Goal: Information Seeking & Learning: Check status

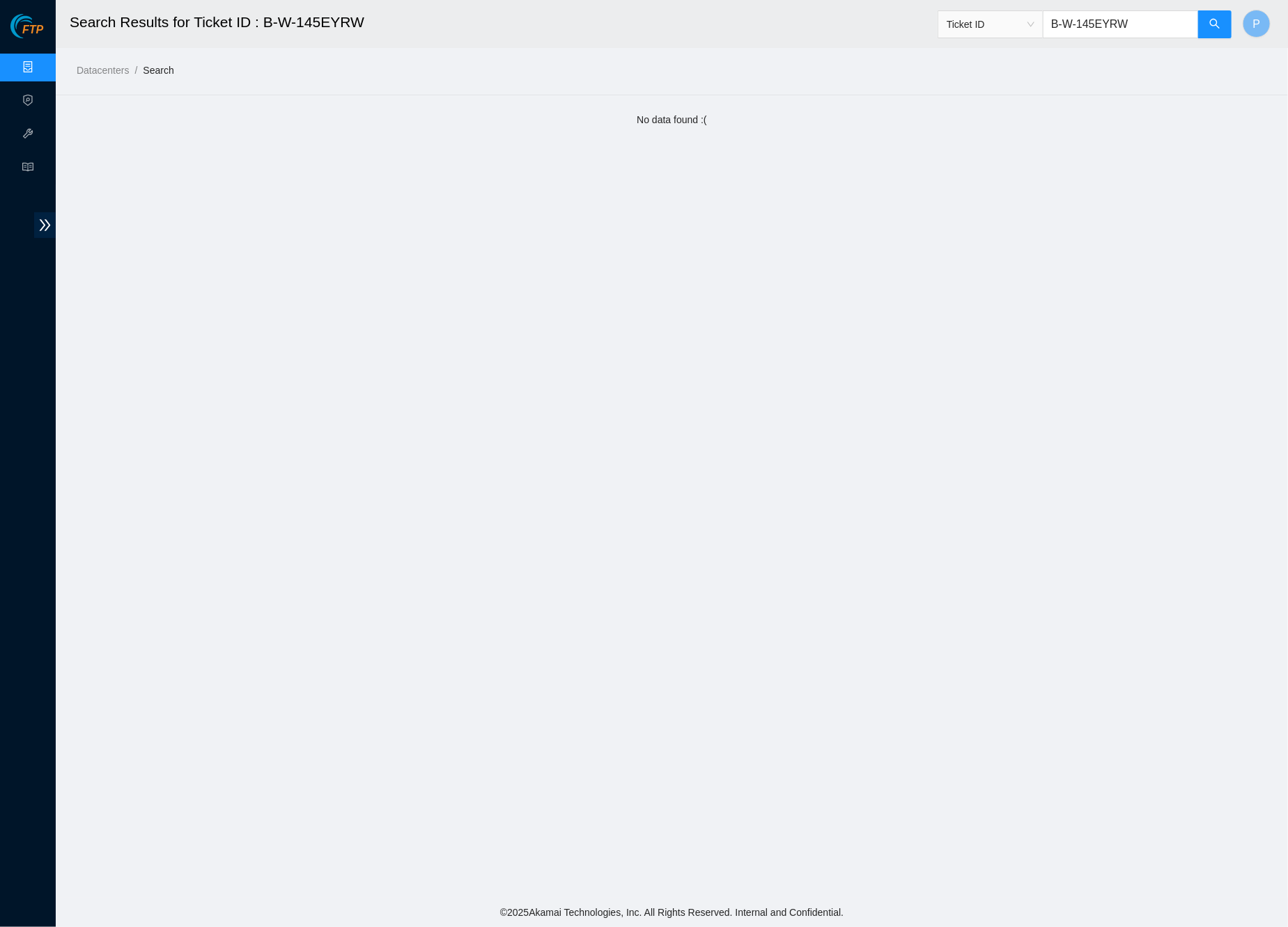
click at [40, 67] on link "Data Centers" at bounding box center [69, 67] width 57 height 11
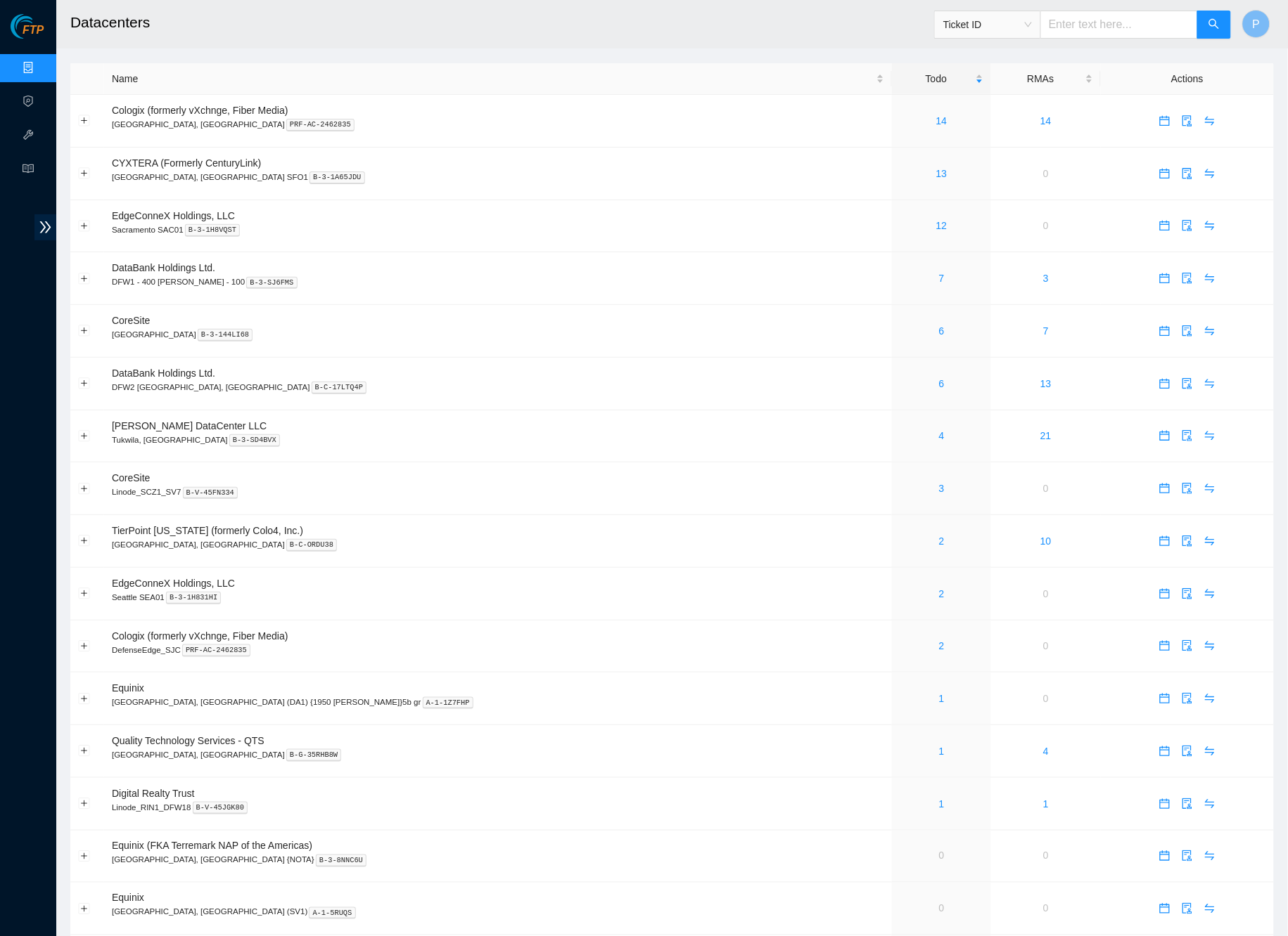
click at [1019, 30] on span "Ticket ID" at bounding box center [987, 25] width 88 height 21
click at [968, 91] on div "Rack Number" at bounding box center [986, 96] width 89 height 15
click at [1083, 29] on input "text" at bounding box center [1119, 24] width 158 height 28
type input "cl-h03"
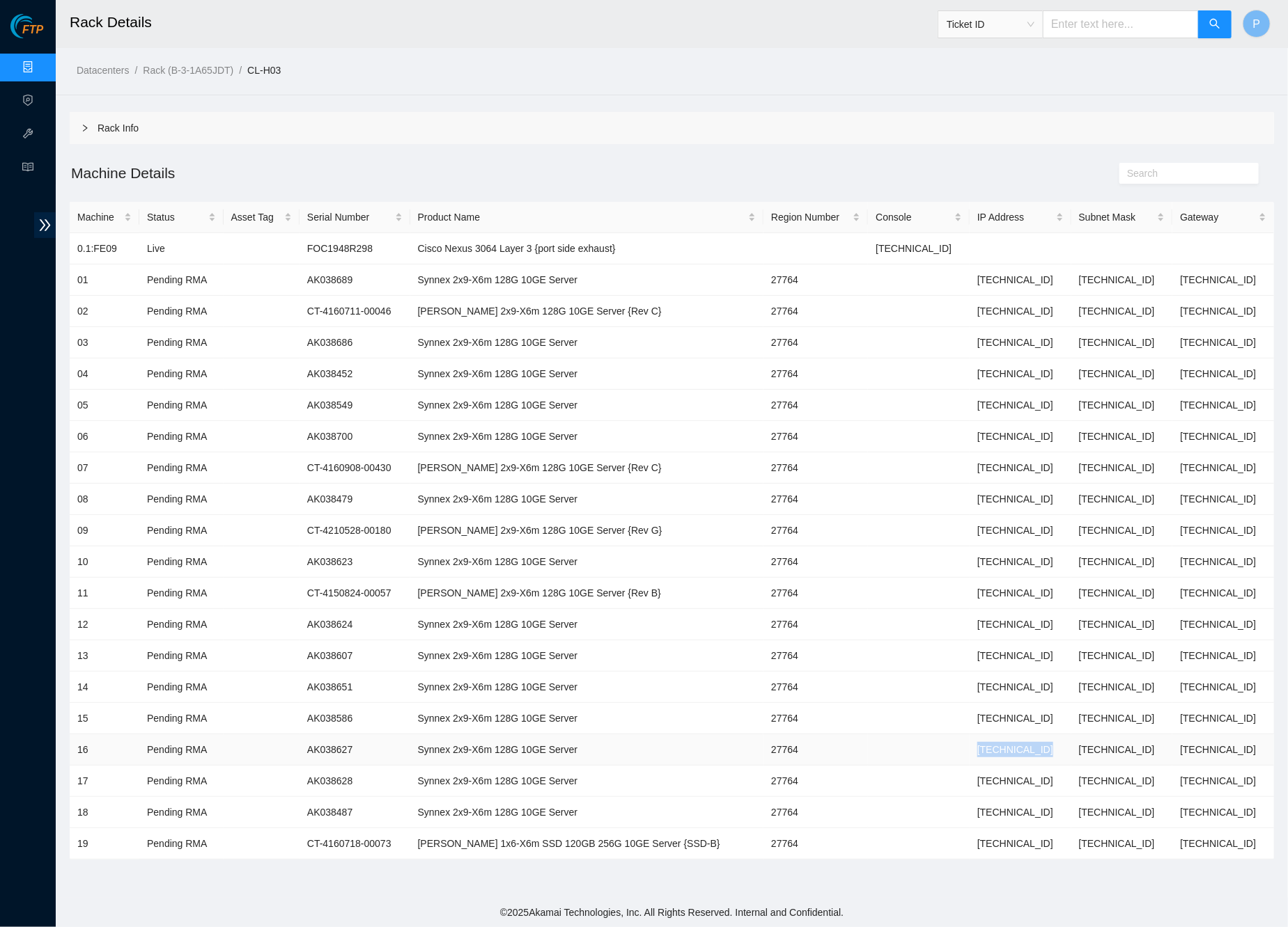
drag, startPoint x: 1059, startPoint y: 736, endPoint x: 963, endPoint y: 736, distance: 96.0
click at [969, 736] on td "104.100.165.17" at bounding box center [1020, 750] width 102 height 31
copy td "104.100.165.17"
click at [40, 136] on link "Hardware Test (isok)" at bounding box center [85, 134] width 89 height 11
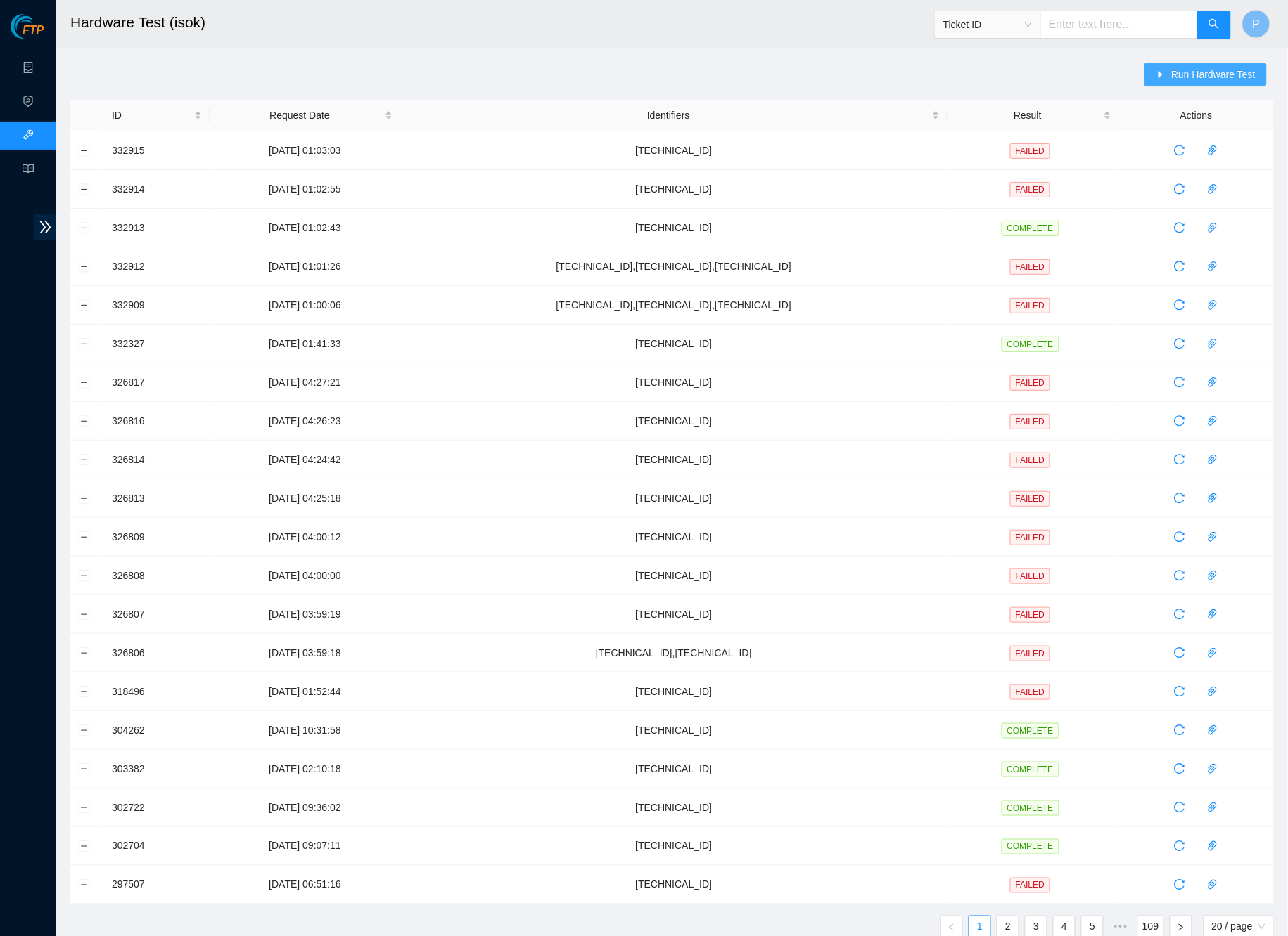
click at [1195, 73] on span "Run Hardware Test" at bounding box center [1212, 75] width 84 height 15
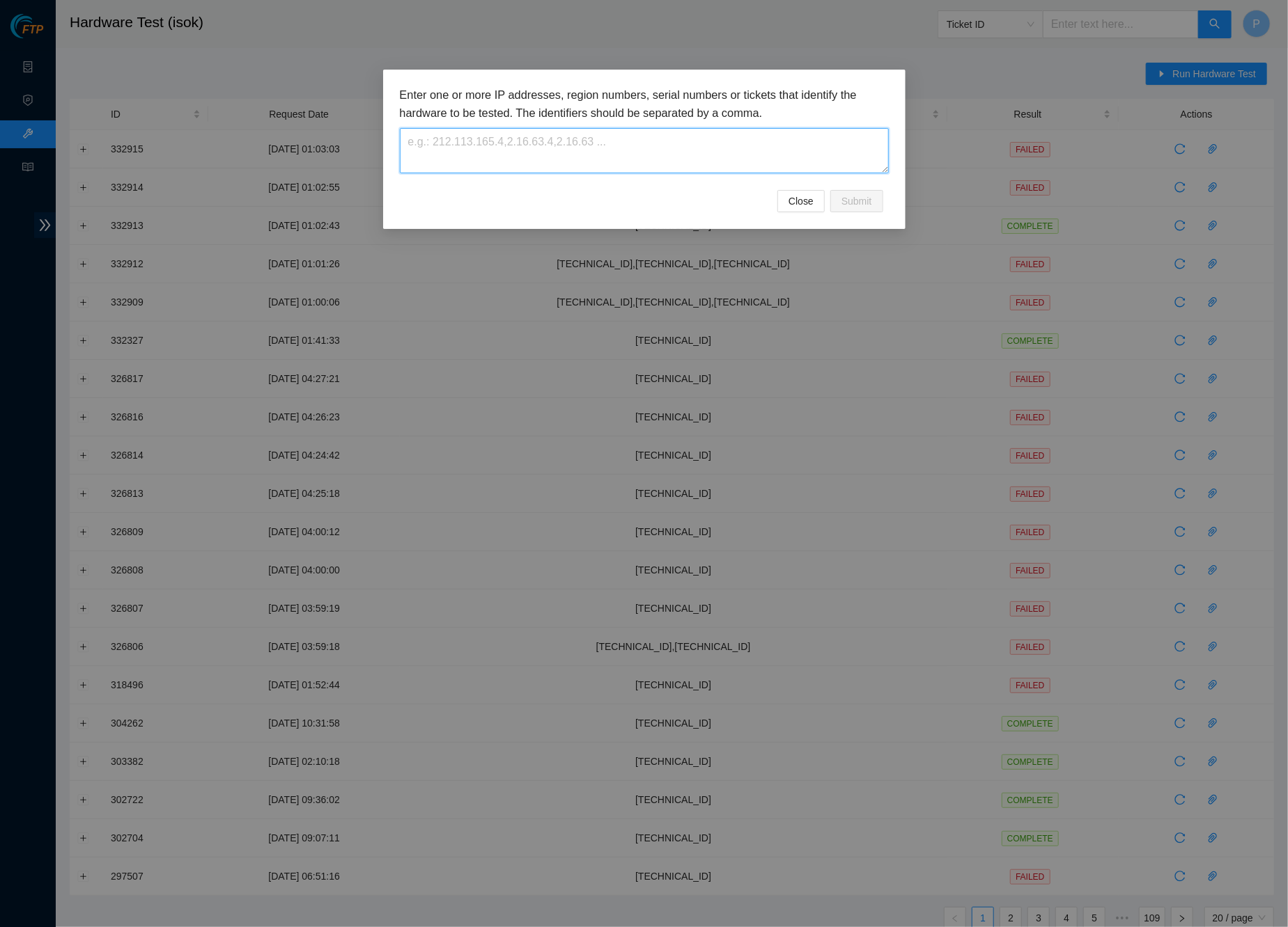
click at [647, 161] on textarea at bounding box center [643, 150] width 488 height 45
paste textarea "104.100.165.17"
type textarea "104.100.165.17"
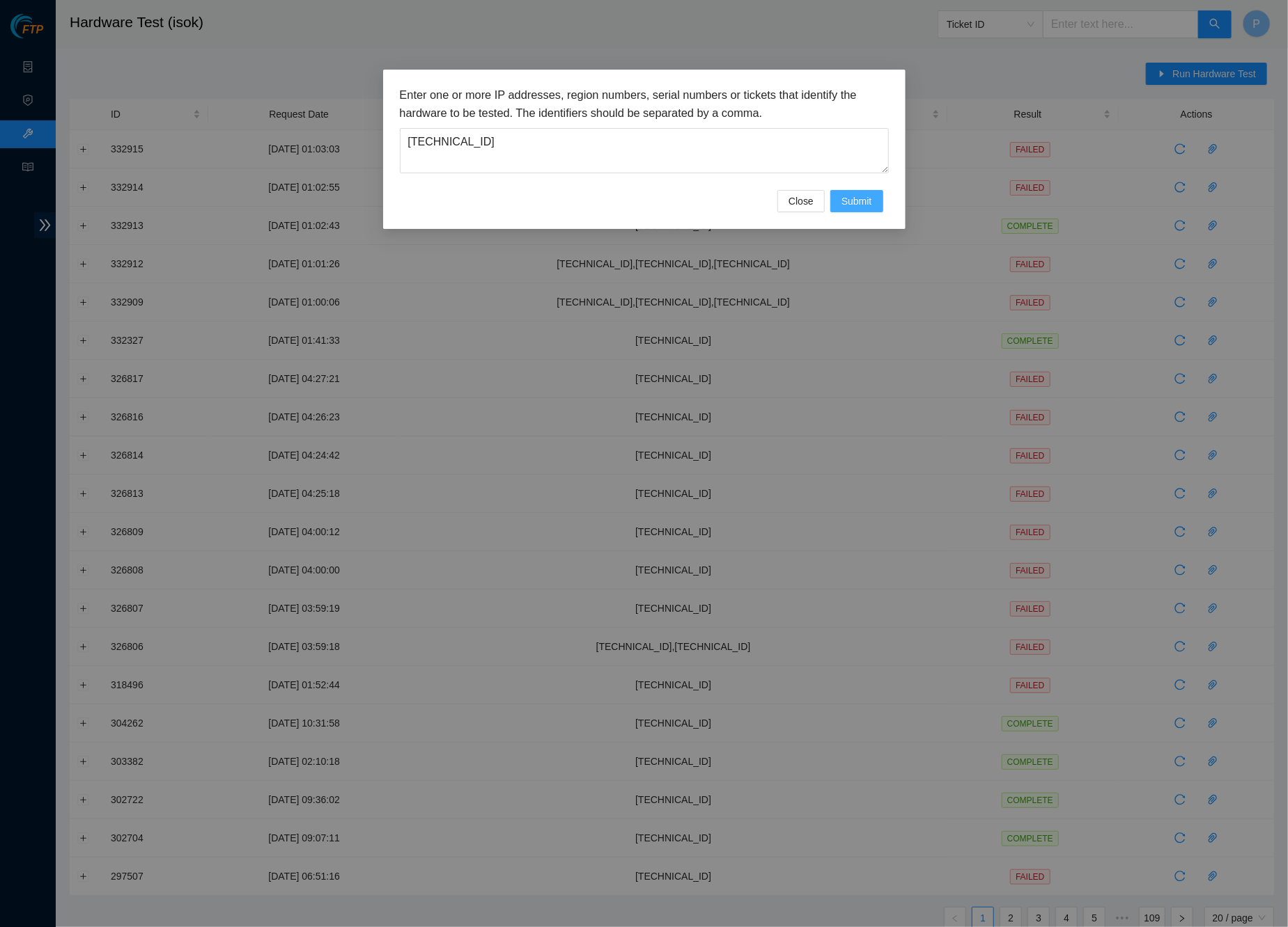
click at [847, 193] on span "Submit" at bounding box center [857, 201] width 30 height 15
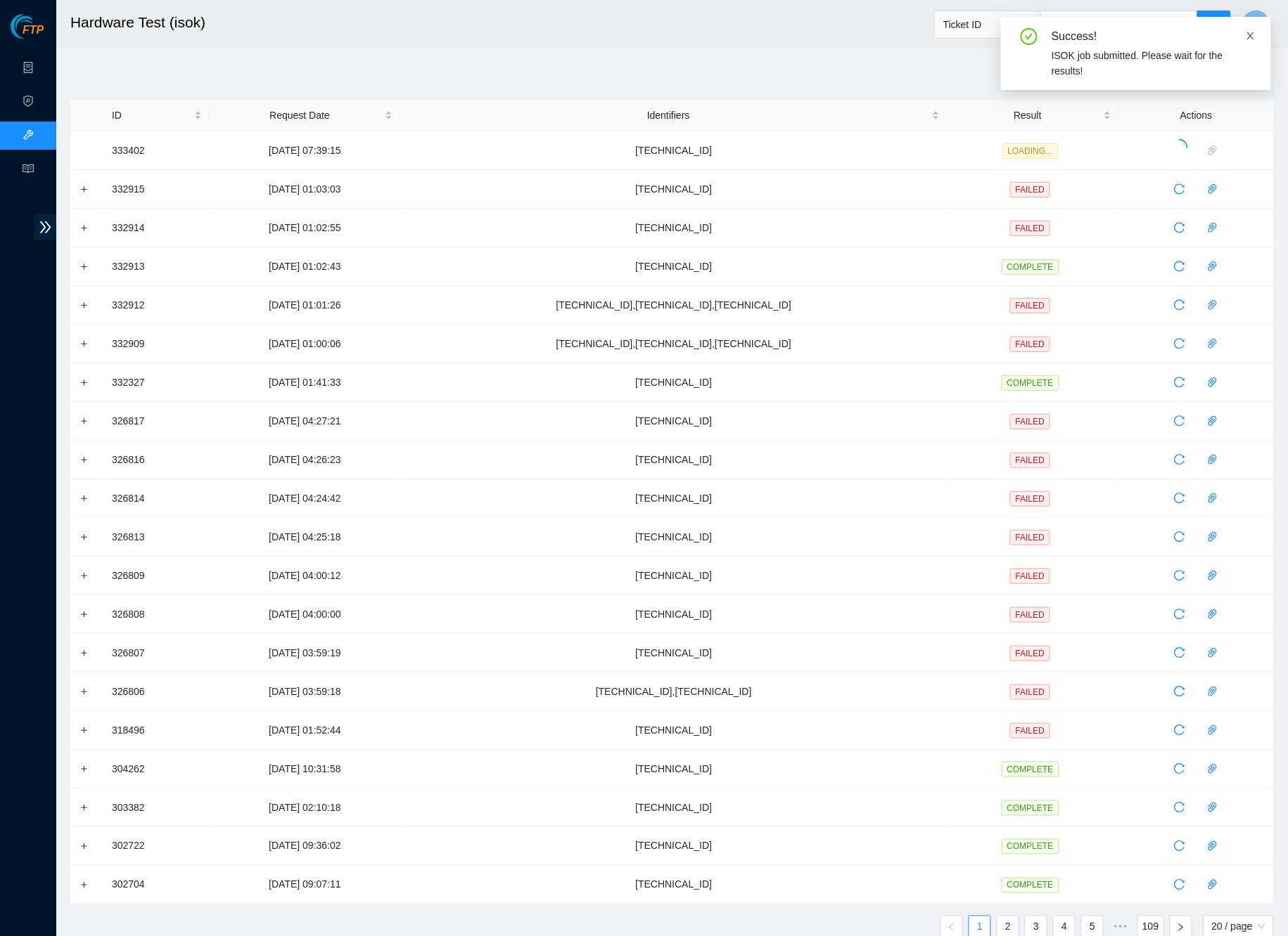
click at [1250, 35] on icon "close" at bounding box center [1251, 36] width 7 height 7
click at [777, 258] on td "104.99.239.12" at bounding box center [673, 267] width 547 height 39
click at [85, 145] on button "Expand row" at bounding box center [84, 150] width 11 height 11
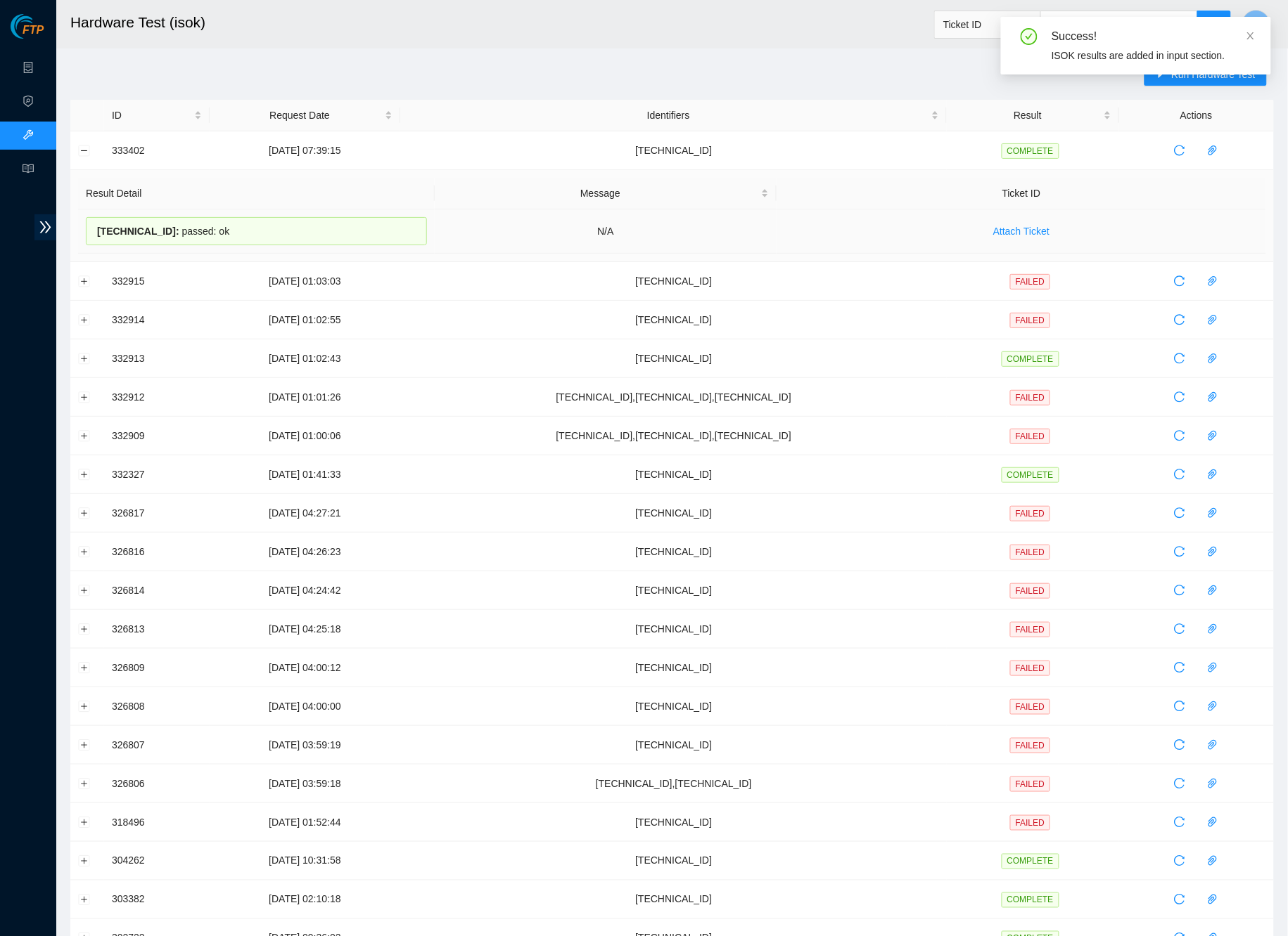
drag, startPoint x: 289, startPoint y: 231, endPoint x: 96, endPoint y: 227, distance: 193.0
click at [96, 227] on div "104.100.165.17 : passed: ok" at bounding box center [256, 231] width 341 height 28
copy div "104.100.165.17 : passed: ok"
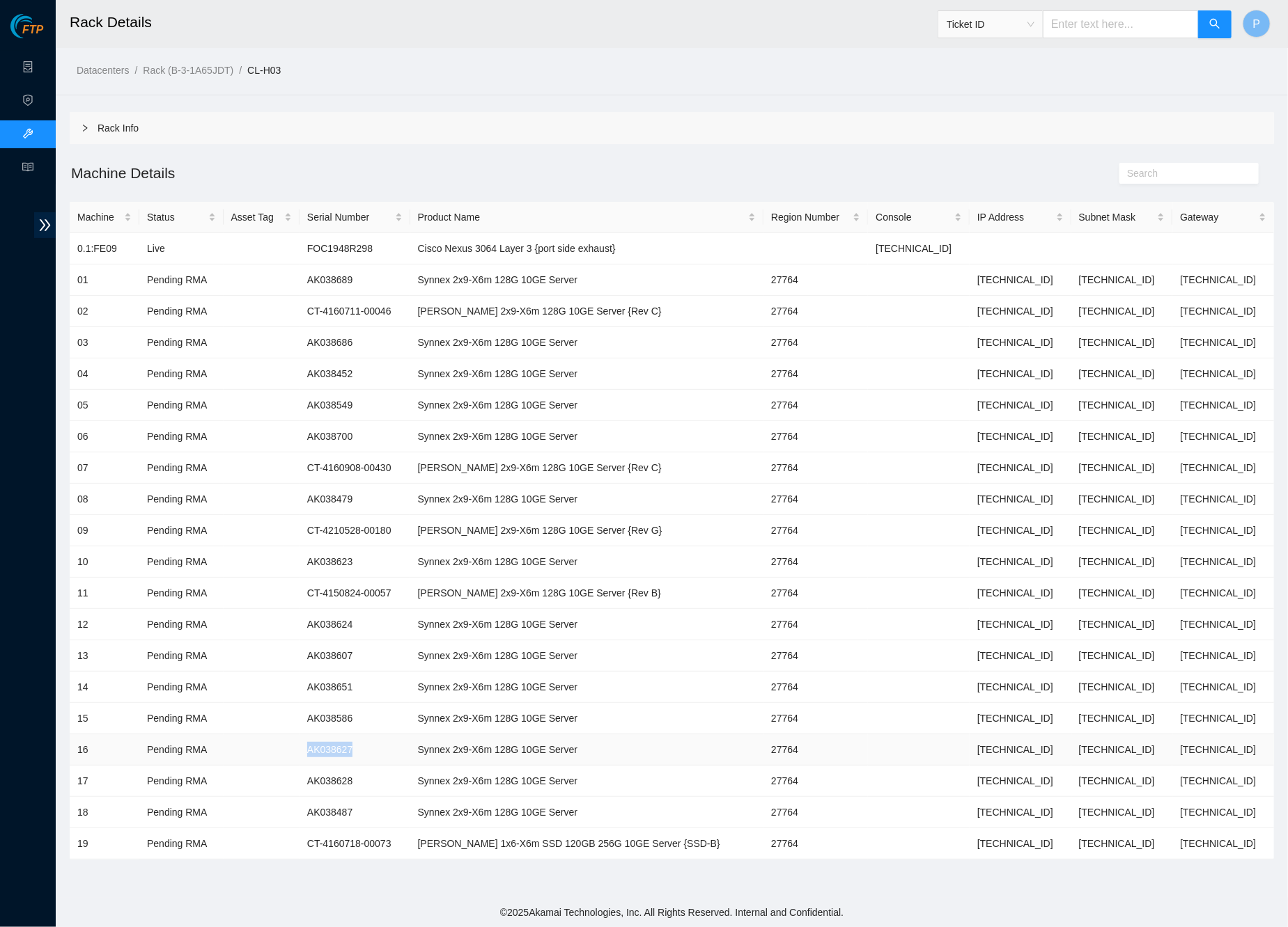
drag, startPoint x: 387, startPoint y: 739, endPoint x: 318, endPoint y: 740, distance: 69.0
click at [318, 740] on td "AK038627" at bounding box center [355, 750] width 111 height 31
copy td "AK038627"
click at [809, 421] on td "27764" at bounding box center [816, 436] width 104 height 31
click at [40, 67] on link "Data Centers" at bounding box center [69, 67] width 57 height 11
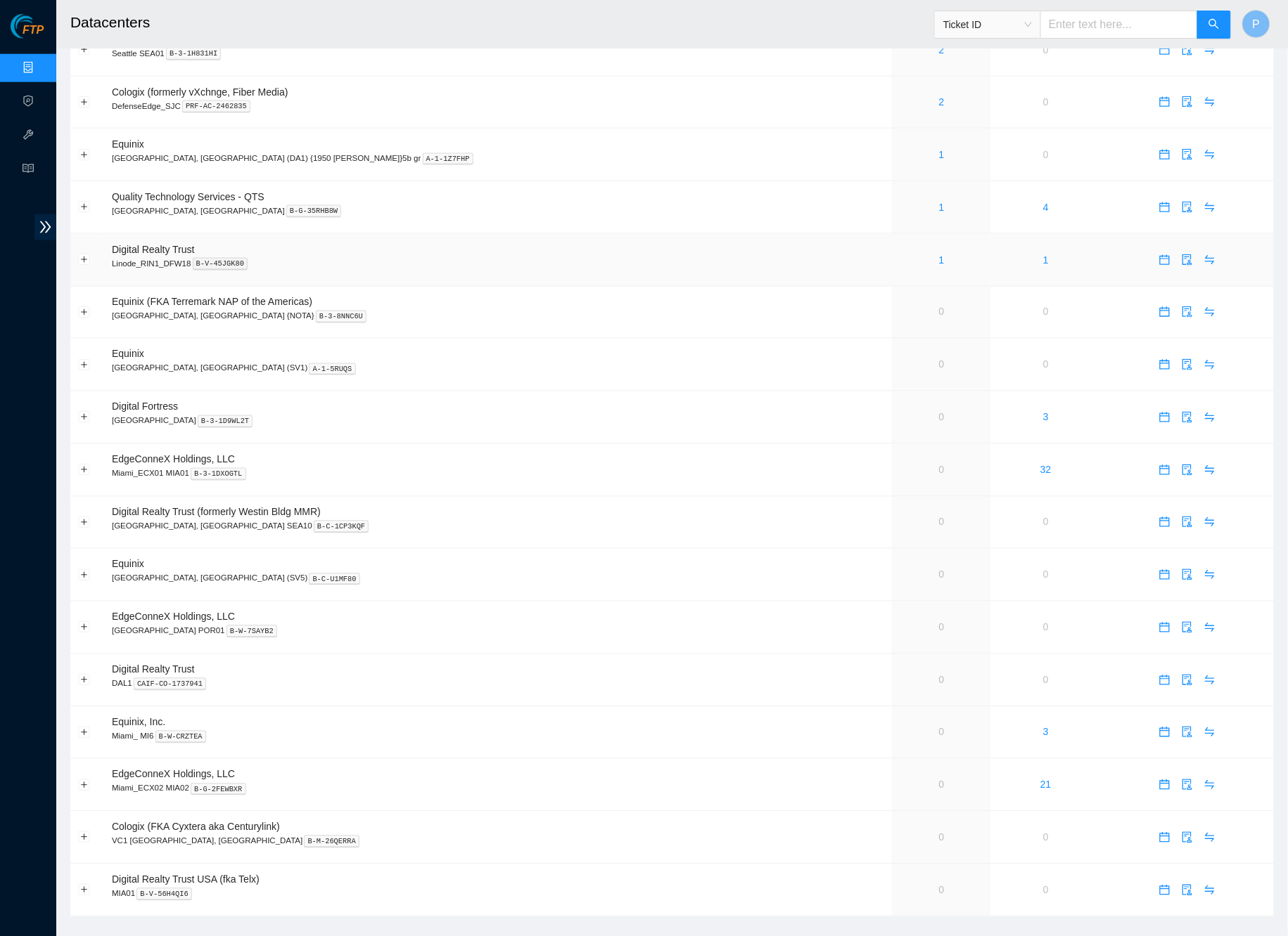
scroll to position [542, 0]
click at [1112, 16] on input "text" at bounding box center [1119, 24] width 158 height 28
paste input "B-W-148ONPG"
type input "B-W-148ONPG"
click at [1221, 39] on div "Ticket ID B-W-148ONPG" at bounding box center [1083, 24] width 297 height 45
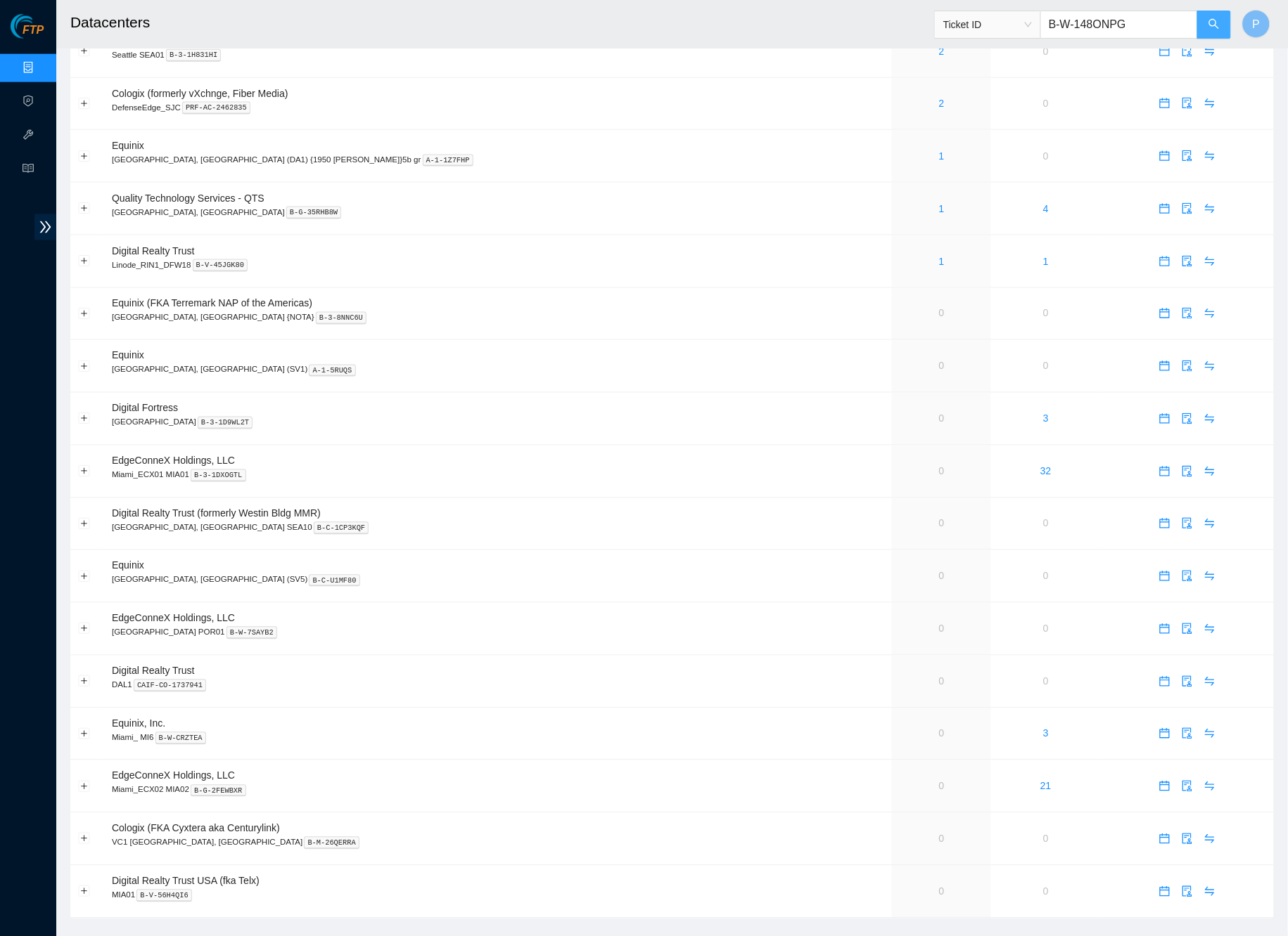
click at [1215, 17] on button "button" at bounding box center [1214, 24] width 34 height 28
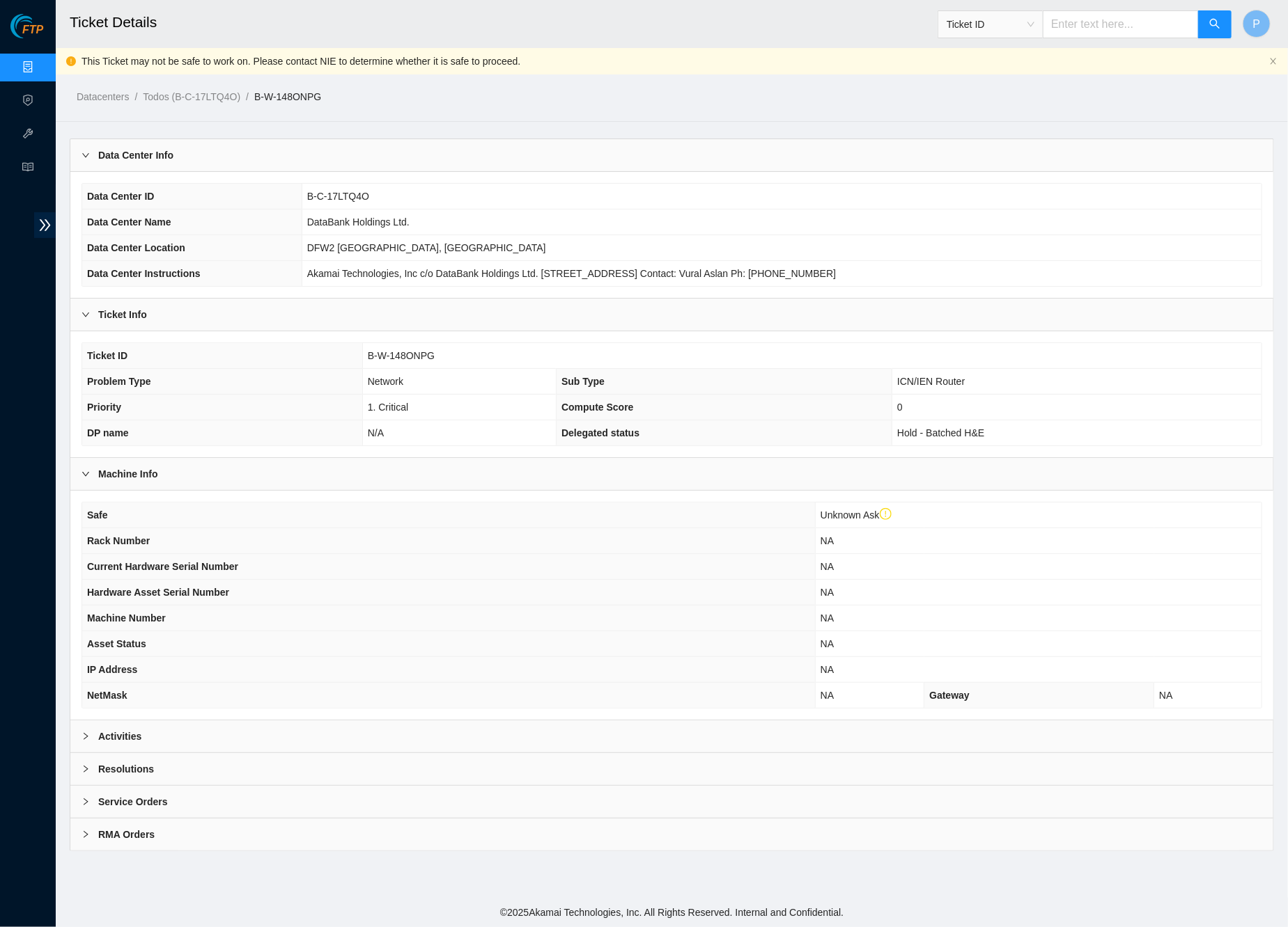
click at [557, 727] on div "Activities" at bounding box center [672, 736] width 1203 height 32
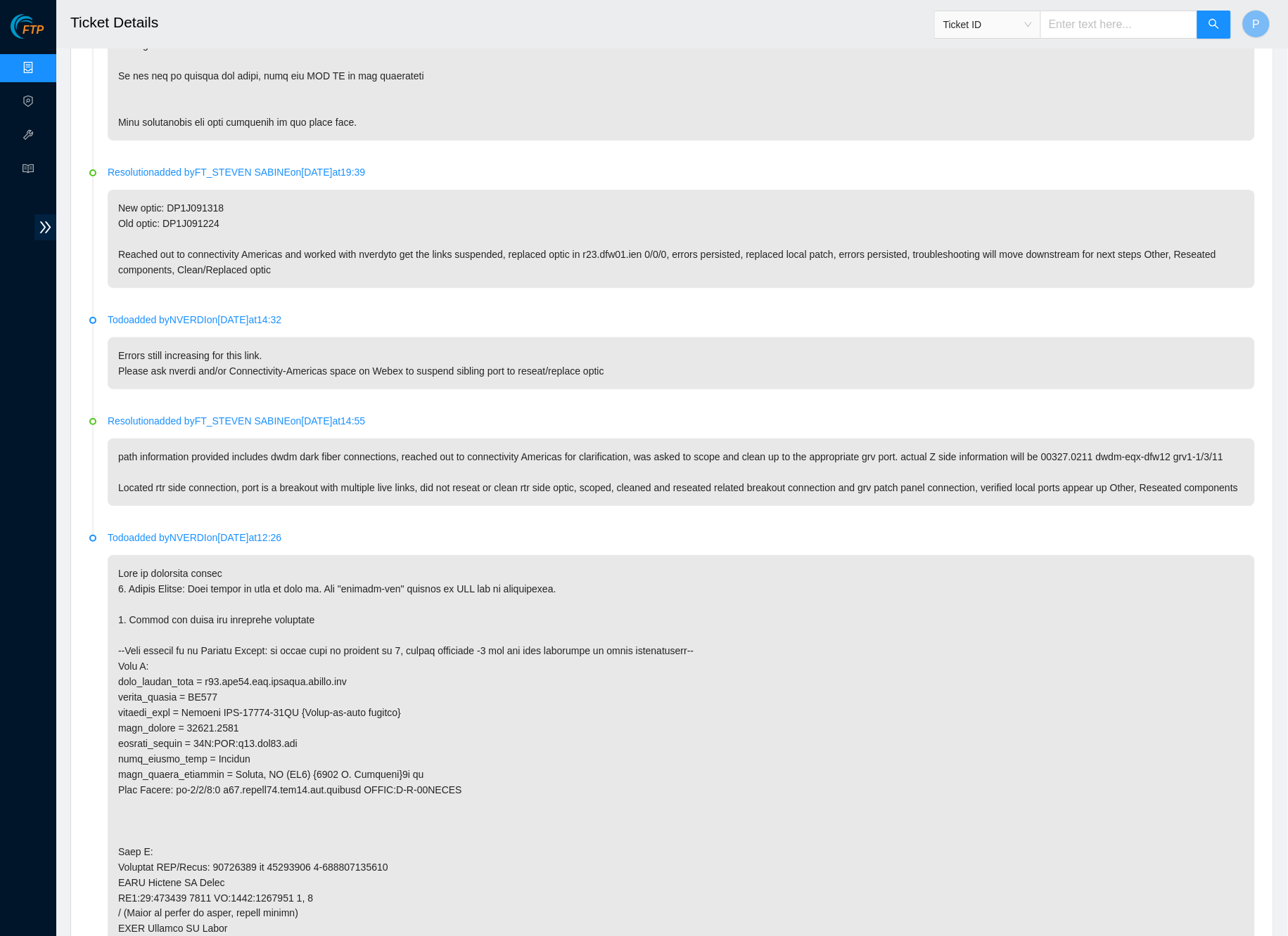
scroll to position [1601, 0]
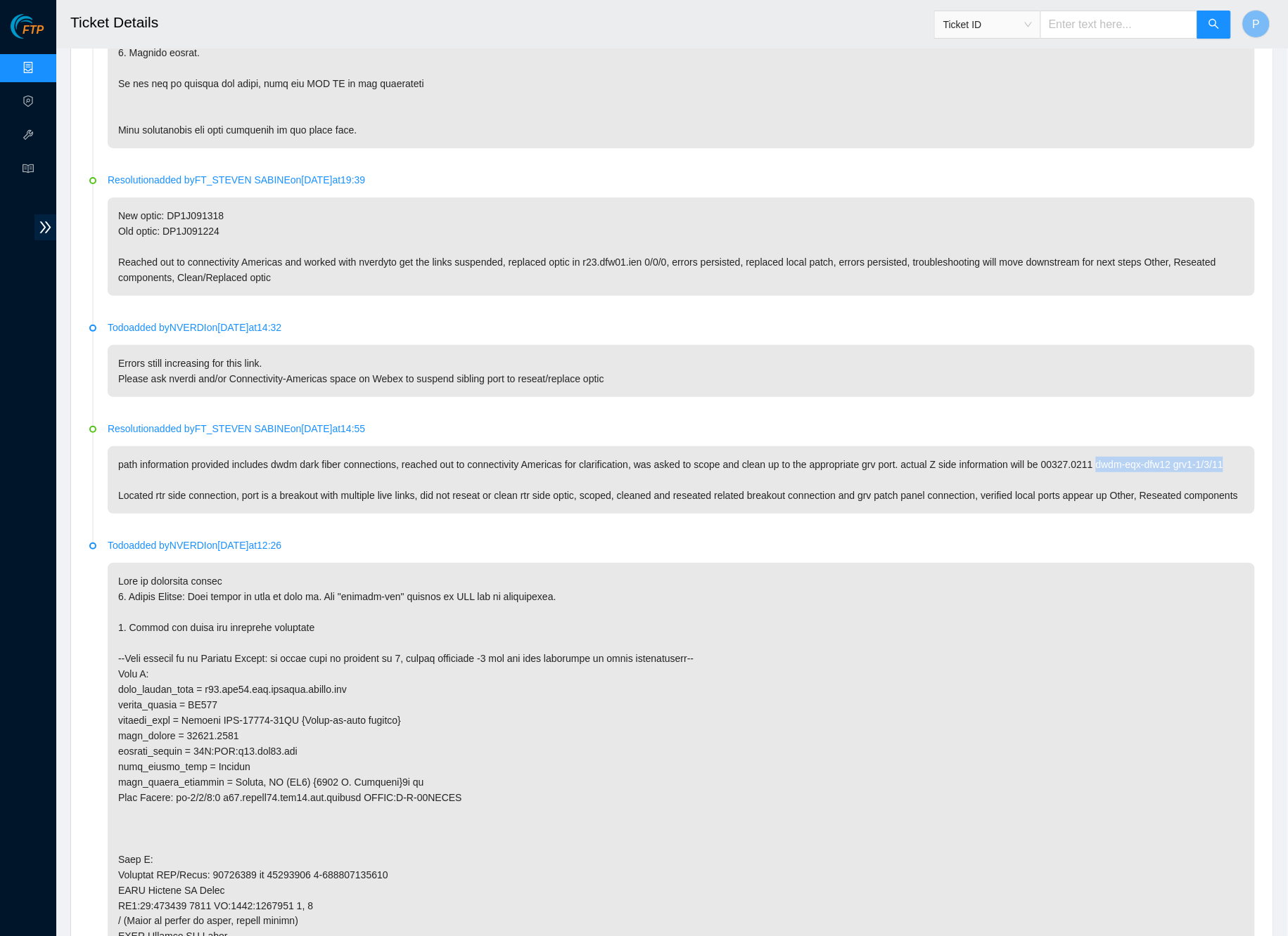
drag, startPoint x: 1174, startPoint y: 415, endPoint x: 1174, endPoint y: 423, distance: 8.0
click at [1174, 446] on p "path information provided includes dwdm dark fiber connections, reached out to …" at bounding box center [681, 480] width 1147 height 68
copy p "dwdm-eqx-dfw12 grv1-1/3/11"
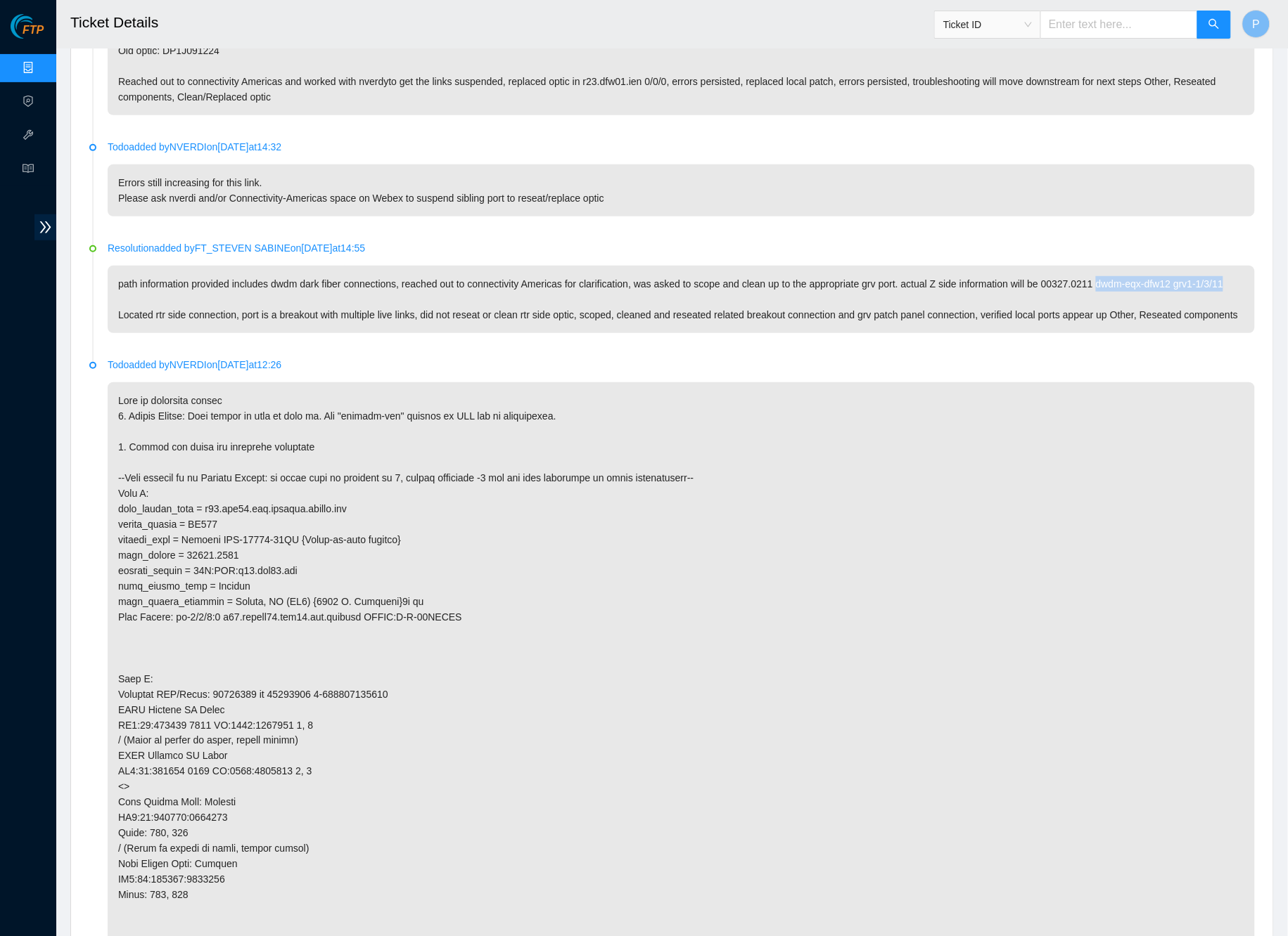
scroll to position [1786, 0]
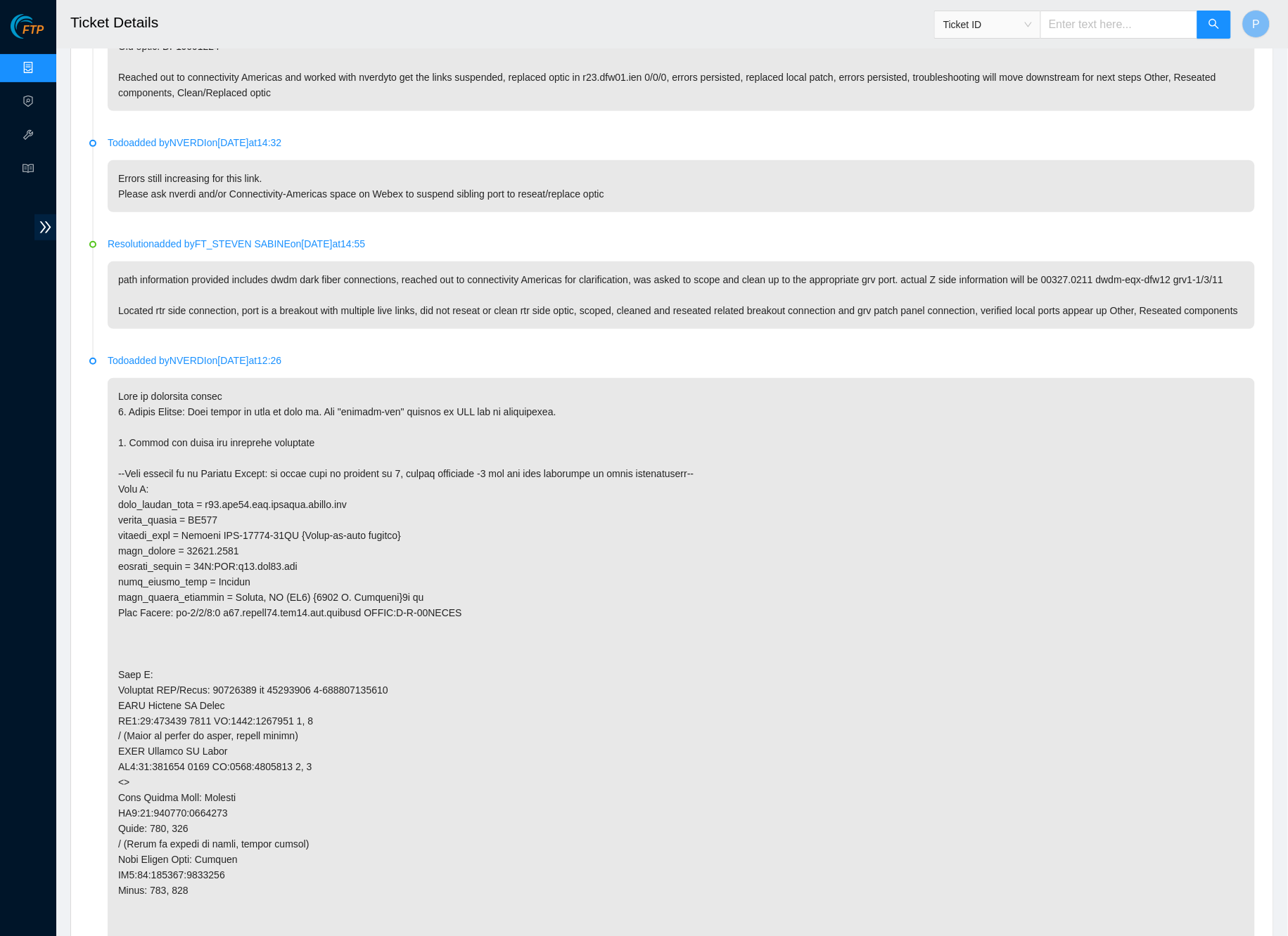
click at [697, 283] on p "path information provided includes dwdm dark fiber connections, reached out to …" at bounding box center [681, 295] width 1147 height 68
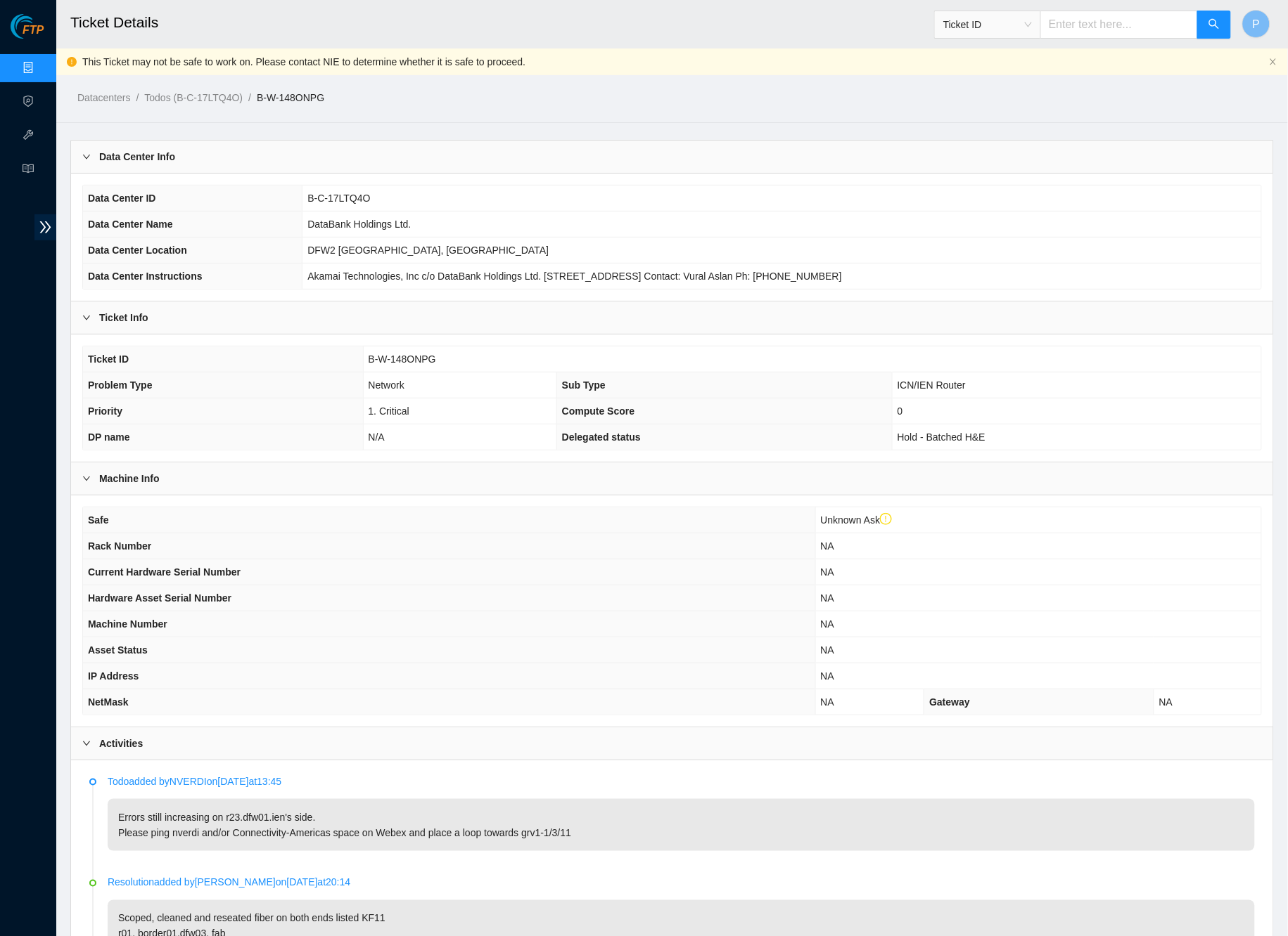
scroll to position [0, 0]
click at [41, 64] on link "Data Centers" at bounding box center [70, 68] width 58 height 11
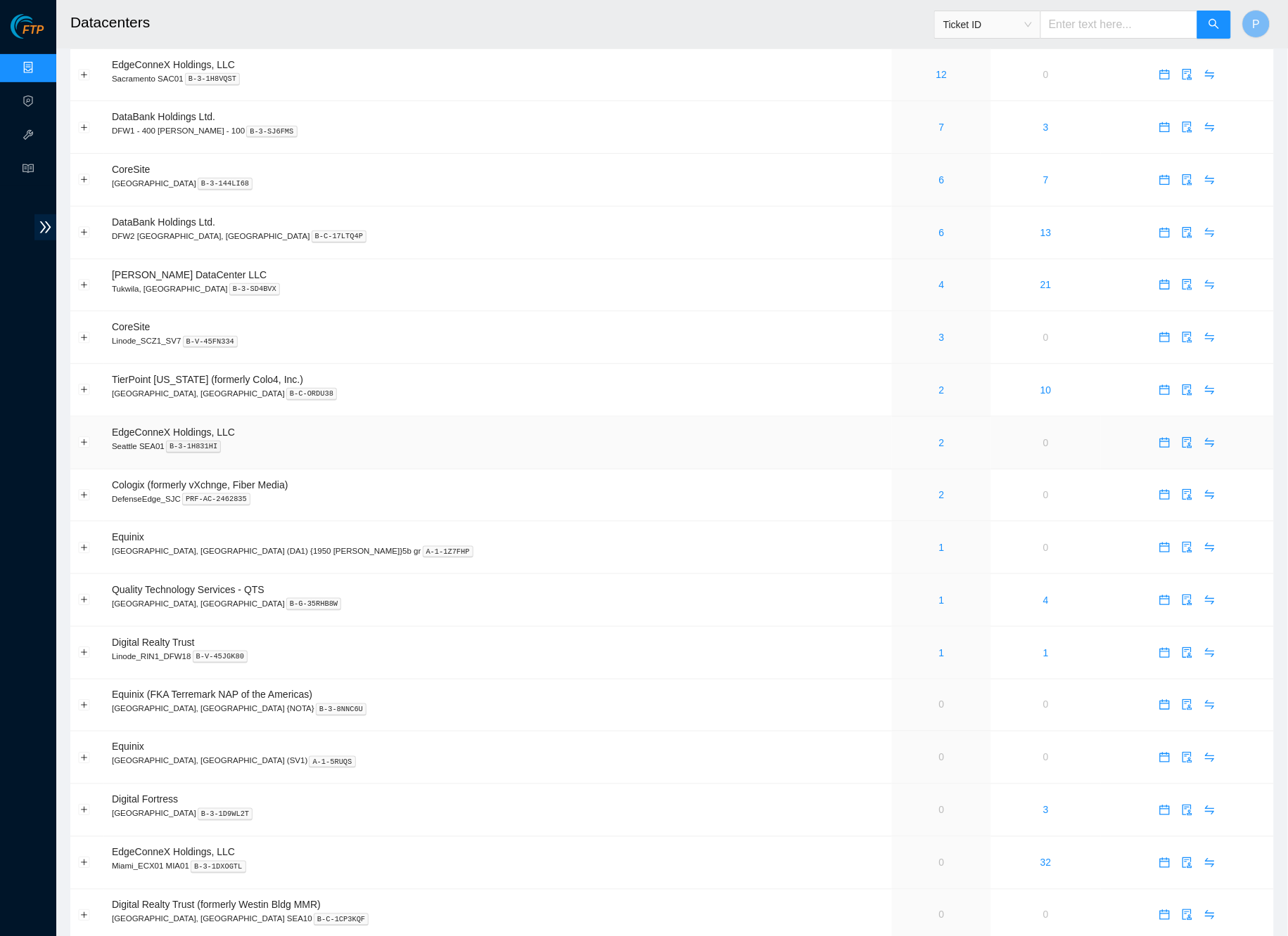
scroll to position [153, 0]
click at [939, 541] on link "1" at bounding box center [942, 546] width 6 height 11
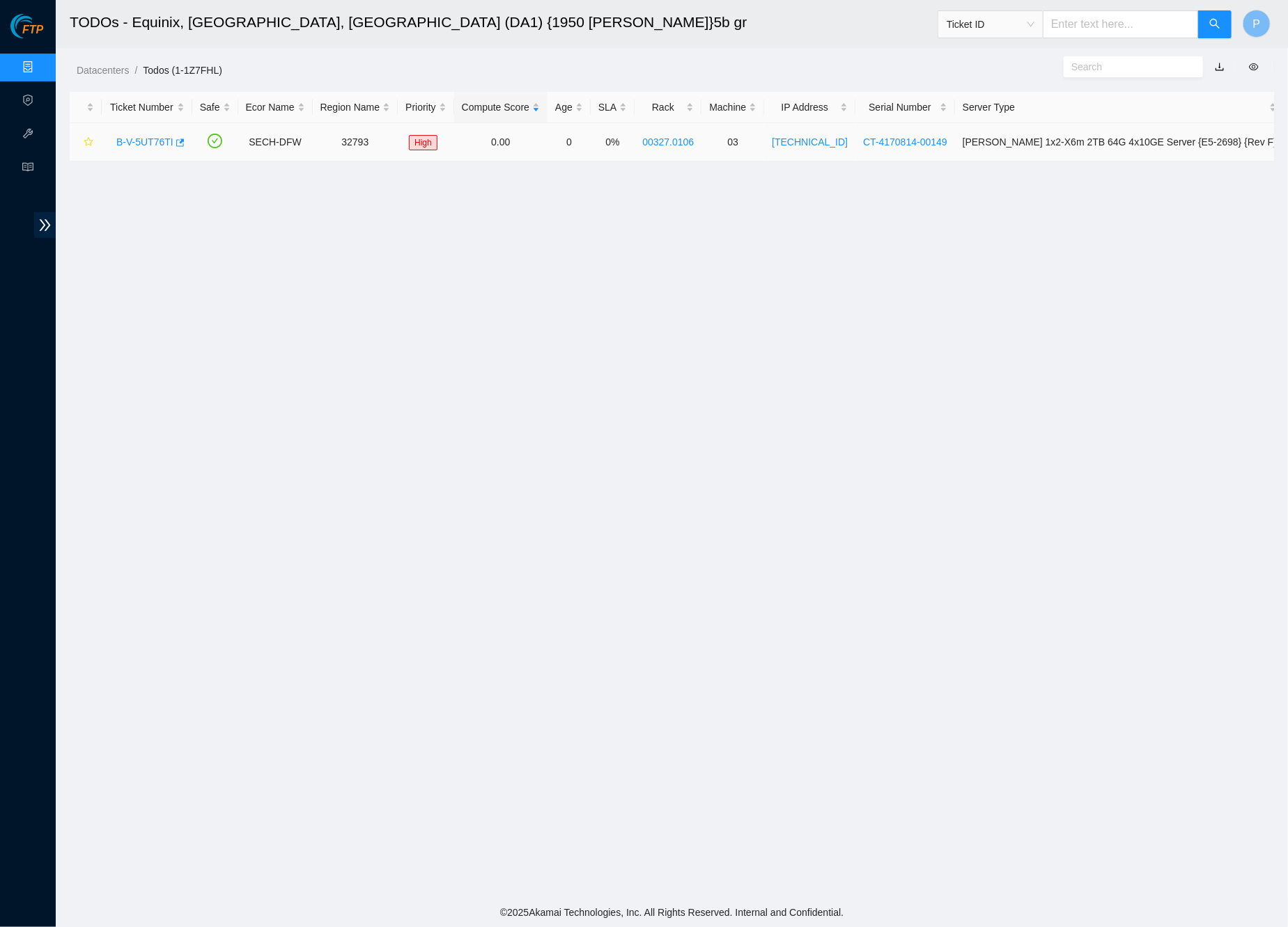
click at [150, 136] on link "B-V-5UT76TI" at bounding box center [145, 141] width 57 height 11
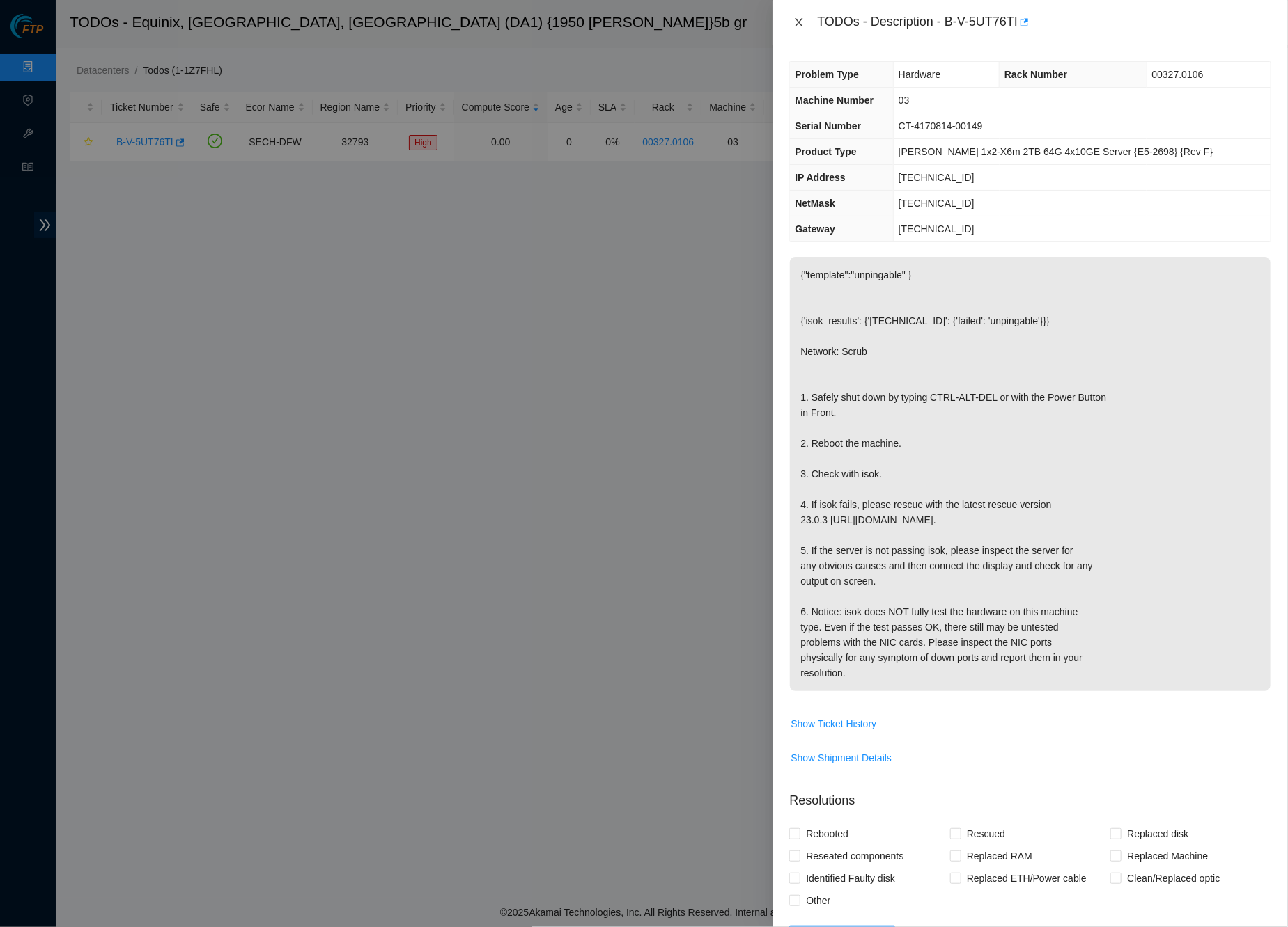
click at [795, 18] on icon "close" at bounding box center [798, 22] width 11 height 11
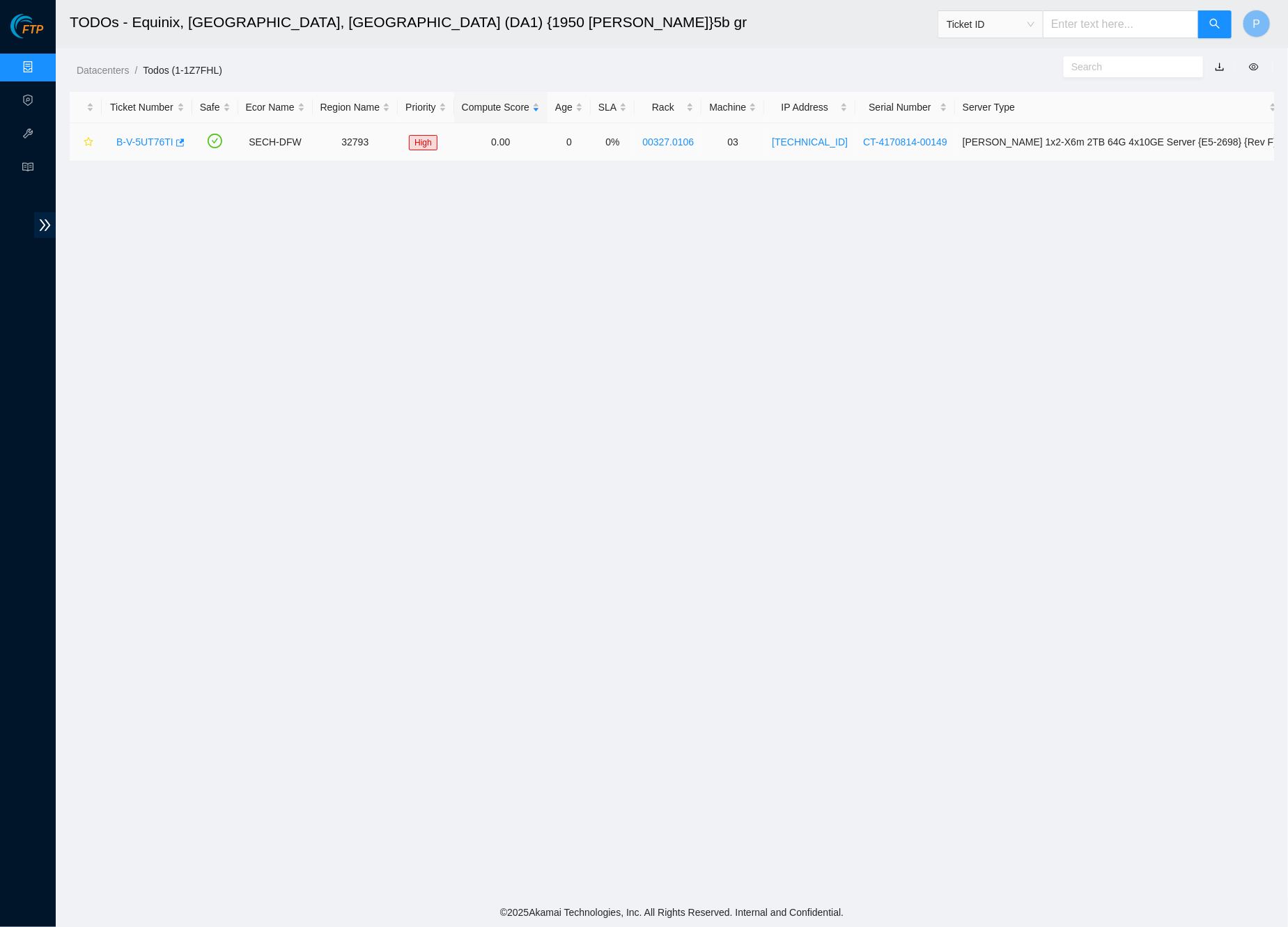
click at [172, 136] on link "B-V-5UT76TI" at bounding box center [145, 141] width 57 height 11
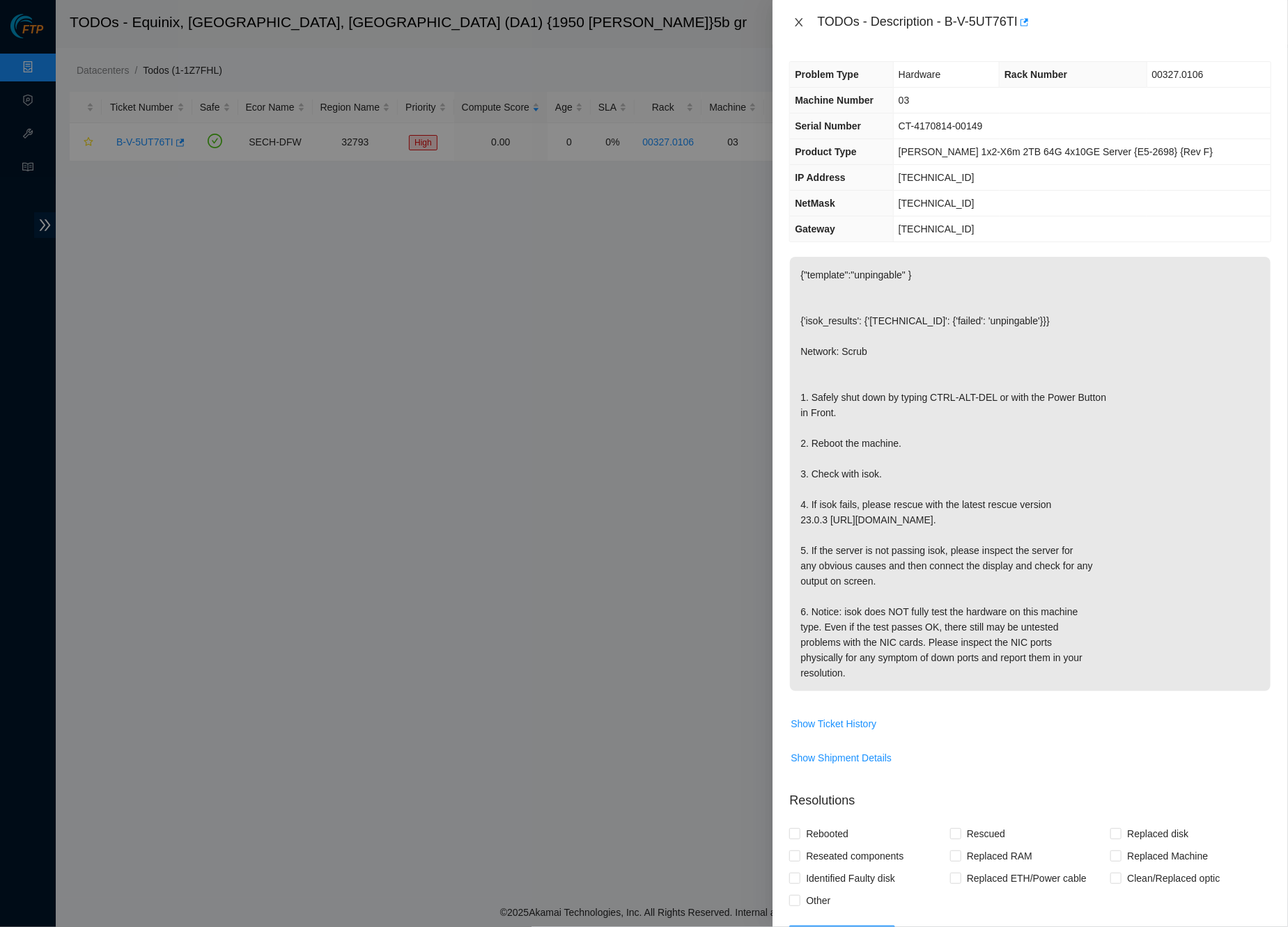
click at [801, 26] on icon "close" at bounding box center [798, 22] width 11 height 11
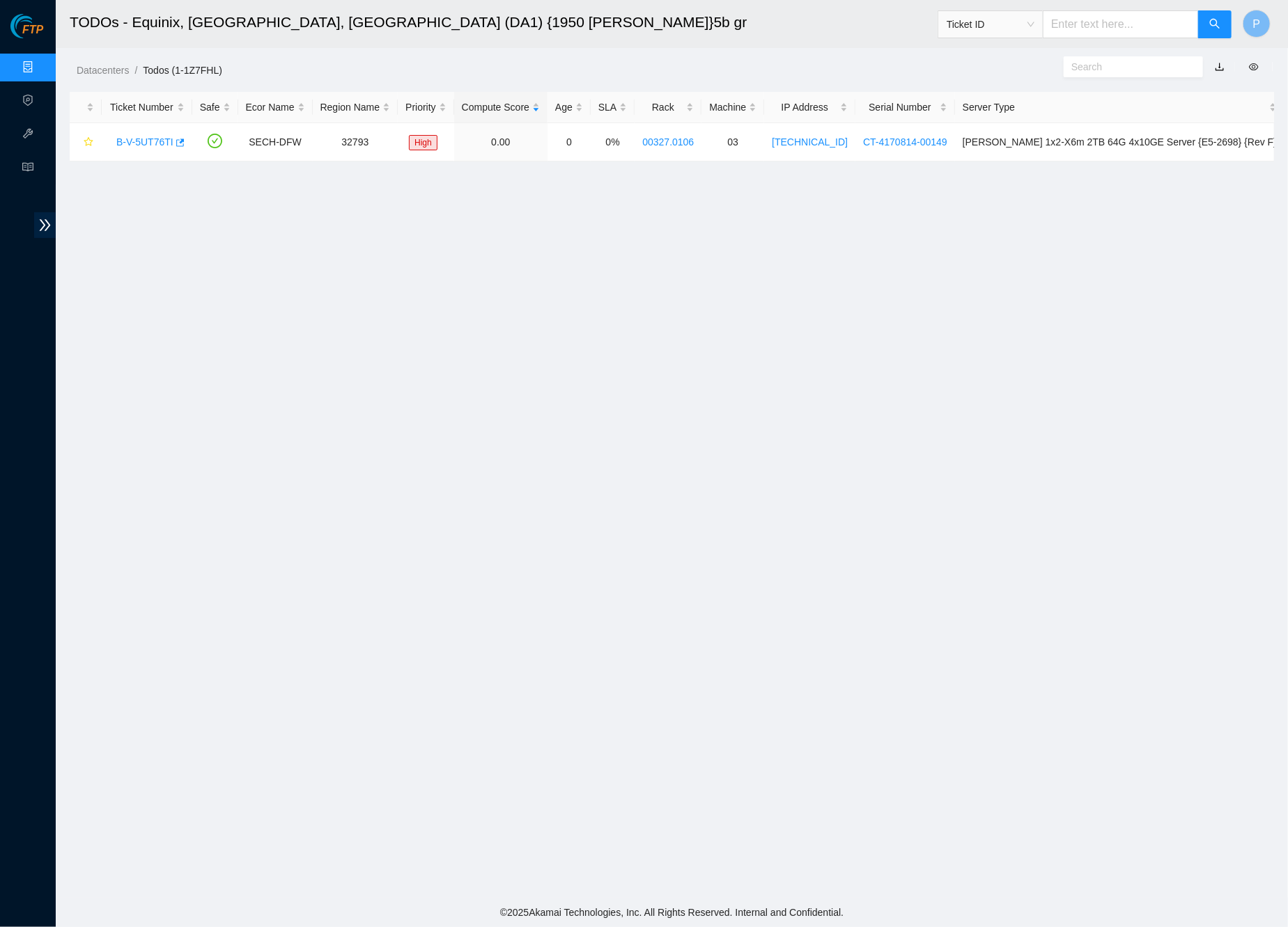
click at [1082, 30] on input "text" at bounding box center [1121, 24] width 156 height 28
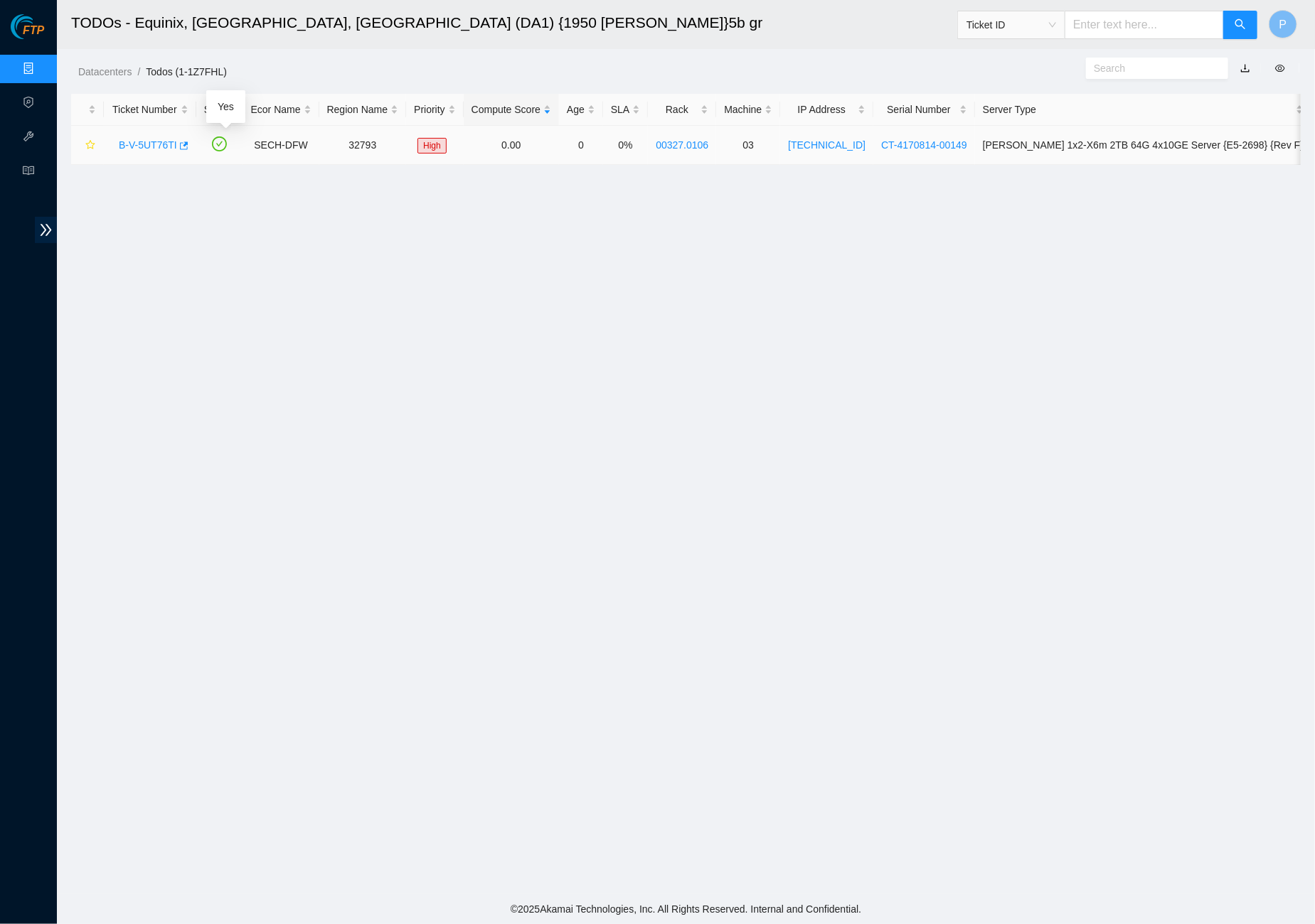
click at [155, 144] on link "B-V-5UT76TI" at bounding box center [148, 144] width 58 height 11
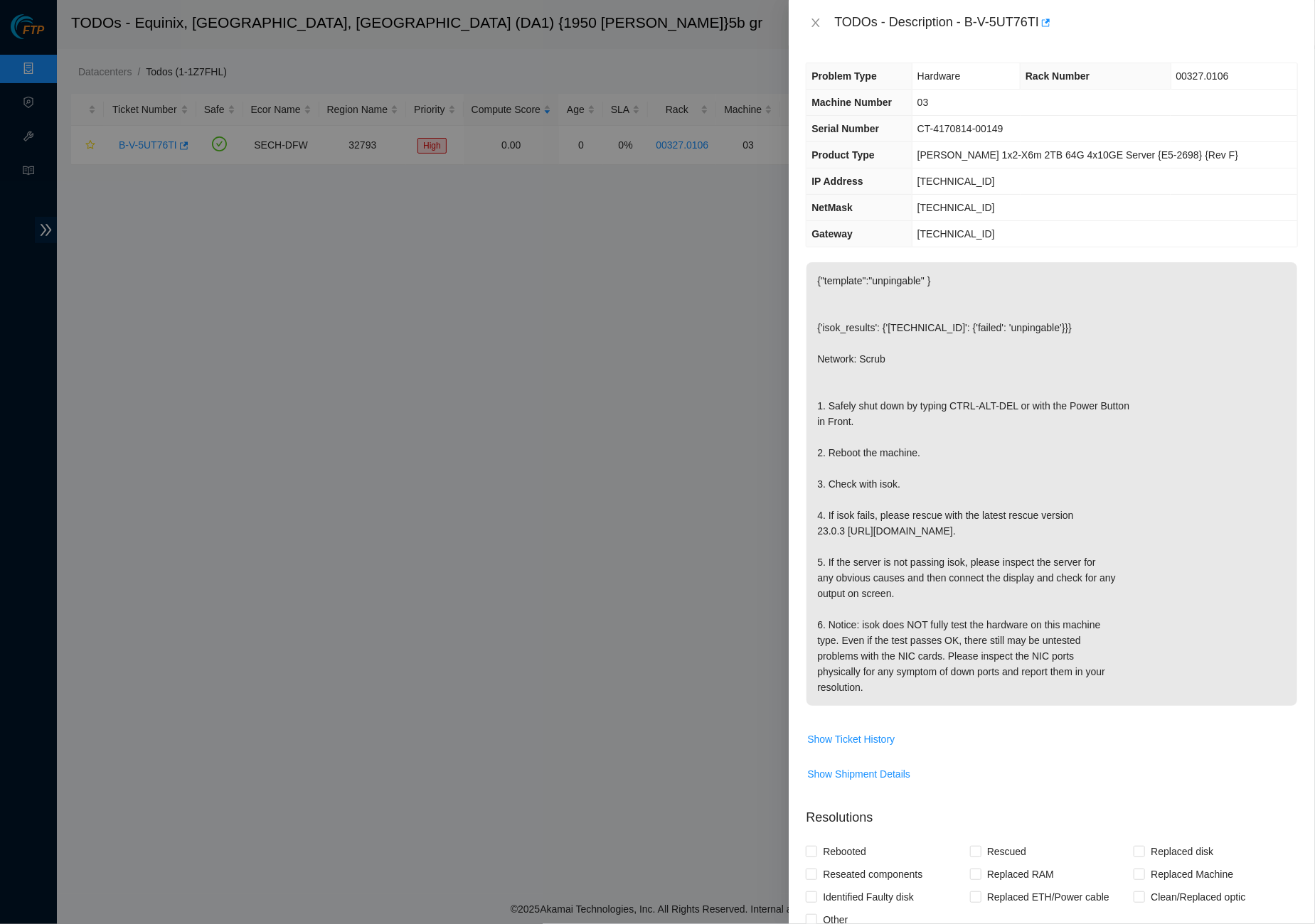
click at [912, 334] on p "{"template":"unpingable" } {'isok_results': {'23.57.102.25': {'failed': 'unping…" at bounding box center [1051, 484] width 491 height 444
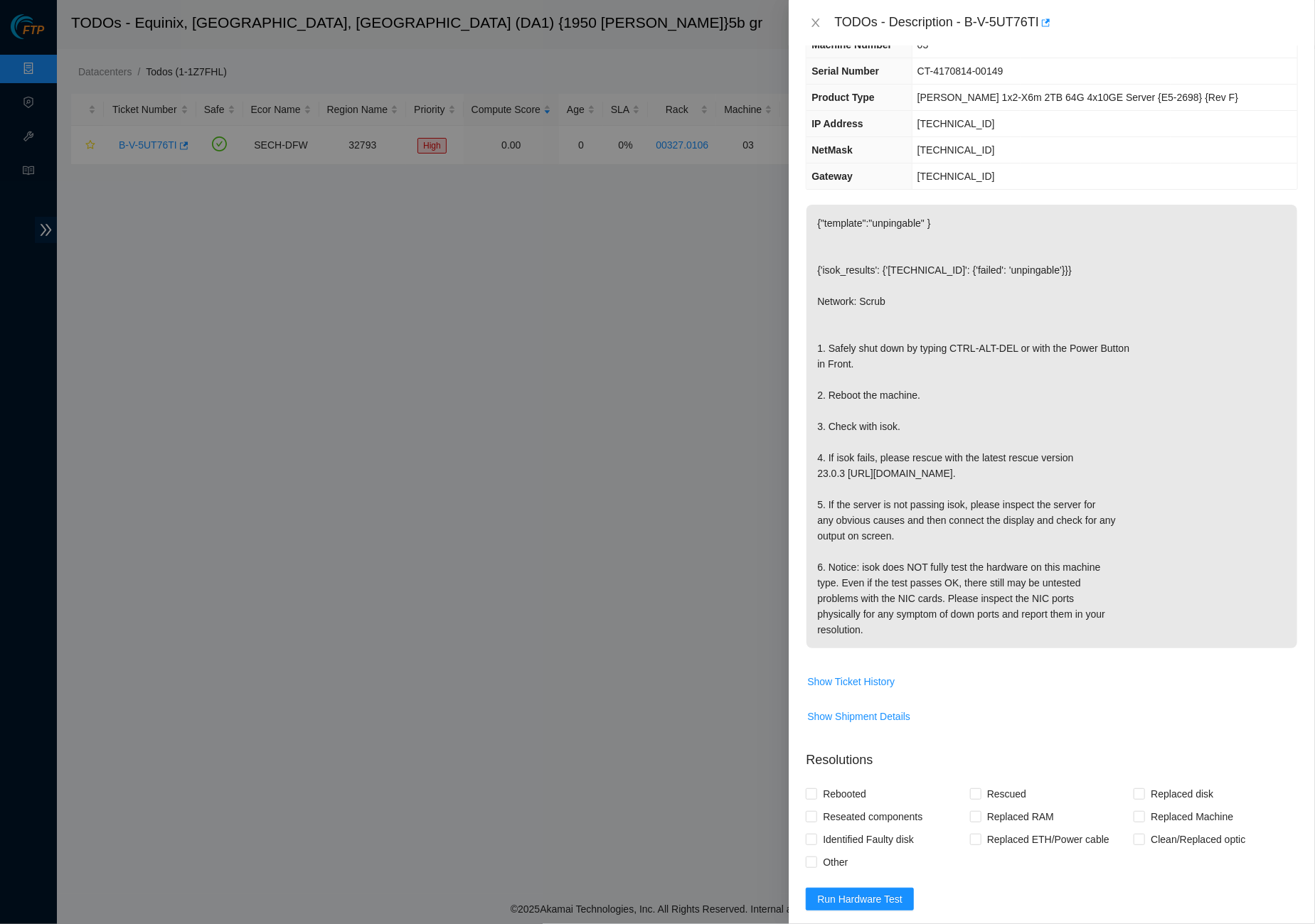
scroll to position [60, 0]
click at [856, 687] on span "Show Ticket History" at bounding box center [851, 679] width 88 height 15
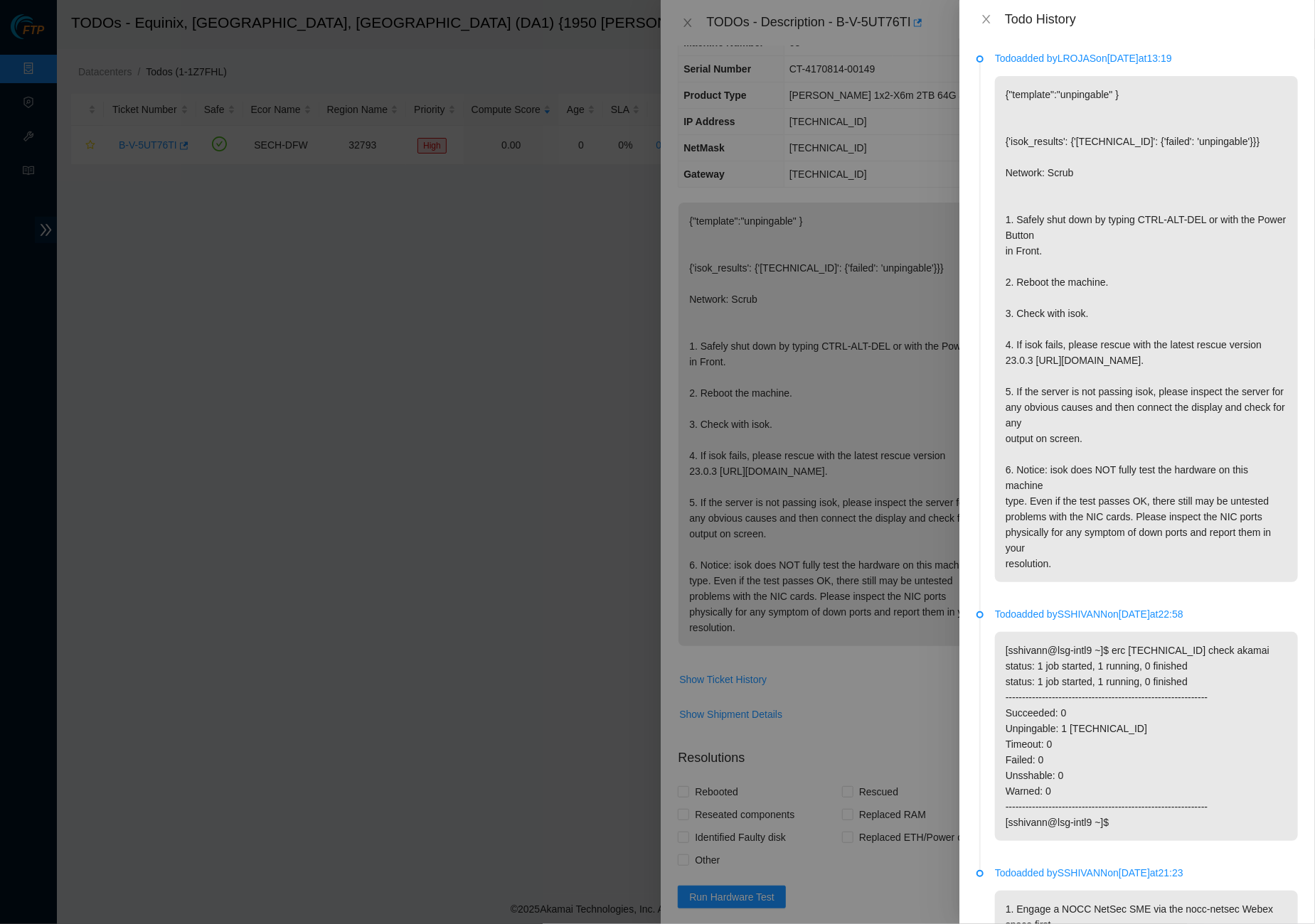
click at [982, 27] on div "Todo History" at bounding box center [1136, 19] width 355 height 39
click at [977, 15] on button "Close" at bounding box center [985, 20] width 20 height 14
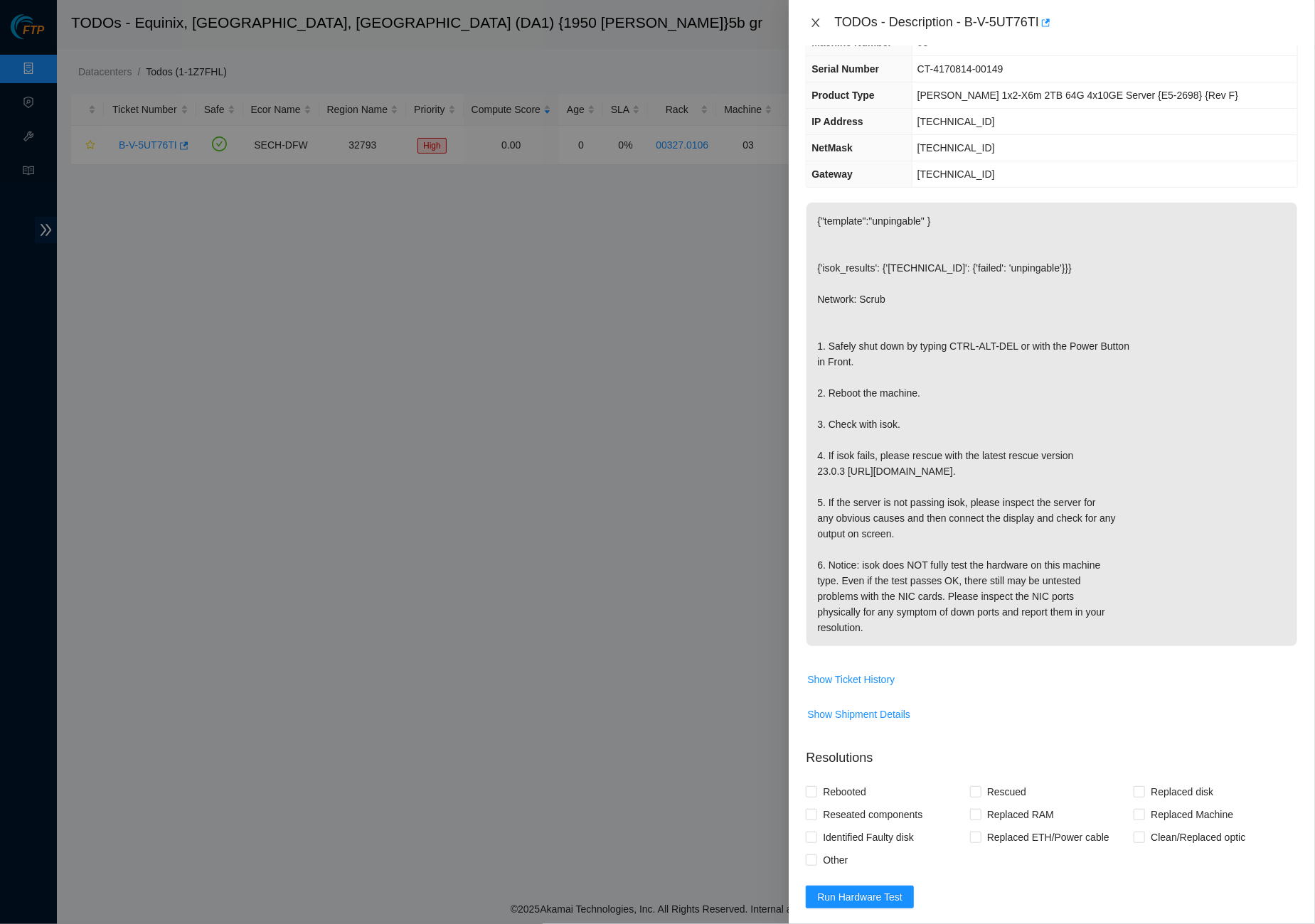
click at [805, 22] on button "Close" at bounding box center [815, 23] width 20 height 14
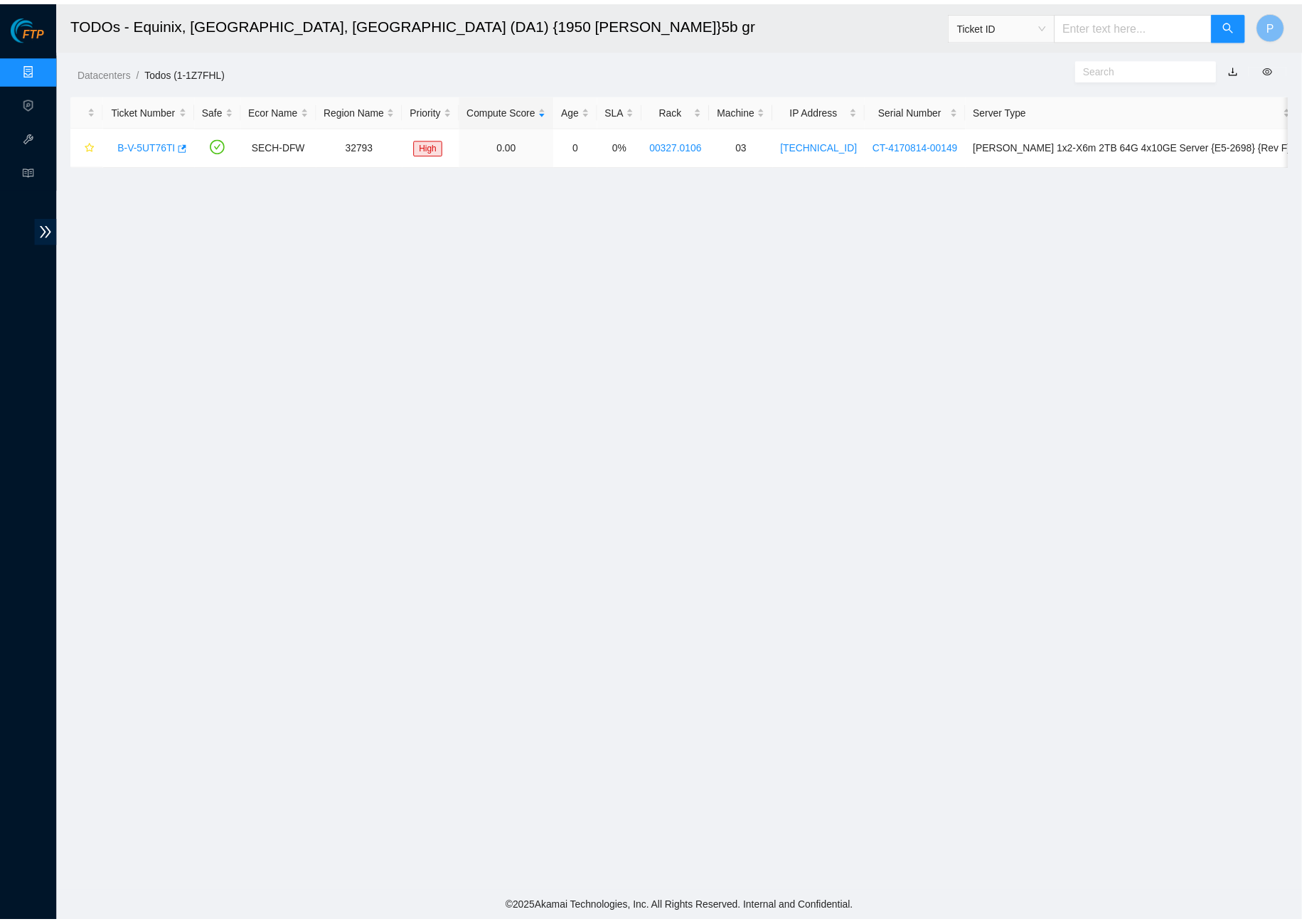
scroll to position [0, 0]
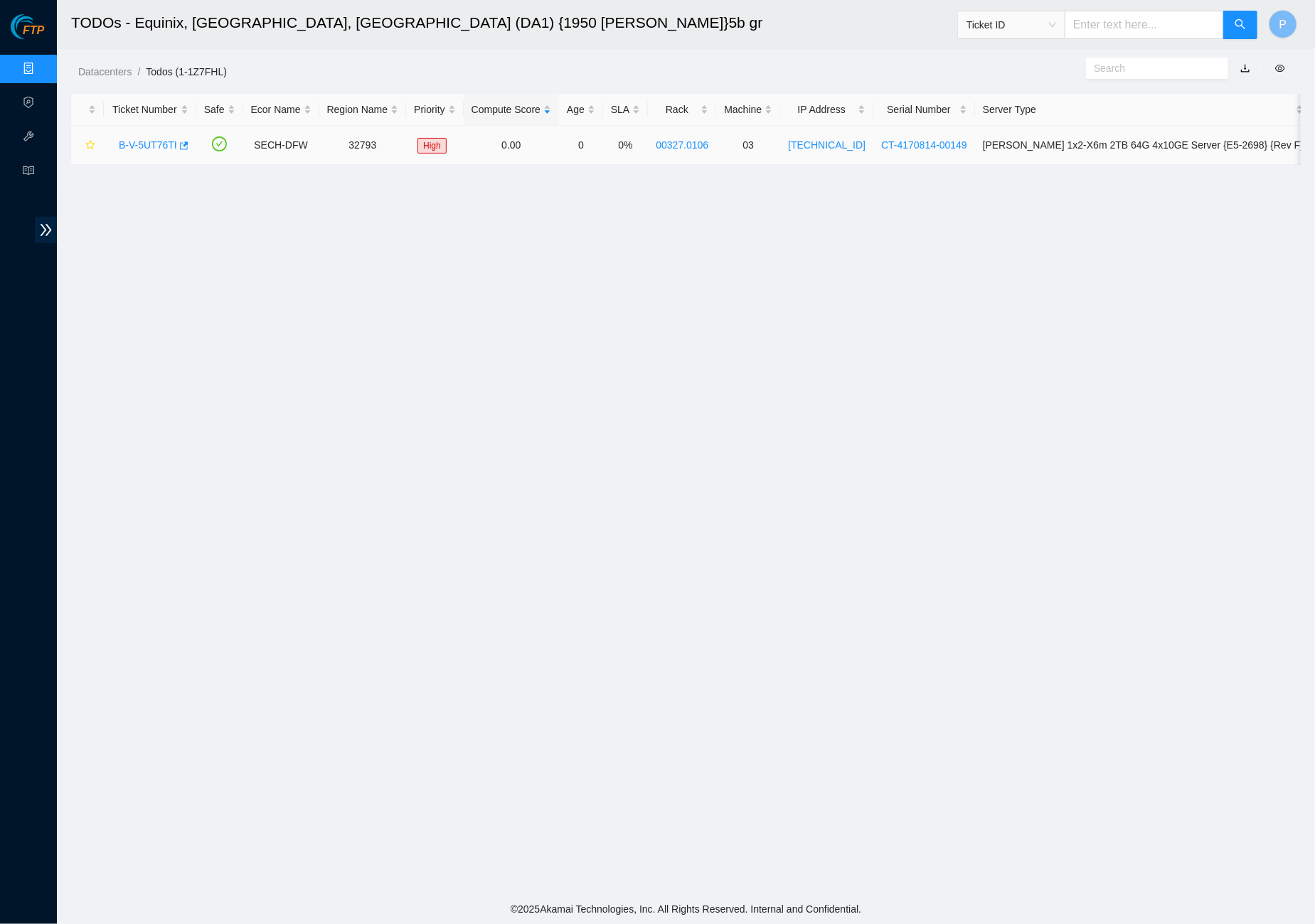
click at [163, 145] on link "B-V-5UT76TI" at bounding box center [148, 144] width 58 height 11
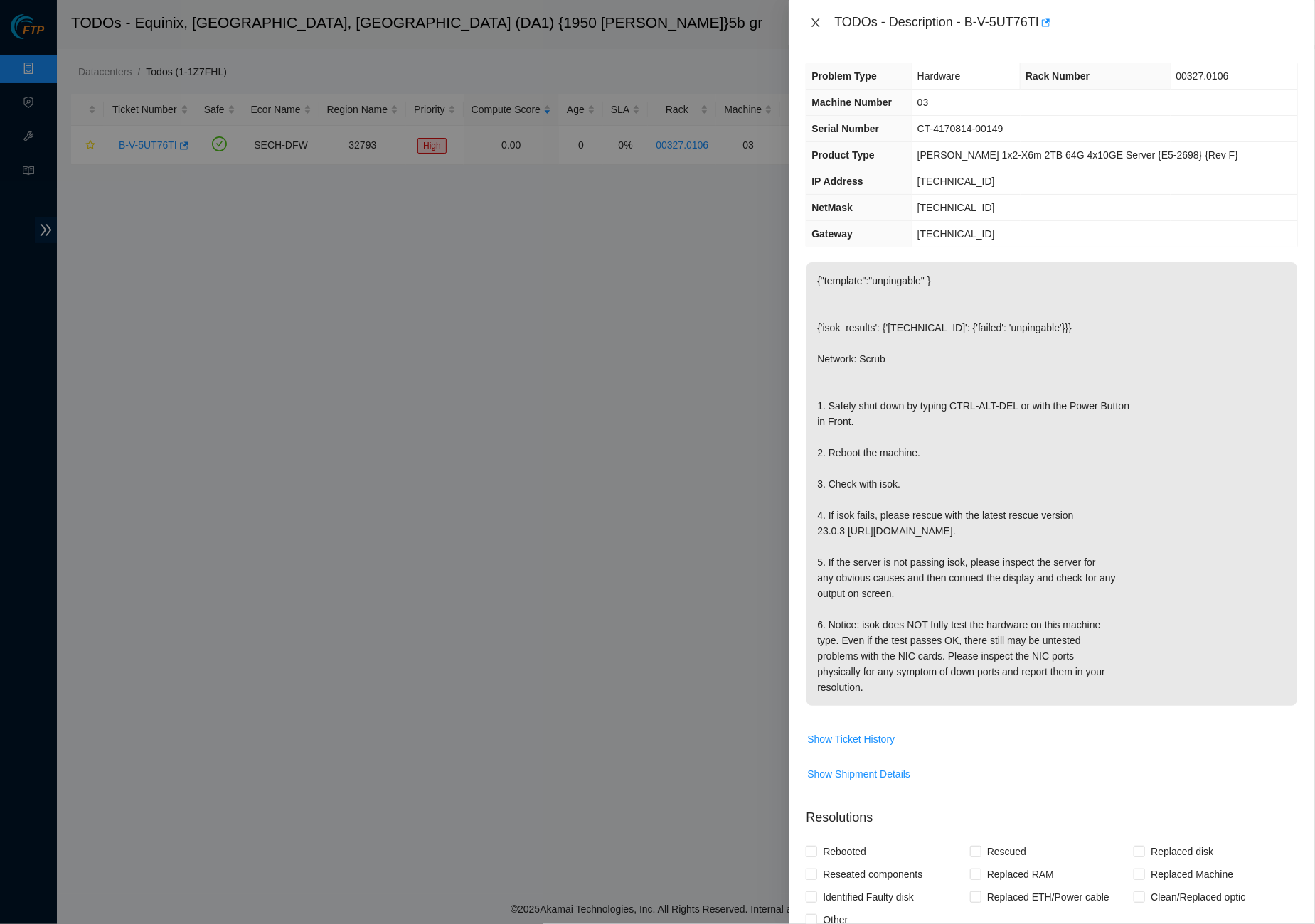
click at [818, 21] on icon "close" at bounding box center [815, 22] width 11 height 11
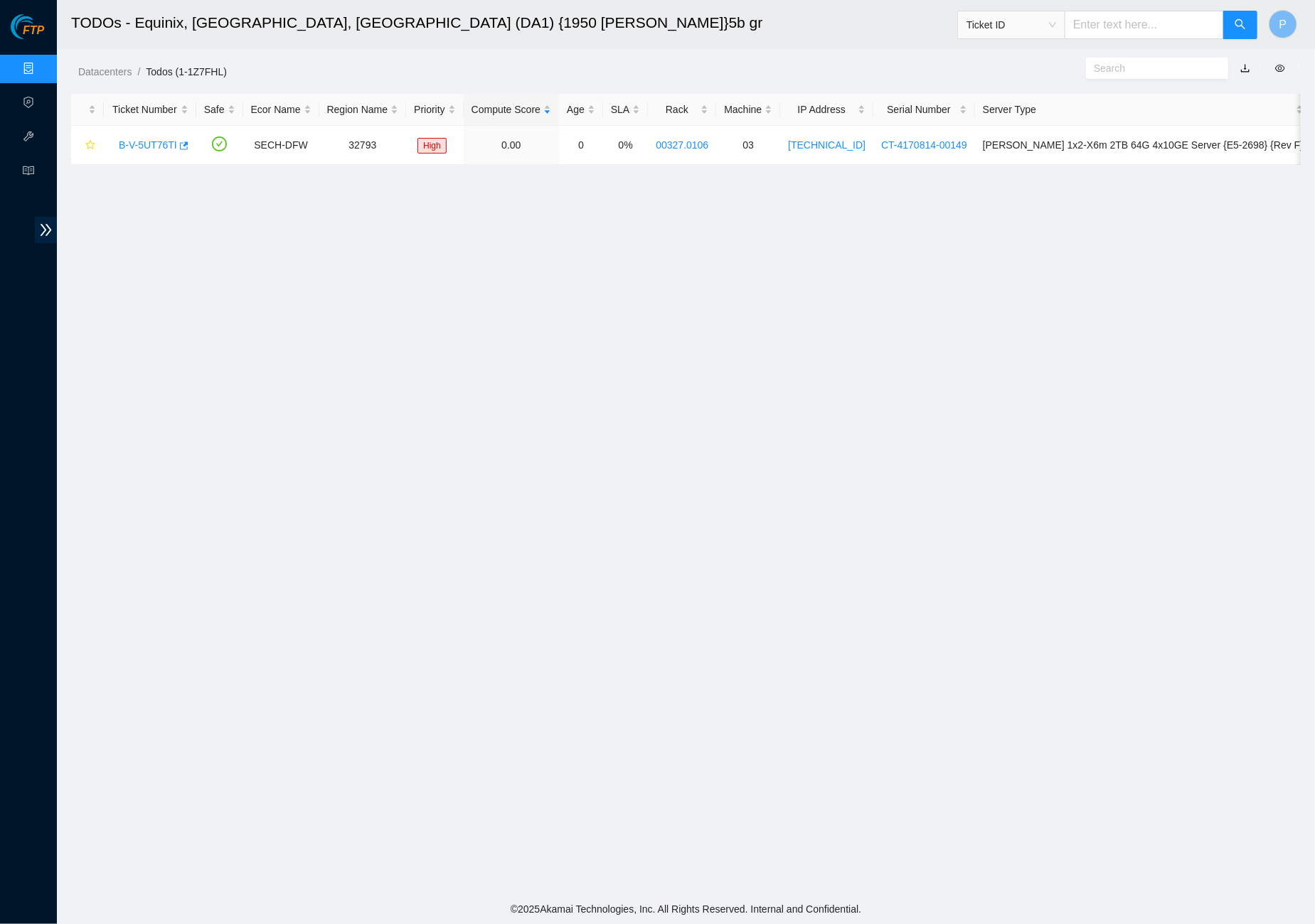
click at [41, 63] on link "Data Centers" at bounding box center [70, 69] width 58 height 11
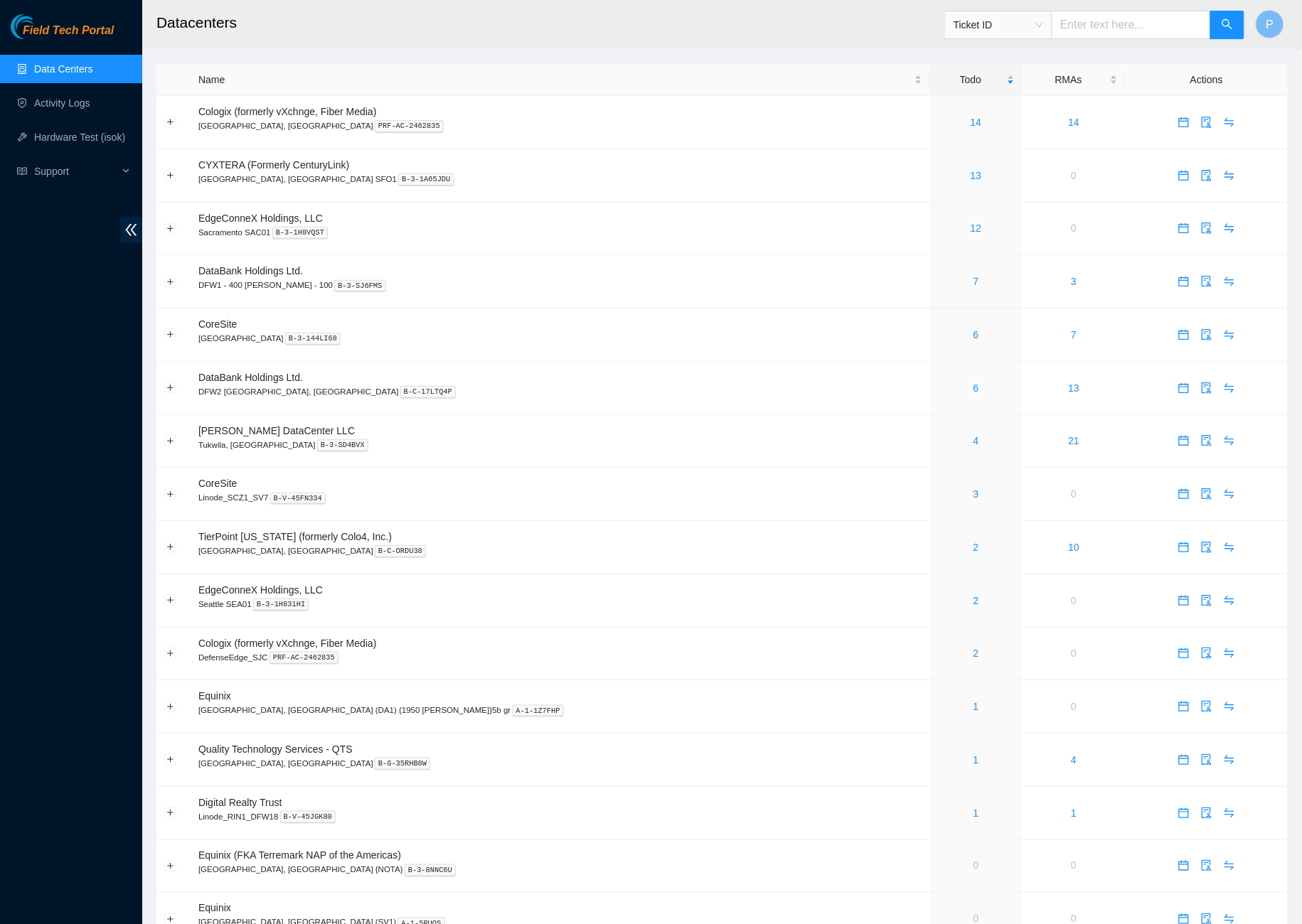
click at [1159, 39] on div "Ticket ID" at bounding box center [1094, 24] width 300 height 45
click at [1154, 29] on input "text" at bounding box center [1131, 24] width 160 height 28
paste input "B-W-148ONPG"
type input "B-W-148ONPG"
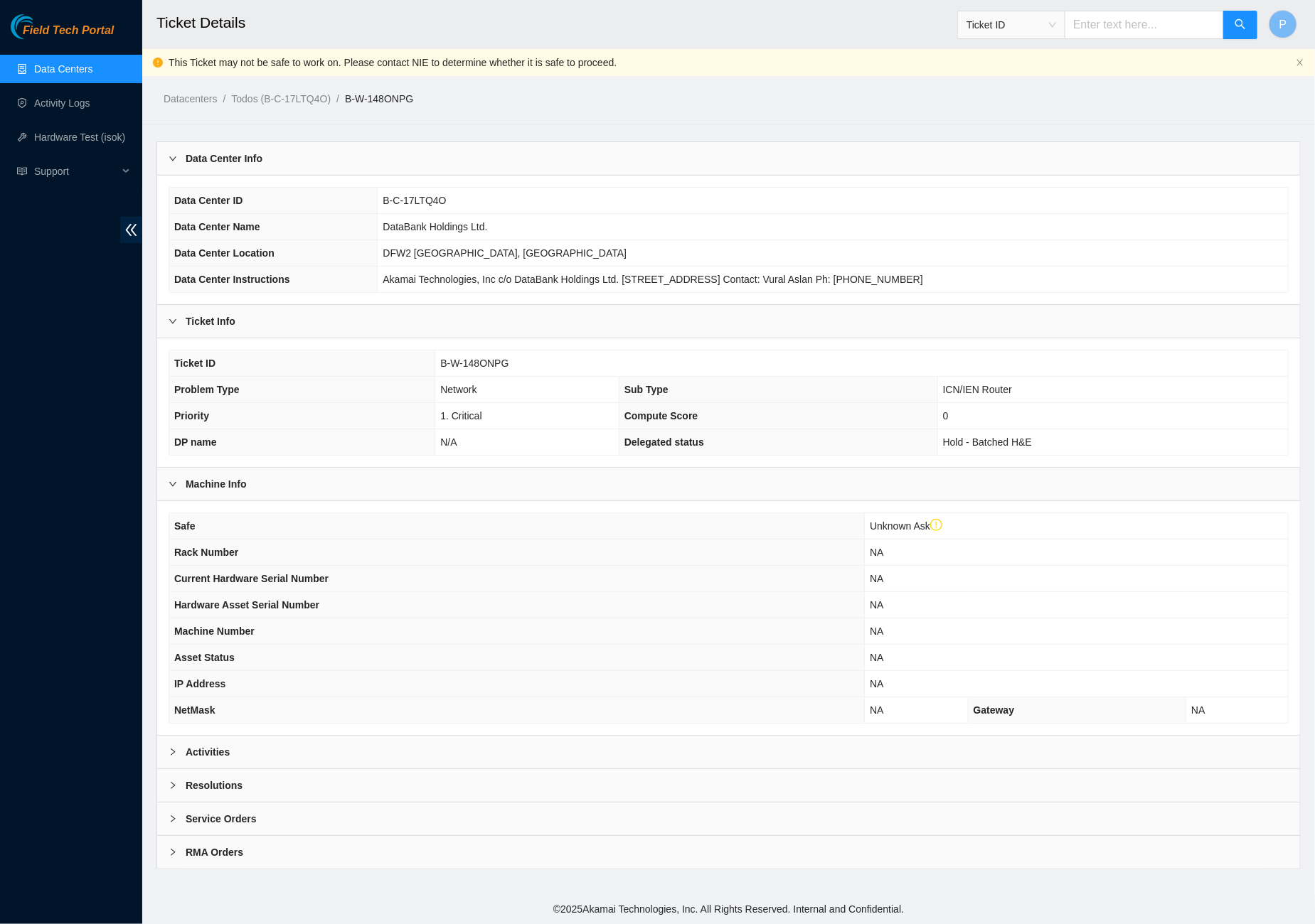
click at [82, 63] on link "Data Centers" at bounding box center [64, 69] width 58 height 11
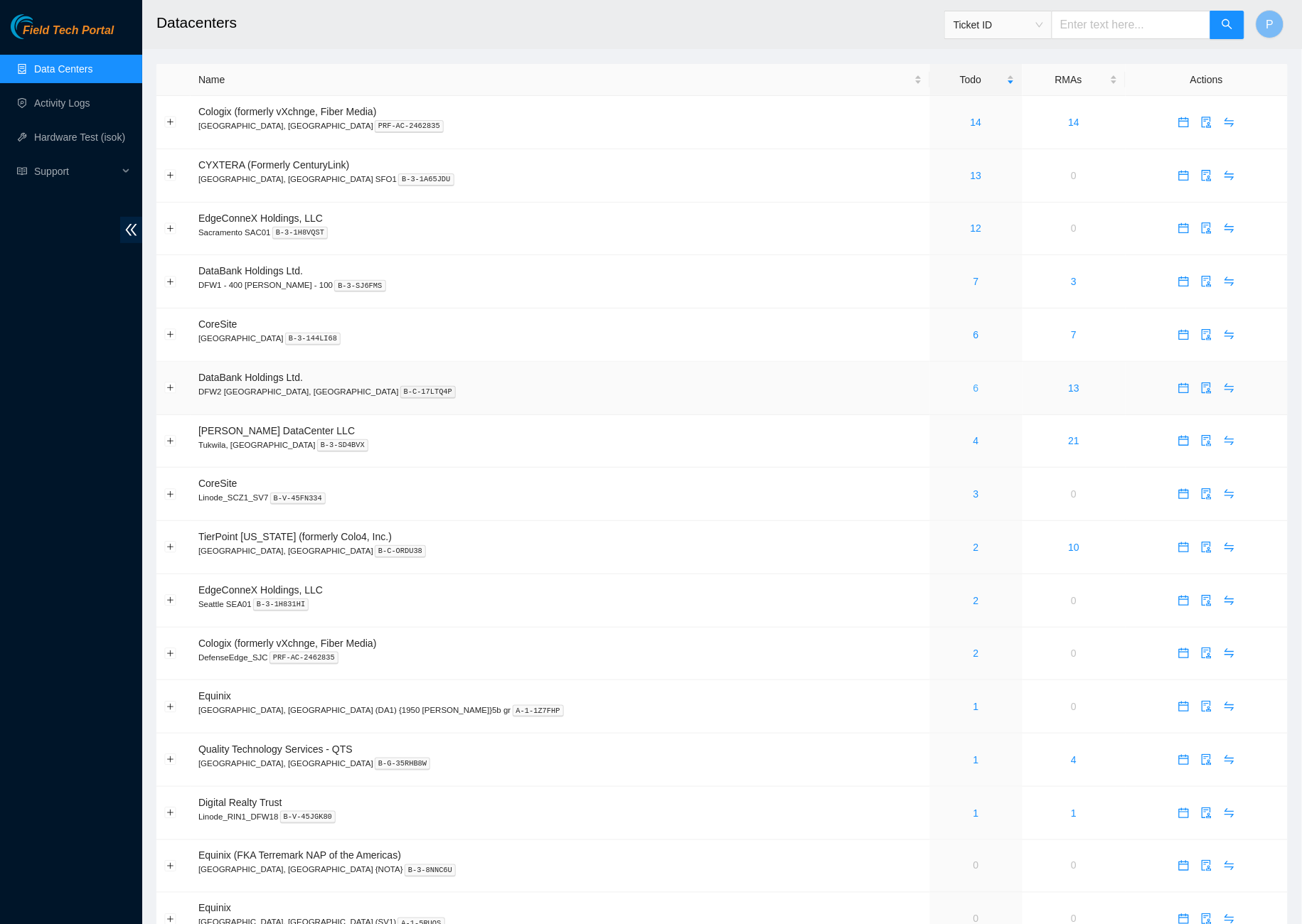
click at [973, 383] on link "6" at bounding box center [976, 388] width 6 height 11
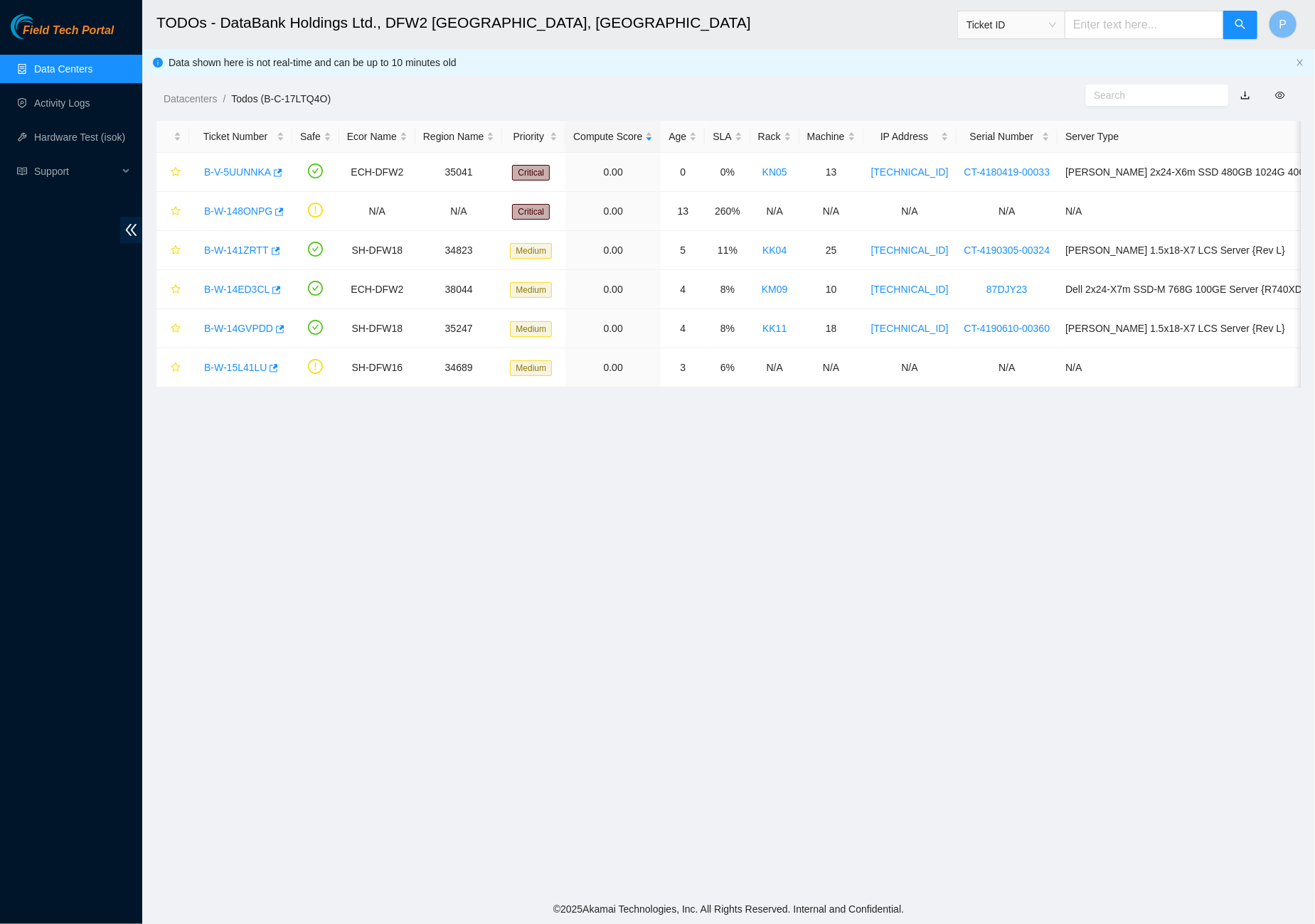
click at [1247, 96] on link "button" at bounding box center [1245, 94] width 10 height 11
click at [925, 89] on div "Datacenters / Todos (B-C-17LTQ4O) /" at bounding box center [582, 66] width 880 height 80
click at [1106, 31] on input "text" at bounding box center [1144, 24] width 160 height 28
paste input "B-V-5UT2OCI"
type input "B-V-5UT2OCI"
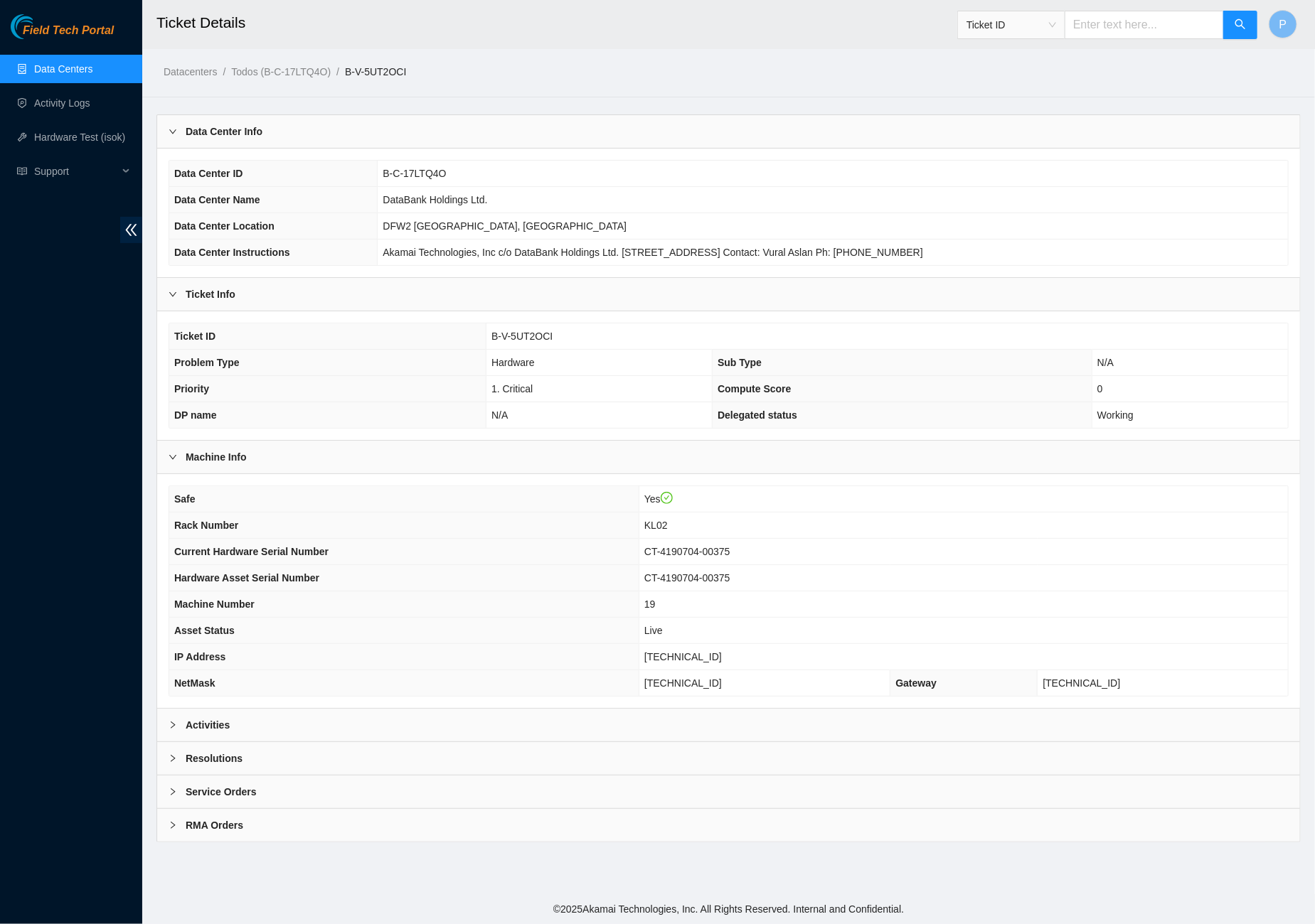
click at [578, 742] on div "Resolutions" at bounding box center [728, 758] width 1142 height 33
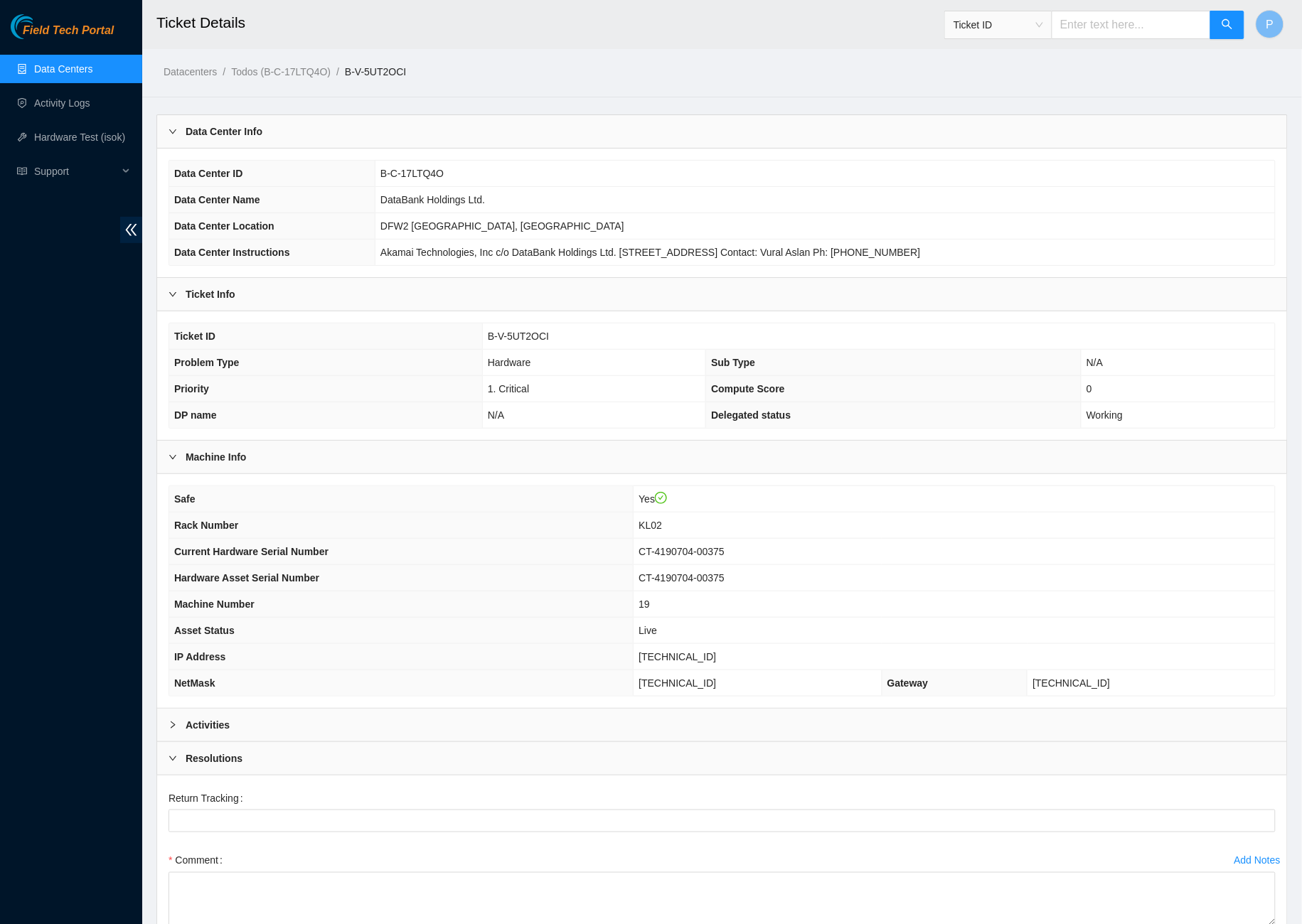
click at [578, 722] on div "Activities" at bounding box center [722, 725] width 1129 height 33
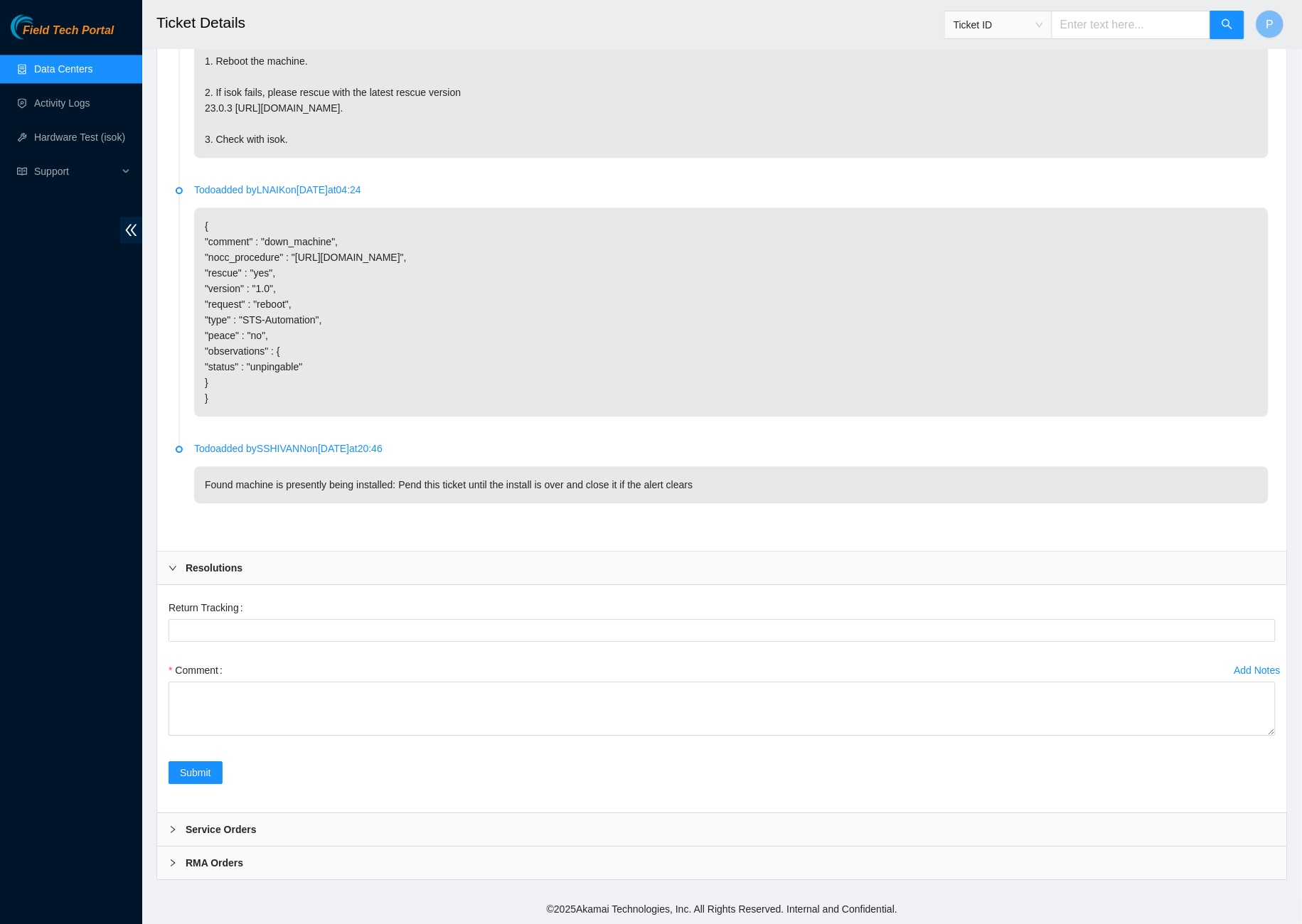
scroll to position [102, 0]
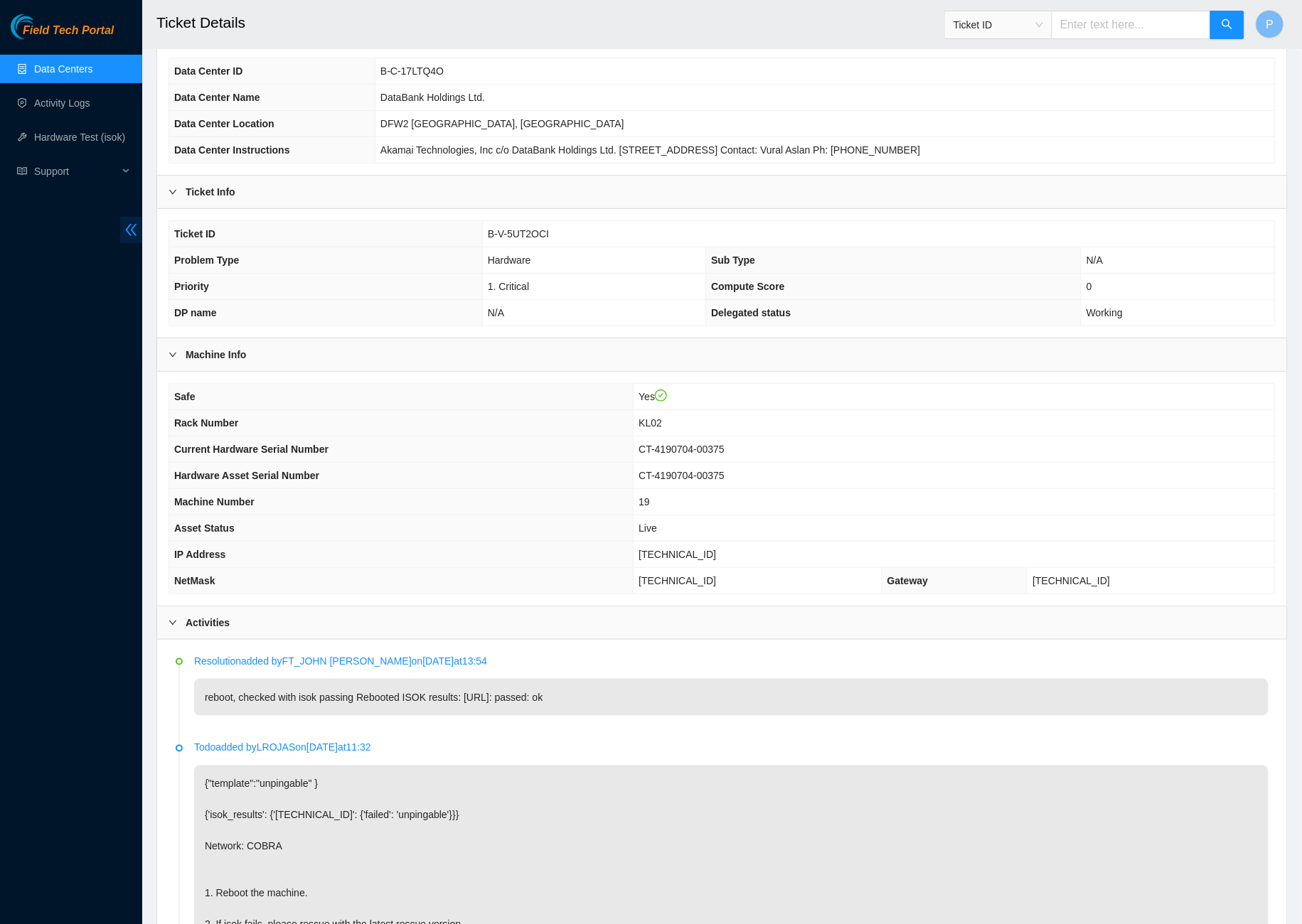
click at [138, 231] on icon "double-left" at bounding box center [130, 229] width 15 height 15
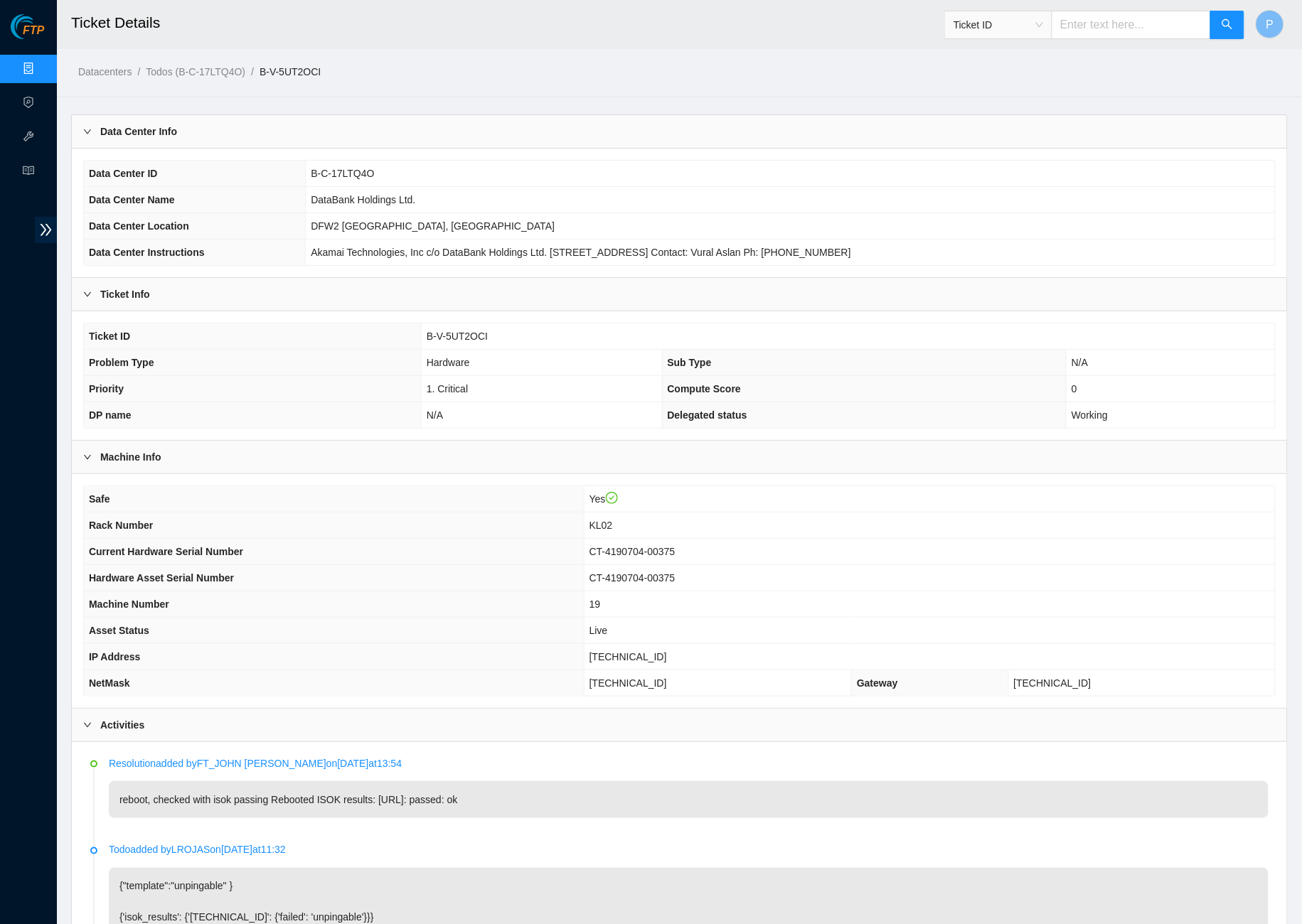
scroll to position [31, 0]
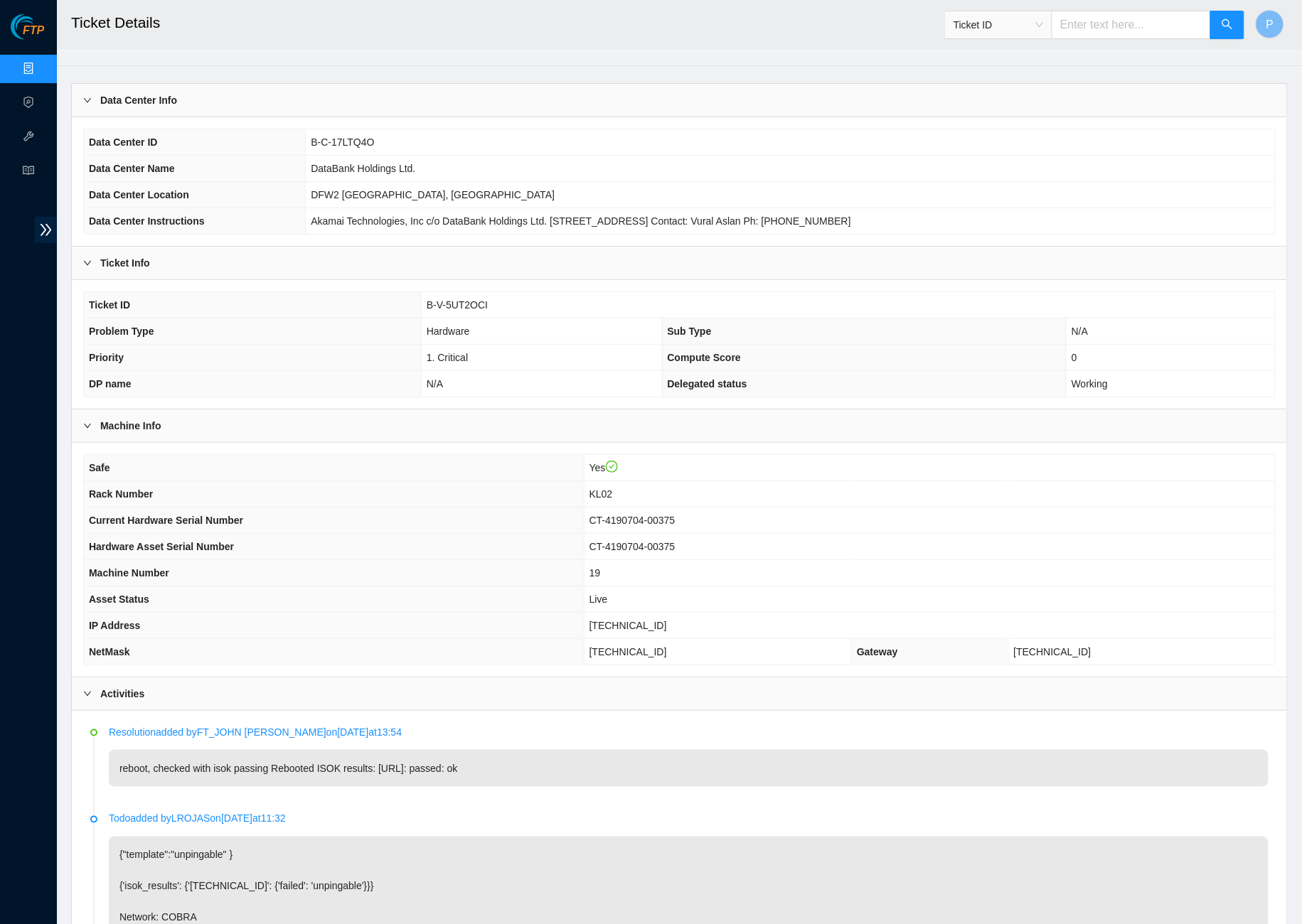
click at [535, 536] on th "Hardware Asset Serial Number" at bounding box center [334, 547] width 500 height 27
click at [41, 69] on link "Data Centers" at bounding box center [70, 69] width 58 height 11
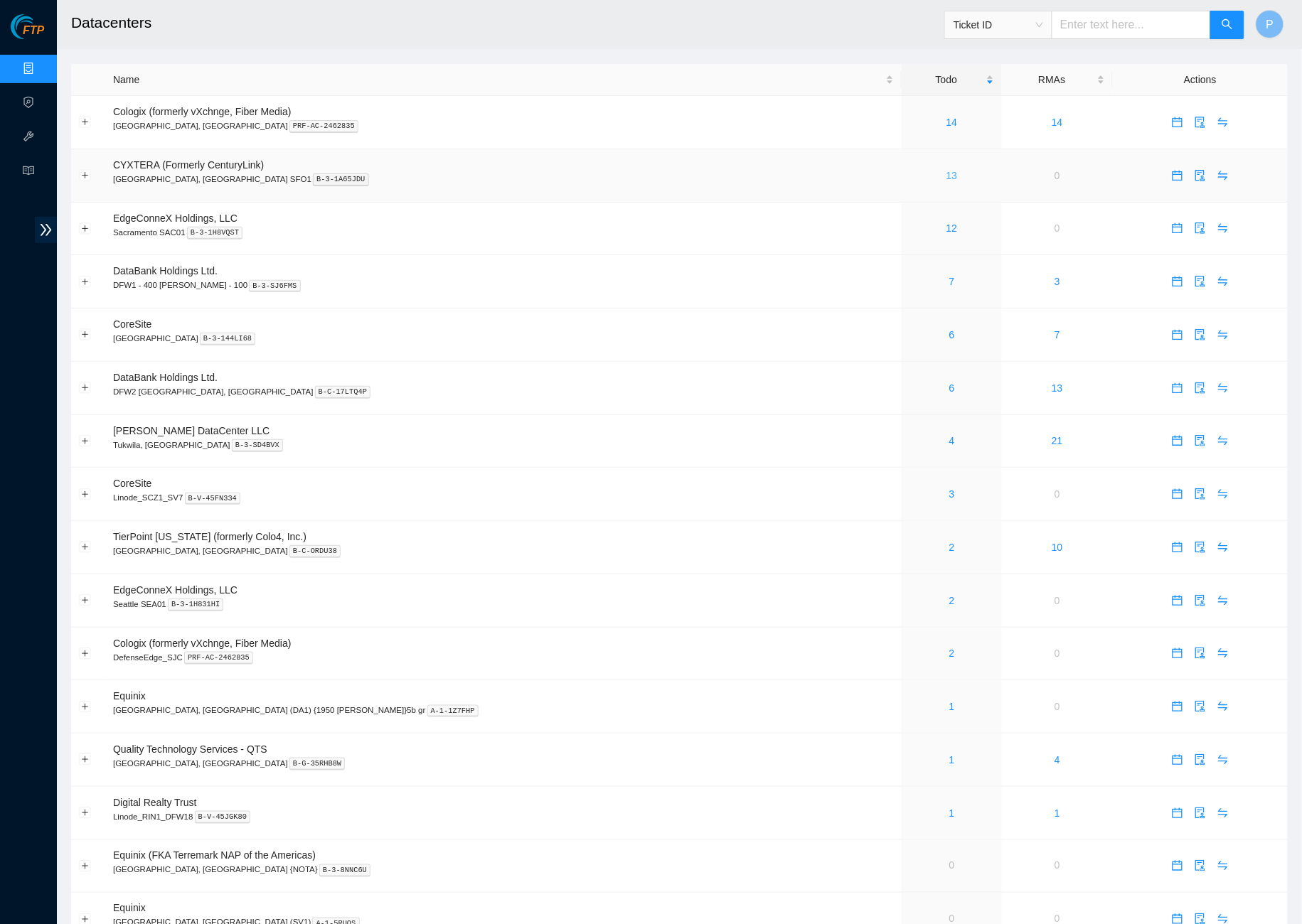
click at [947, 170] on link "13" at bounding box center [952, 175] width 11 height 11
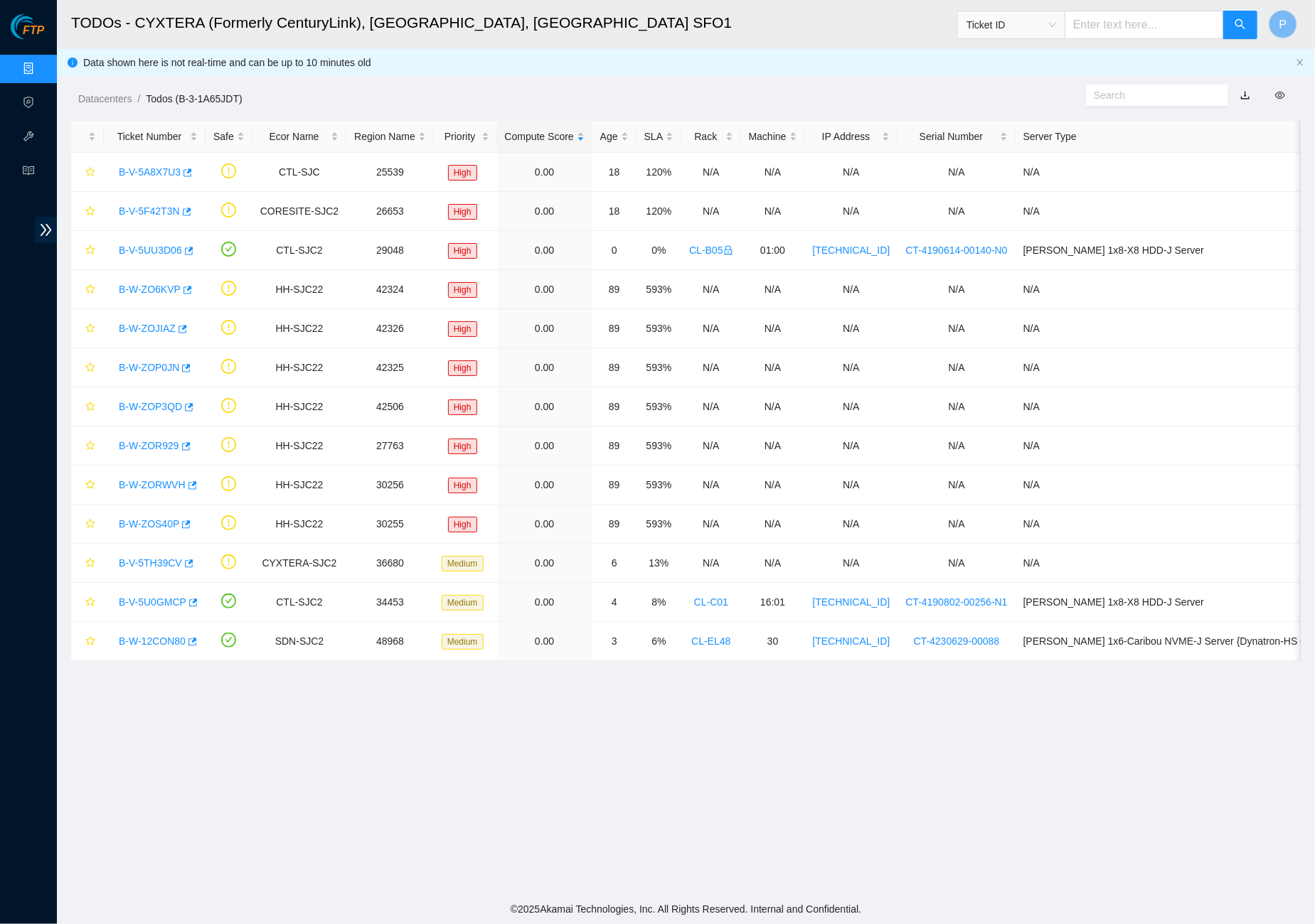
click at [44, 63] on link "Data Centers" at bounding box center [70, 69] width 58 height 11
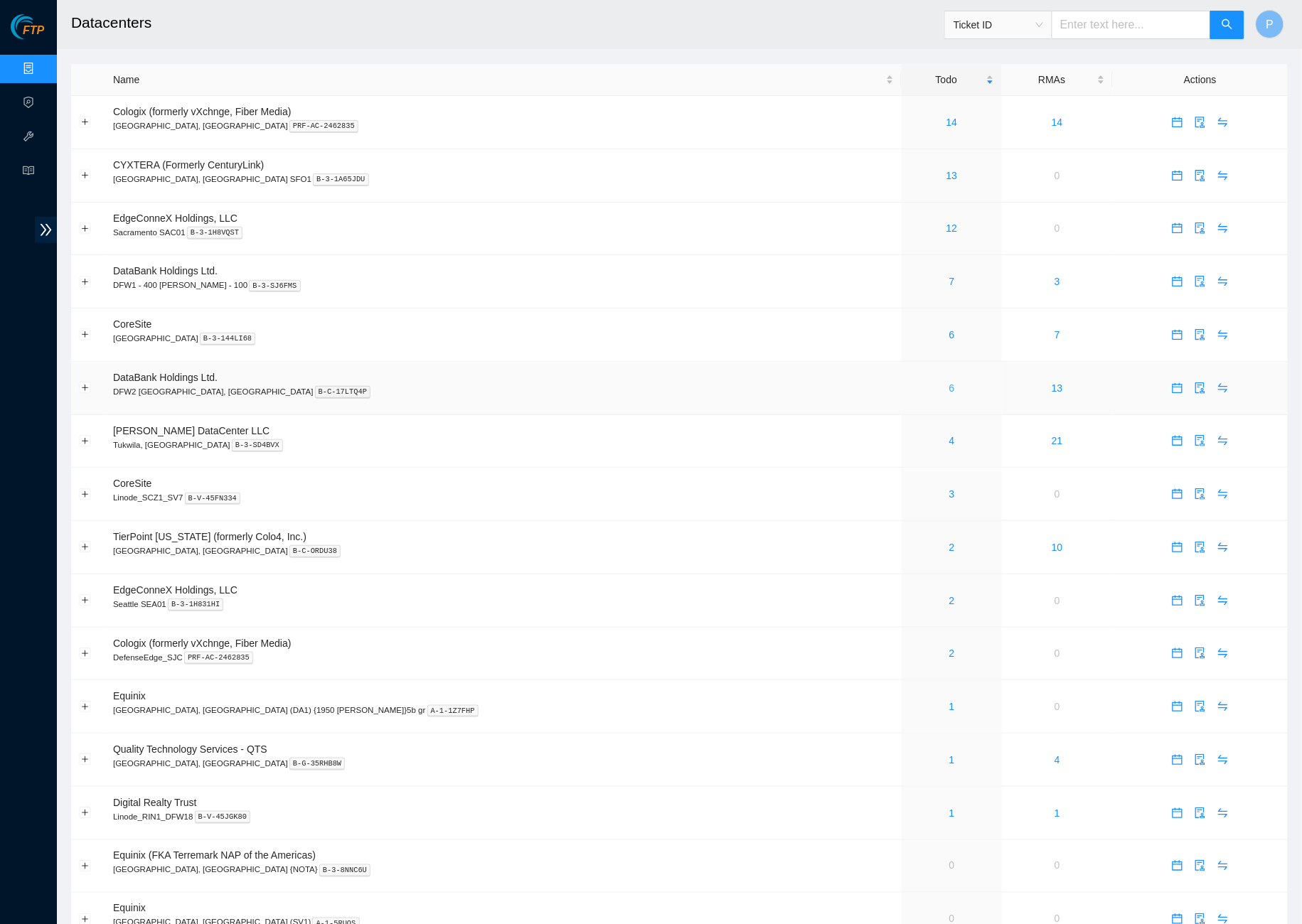
click at [949, 383] on link "6" at bounding box center [952, 388] width 6 height 11
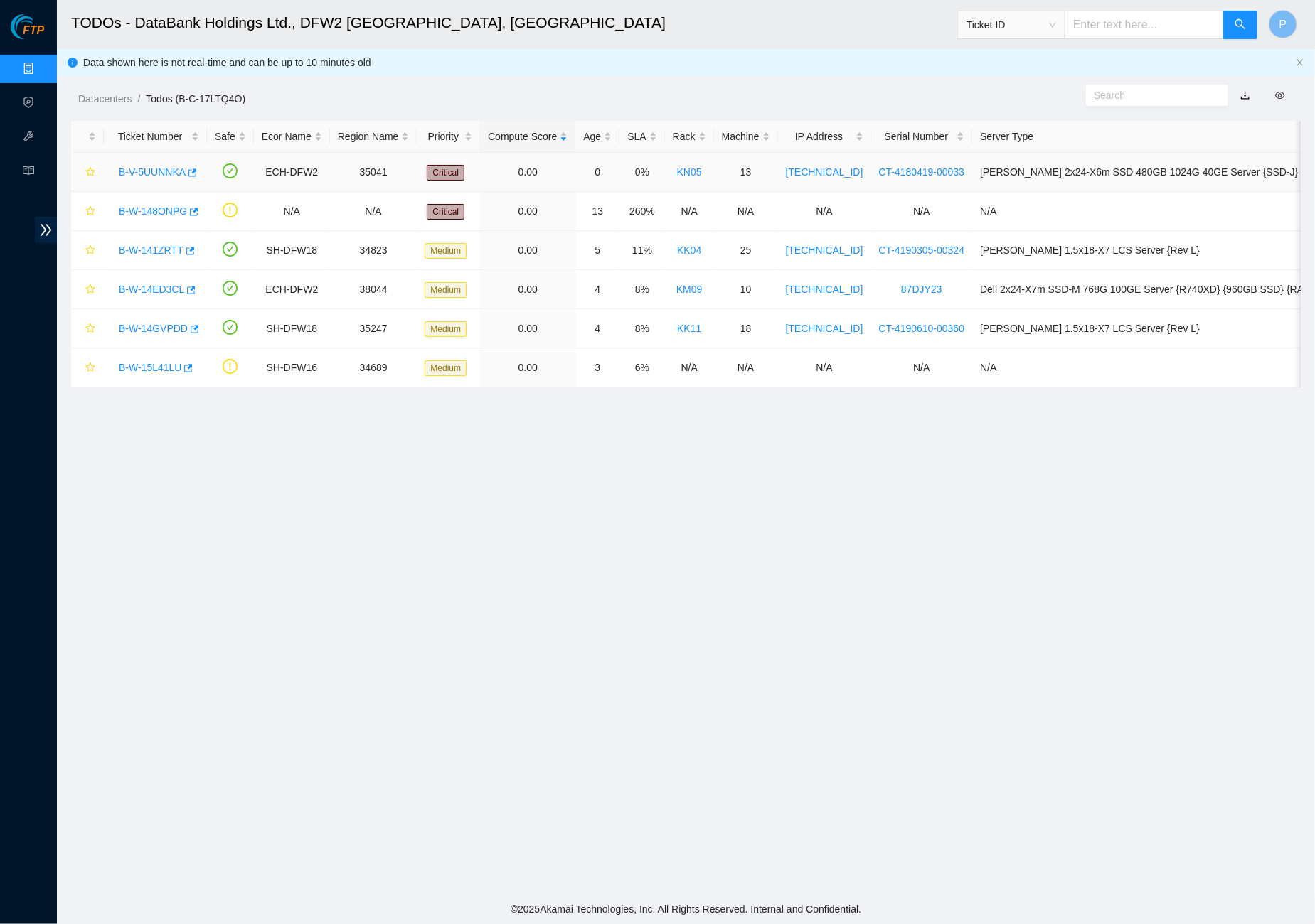
click at [168, 172] on link "B-V-5UUNNKA" at bounding box center [152, 172] width 67 height 11
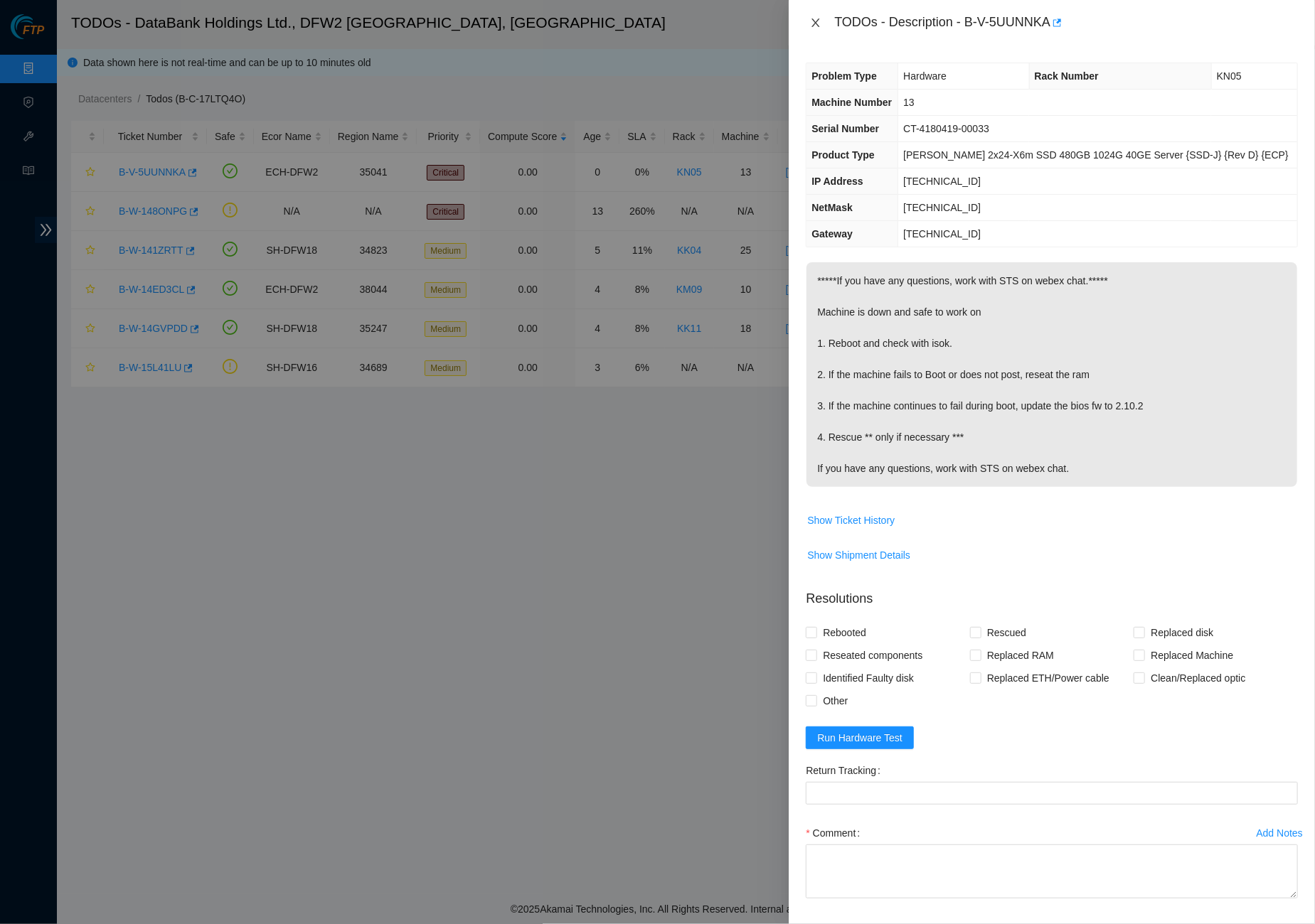
click at [821, 20] on icon "close" at bounding box center [815, 22] width 11 height 11
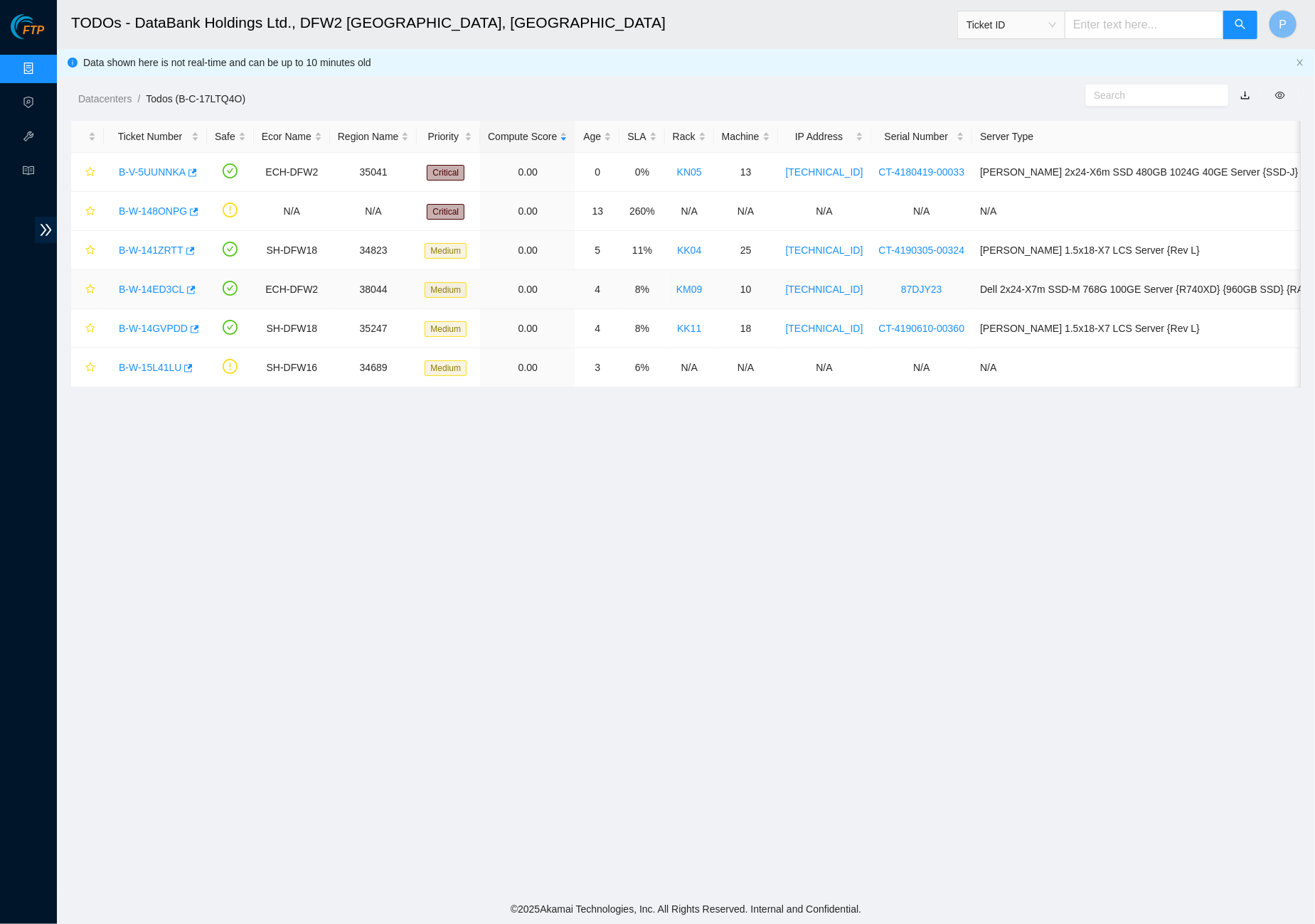
click at [141, 287] on link "B-W-14ED3CL" at bounding box center [151, 289] width 65 height 11
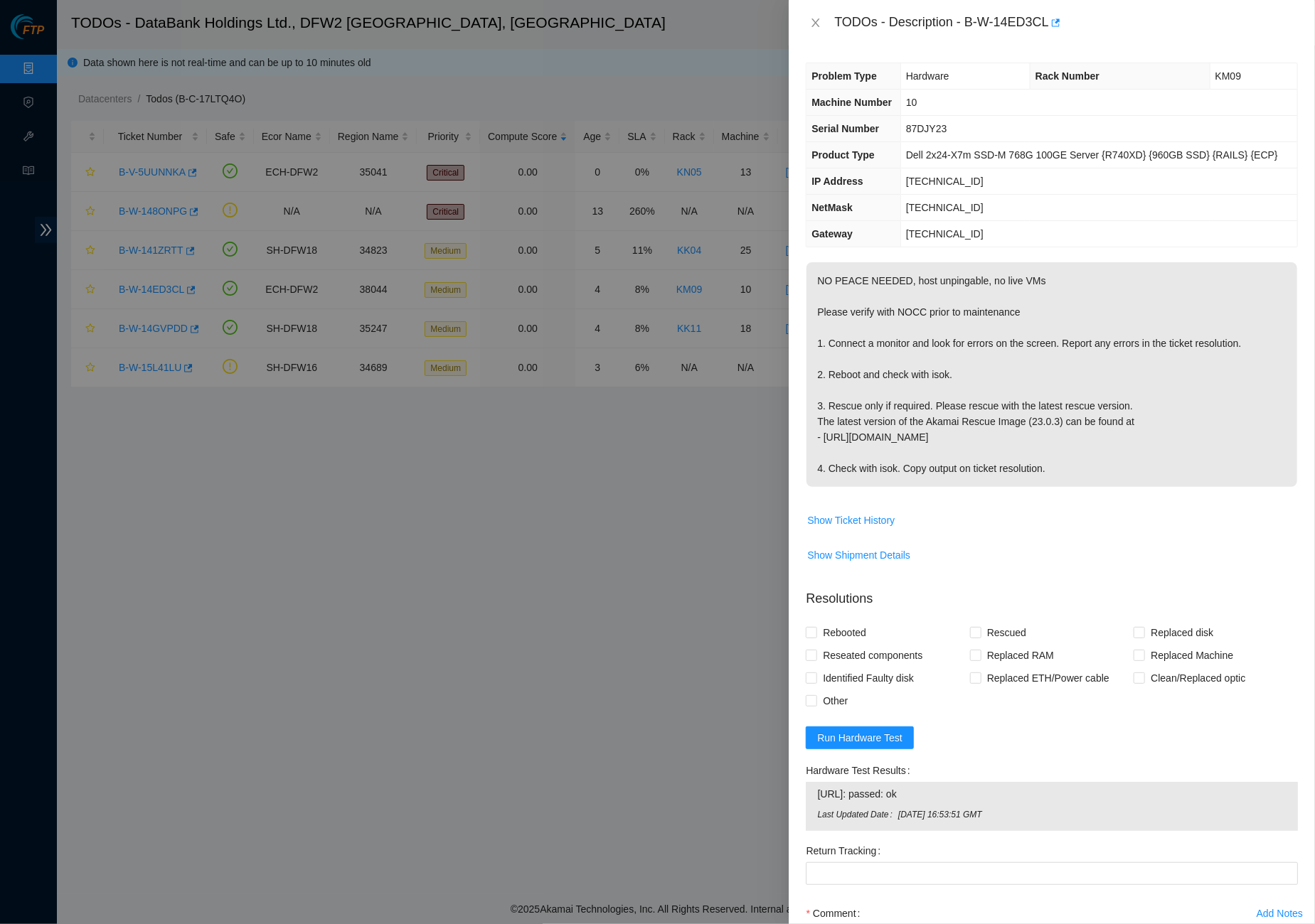
click at [811, 23] on icon "close" at bounding box center [815, 22] width 11 height 11
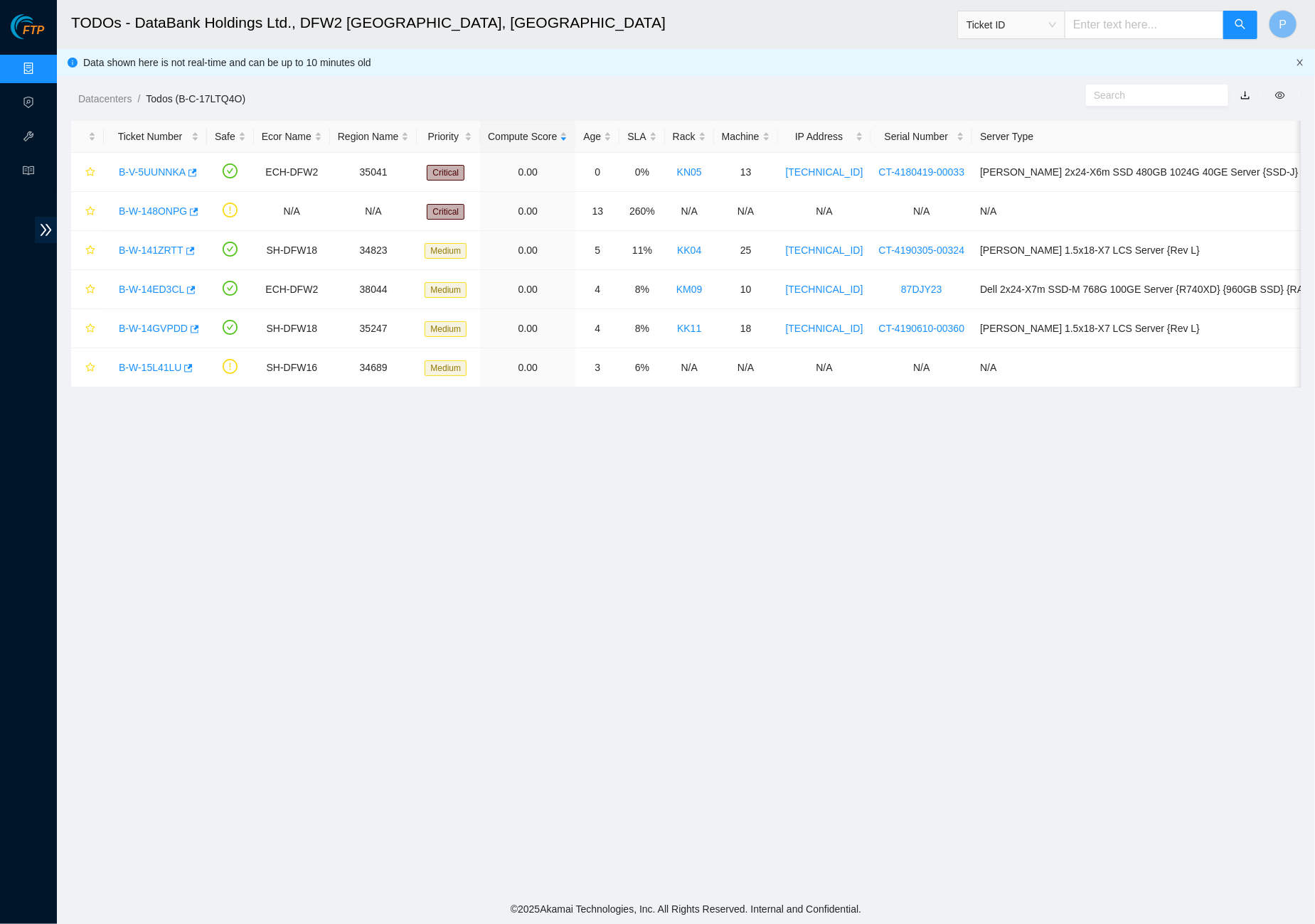
click at [1299, 60] on icon "close" at bounding box center [1300, 62] width 6 height 6
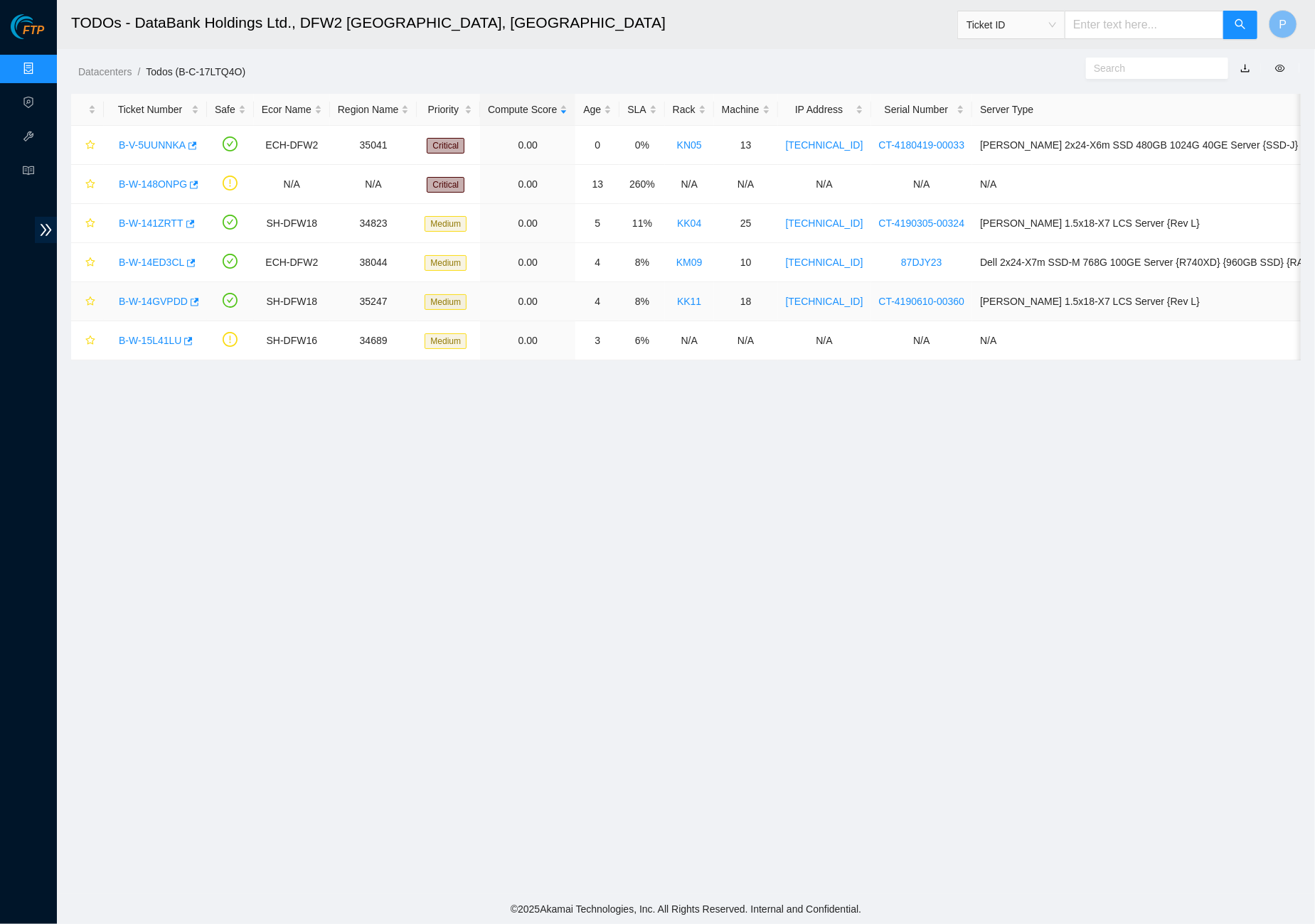
click at [164, 297] on link "B-W-14GVPDD" at bounding box center [153, 301] width 69 height 11
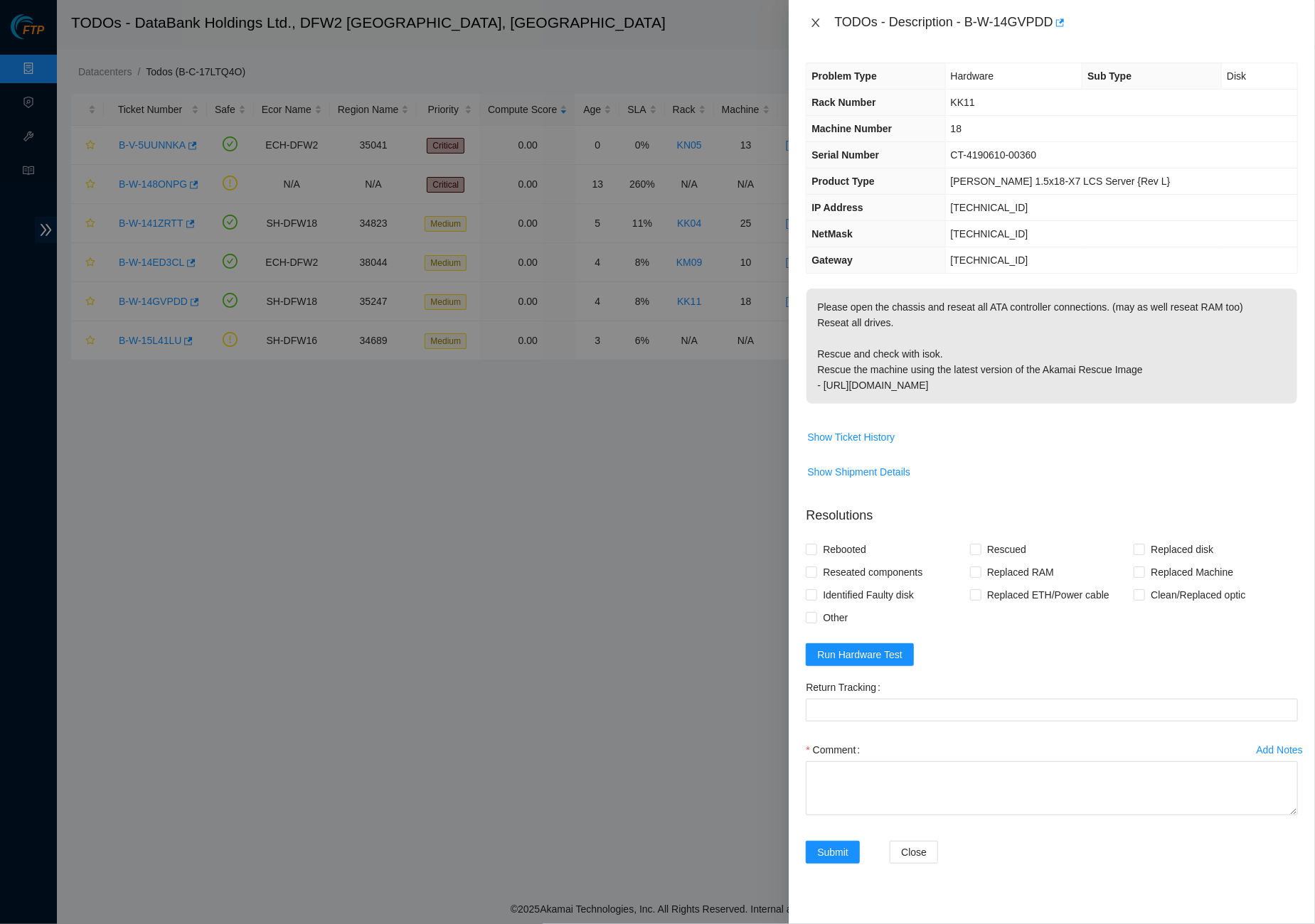
click at [813, 21] on icon "close" at bounding box center [815, 22] width 11 height 11
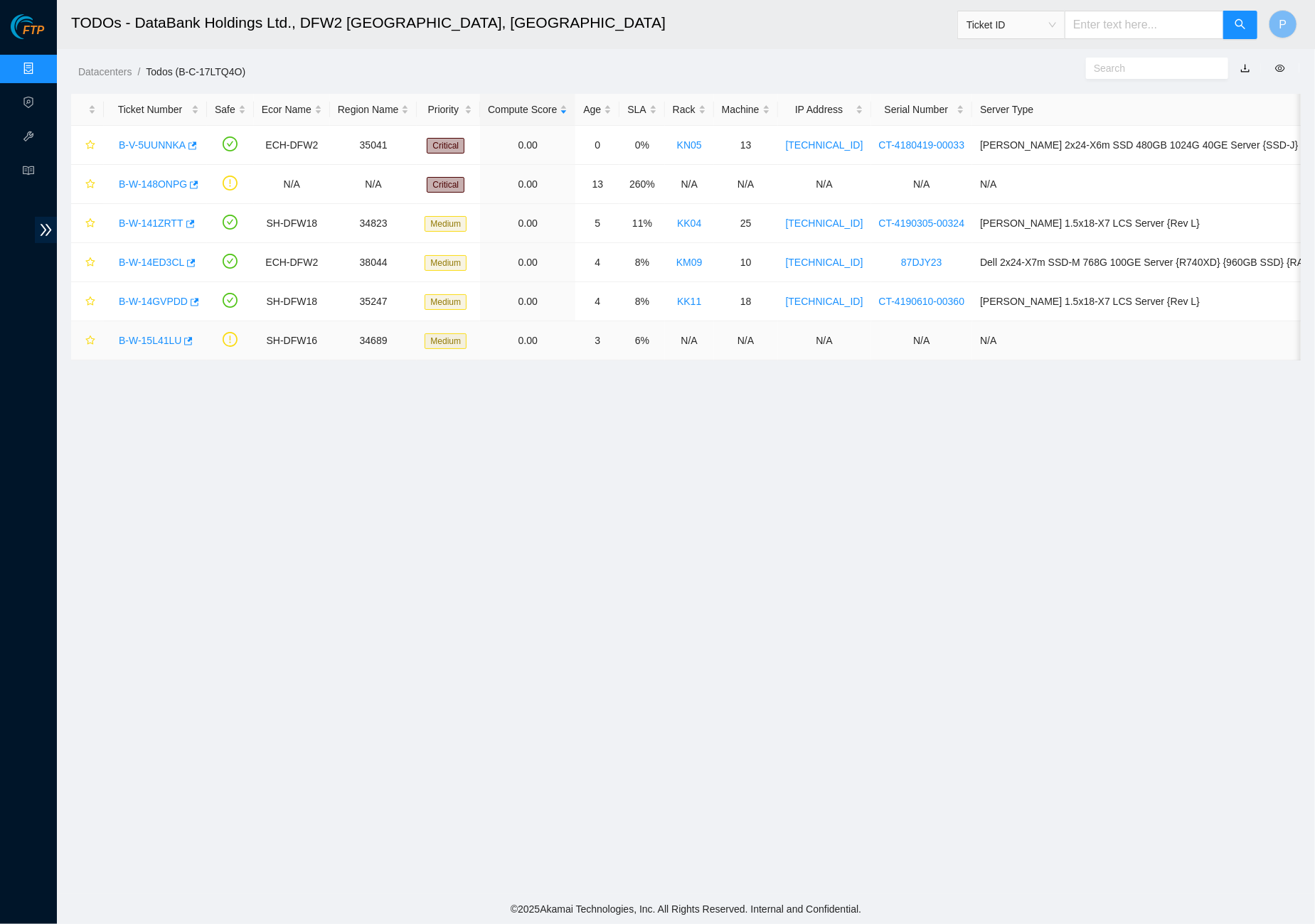
click at [145, 340] on link "B-W-15L41LU" at bounding box center [149, 340] width 63 height 11
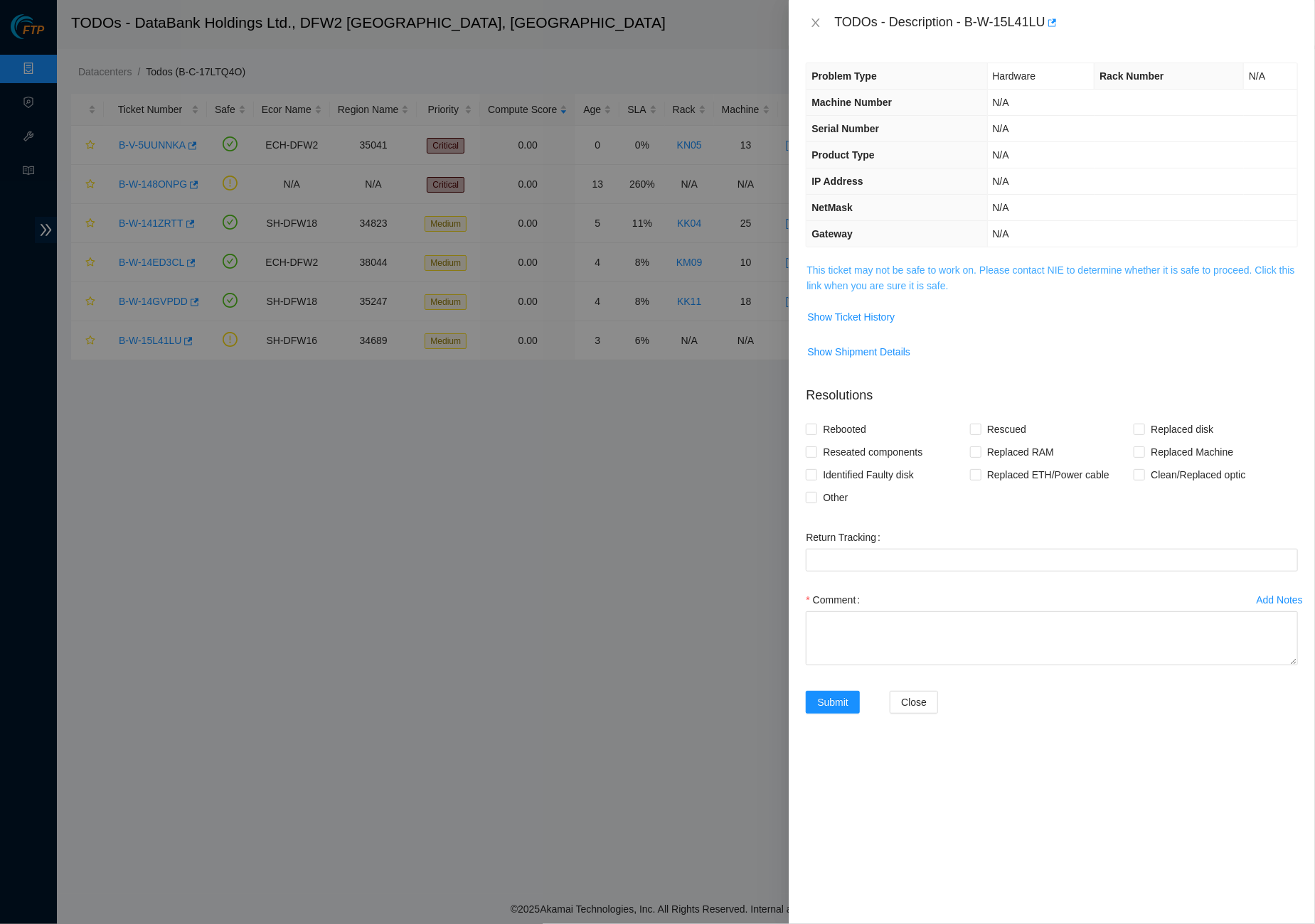
click at [893, 269] on link "This ticket may not be safe to work on. Please contact NIE to determine whether…" at bounding box center [1050, 277] width 488 height 27
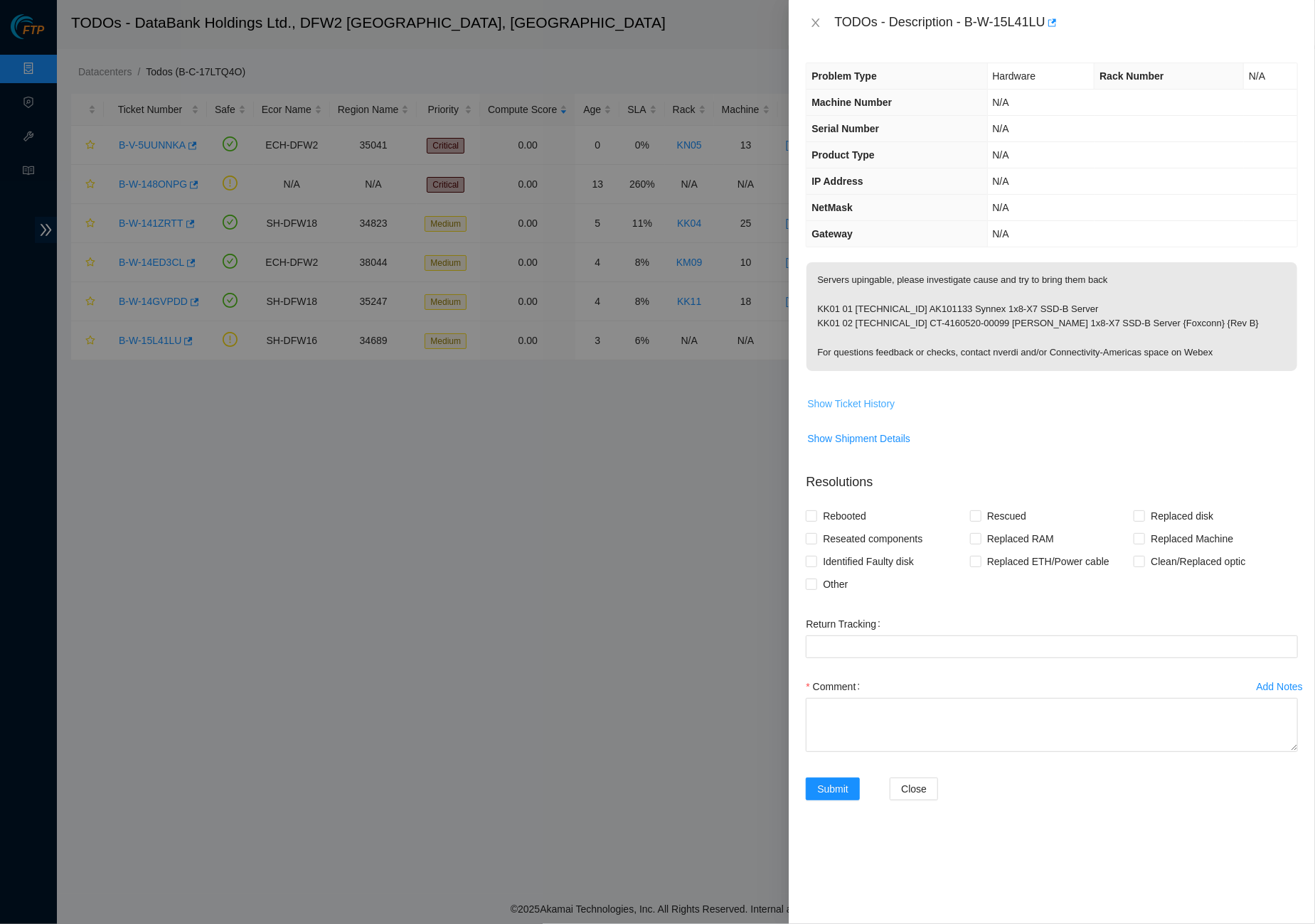
click at [856, 396] on span "Show Ticket History" at bounding box center [851, 403] width 88 height 15
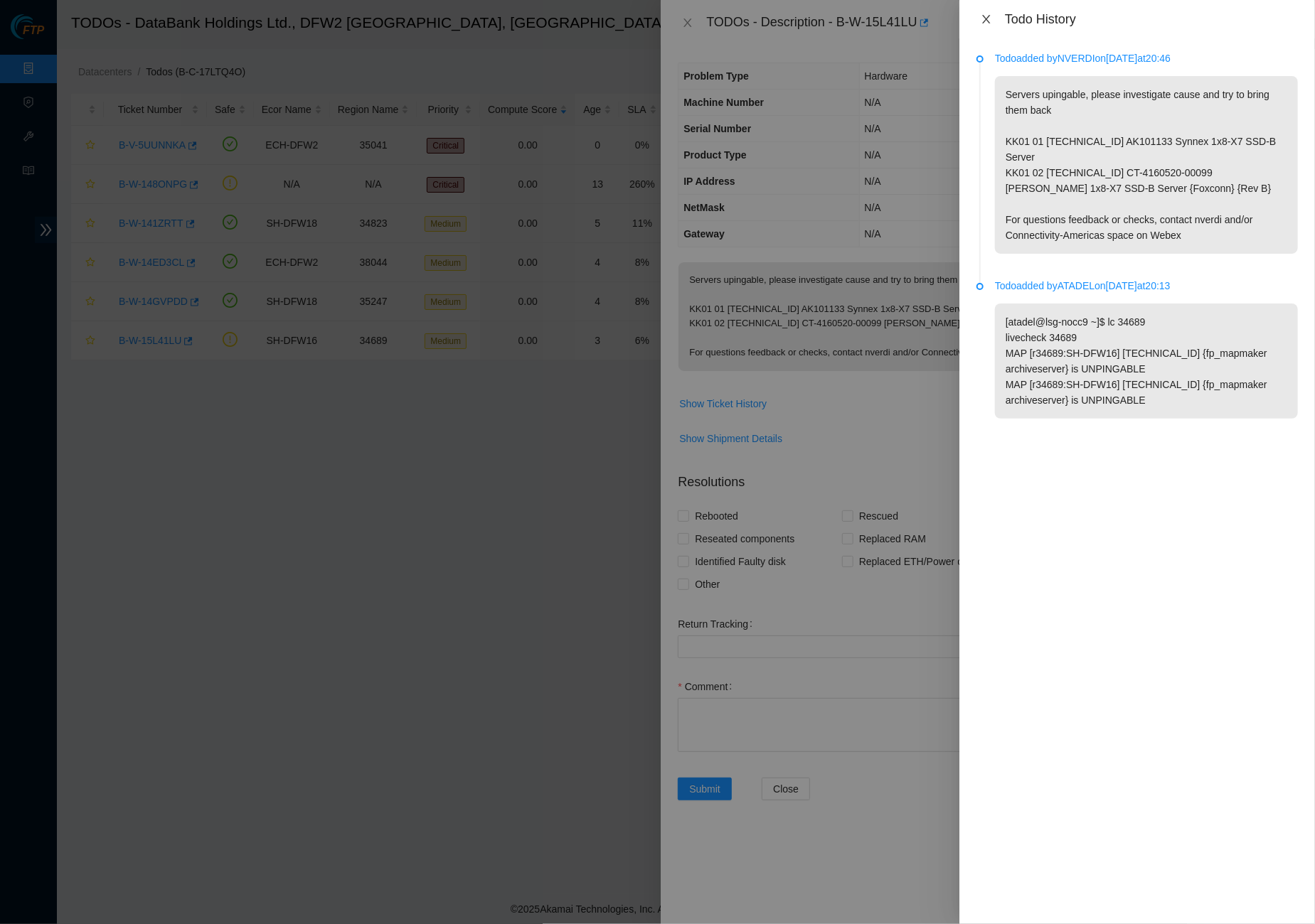
click at [987, 21] on icon "close" at bounding box center [985, 19] width 11 height 11
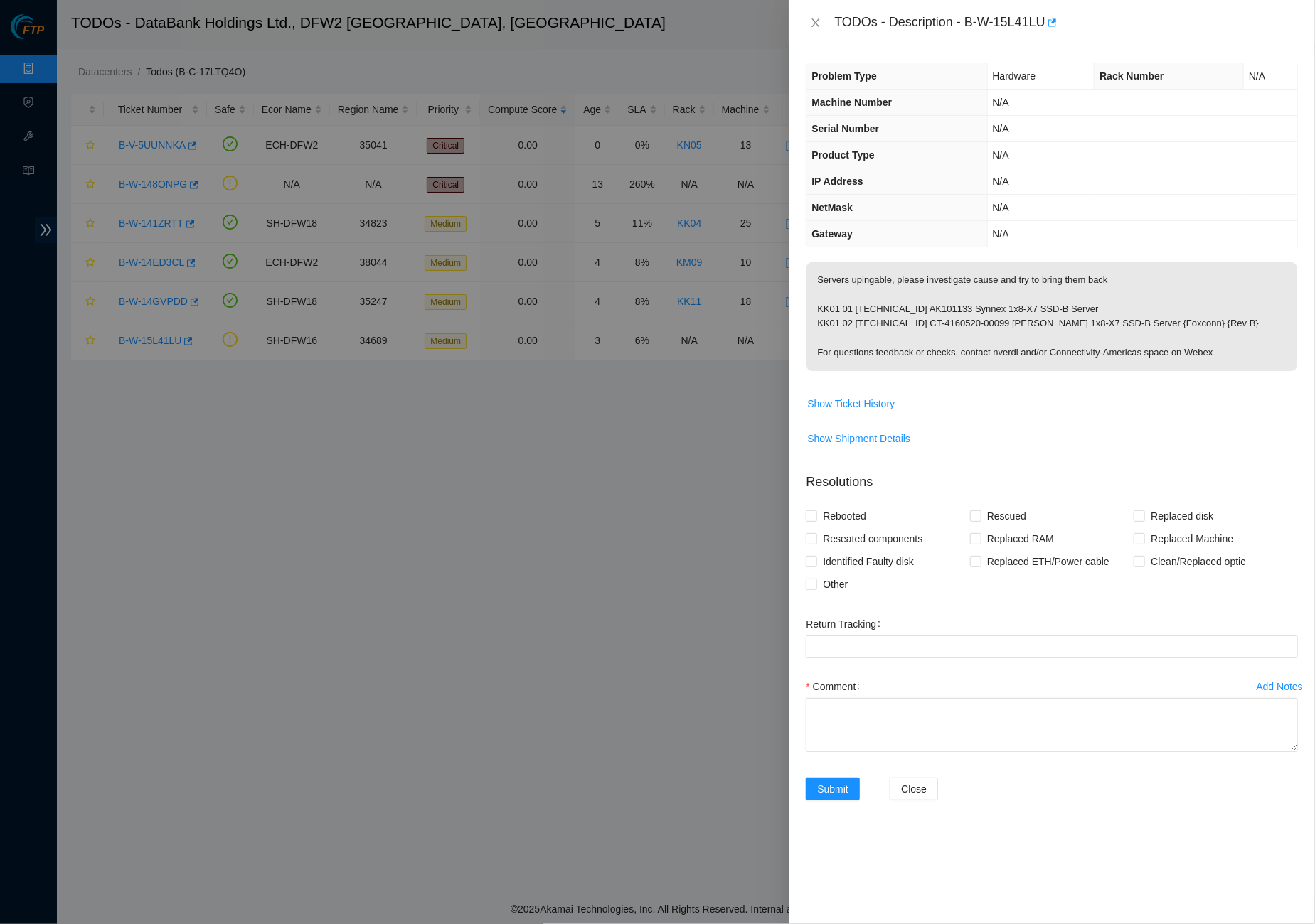
click at [808, 21] on button "Close" at bounding box center [815, 23] width 20 height 14
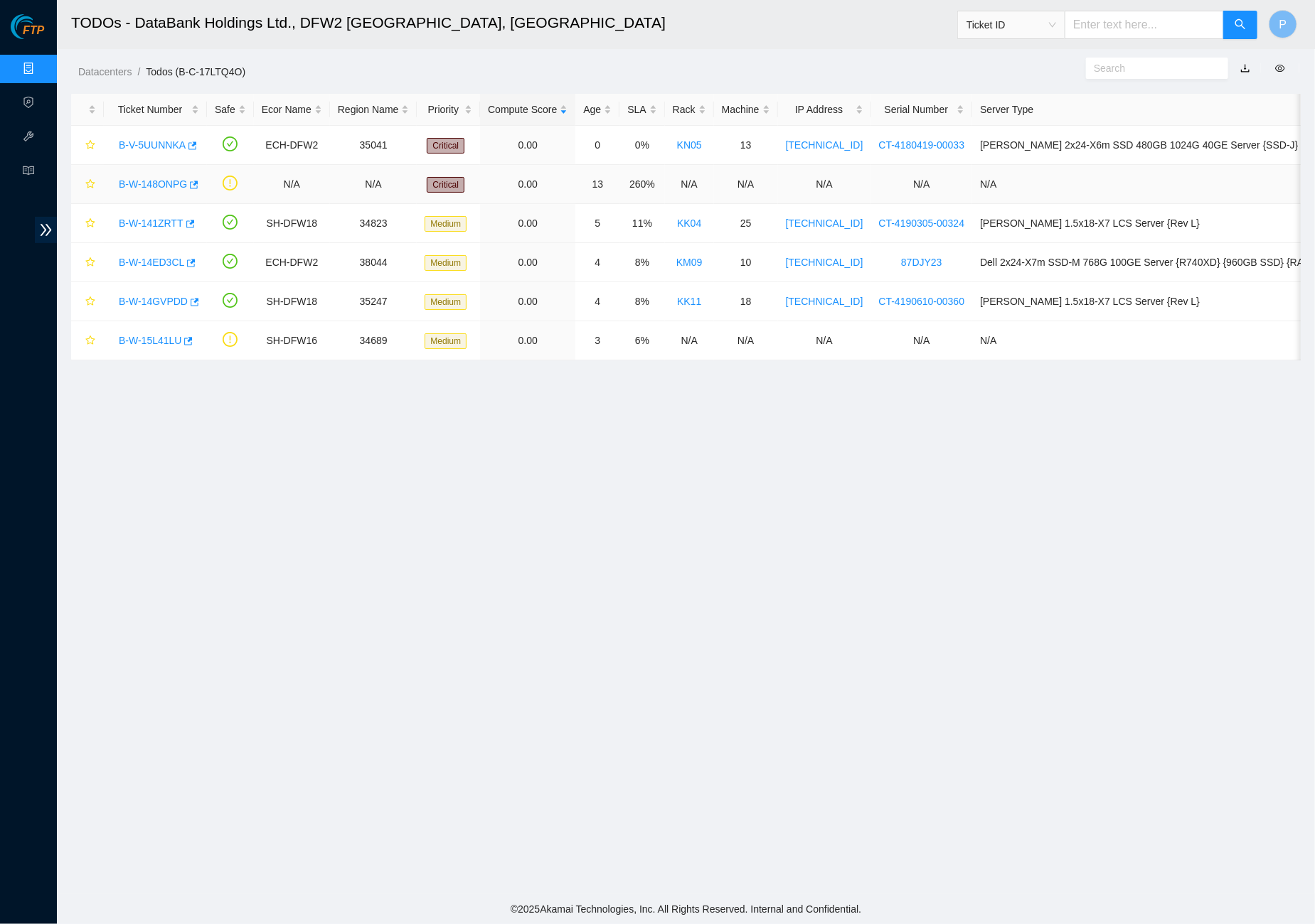
click at [161, 181] on link "B-W-148ONPG" at bounding box center [153, 184] width 69 height 11
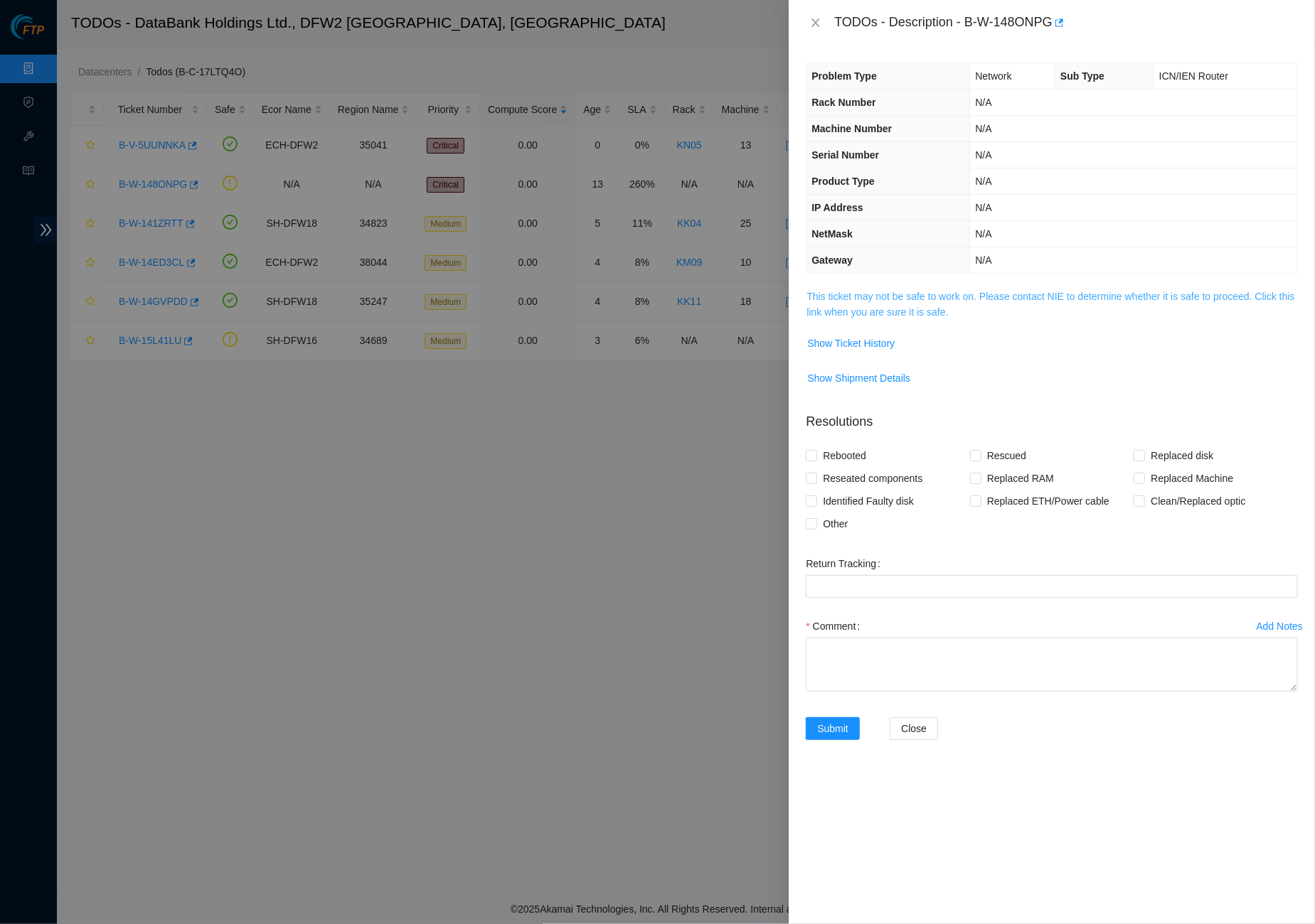
click at [930, 294] on link "This ticket may not be safe to work on. Please contact NIE to determine whether…" at bounding box center [1050, 304] width 488 height 27
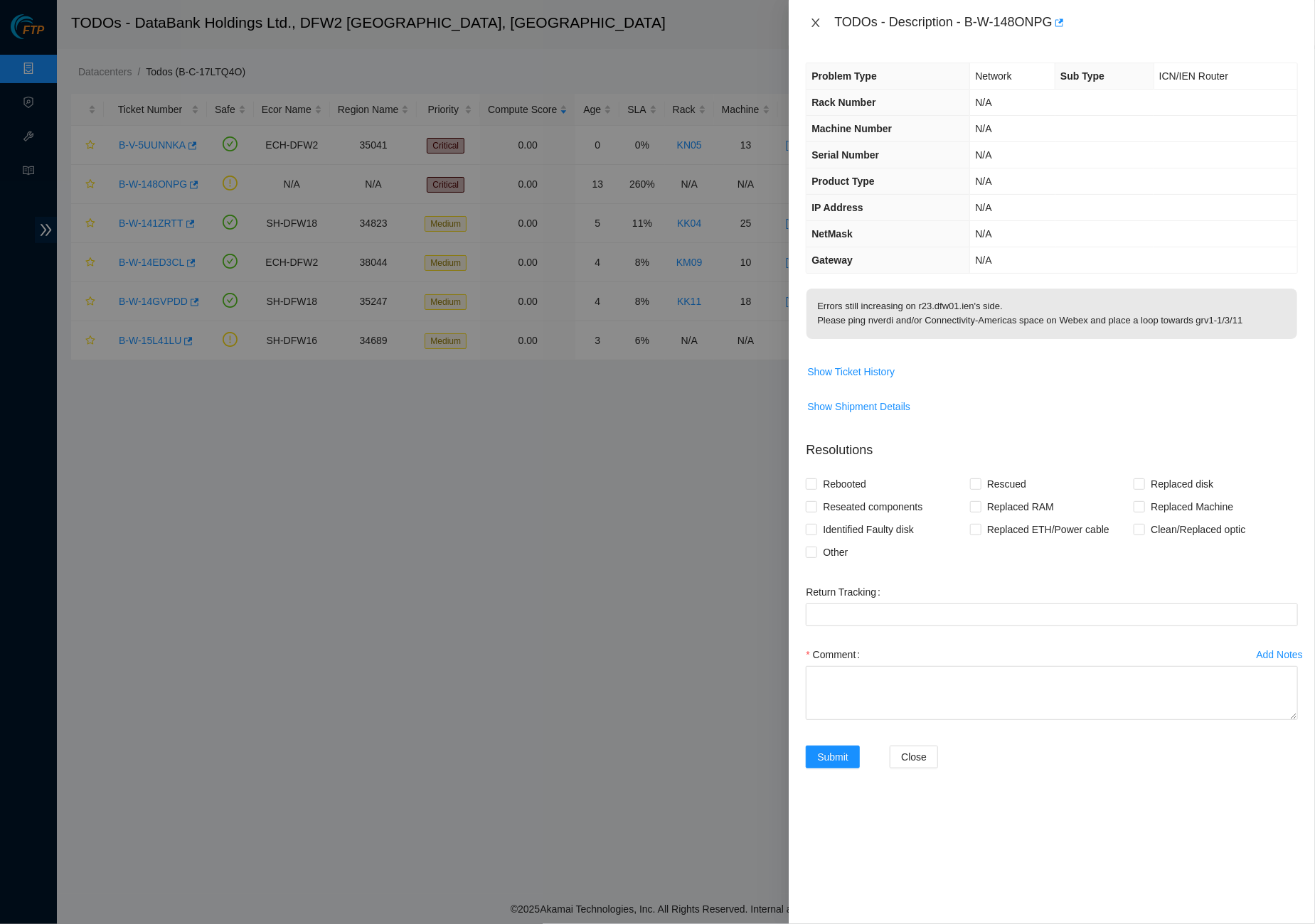
click at [819, 26] on icon "close" at bounding box center [815, 22] width 11 height 11
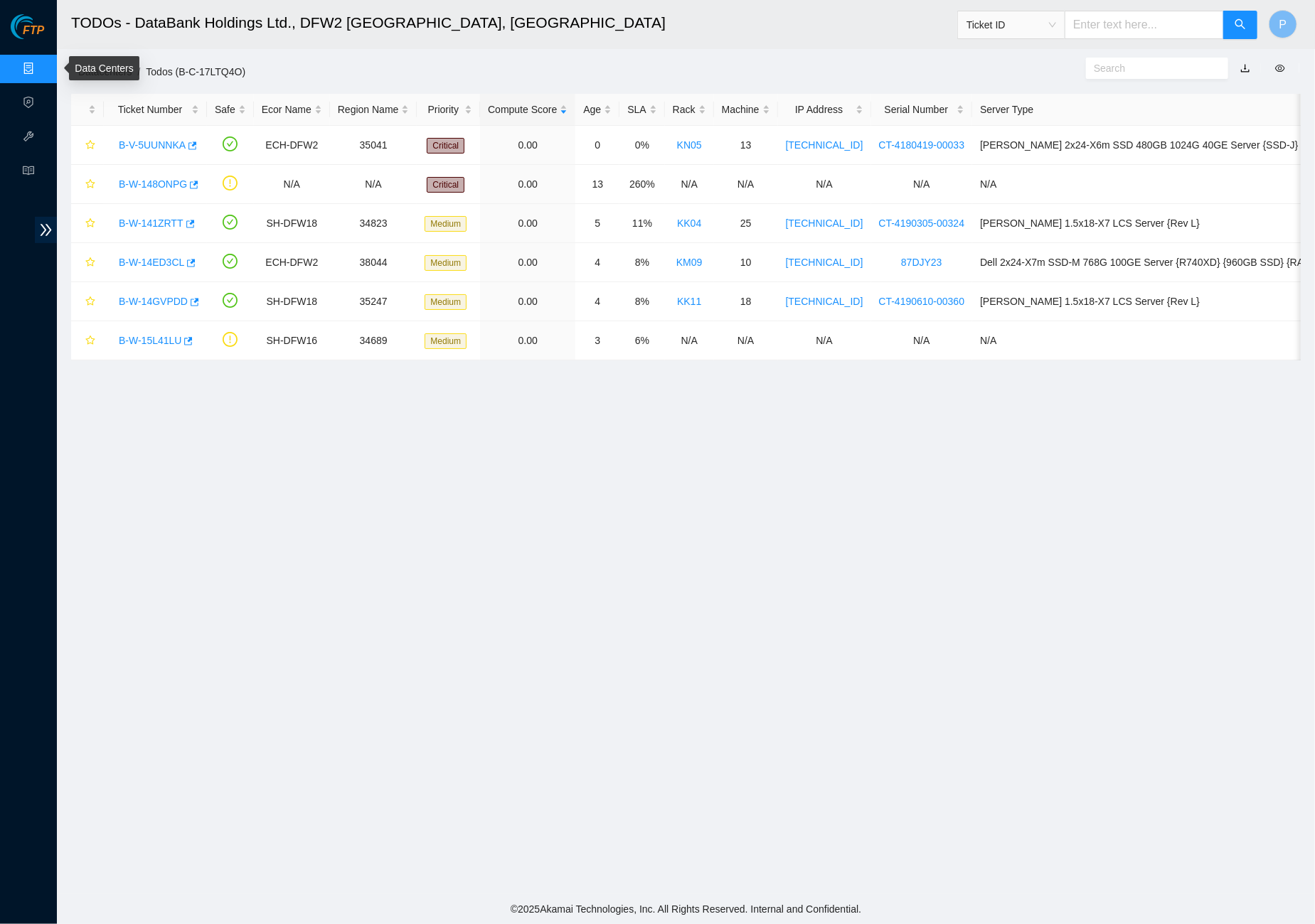
click at [41, 63] on link "Data Centers" at bounding box center [70, 69] width 58 height 11
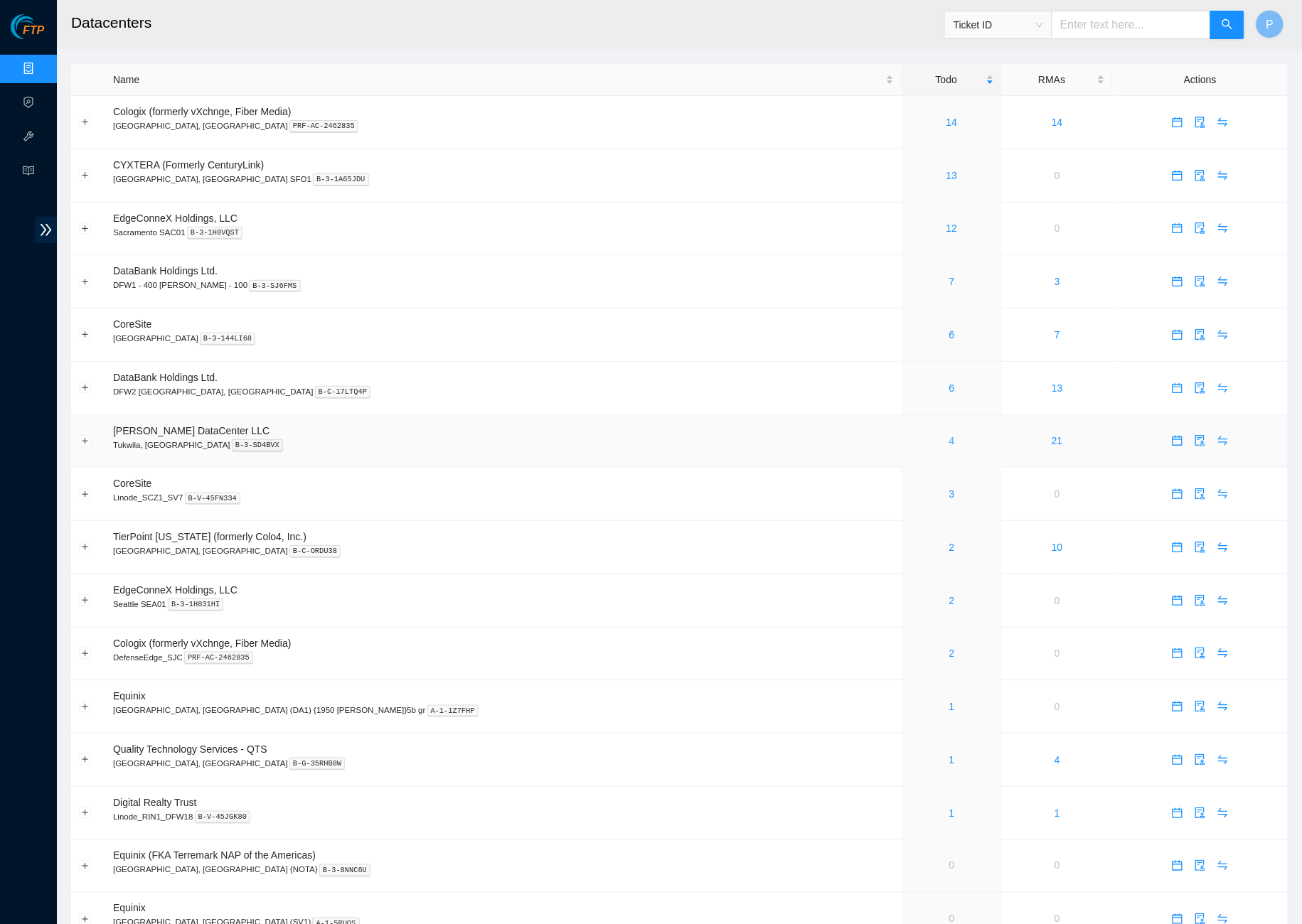
click at [949, 435] on link "4" at bounding box center [952, 440] width 6 height 11
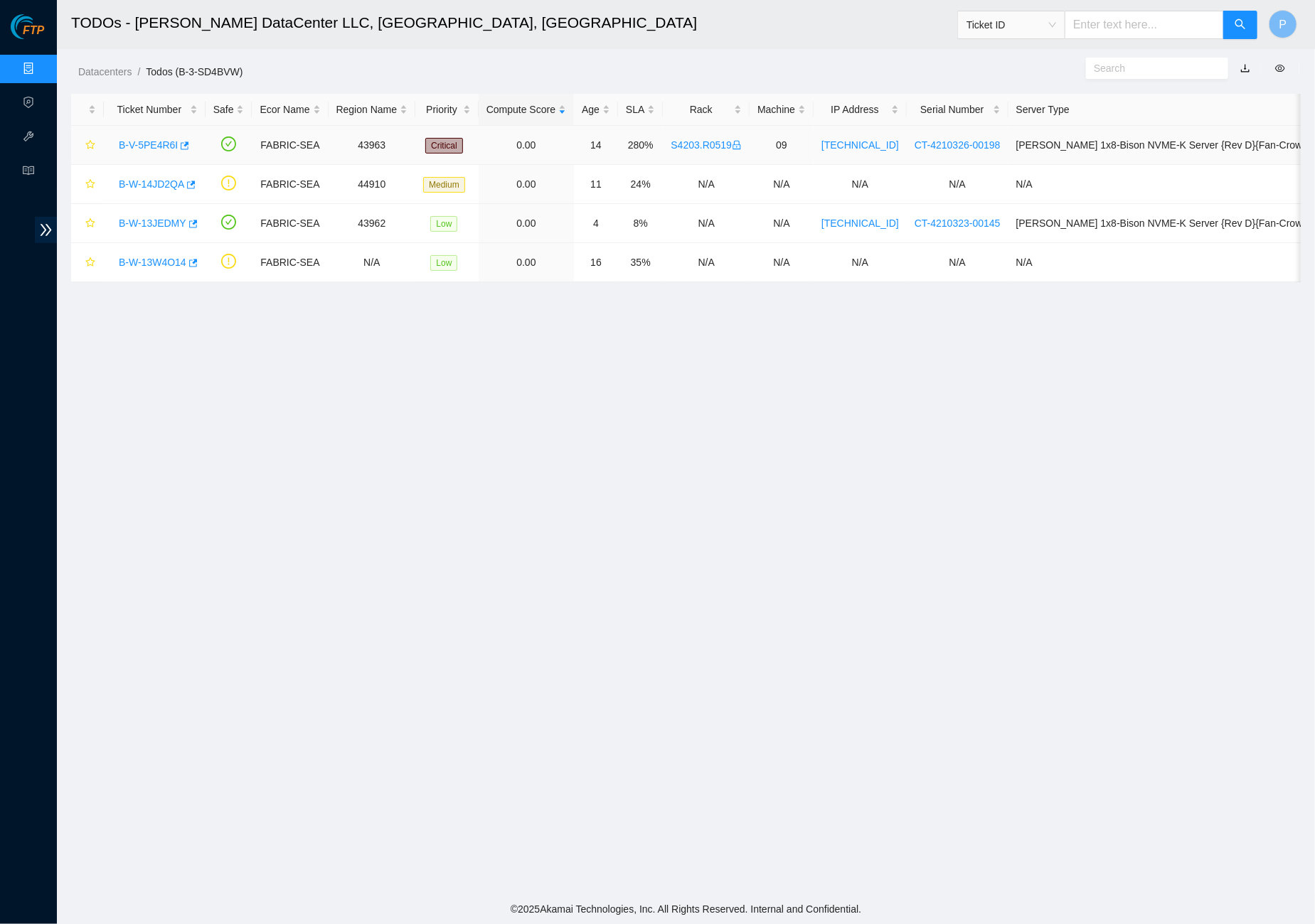
click at [153, 143] on link "B-V-5PE4R6I" at bounding box center [148, 144] width 59 height 11
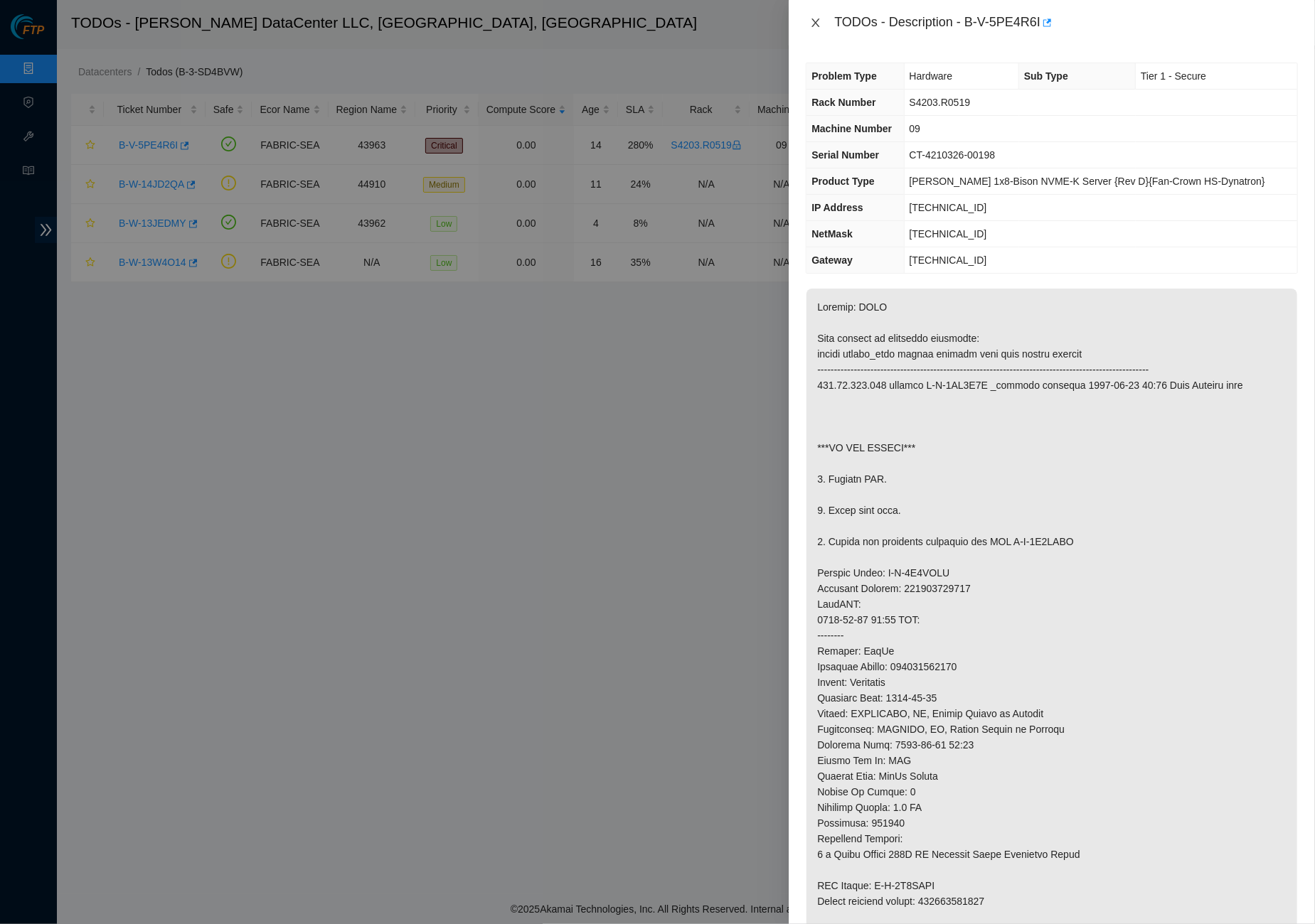
click at [817, 20] on icon "close" at bounding box center [815, 23] width 8 height 9
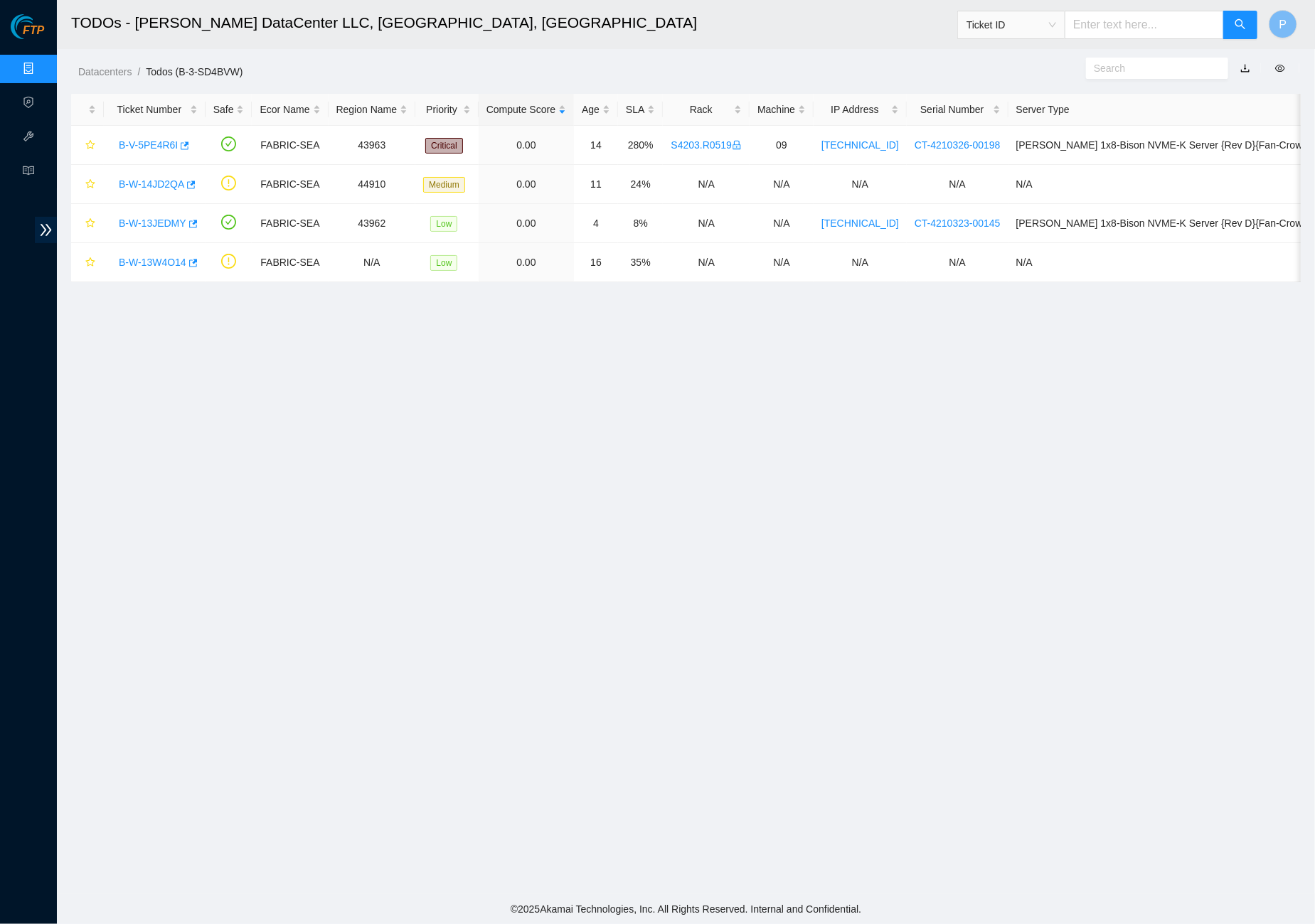
click at [41, 64] on link "Data Centers" at bounding box center [70, 69] width 58 height 11
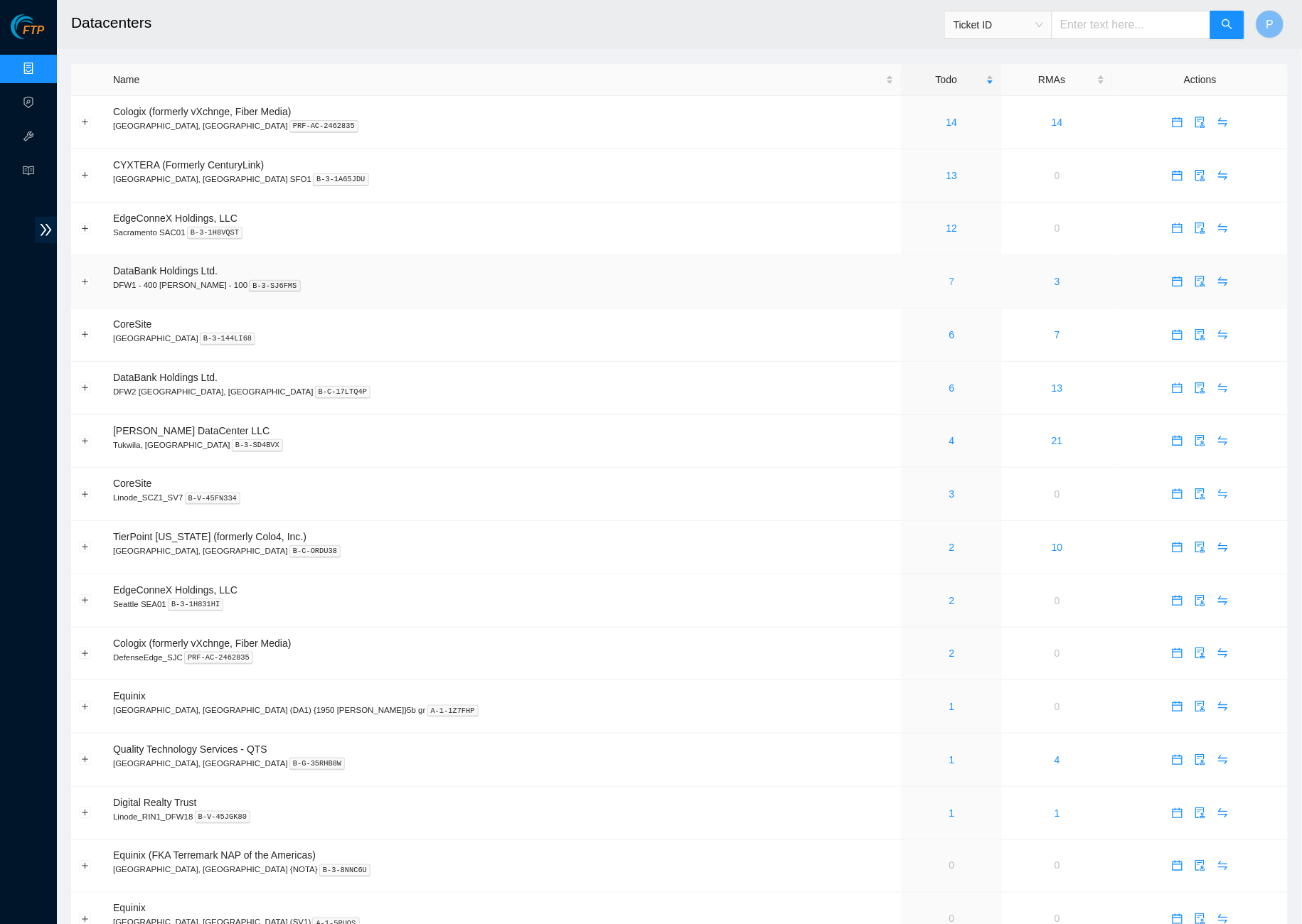
click at [949, 275] on link "7" at bounding box center [952, 281] width 6 height 11
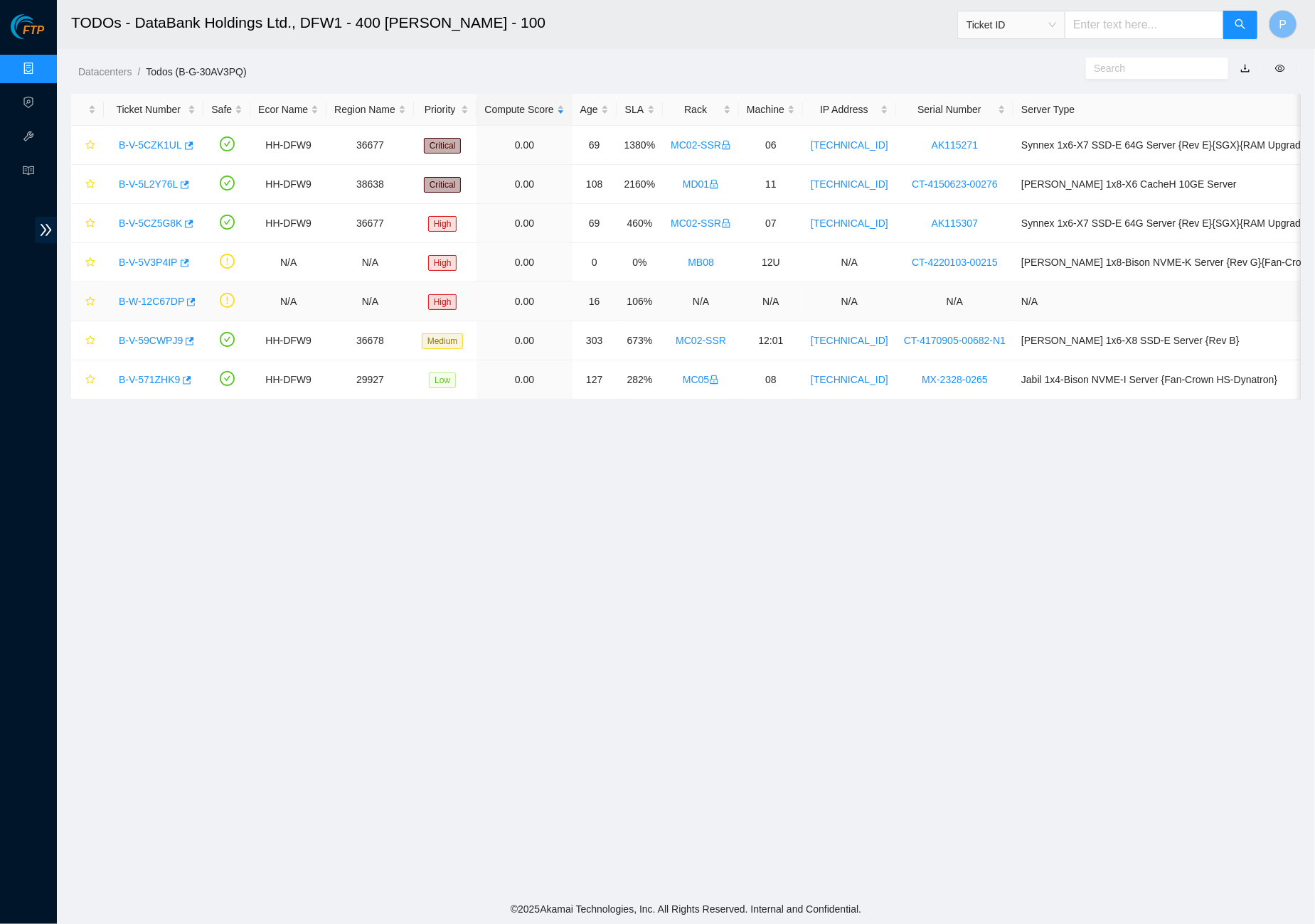
click at [169, 305] on link "B-W-12C67DP" at bounding box center [151, 301] width 65 height 11
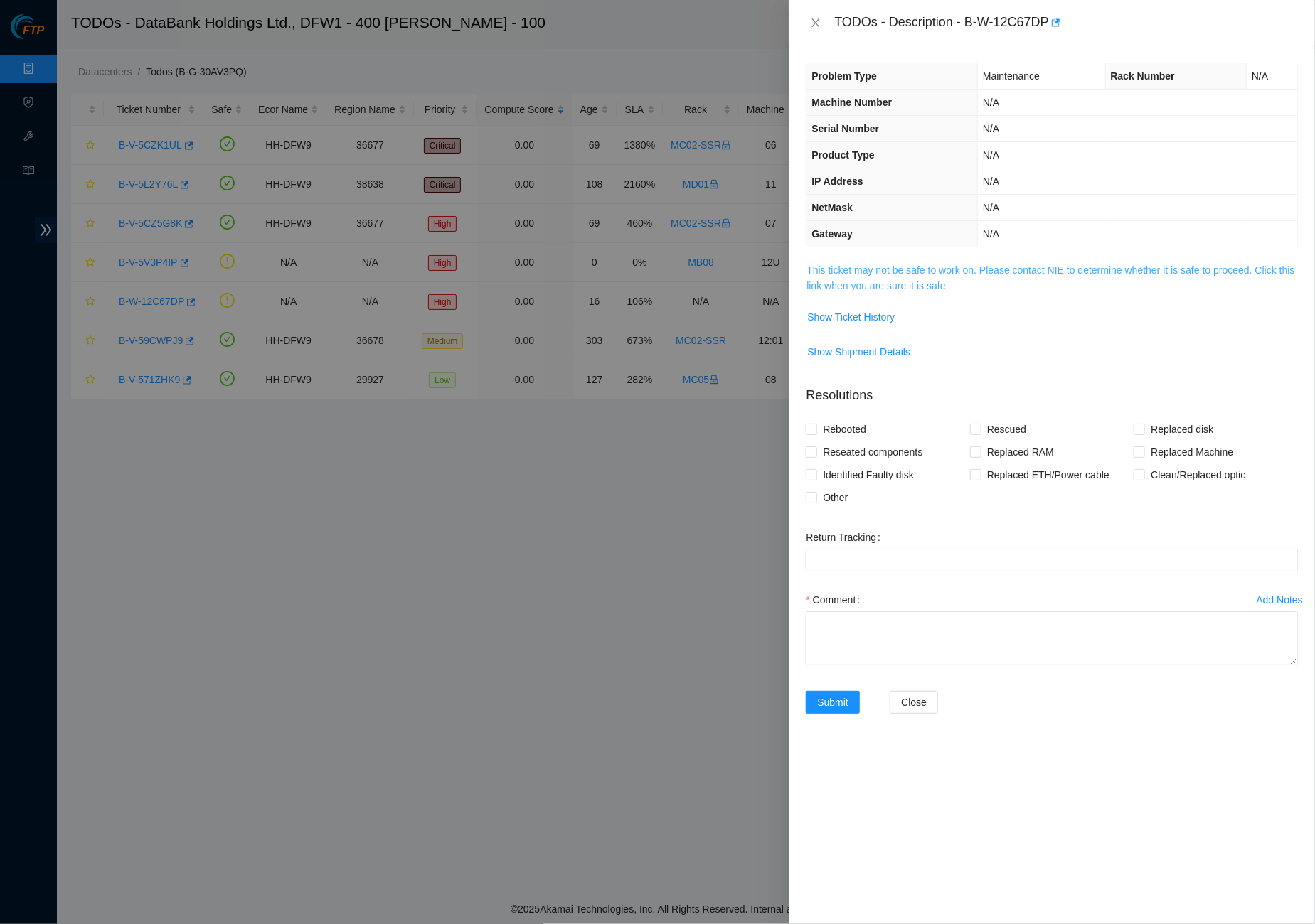
click at [912, 281] on link "This ticket may not be safe to work on. Please contact NIE to determine whether…" at bounding box center [1050, 277] width 488 height 27
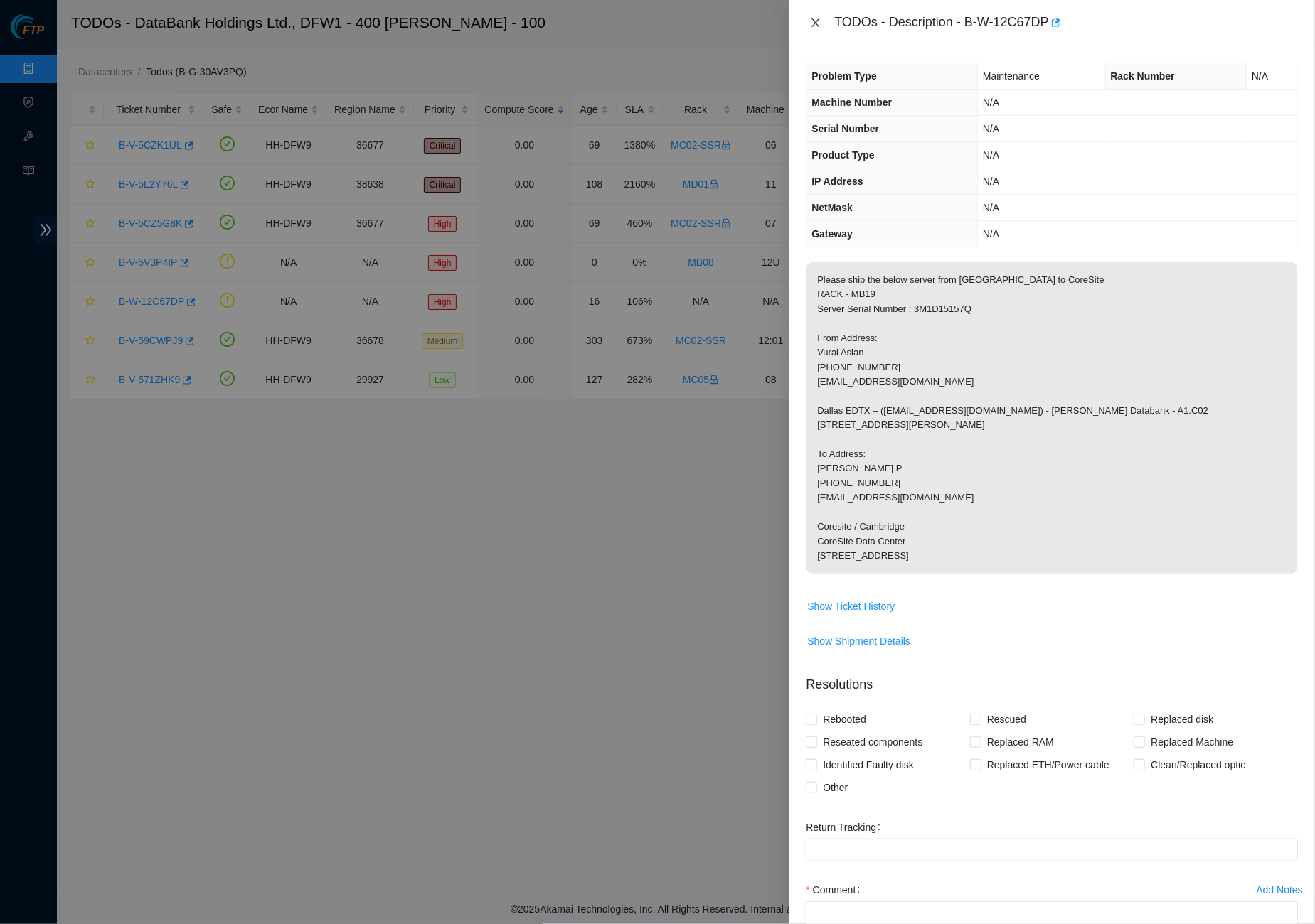
click at [817, 25] on icon "close" at bounding box center [815, 22] width 11 height 11
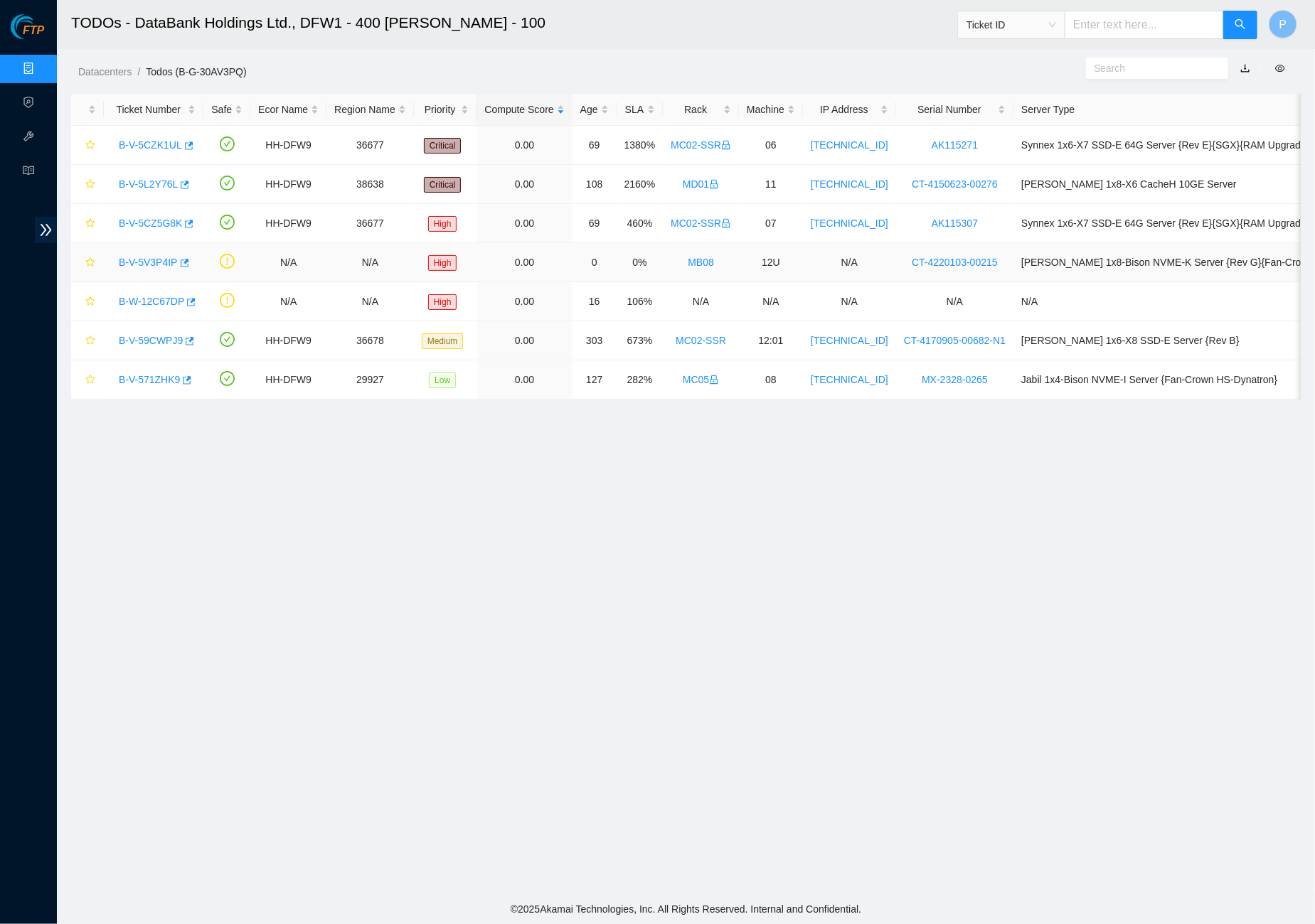
click at [164, 263] on link "B-V-5V3P4IP" at bounding box center [148, 262] width 59 height 11
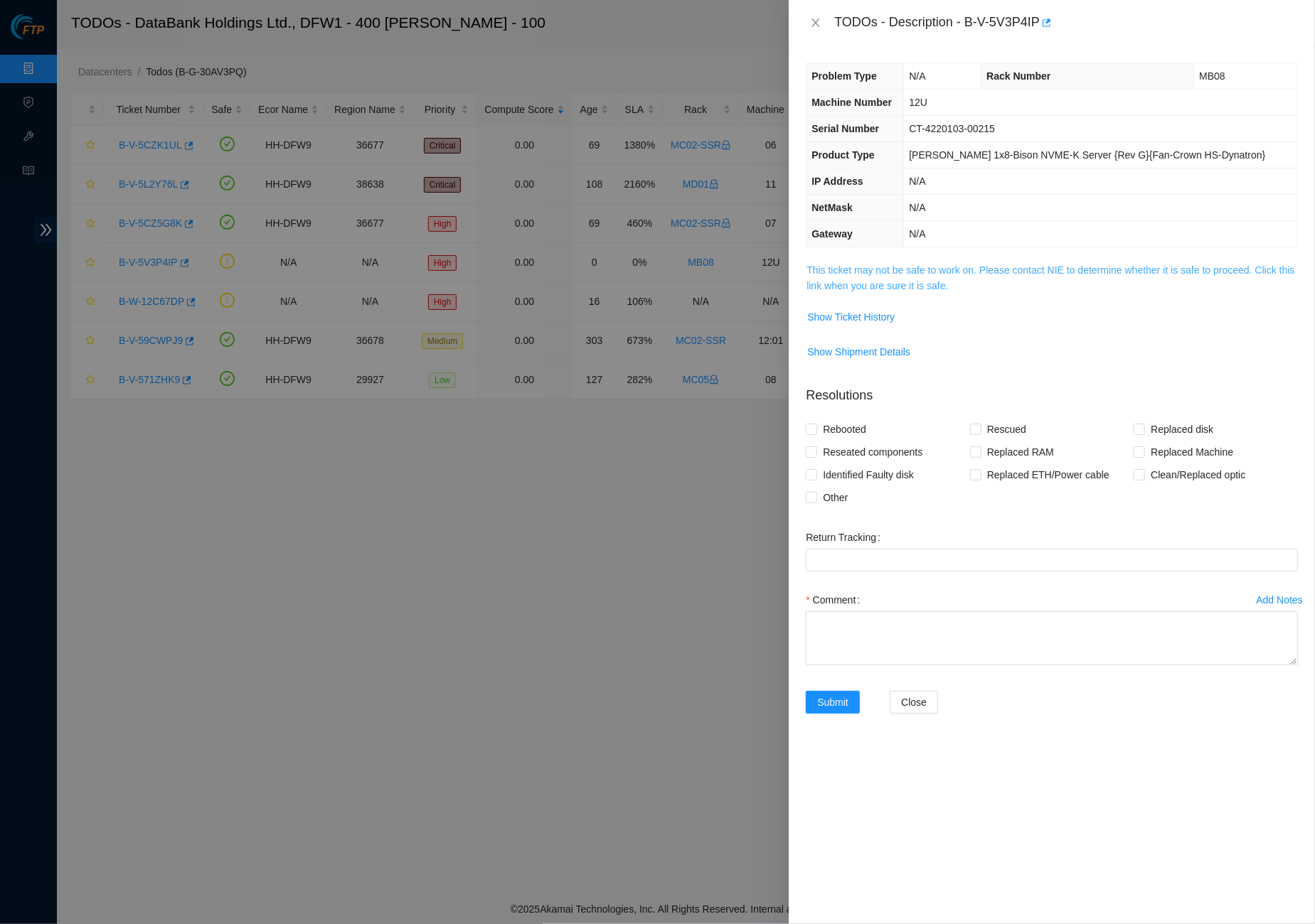
click at [923, 276] on link "This ticket may not be safe to work on. Please contact NIE to determine whether…" at bounding box center [1050, 277] width 488 height 27
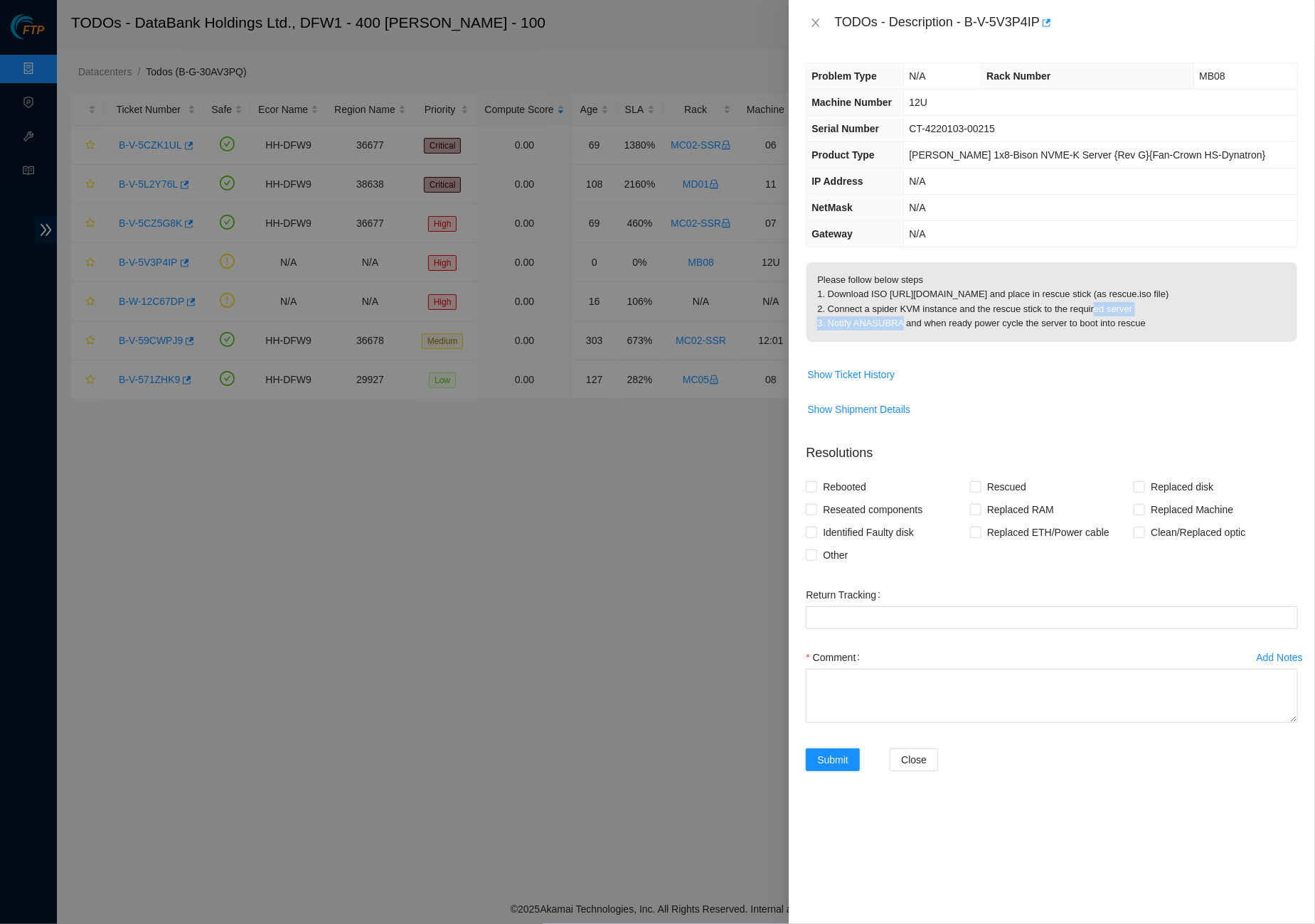
drag, startPoint x: 830, startPoint y: 317, endPoint x: 966, endPoint y: 320, distance: 136.0
click at [966, 320] on p "Please follow below steps 1. Download ISO https://drive.google.com/file/d/1aFhi…" at bounding box center [1051, 302] width 491 height 80
copy p "Connect a spider KVM instance"
drag, startPoint x: 862, startPoint y: 116, endPoint x: 833, endPoint y: 36, distance: 85.1
click at [862, 113] on tbody "Problem Type N/A Rack Number MB08 Machine Number 12U Serial Number CT-4220103-0…" at bounding box center [1051, 155] width 491 height 184
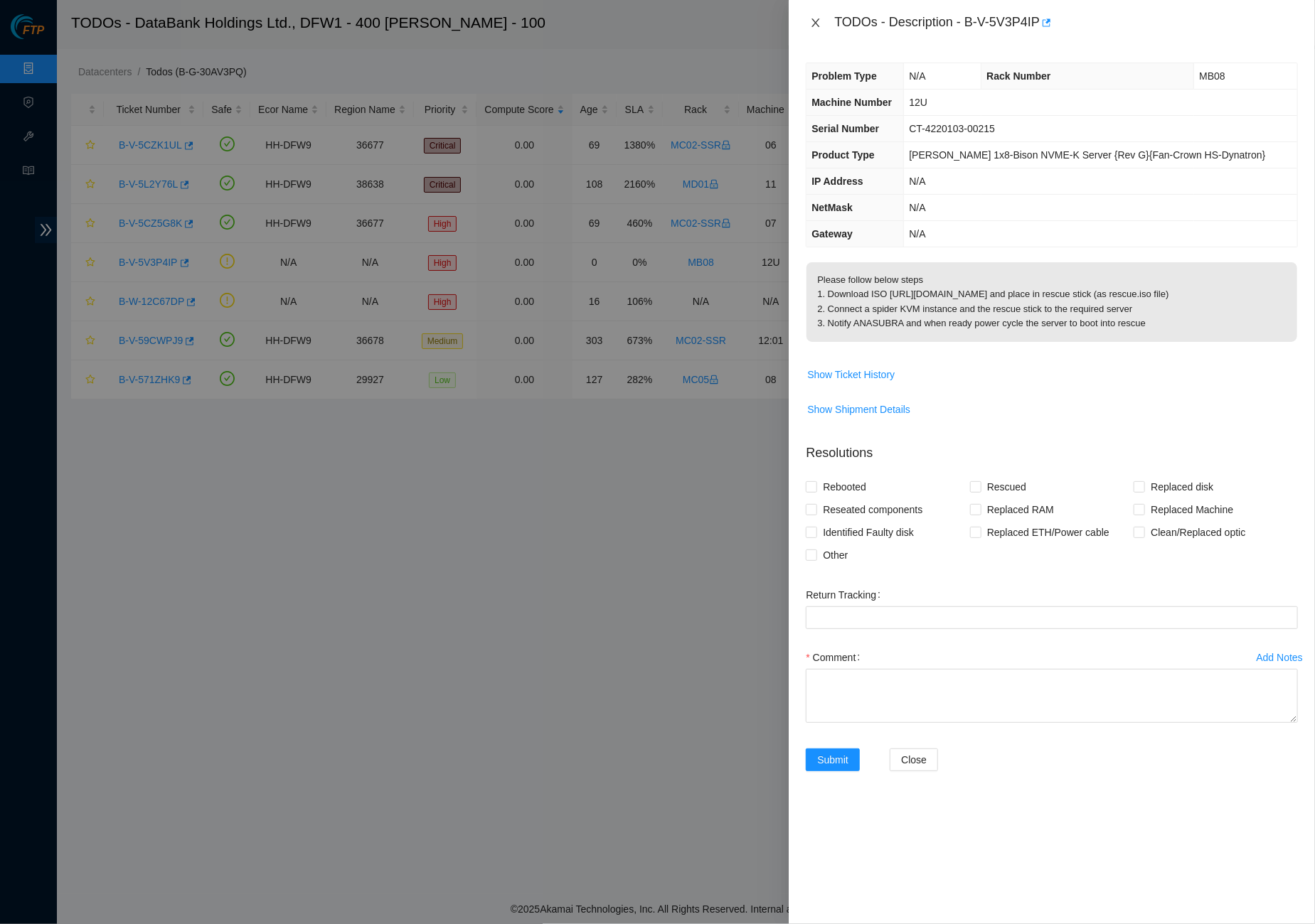
click at [818, 11] on div "TODOs - Description - B-V-5V3P4IP" at bounding box center [1051, 22] width 492 height 23
click at [817, 21] on icon "close" at bounding box center [815, 23] width 8 height 9
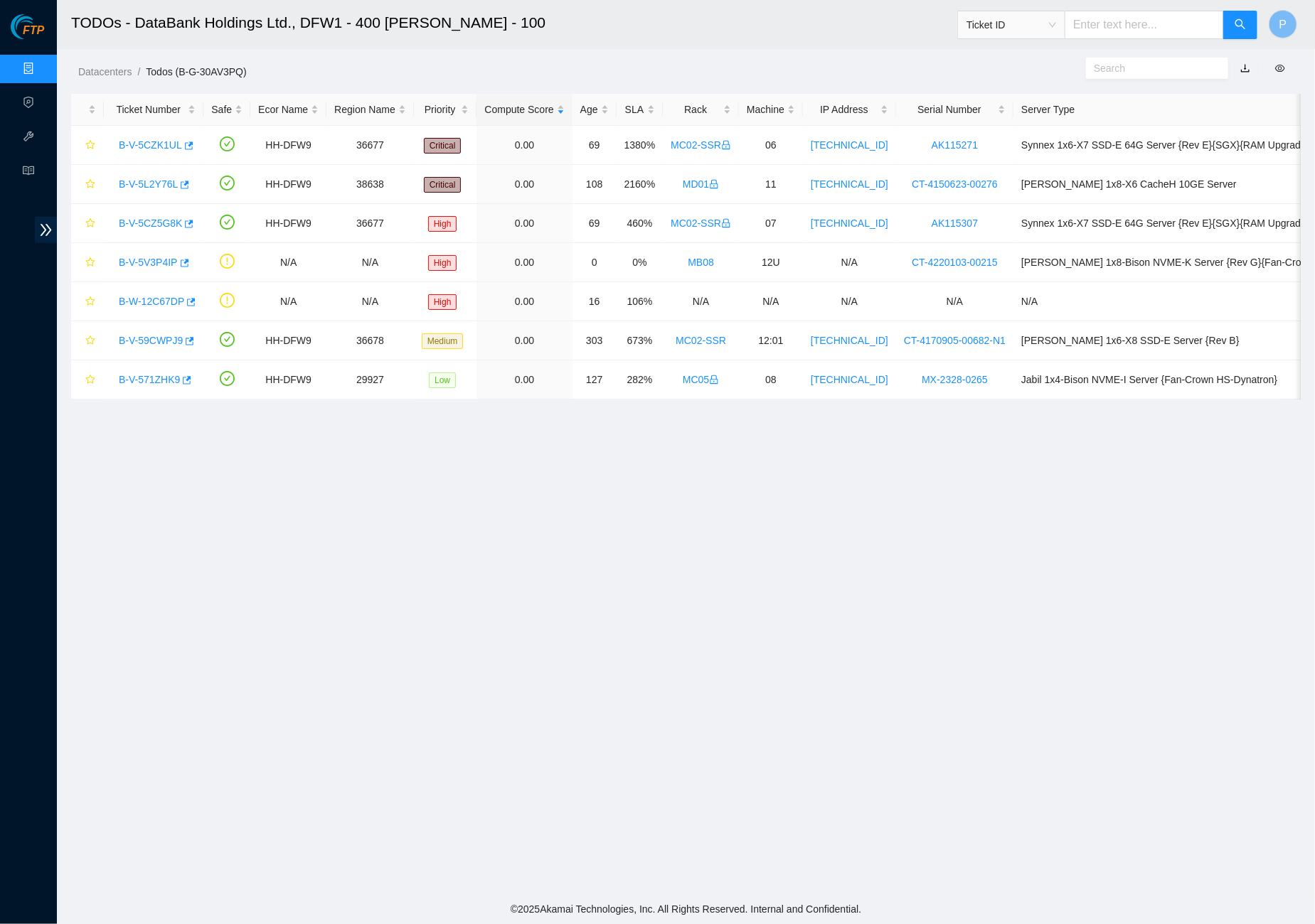
drag, startPoint x: 920, startPoint y: 68, endPoint x: 1108, endPoint y: 69, distance: 188.0
click at [922, 69] on ol "Datacenters / Todos (B-G-30AV3PQ) /" at bounding box center [539, 72] width 922 height 15
click at [1245, 65] on link "button" at bounding box center [1245, 68] width 10 height 11
click at [136, 258] on link "B-V-5V3P4IP" at bounding box center [148, 262] width 59 height 11
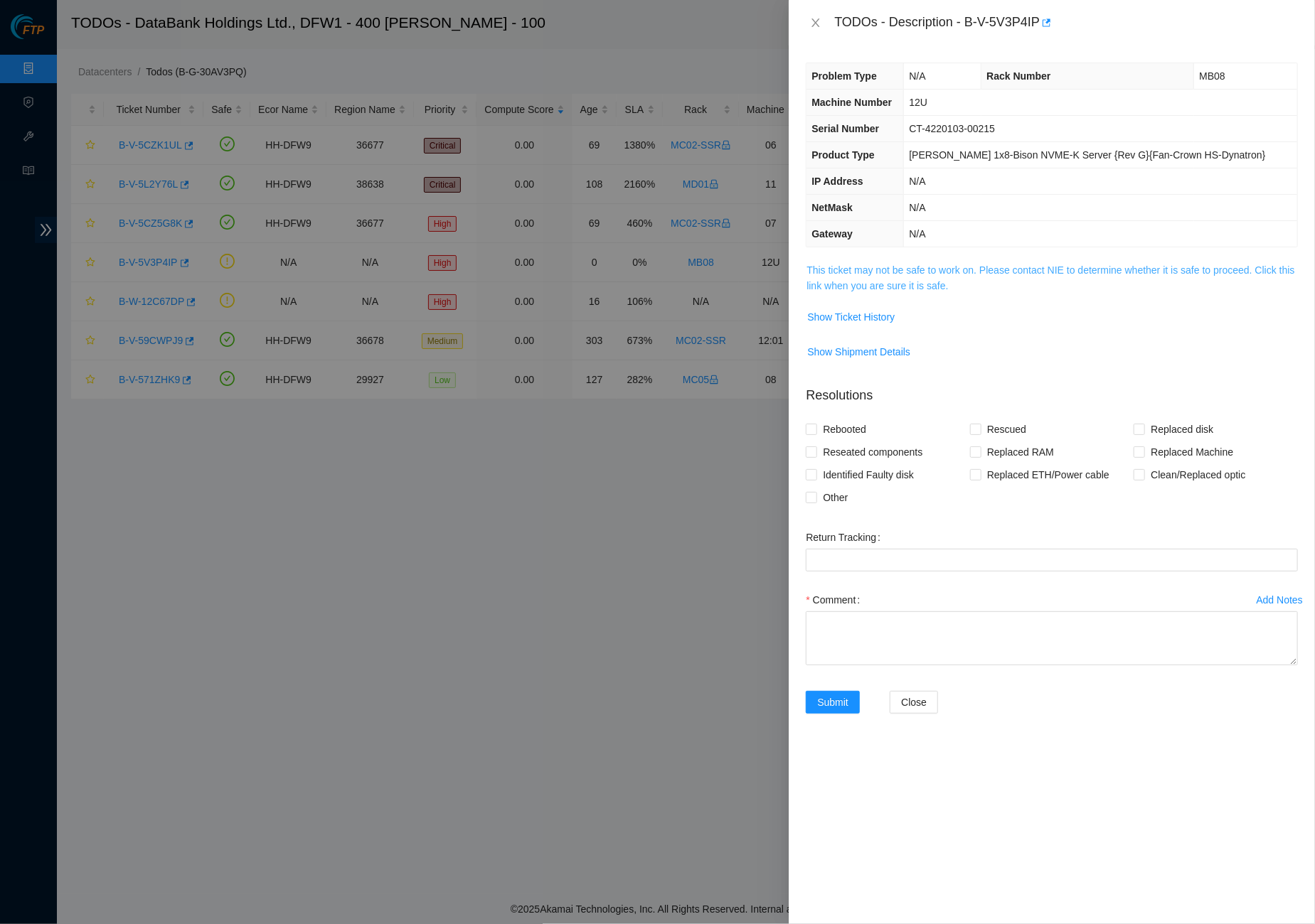
click at [859, 269] on link "This ticket may not be safe to work on. Please contact NIE to determine whether…" at bounding box center [1050, 277] width 488 height 27
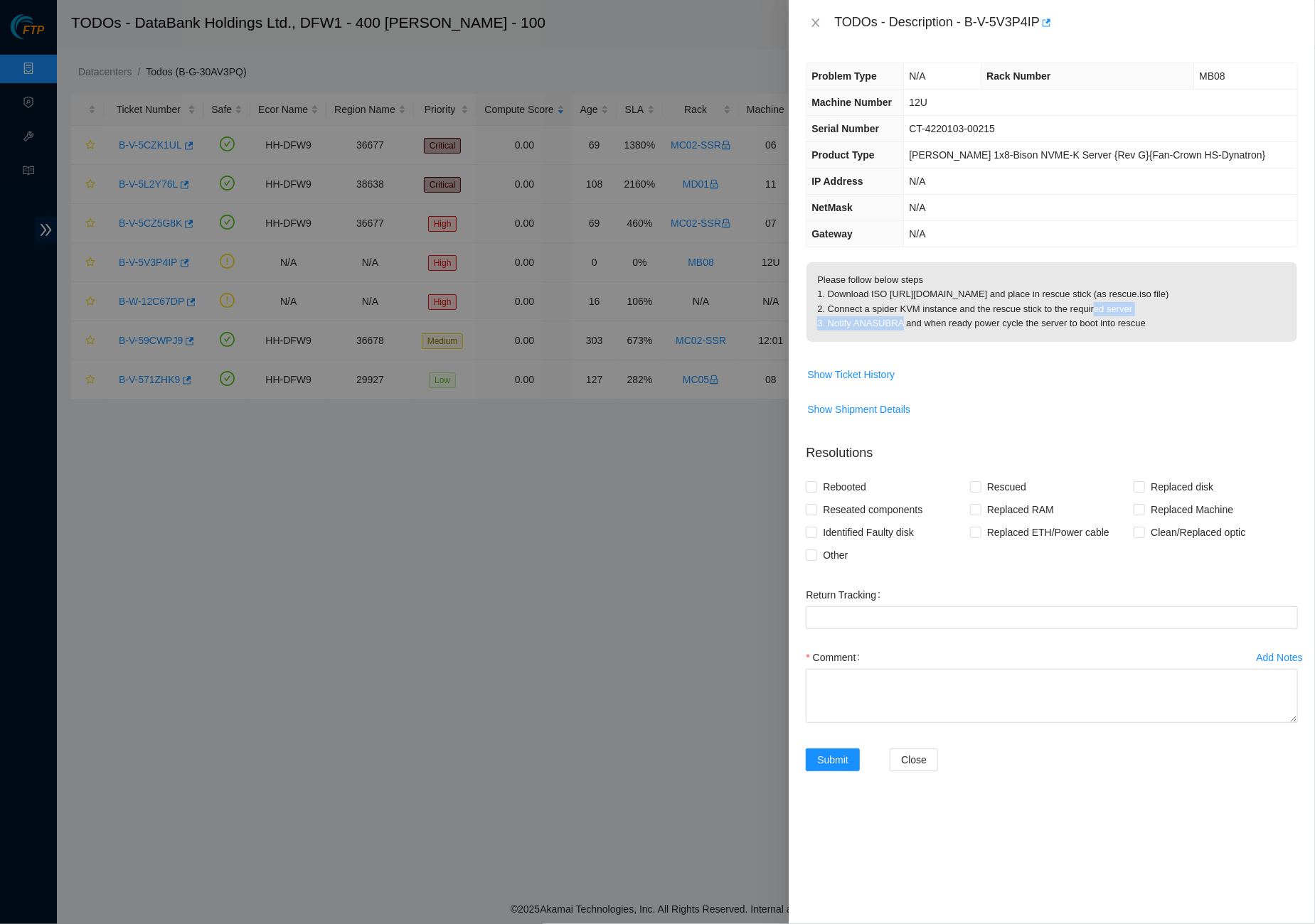
drag, startPoint x: 830, startPoint y: 319, endPoint x: 965, endPoint y: 318, distance: 135.0
click at [965, 318] on p "Please follow below steps 1. Download ISO https://drive.google.com/file/d/1aFhi…" at bounding box center [1051, 302] width 491 height 80
copy p "Connect a spider KVM instance"
drag, startPoint x: 922, startPoint y: 238, endPoint x: 913, endPoint y: 202, distance: 37.1
click at [922, 235] on td "N/A" at bounding box center [1100, 234] width 393 height 27
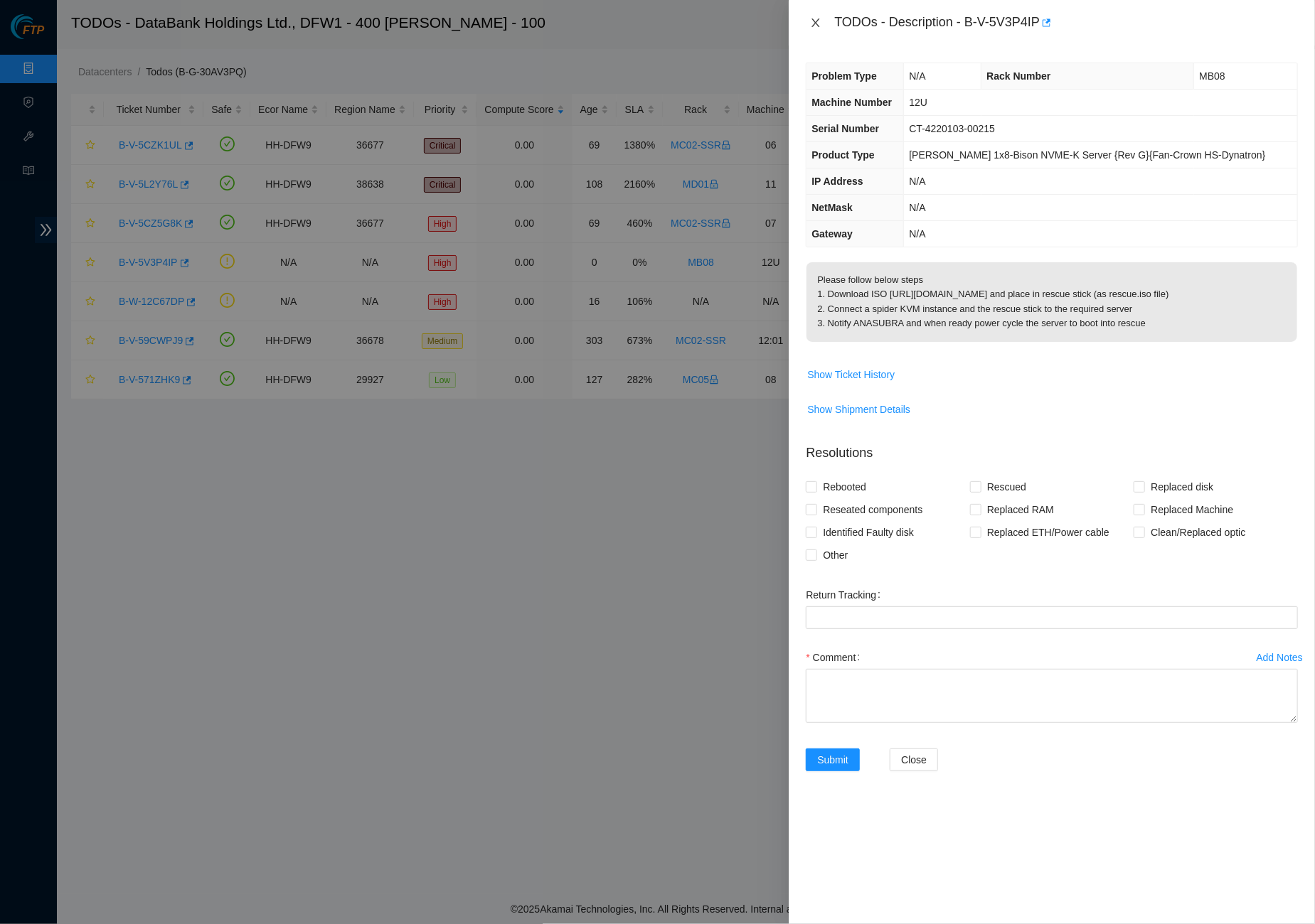
click at [813, 16] on div "TODOs - Description - B-V-5V3P4IP" at bounding box center [1051, 22] width 492 height 23
click at [811, 24] on icon "close" at bounding box center [815, 22] width 11 height 11
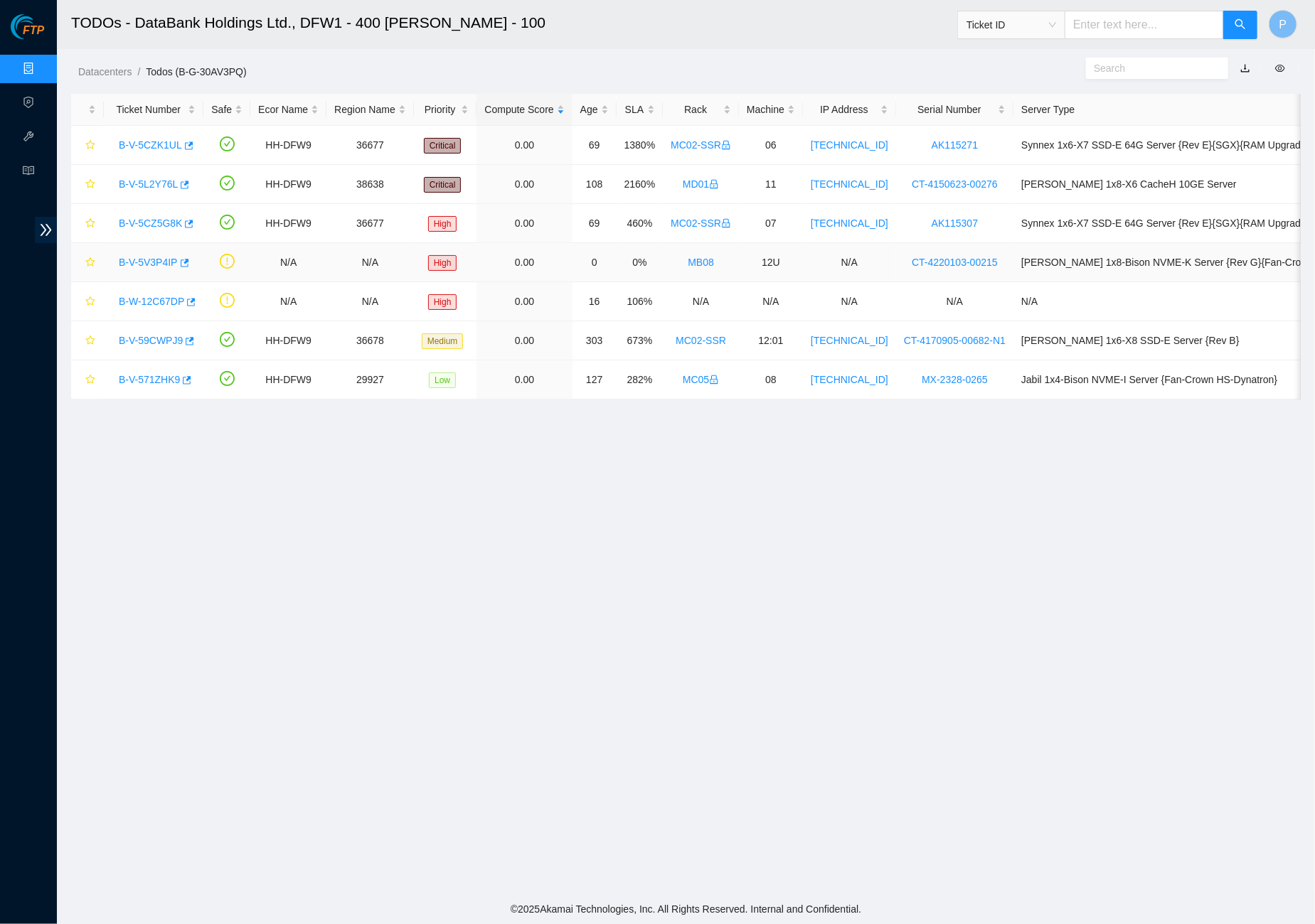
click at [139, 259] on link "B-V-5V3P4IP" at bounding box center [148, 262] width 59 height 11
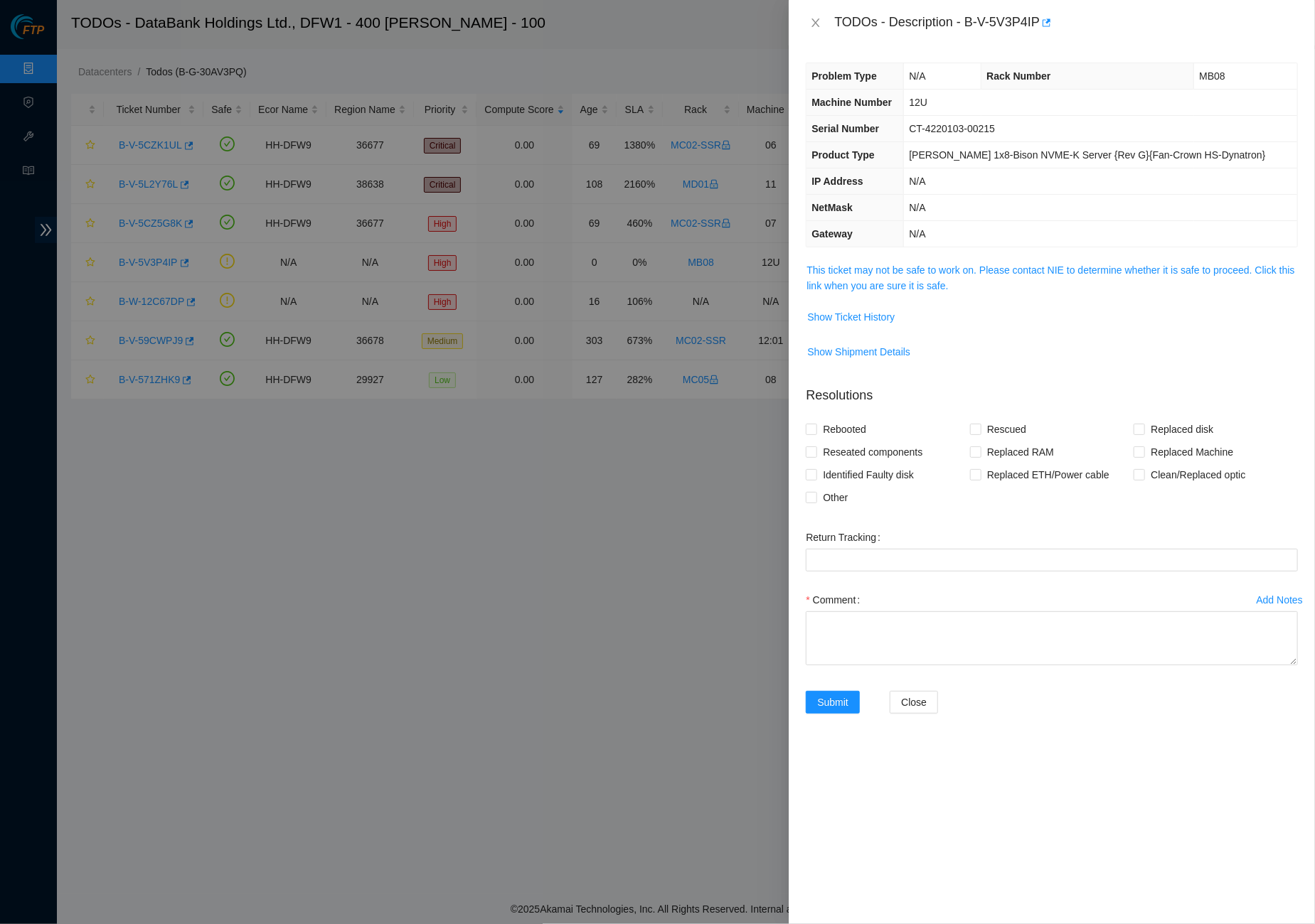
click at [909, 296] on td "This ticket may not be safe to work on. Please contact NIE to determine whether…" at bounding box center [1051, 283] width 492 height 44
click at [912, 287] on span "This ticket may not be safe to work on. Please contact NIE to determine whether…" at bounding box center [1051, 278] width 491 height 31
click at [913, 277] on link "This ticket may not be safe to work on. Please contact NIE to determine whether…" at bounding box center [1050, 277] width 488 height 27
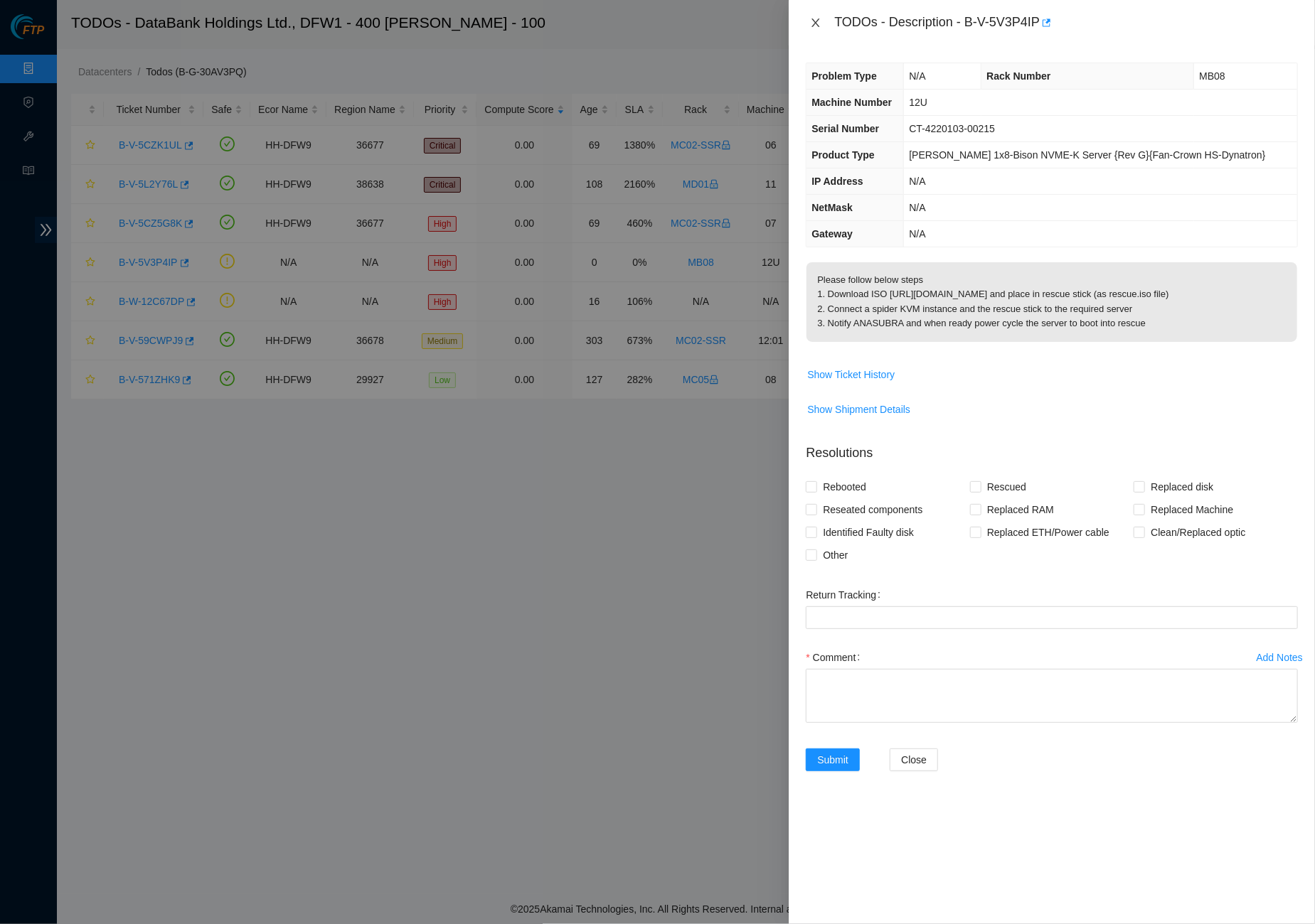
click at [815, 18] on icon "close" at bounding box center [815, 22] width 11 height 11
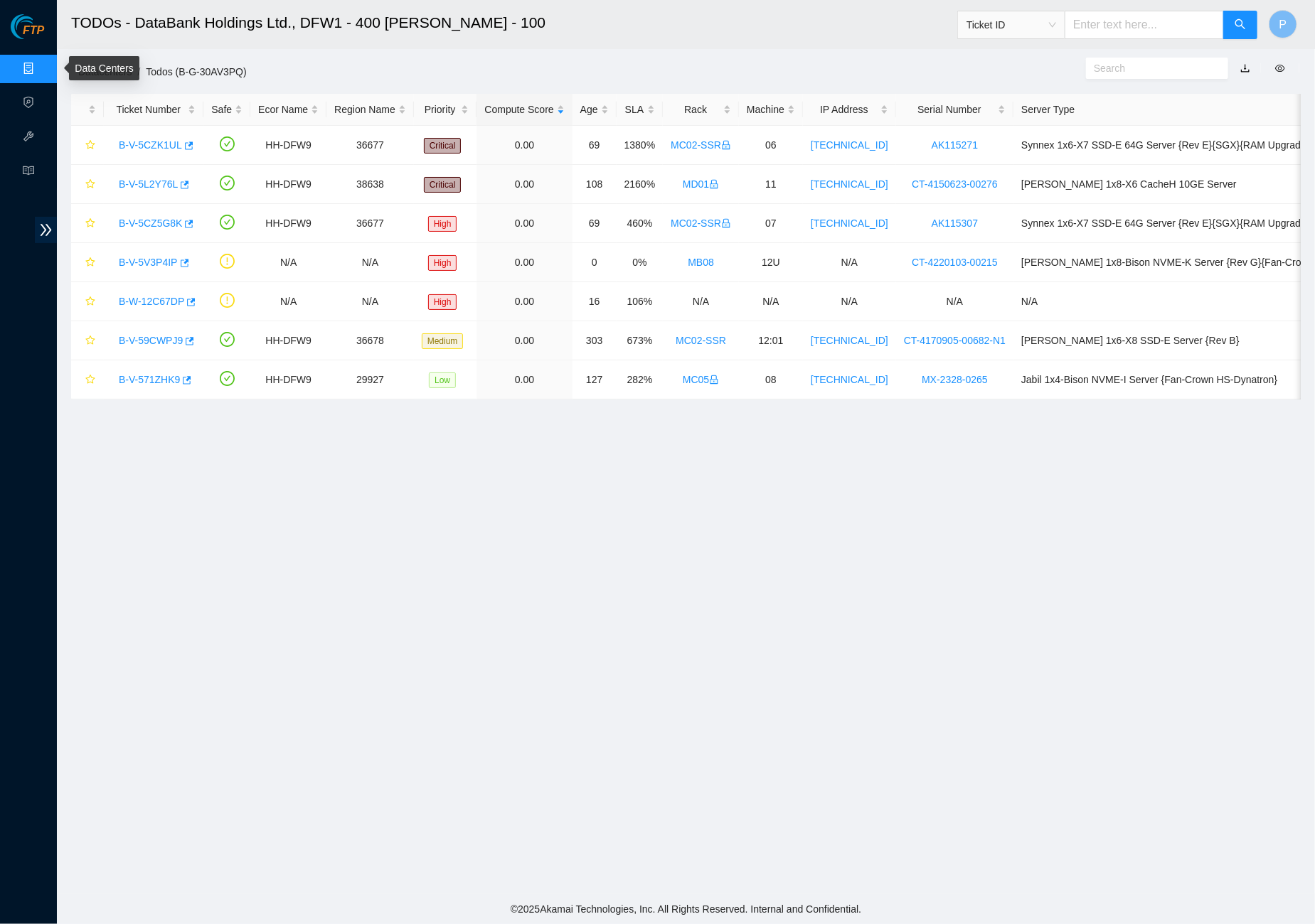
click at [41, 64] on link "Data Centers" at bounding box center [70, 69] width 58 height 11
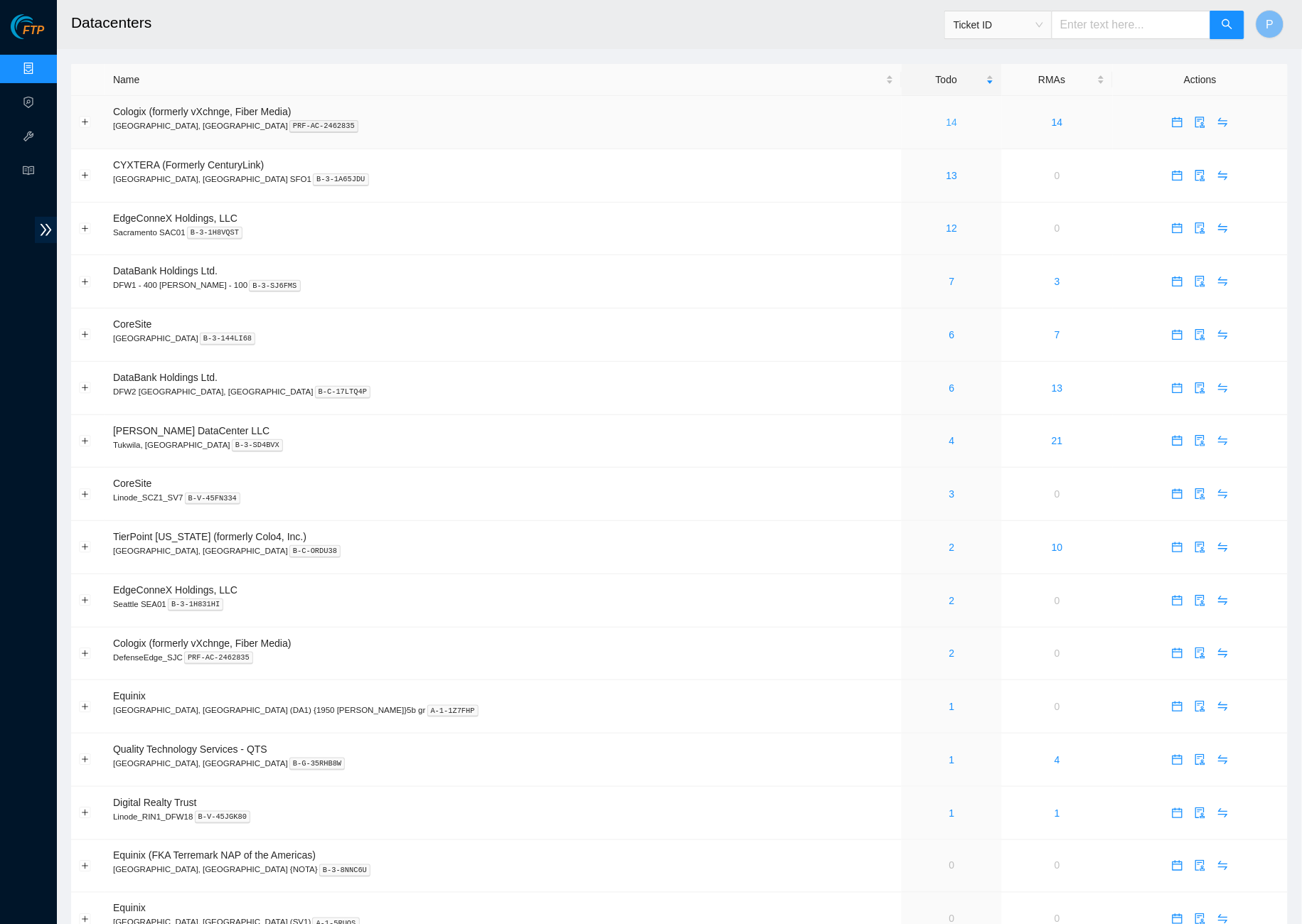
click at [947, 117] on link "14" at bounding box center [952, 122] width 11 height 11
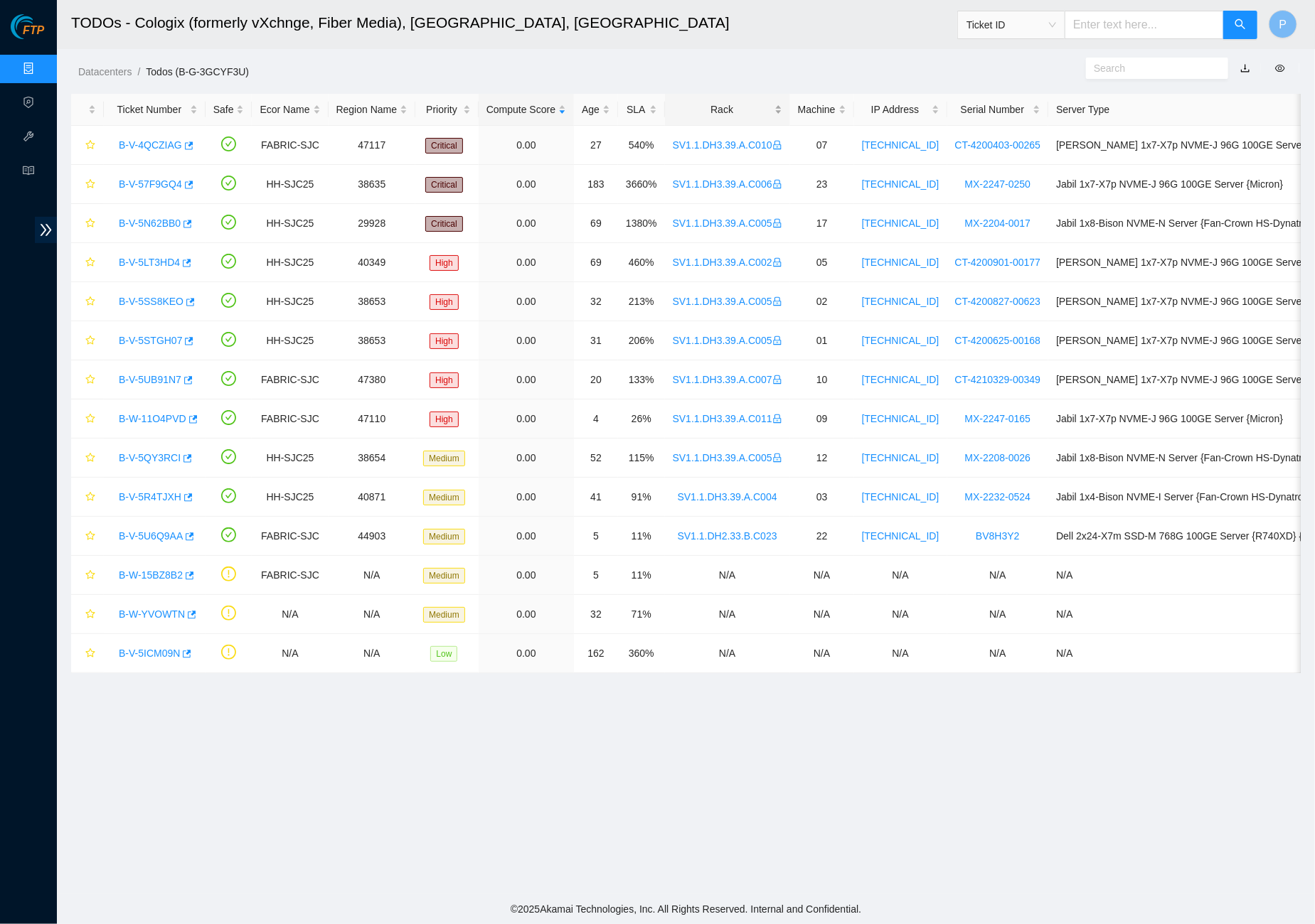
click at [750, 101] on div "Rack" at bounding box center [728, 109] width 110 height 15
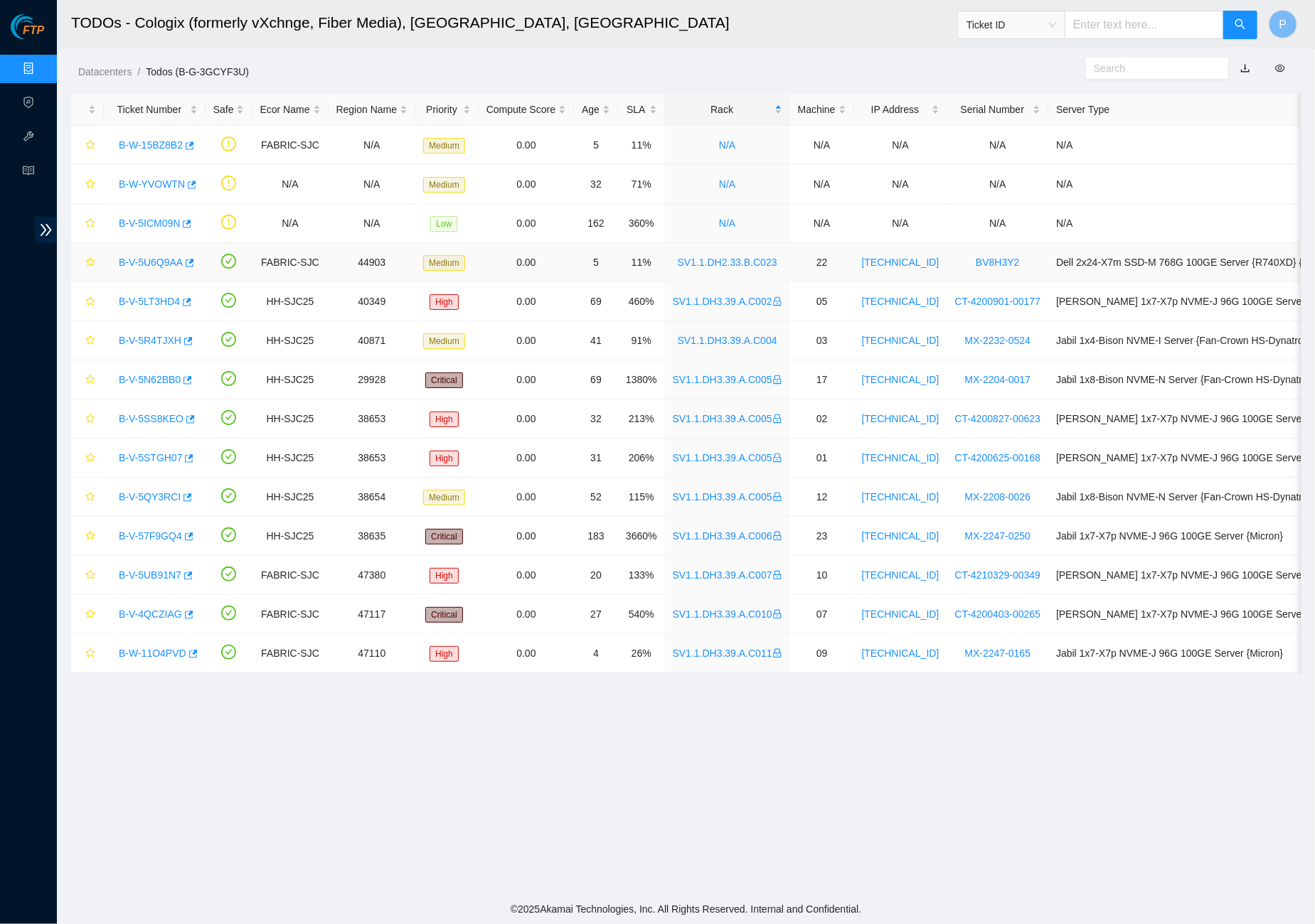
click at [139, 262] on link "B-V-5U6Q9AA" at bounding box center [150, 262] width 64 height 11
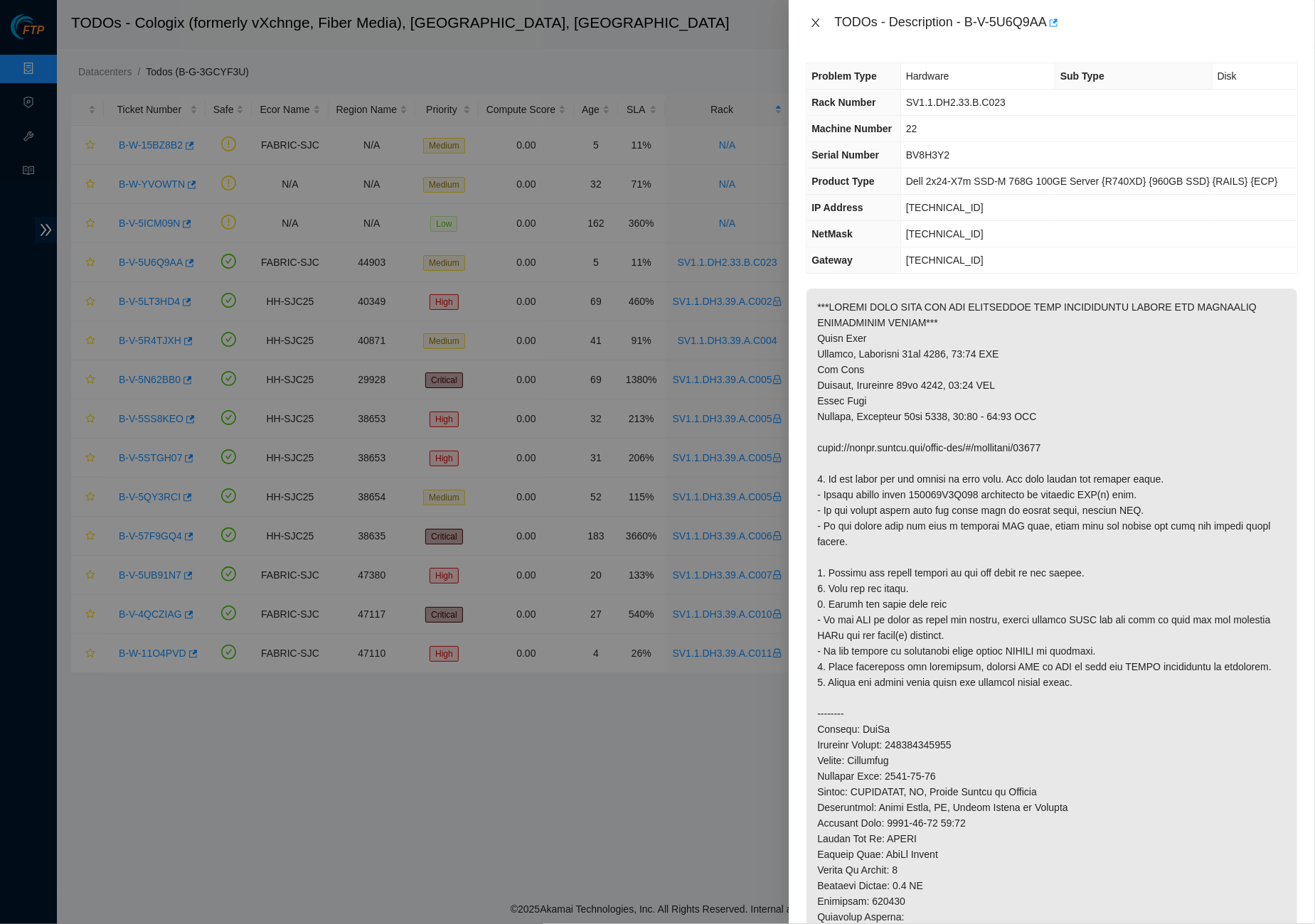
click at [814, 19] on icon "close" at bounding box center [815, 22] width 11 height 11
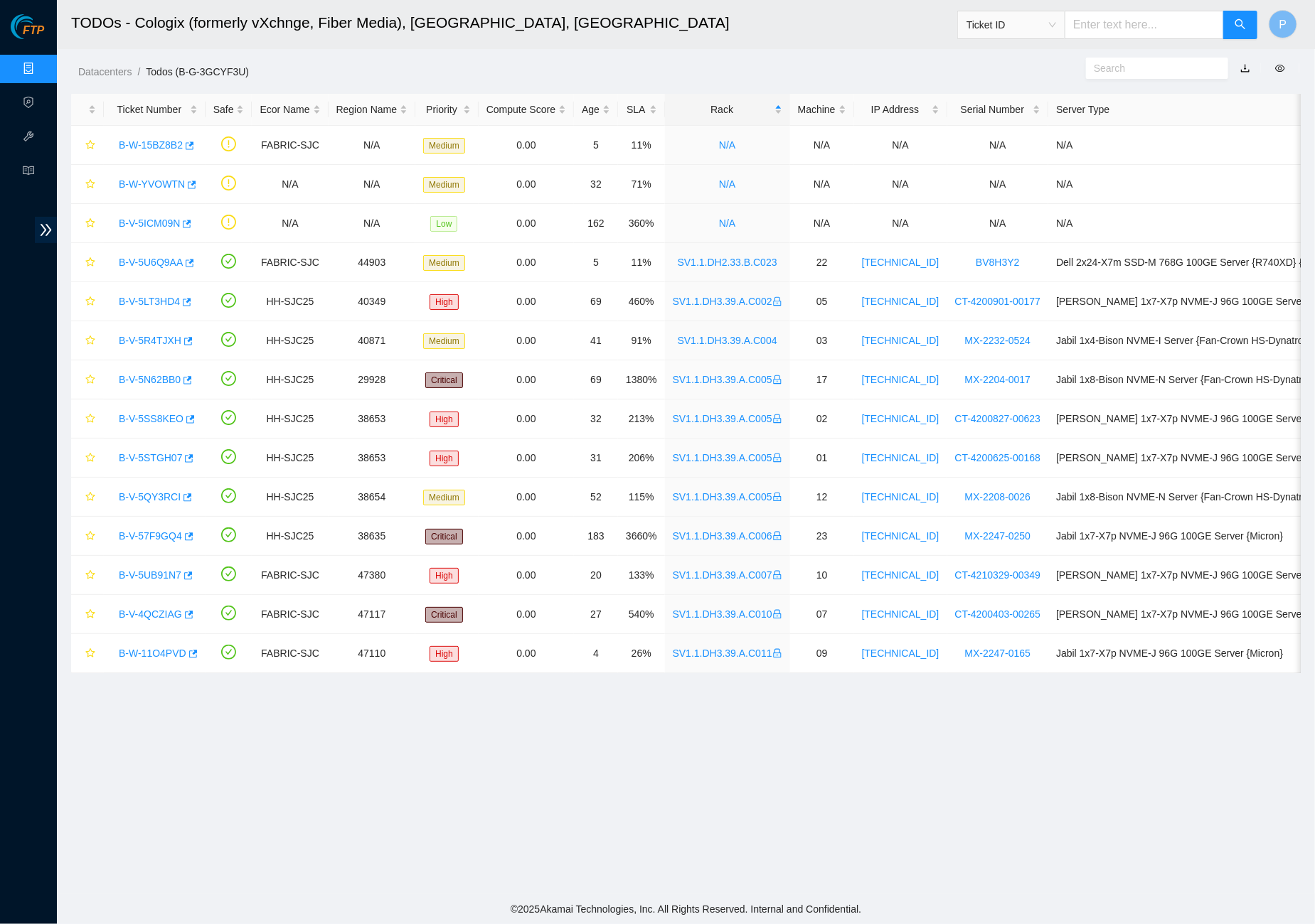
click at [1097, 17] on input "text" at bounding box center [1144, 24] width 160 height 28
paste input "B-W-14QF4TV"
type input "B-W-14QF4TV"
click at [1242, 26] on icon "search" at bounding box center [1239, 24] width 11 height 11
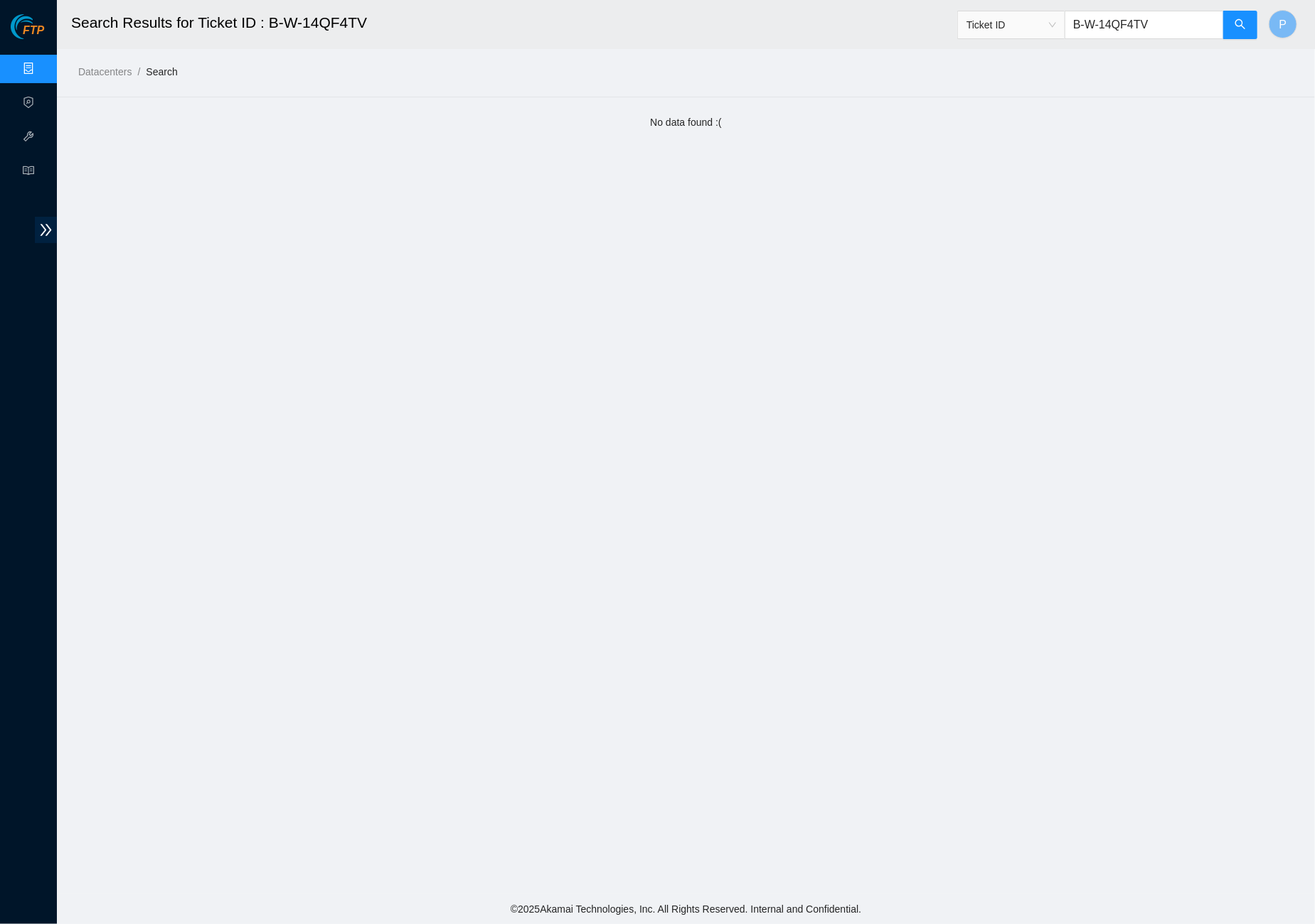
click at [1145, 23] on input "B-W-14QF4TV" at bounding box center [1144, 24] width 160 height 28
paste input "V-5P0ISDF"
type input "B-V-5P0ISDF"
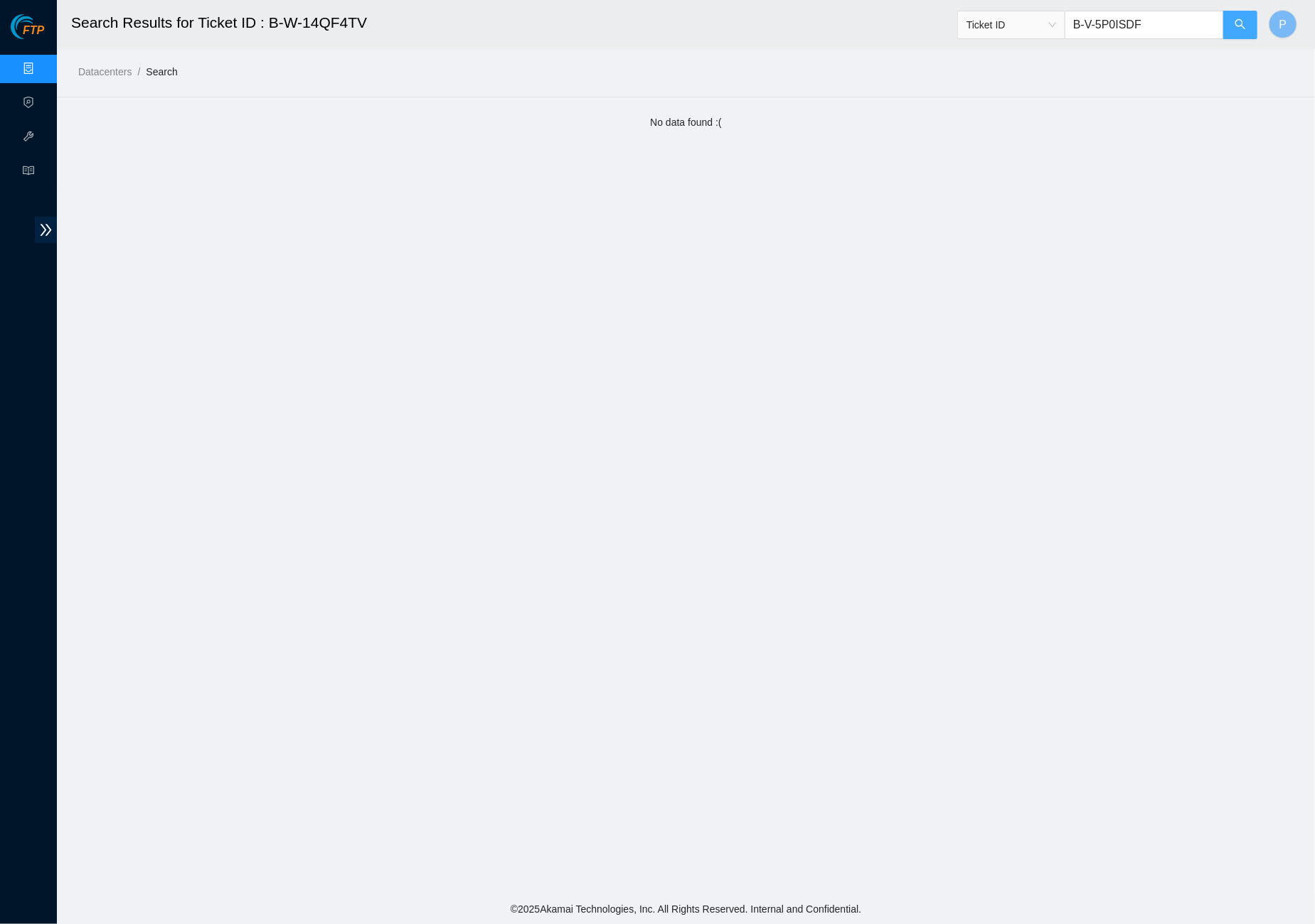
click at [1249, 24] on button "button" at bounding box center [1240, 24] width 34 height 28
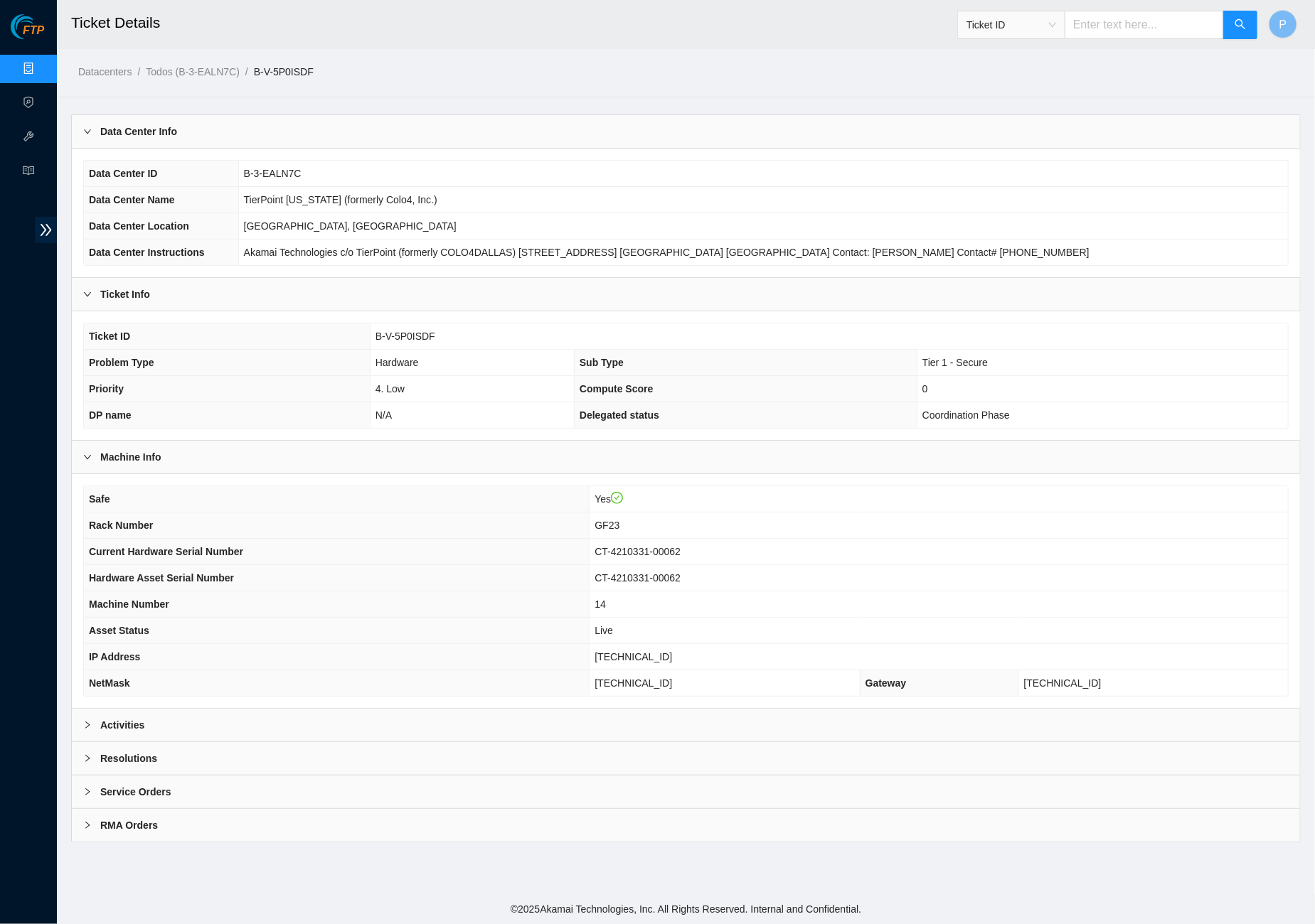
click at [449, 722] on div "Activities" at bounding box center [686, 725] width 1228 height 33
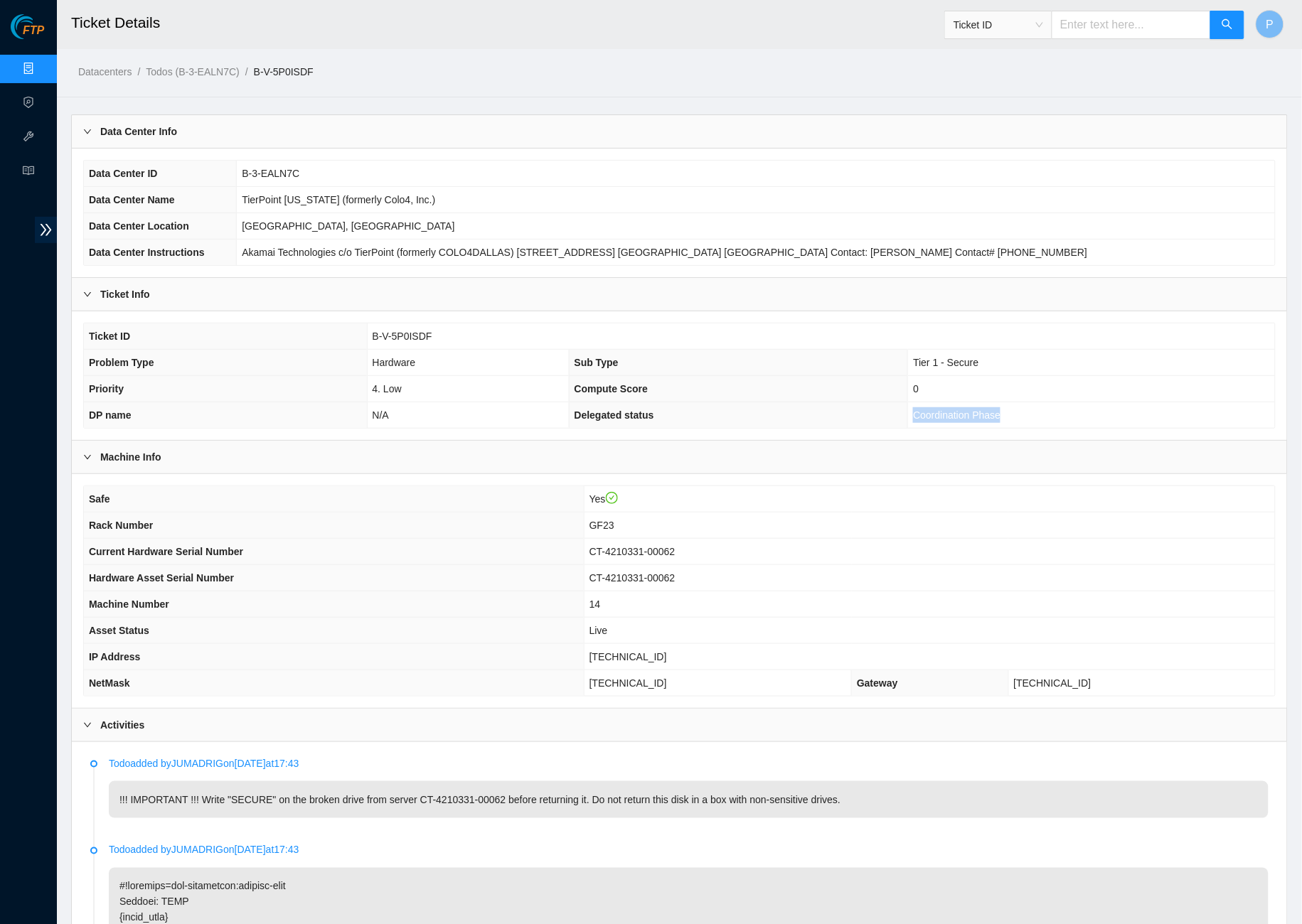
drag, startPoint x: 1015, startPoint y: 406, endPoint x: 908, endPoint y: 407, distance: 107.0
click at [908, 407] on tr "DP name N/A Delegated status Coordination Phase" at bounding box center [679, 415] width 1190 height 27
click at [988, 409] on span "Coordination Phase" at bounding box center [957, 414] width 88 height 11
drag, startPoint x: 1008, startPoint y: 408, endPoint x: 916, endPoint y: 406, distance: 92.0
click at [916, 406] on td "Coordination Phase" at bounding box center [1091, 415] width 366 height 27
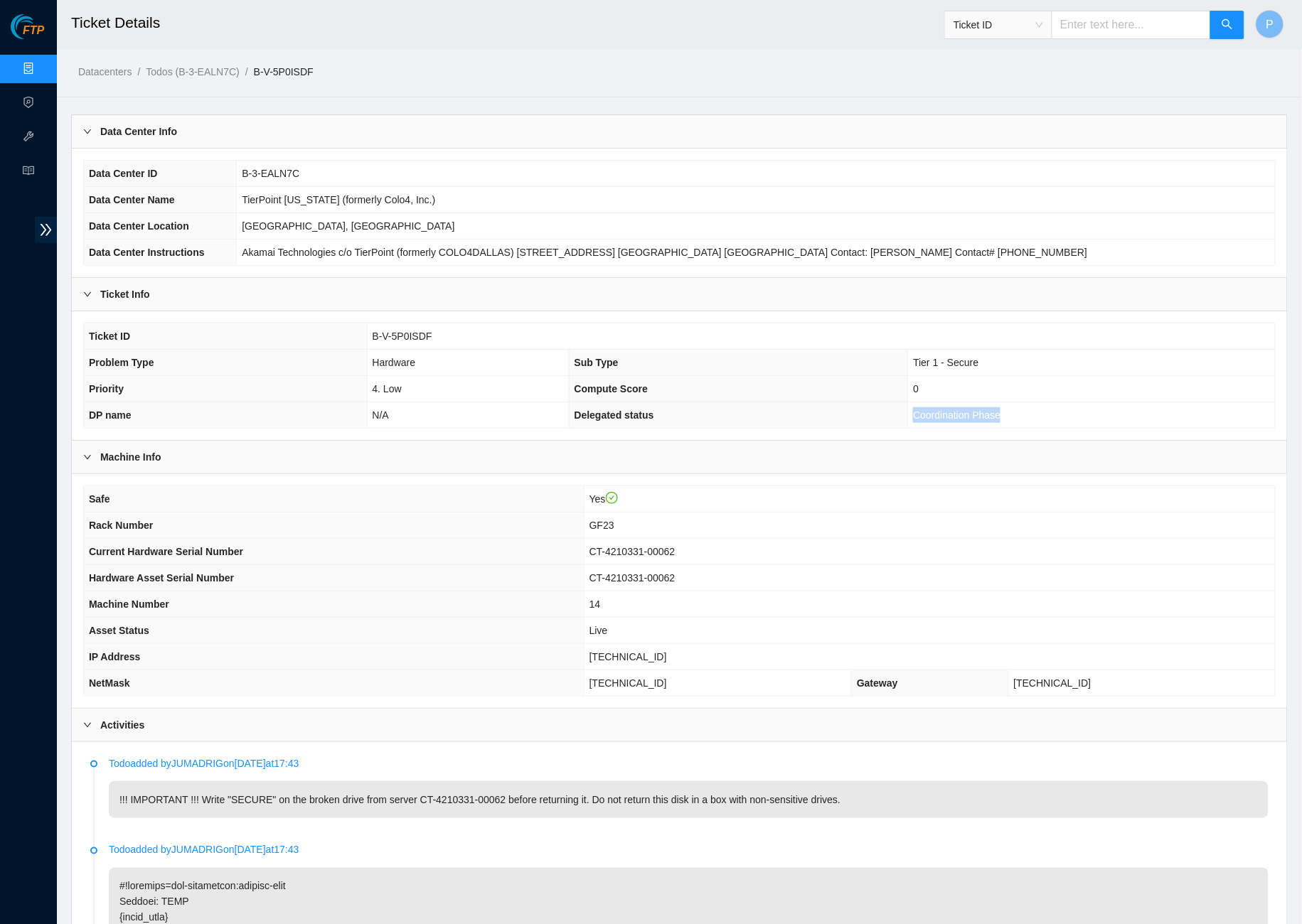
copy span "Coordination Phase"
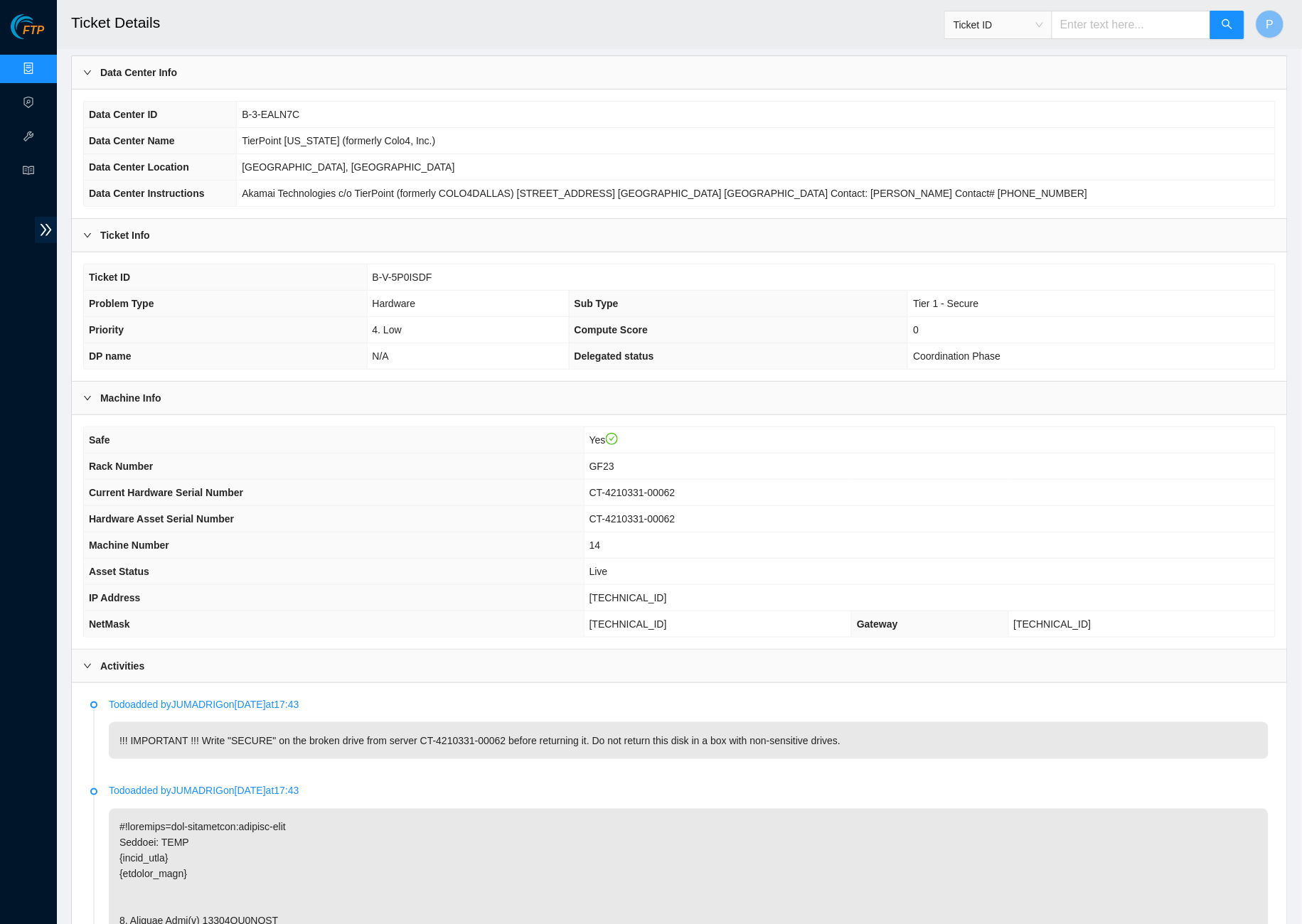
click at [517, 559] on th "Asset Status" at bounding box center [334, 571] width 500 height 27
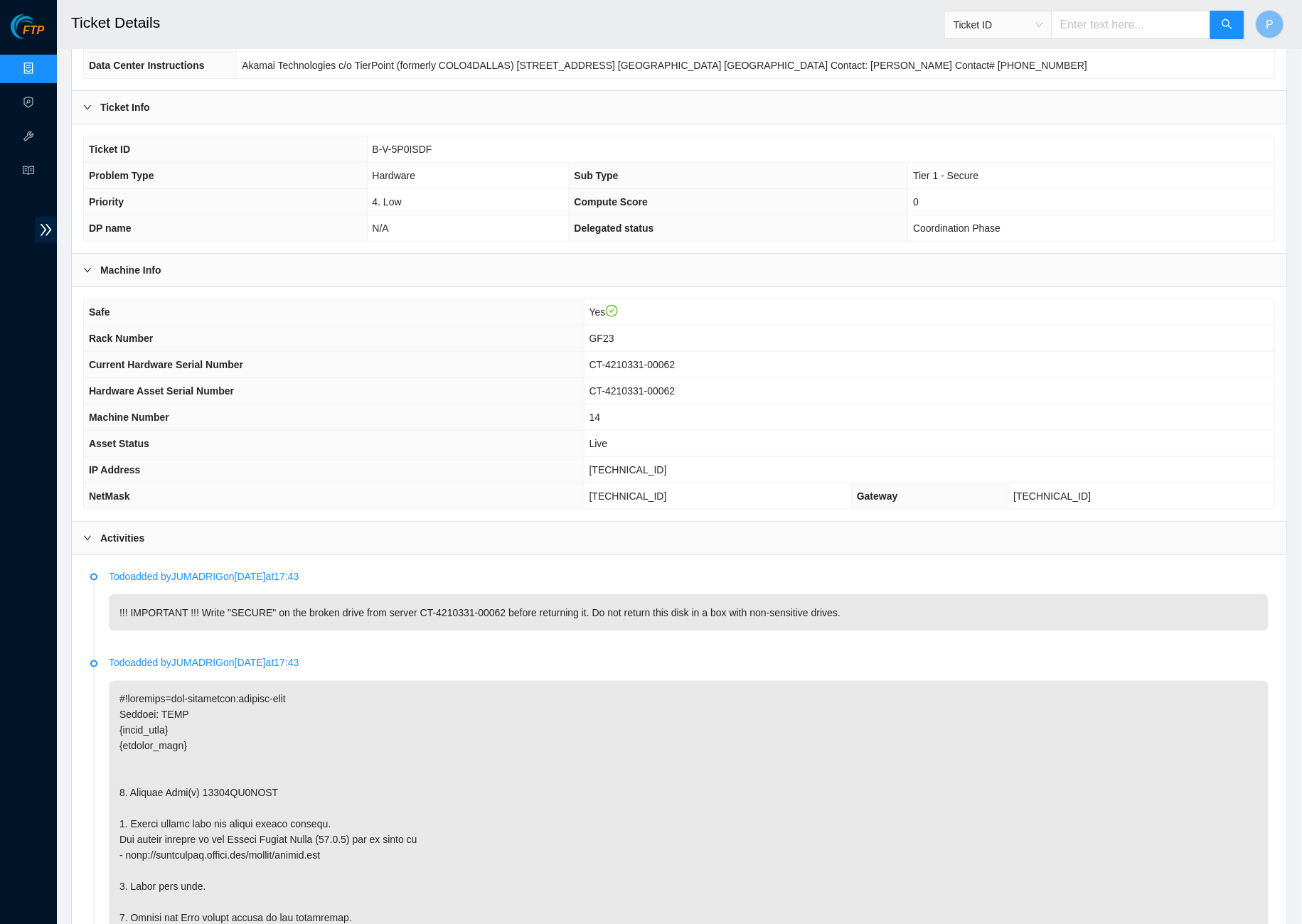
scroll to position [185, 0]
click at [41, 72] on link "Data Centers" at bounding box center [70, 69] width 58 height 11
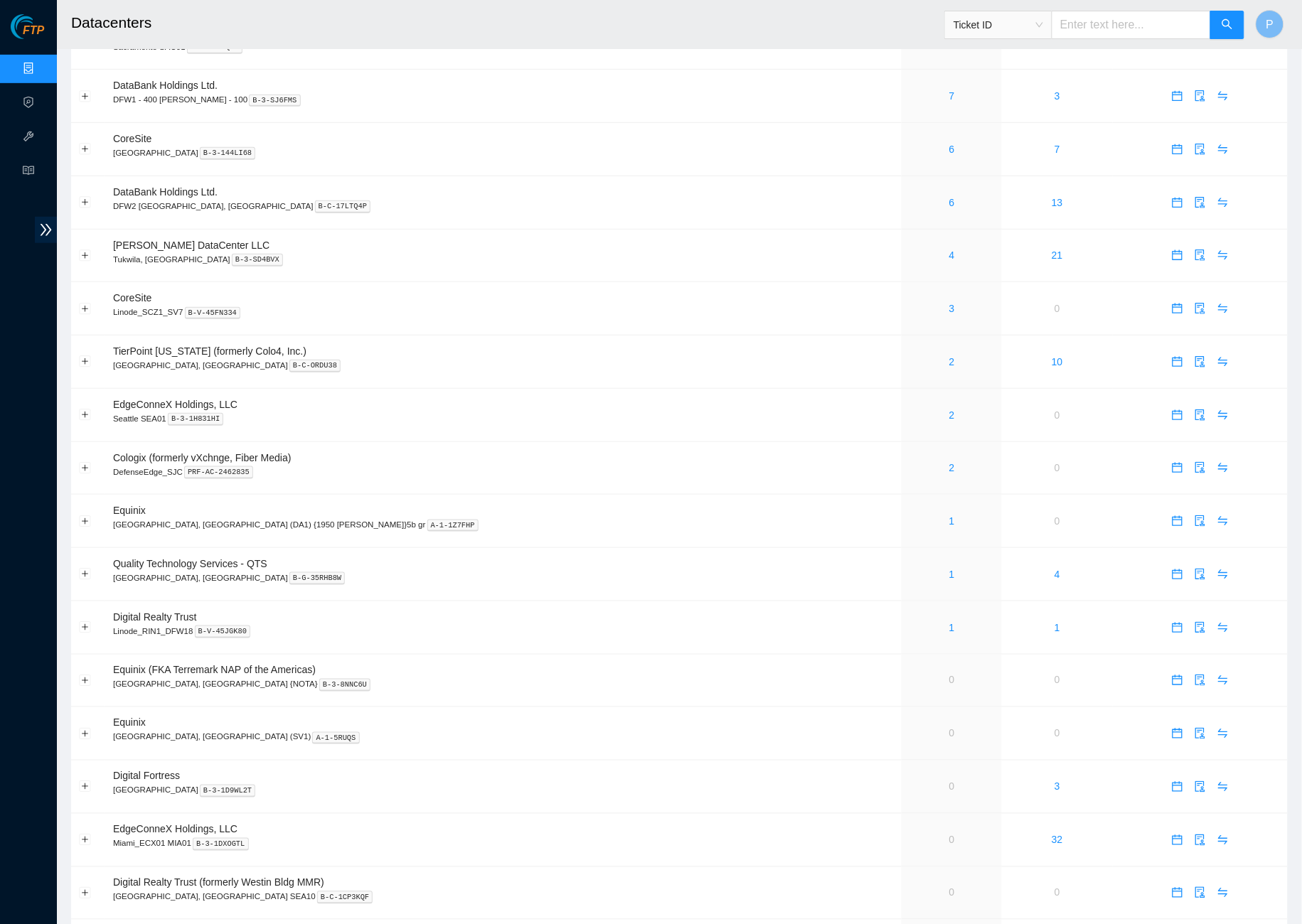
click at [1068, 27] on input "text" at bounding box center [1131, 24] width 160 height 28
paste input "B-W-14TQF1M"
type input "B-W-14TQF1M"
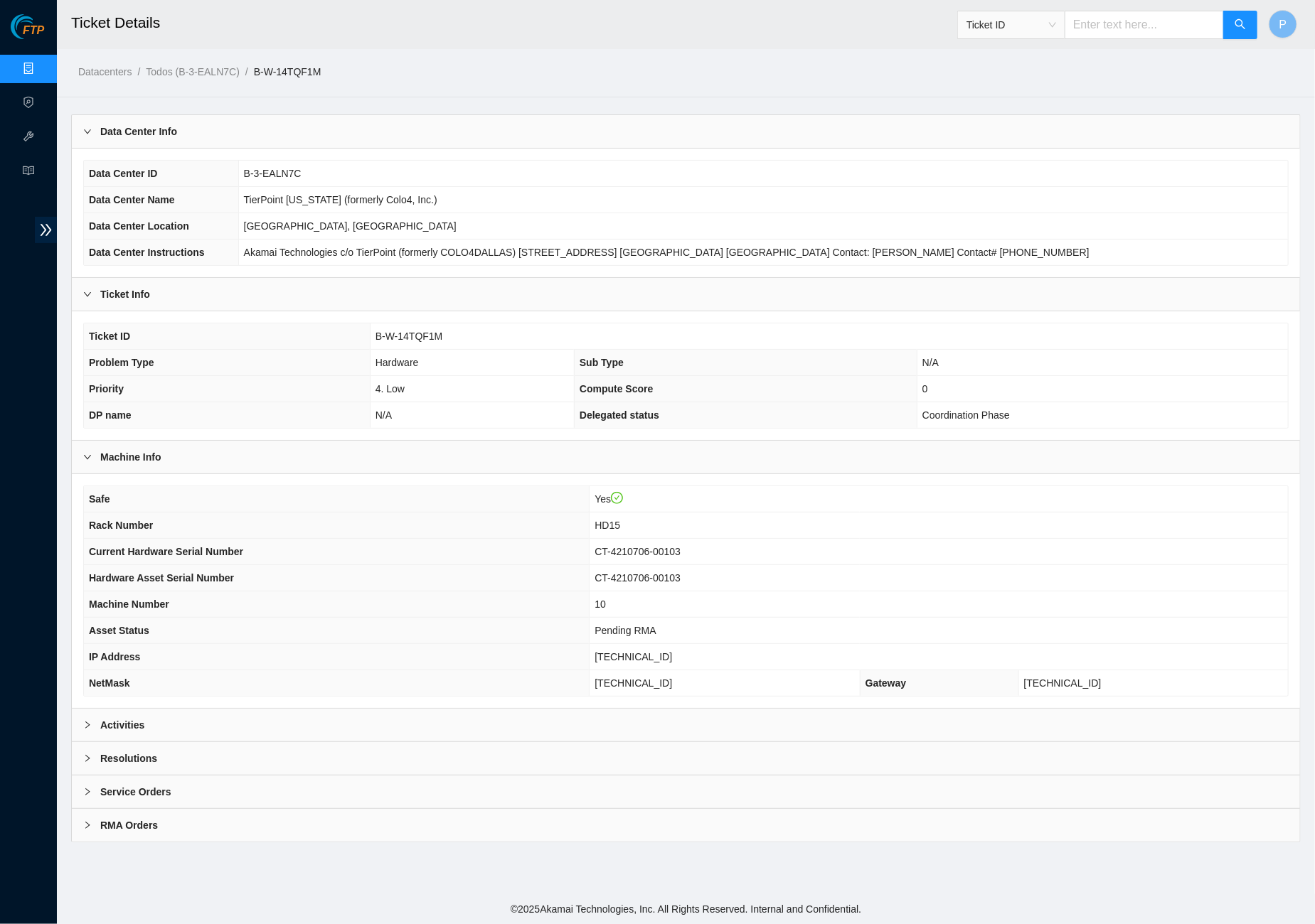
click at [599, 714] on div "Activities" at bounding box center [686, 725] width 1228 height 33
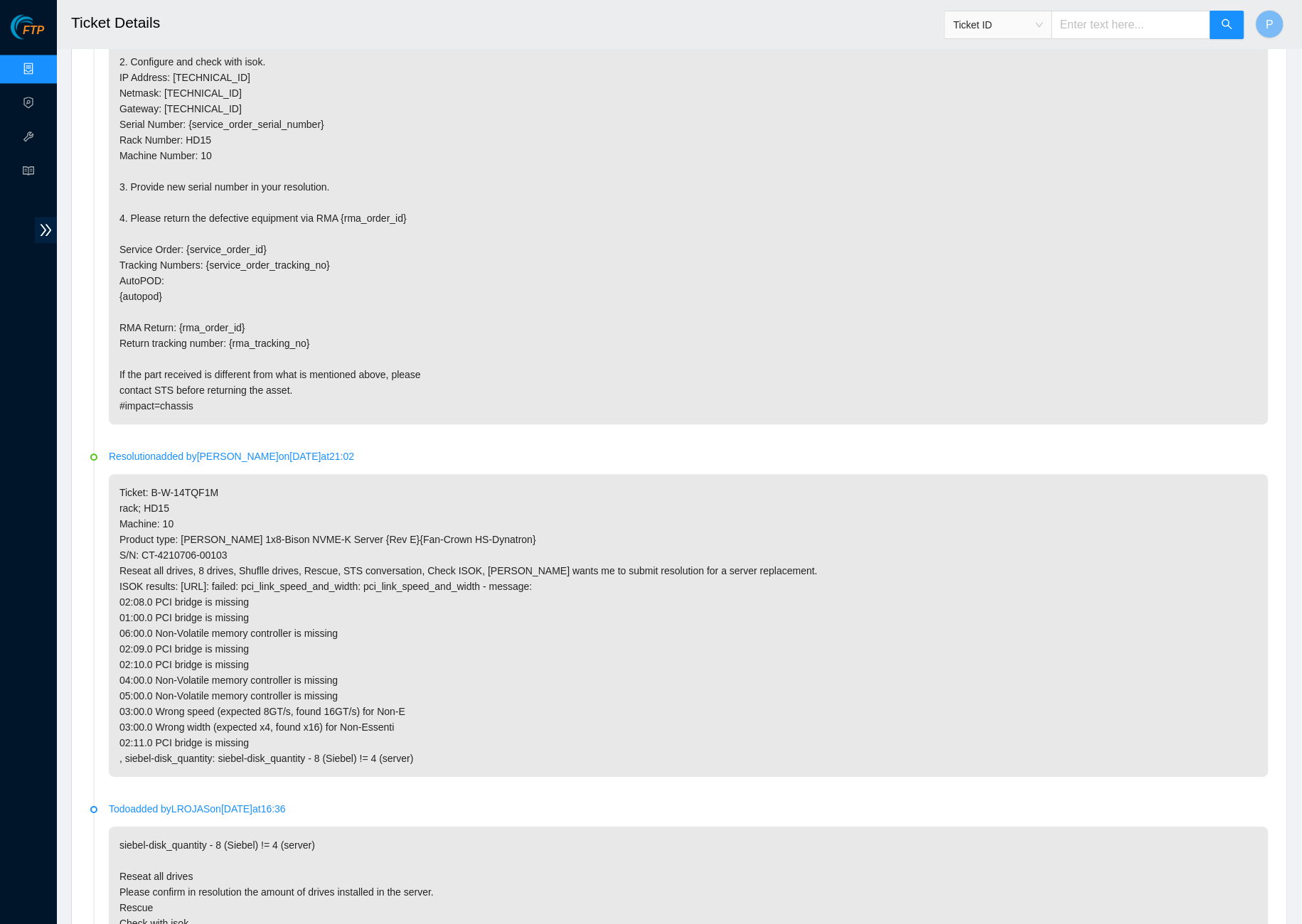
scroll to position [869, 0]
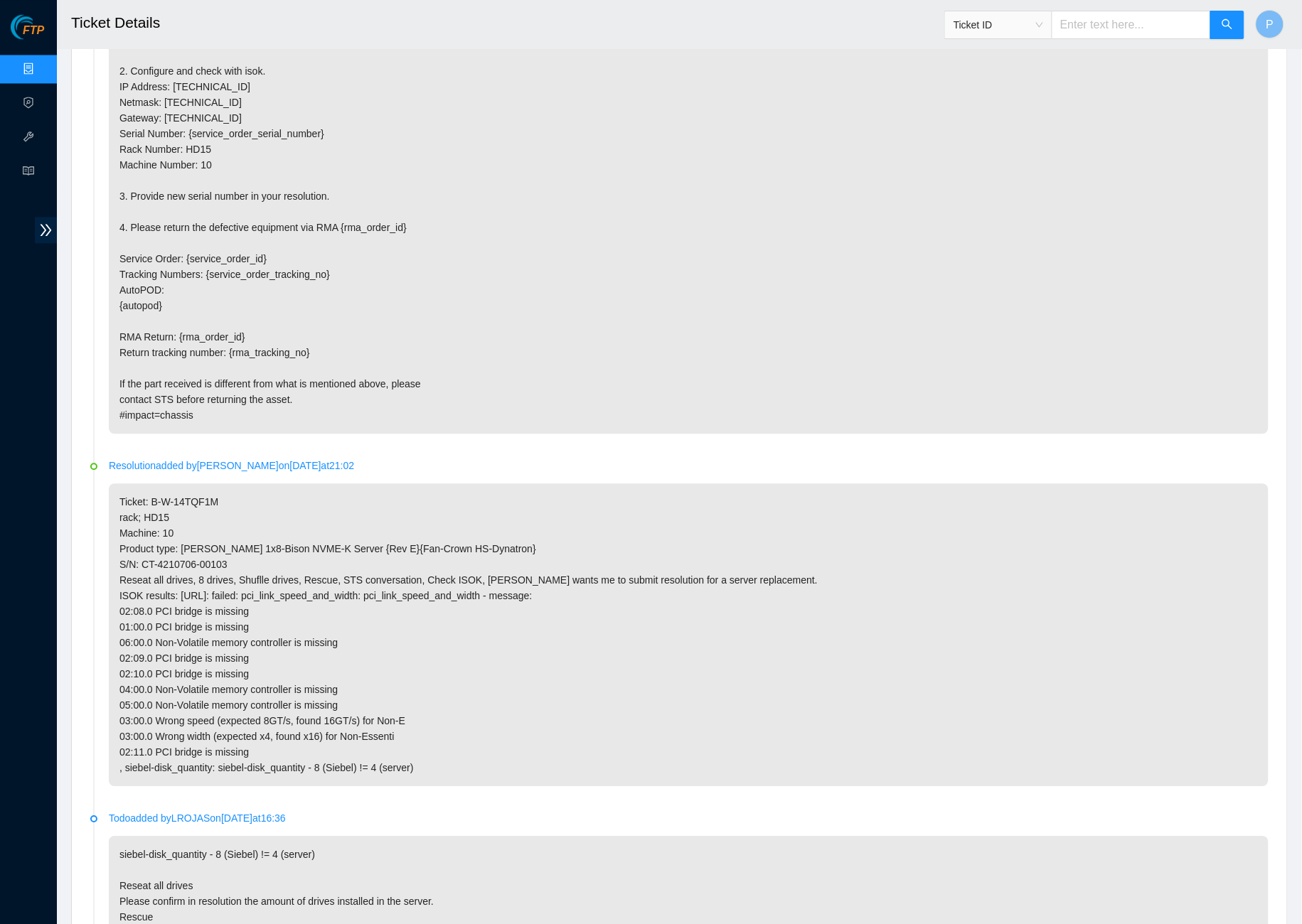
click at [1083, 18] on input "text" at bounding box center [1131, 24] width 160 height 28
paste input "B-V-5RFKE93"
type input "B-V-5RFKE93"
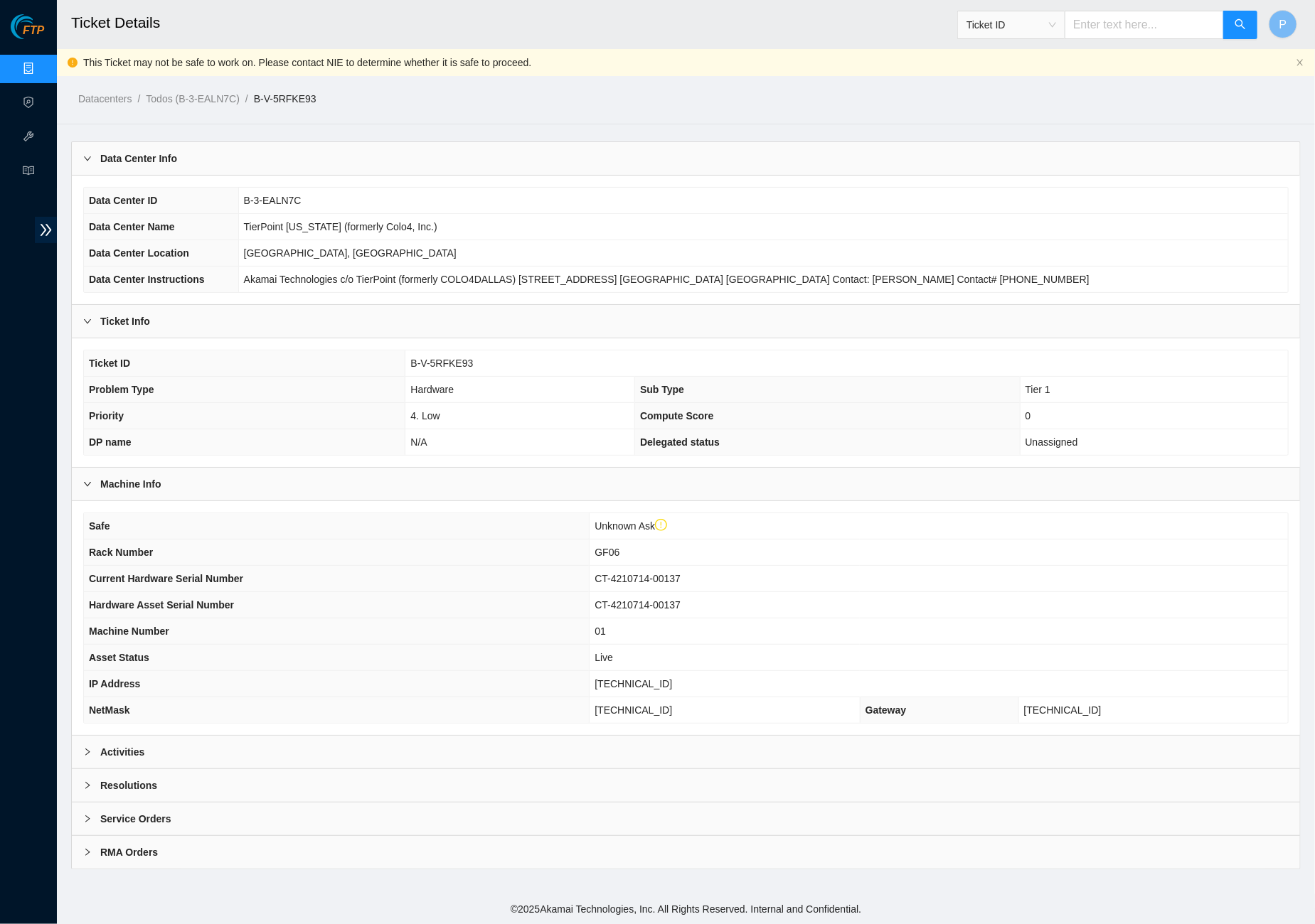
click at [1092, 19] on input "text" at bounding box center [1144, 24] width 160 height 28
paste input "B-W-136GZJS"
type input "B-W-136GZJS"
click at [619, 742] on div "Activities" at bounding box center [686, 752] width 1228 height 33
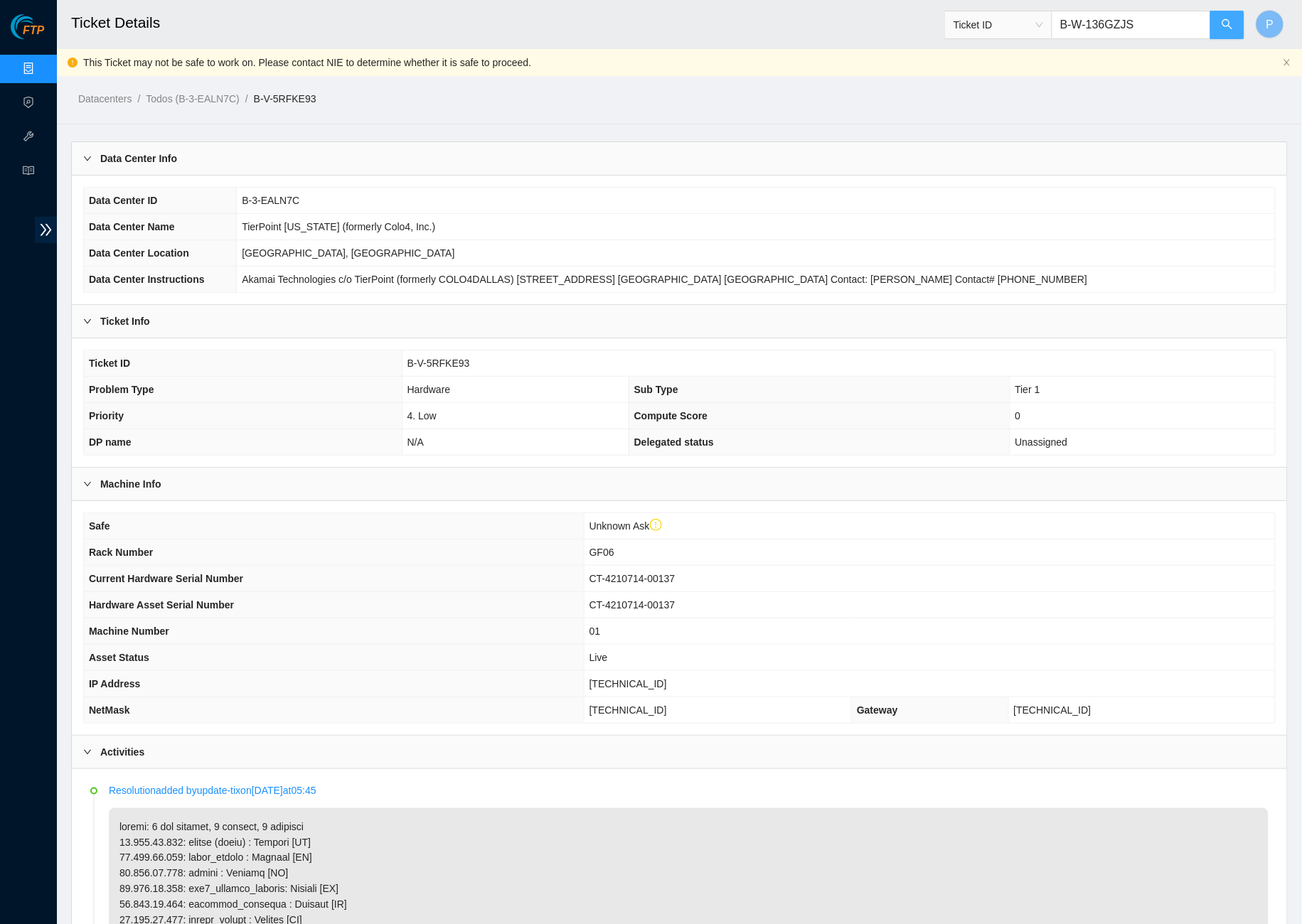
click at [1217, 17] on button "button" at bounding box center [1227, 24] width 34 height 28
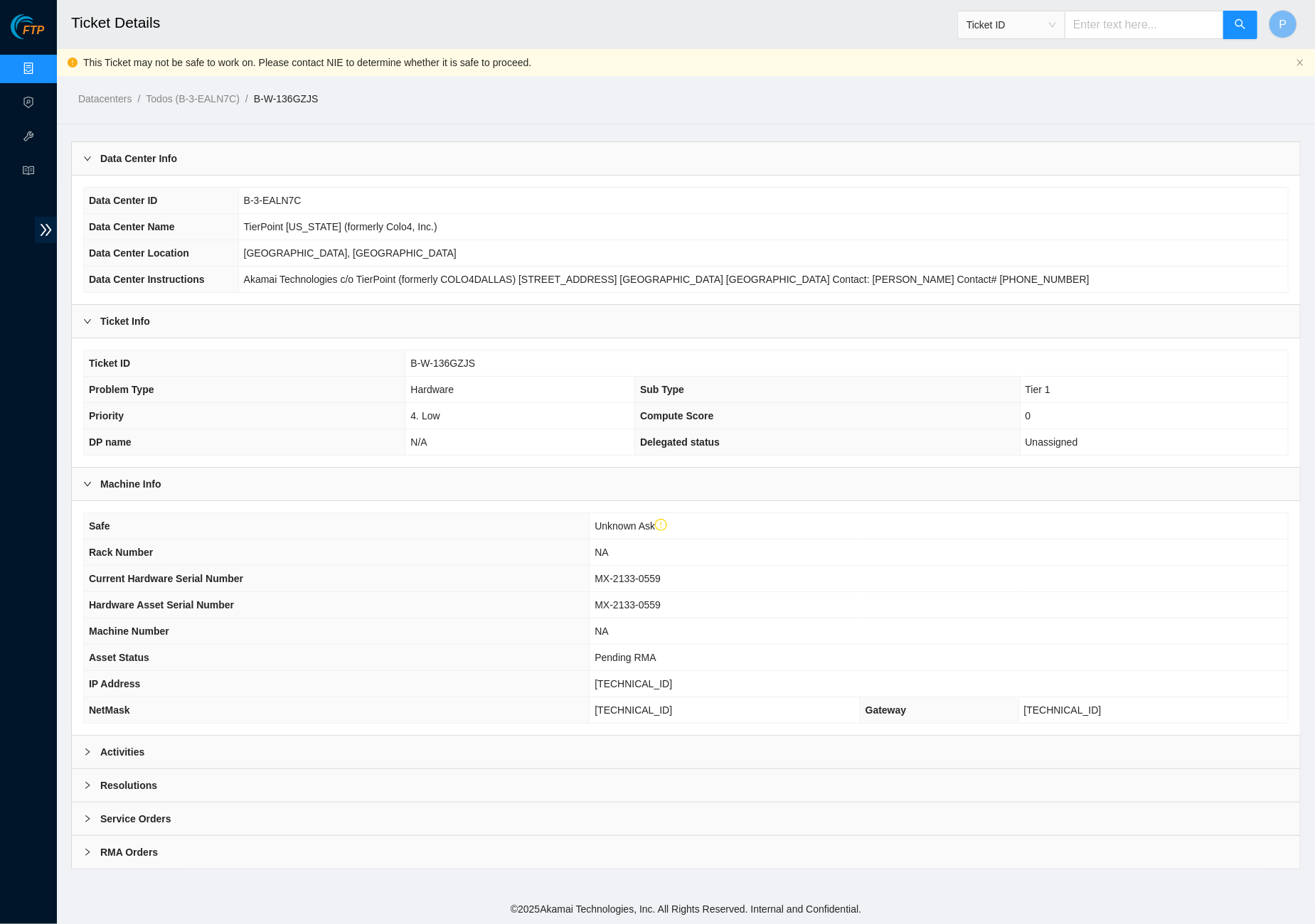
click at [471, 752] on div "Activities" at bounding box center [686, 752] width 1228 height 33
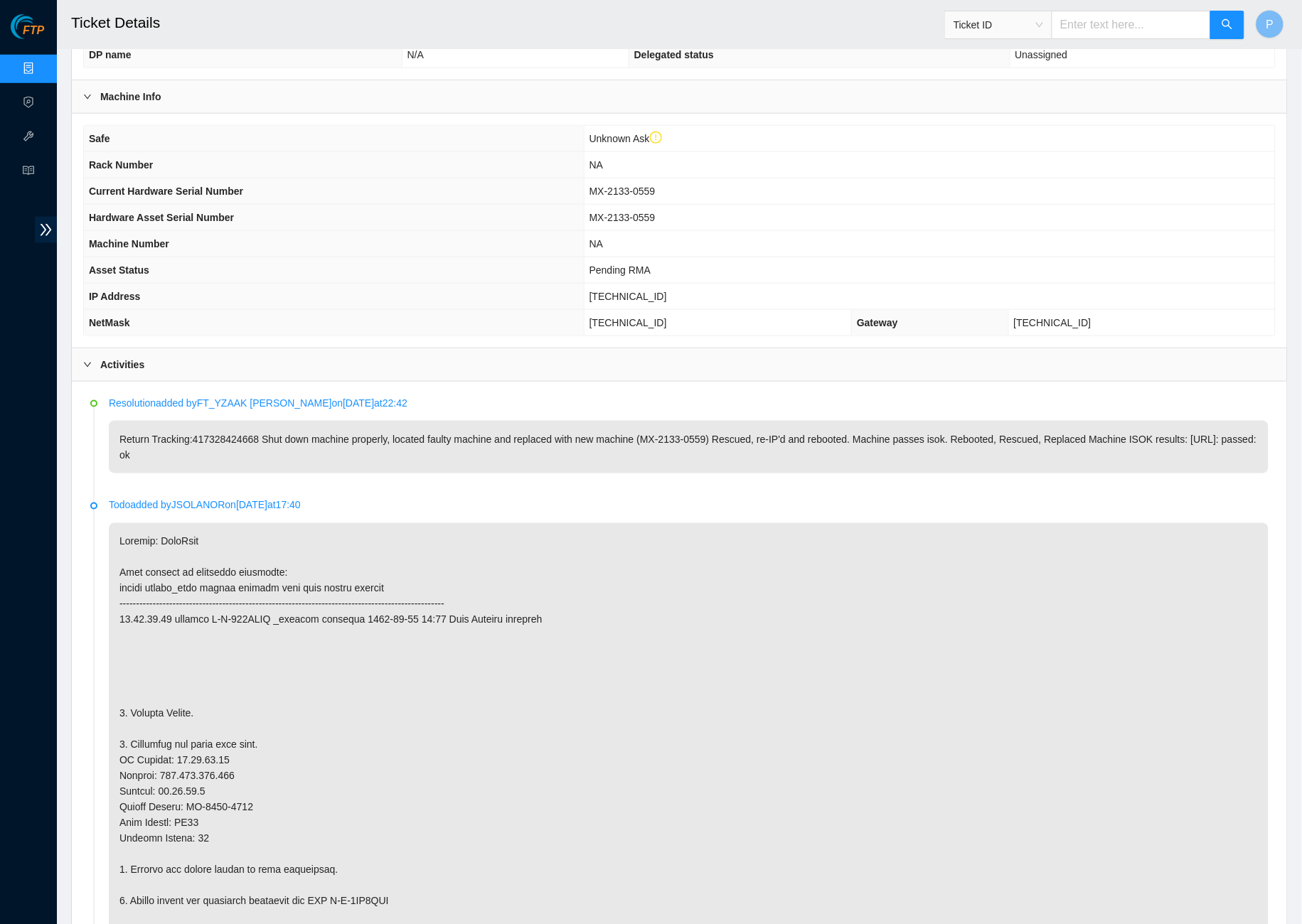
scroll to position [386, 0]
click at [1087, 37] on input "text" at bounding box center [1131, 24] width 160 height 28
paste input "B-W-15EA1PB"
type input "B-W-15EA1PB"
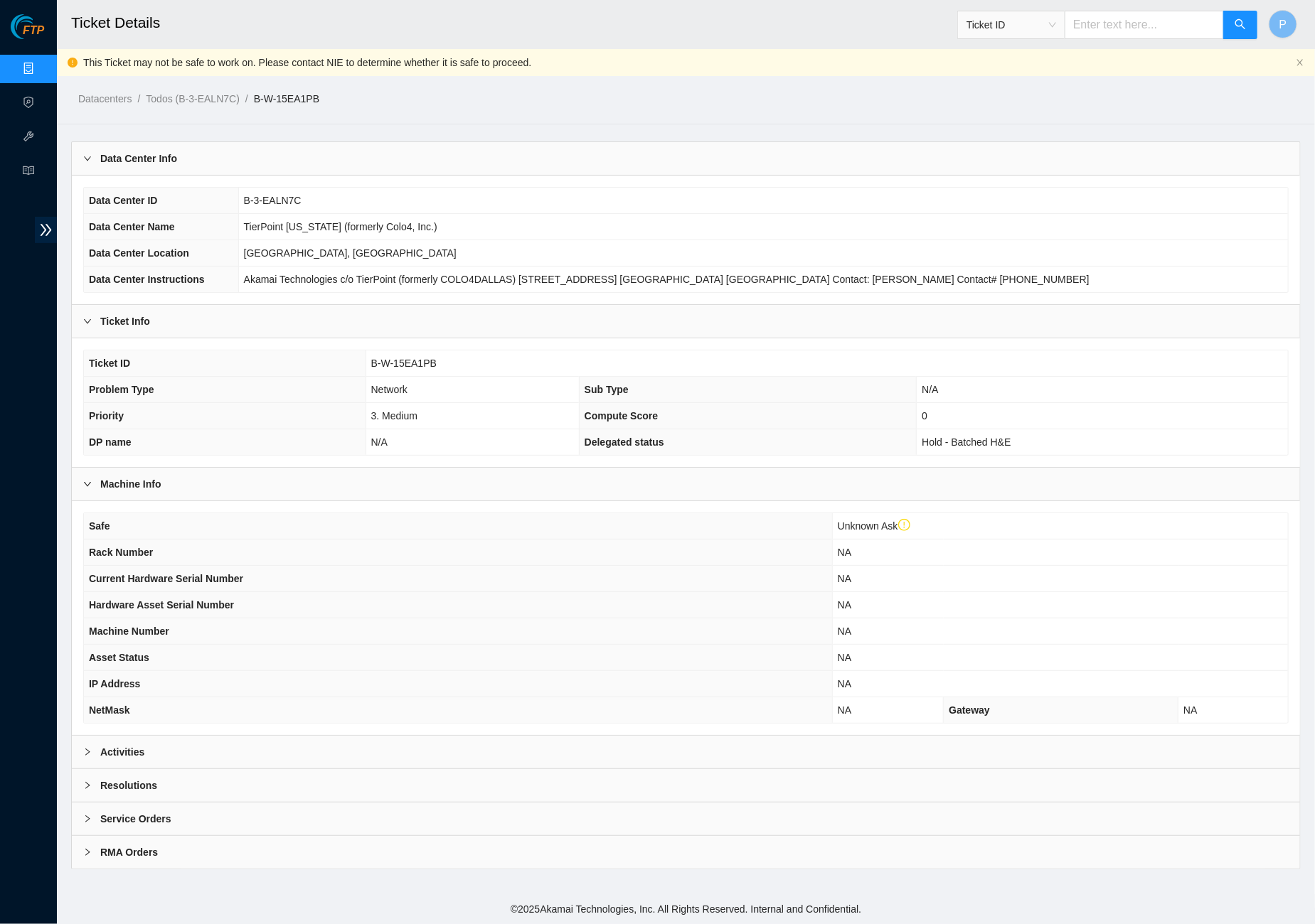
click at [1130, 27] on input "text" at bounding box center [1144, 24] width 160 height 28
paste input "B-W-14NJUOC"
type input "B-W-14NJUOC"
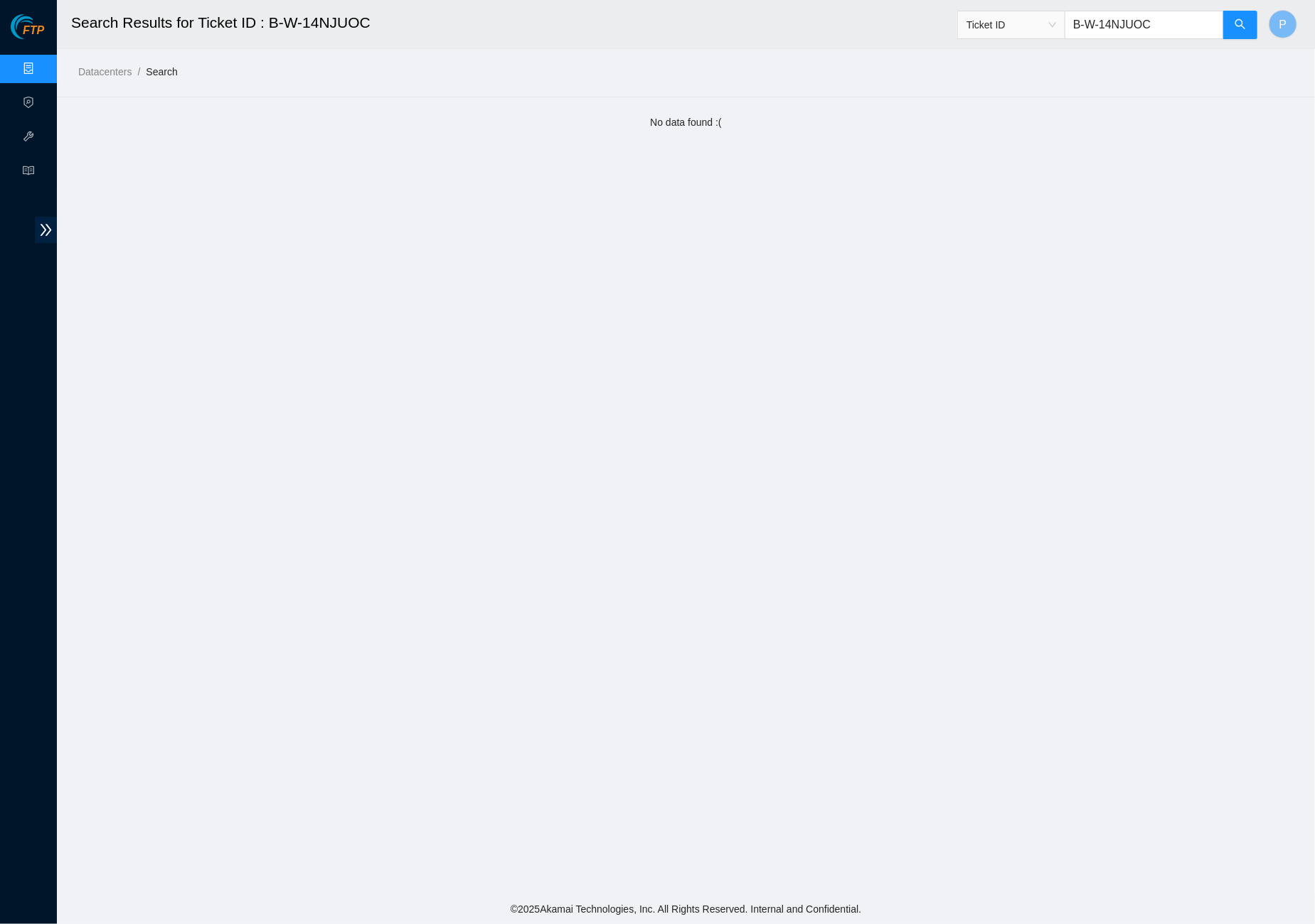
click at [41, 75] on link "Data Centers" at bounding box center [70, 69] width 58 height 11
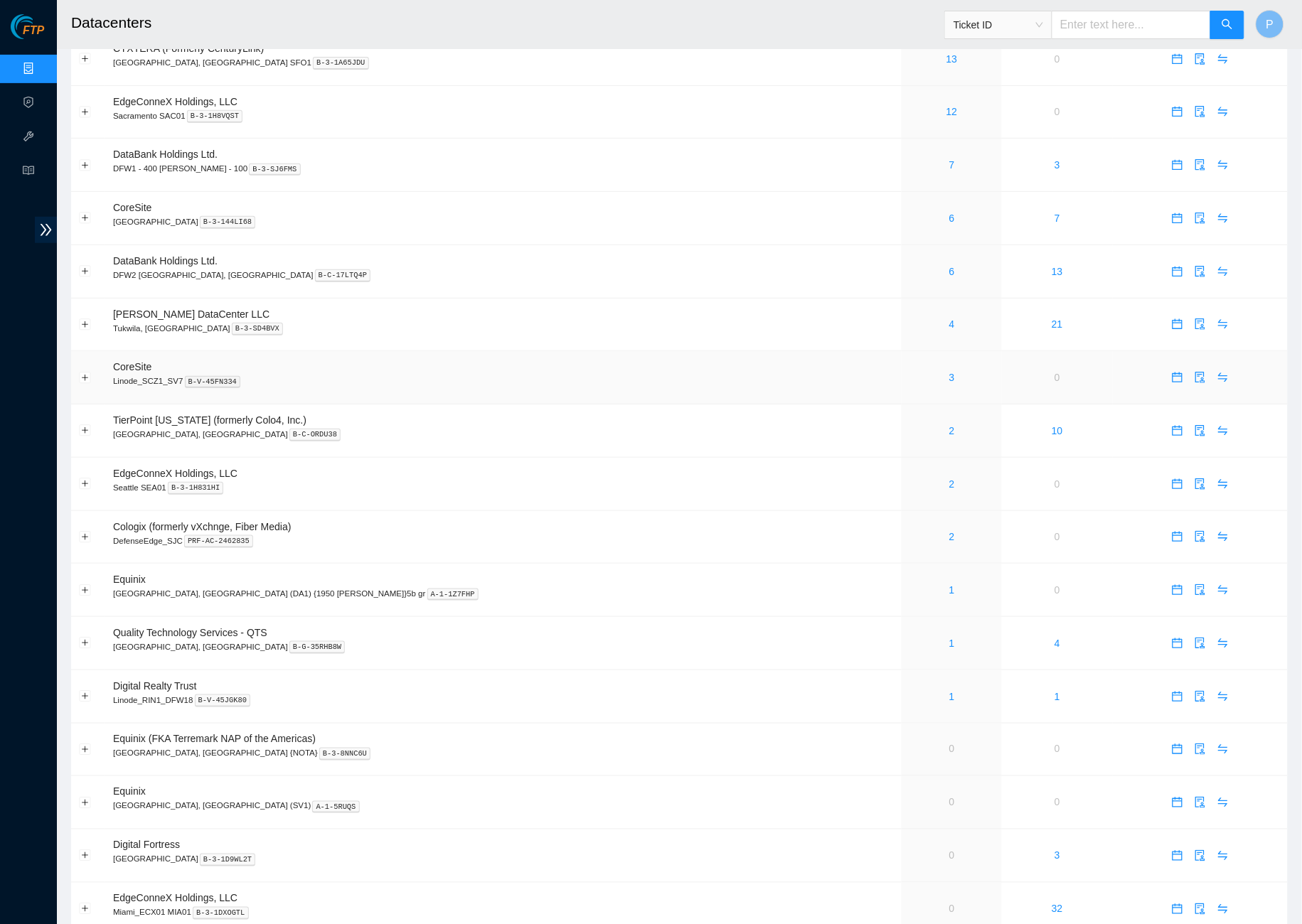
scroll to position [118, 0]
click at [949, 425] on link "2" at bounding box center [952, 430] width 6 height 11
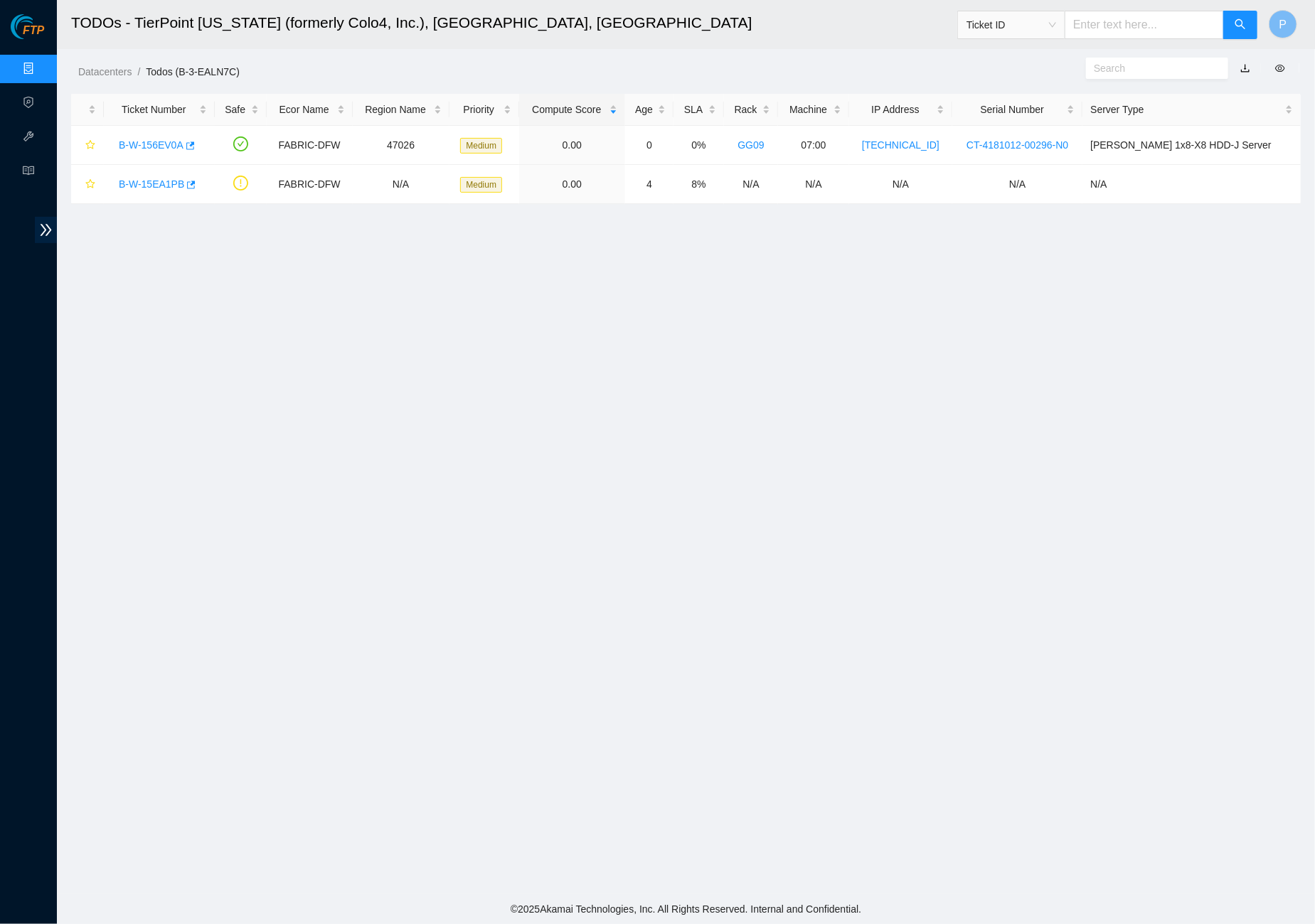
click at [1245, 64] on link "button" at bounding box center [1245, 68] width 10 height 11
click at [41, 69] on link "Data Centers" at bounding box center [70, 69] width 58 height 11
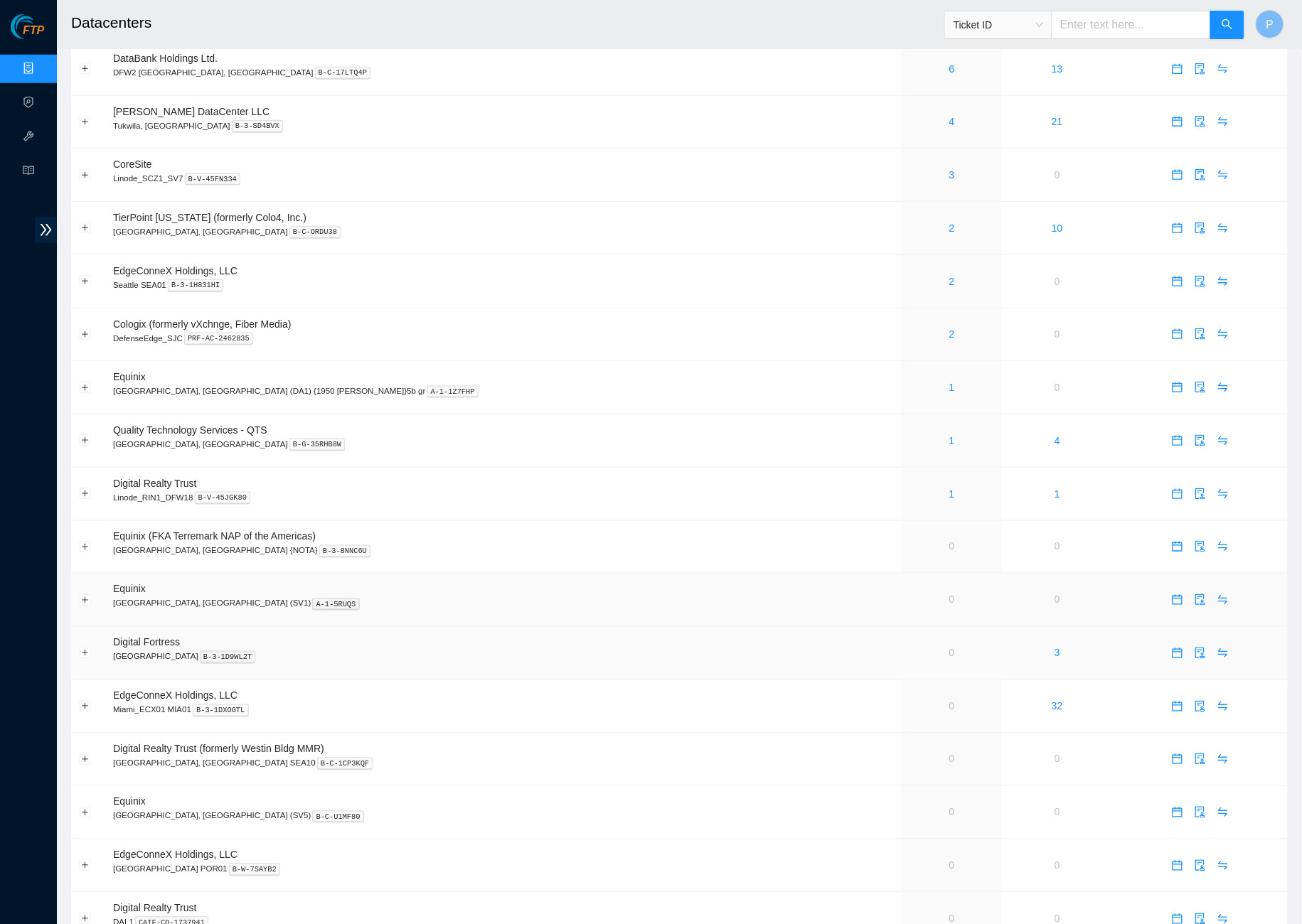
scroll to position [572, 0]
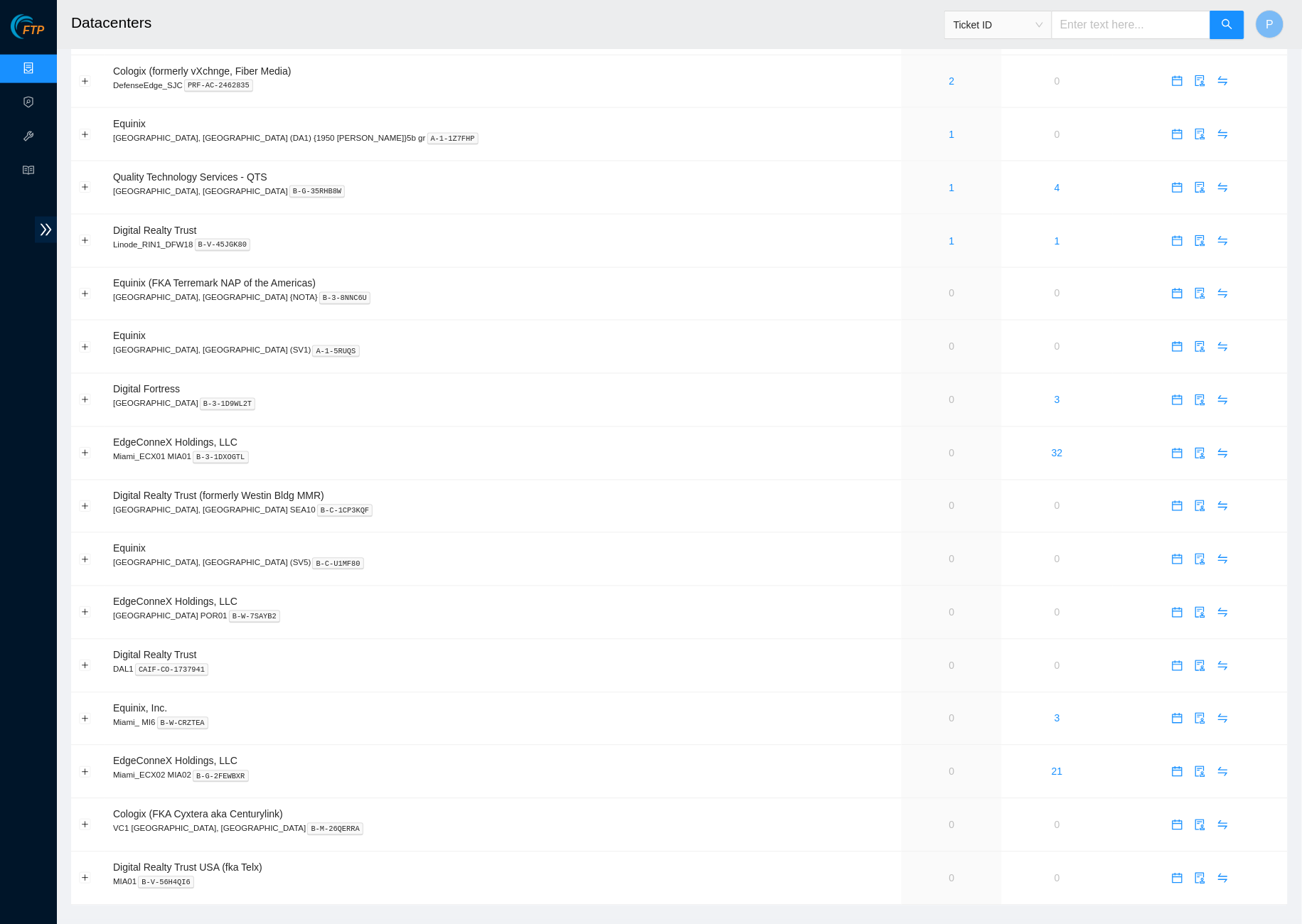
click at [1116, 31] on input "text" at bounding box center [1131, 24] width 160 height 28
paste input "B-W-1549LEF"
type input "B-W-1549LEF"
click at [1232, 27] on icon "search" at bounding box center [1226, 24] width 11 height 11
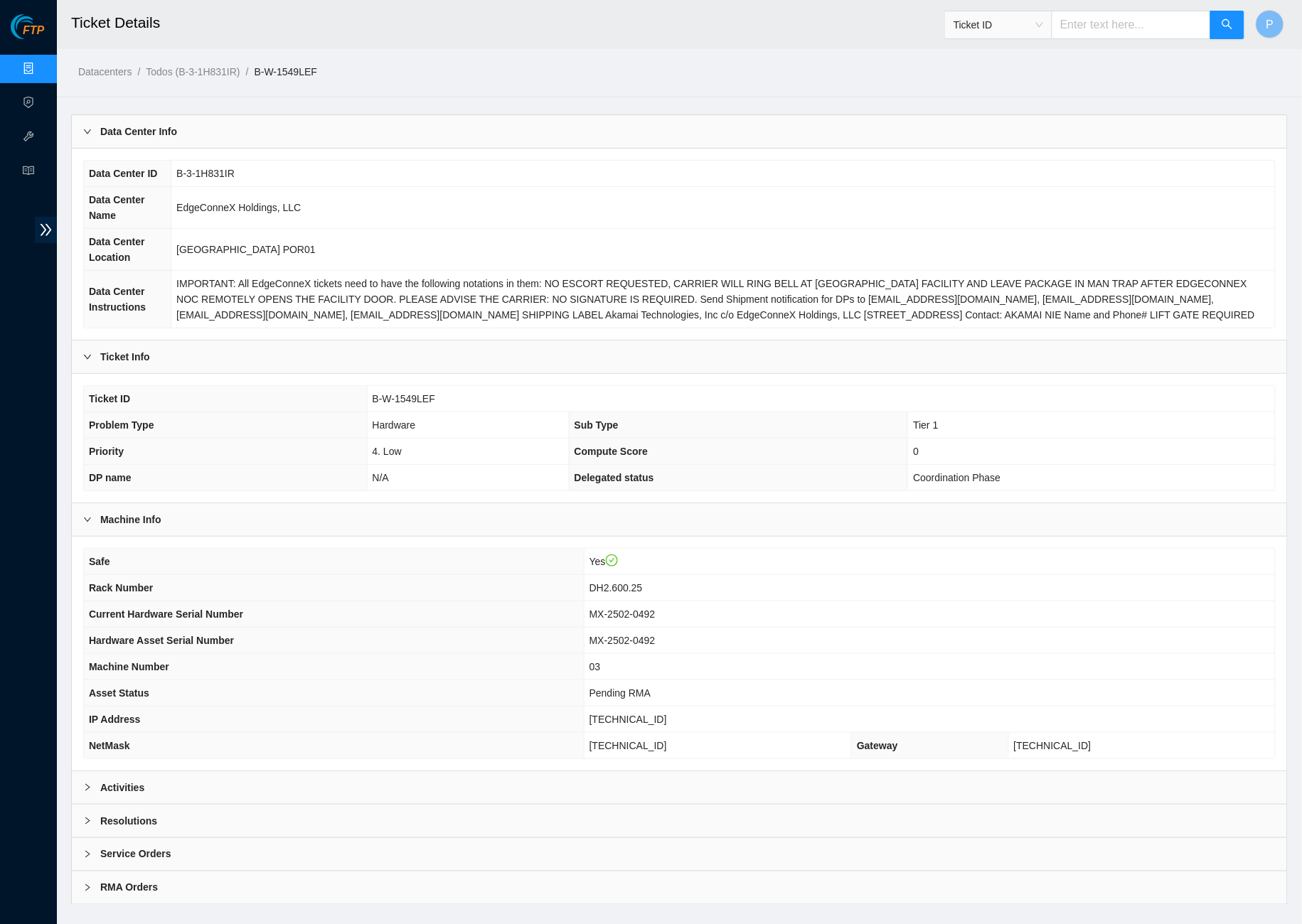
click at [1107, 15] on input "text" at bounding box center [1131, 24] width 160 height 28
paste input "B-V-5N50BCX"
type input "B-V-5N50BCX"
click at [552, 800] on div "Activities" at bounding box center [680, 788] width 1215 height 33
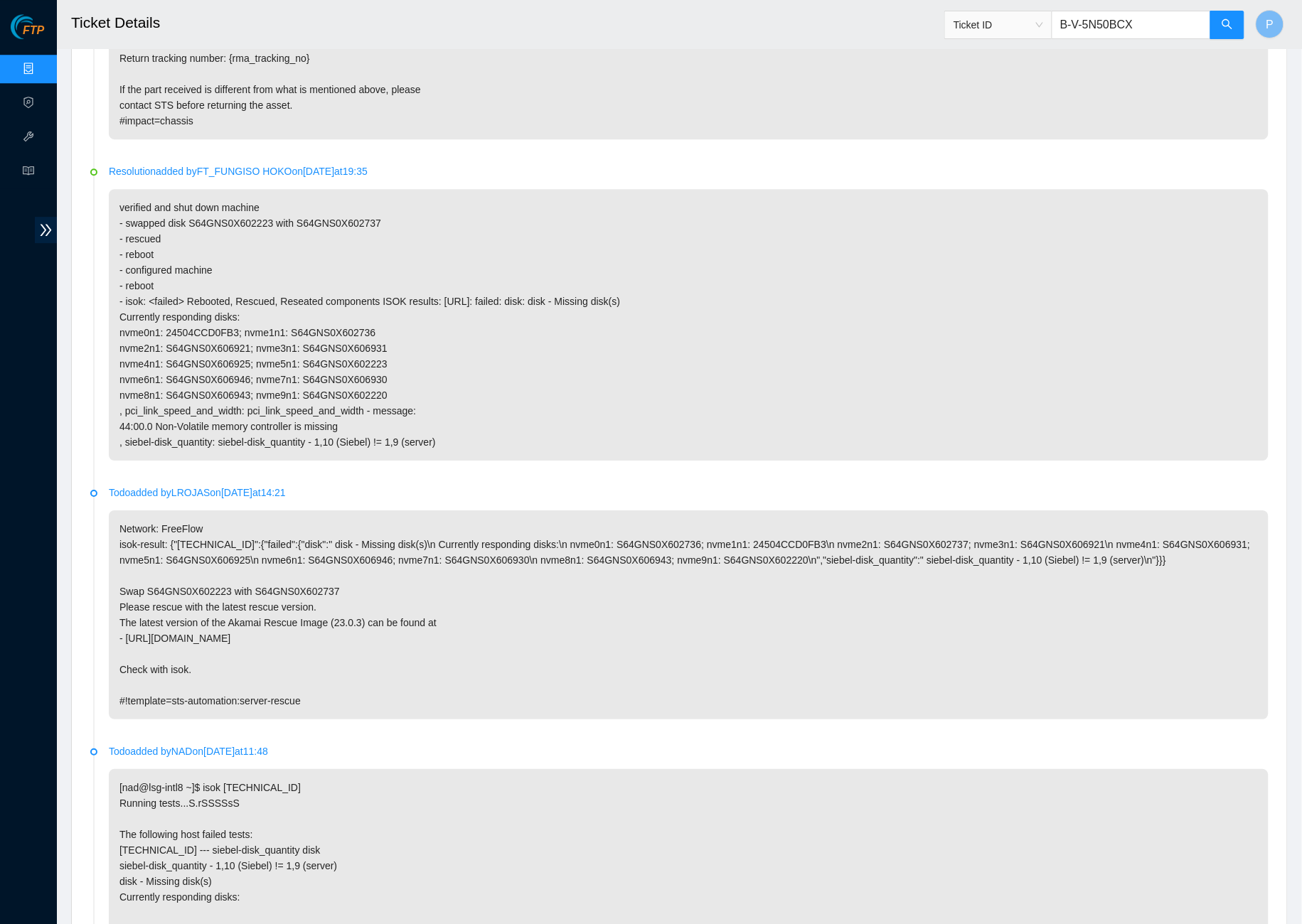
scroll to position [1092, 0]
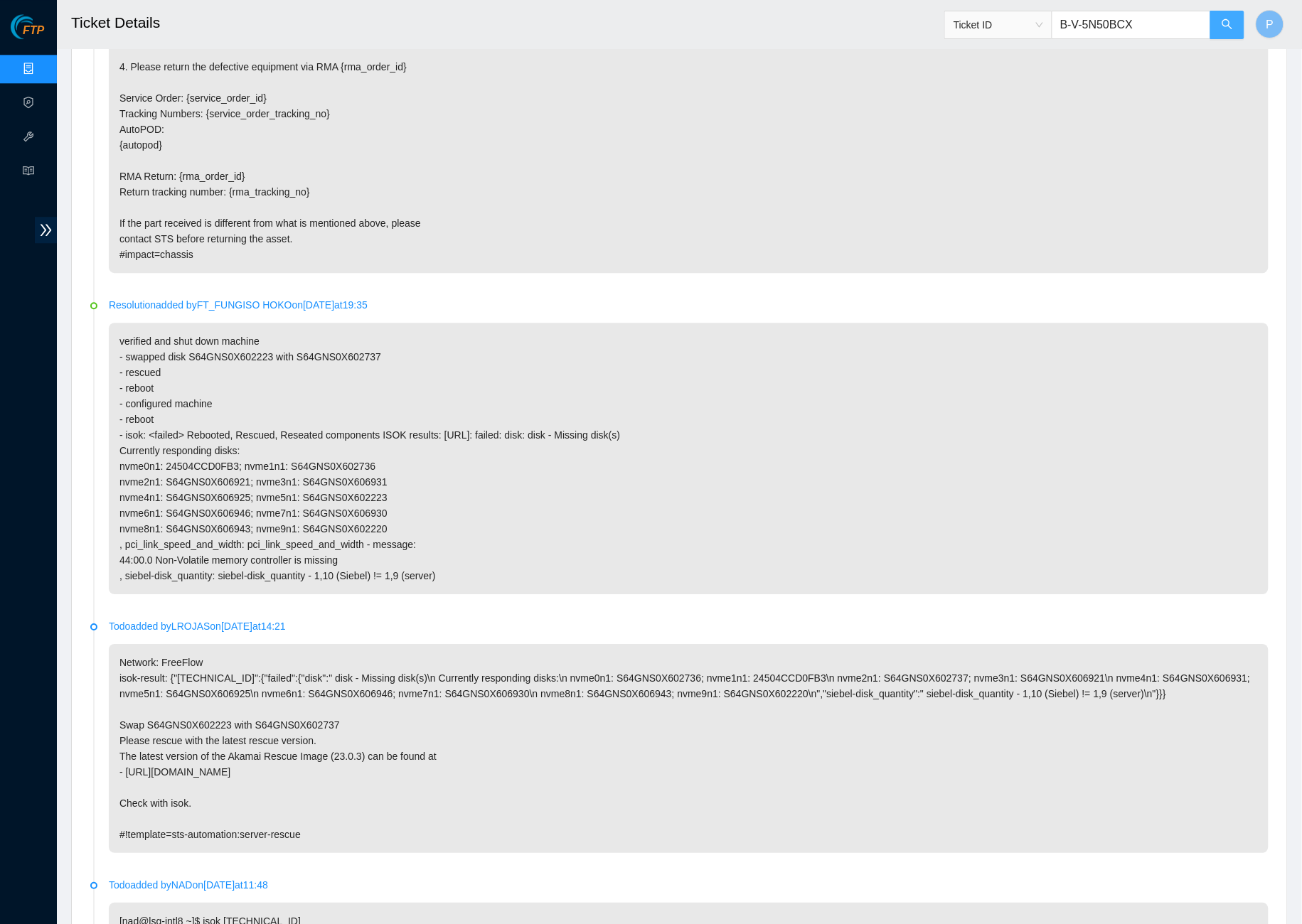
click at [1228, 21] on icon "search" at bounding box center [1227, 24] width 10 height 10
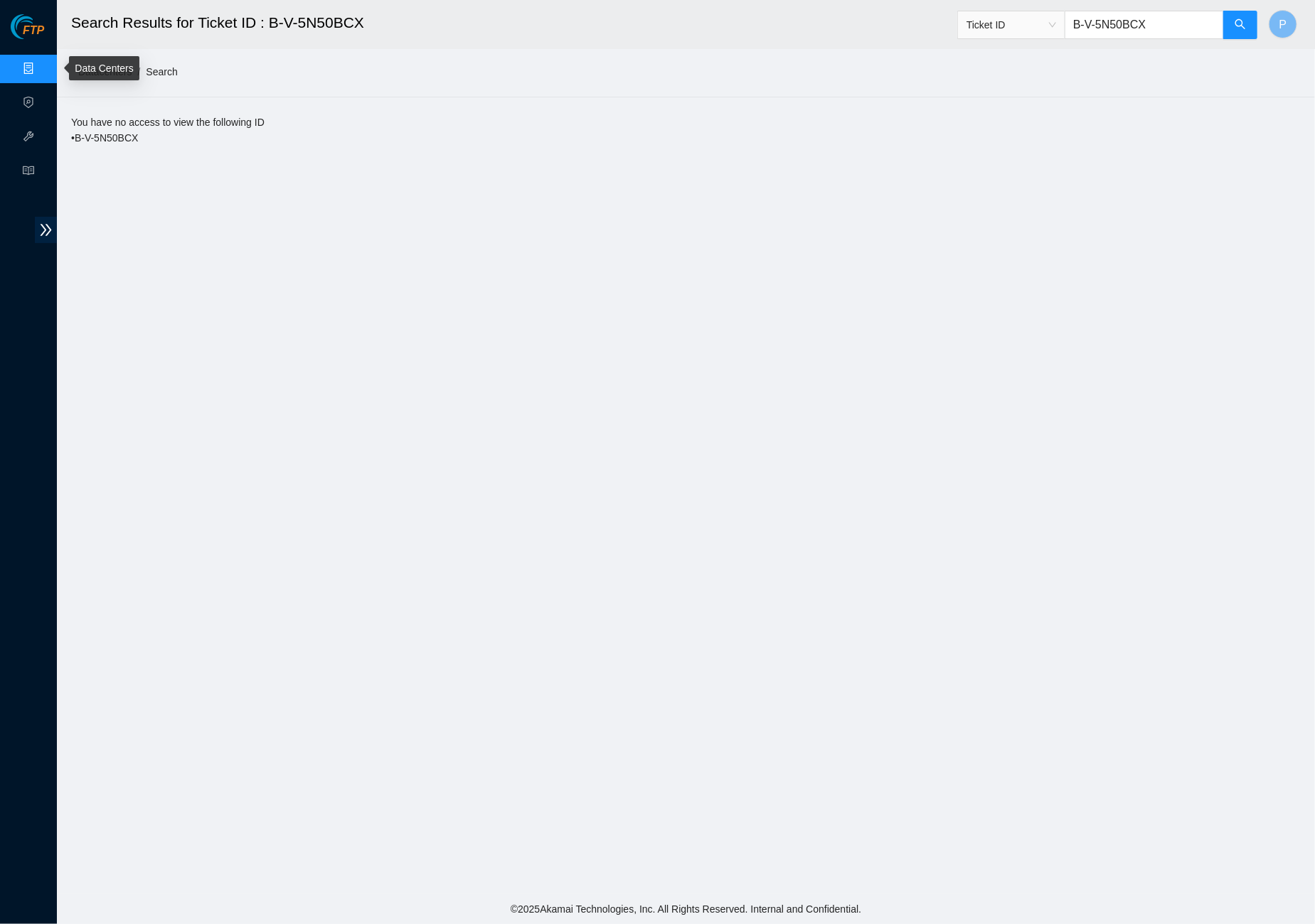
drag, startPoint x: 33, startPoint y: 62, endPoint x: 107, endPoint y: 65, distance: 74.1
click at [41, 63] on link "Data Centers" at bounding box center [70, 69] width 58 height 11
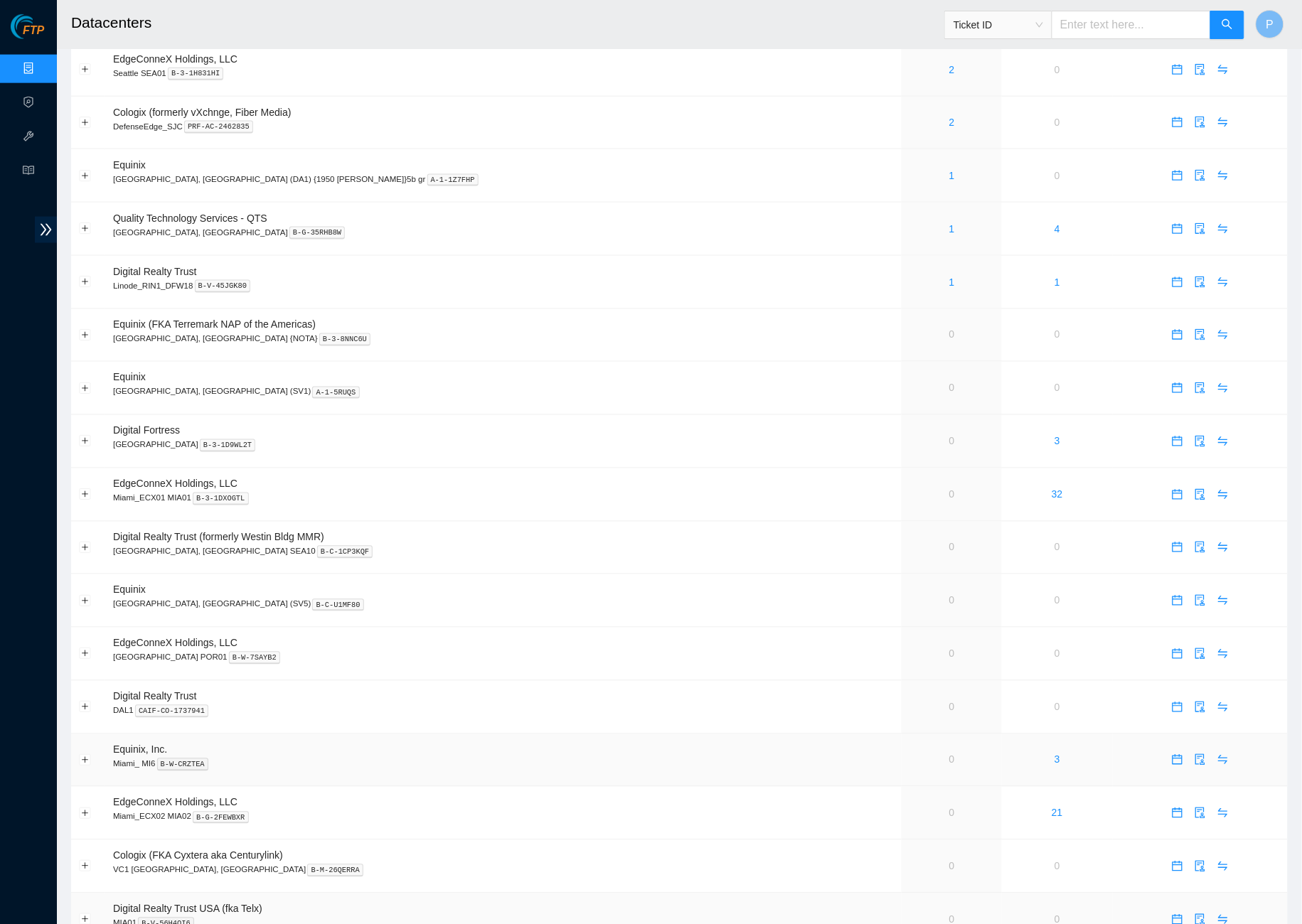
scroll to position [572, 0]
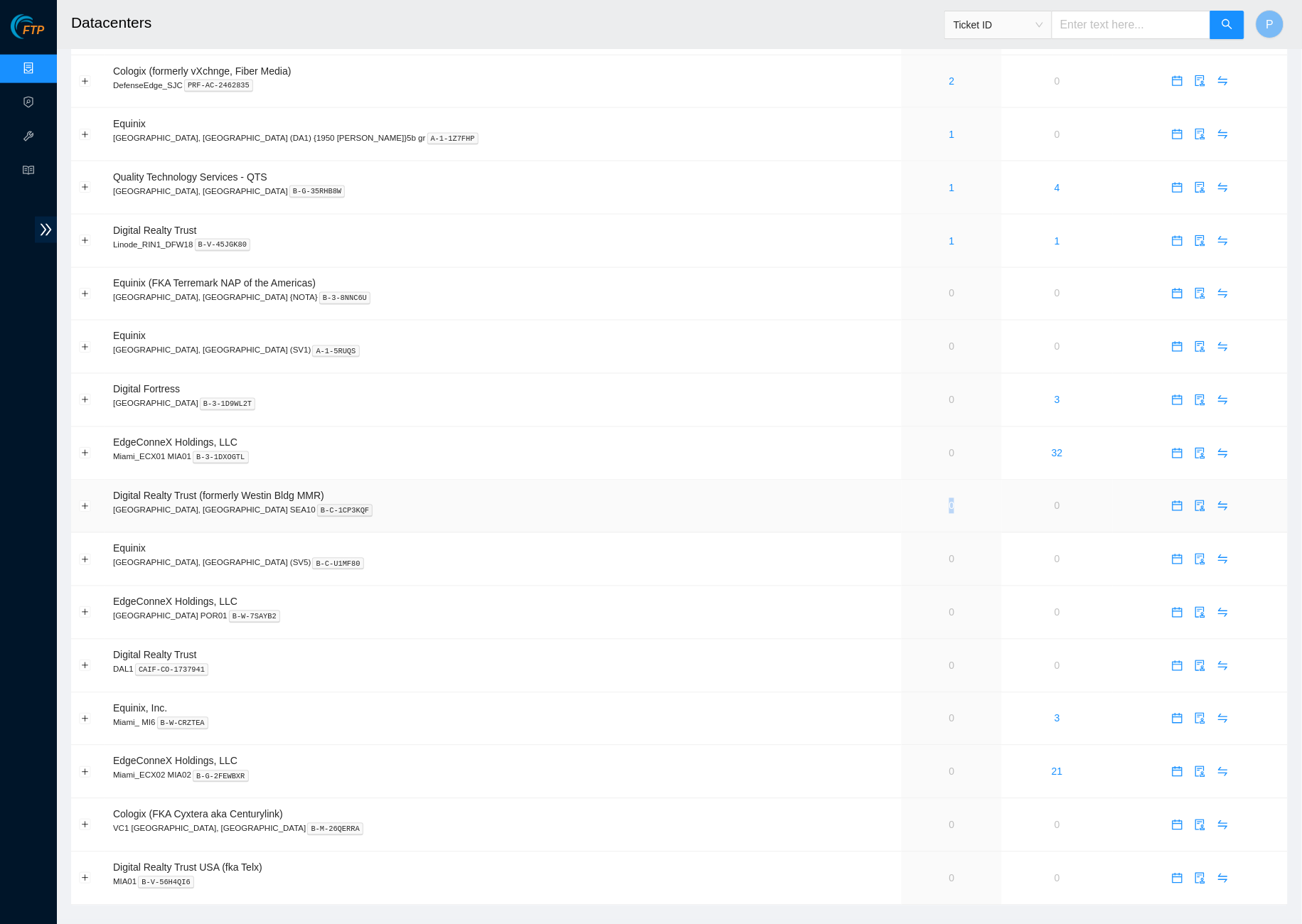
drag, startPoint x: 834, startPoint y: 490, endPoint x: 873, endPoint y: 486, distance: 39.2
click at [901, 486] on td "0" at bounding box center [951, 507] width 100 height 53
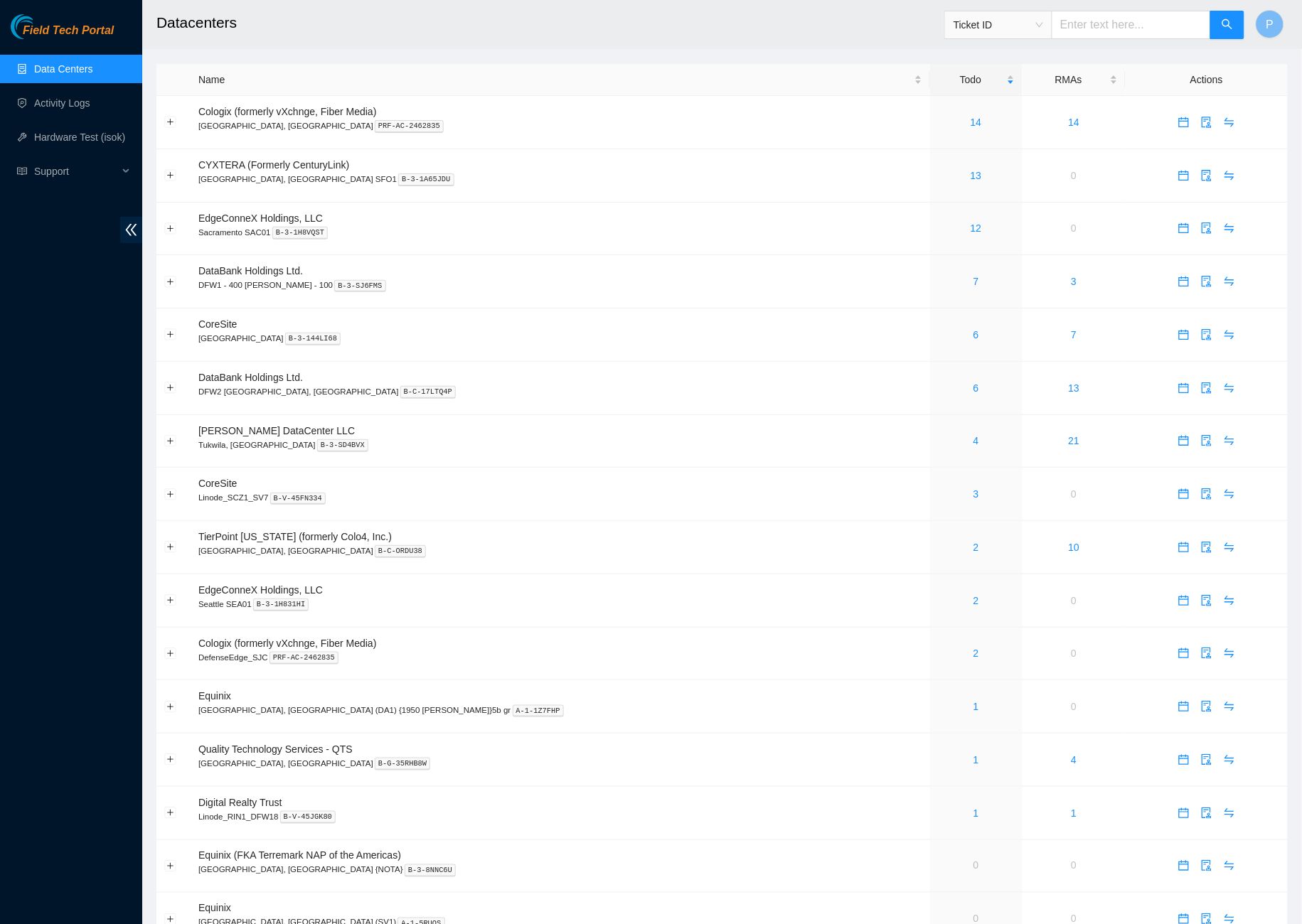
click at [143, 223] on main "Datacenters Ticket ID P Name Todo RMAs Actions Cologix (formerly vXchnge, Fiber…" at bounding box center [722, 746] width 1160 height 1492
click at [120, 230] on span "double-left" at bounding box center [131, 230] width 22 height 27
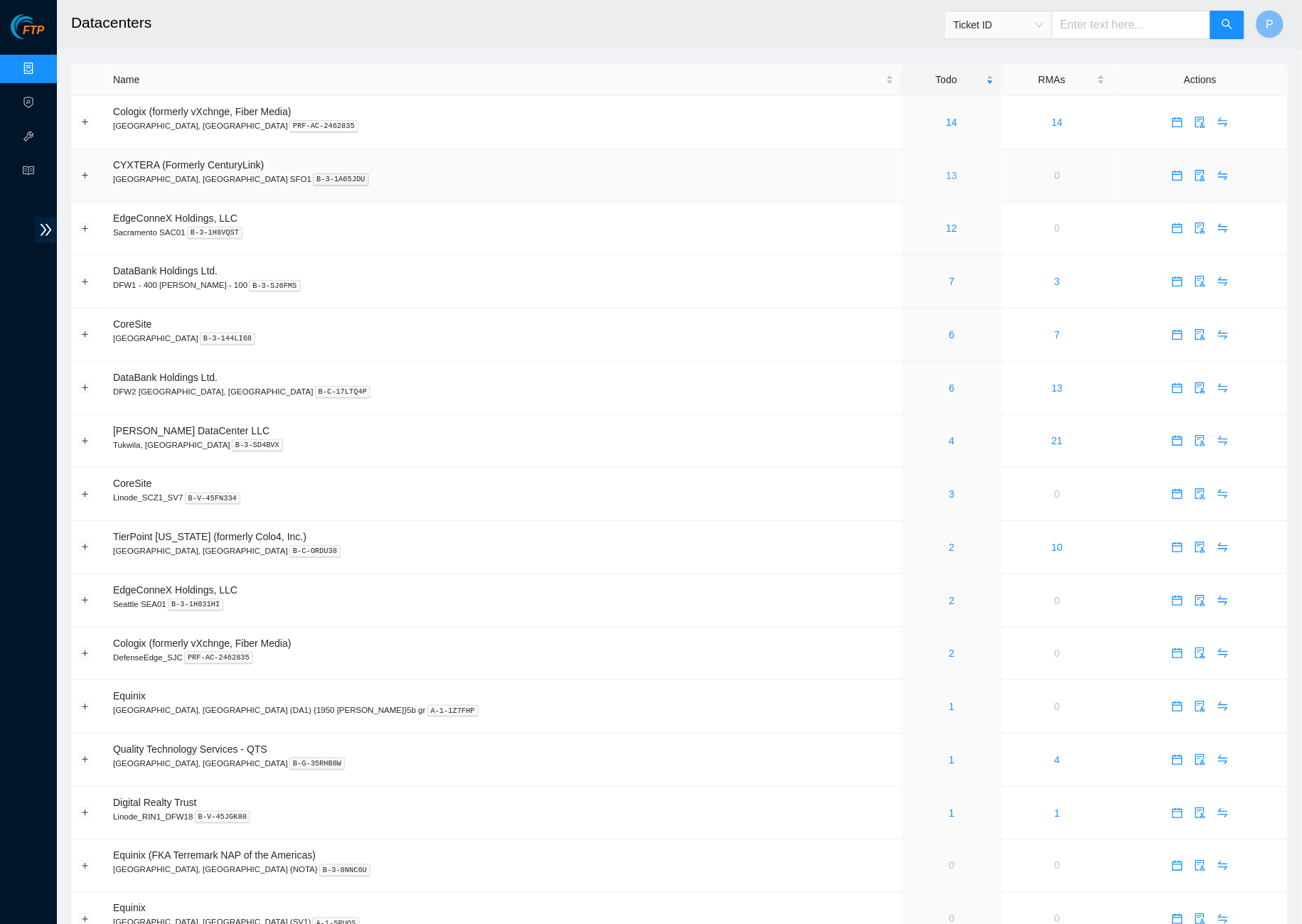
click at [947, 173] on link "13" at bounding box center [952, 175] width 11 height 11
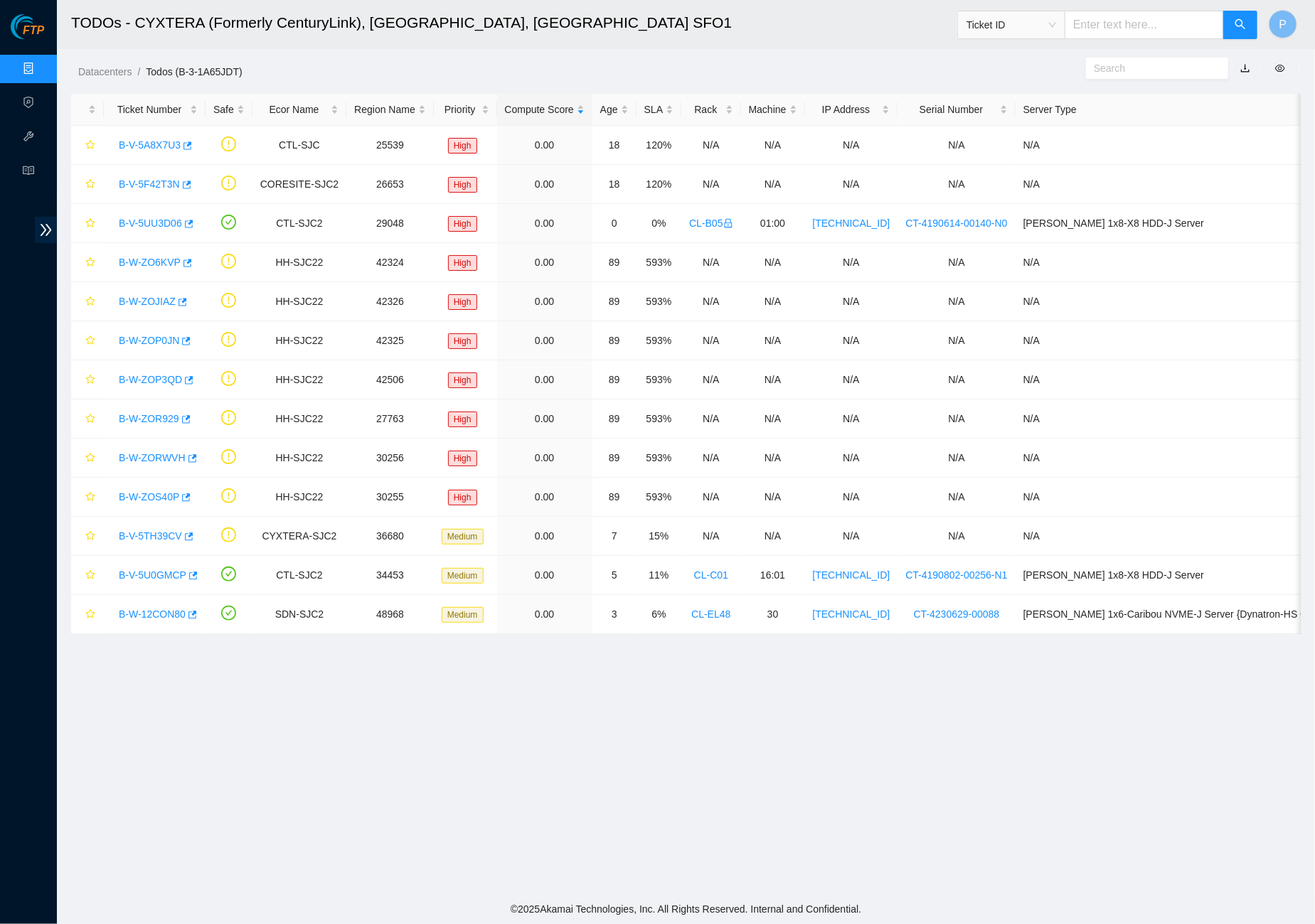
click at [41, 63] on link "Data Centers" at bounding box center [70, 69] width 58 height 11
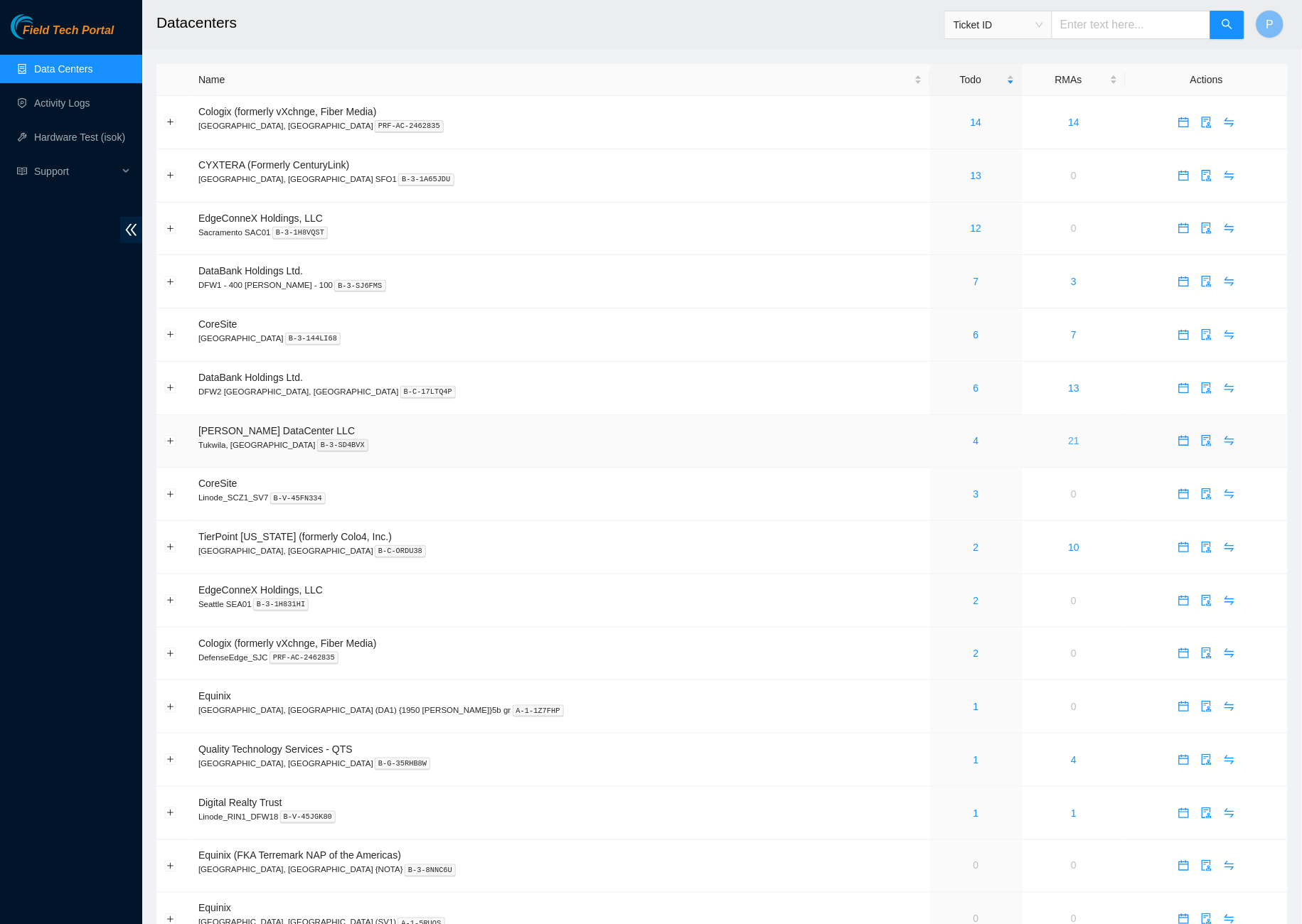
click at [1069, 435] on link "21" at bounding box center [1074, 440] width 11 height 11
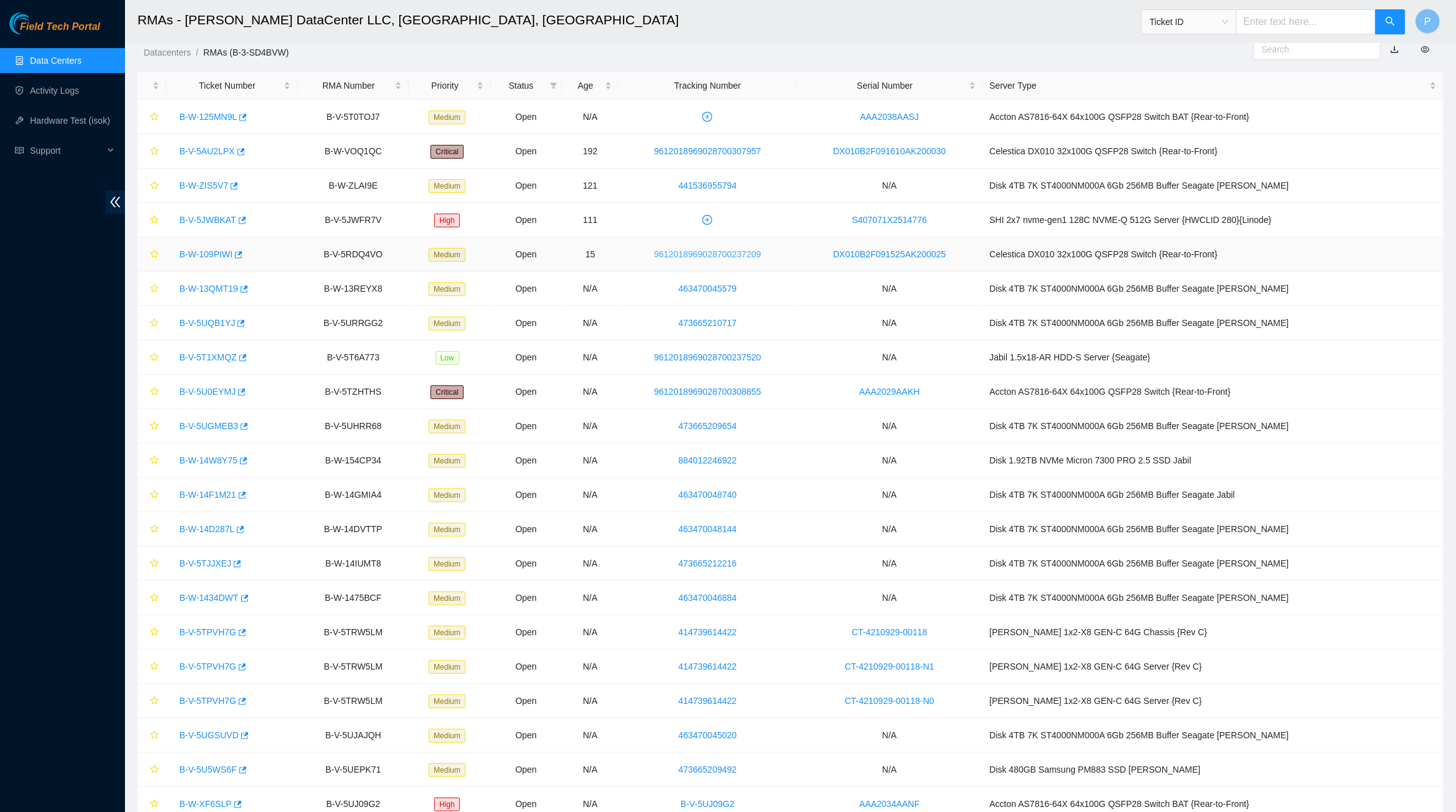
scroll to position [5, 0]
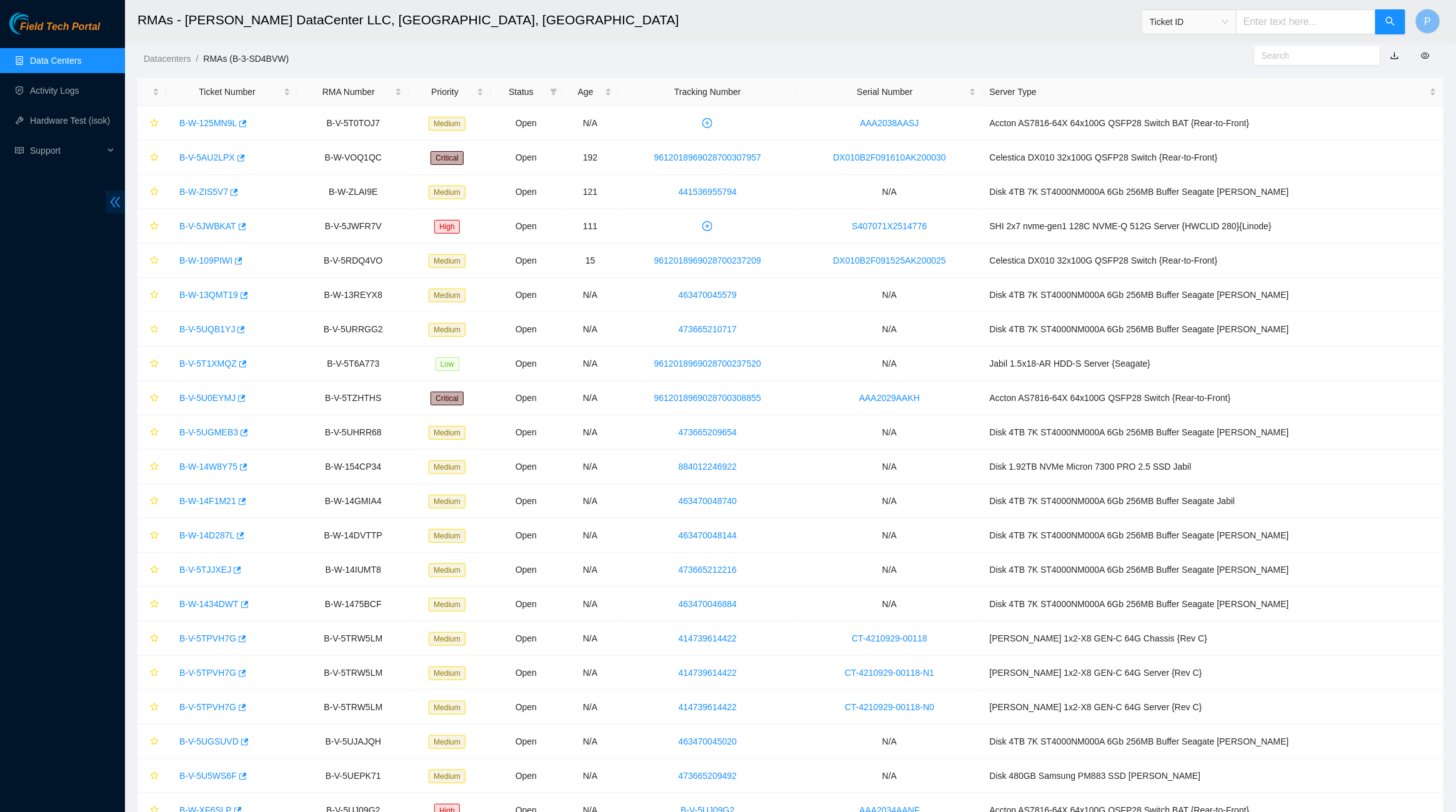
click at [110, 206] on icon "double-left" at bounding box center [115, 201] width 13 height 13
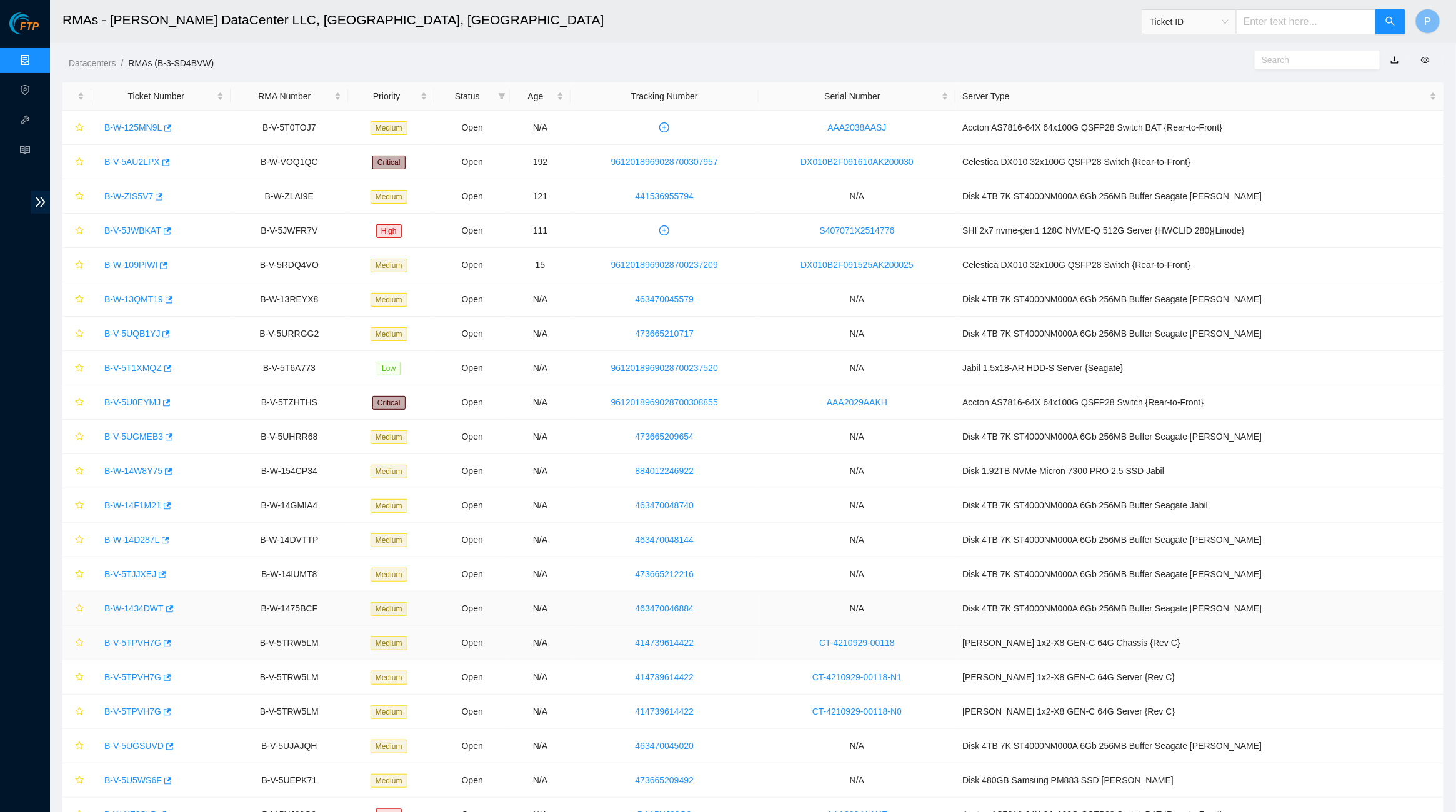
scroll to position [0, 0]
click at [23, 44] on div "FTP Data Centers Activity Logs Hardware Test (isok) Support" at bounding box center [25, 412] width 50 height 799
click at [36, 63] on link "Data Centers" at bounding box center [62, 60] width 51 height 10
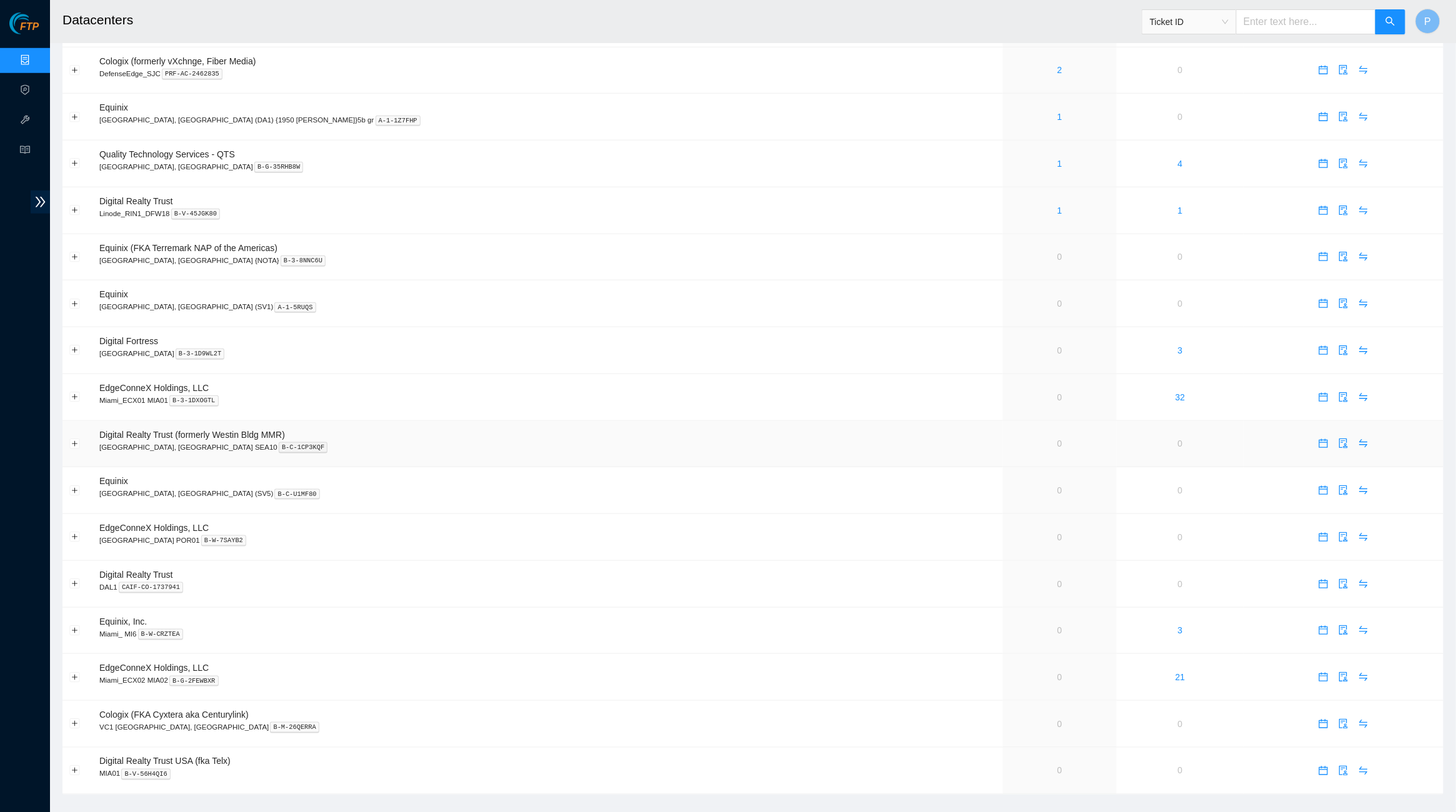
scroll to position [503, 0]
click at [1155, 533] on icon "audit" at bounding box center [1343, 538] width 10 height 10
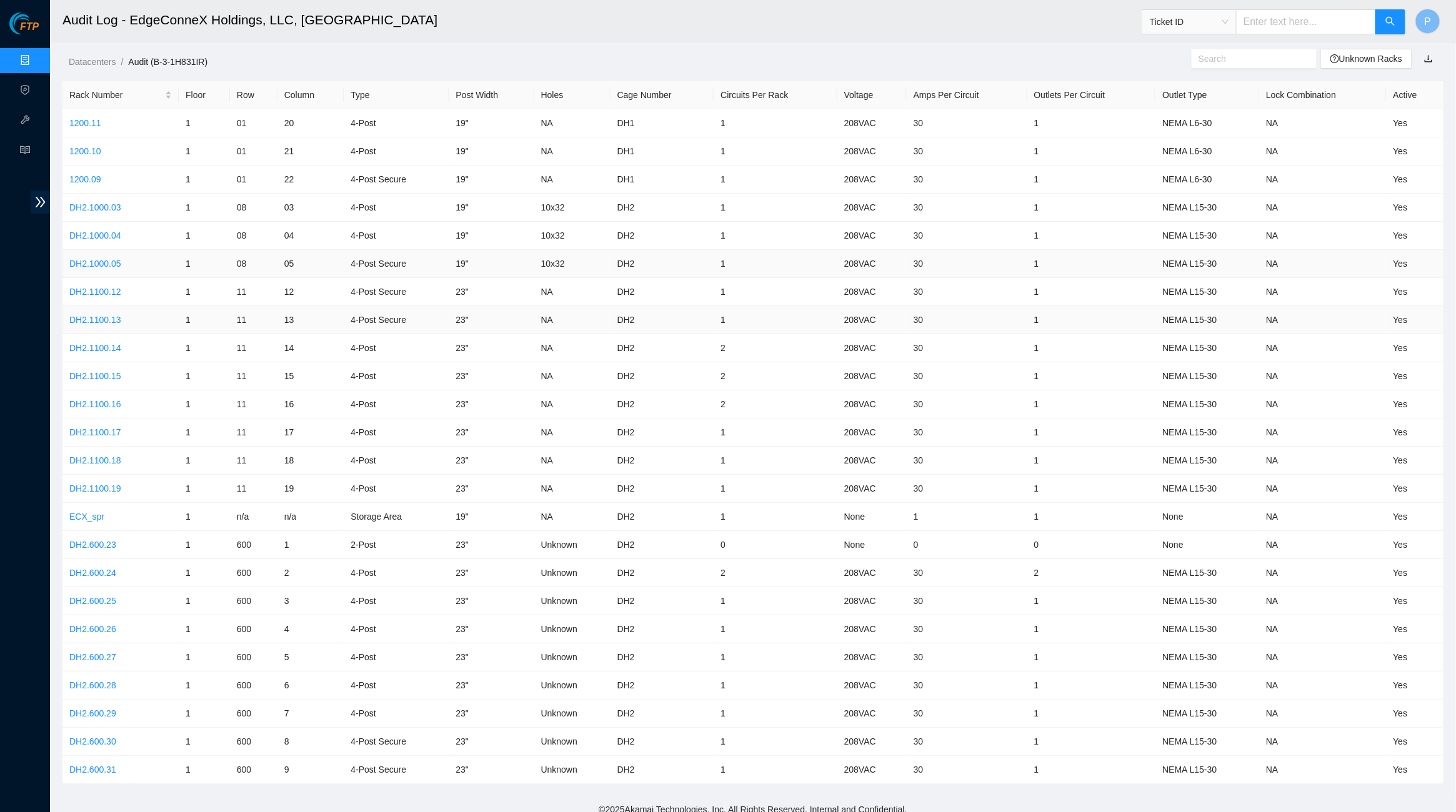
scroll to position [1, 0]
click at [86, 122] on link "1200.11" at bounding box center [85, 123] width 32 height 10
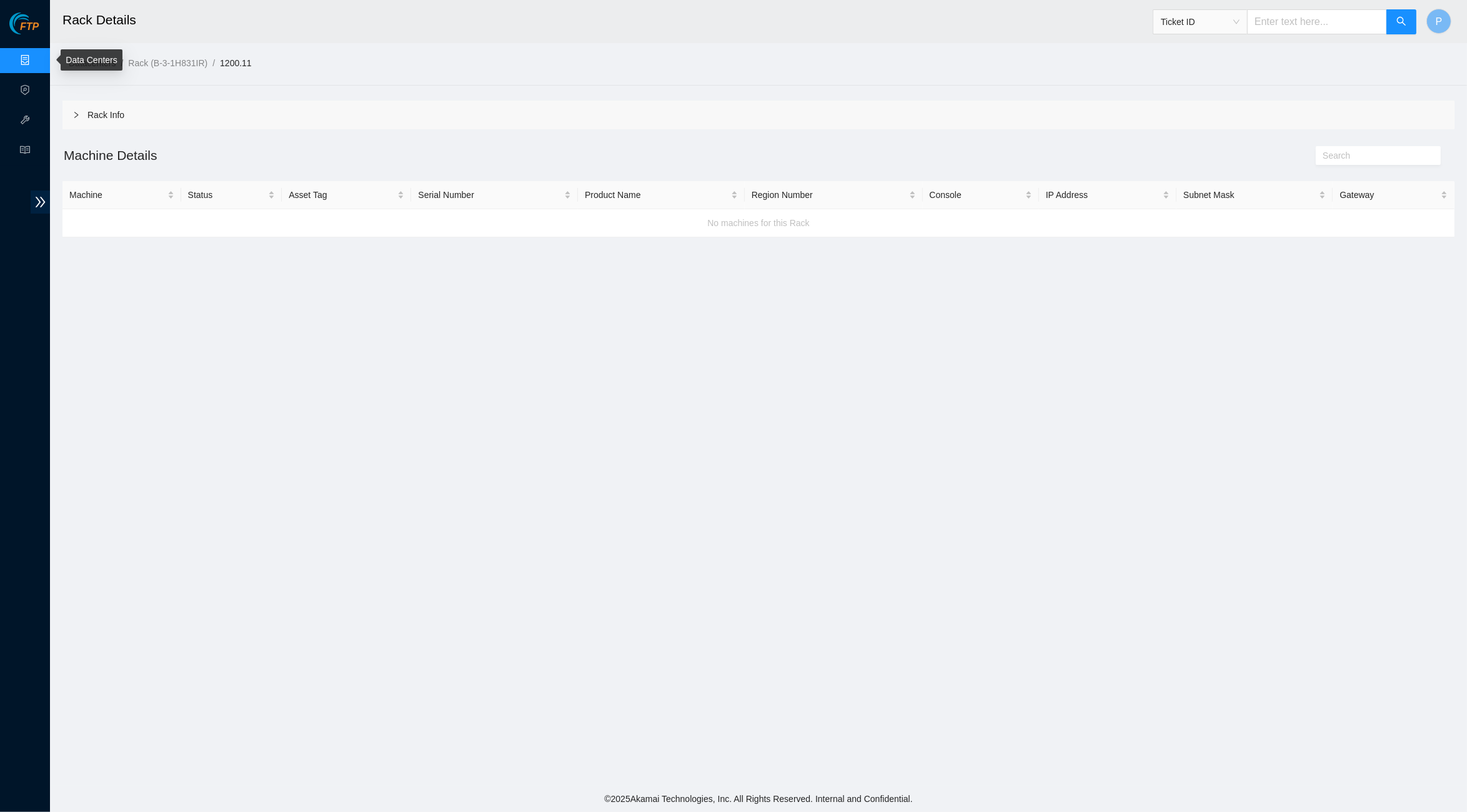
click at [36, 60] on link "Data Centers" at bounding box center [62, 60] width 51 height 10
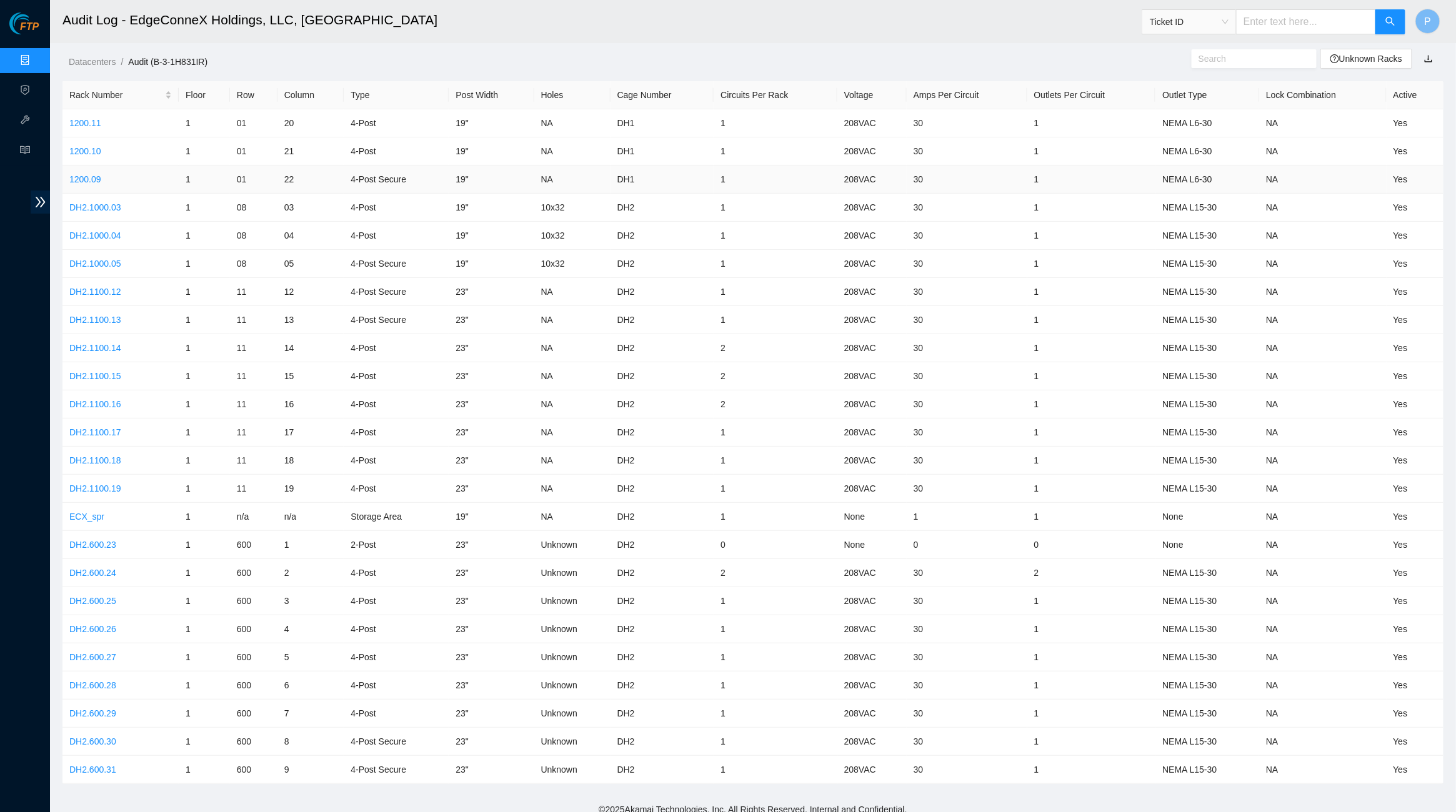
scroll to position [1, 0]
click at [91, 118] on link "1200.11" at bounding box center [85, 123] width 32 height 10
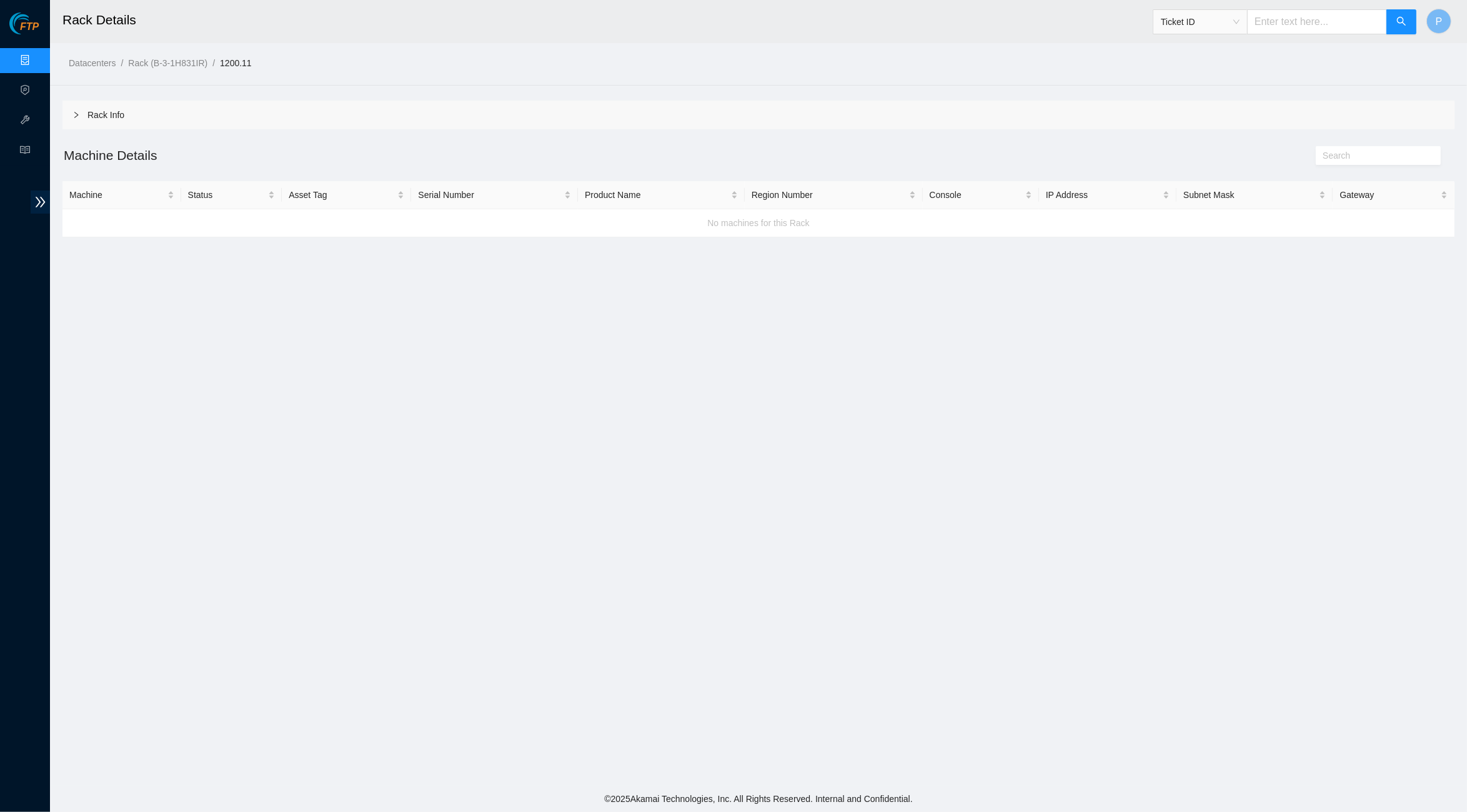
click at [539, 122] on div "Rack Info" at bounding box center [759, 115] width 1392 height 29
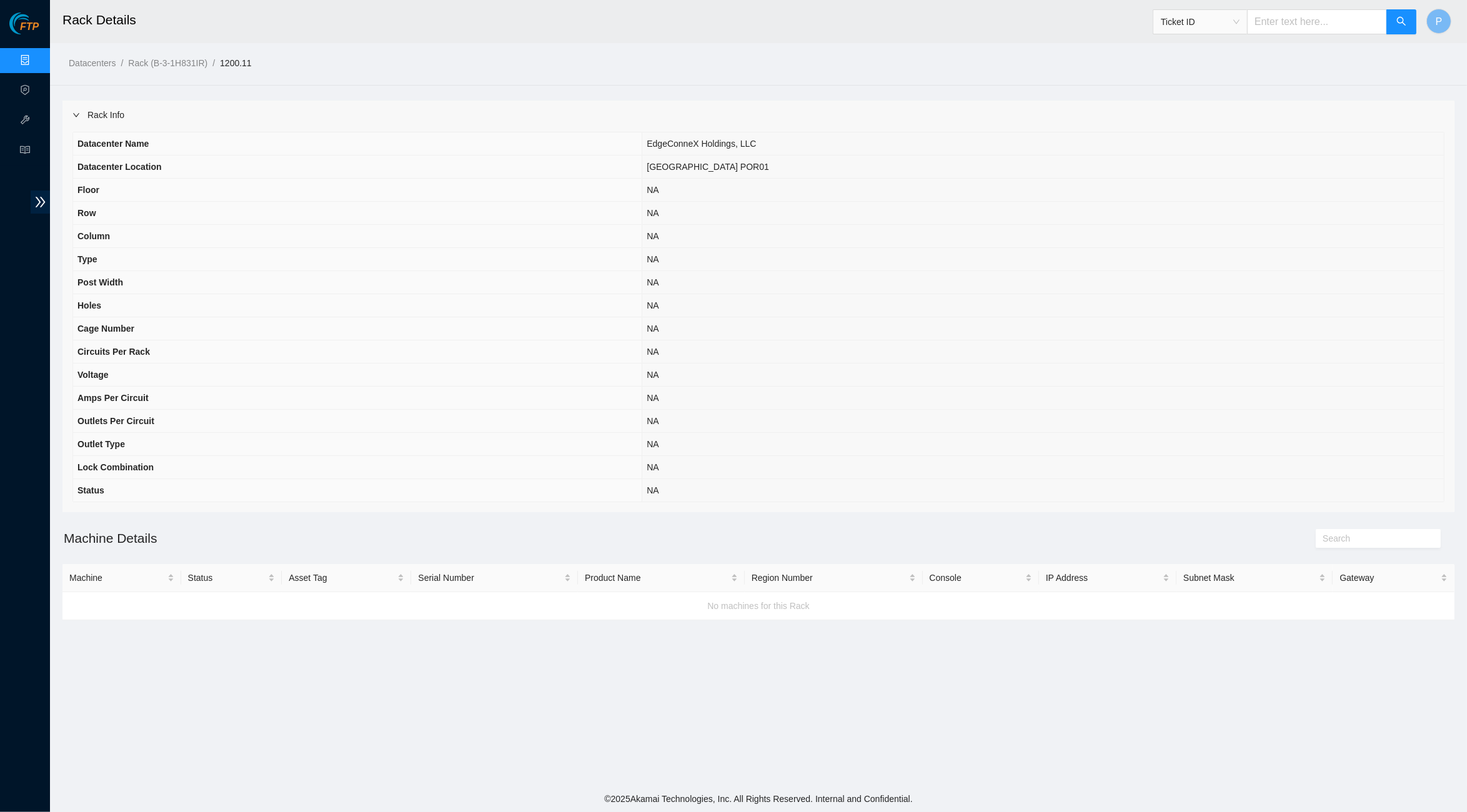
click at [533, 107] on div "Rack Info" at bounding box center [759, 115] width 1392 height 29
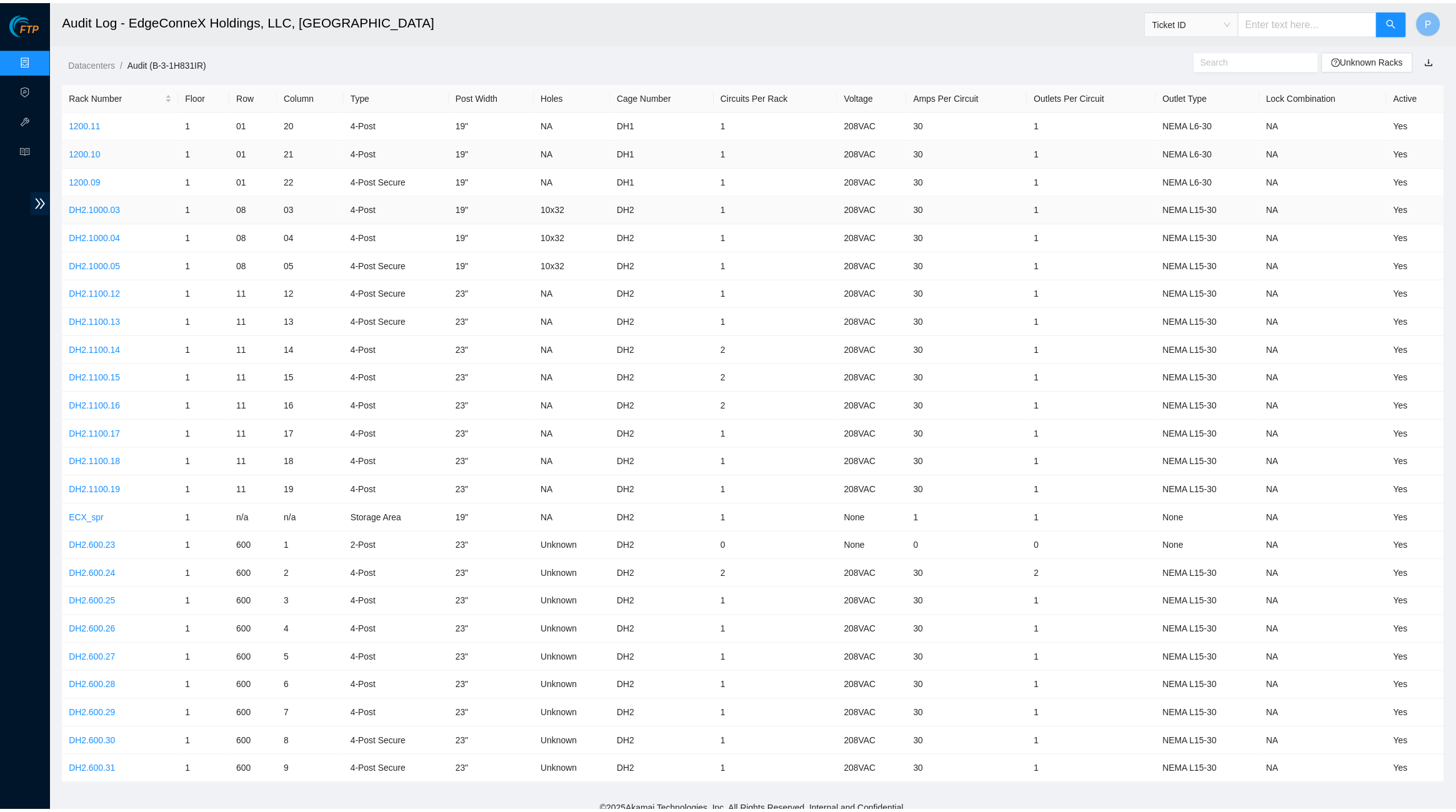
scroll to position [1, 0]
click at [82, 148] on link "1200.10" at bounding box center [85, 152] width 32 height 10
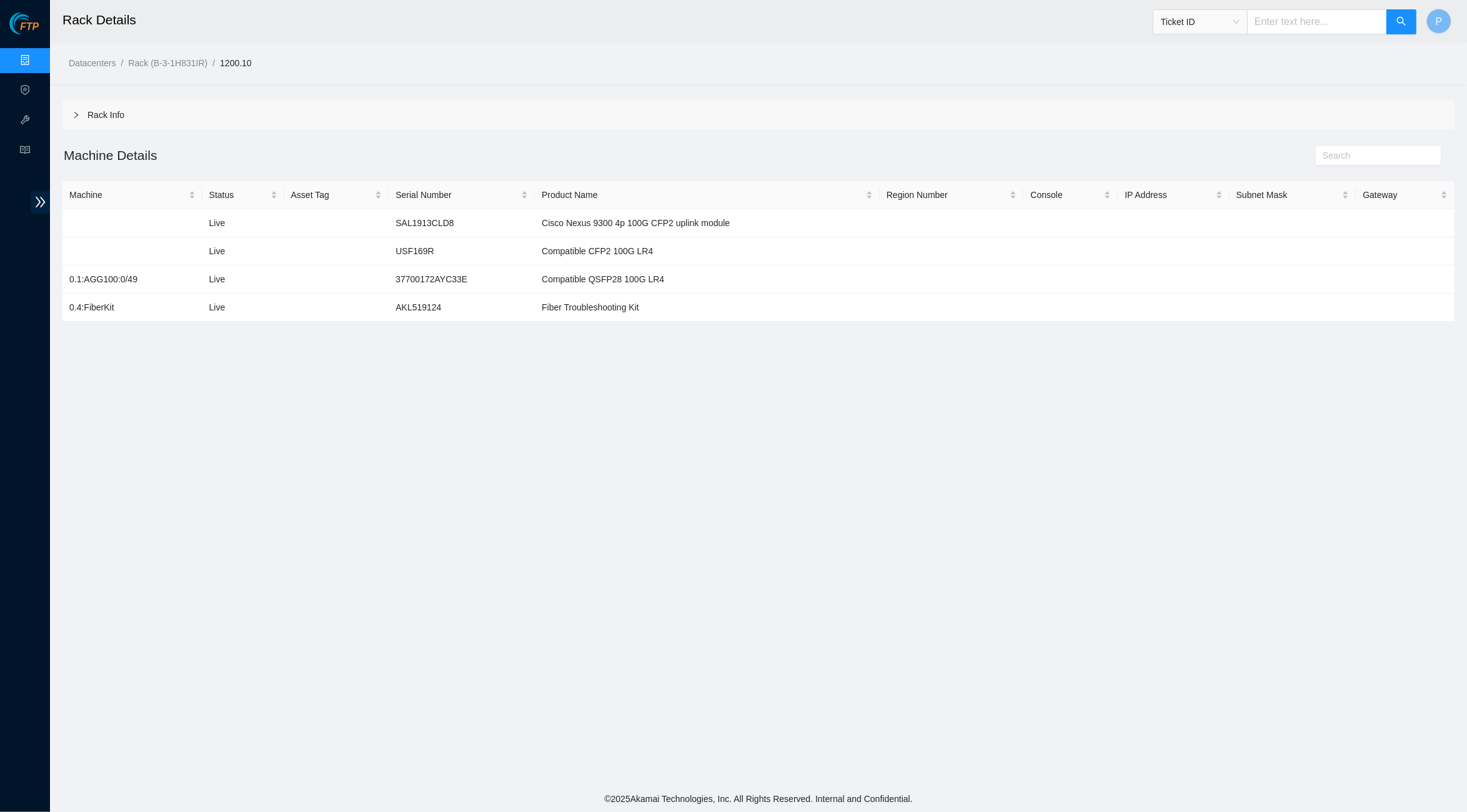
click at [1155, 23] on input "text" at bounding box center [1317, 21] width 140 height 25
paste input "B-W-15BZ8B2"
type input "B-W-15BZ8B2"
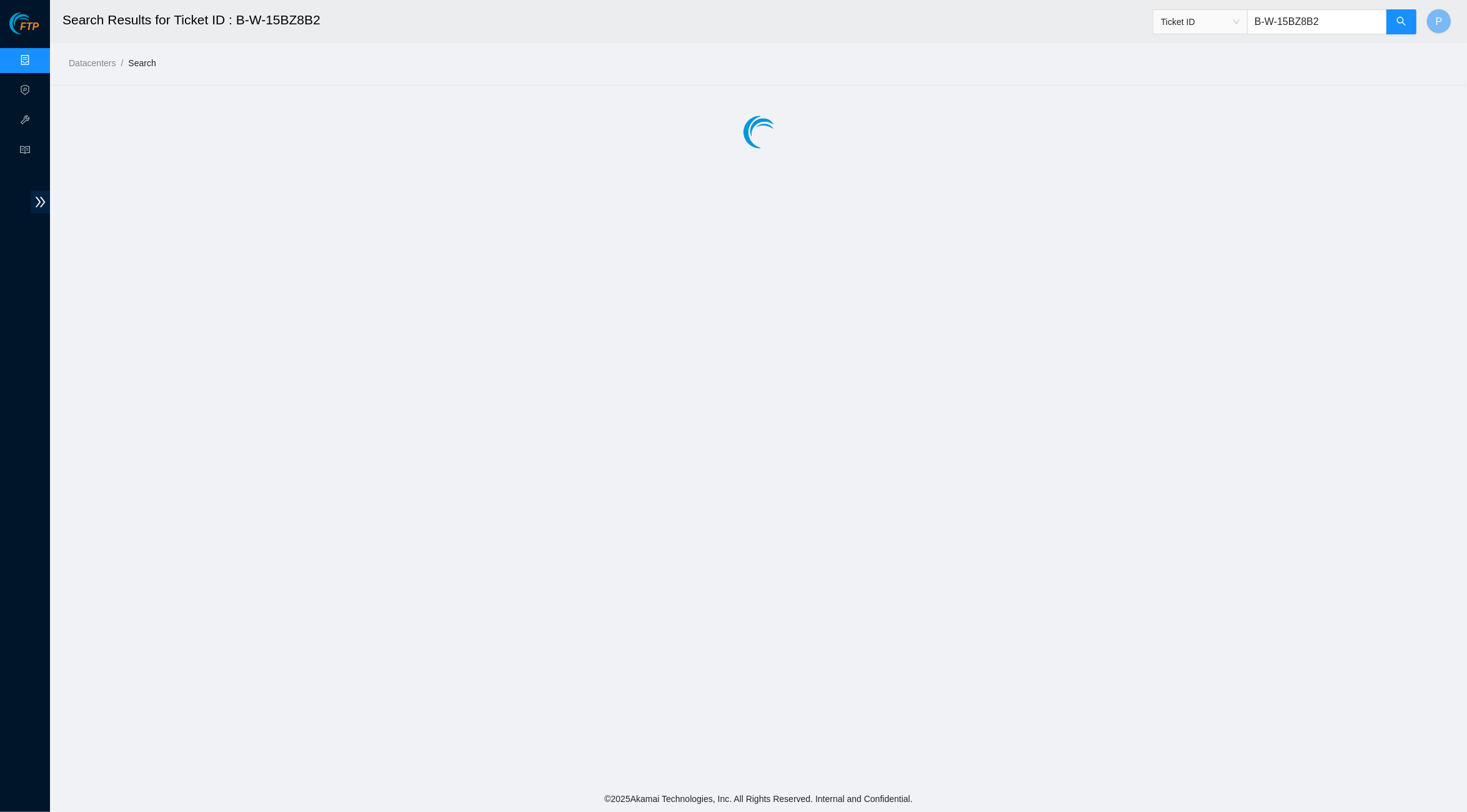
click at [36, 65] on link "Data Centers" at bounding box center [62, 60] width 51 height 10
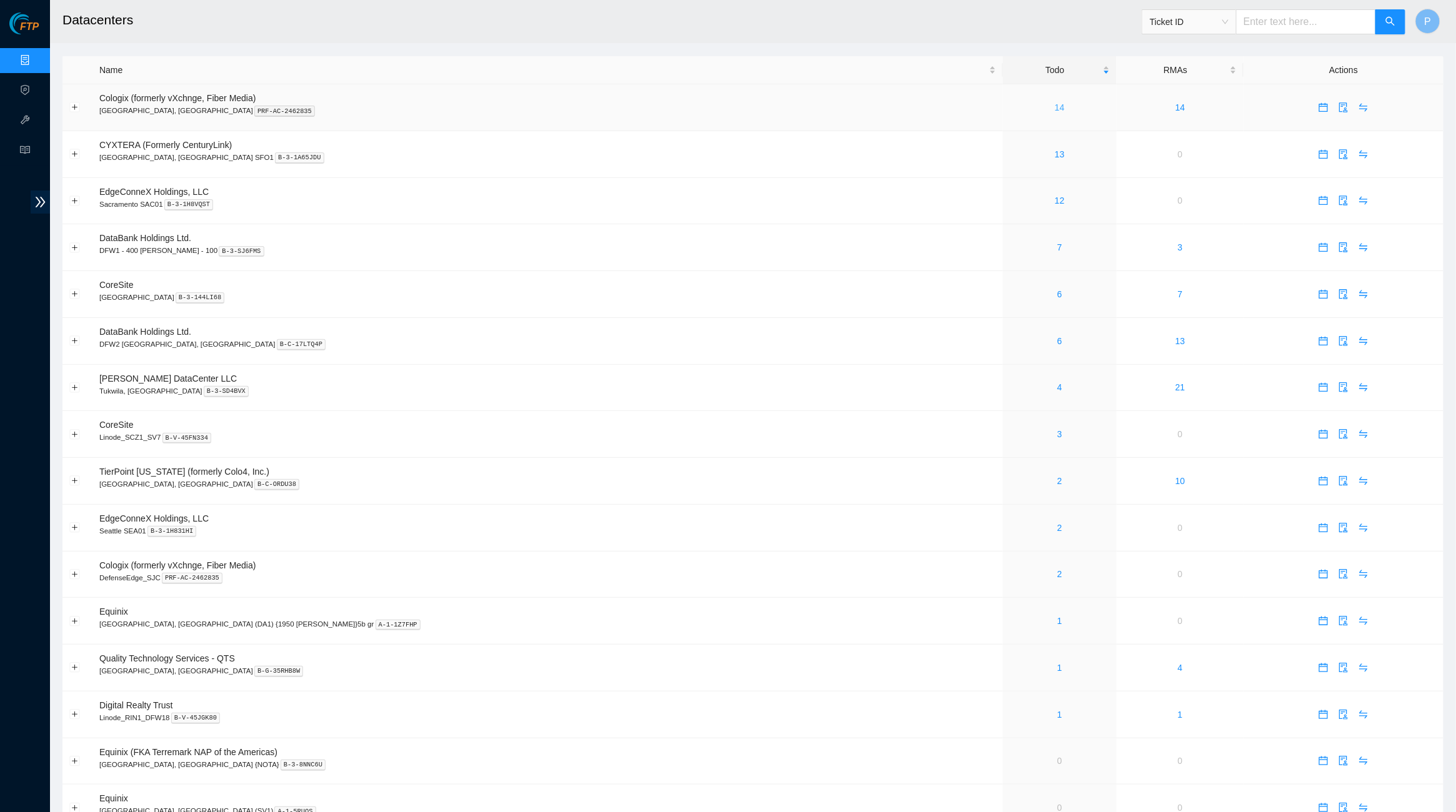
click at [1055, 110] on link "14" at bounding box center [1059, 107] width 10 height 10
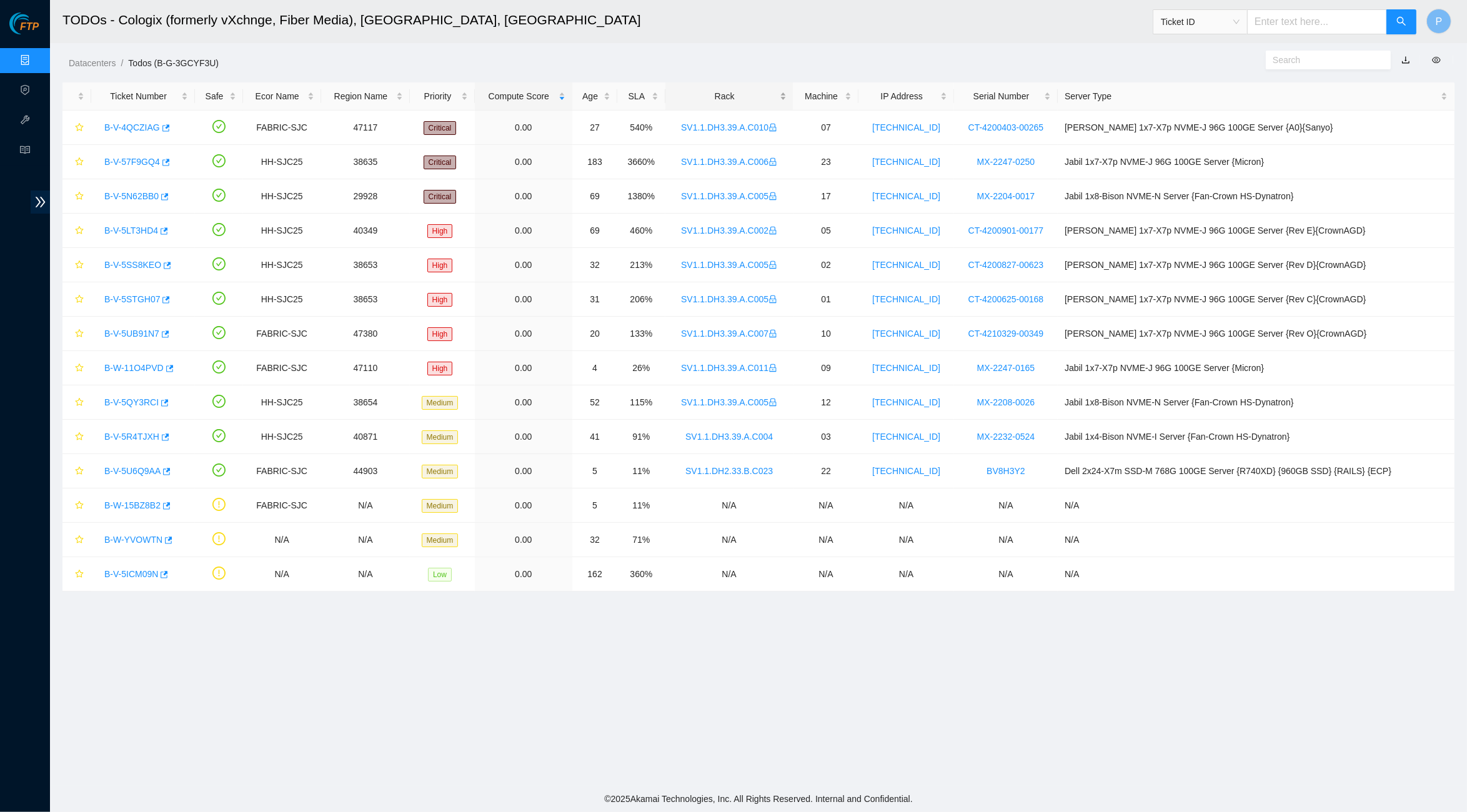
click at [746, 89] on div "Rack" at bounding box center [729, 96] width 115 height 14
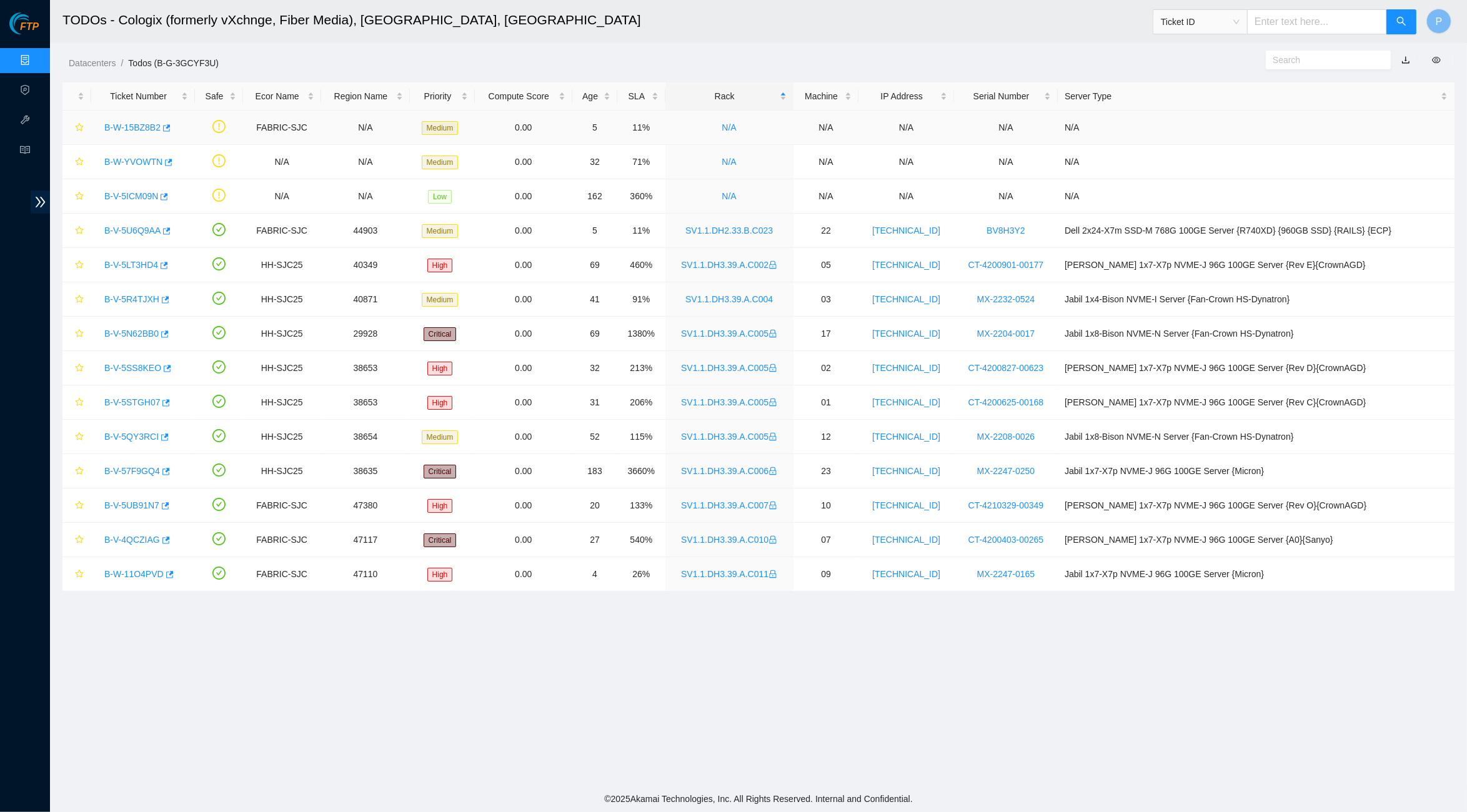
click at [138, 122] on link "B-W-15BZ8B2" at bounding box center [132, 127] width 57 height 10
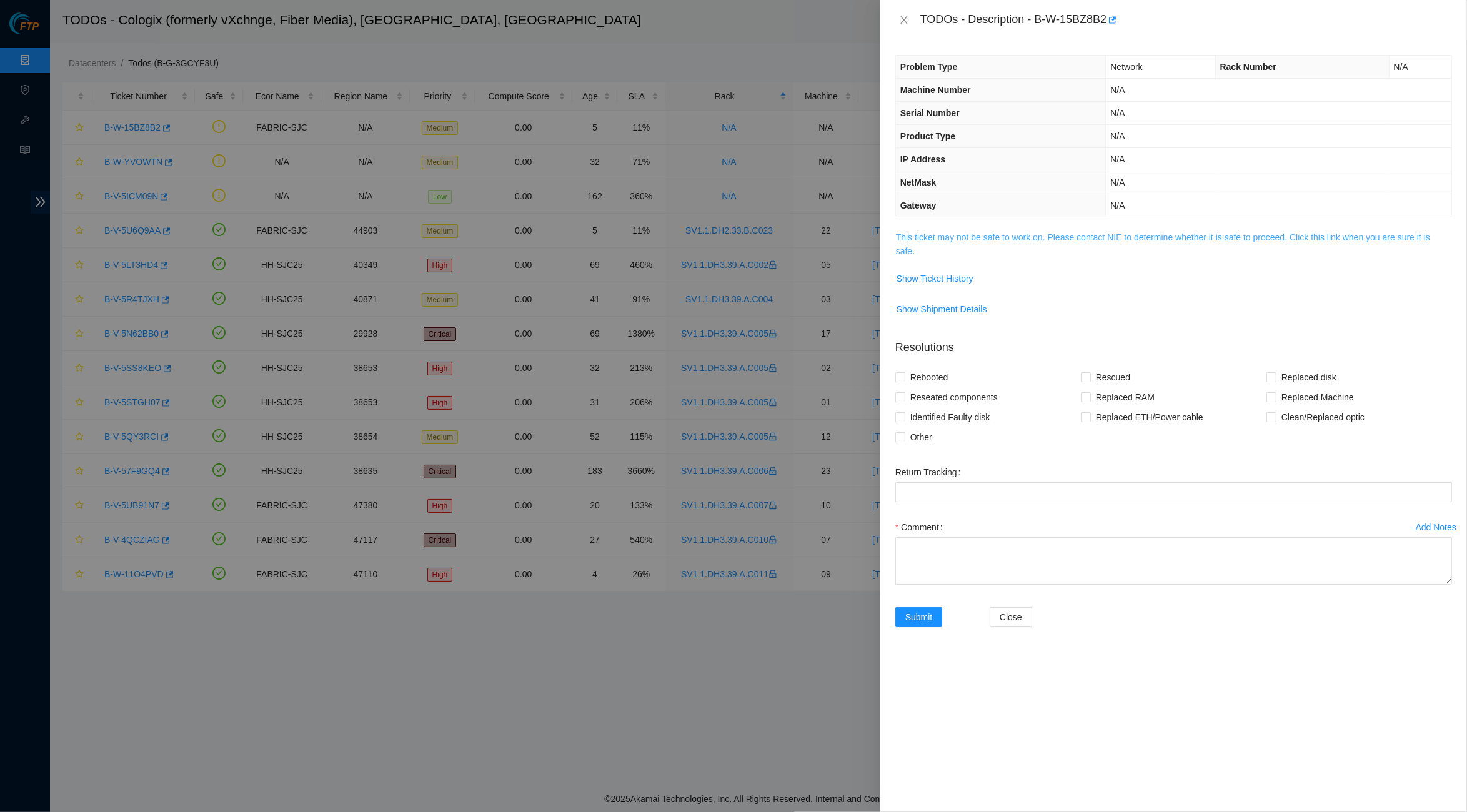
click at [1000, 236] on link "This ticket may not be safe to work on. Please contact NIE to determine whether…" at bounding box center [1163, 244] width 534 height 23
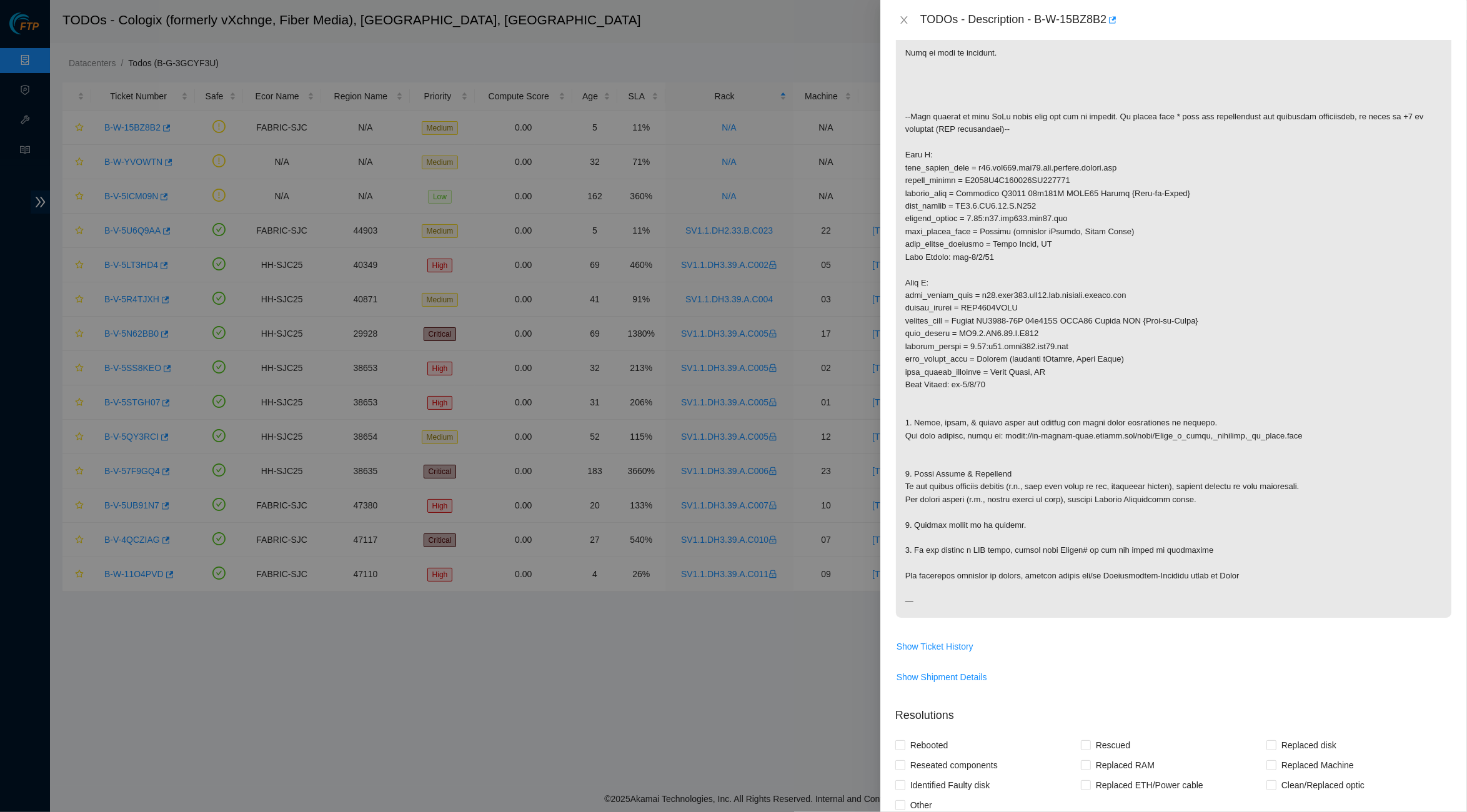
scroll to position [276, 0]
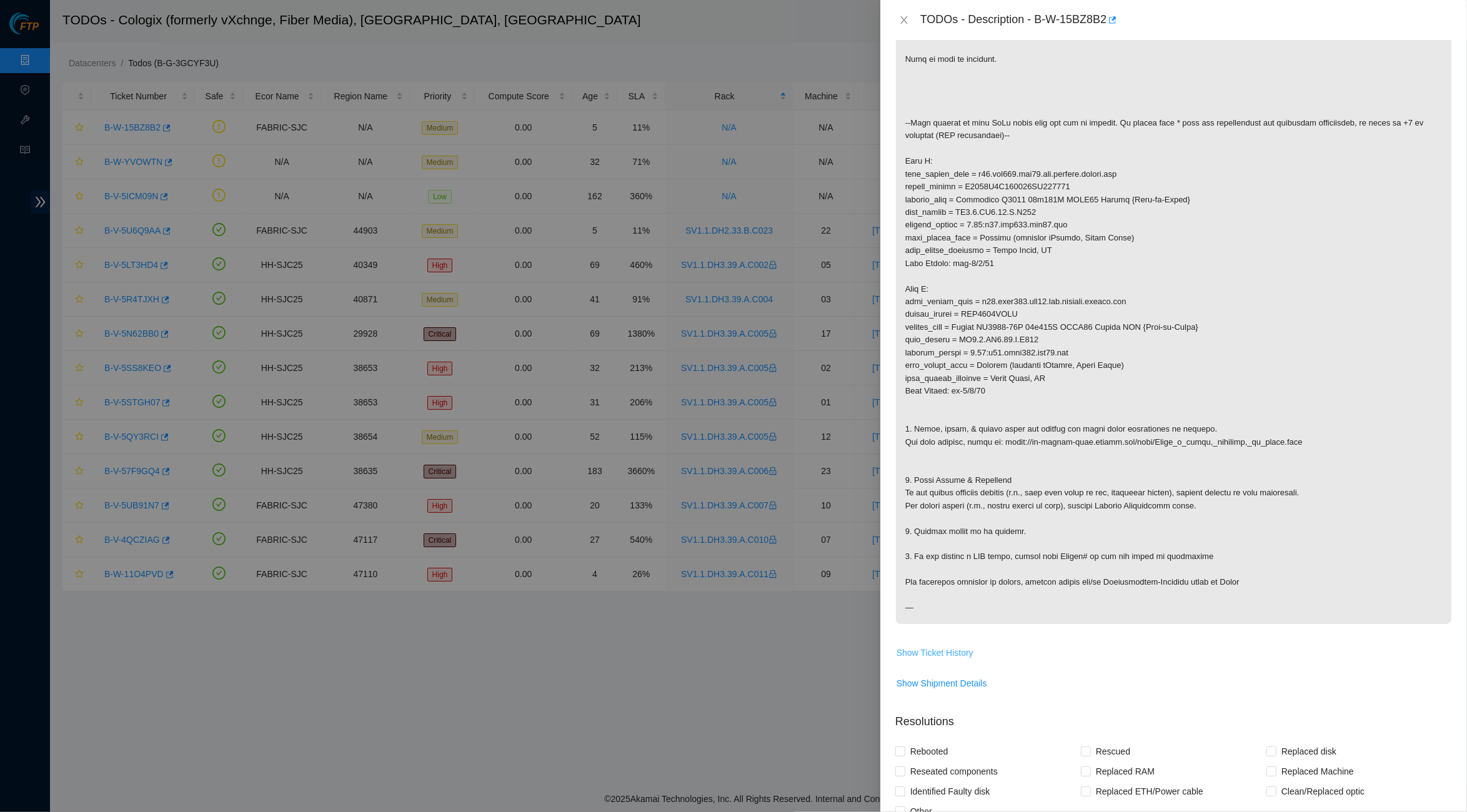
click at [947, 645] on span "Show Ticket History" at bounding box center [935, 652] width 77 height 14
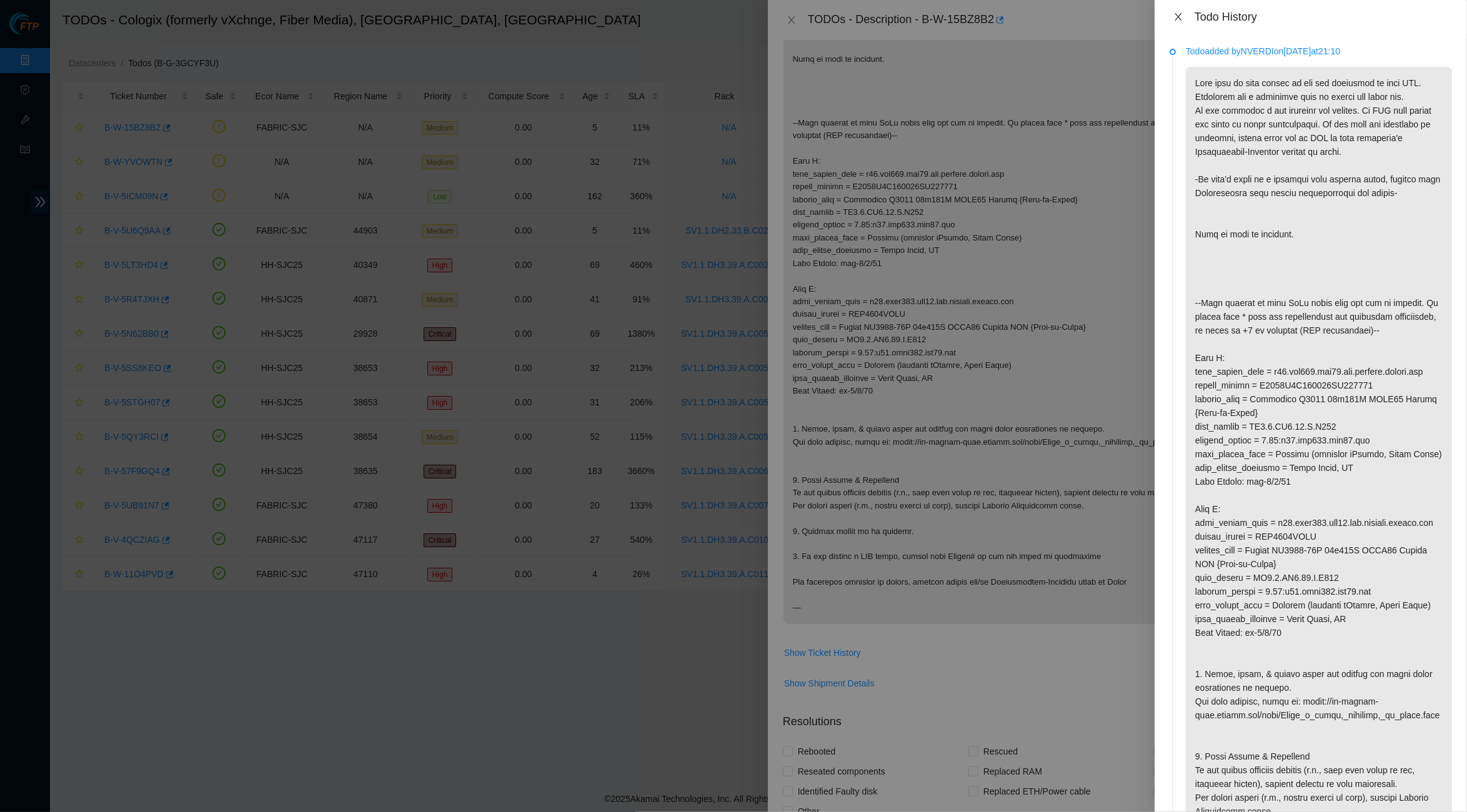
click at [1155, 16] on icon "close" at bounding box center [1177, 17] width 7 height 8
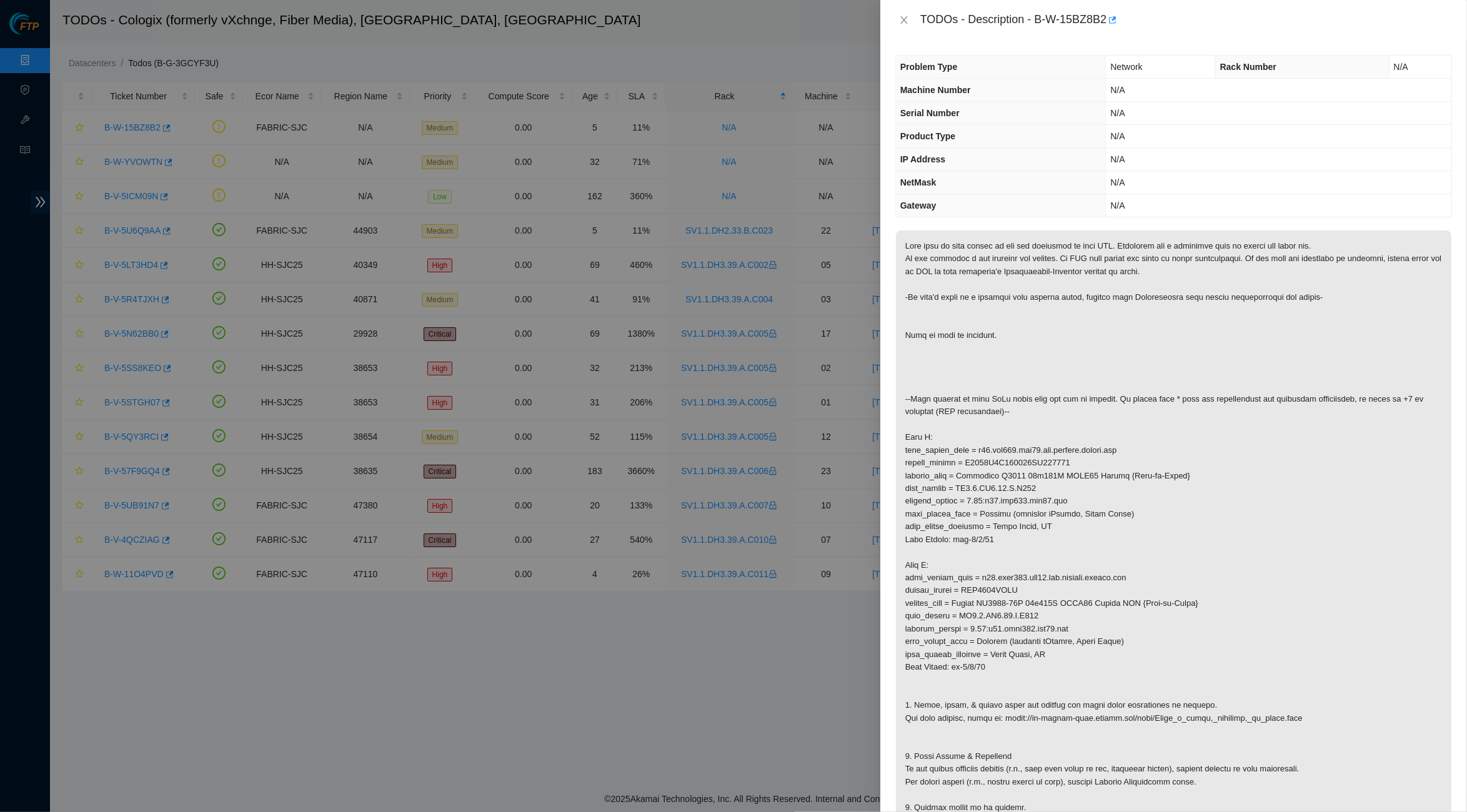
scroll to position [0, 0]
click at [1119, 268] on p at bounding box center [1174, 565] width 555 height 670
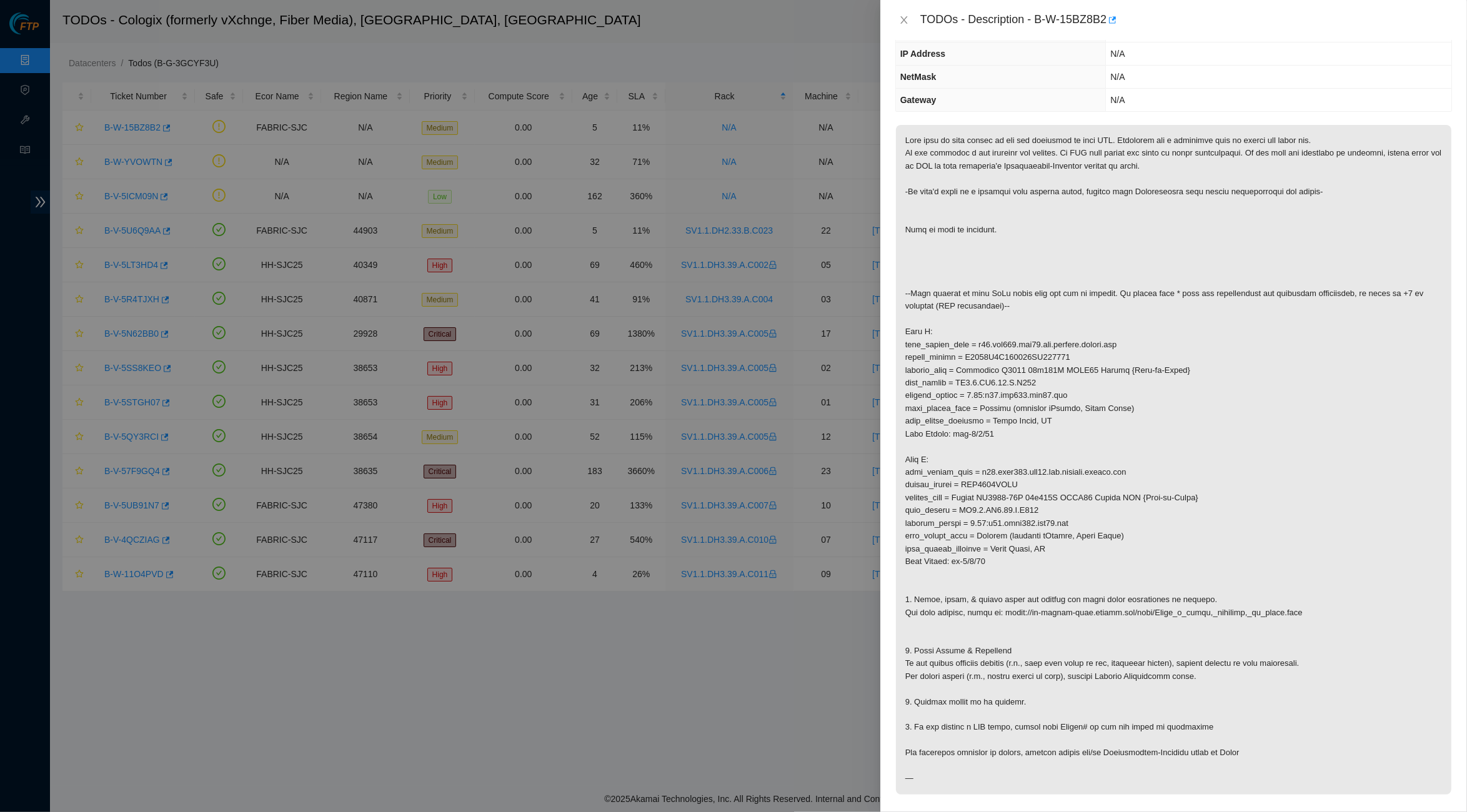
scroll to position [107, 0]
click at [1116, 20] on icon "button" at bounding box center [1113, 20] width 8 height 7
click at [1002, 324] on p at bounding box center [1174, 458] width 555 height 670
click at [905, 16] on icon "close" at bounding box center [904, 20] width 10 height 10
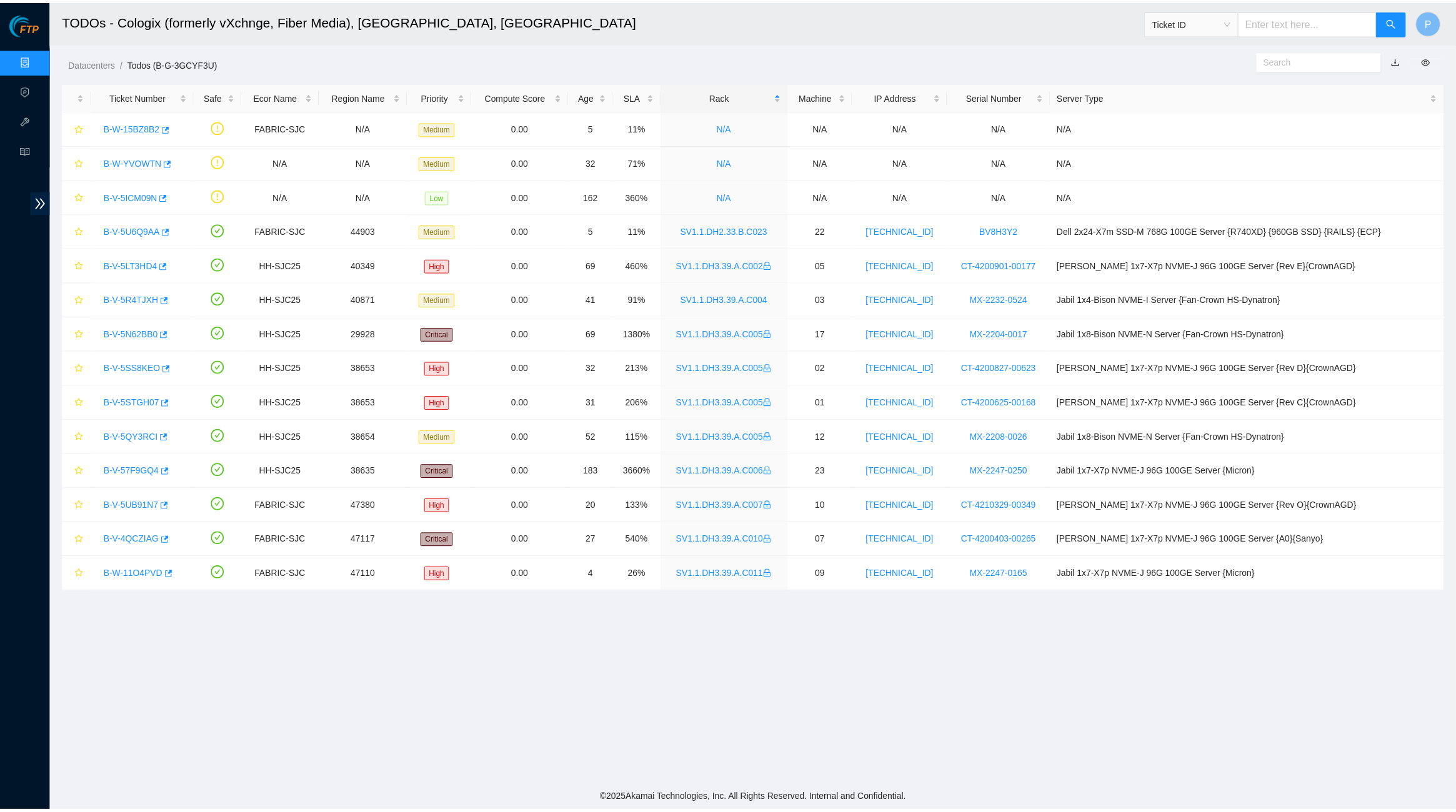
scroll to position [0, 0]
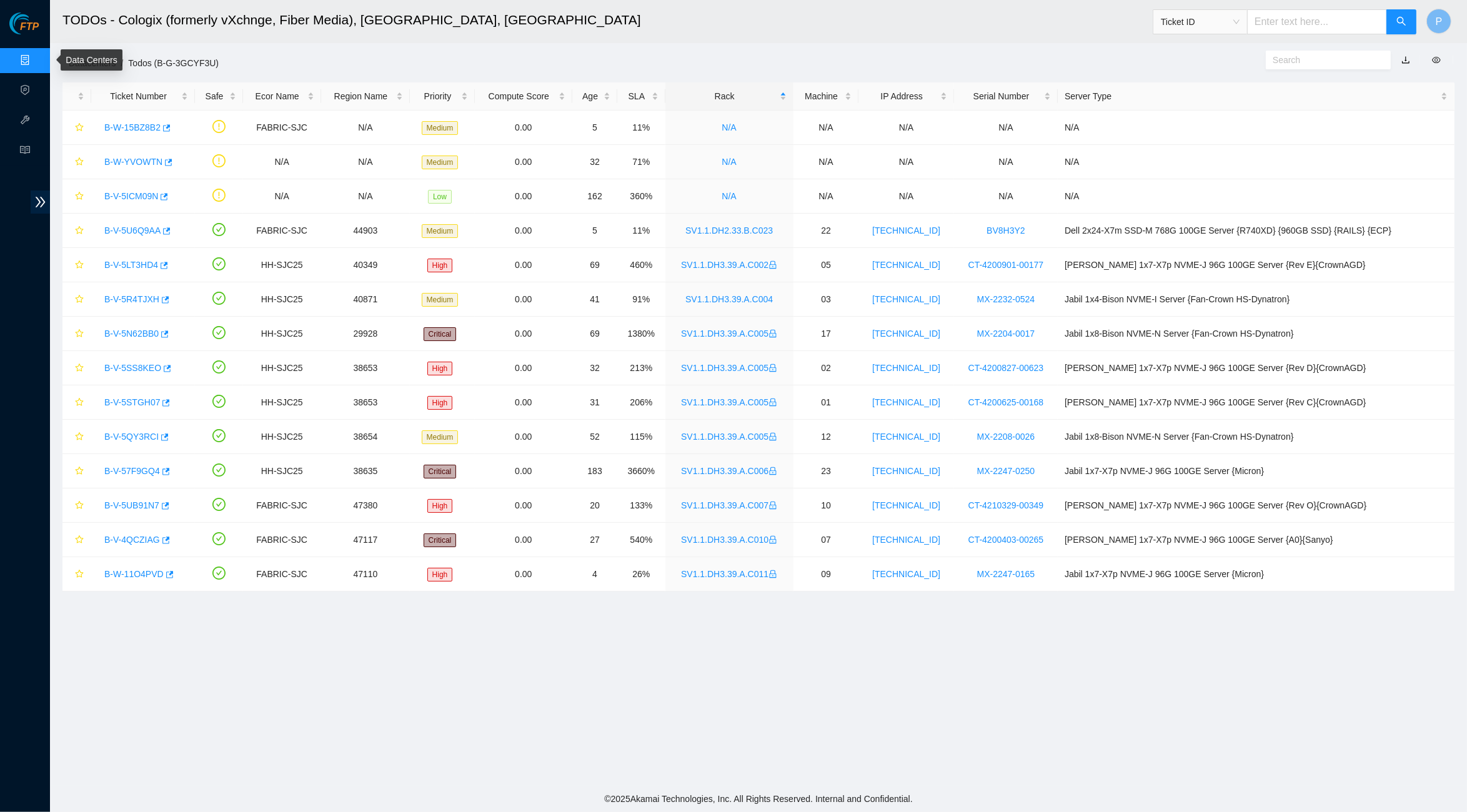
click at [36, 57] on link "Data Centers" at bounding box center [62, 60] width 51 height 10
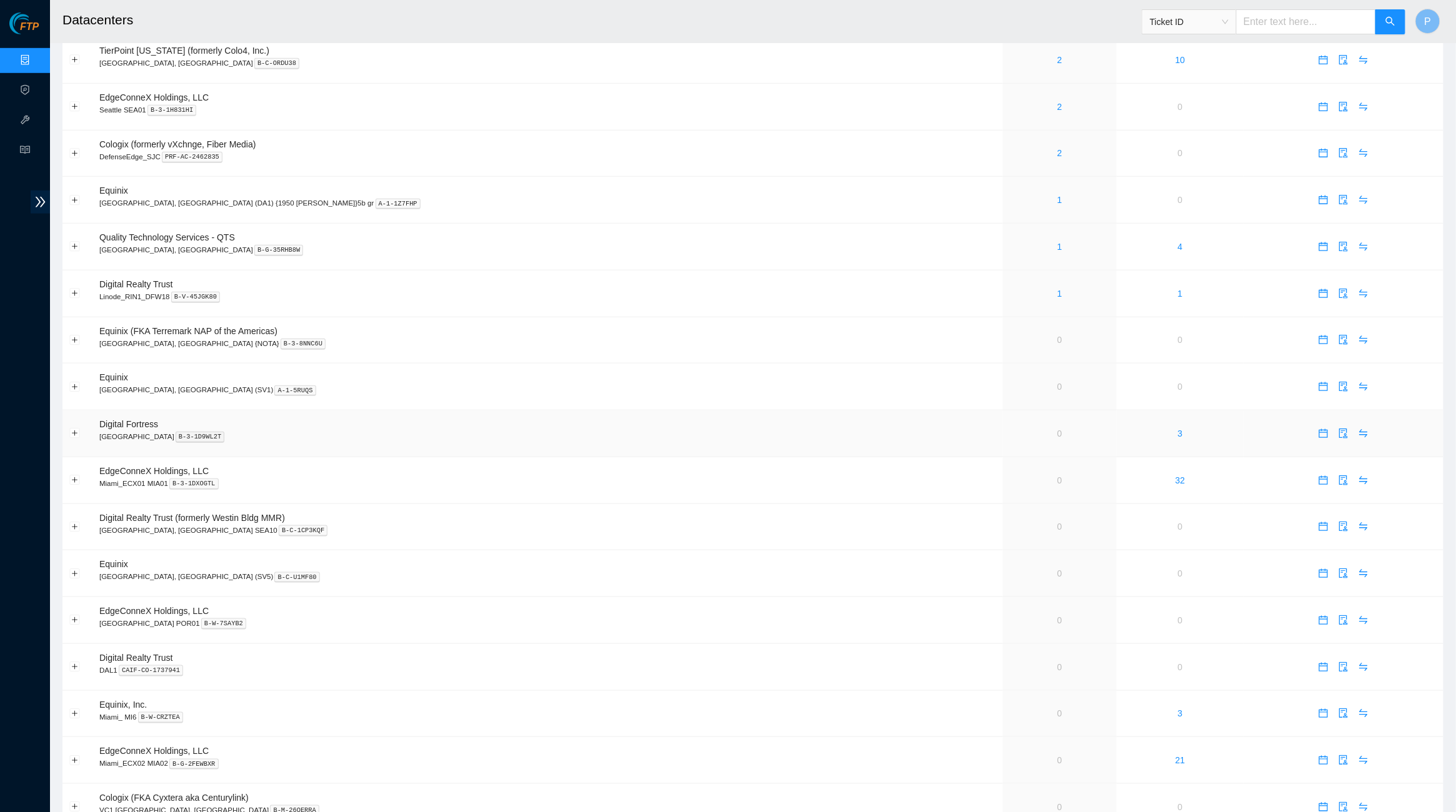
scroll to position [440, 0]
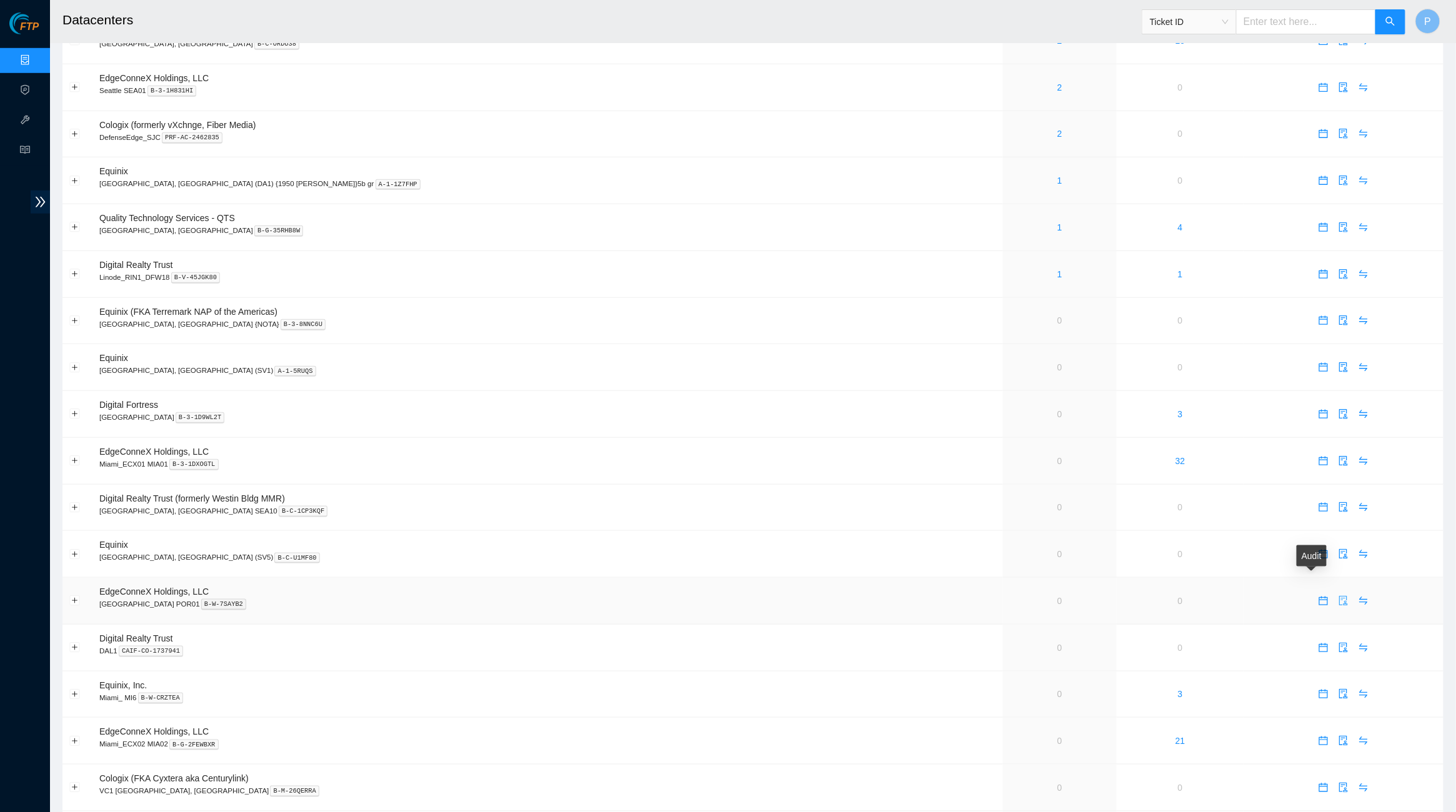
click at [1155, 596] on icon "audit" at bounding box center [1343, 600] width 10 height 10
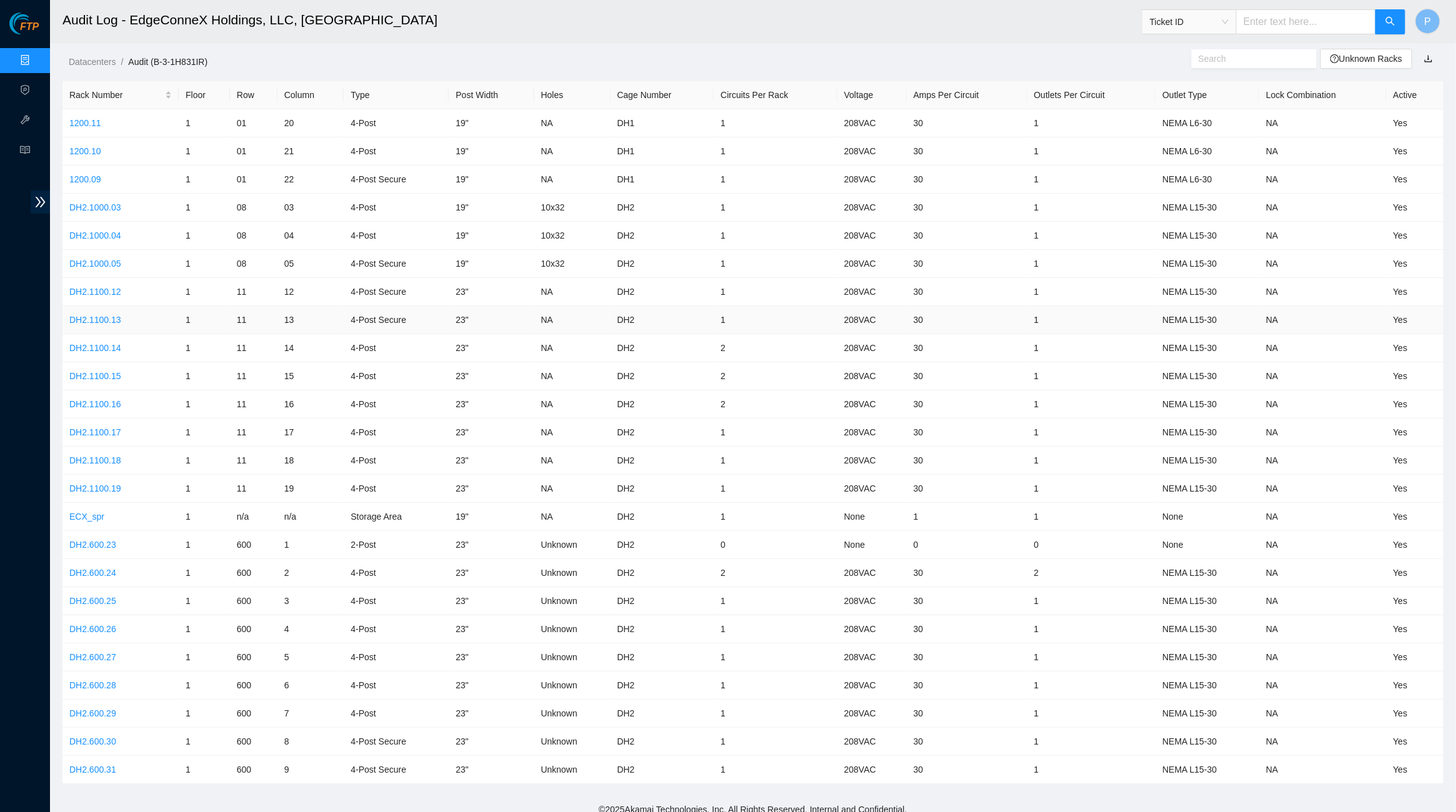
scroll to position [1, 0]
click at [89, 118] on link "1200.11" at bounding box center [85, 123] width 32 height 10
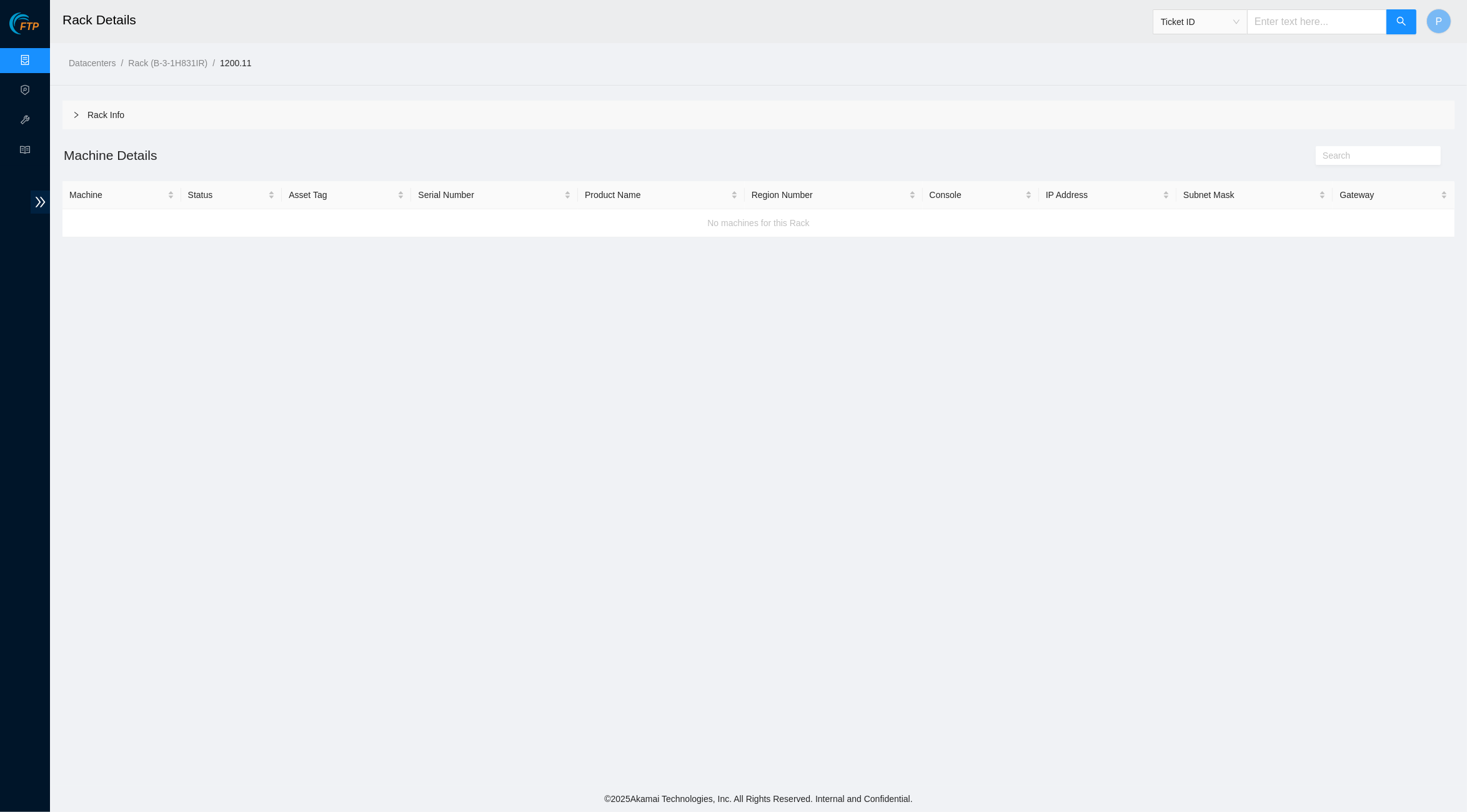
click at [670, 112] on div "Rack Info" at bounding box center [759, 115] width 1392 height 29
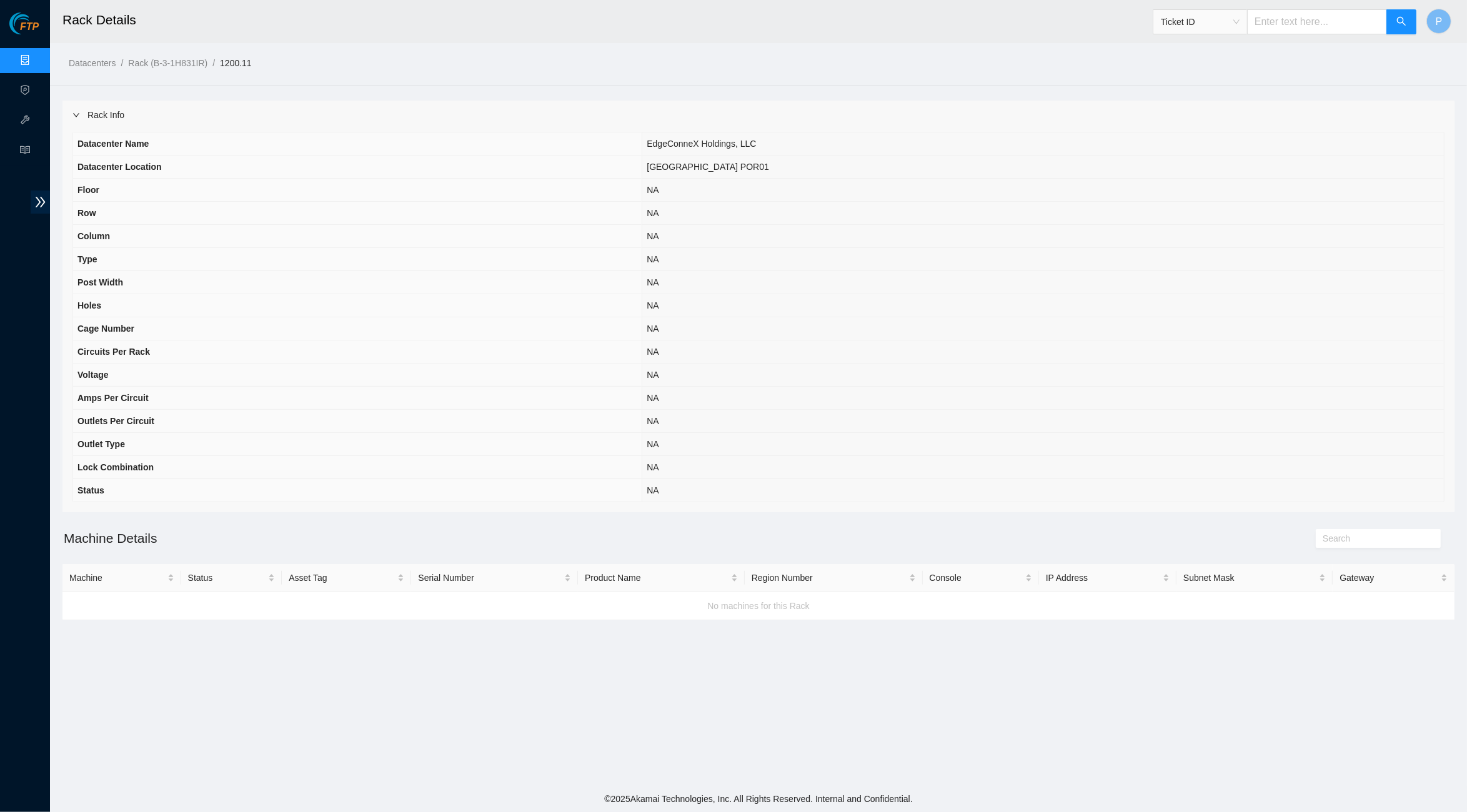
click at [664, 110] on div "Rack Info" at bounding box center [759, 115] width 1392 height 29
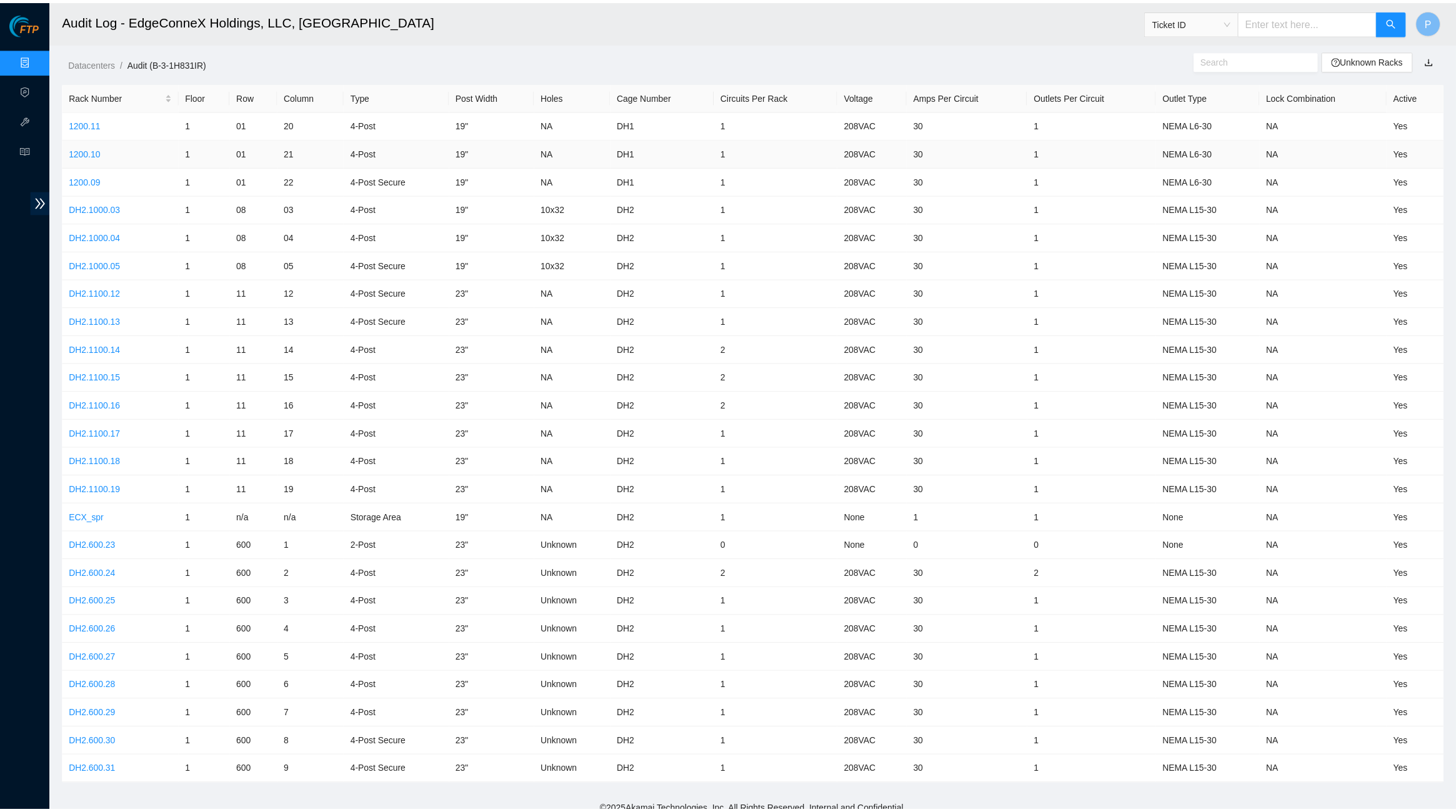
scroll to position [1, 0]
click at [82, 147] on link "1200.10" at bounding box center [85, 152] width 32 height 10
click at [93, 176] on link "1200.09" at bounding box center [85, 179] width 32 height 10
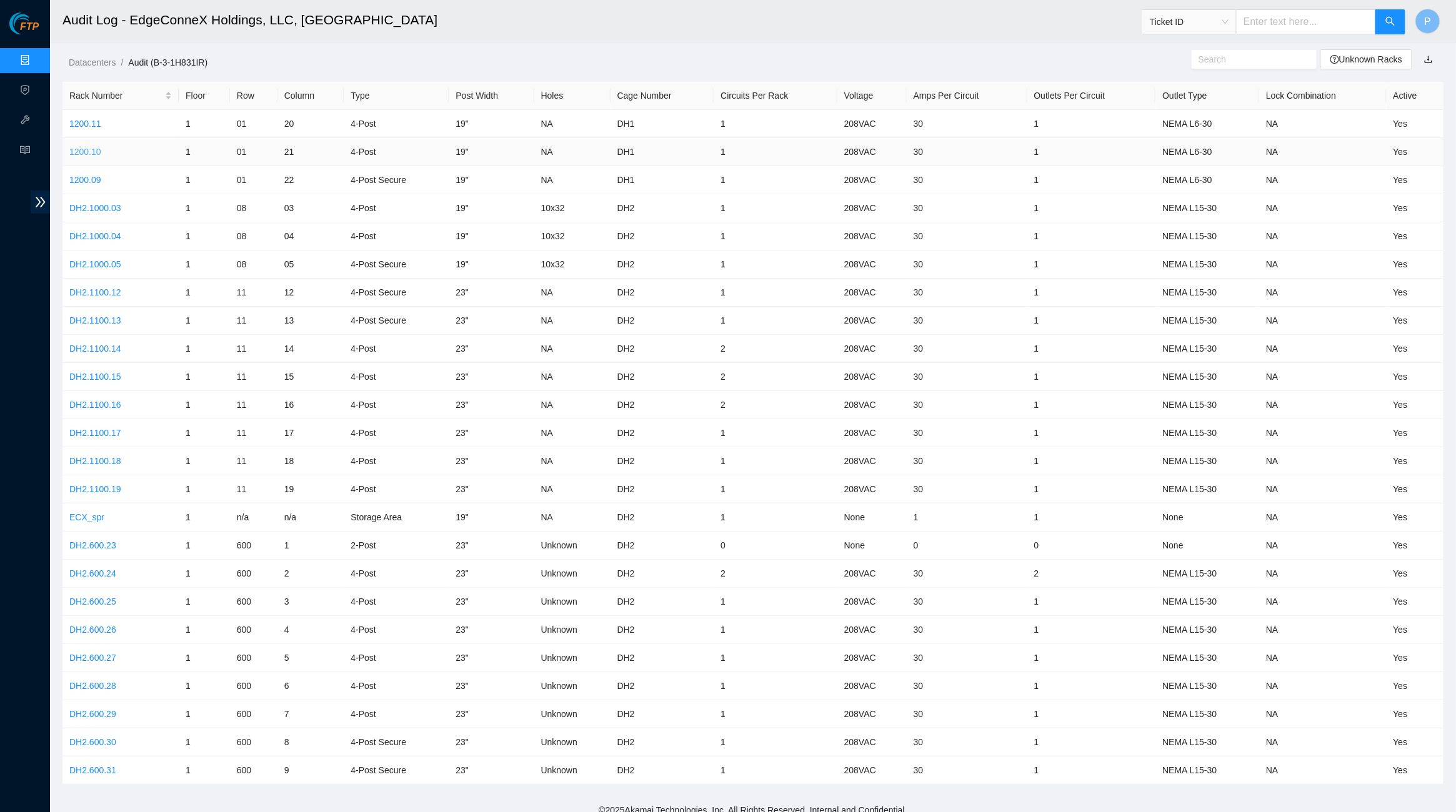
click at [87, 153] on link "1200.10" at bounding box center [85, 152] width 32 height 10
click at [87, 175] on link "1200.09" at bounding box center [85, 179] width 32 height 10
click at [93, 143] on td "1200.10" at bounding box center [121, 152] width 116 height 28
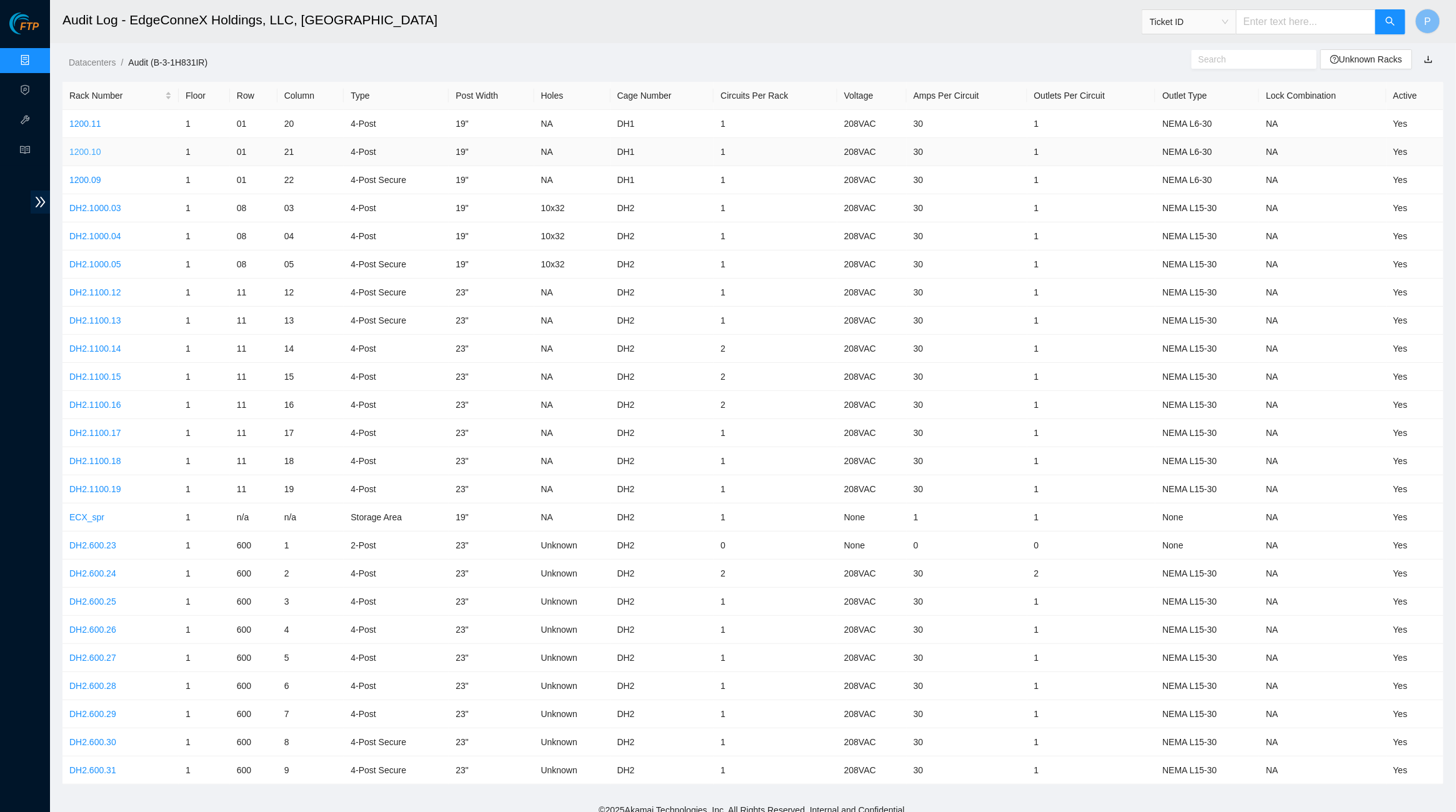
click at [93, 149] on link "1200.10" at bounding box center [85, 152] width 32 height 10
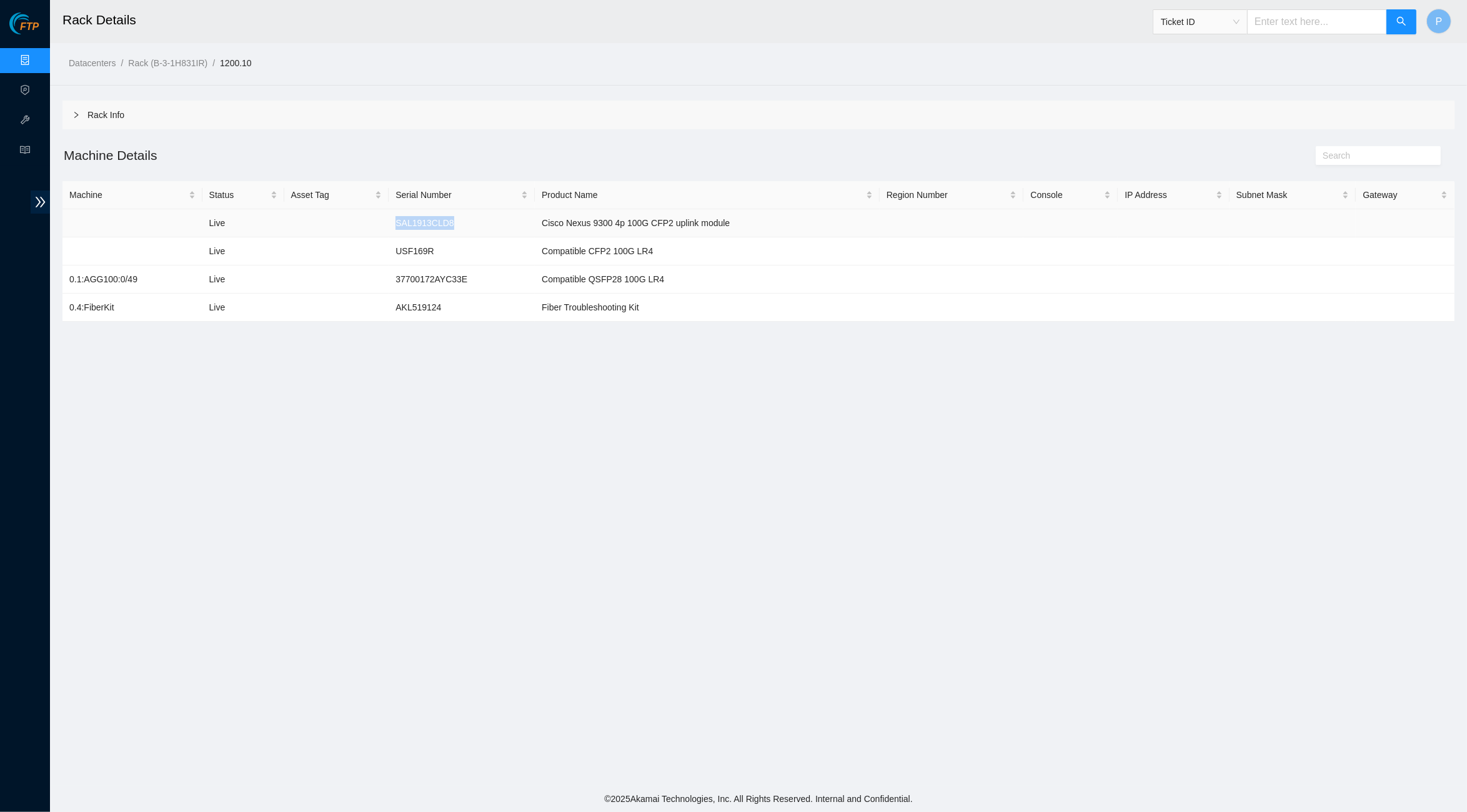
drag, startPoint x: 473, startPoint y: 222, endPoint x: 396, endPoint y: 221, distance: 77.0
click at [396, 221] on td "SAL1913CLD8" at bounding box center [462, 222] width 146 height 28
copy td "SAL1913CLD8"
drag, startPoint x: 442, startPoint y: 253, endPoint x: 388, endPoint y: 250, distance: 54.1
click at [388, 250] on tr "Live USF169R Compatible CFP2 100G LR4" at bounding box center [759, 251] width 1392 height 28
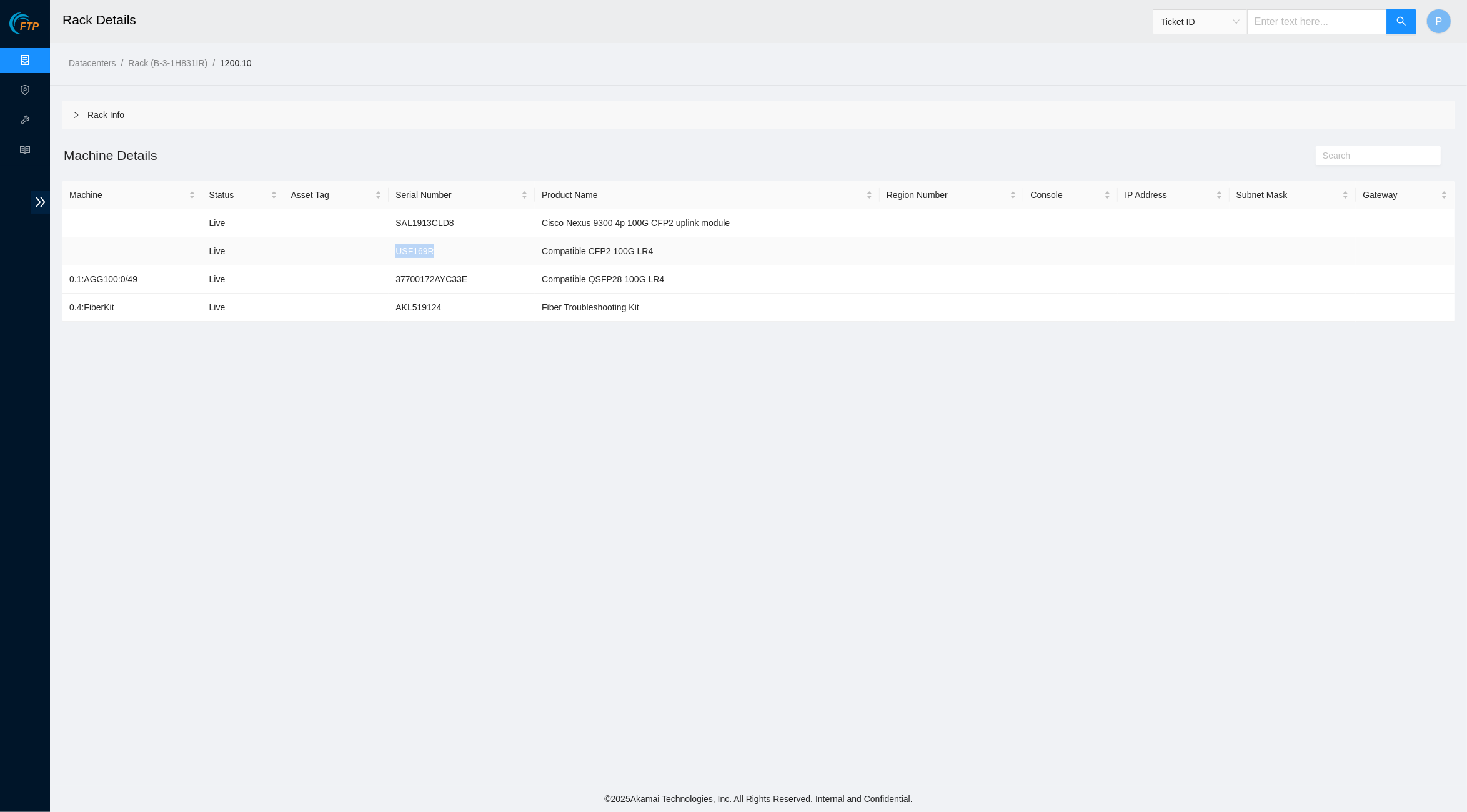
click at [413, 248] on td "USF169R" at bounding box center [462, 251] width 146 height 28
drag, startPoint x: 447, startPoint y: 250, endPoint x: 392, endPoint y: 250, distance: 55.0
click at [392, 250] on td "USF169R" at bounding box center [462, 251] width 146 height 28
copy td "USF169R"
drag, startPoint x: 478, startPoint y: 277, endPoint x: 394, endPoint y: 271, distance: 84.2
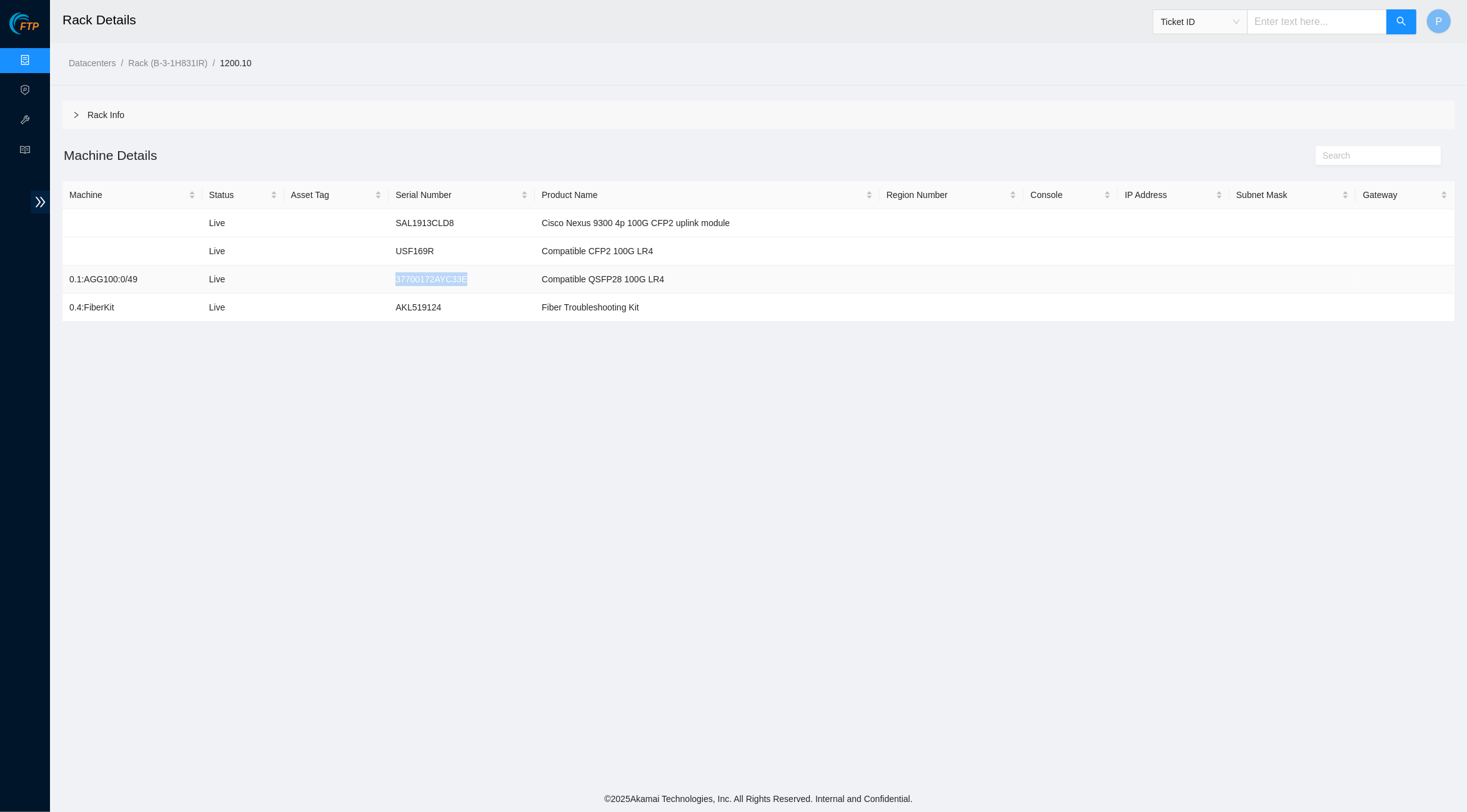
click at [394, 271] on td "37700172AYC33E" at bounding box center [462, 279] width 146 height 28
copy td "37700172AYC33E"
click at [439, 133] on div "Rack Info Machine Details Machine Status Asset Tag Serial Number Product Name R…" at bounding box center [759, 210] width 1392 height 221
click at [36, 56] on link "Data Centers" at bounding box center [62, 60] width 51 height 10
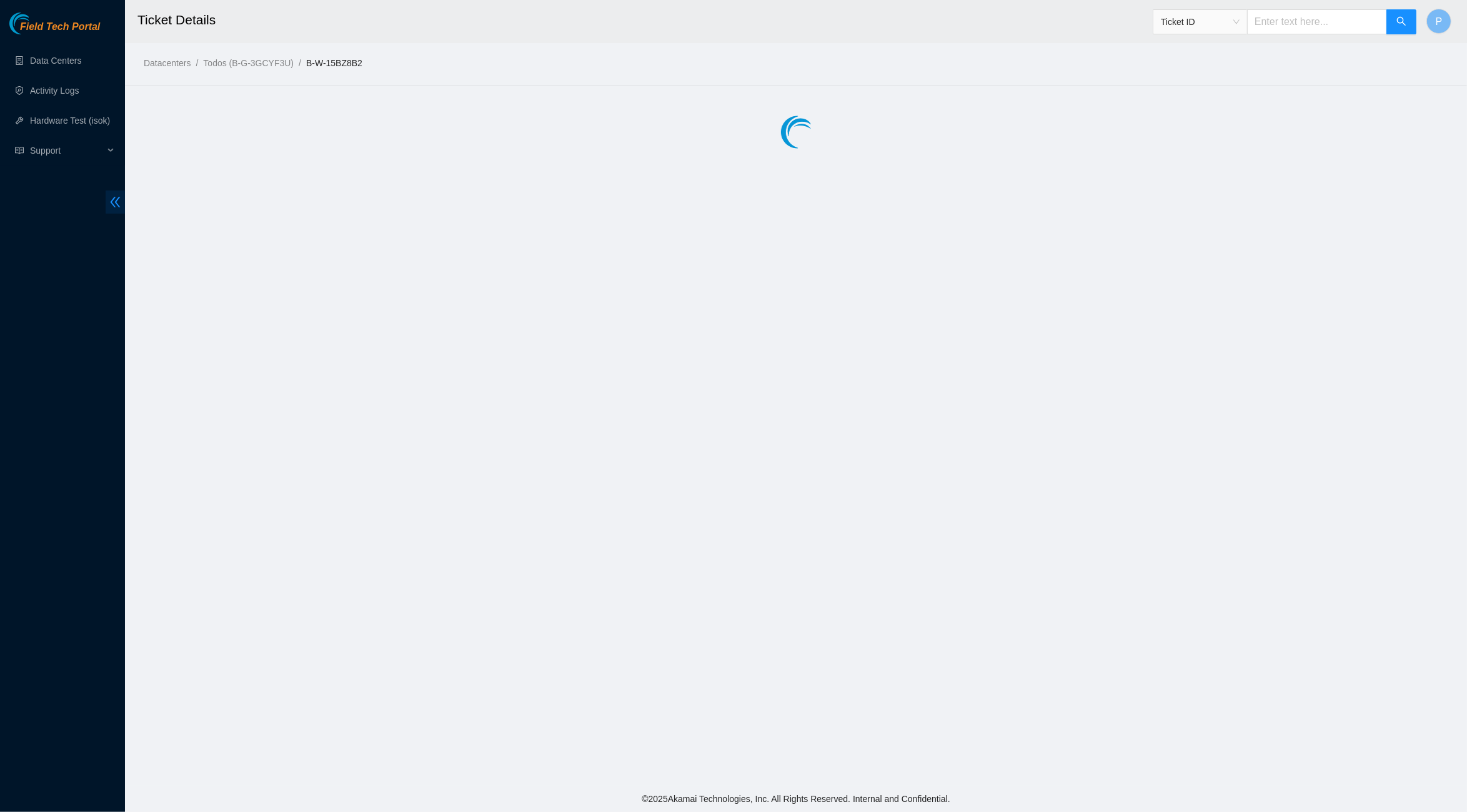
click at [120, 195] on icon "double-left" at bounding box center [115, 201] width 13 height 13
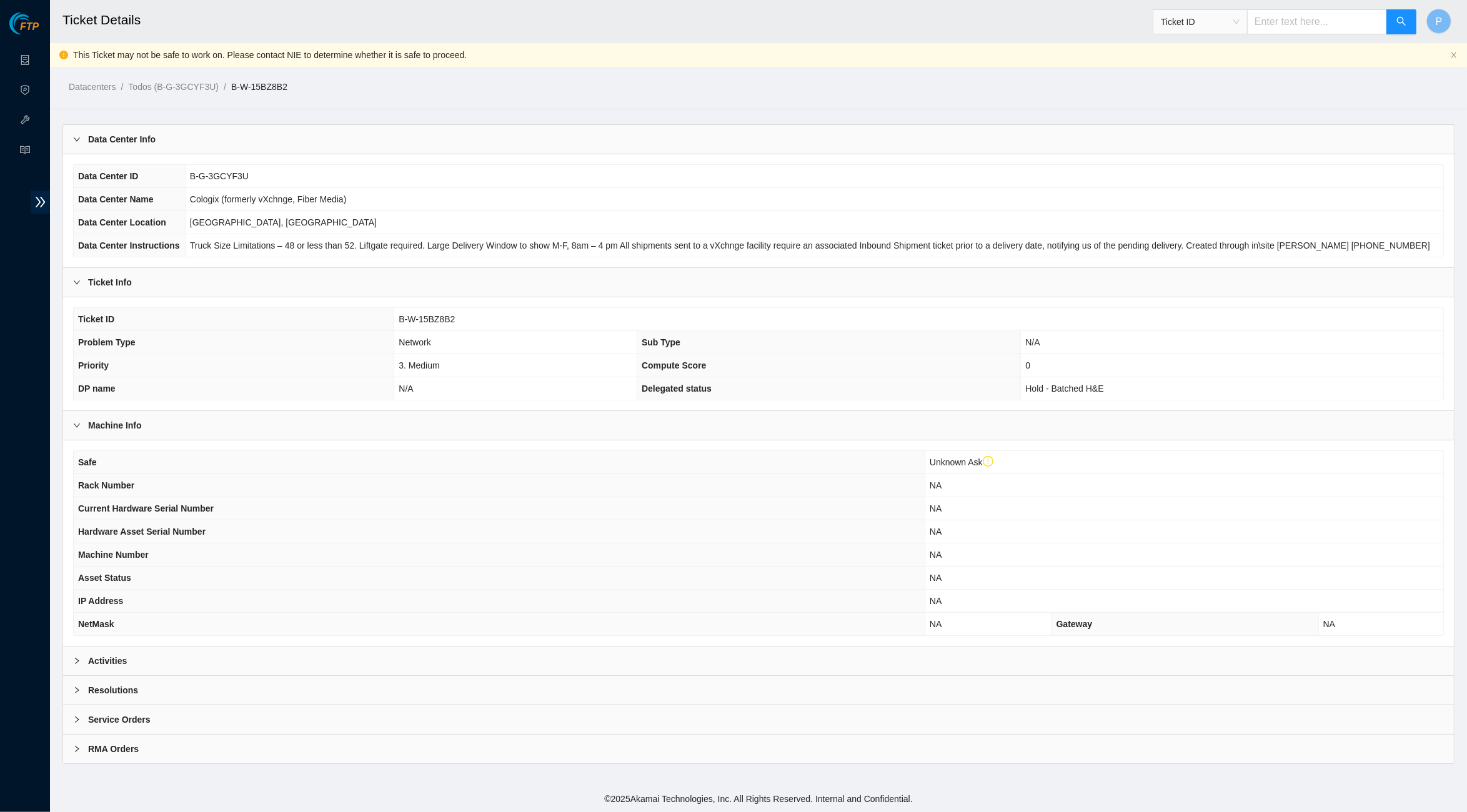
click at [353, 136] on div "Data Center Info" at bounding box center [759, 139] width 1391 height 29
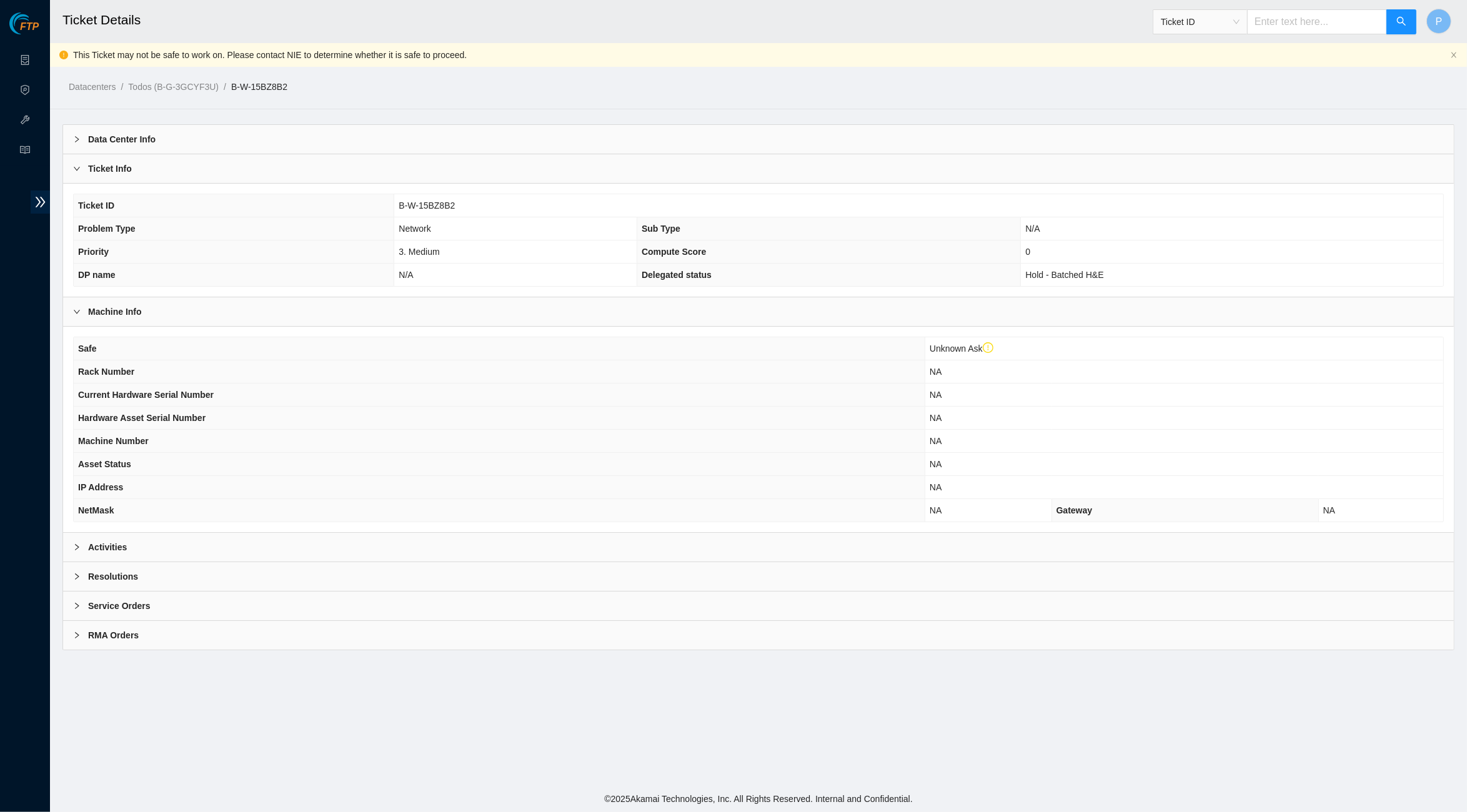
click at [333, 130] on div "Data Center Info" at bounding box center [759, 139] width 1391 height 29
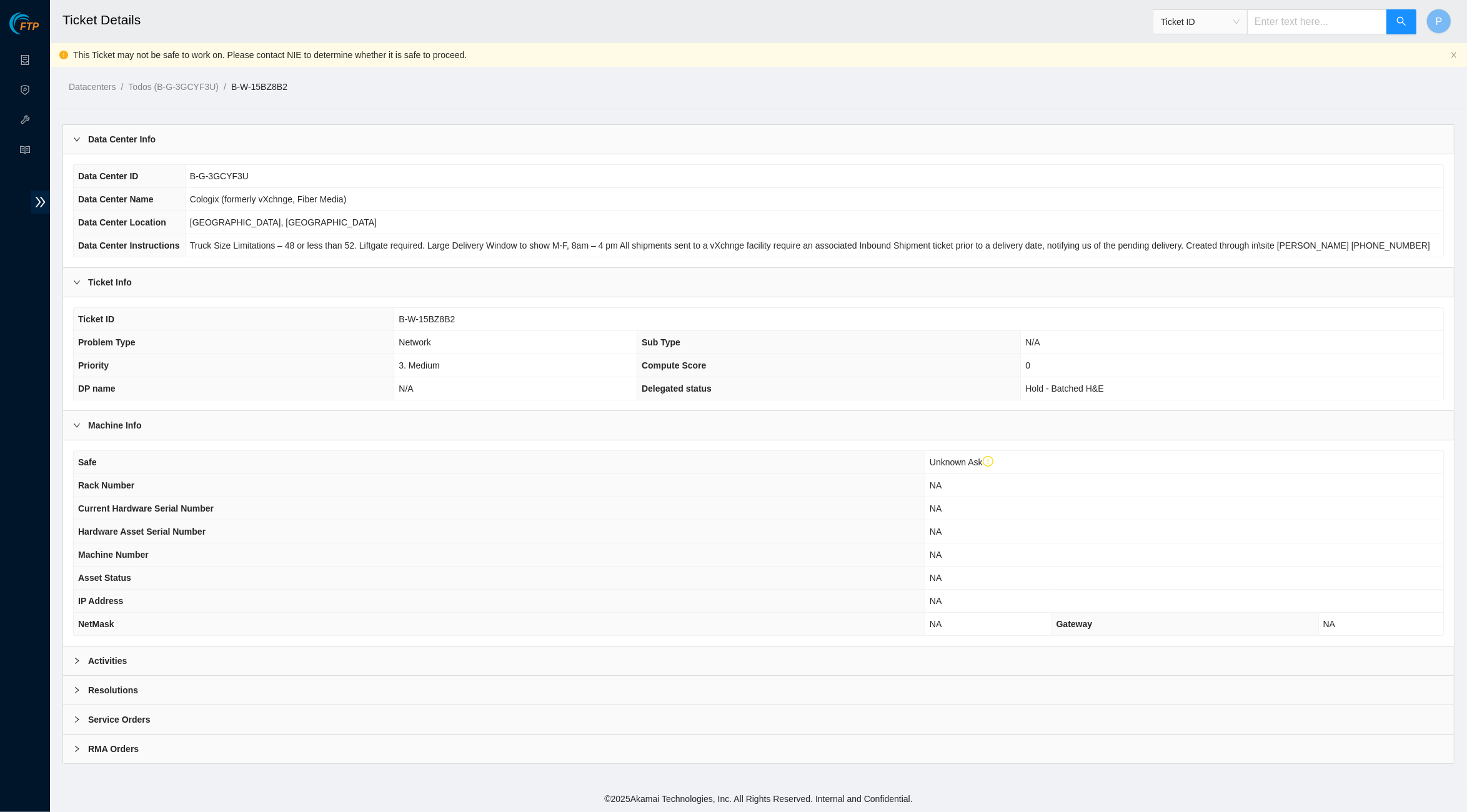
click at [333, 130] on div "Data Center Info" at bounding box center [759, 139] width 1391 height 29
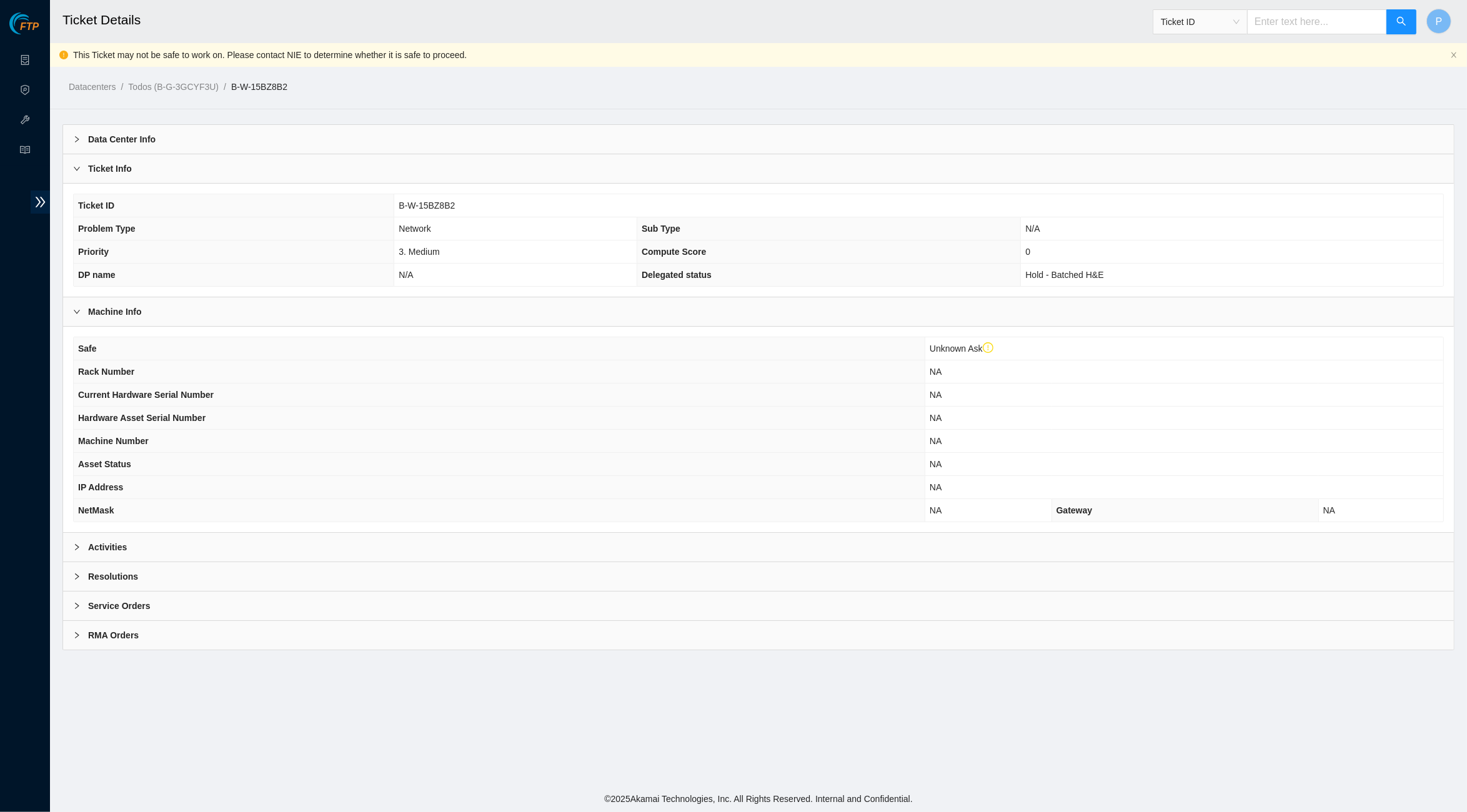
click at [1266, 22] on input "text" at bounding box center [1317, 21] width 140 height 25
click at [1228, 22] on span "Ticket ID" at bounding box center [1200, 22] width 78 height 19
click at [1199, 121] on div "Serial Number" at bounding box center [1198, 125] width 79 height 14
click at [1267, 24] on input "text" at bounding box center [1317, 21] width 140 height 25
paste input "SAL1913CLD8"
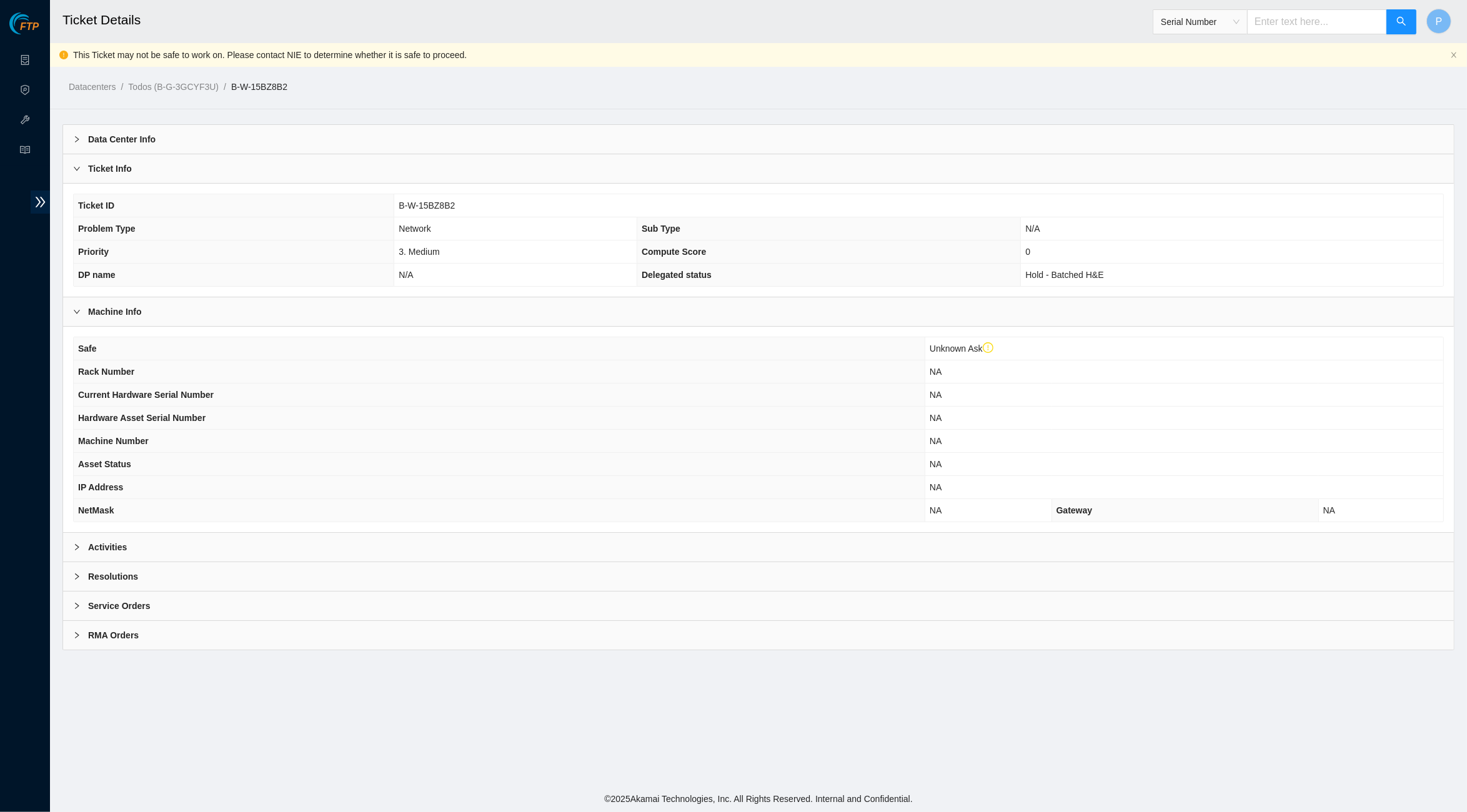
type input "SAL1913CLD8"
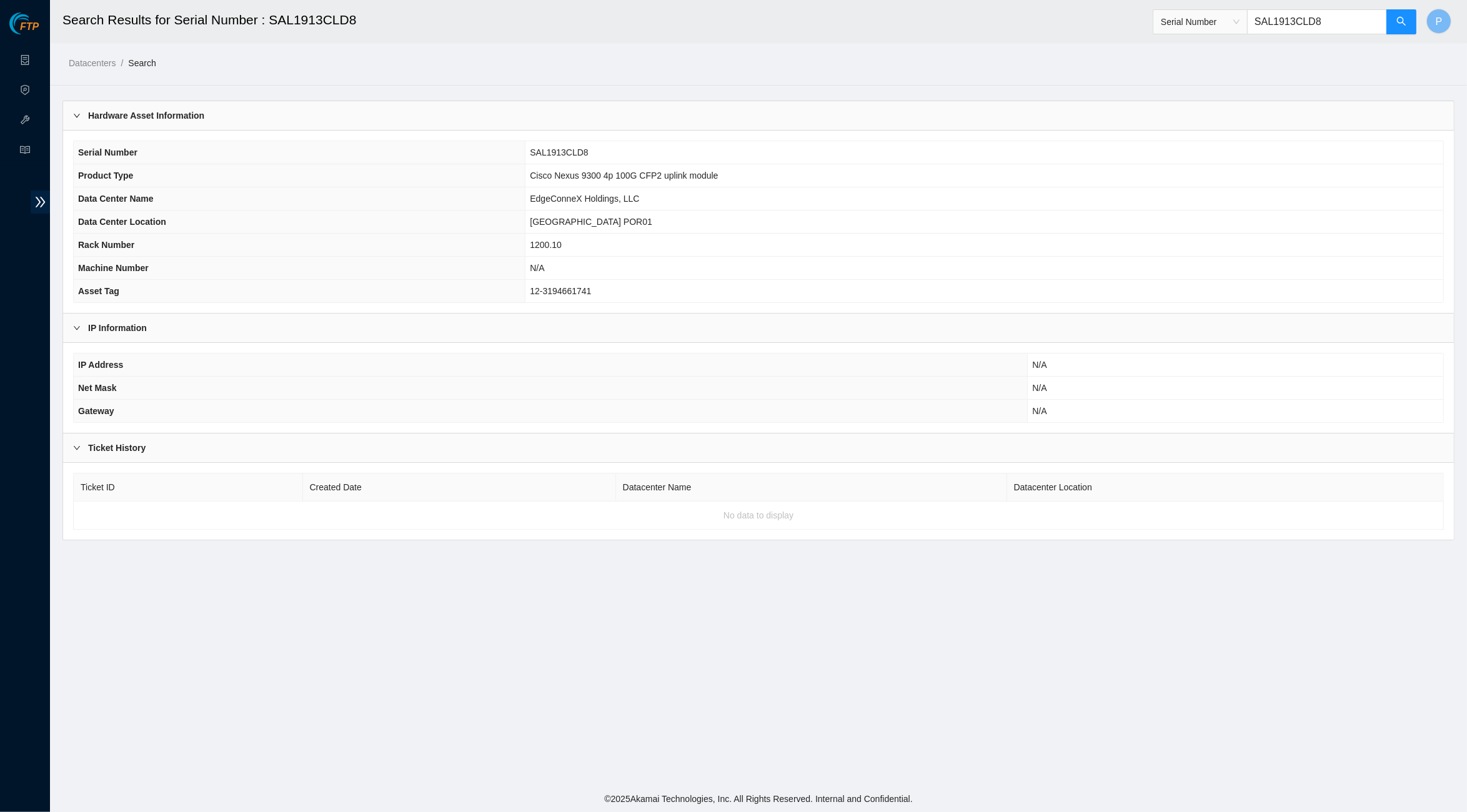
click at [1289, 26] on input "SAL1913CLD8" at bounding box center [1317, 21] width 140 height 25
paste input "USF169R"
click at [1410, 26] on button "button" at bounding box center [1401, 21] width 30 height 25
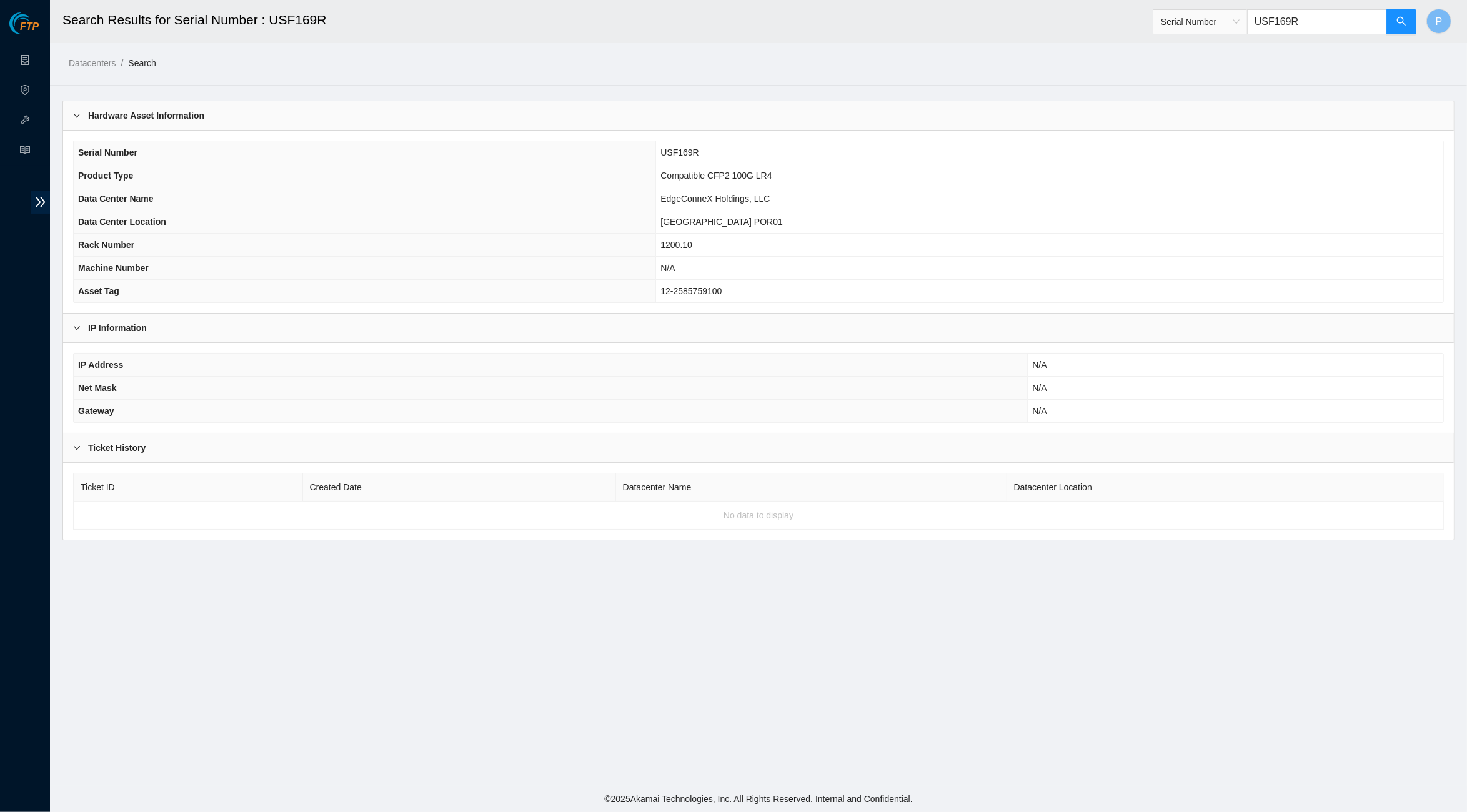
click at [1289, 22] on input "USF169R" at bounding box center [1317, 21] width 140 height 25
click at [1289, 23] on input "USF169R" at bounding box center [1317, 21] width 140 height 25
click at [1290, 23] on input "USF169R" at bounding box center [1317, 21] width 140 height 25
paste input "37700172AYC33E"
click at [1410, 26] on button "button" at bounding box center [1401, 21] width 30 height 25
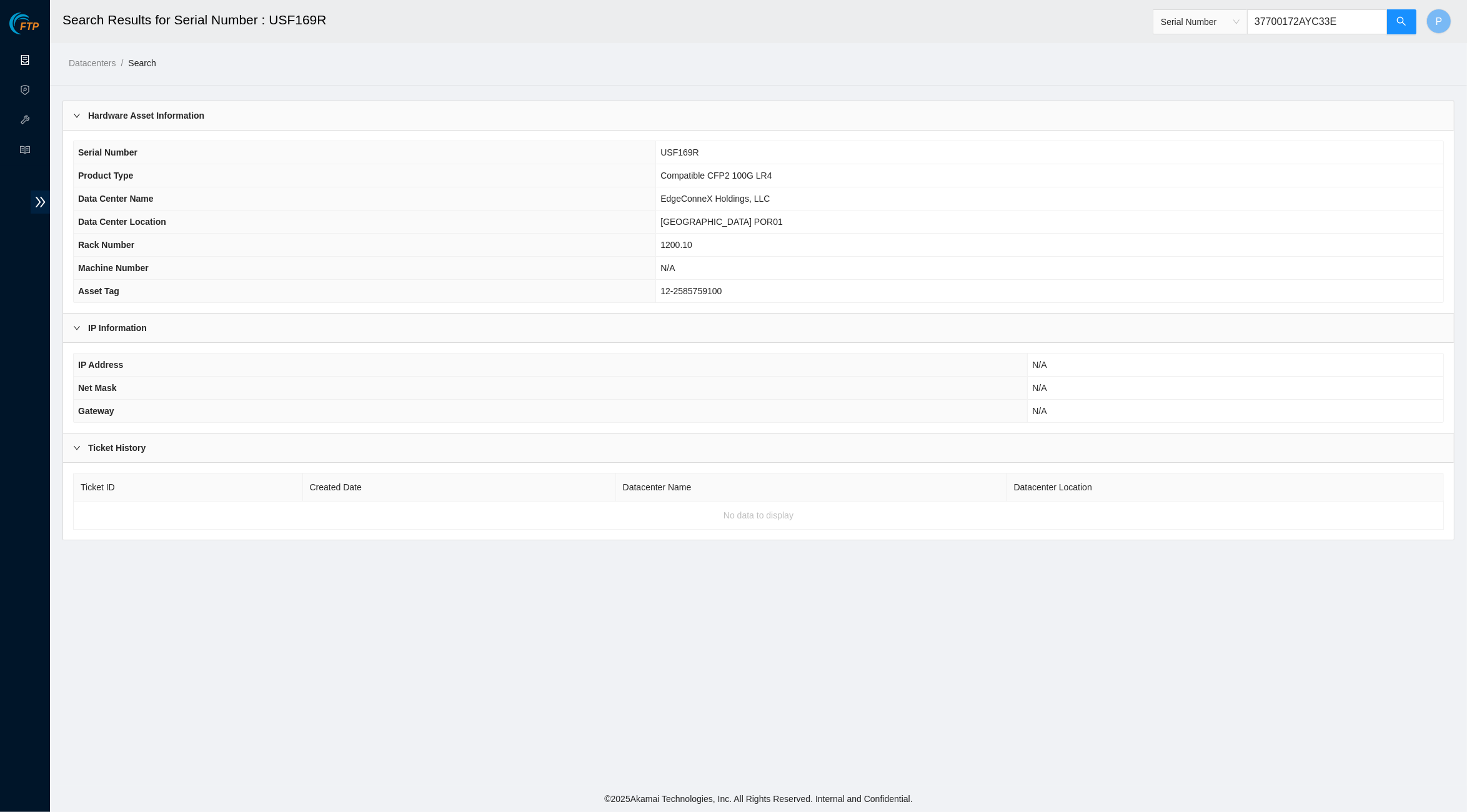
type input "37700172AYC33E"
click at [36, 60] on link "Data Centers" at bounding box center [62, 60] width 51 height 10
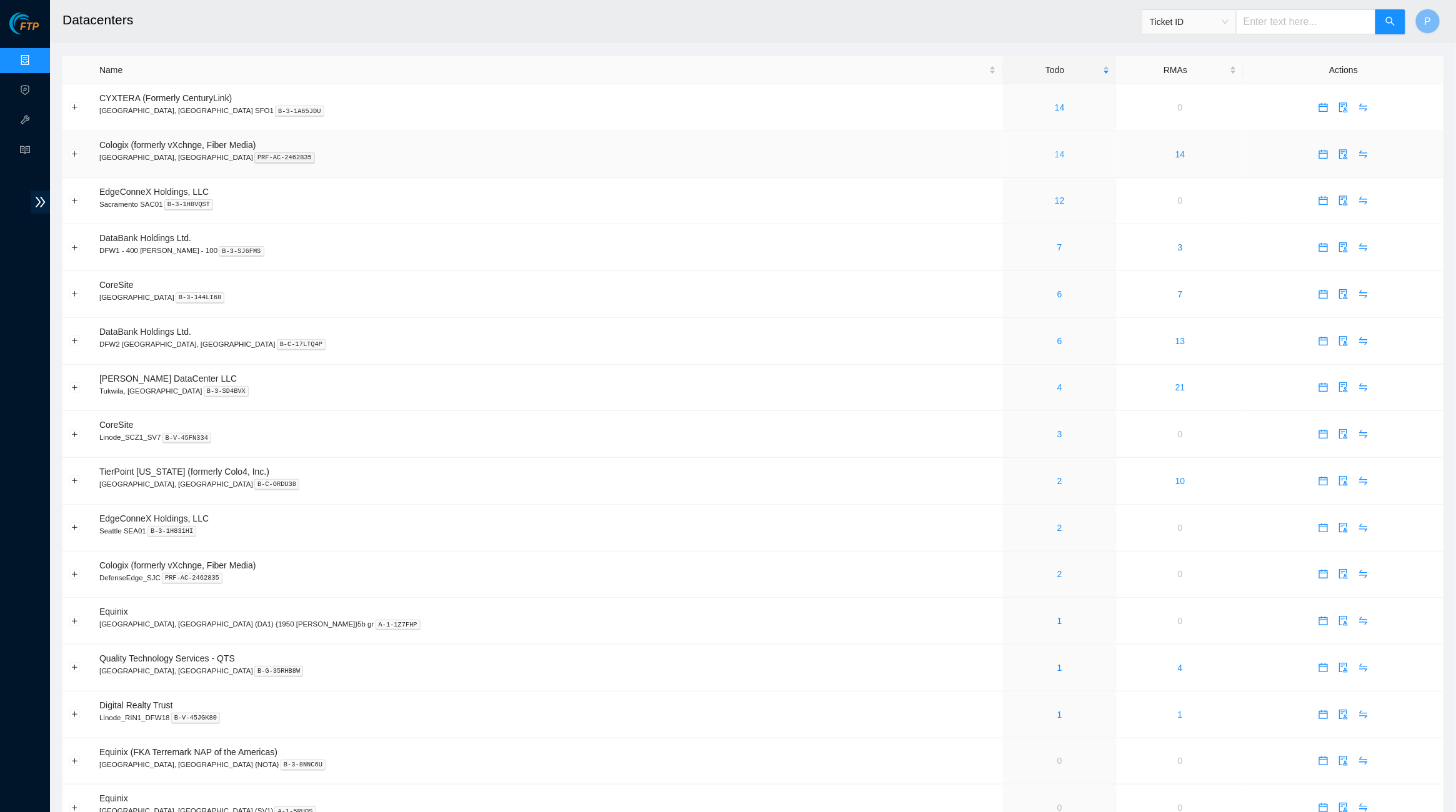
click at [1055, 151] on link "14" at bounding box center [1059, 154] width 10 height 10
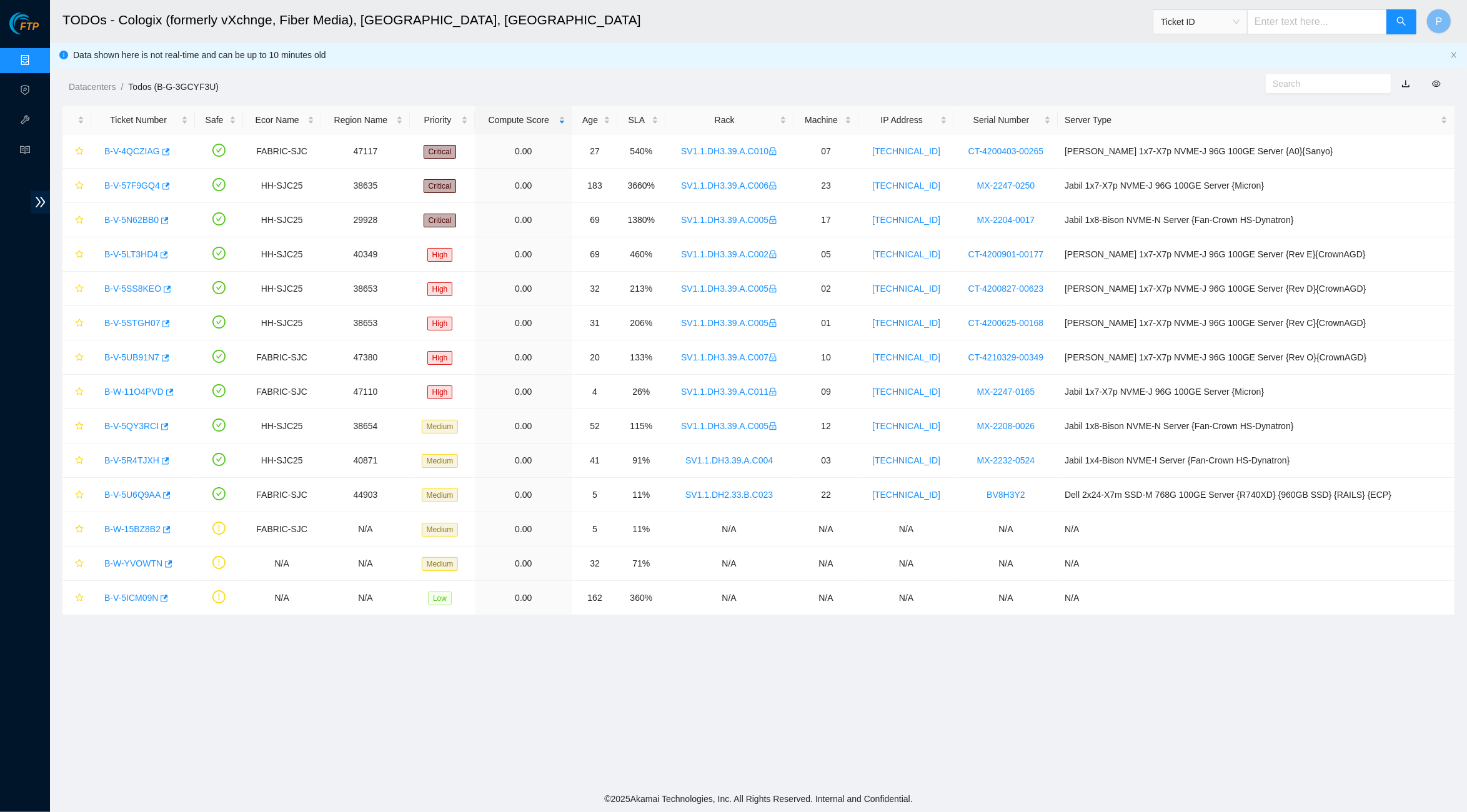
click at [1408, 84] on link "button" at bounding box center [1406, 83] width 9 height 10
click at [36, 56] on link "Data Centers" at bounding box center [62, 60] width 51 height 10
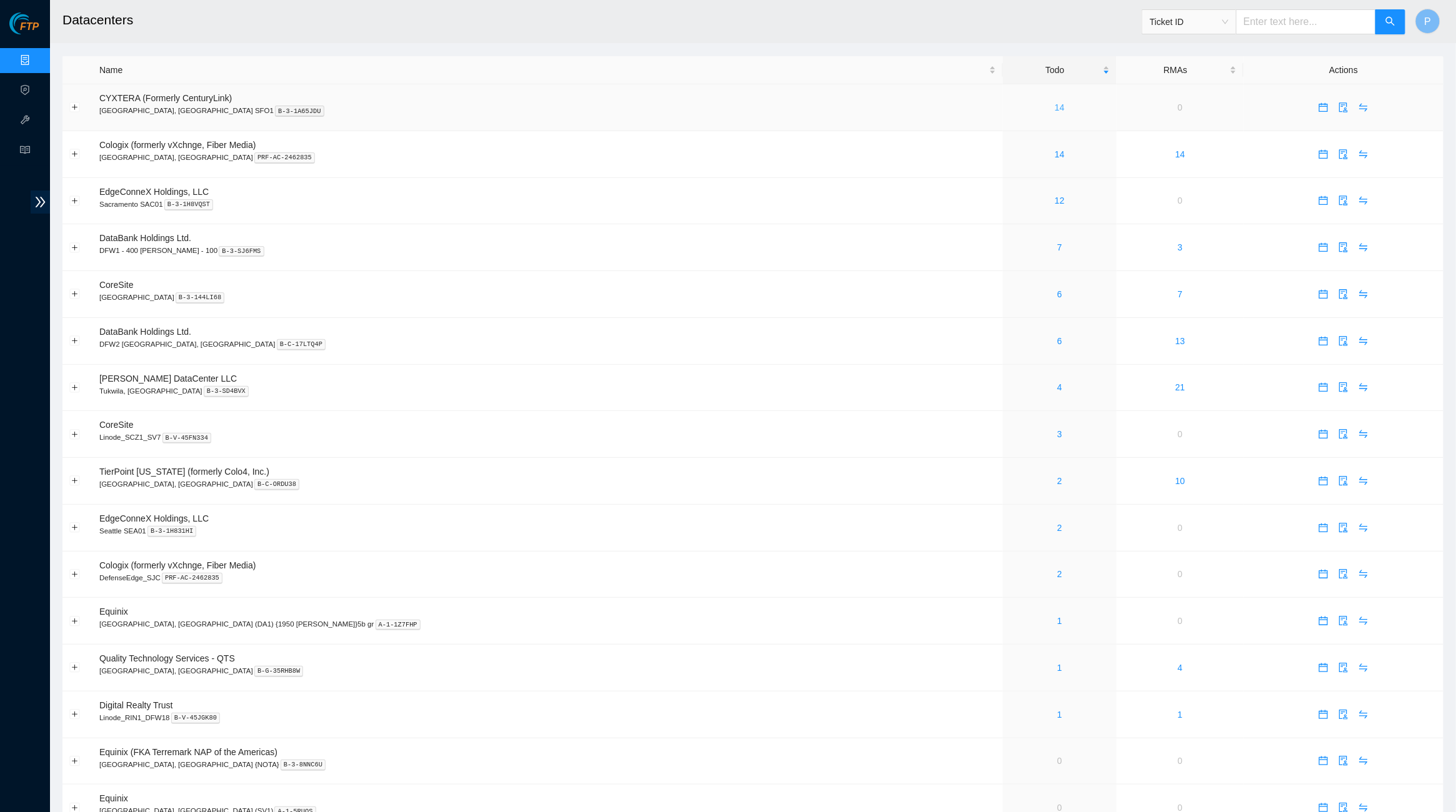
click at [1055, 103] on link "14" at bounding box center [1059, 107] width 10 height 10
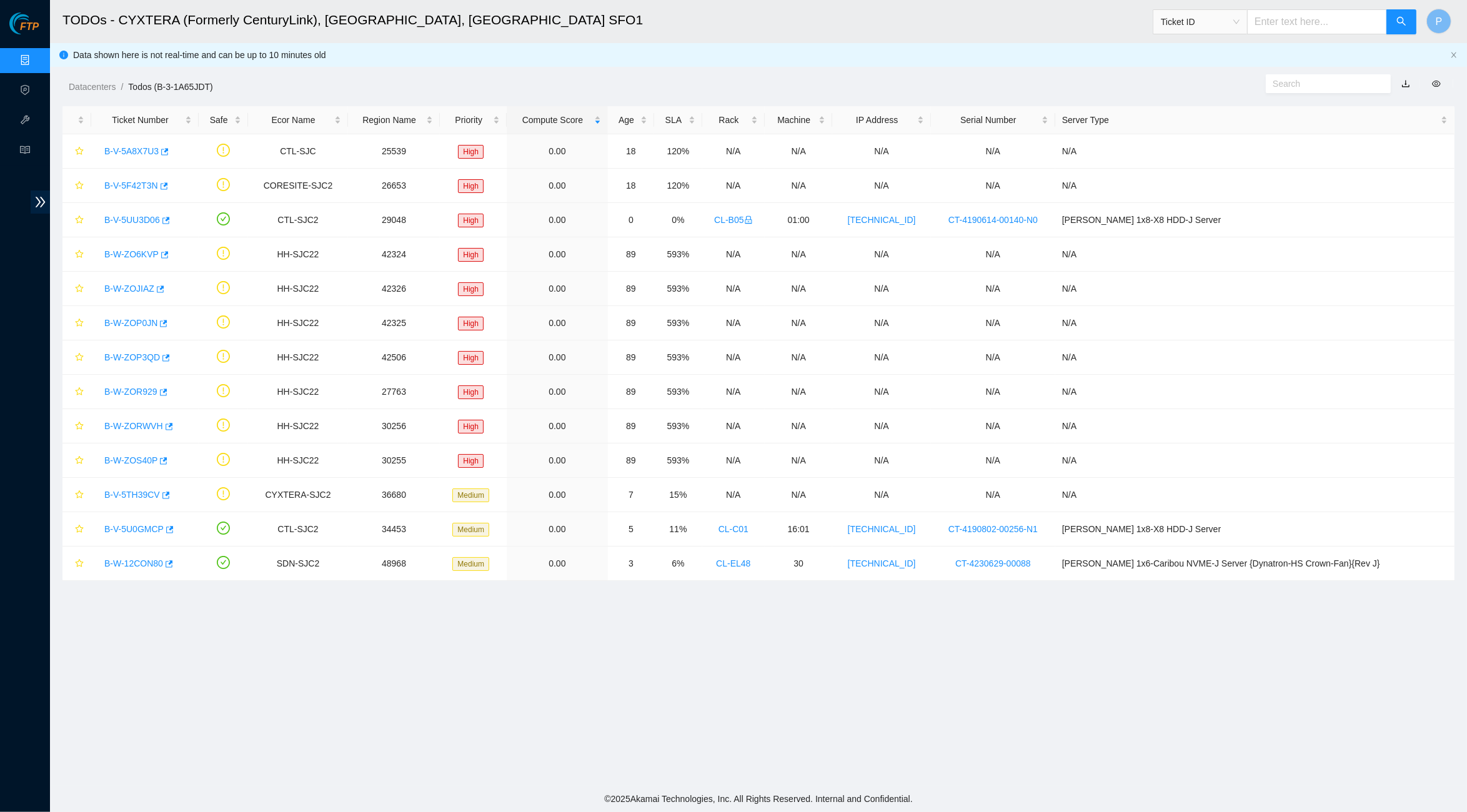
click at [1454, 47] on div "Data shown here is not real-time and can be up to 10 minutes old" at bounding box center [758, 54] width 1417 height 23
click at [1454, 49] on div "Data shown here is not real-time and can be up to 10 minutes old" at bounding box center [758, 54] width 1417 height 23
click at [1454, 51] on icon "close" at bounding box center [1454, 55] width 8 height 8
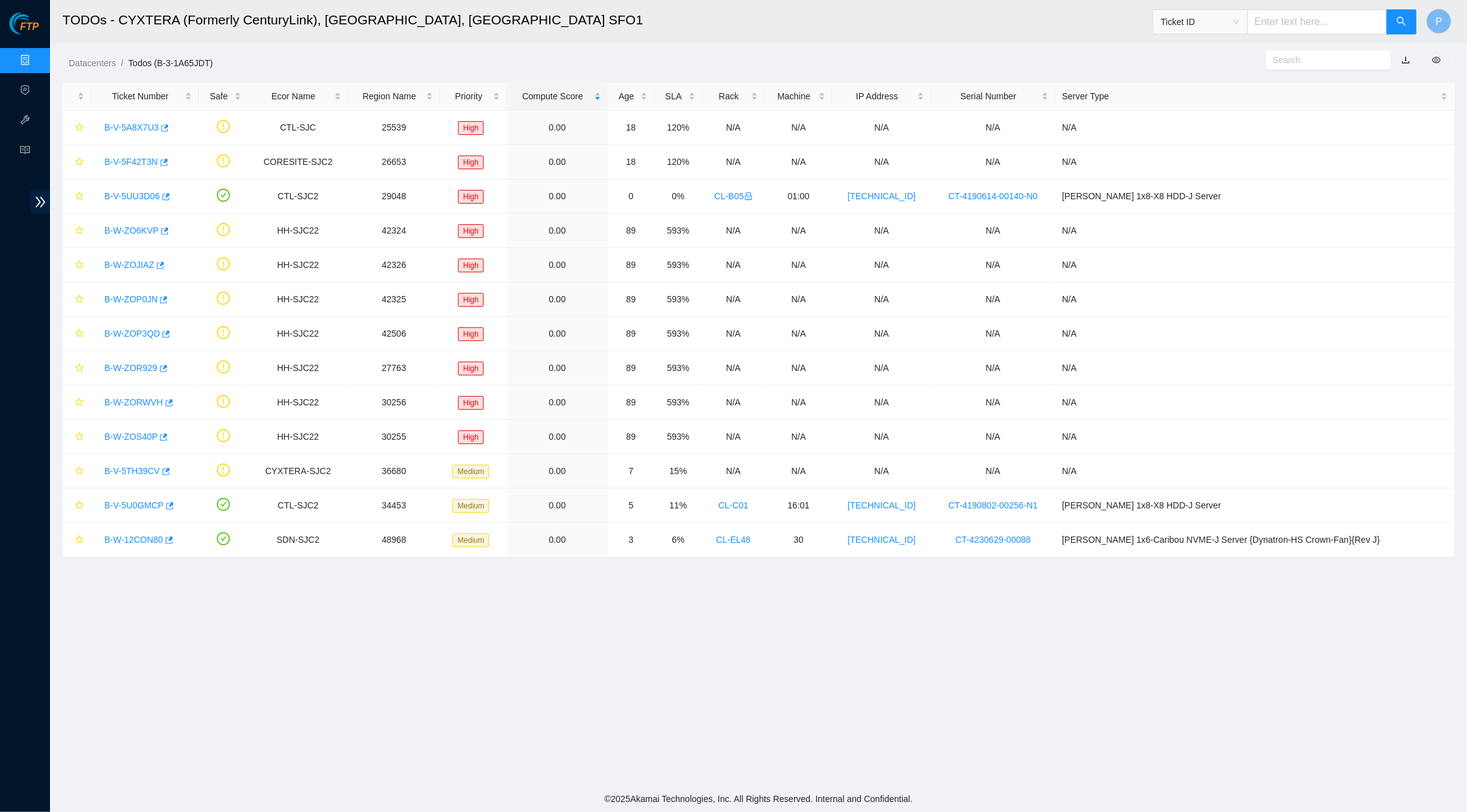
click at [1405, 60] on link "button" at bounding box center [1406, 60] width 9 height 10
click at [151, 122] on link "B-V-5A8X7U3" at bounding box center [131, 127] width 54 height 10
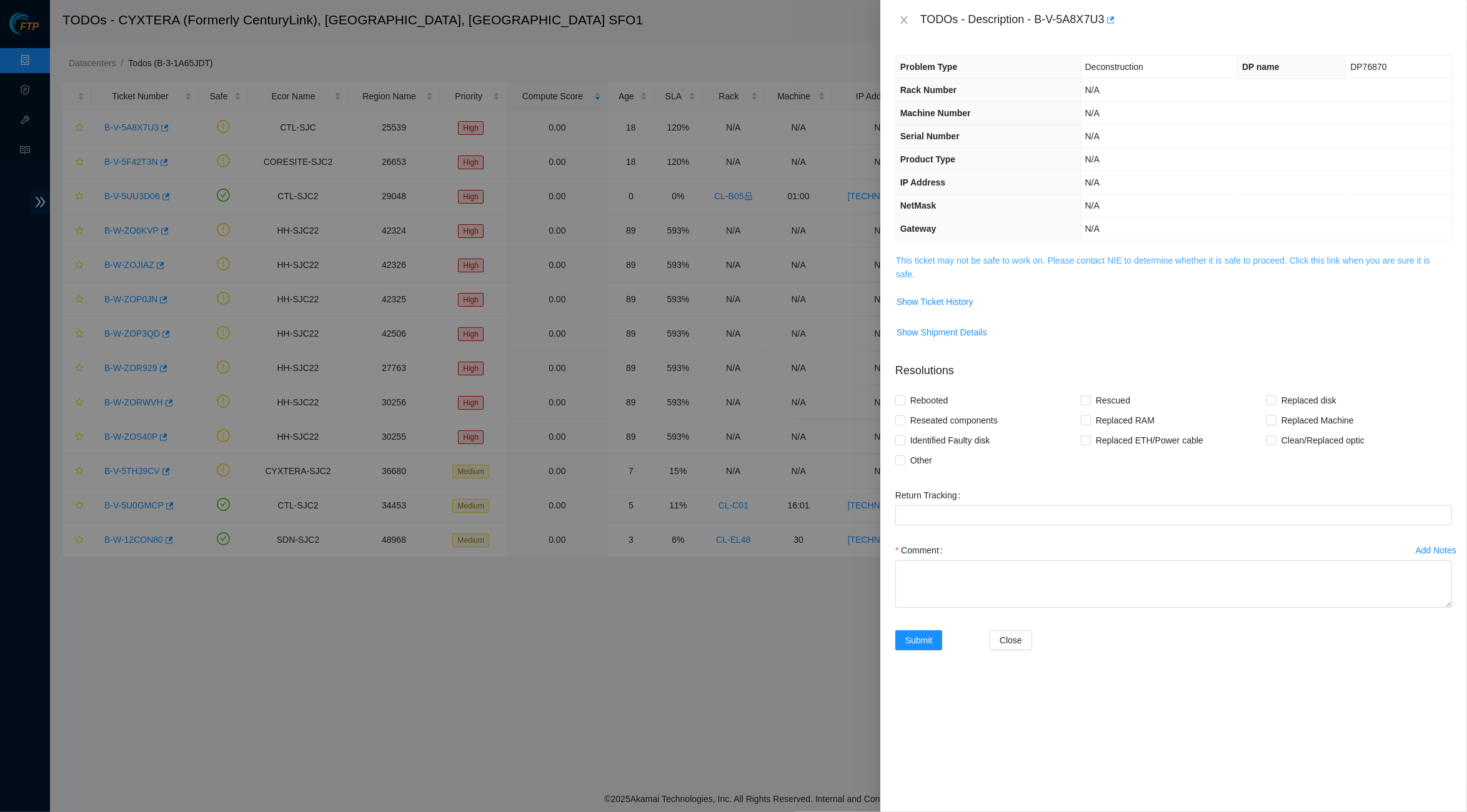
click at [938, 259] on link "This ticket may not be safe to work on. Please contact NIE to determine whether…" at bounding box center [1163, 267] width 534 height 23
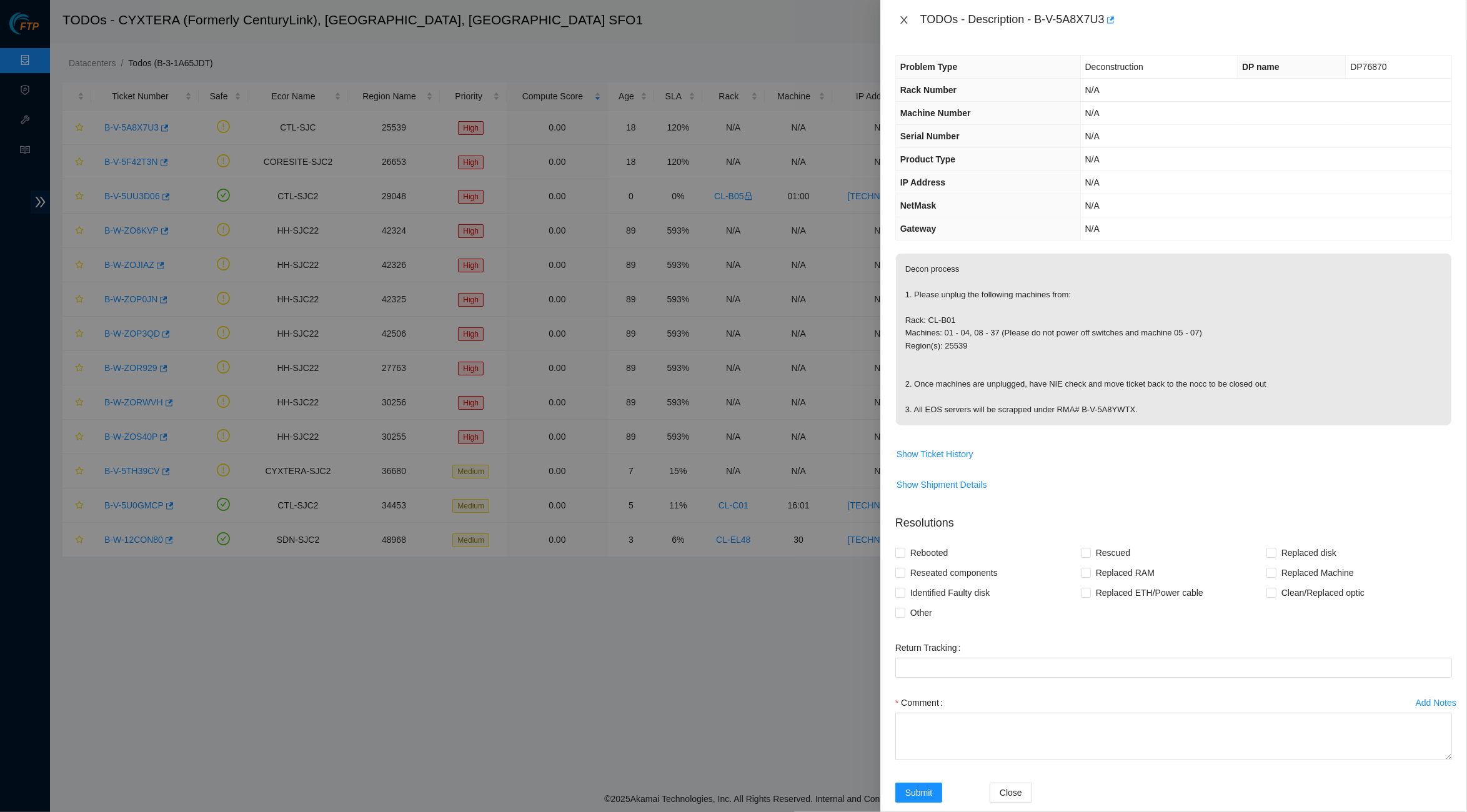
click at [908, 23] on icon "close" at bounding box center [904, 20] width 10 height 10
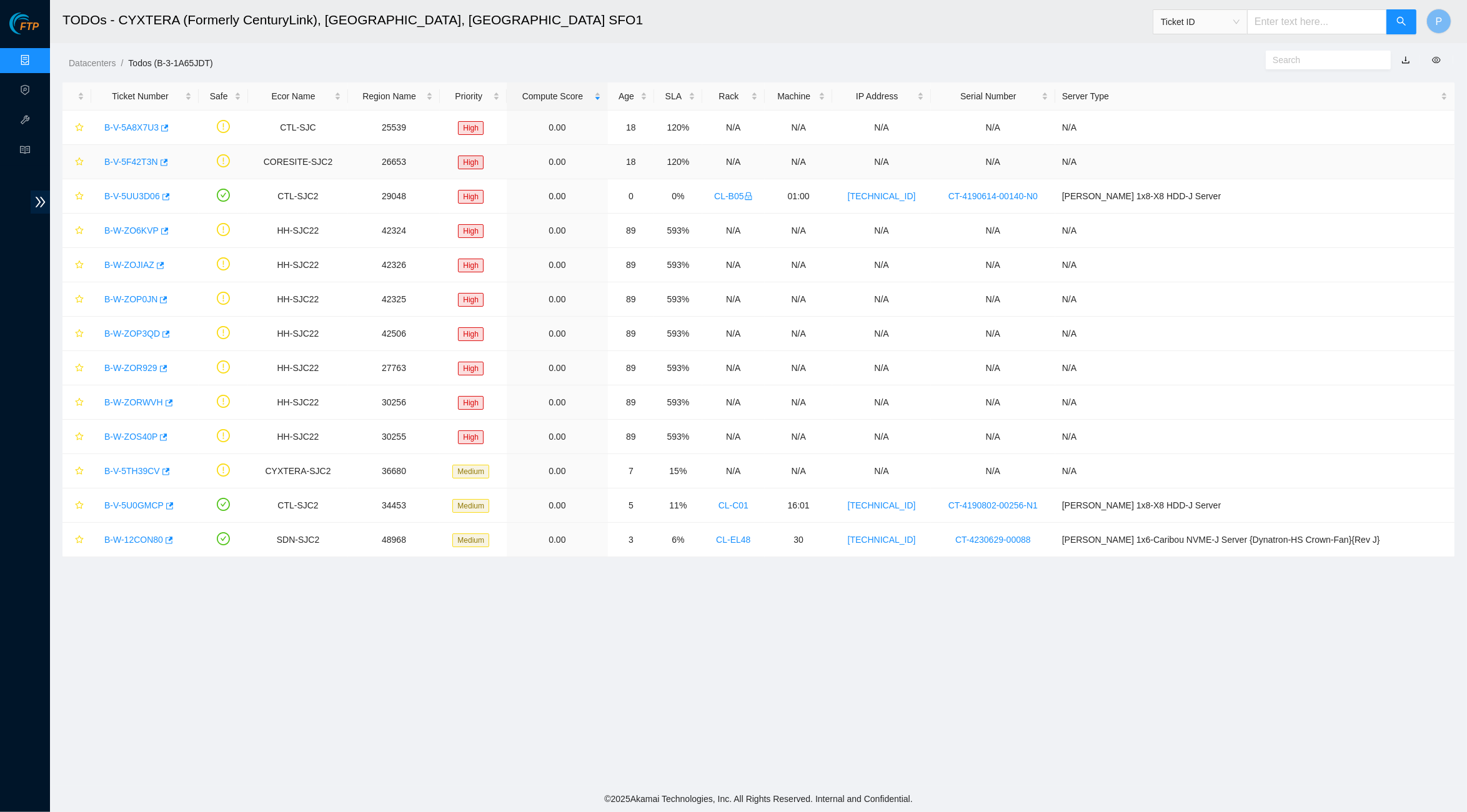
click at [129, 161] on link "B-V-5F42T3N" at bounding box center [130, 161] width 54 height 10
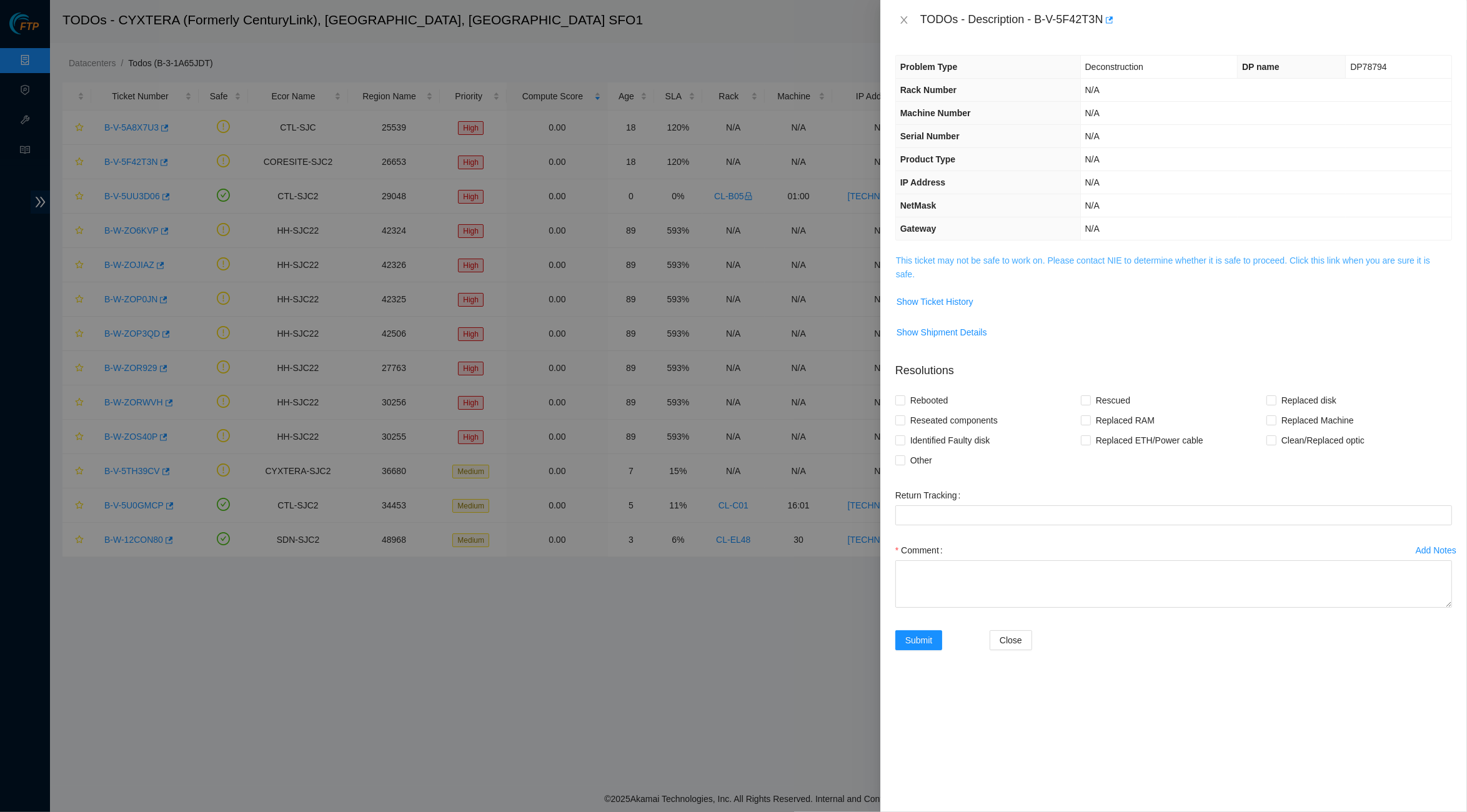
click at [1107, 256] on link "This ticket may not be safe to work on. Please contact NIE to determine whether…" at bounding box center [1163, 267] width 534 height 23
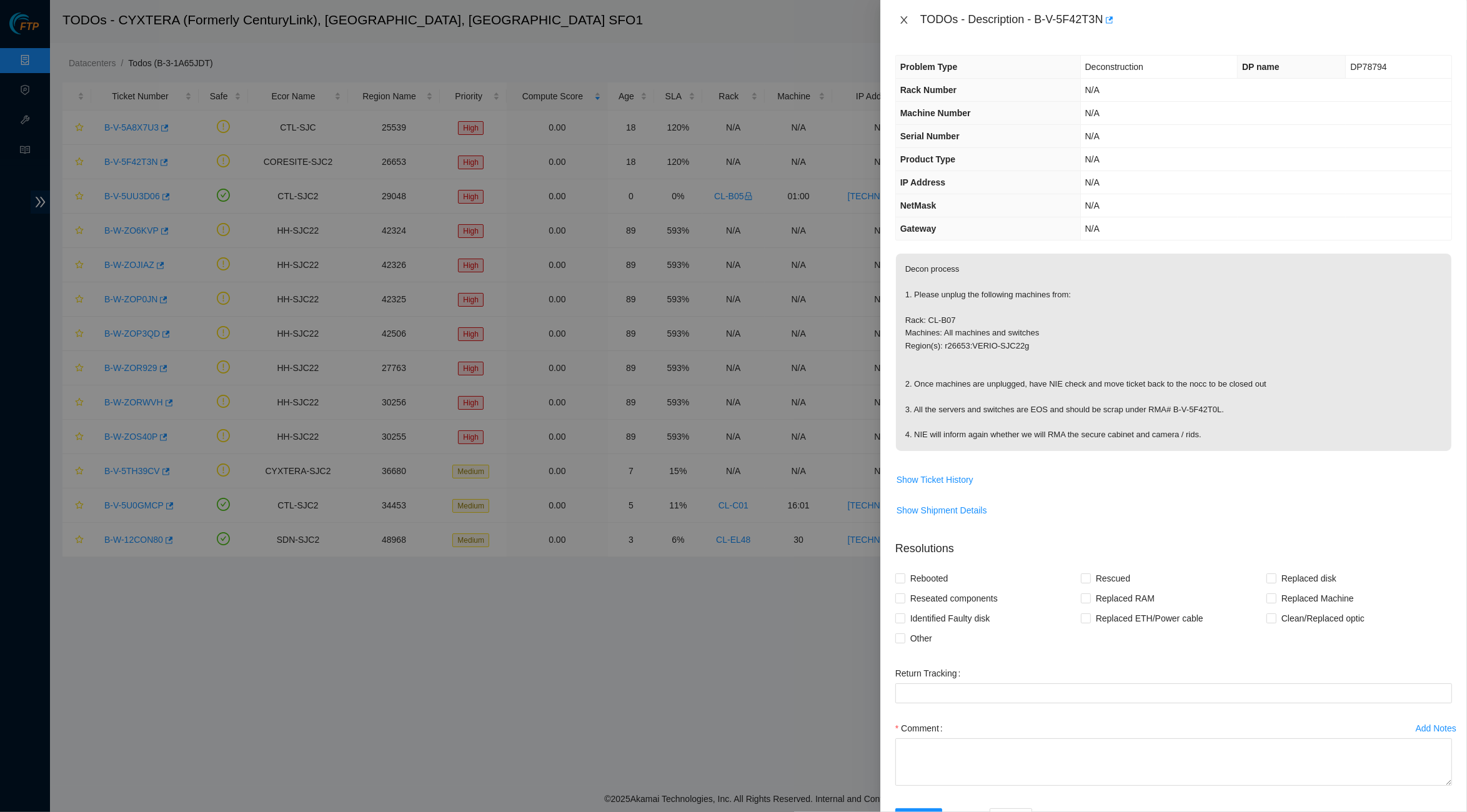
click at [904, 23] on icon "close" at bounding box center [904, 20] width 10 height 10
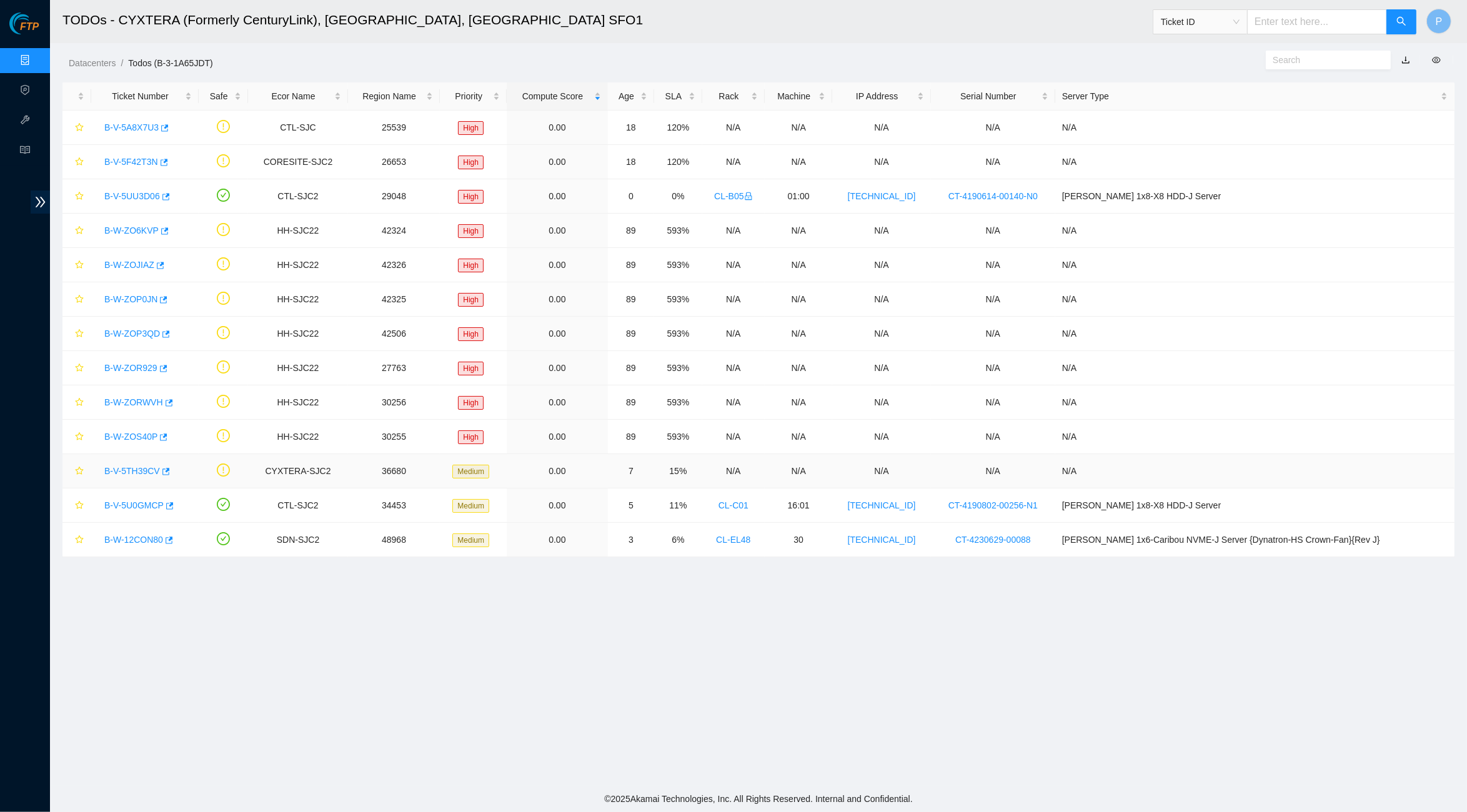
click at [111, 474] on link "B-V-5TH39CV" at bounding box center [132, 470] width 56 height 10
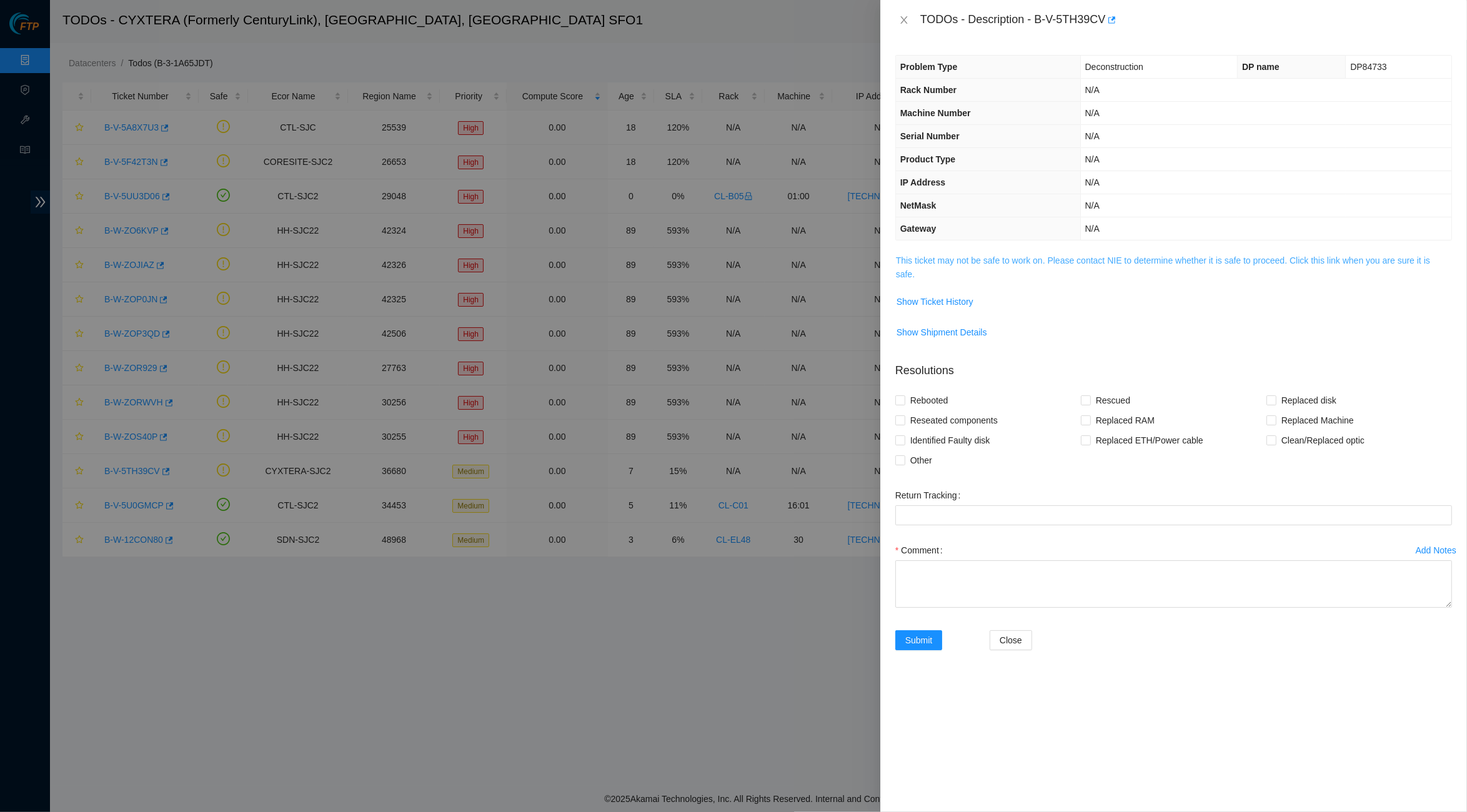
click at [990, 256] on link "This ticket may not be safe to work on. Please contact NIE to determine whether…" at bounding box center [1163, 267] width 534 height 23
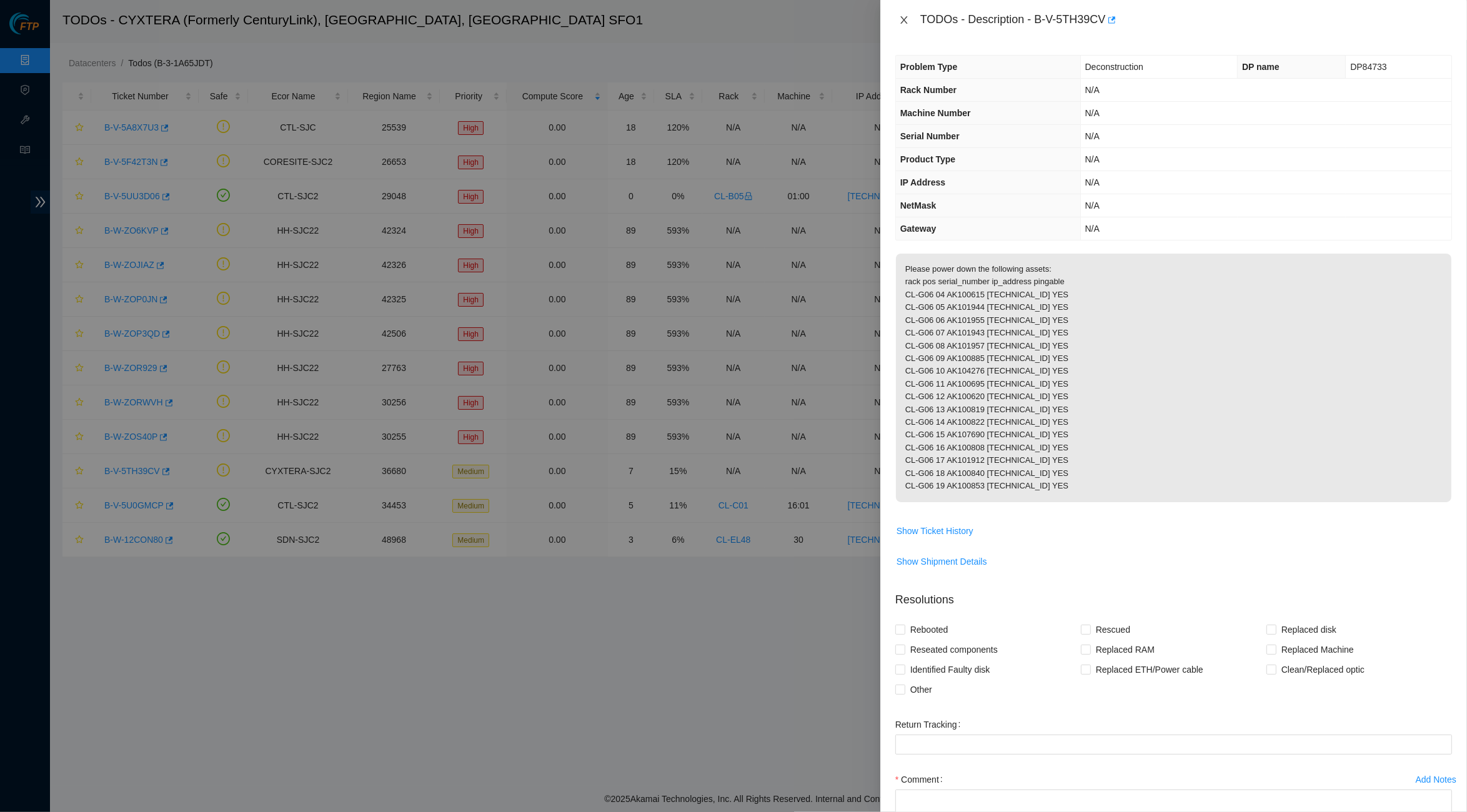
click at [907, 20] on icon "close" at bounding box center [904, 20] width 10 height 10
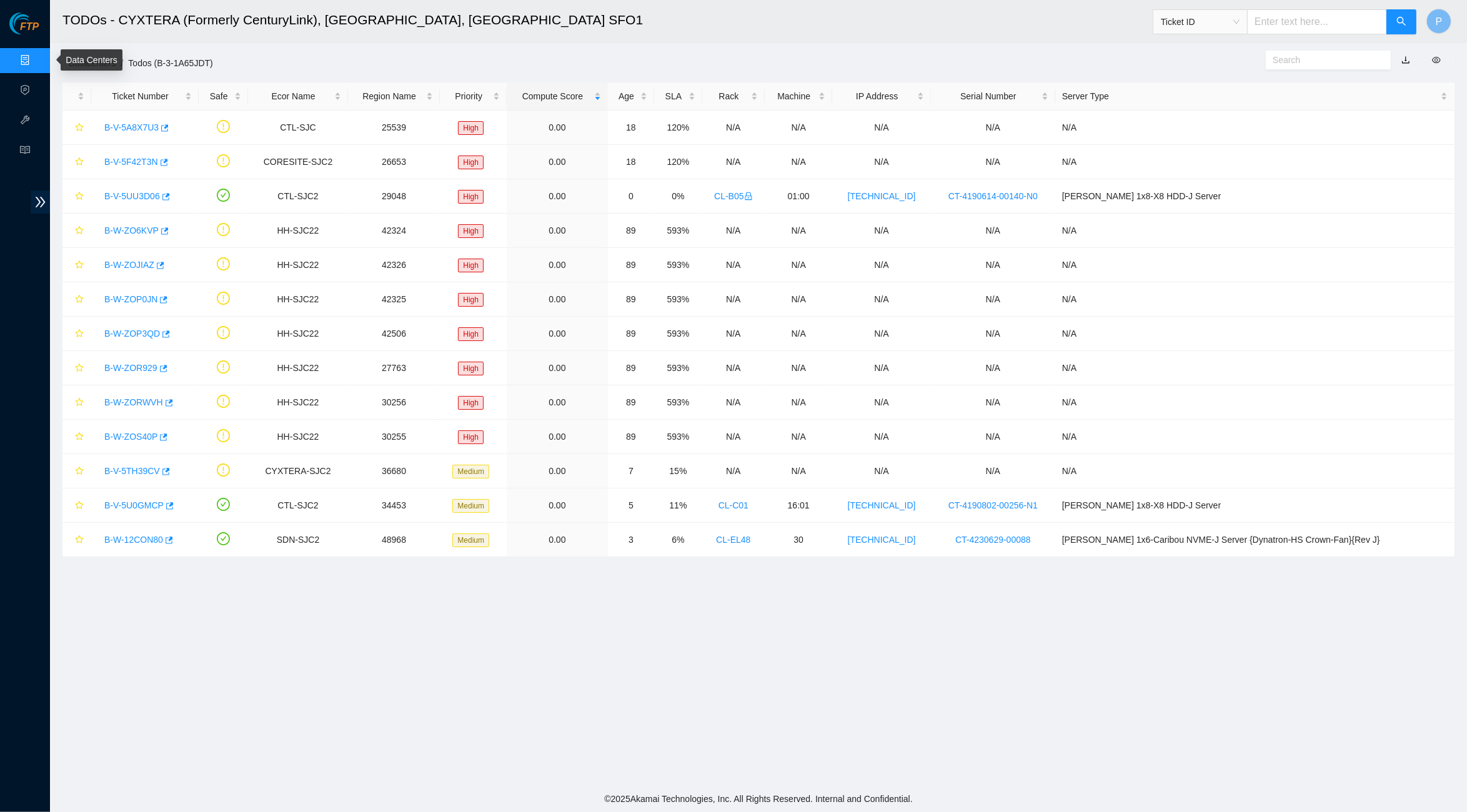
click at [36, 59] on link "Data Centers" at bounding box center [62, 60] width 51 height 10
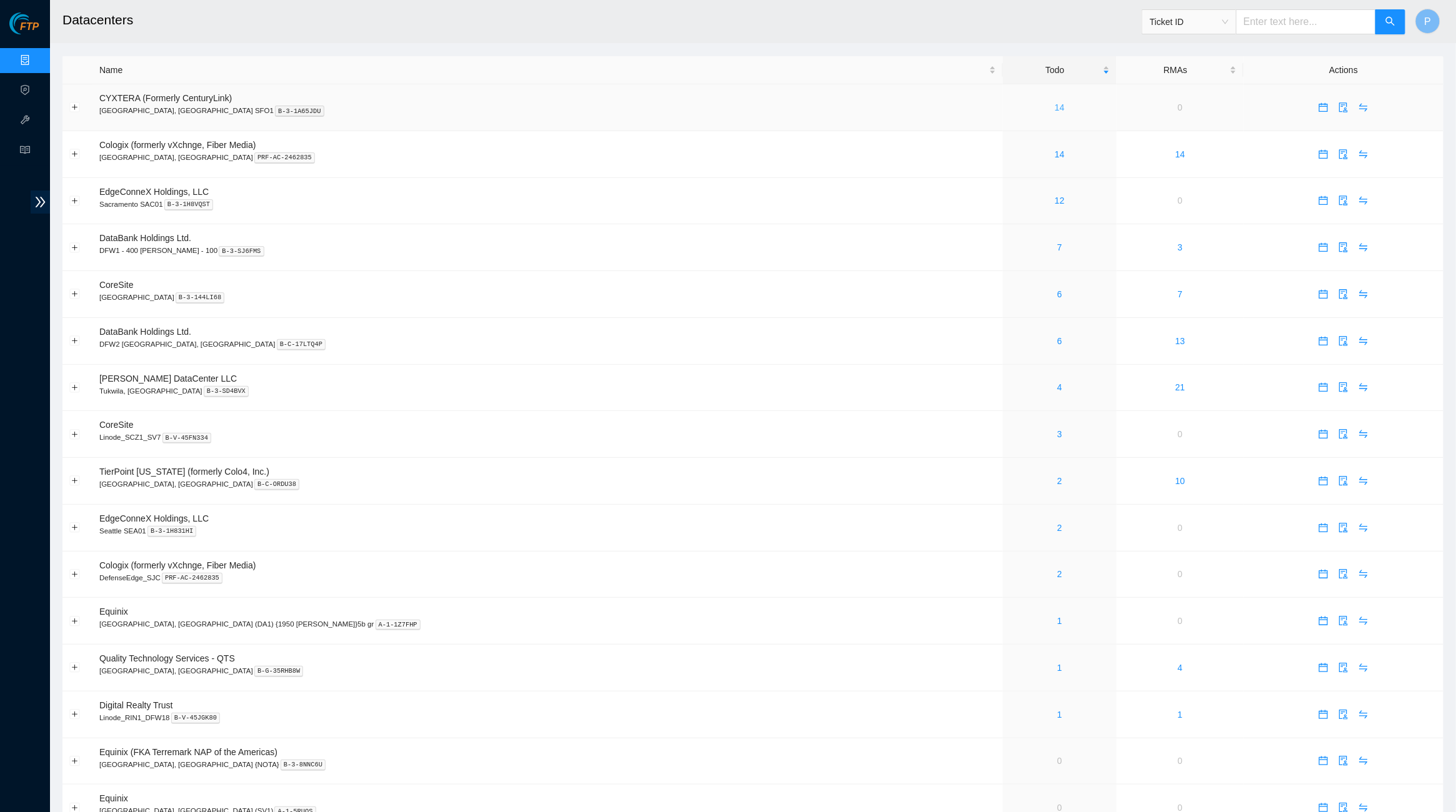
click at [1055, 103] on link "14" at bounding box center [1059, 107] width 10 height 10
click at [36, 85] on link "Activity Logs" at bounding box center [60, 90] width 49 height 10
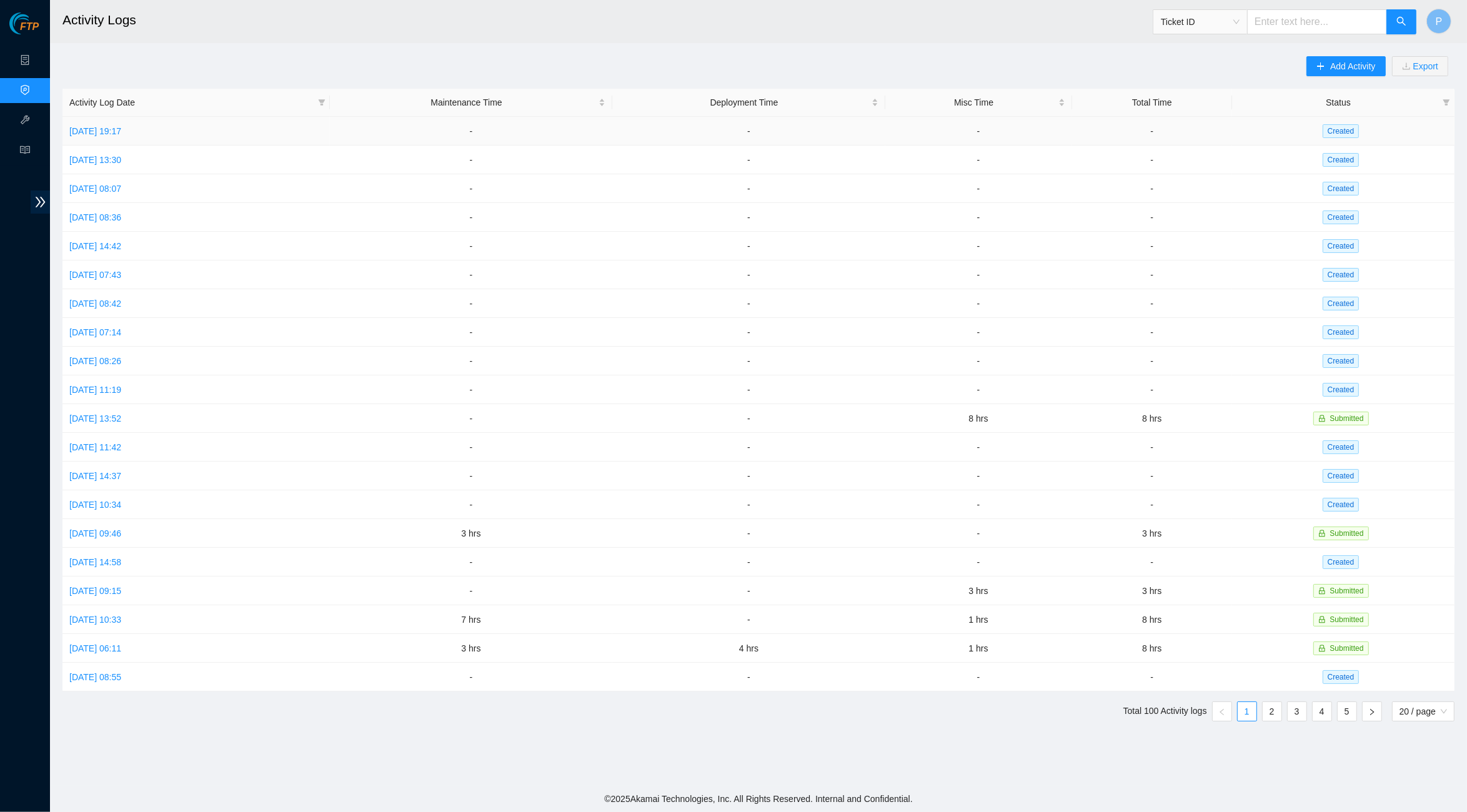
click at [167, 123] on td "[DATE] 19:17" at bounding box center [196, 131] width 268 height 29
click at [121, 127] on link "[DATE] 19:17" at bounding box center [95, 130] width 52 height 10
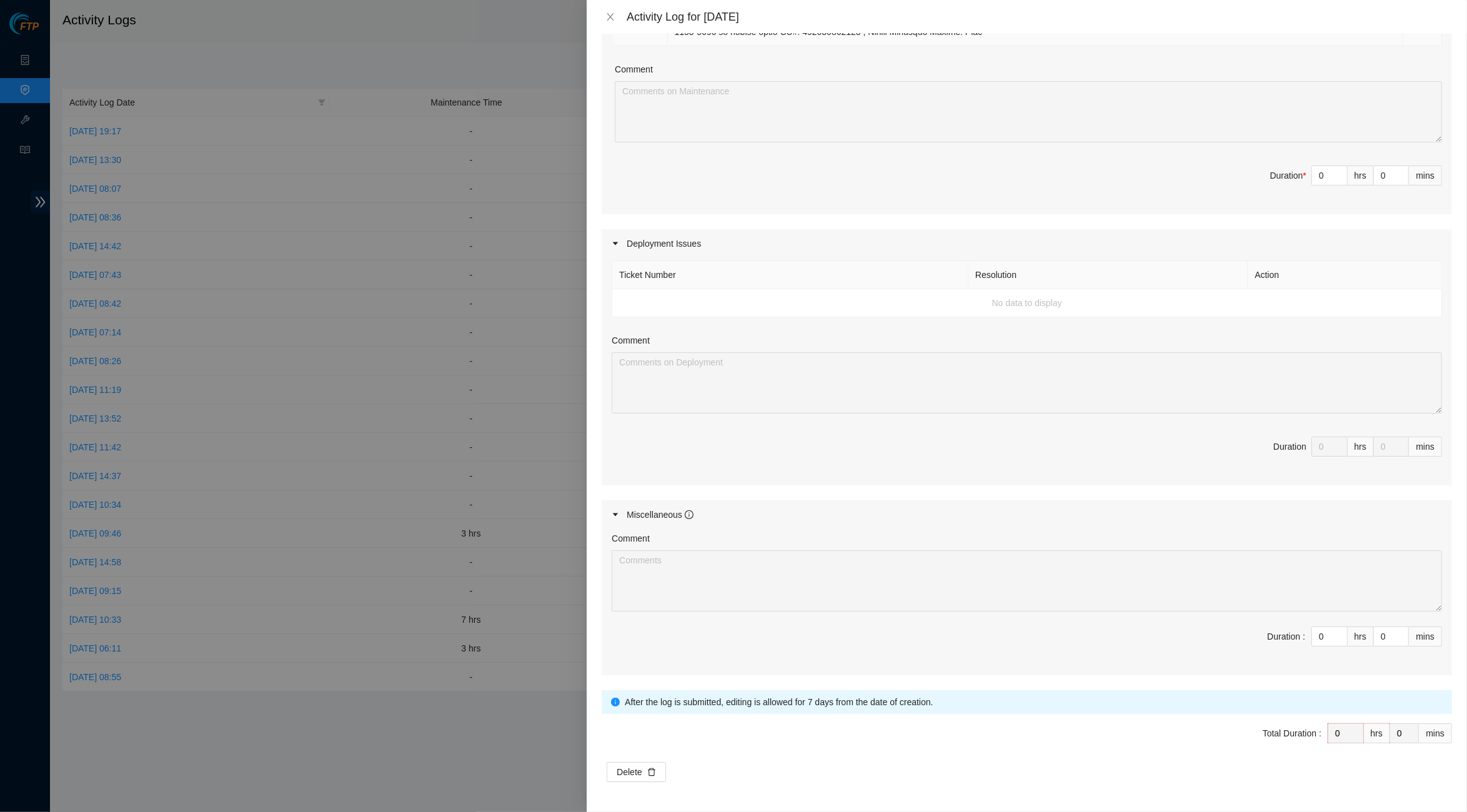
scroll to position [473, 0]
click at [606, 14] on icon "close" at bounding box center [610, 17] width 10 height 10
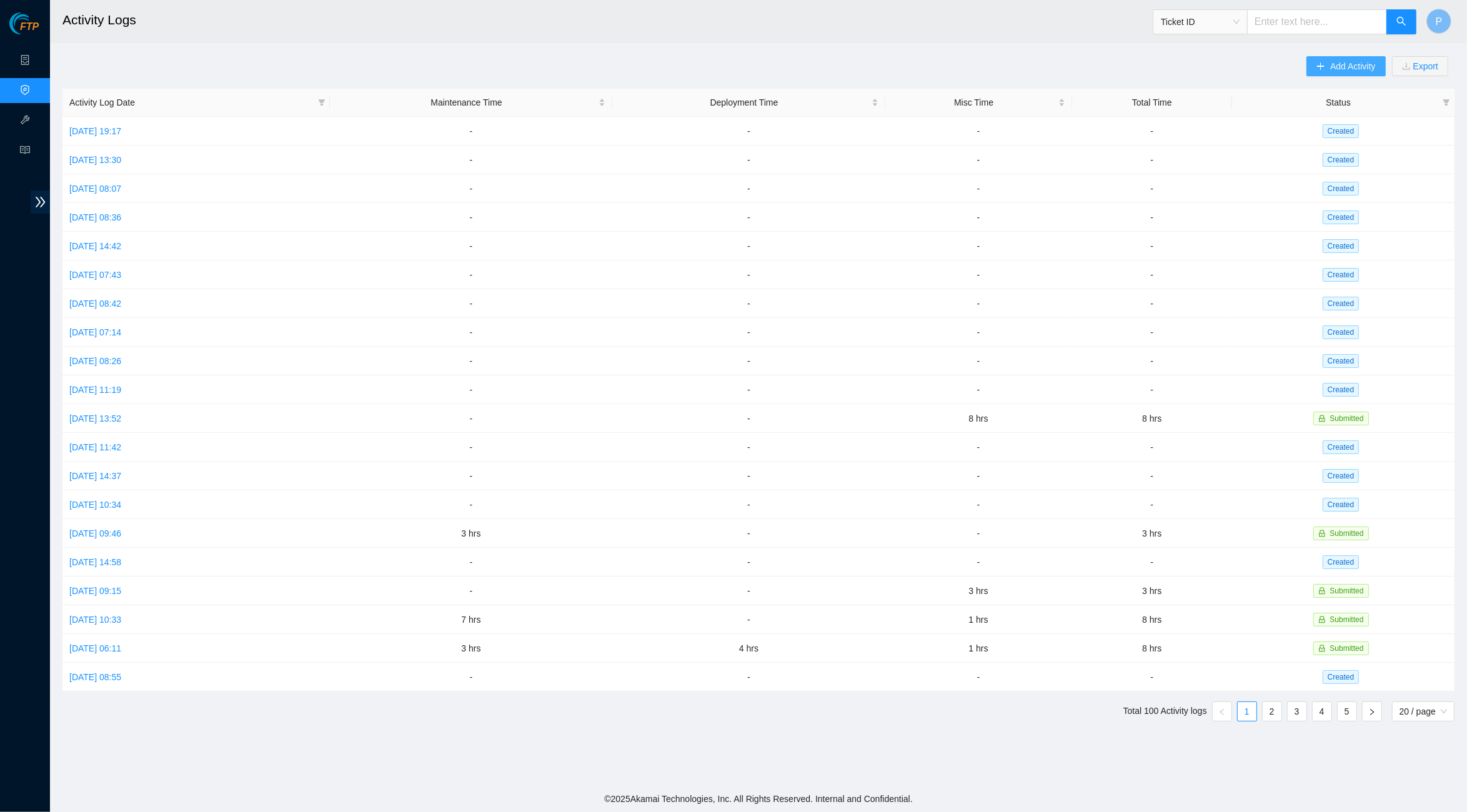
click at [1355, 67] on span "Add Activity" at bounding box center [1353, 66] width 45 height 14
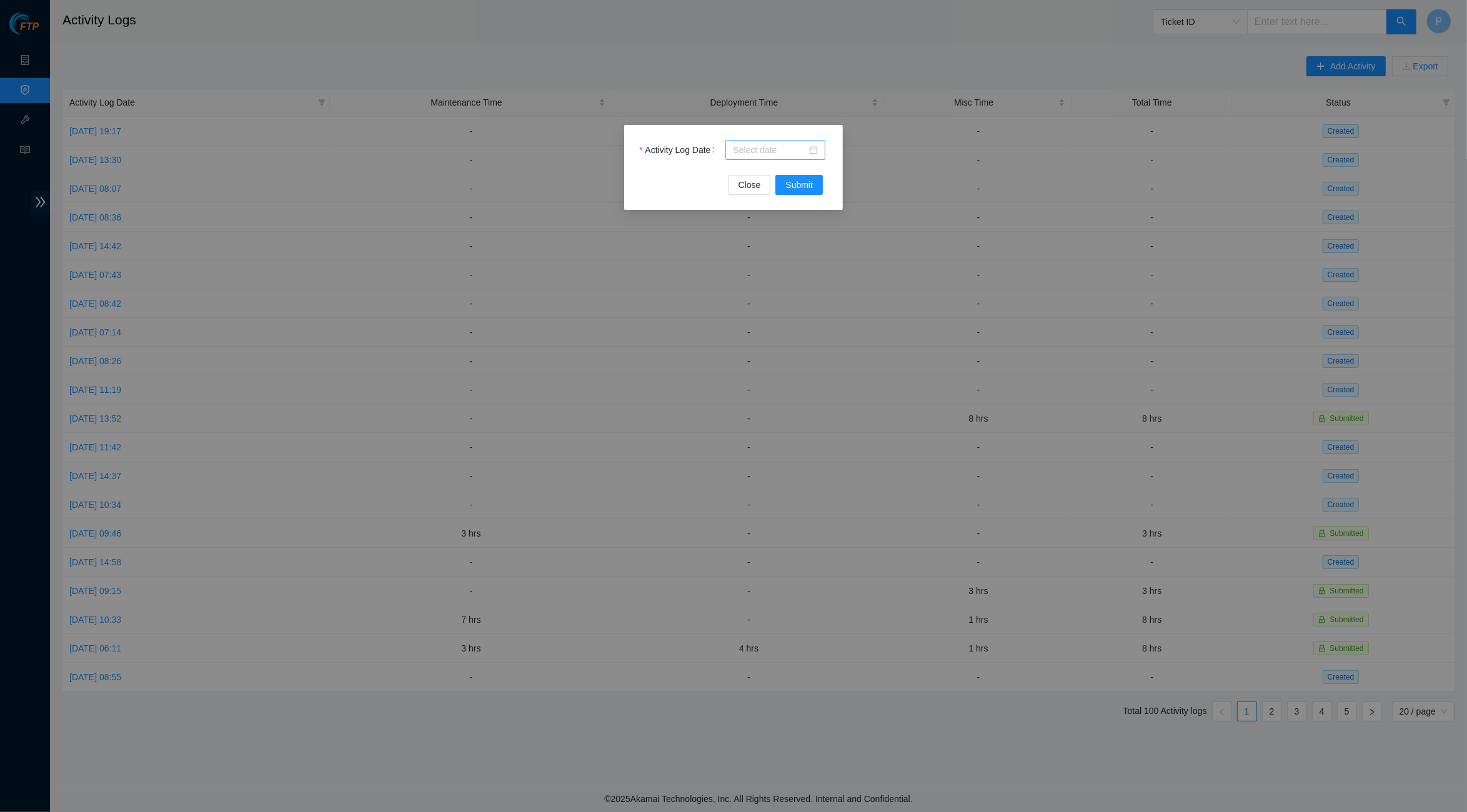
click at [771, 152] on input "Activity Log Date" at bounding box center [770, 150] width 74 height 14
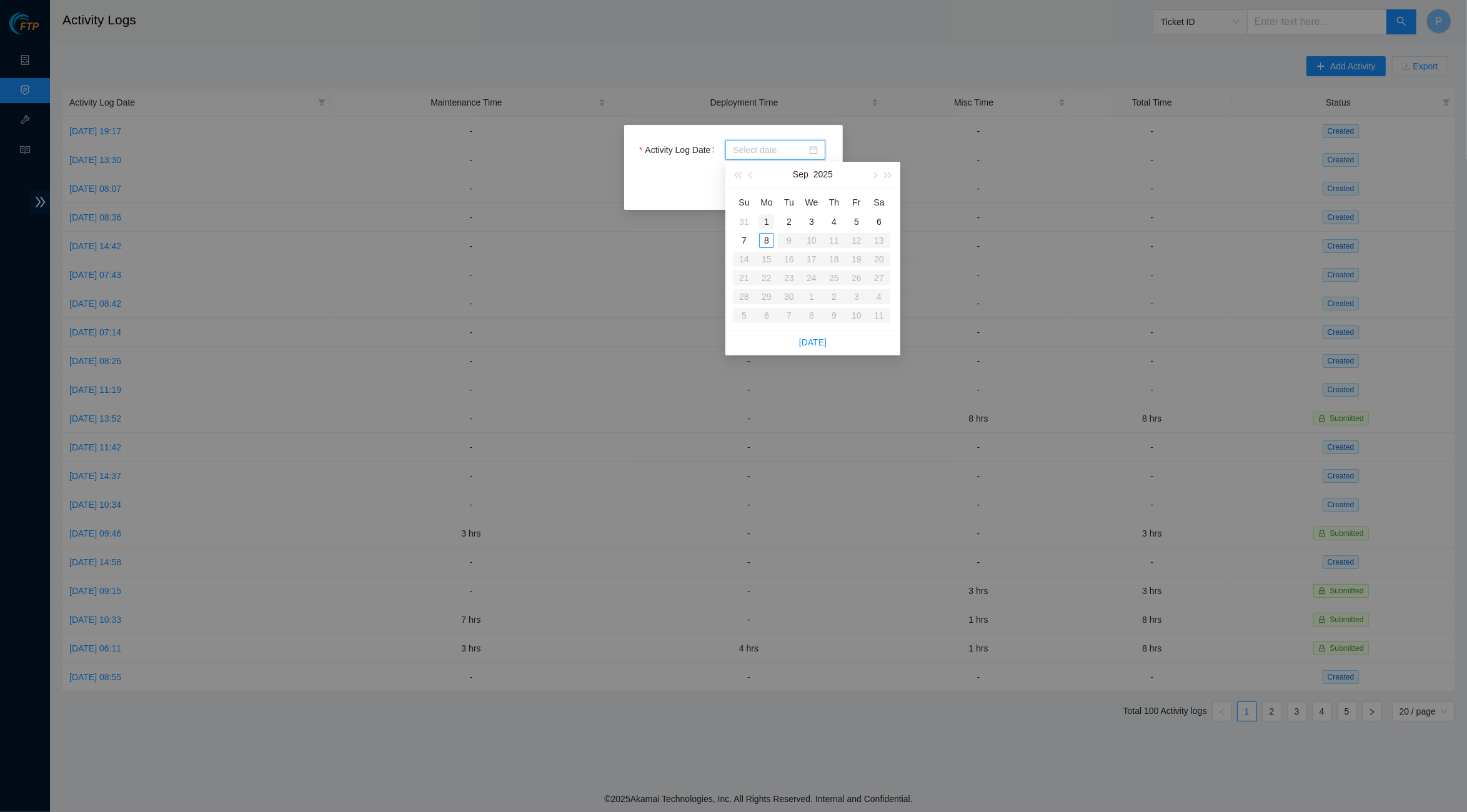
type input "2025-09-01"
type input "[DATE]"
click at [765, 234] on div "8" at bounding box center [766, 241] width 15 height 15
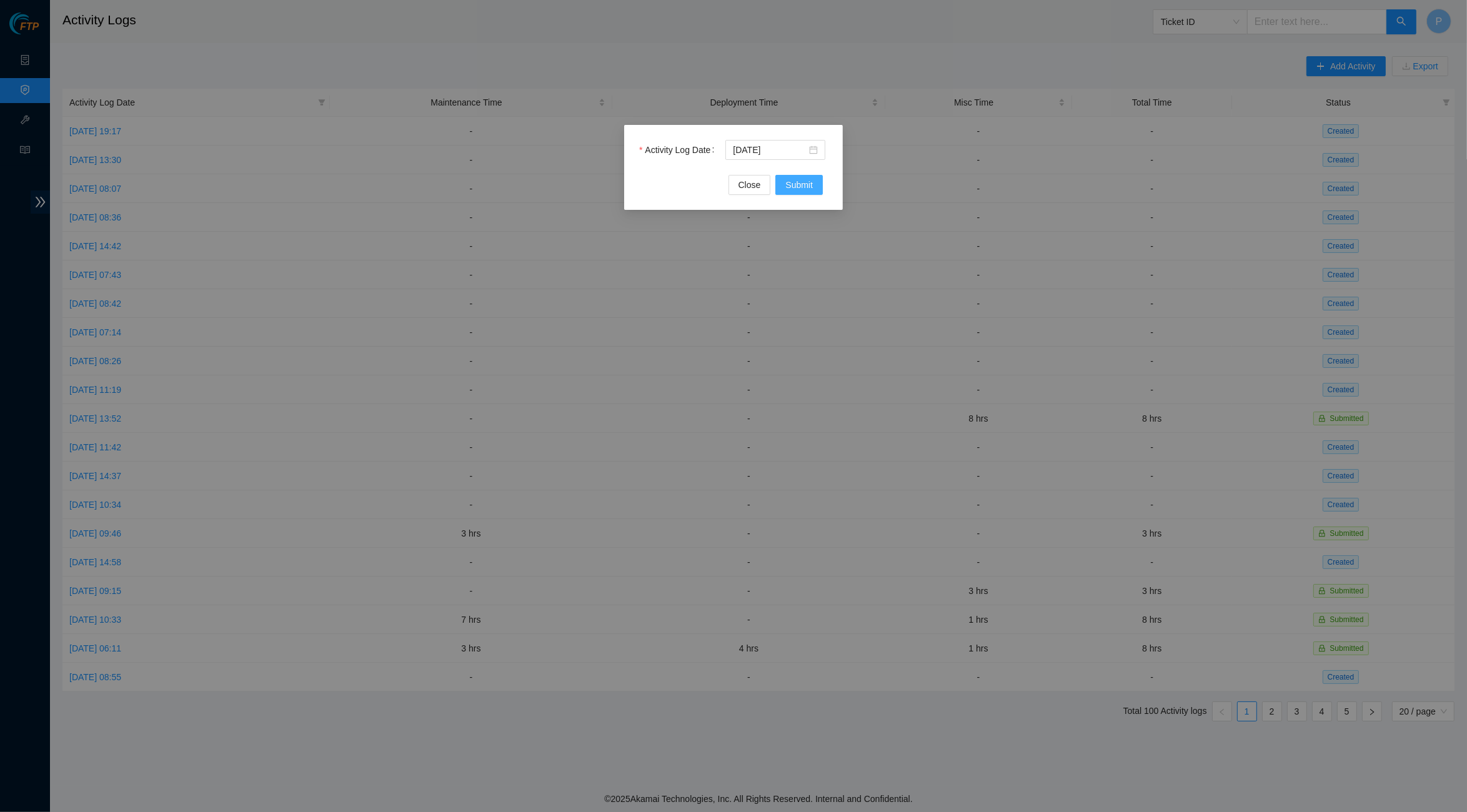
click at [802, 184] on span "Submit" at bounding box center [799, 185] width 27 height 14
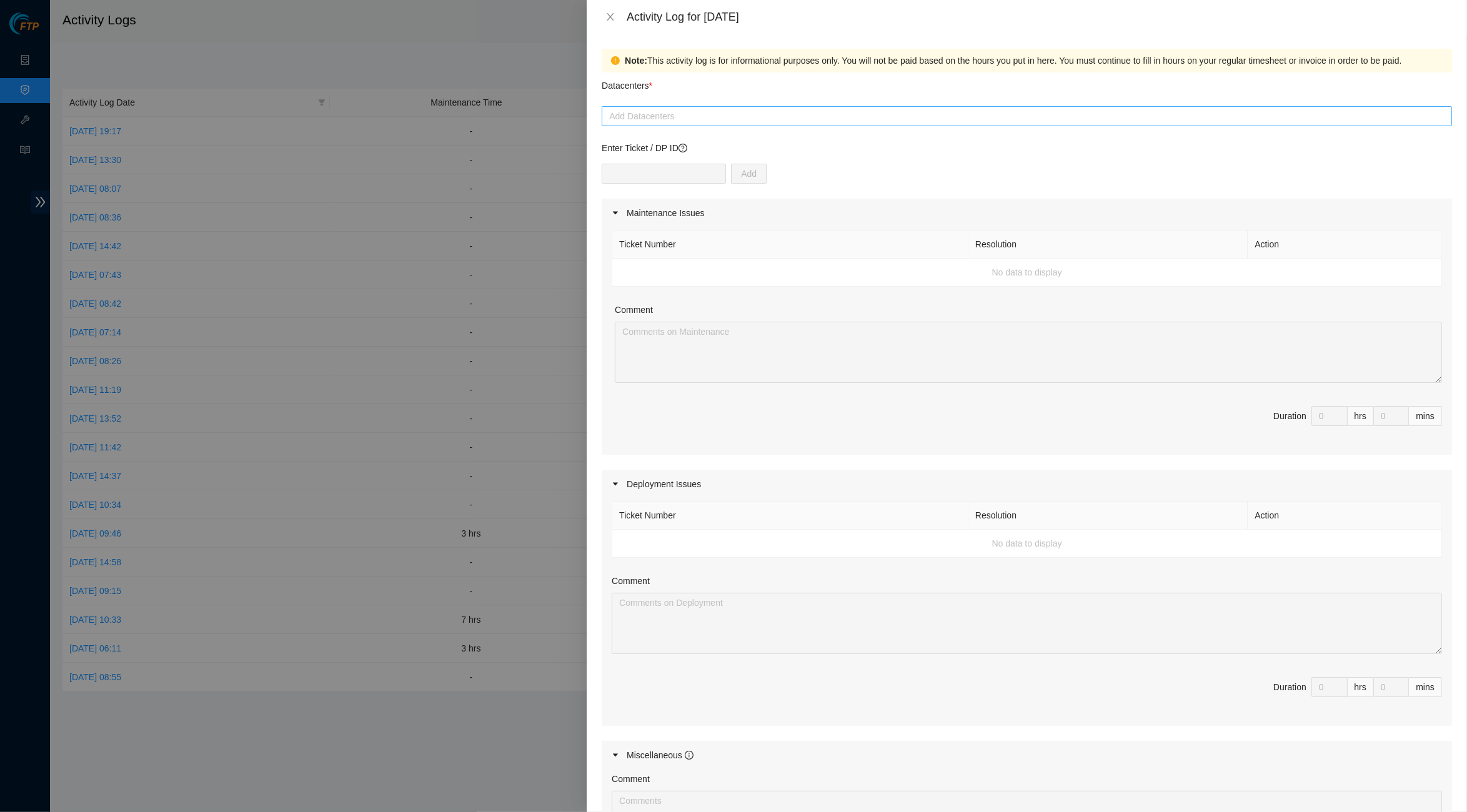
click at [968, 106] on div "Add Datacenters" at bounding box center [1027, 116] width 850 height 20
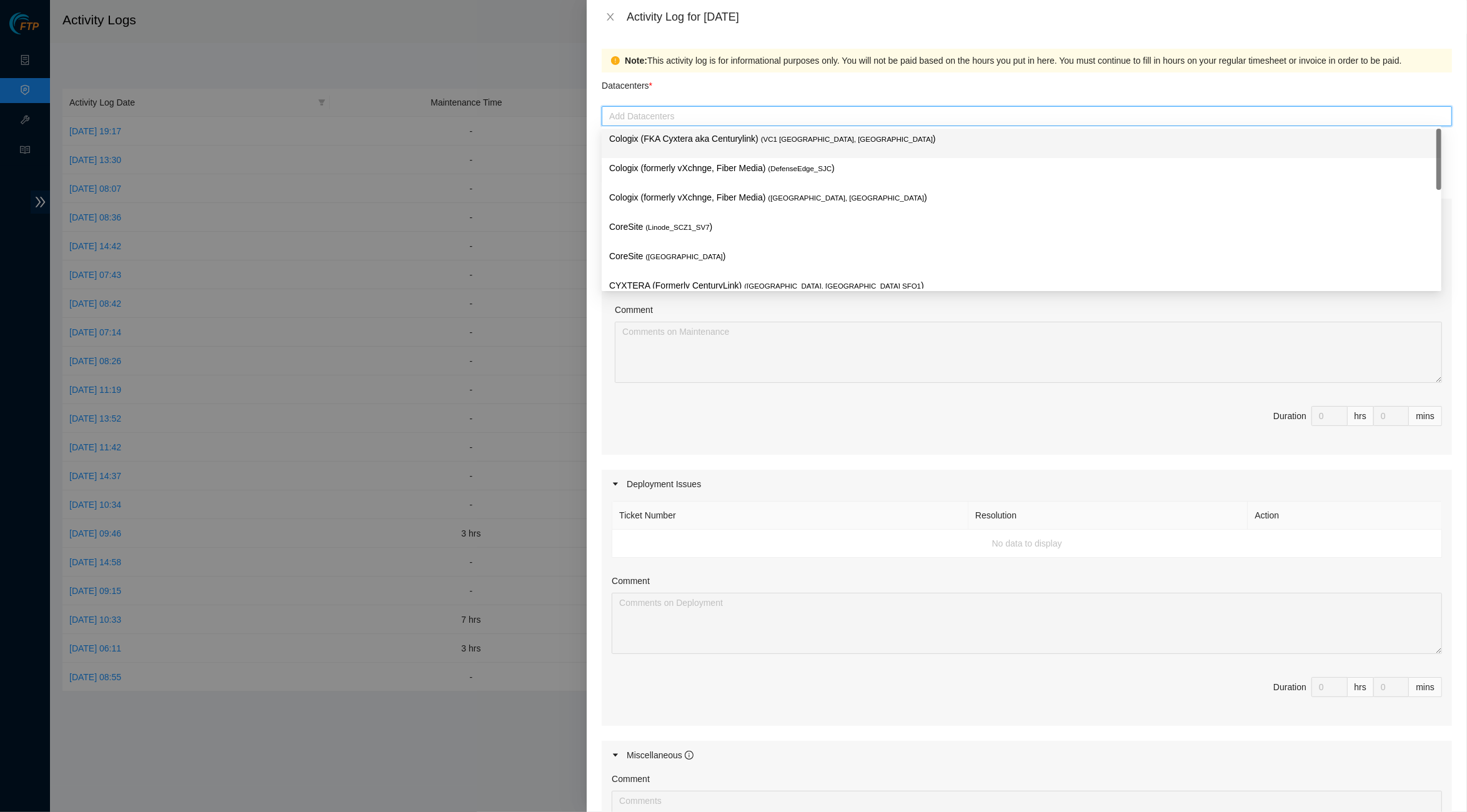
click at [781, 145] on p "Cologix (FKA Cyxtera aka Centurylink) ( VC1 Vancouver, BC )" at bounding box center [1021, 139] width 824 height 14
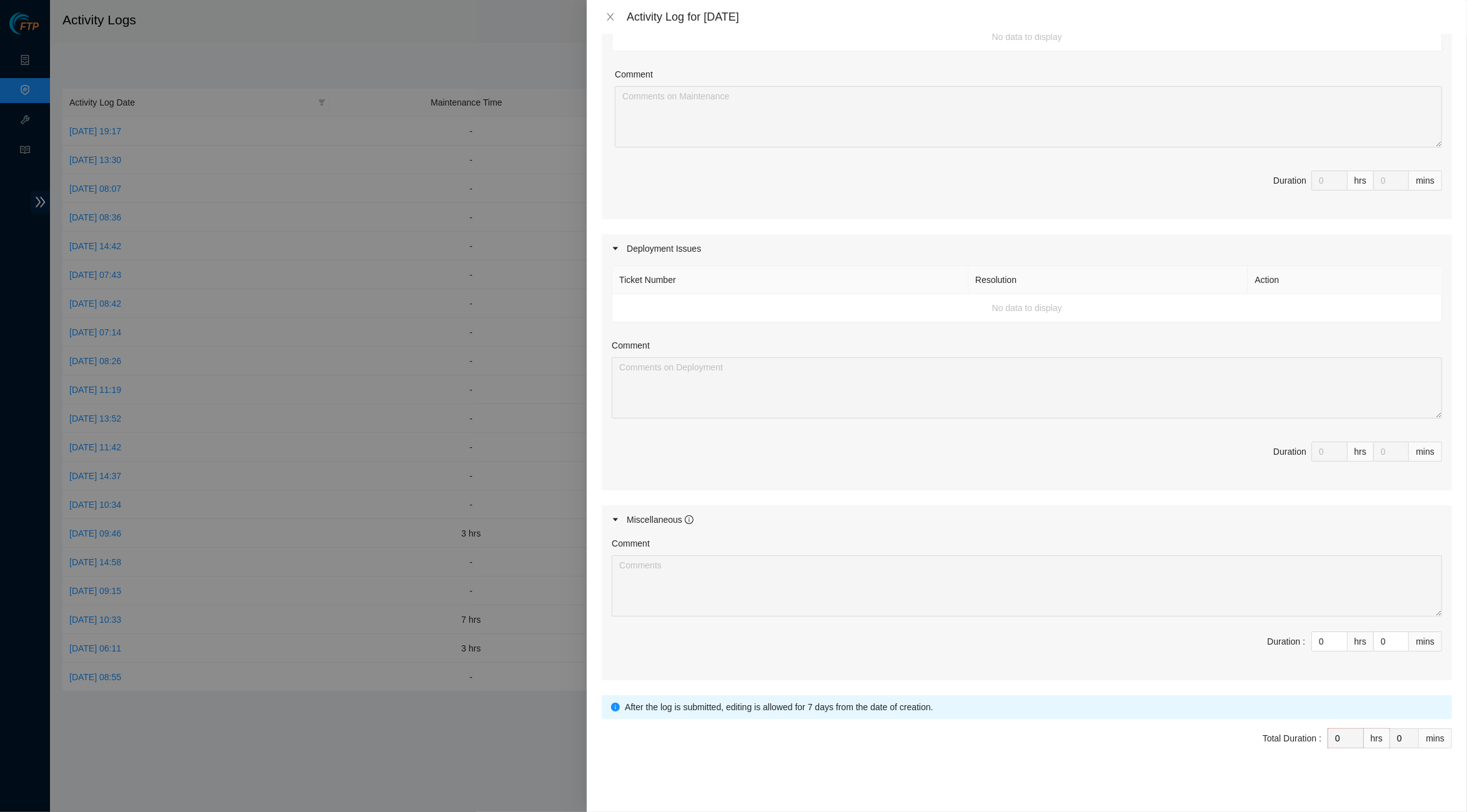
scroll to position [234, 0]
click at [1316, 635] on input "0" at bounding box center [1329, 642] width 35 height 19
type input "5"
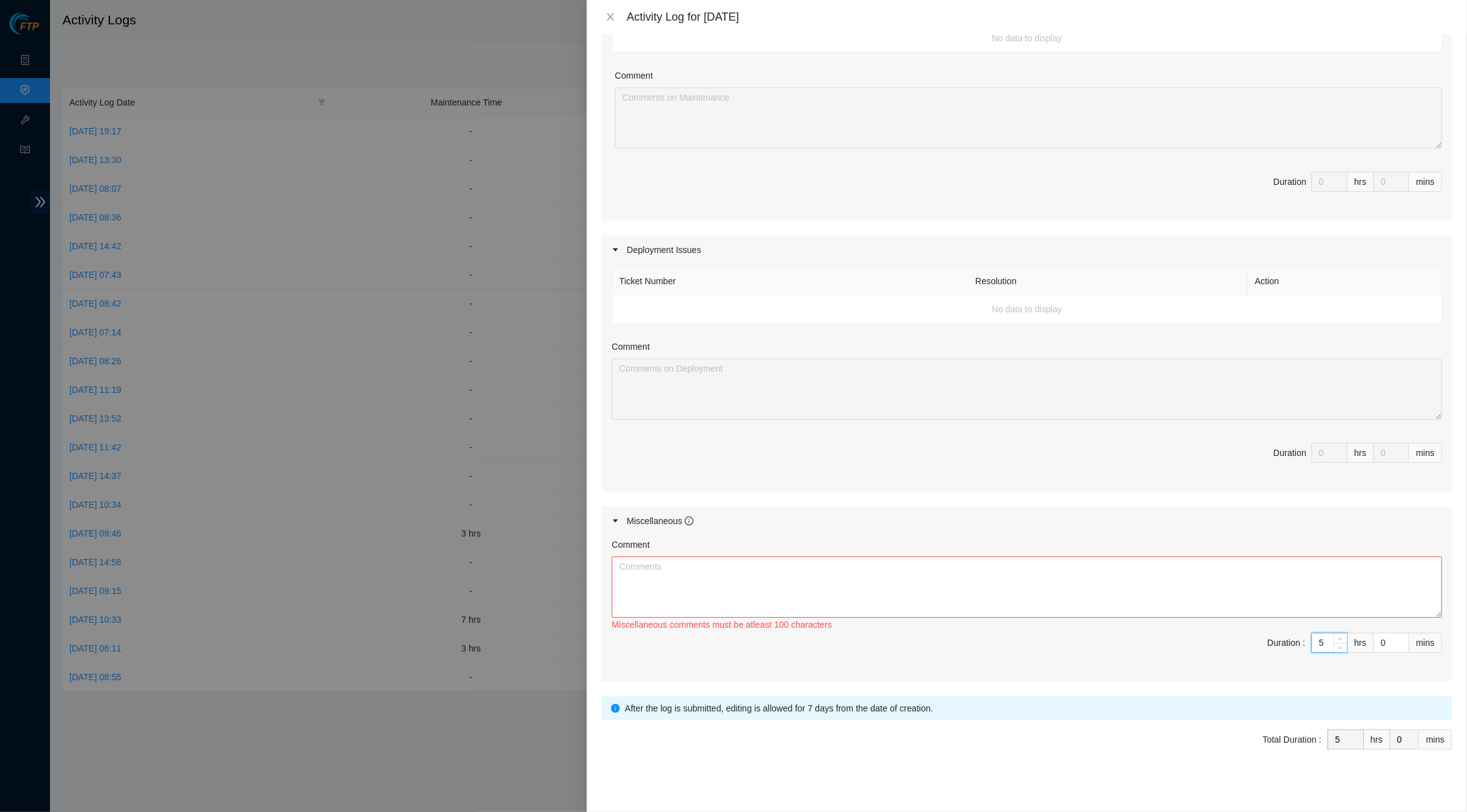
type input "5"
click at [1103, 573] on textarea "Comment" at bounding box center [1027, 587] width 830 height 61
click at [612, 14] on icon "close" at bounding box center [610, 17] width 10 height 10
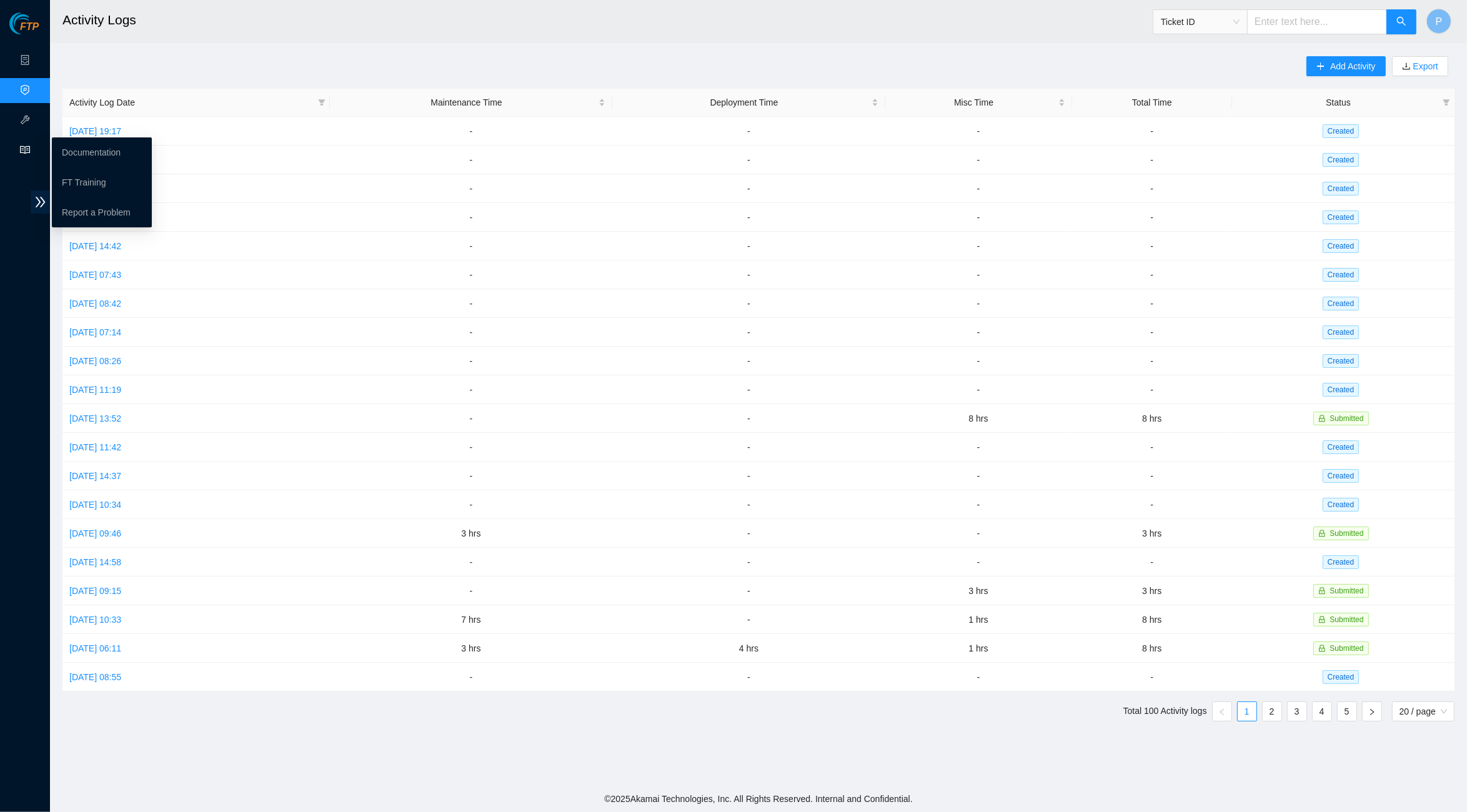
click at [27, 149] on icon "read" at bounding box center [25, 149] width 10 height 10
click at [76, 149] on link "Documentation" at bounding box center [91, 152] width 59 height 10
click at [403, 9] on h2 "Activity Logs" at bounding box center [567, 20] width 1010 height 40
click at [36, 56] on link "Data Centers" at bounding box center [62, 60] width 51 height 10
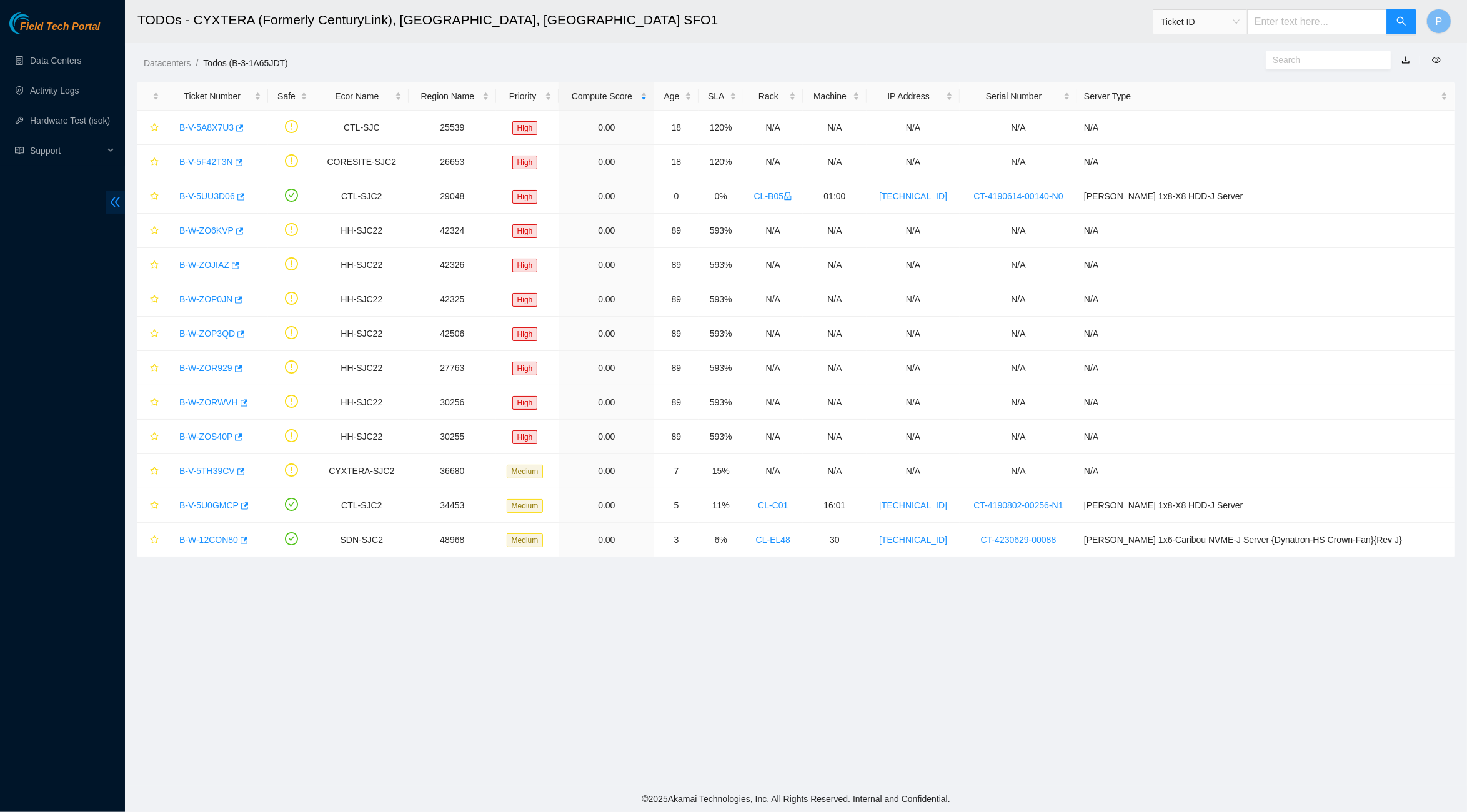
click at [111, 207] on icon "double-left" at bounding box center [115, 201] width 13 height 13
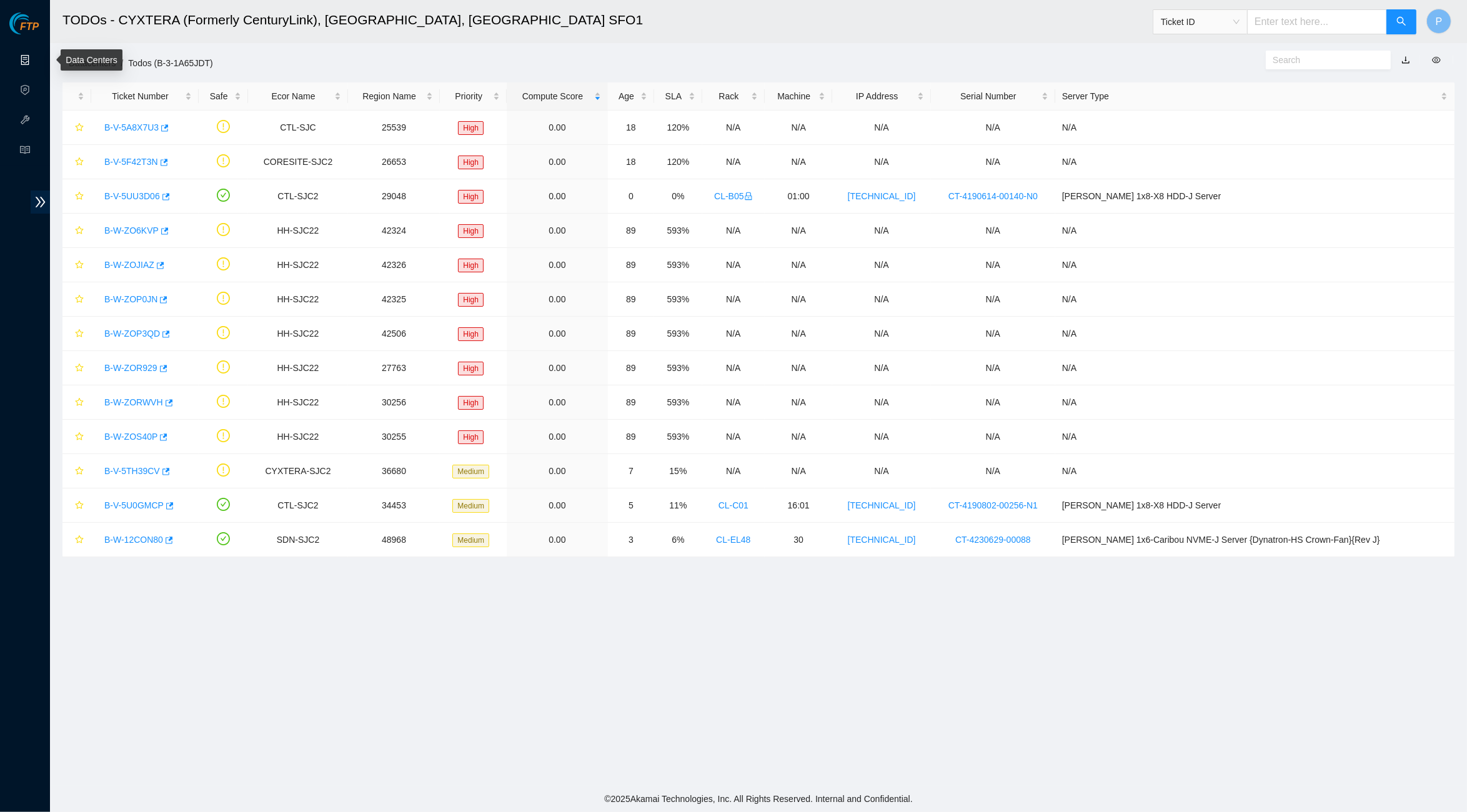
click at [36, 56] on link "Data Centers" at bounding box center [62, 60] width 51 height 10
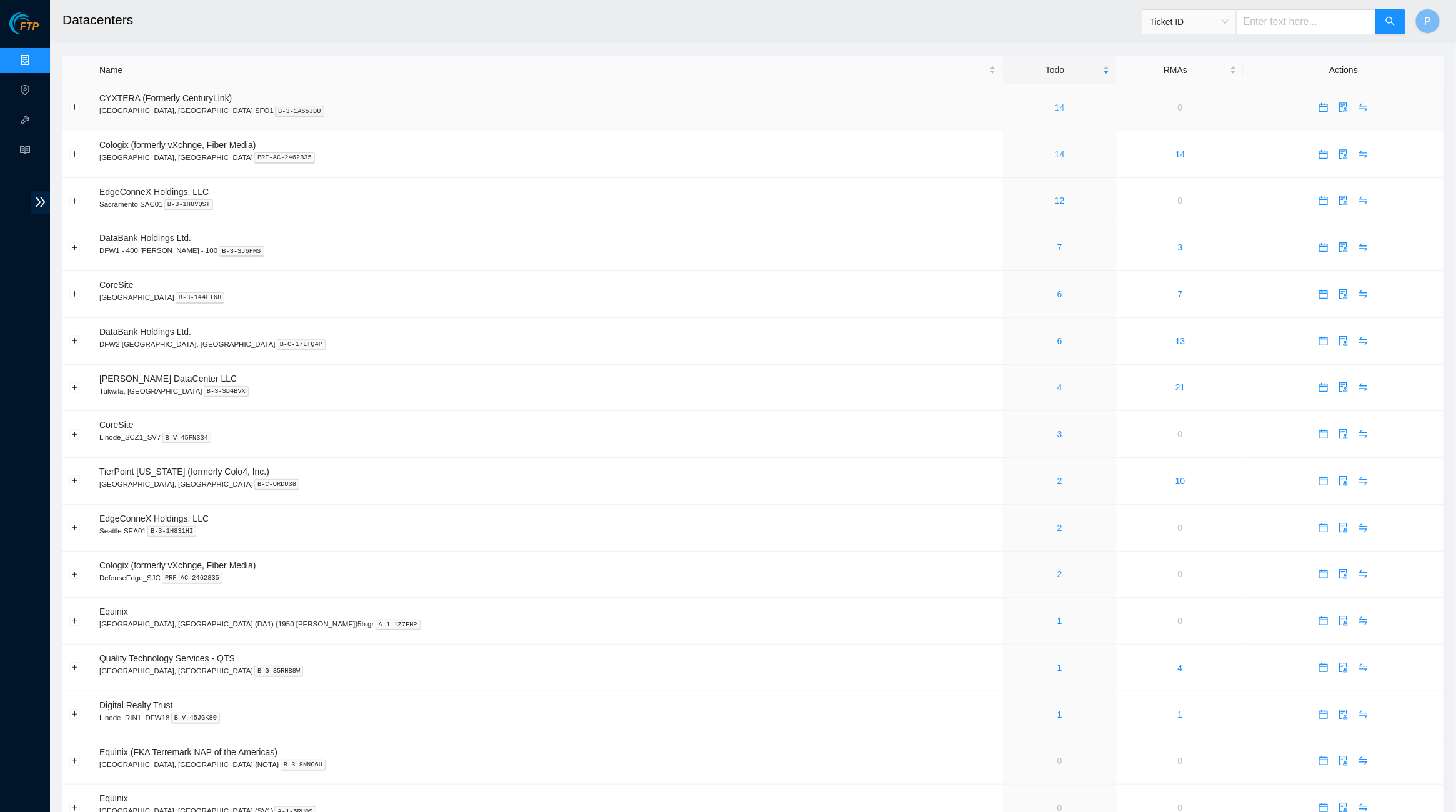
click at [1055, 103] on link "14" at bounding box center [1059, 107] width 10 height 10
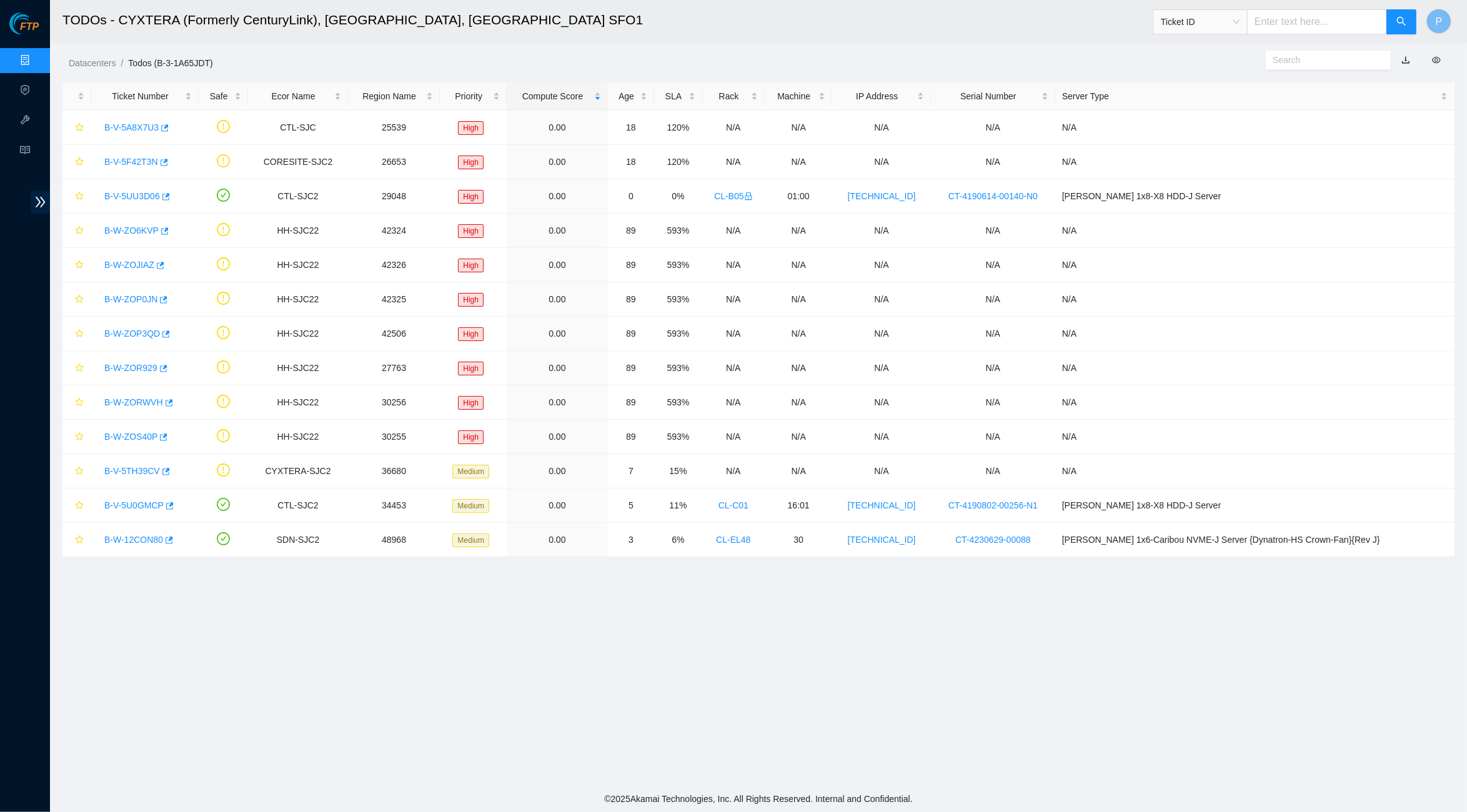
click at [1407, 56] on link "button" at bounding box center [1406, 60] width 9 height 10
click at [36, 60] on link "Data Centers" at bounding box center [62, 60] width 51 height 10
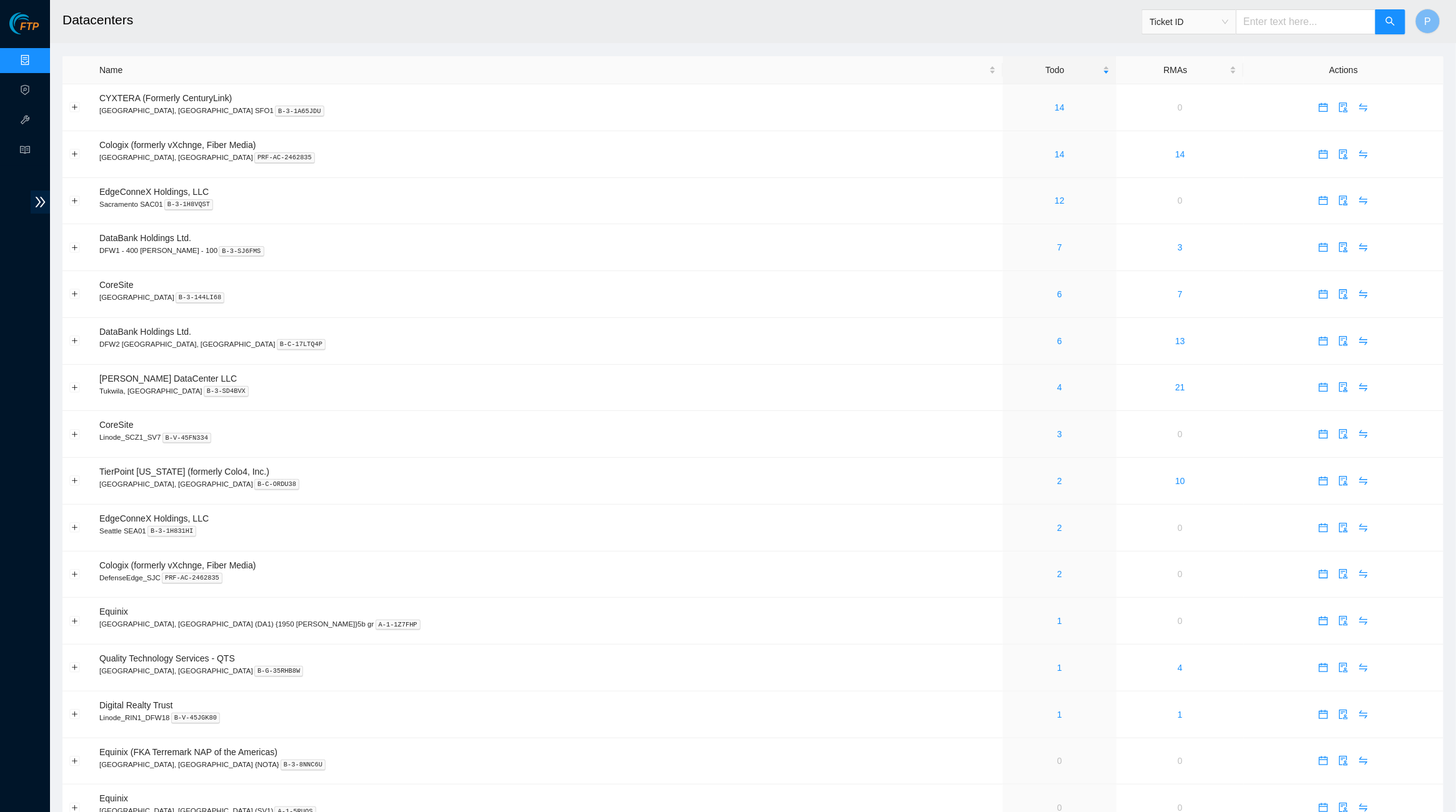
click at [36, 60] on link "Data Centers" at bounding box center [62, 60] width 51 height 10
click at [1286, 14] on input "text" at bounding box center [1306, 21] width 140 height 25
paste input "B-V-5U3RBTU"
type input "B-V-5U3RBTU"
click at [1387, 27] on span "search" at bounding box center [1390, 23] width 10 height 12
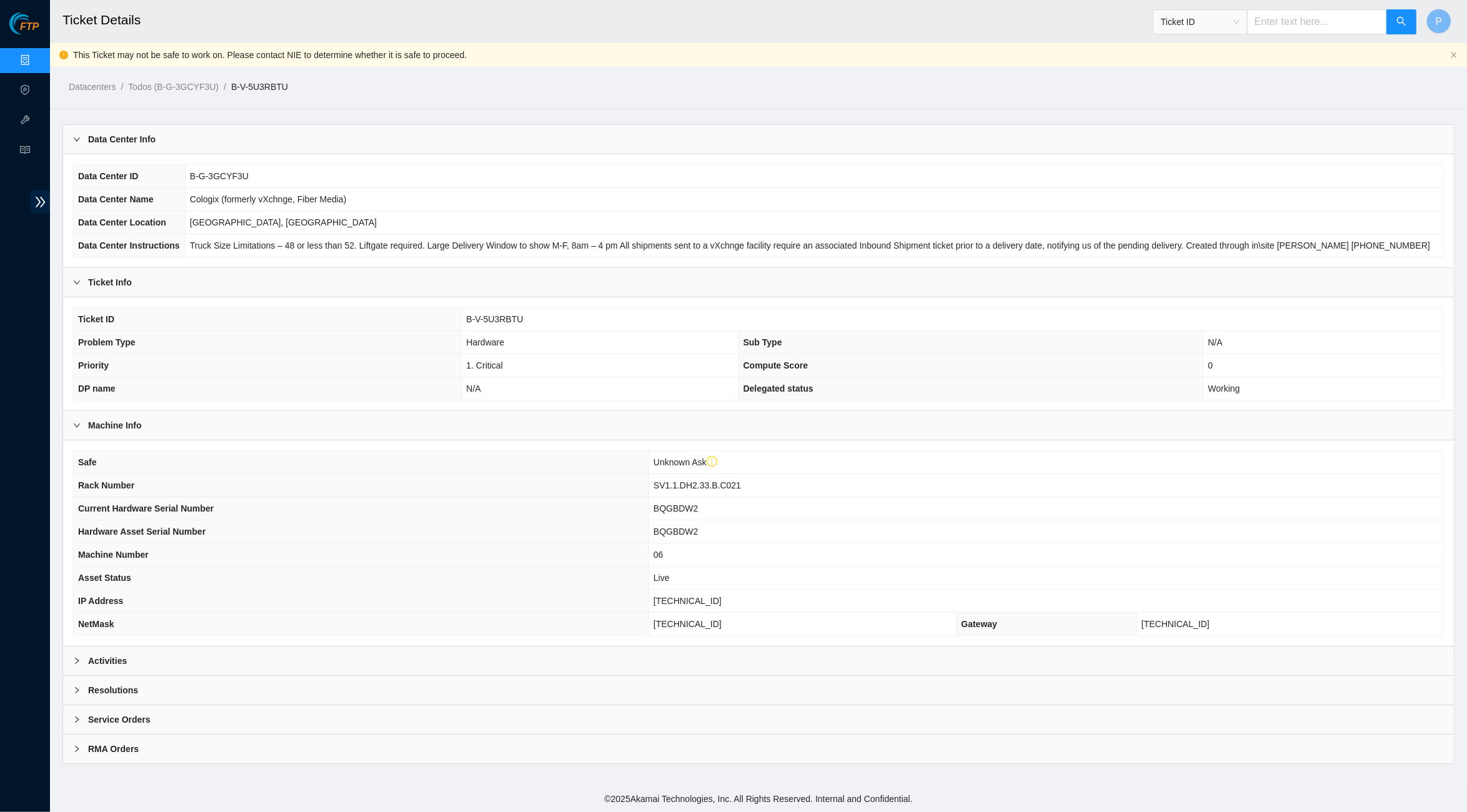
click at [569, 663] on div "Activities" at bounding box center [759, 660] width 1391 height 29
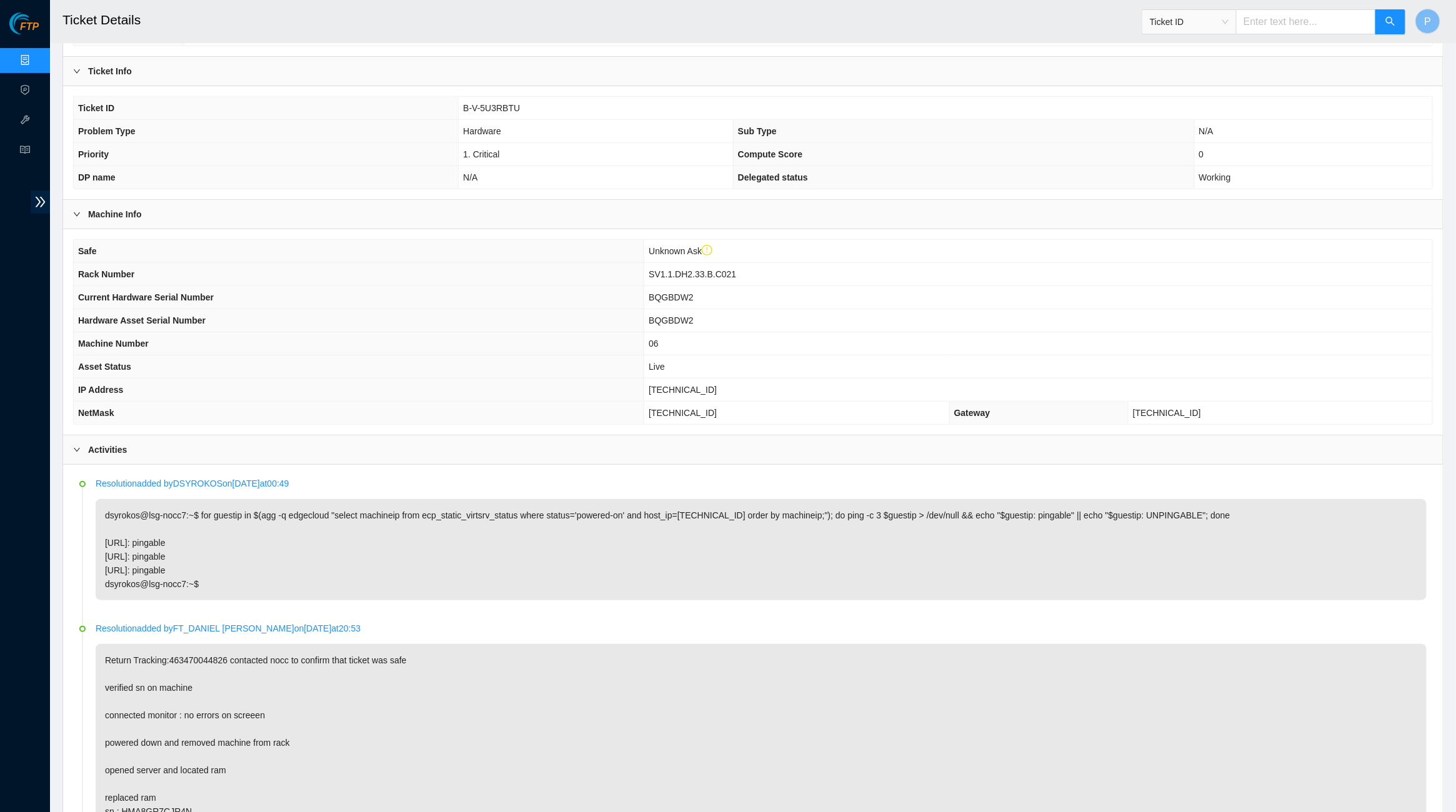
scroll to position [246, 0]
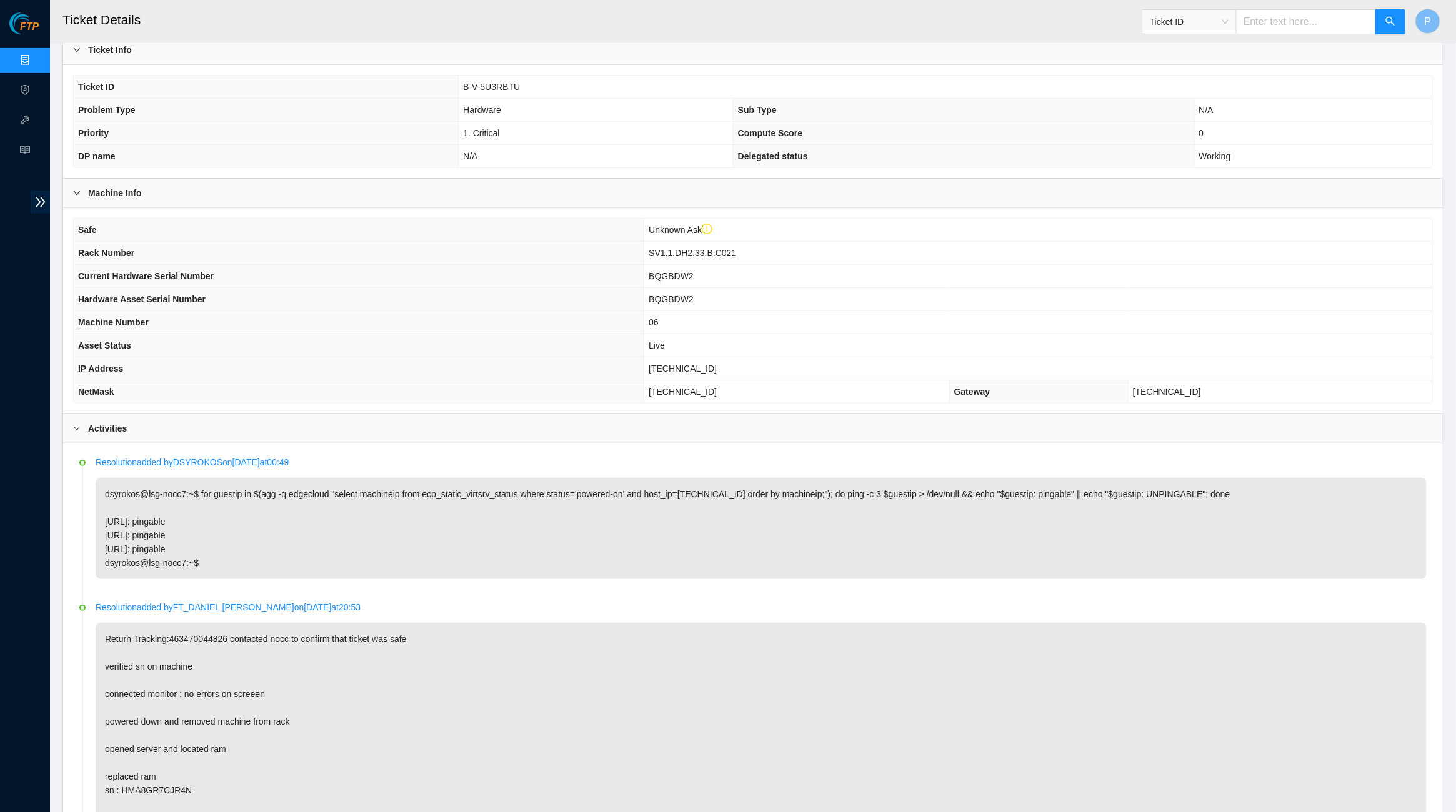
click at [1261, 23] on input "text" at bounding box center [1306, 21] width 140 height 25
paste input "B-V-5Q9NHVA"
type input "B-V-5Q9NHVA"
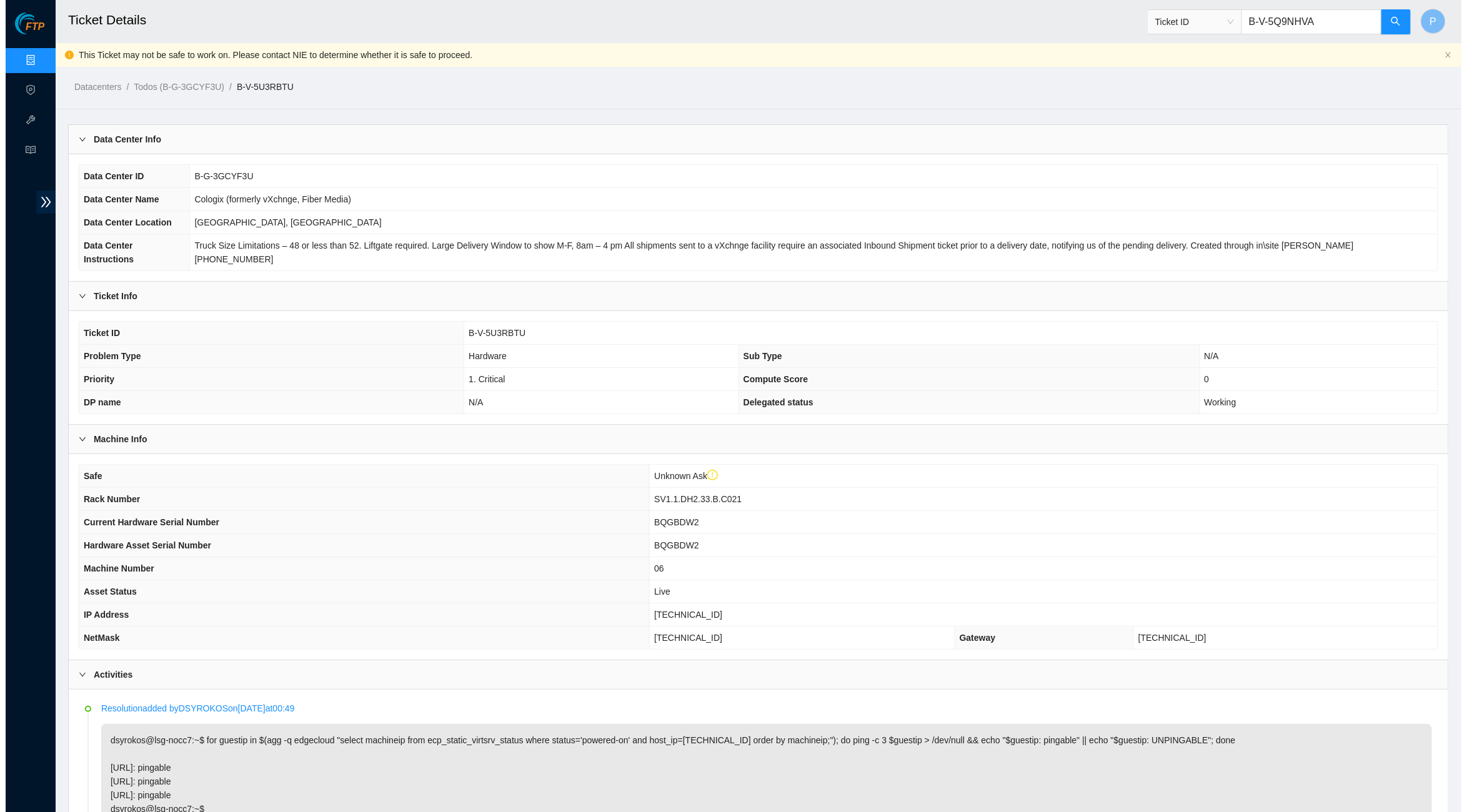
scroll to position [0, 0]
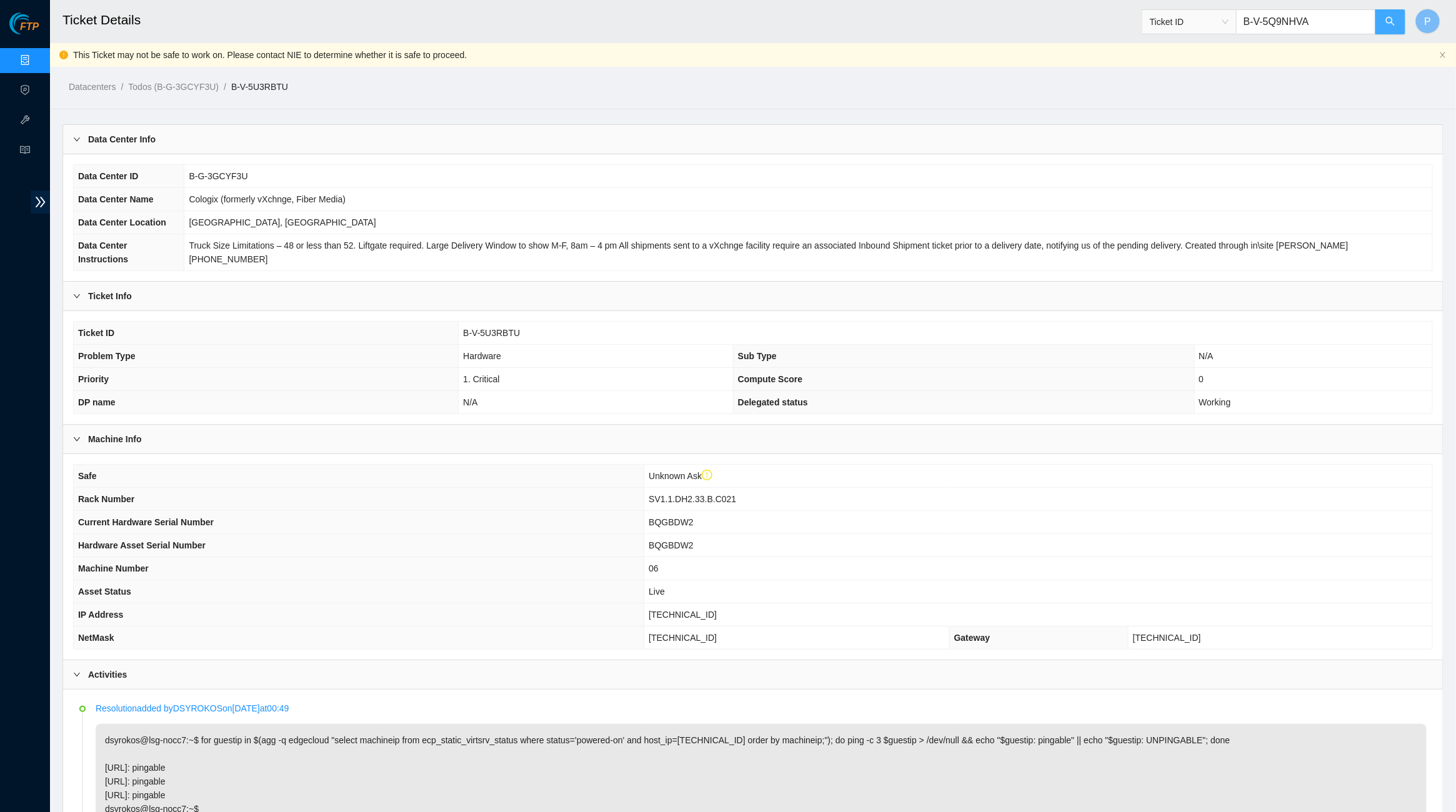
click at [1381, 23] on button "button" at bounding box center [1390, 21] width 30 height 25
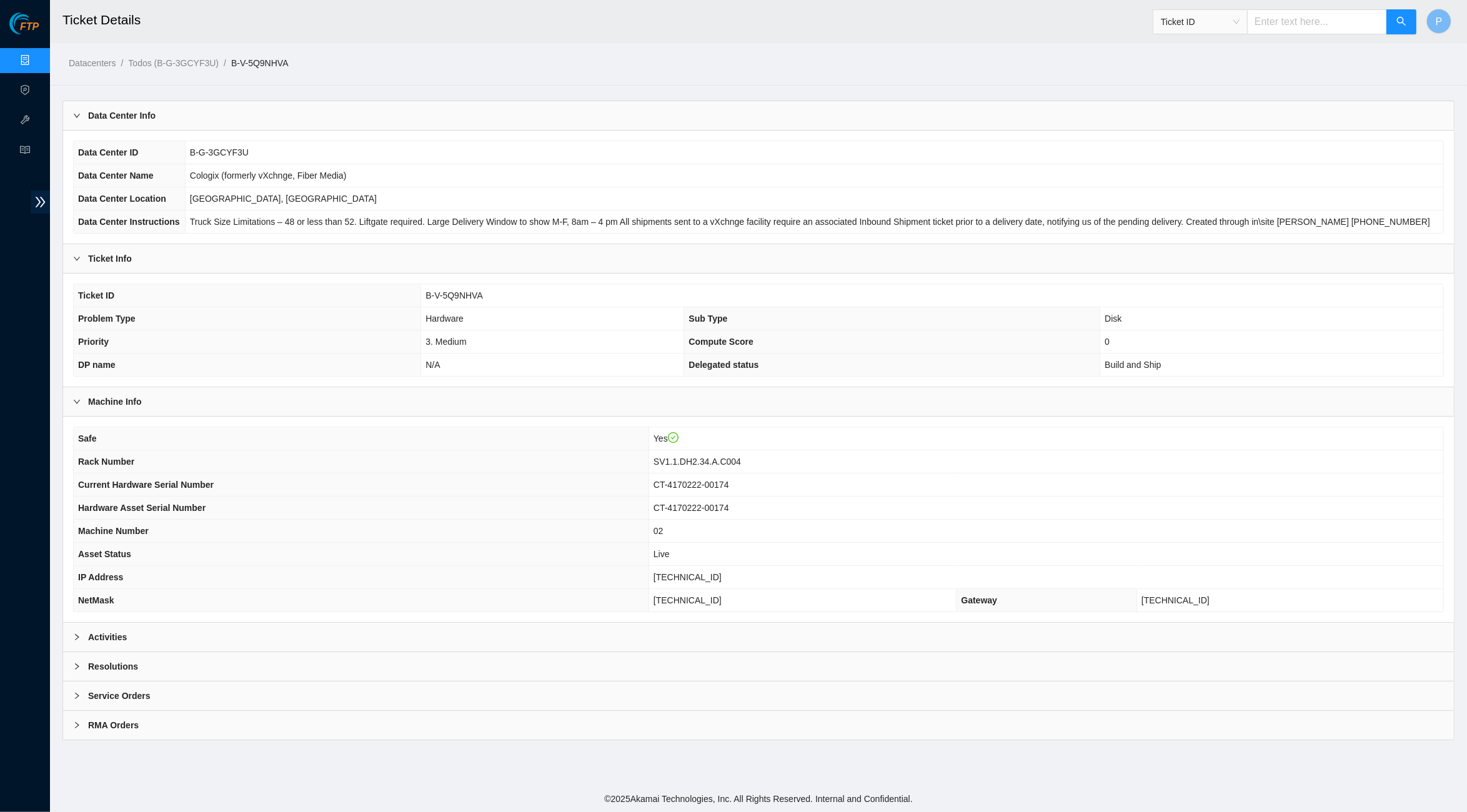
click at [404, 638] on div "Activities" at bounding box center [759, 637] width 1391 height 29
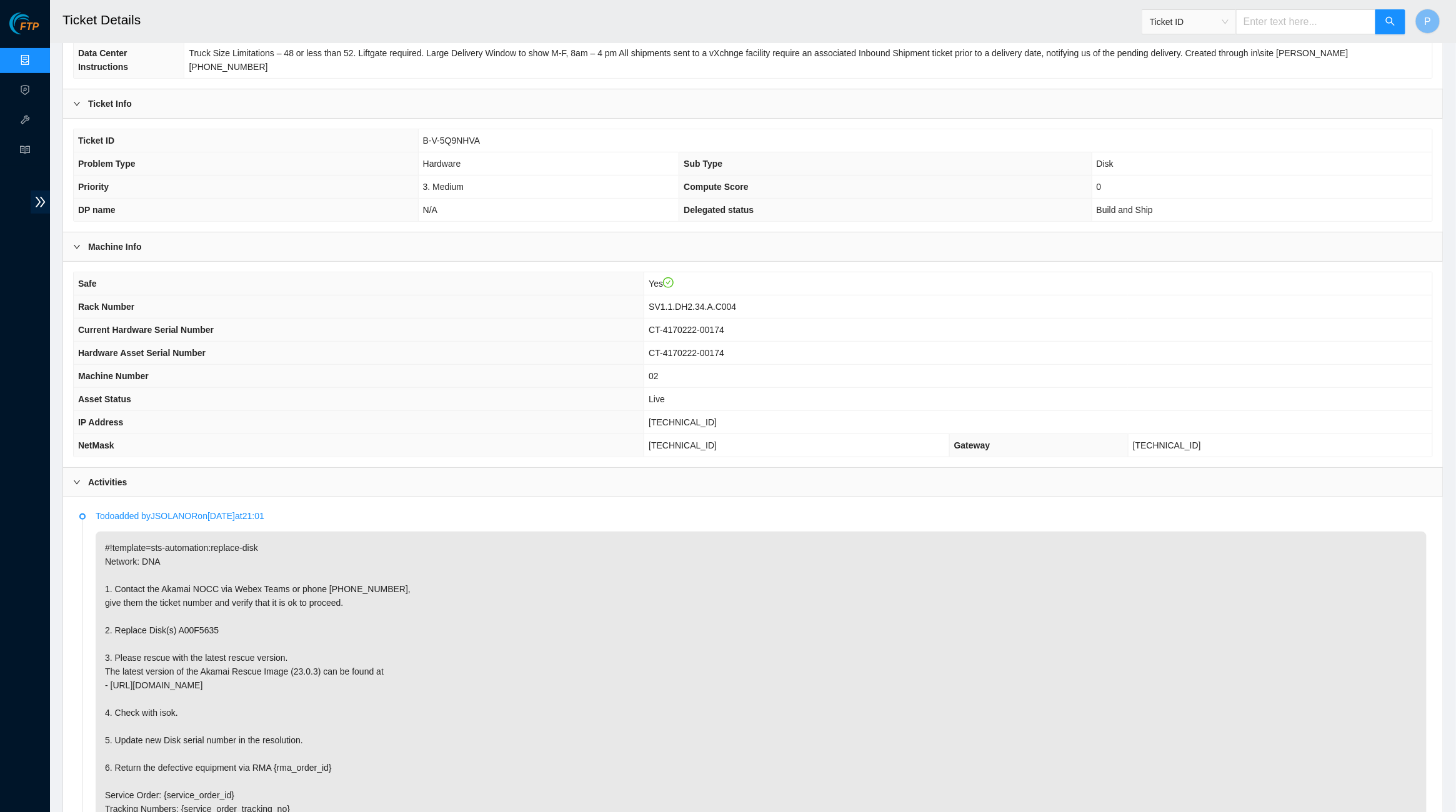
scroll to position [79, 0]
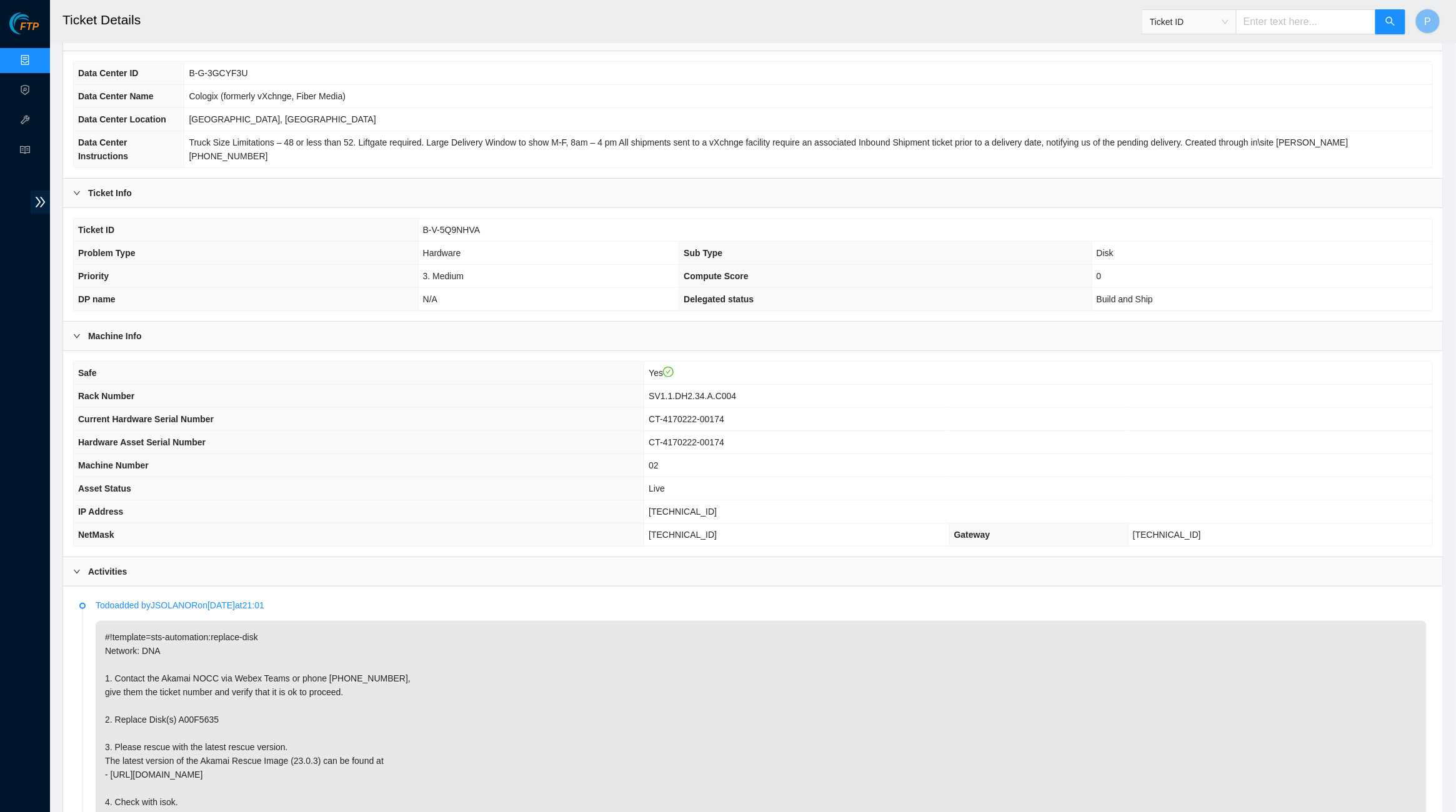
click at [1282, 26] on input "text" at bounding box center [1306, 21] width 140 height 25
paste input "B-W-1416ZKJ"
type input "B-W-1416ZKJ"
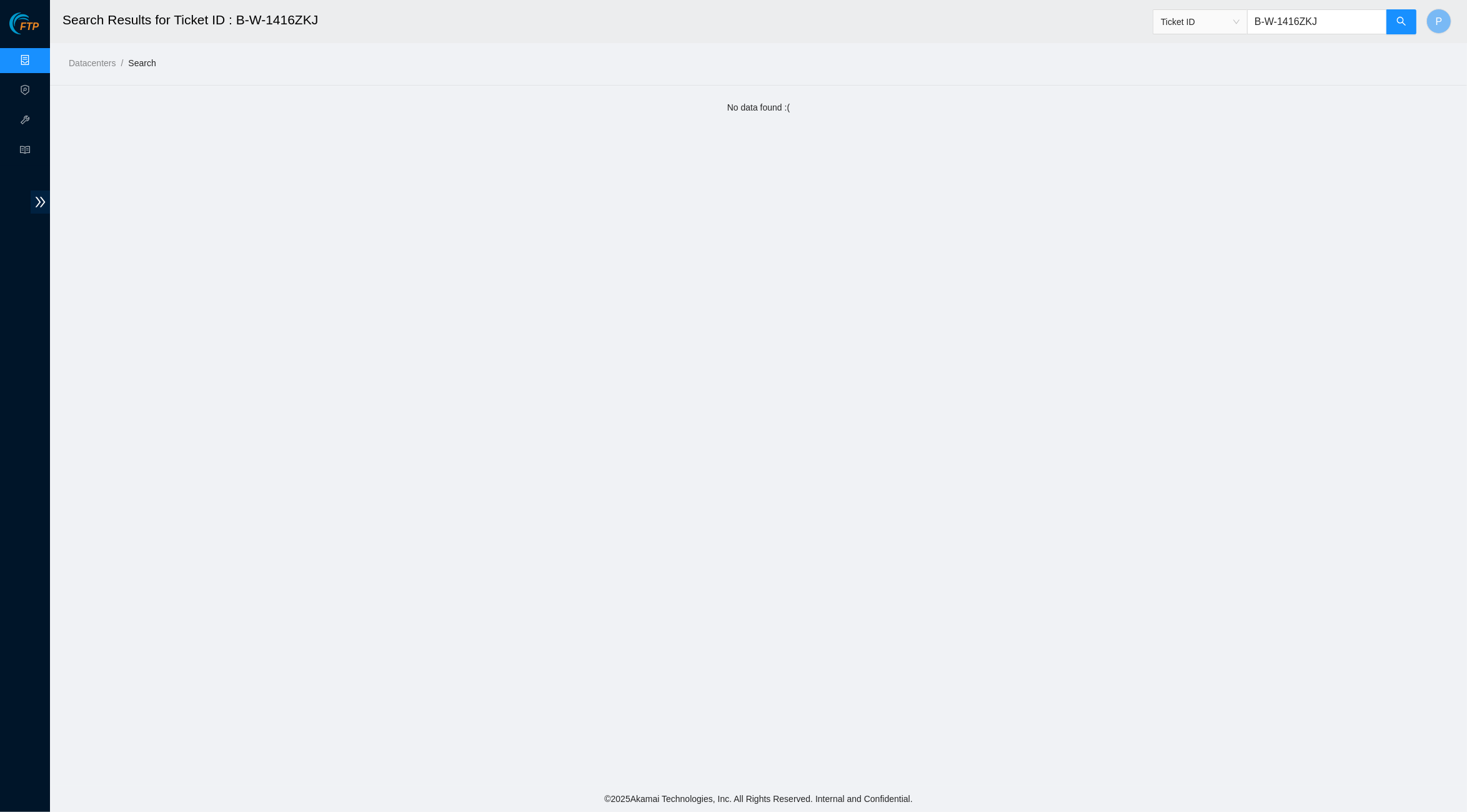
click at [36, 63] on link "Data Centers" at bounding box center [62, 60] width 51 height 10
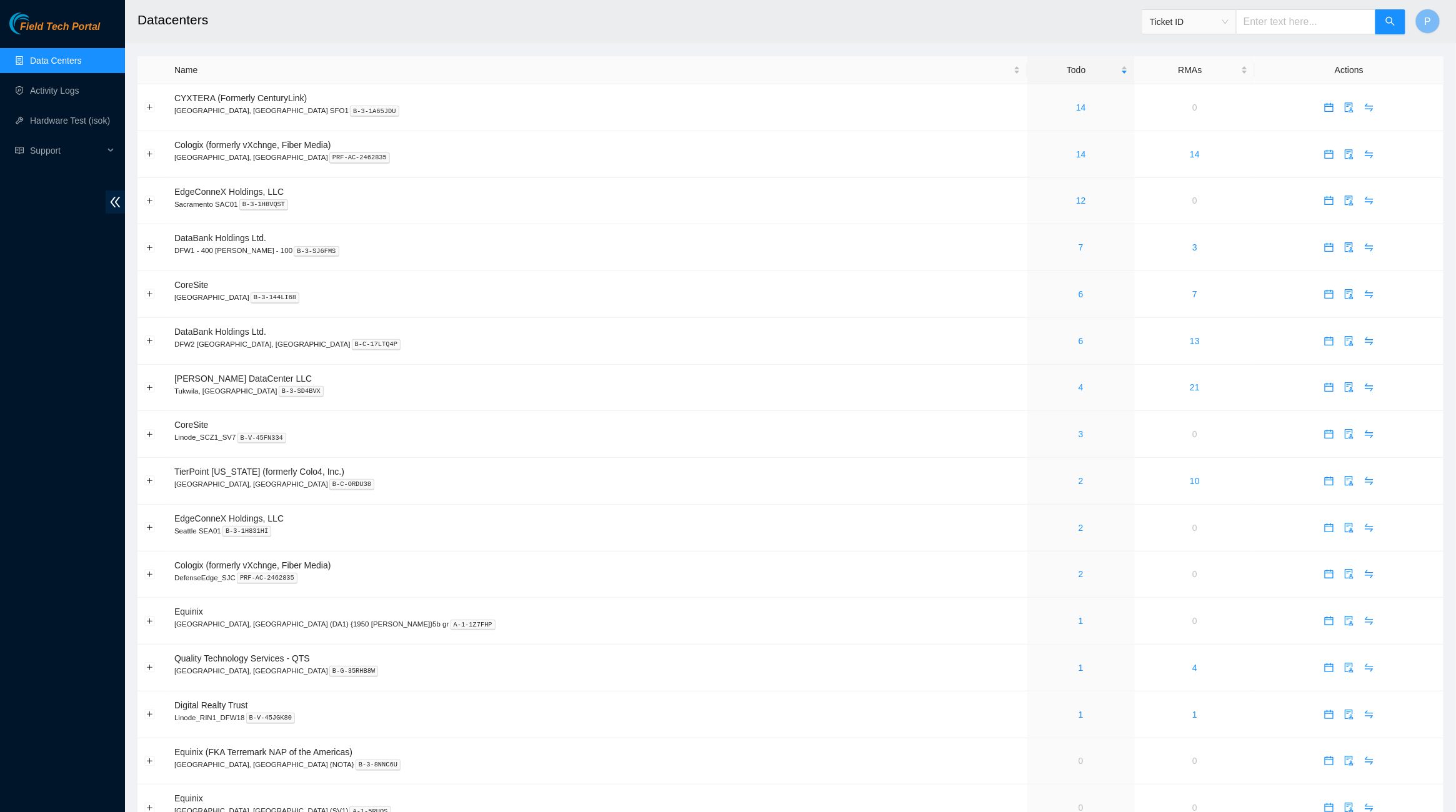
click at [103, 189] on div "Field Tech Portal Data Centers Activity Logs Hardware Test (isok) Support" at bounding box center [63, 412] width 125 height 799
click at [118, 199] on icon "double-left" at bounding box center [115, 201] width 13 height 13
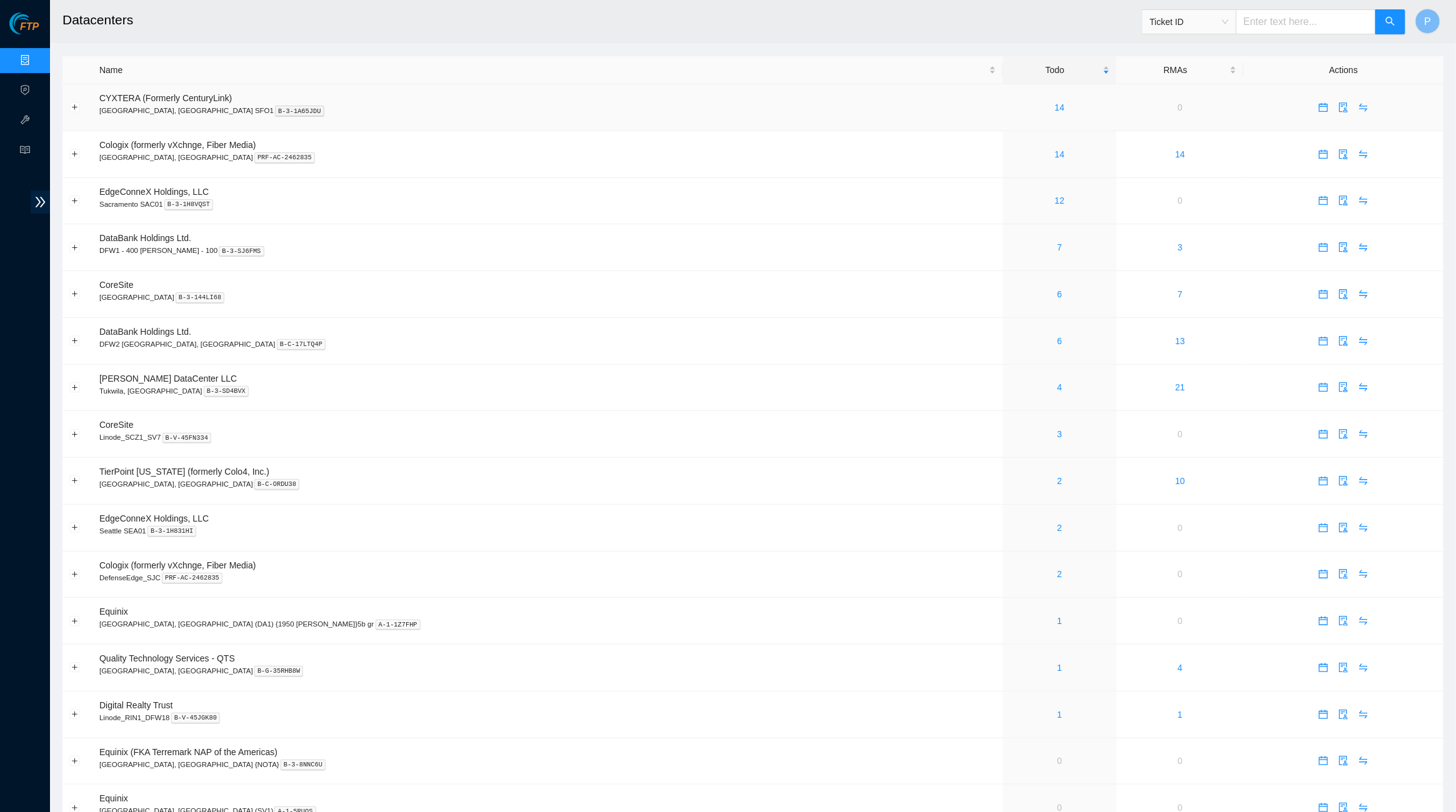
click at [1010, 106] on div "14" at bounding box center [1060, 107] width 100 height 14
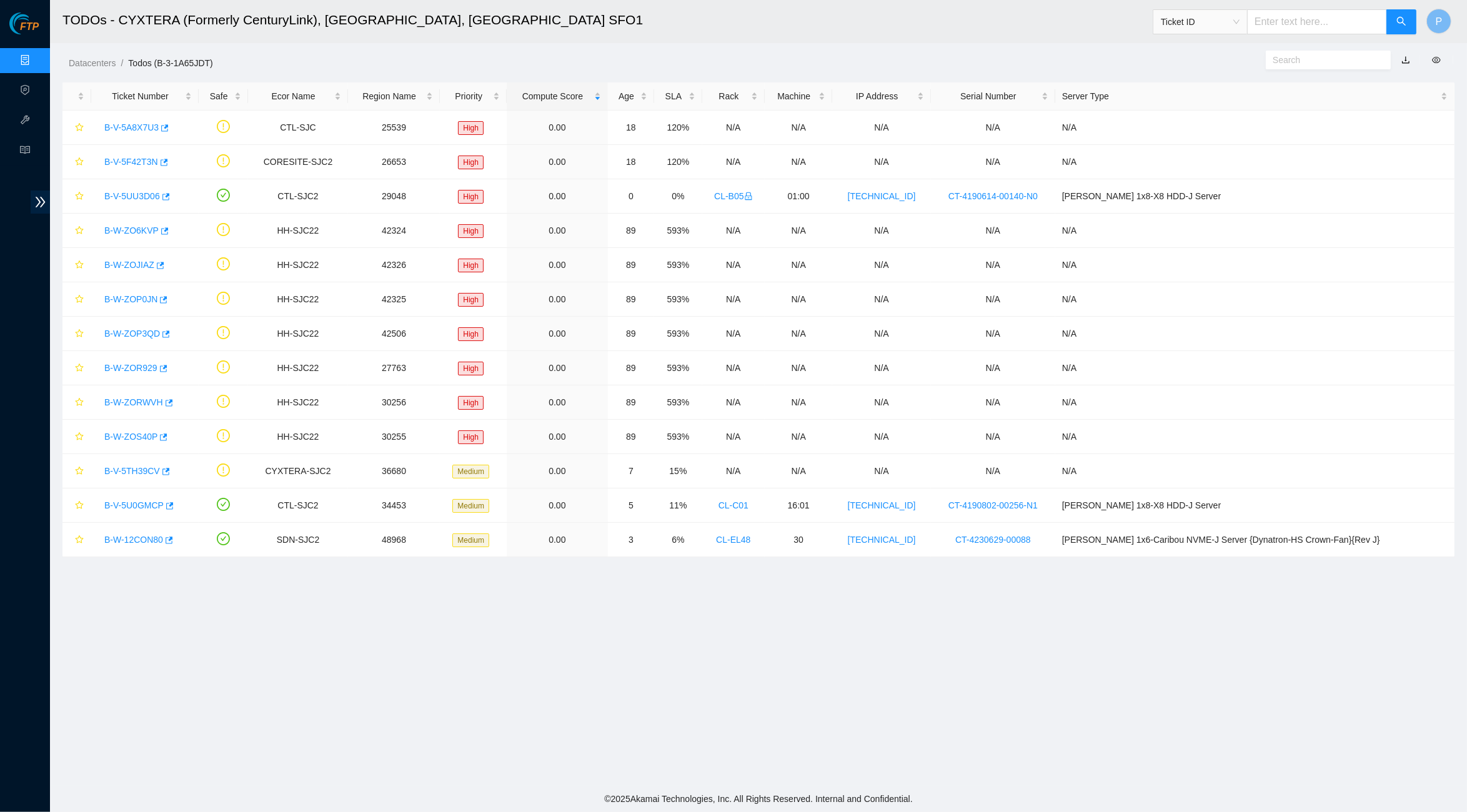
click at [1325, 12] on input "text" at bounding box center [1317, 21] width 140 height 25
paste input "B-V-5TDCHA1"
type input "B-V-5TDCHA1"
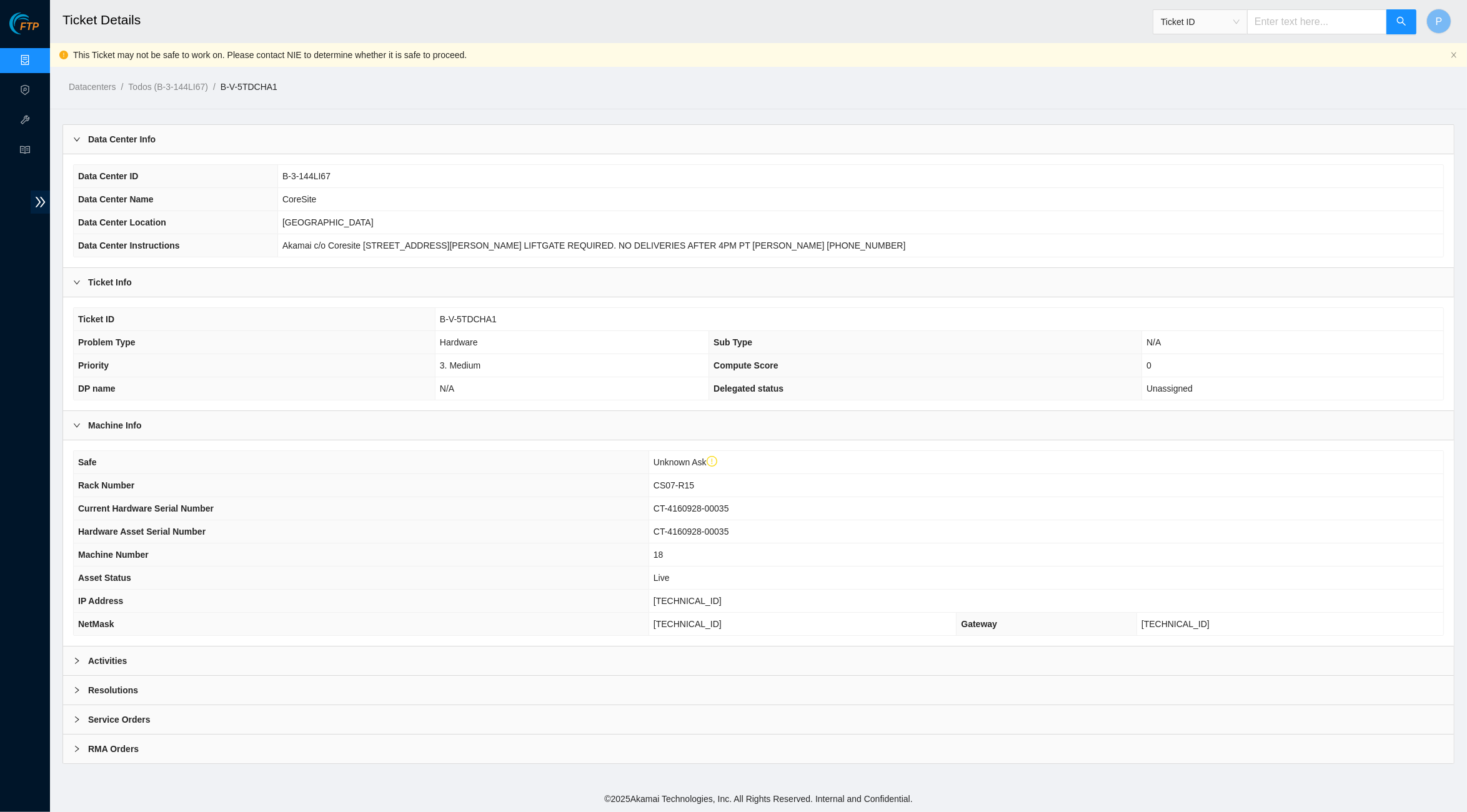
click at [1260, 35] on div "Ticket ID" at bounding box center [1284, 21] width 264 height 40
click at [1265, 27] on input "text" at bounding box center [1317, 21] width 140 height 25
paste input "B-W-14TIPNR"
type input "B-W-14TIPNR"
click at [508, 646] on div "Activities" at bounding box center [759, 660] width 1391 height 29
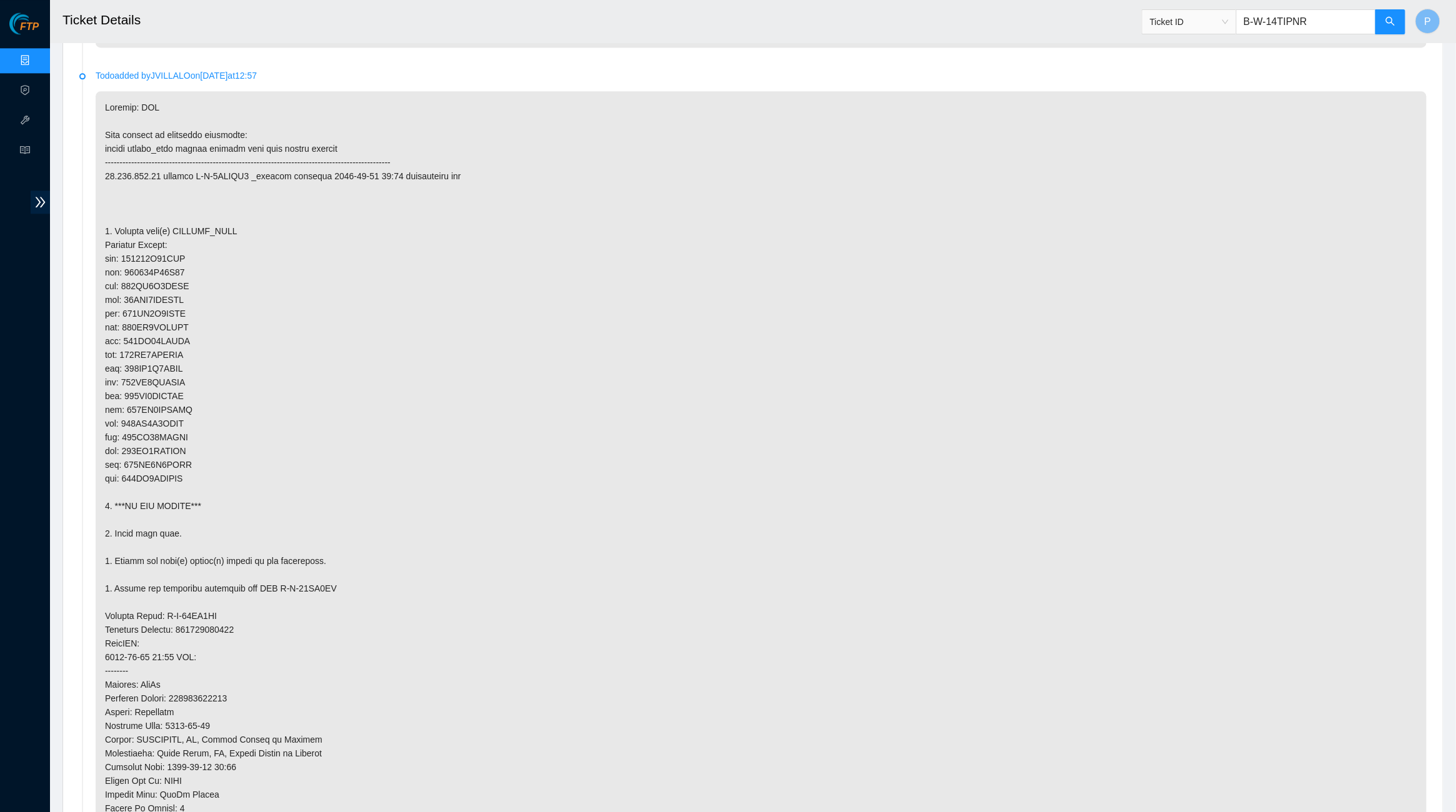
scroll to position [1230, 0]
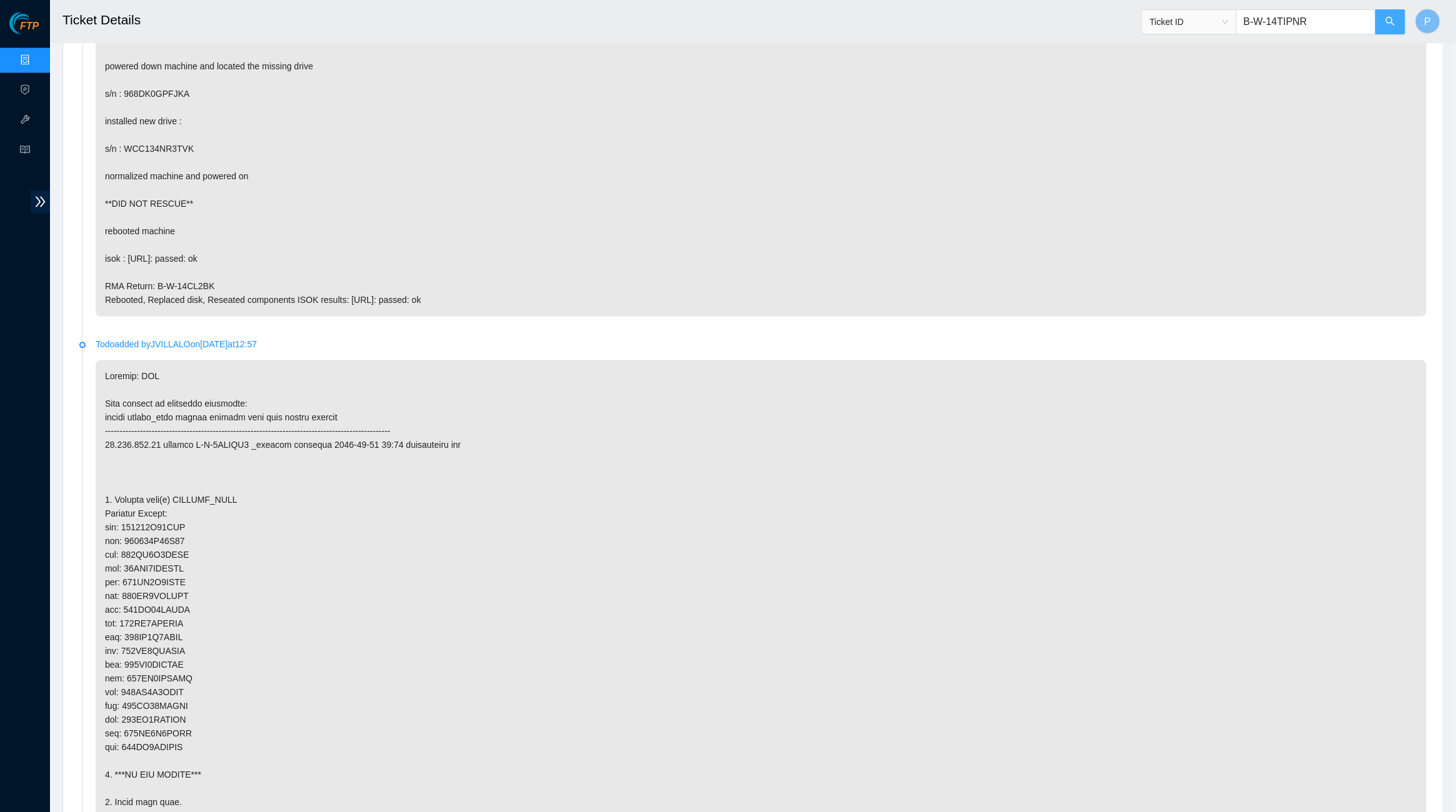
click at [1392, 17] on button "button" at bounding box center [1390, 21] width 30 height 25
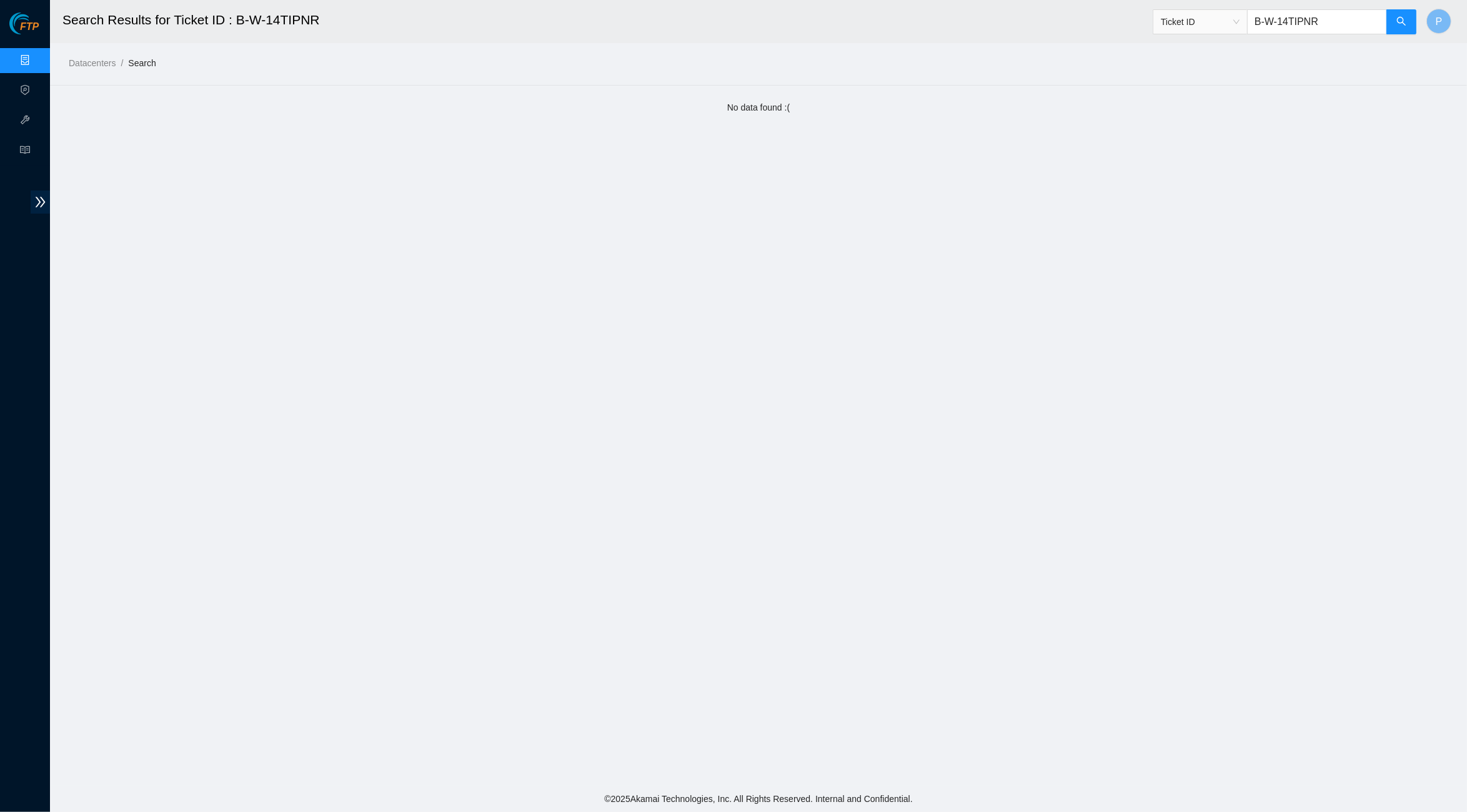
click at [1309, 23] on input "B-W-14TIPNR" at bounding box center [1317, 21] width 140 height 25
paste input "V-57RV4YD"
type input "B-V-57RV4YD"
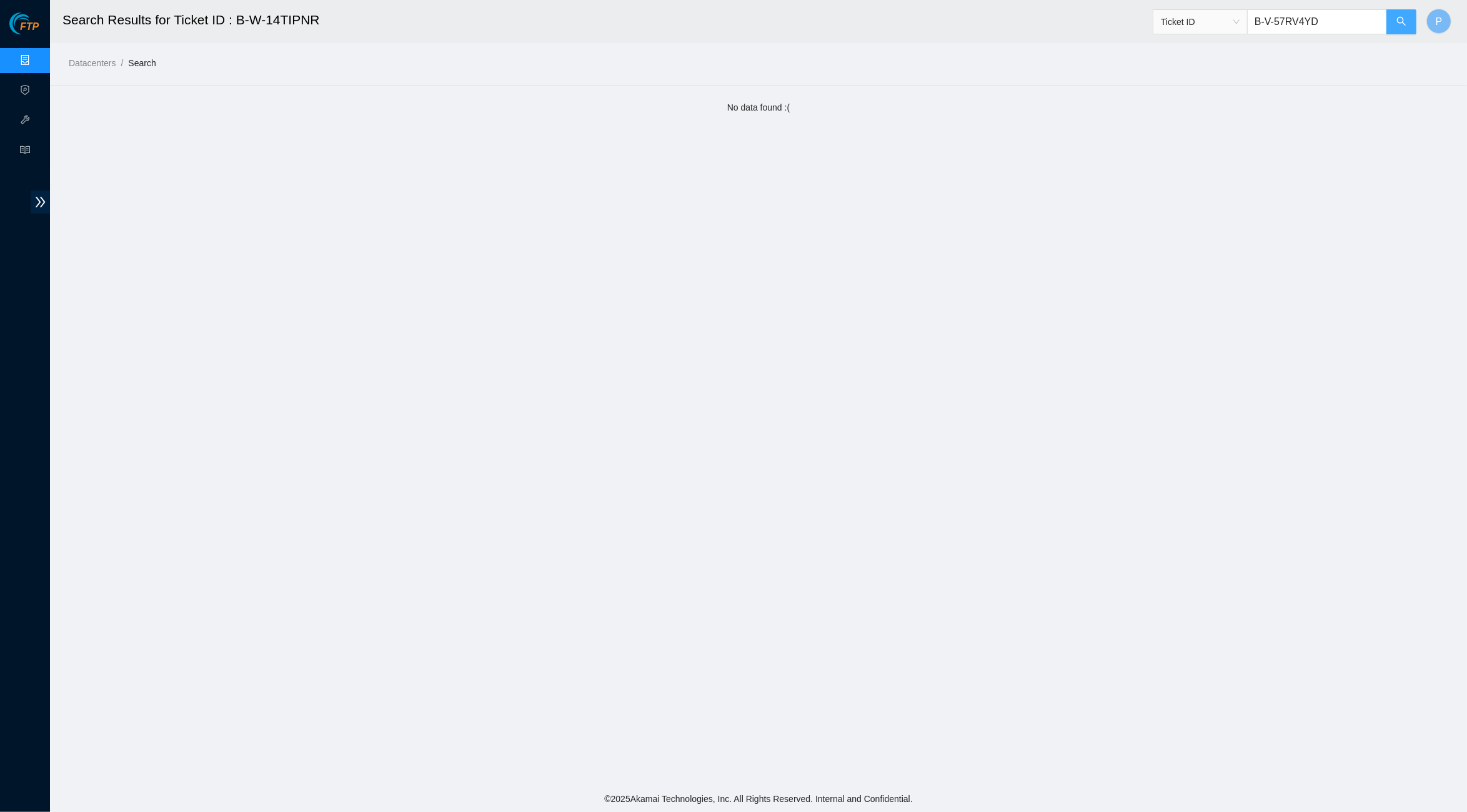
click at [1392, 21] on button "button" at bounding box center [1401, 21] width 30 height 25
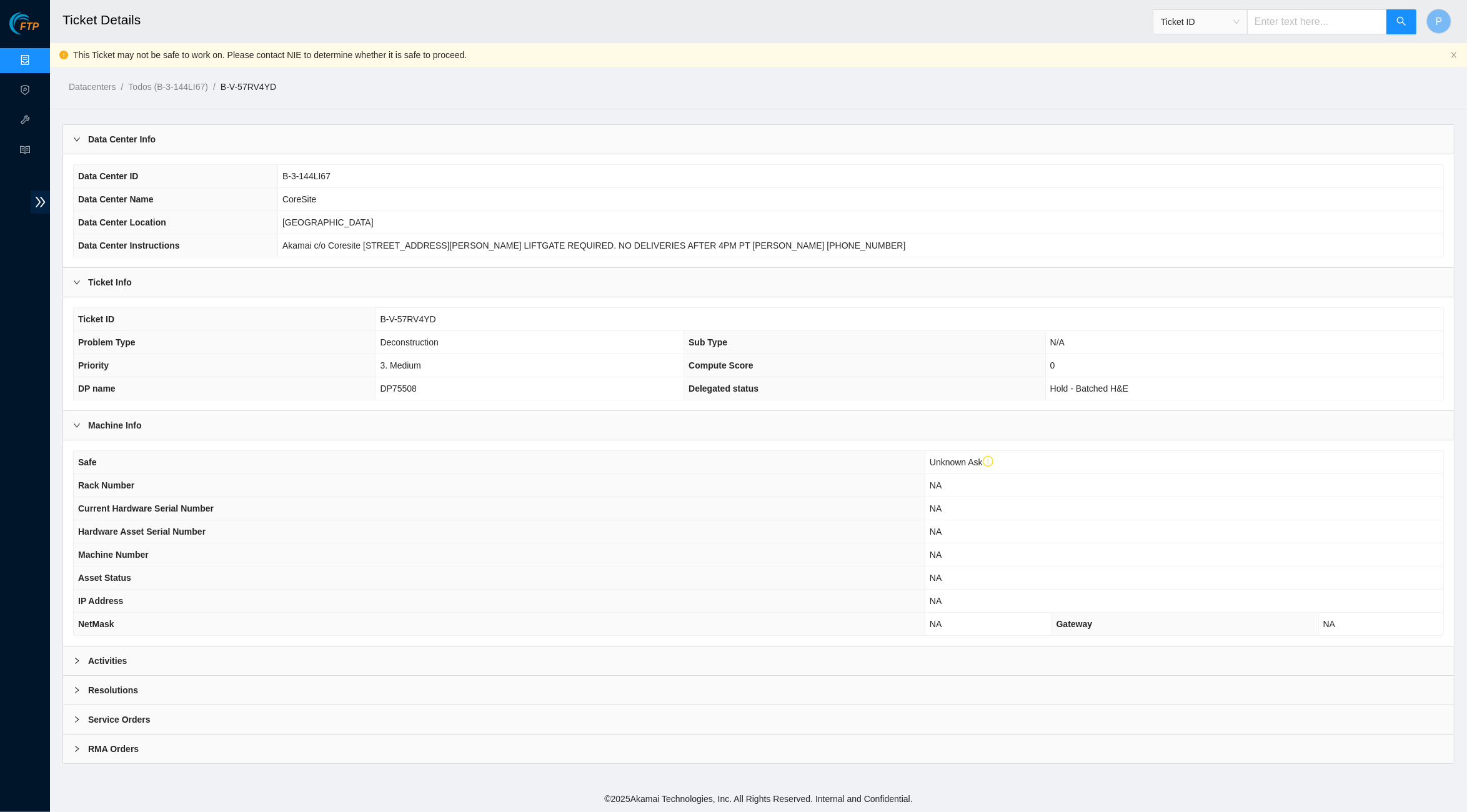
click at [645, 646] on div "Activities" at bounding box center [759, 660] width 1391 height 29
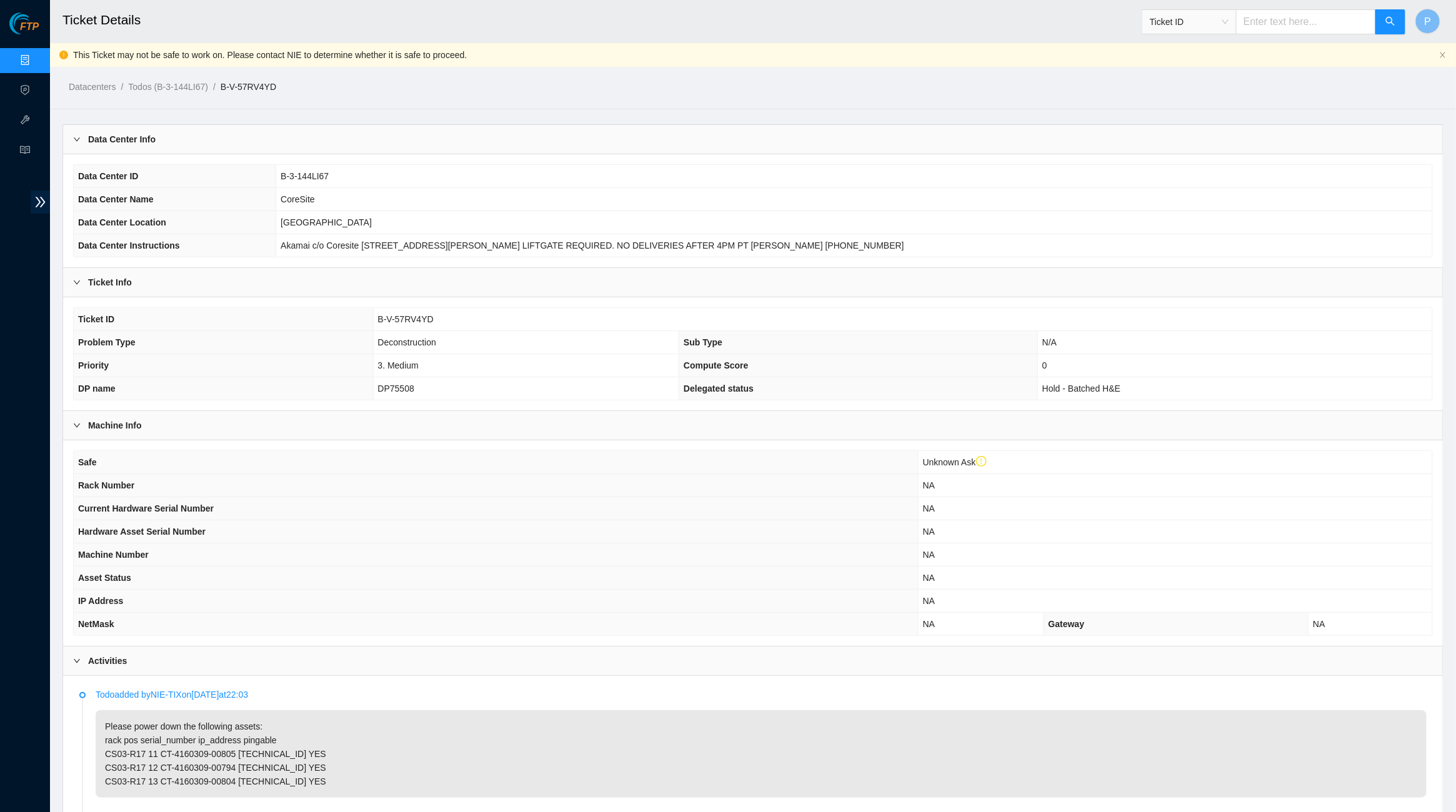
click at [1298, 8] on span "Ticket ID" at bounding box center [1273, 17] width 264 height 32
click at [1298, 23] on input "text" at bounding box center [1306, 21] width 140 height 25
paste input "B-V-5TVG6RU"
type input "B-V-5TVG6RU"
click at [1381, 22] on button "button" at bounding box center [1390, 21] width 30 height 25
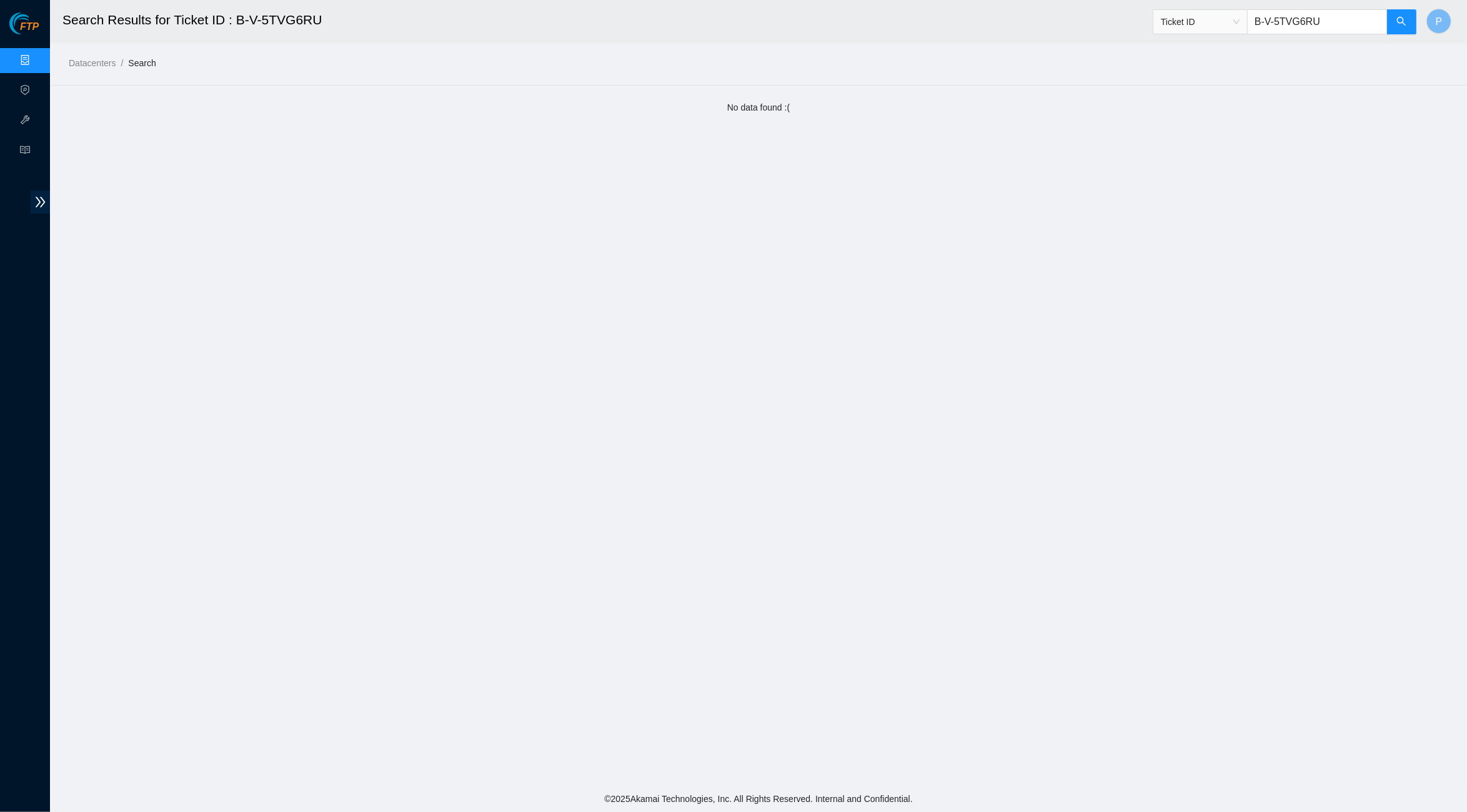
drag, startPoint x: 1345, startPoint y: 27, endPoint x: 1235, endPoint y: 22, distance: 110.1
click at [1232, 24] on span "Ticket ID B-V-5TVG6RU" at bounding box center [1284, 21] width 264 height 25
paste input "W-13Y5LEX"
drag, startPoint x: 1401, startPoint y: 29, endPoint x: 1355, endPoint y: 219, distance: 195.5
click at [1400, 35] on div "Ticket ID B-W-13Y5LEX" at bounding box center [1284, 21] width 264 height 40
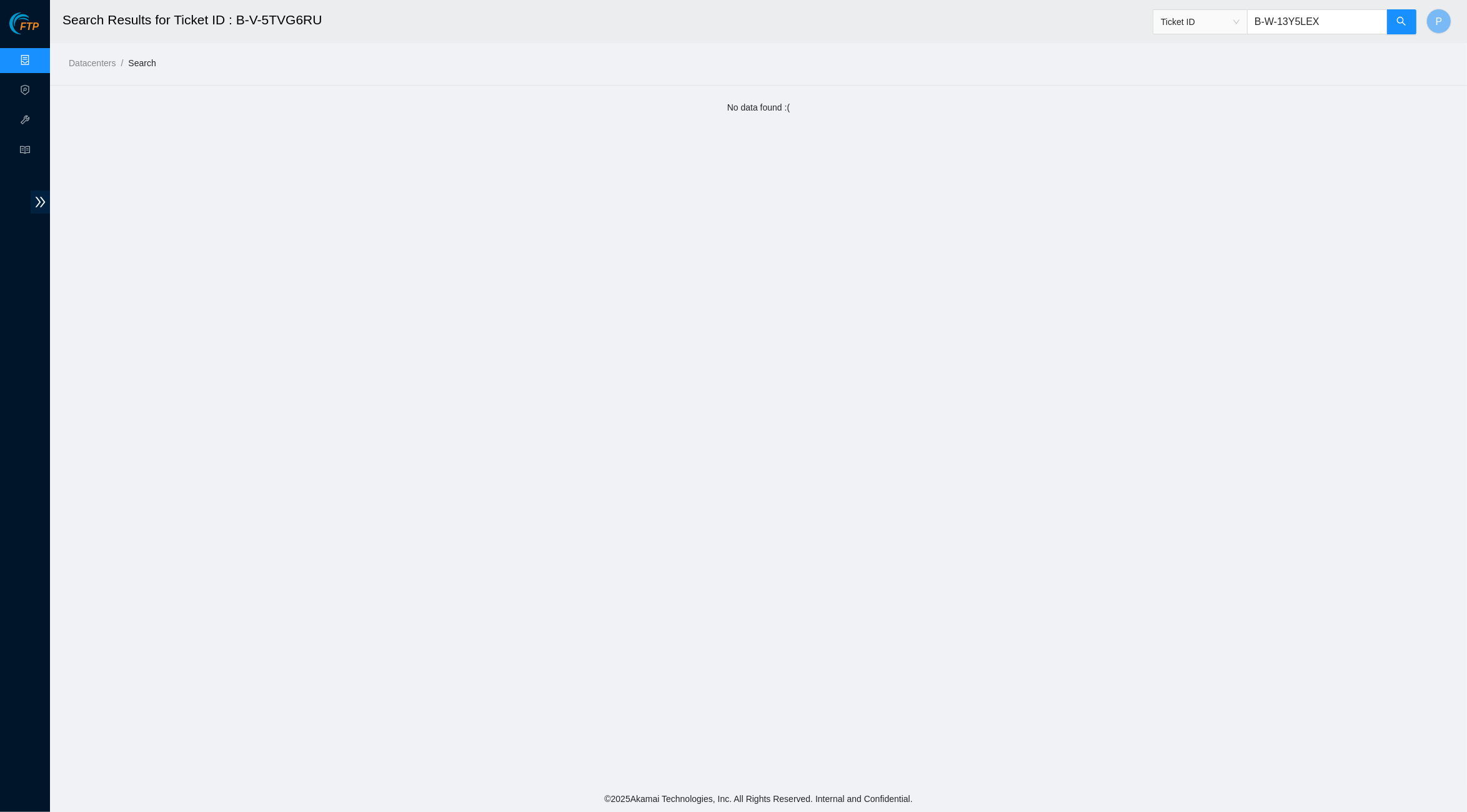
drag, startPoint x: 1355, startPoint y: 20, endPoint x: 1223, endPoint y: 23, distance: 132.0
click at [1223, 23] on span "Ticket ID B-W-13Y5LEX" at bounding box center [1284, 21] width 264 height 25
paste input "44ZM87"
type input "B-W-144ZM87"
click at [1400, 17] on icon "search" at bounding box center [1401, 21] width 10 height 10
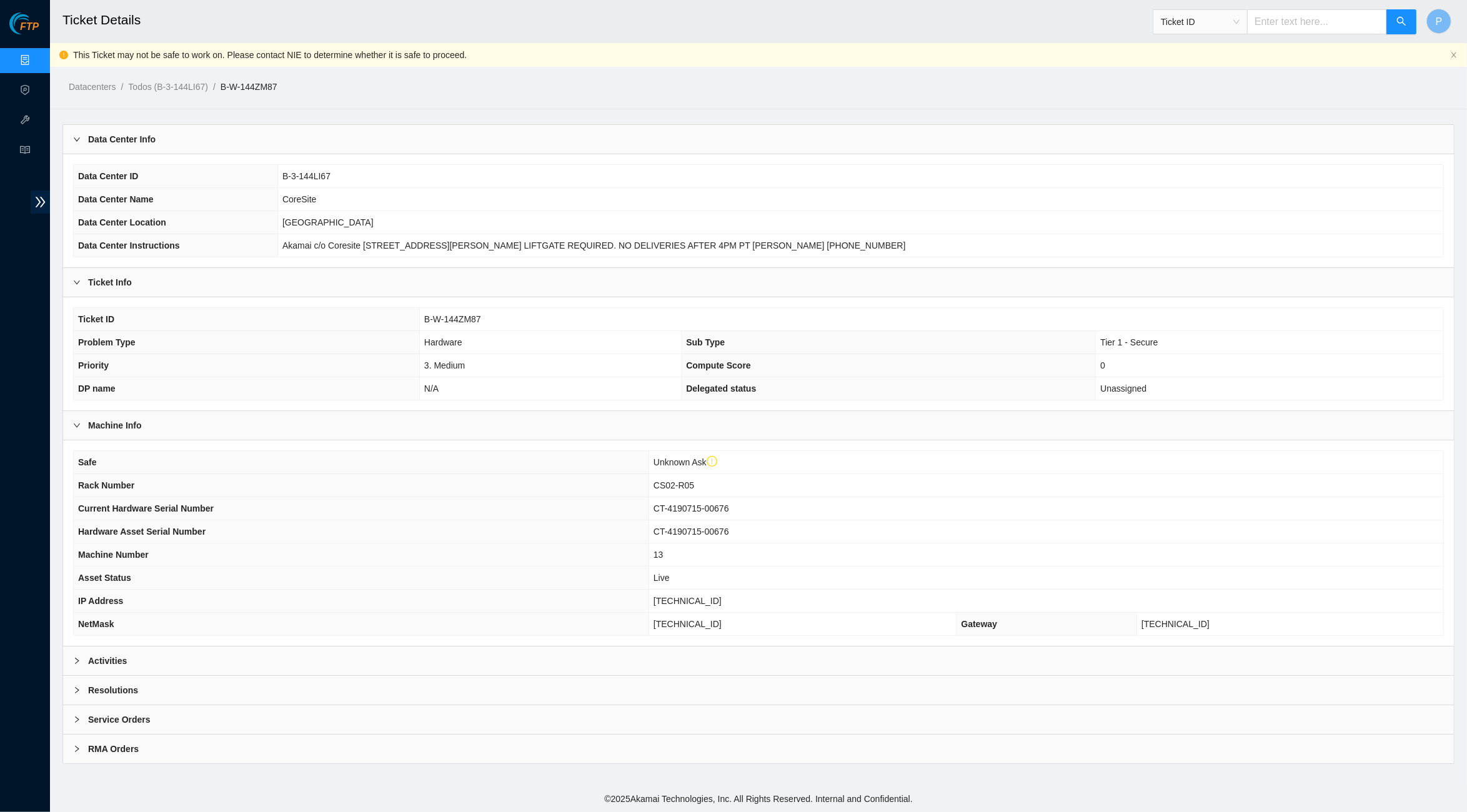
drag, startPoint x: 511, startPoint y: 654, endPoint x: 510, endPoint y: 643, distance: 11.0
click at [511, 654] on div "Activities" at bounding box center [759, 660] width 1391 height 29
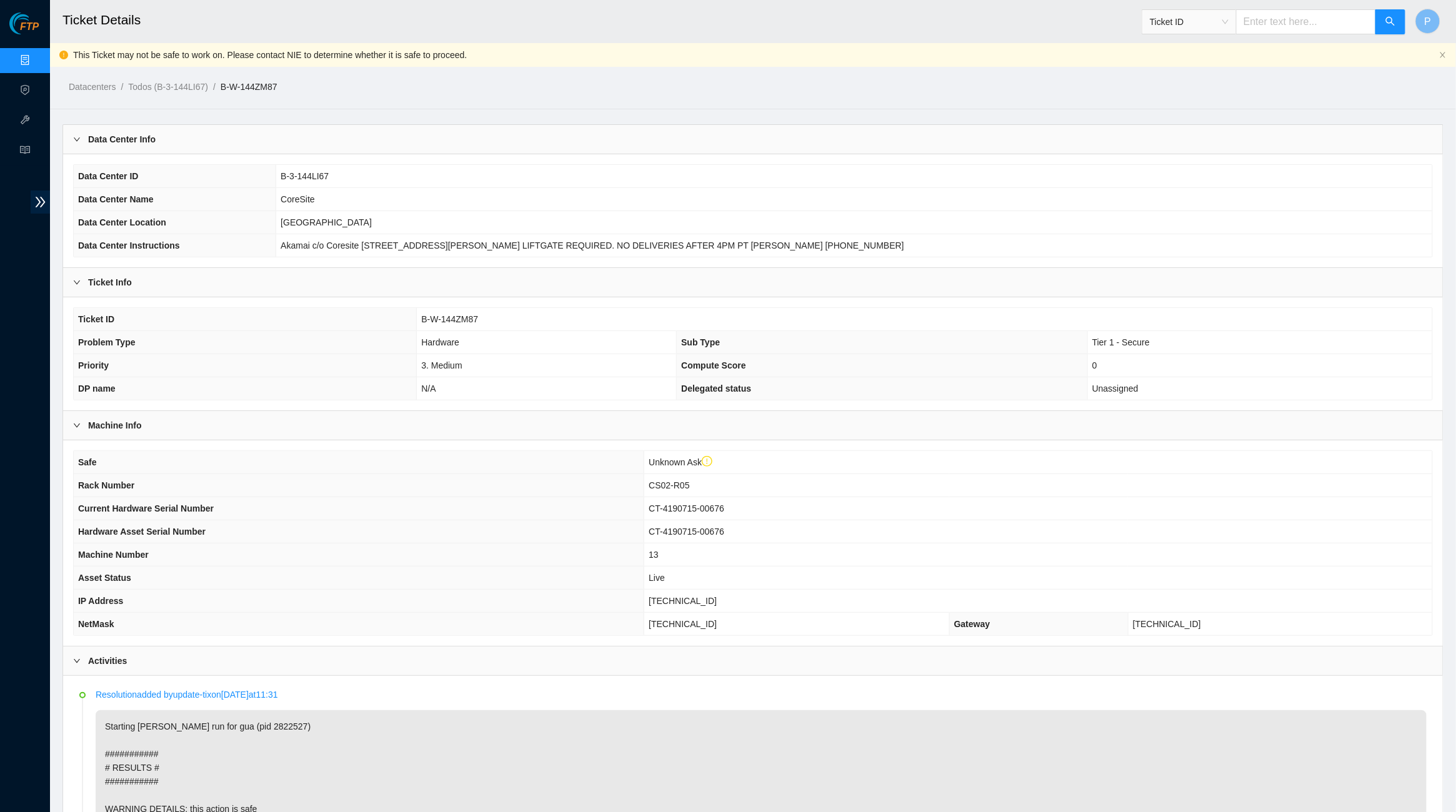
click at [1309, 13] on input "text" at bounding box center [1306, 21] width 140 height 25
paste input "B-W-1467LVH"
type input "B-W-1467LVH"
drag, startPoint x: 1372, startPoint y: 24, endPoint x: 1397, endPoint y: 23, distance: 25.0
click at [1372, 24] on input "B-W-1467LVH" at bounding box center [1306, 21] width 140 height 25
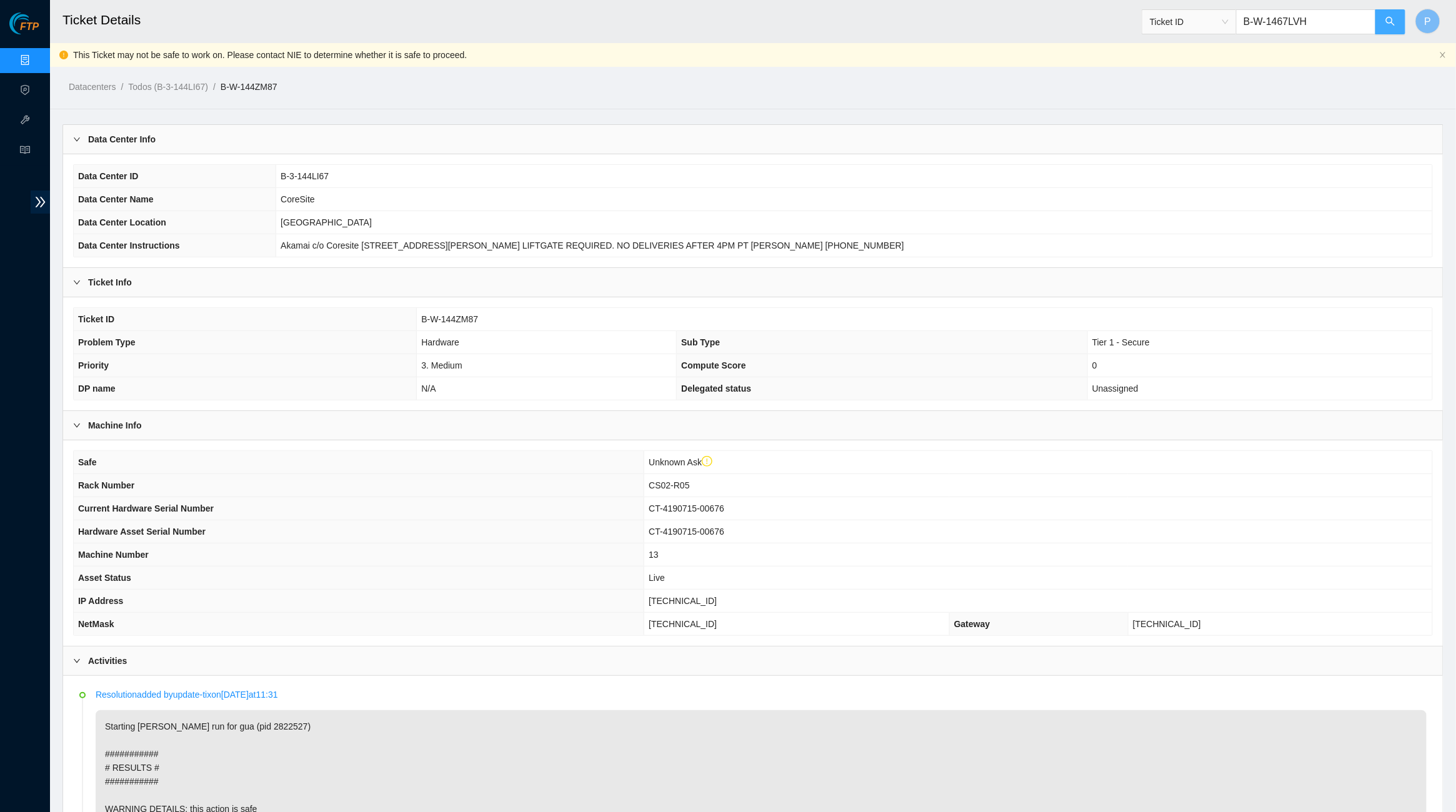
click at [1403, 23] on button "button" at bounding box center [1390, 21] width 30 height 25
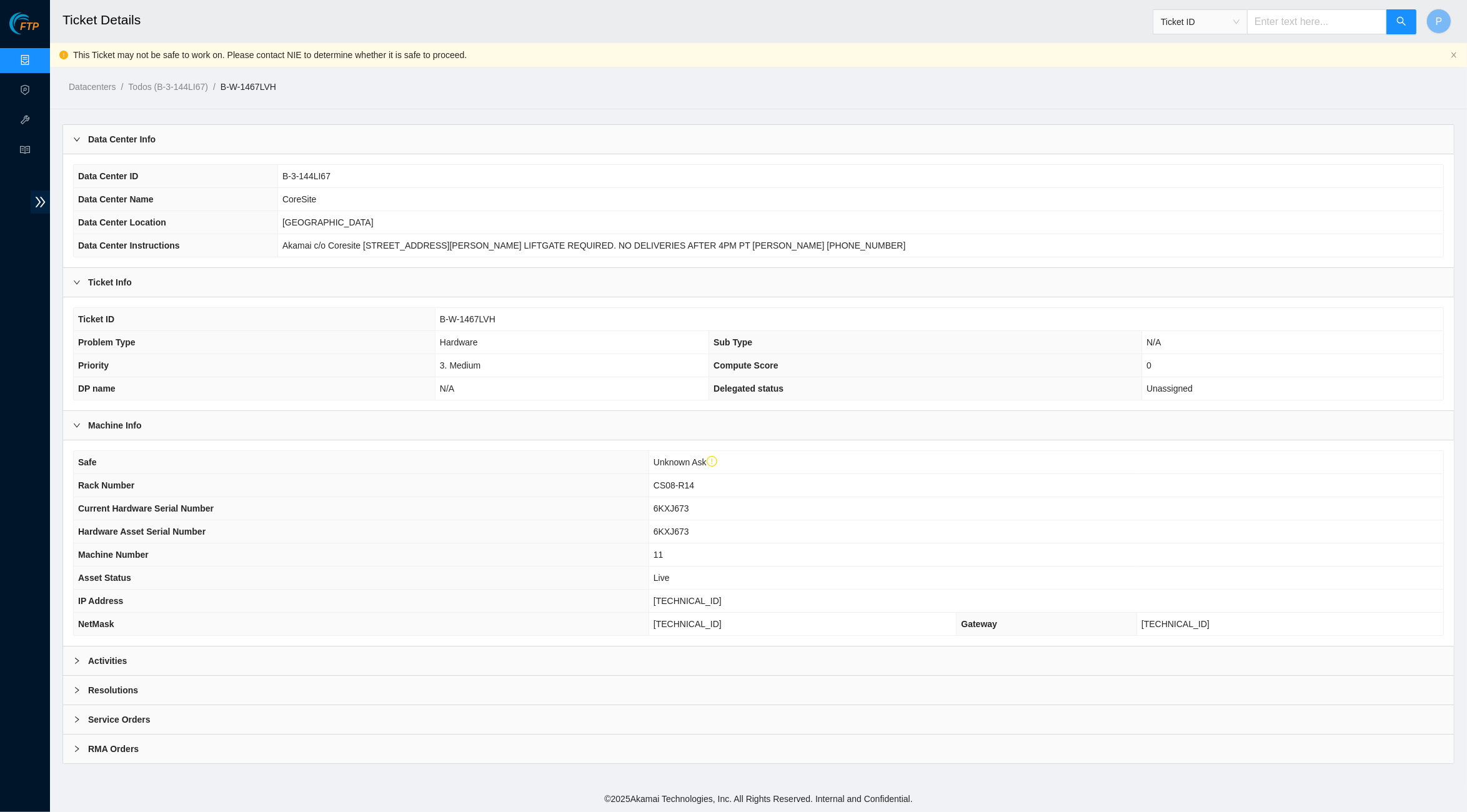
click at [531, 660] on div "Activities" at bounding box center [759, 660] width 1391 height 29
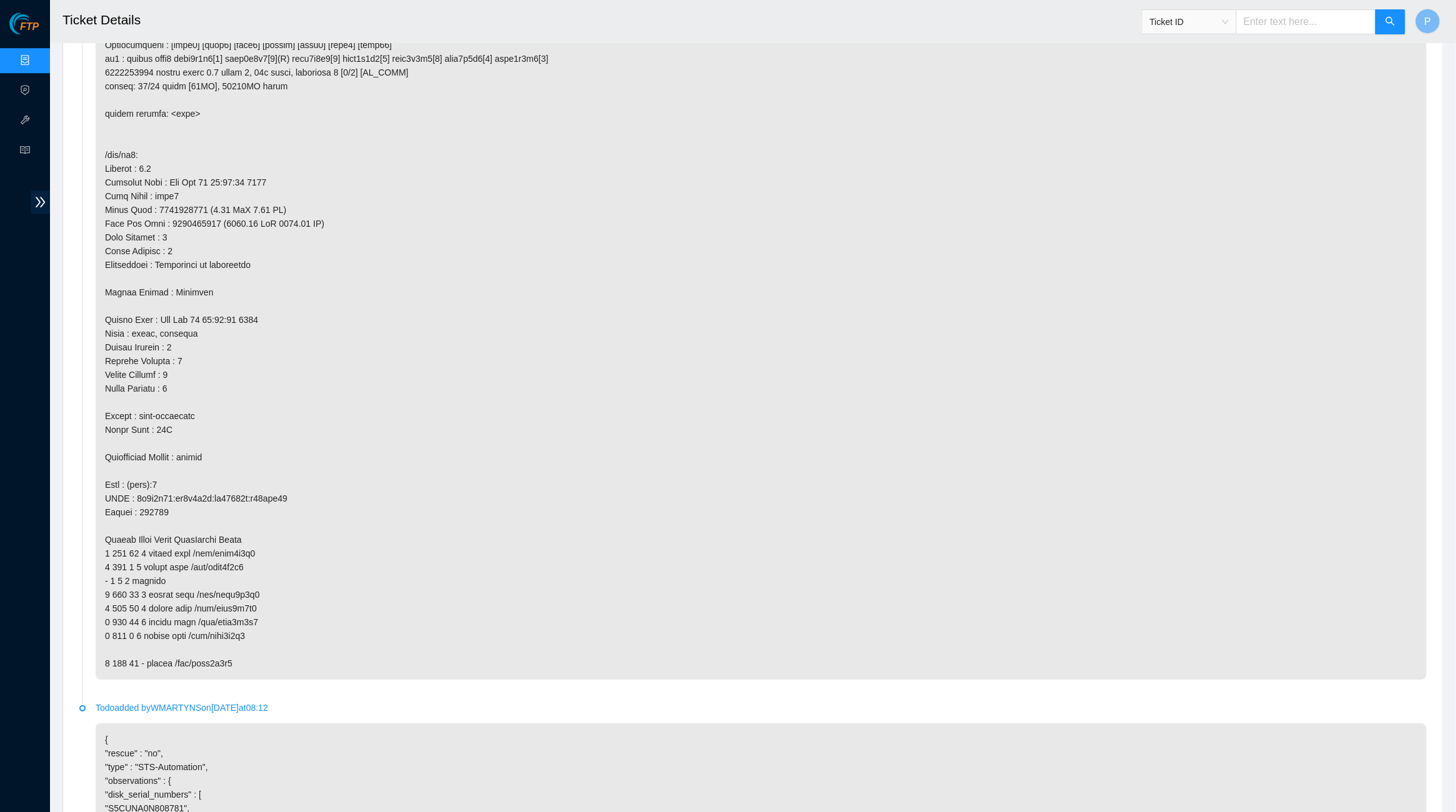
scroll to position [4899, 0]
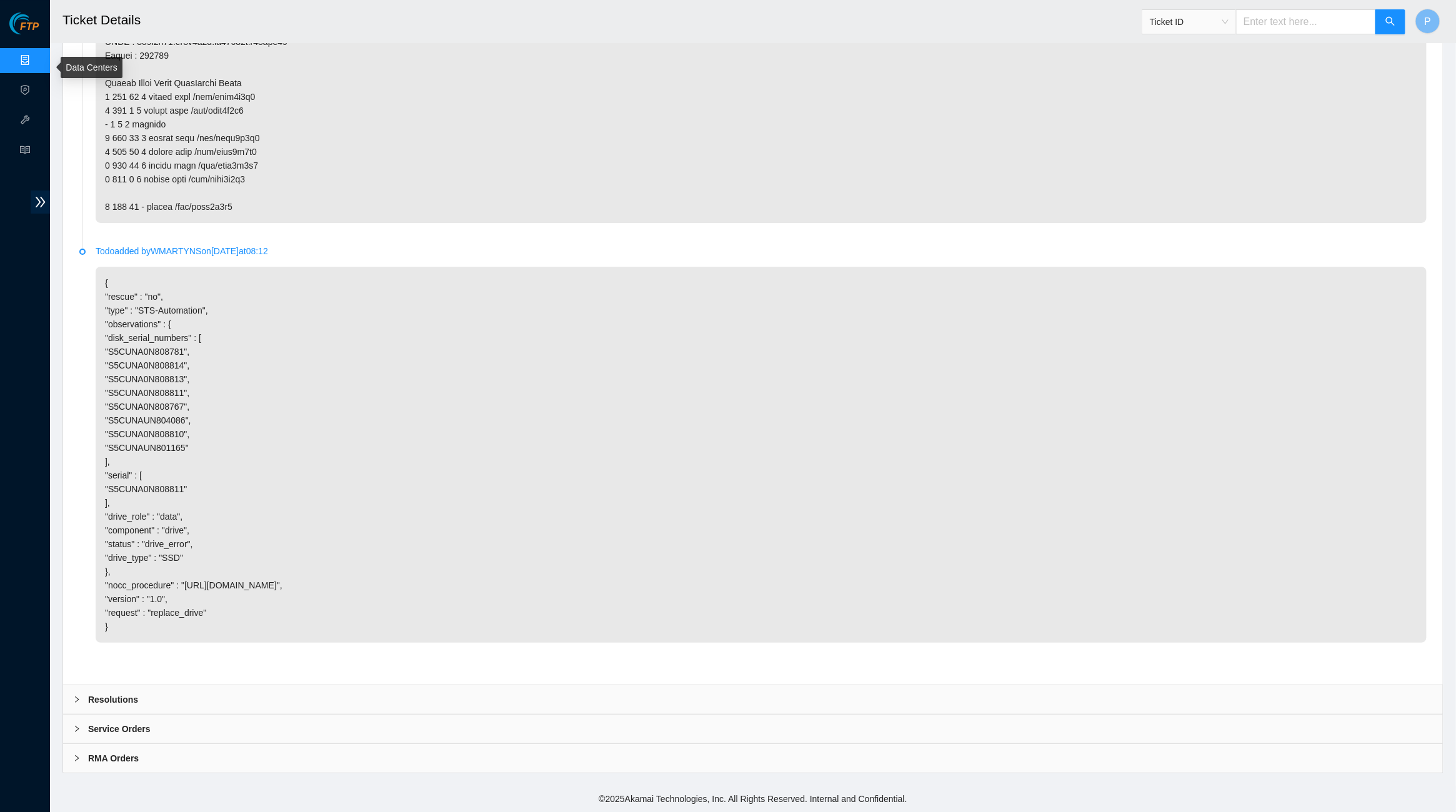
click at [36, 56] on link "Data Centers" at bounding box center [62, 60] width 51 height 10
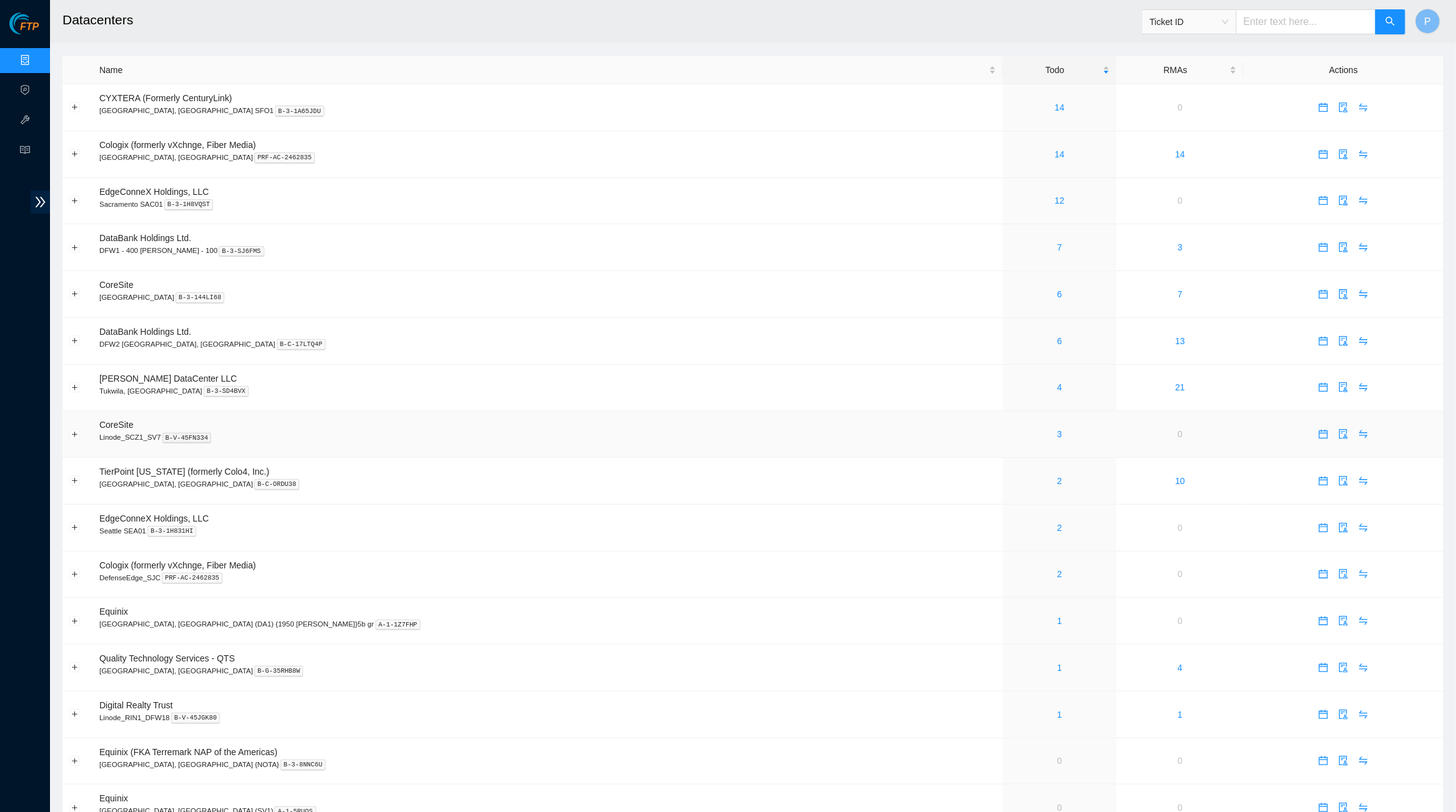
click at [1010, 427] on div "3" at bounding box center [1060, 434] width 100 height 14
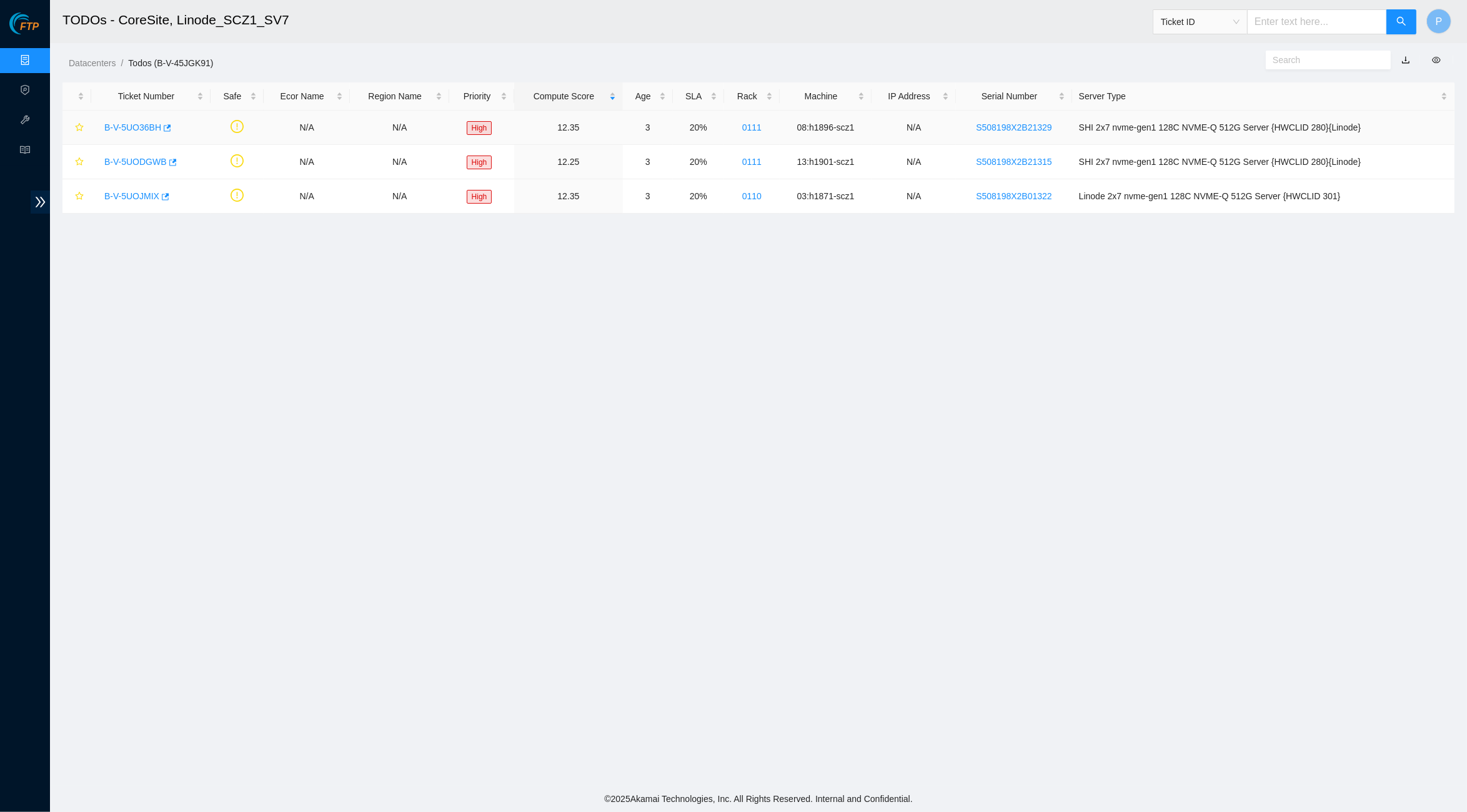
click at [140, 123] on link "B-V-5UO36BH" at bounding box center [132, 127] width 57 height 10
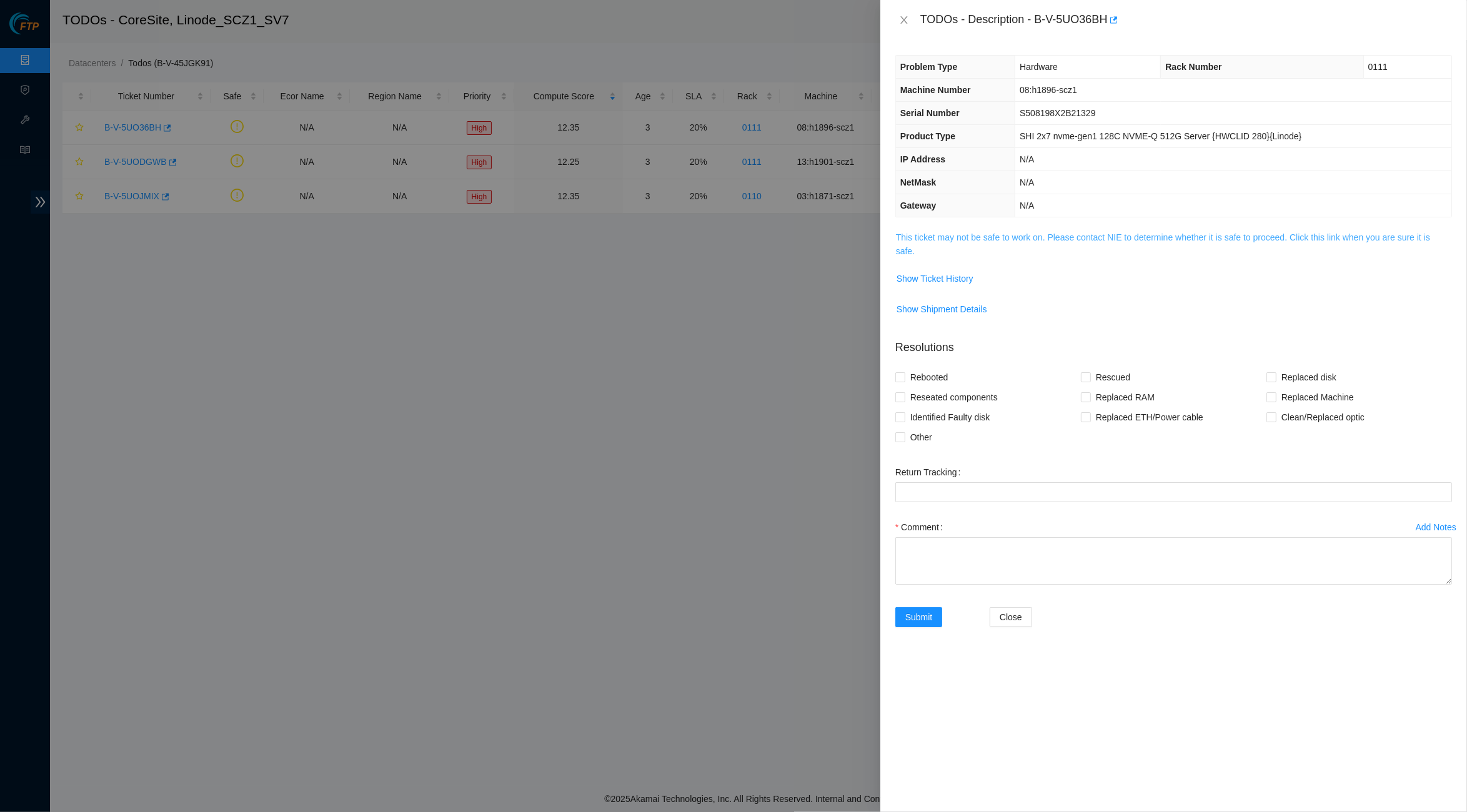
click at [959, 234] on link "This ticket may not be safe to work on. Please contact NIE to determine whether…" at bounding box center [1163, 244] width 534 height 23
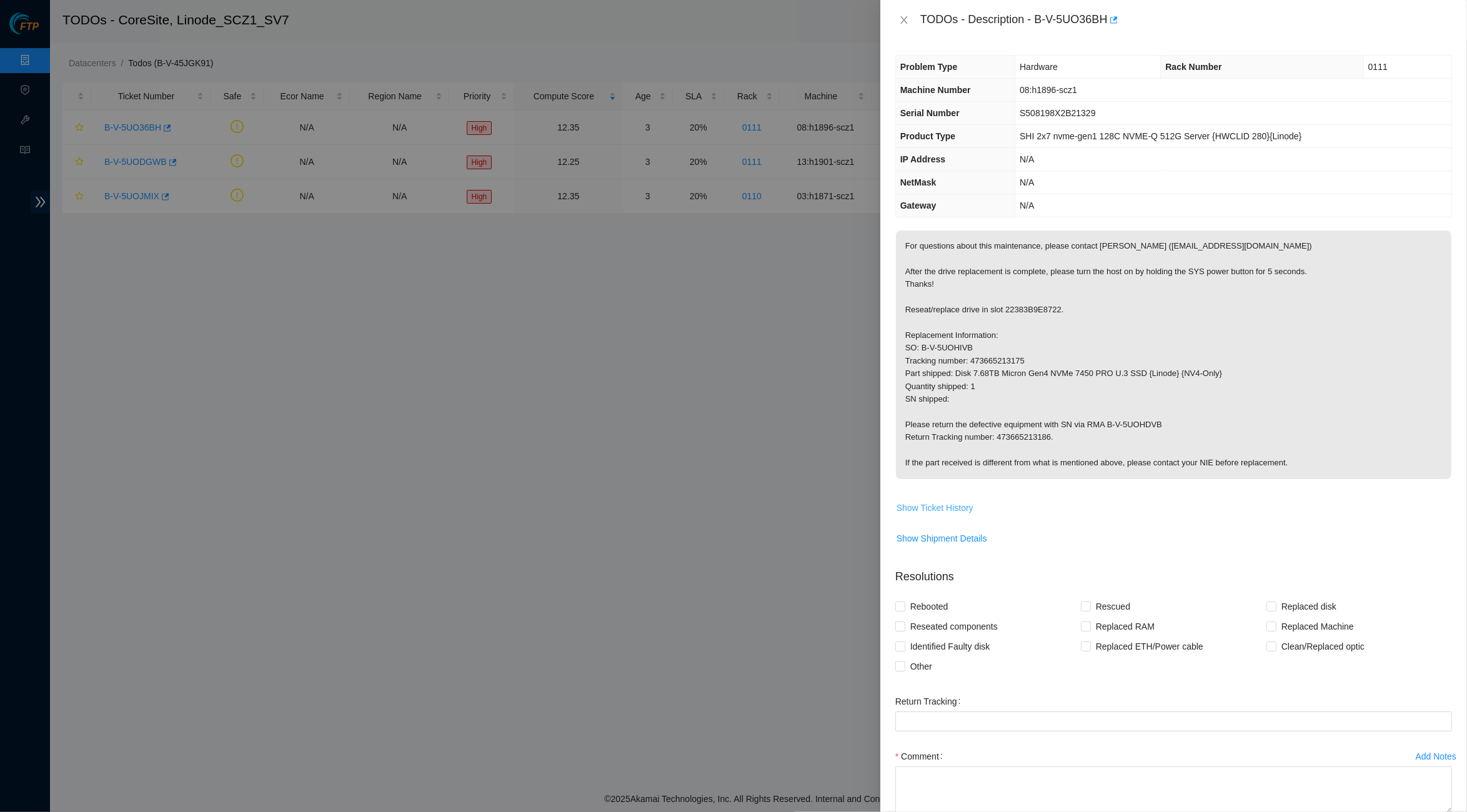
click at [939, 501] on span "Show Ticket History" at bounding box center [935, 507] width 77 height 14
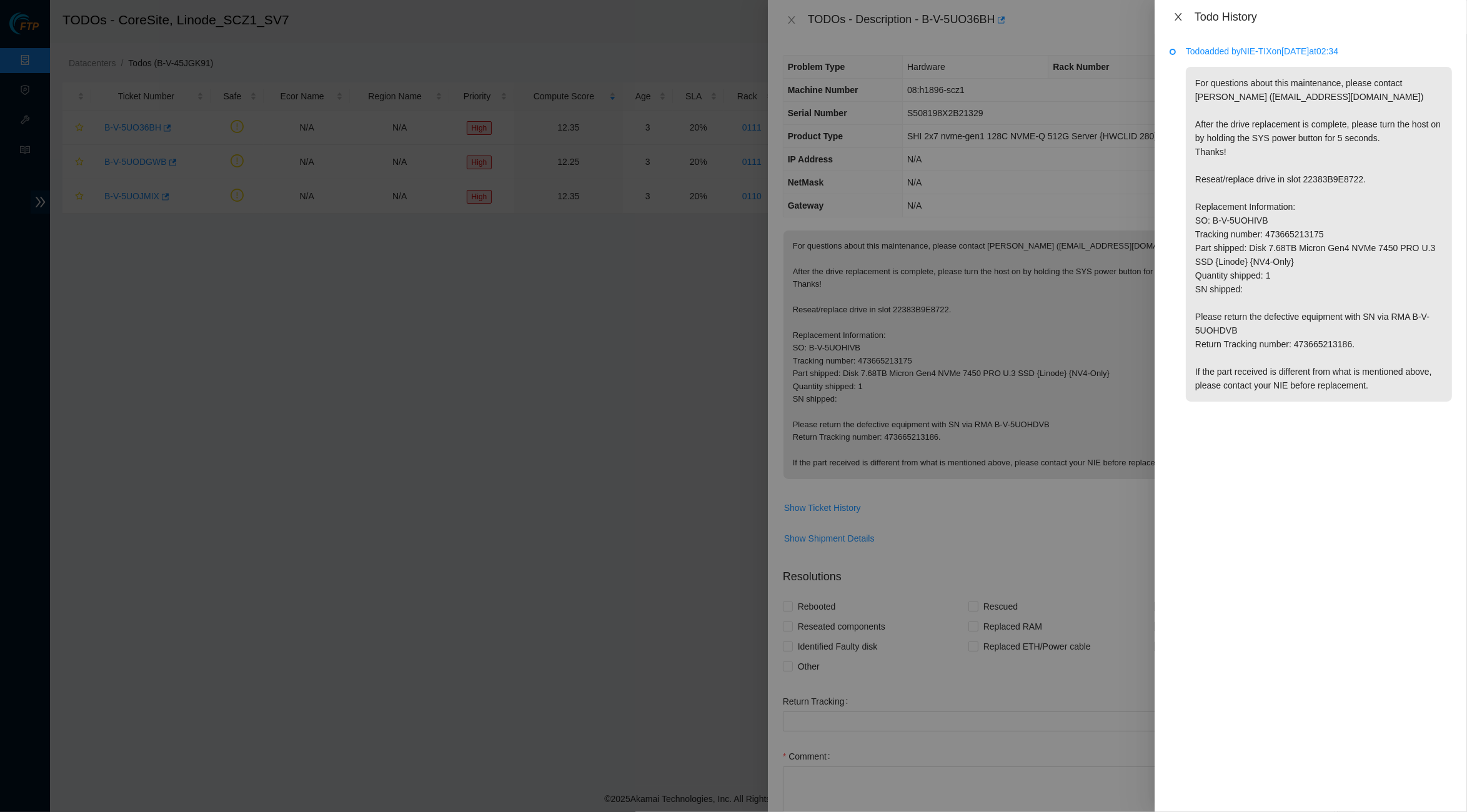
click at [1174, 17] on icon "close" at bounding box center [1178, 17] width 10 height 10
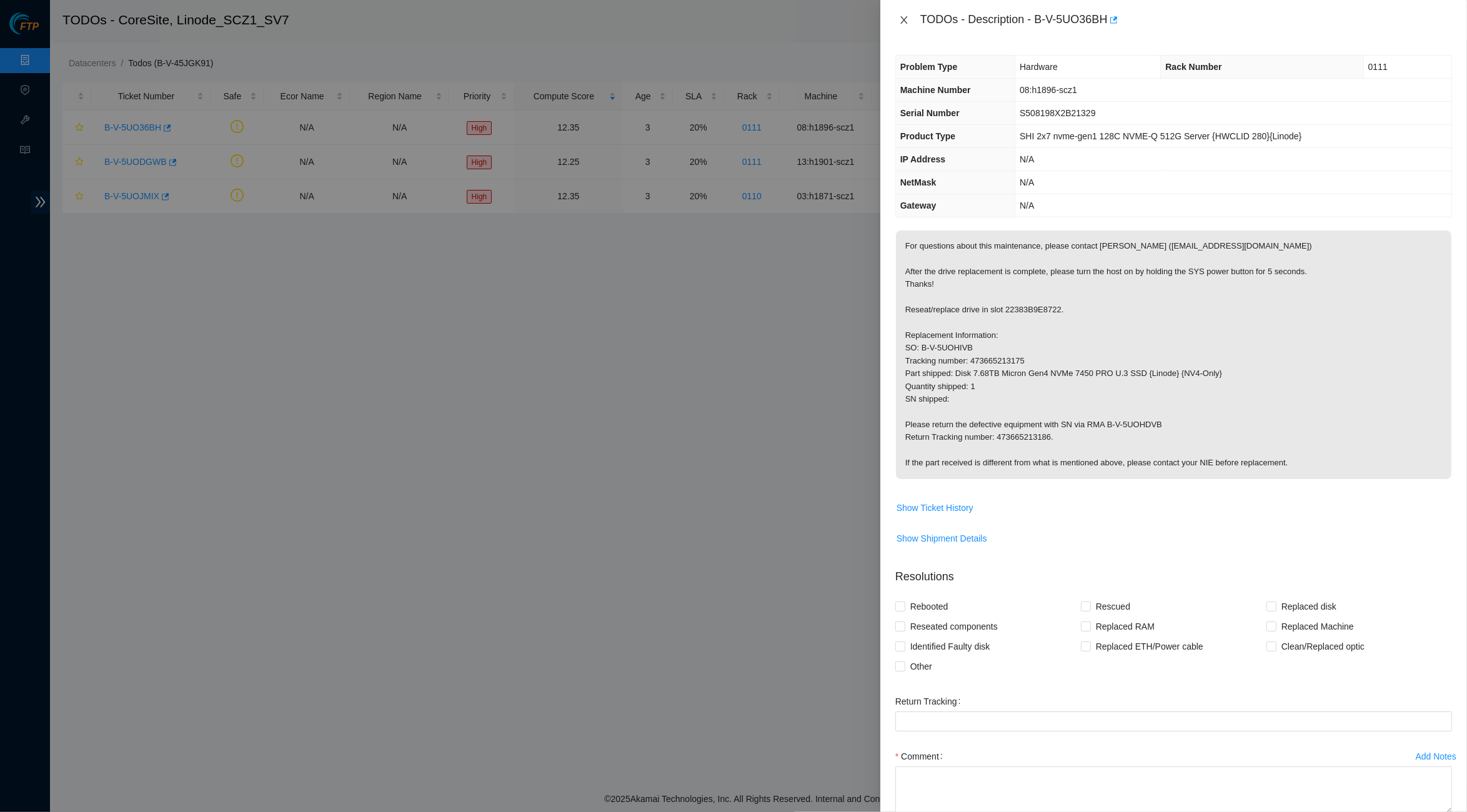
click at [906, 18] on icon "close" at bounding box center [904, 20] width 10 height 10
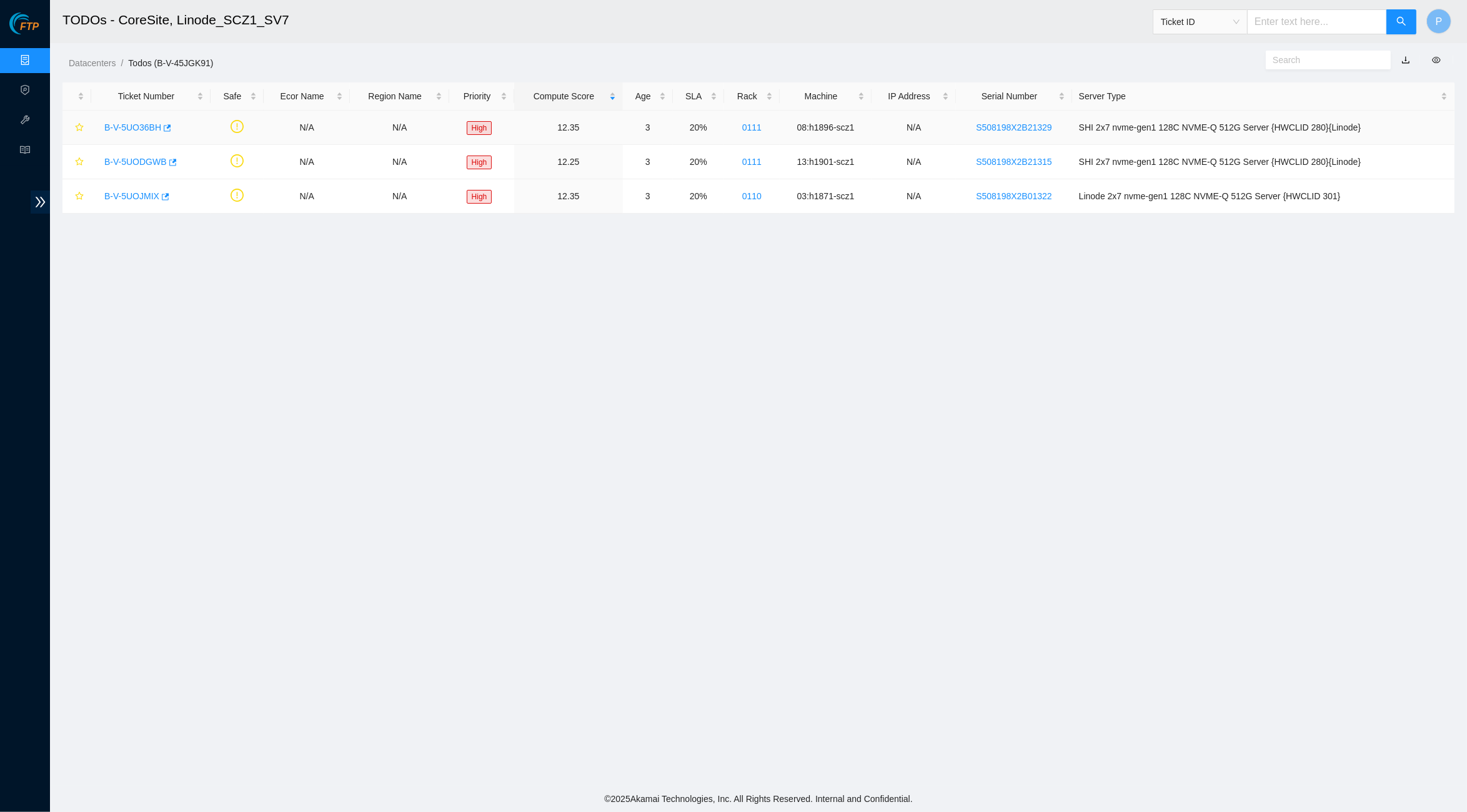
click at [122, 122] on link "B-V-5UO36BH" at bounding box center [132, 127] width 57 height 10
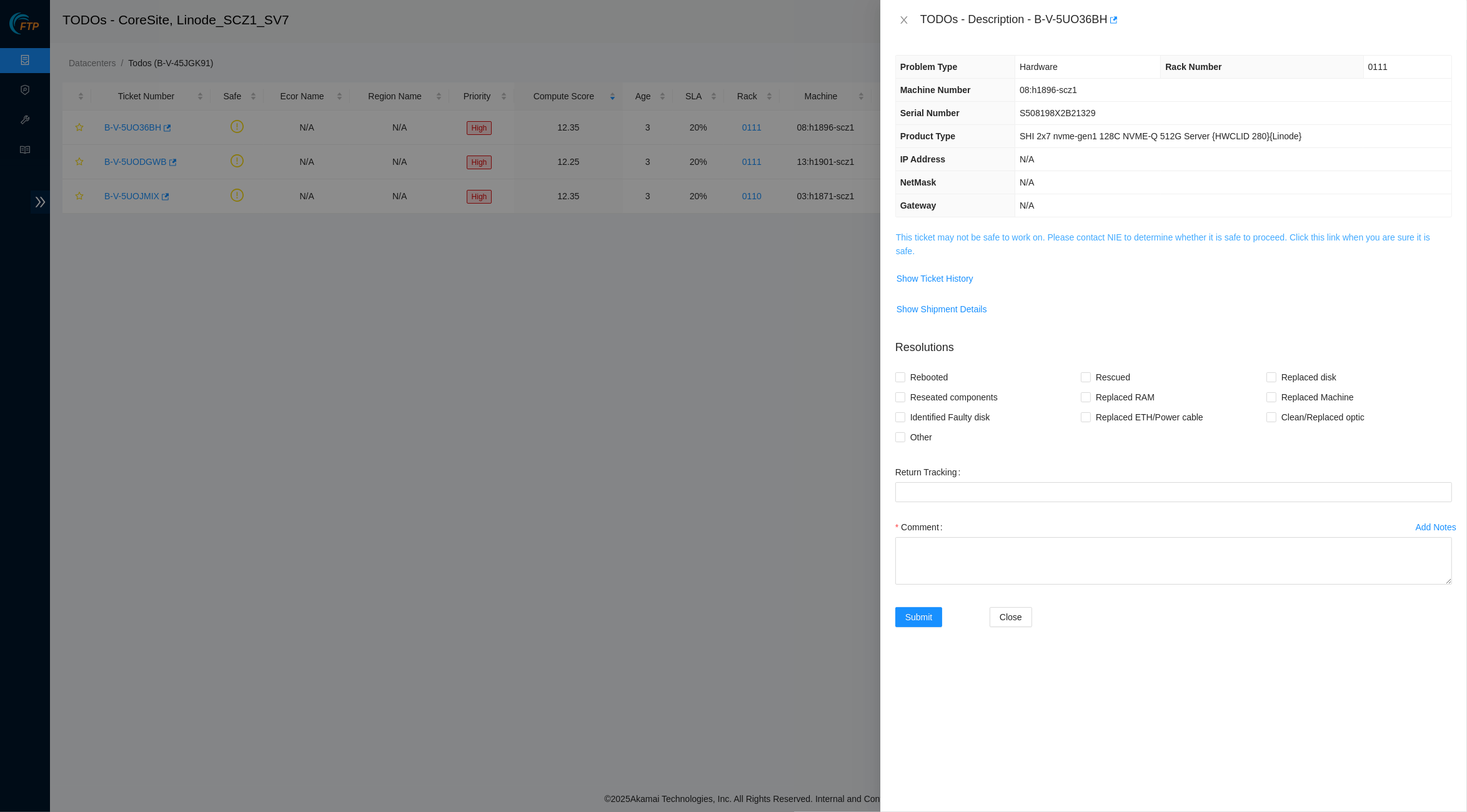
click at [969, 234] on link "This ticket may not be safe to work on. Please contact NIE to determine whether…" at bounding box center [1163, 244] width 534 height 23
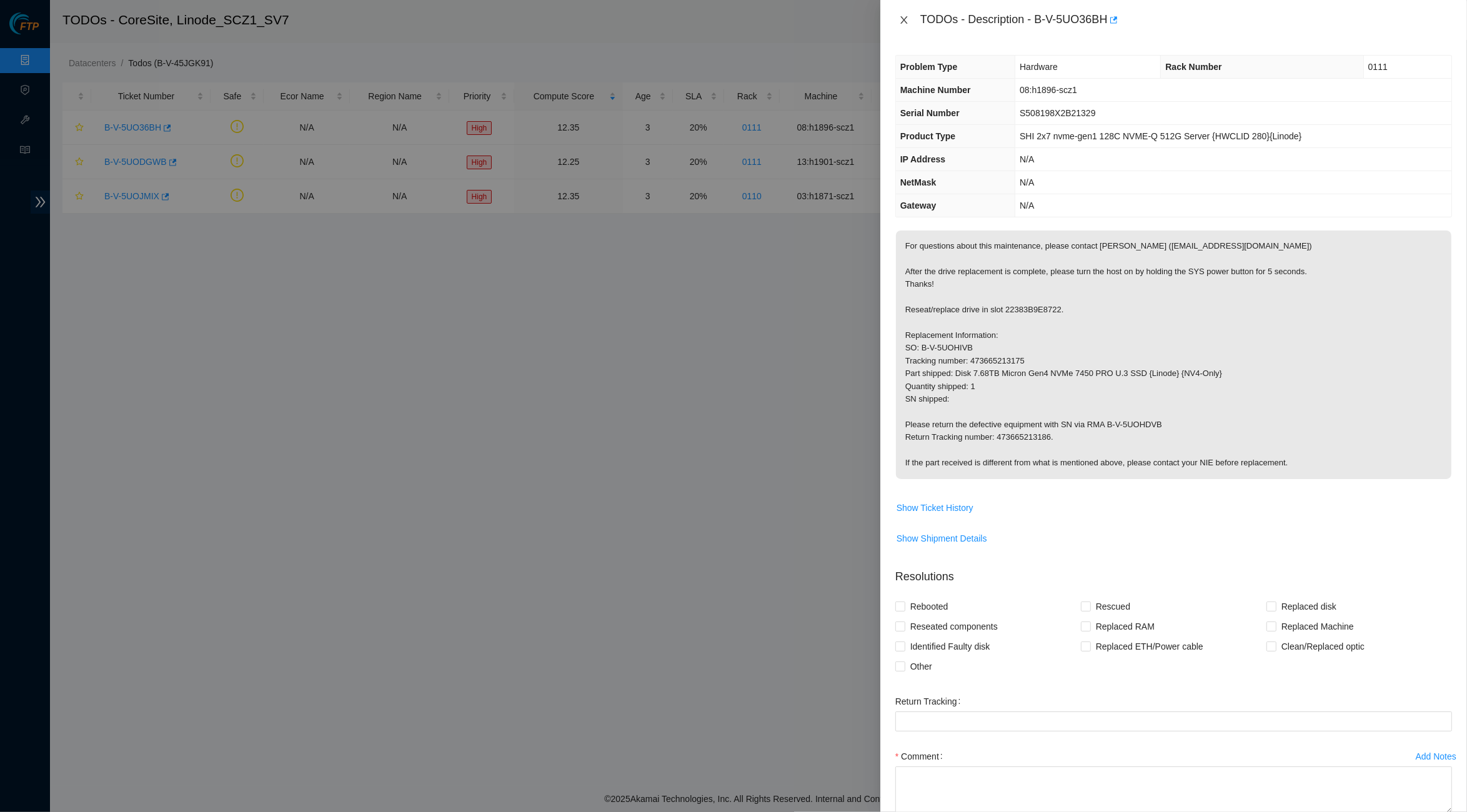
click at [908, 21] on icon "close" at bounding box center [904, 20] width 10 height 10
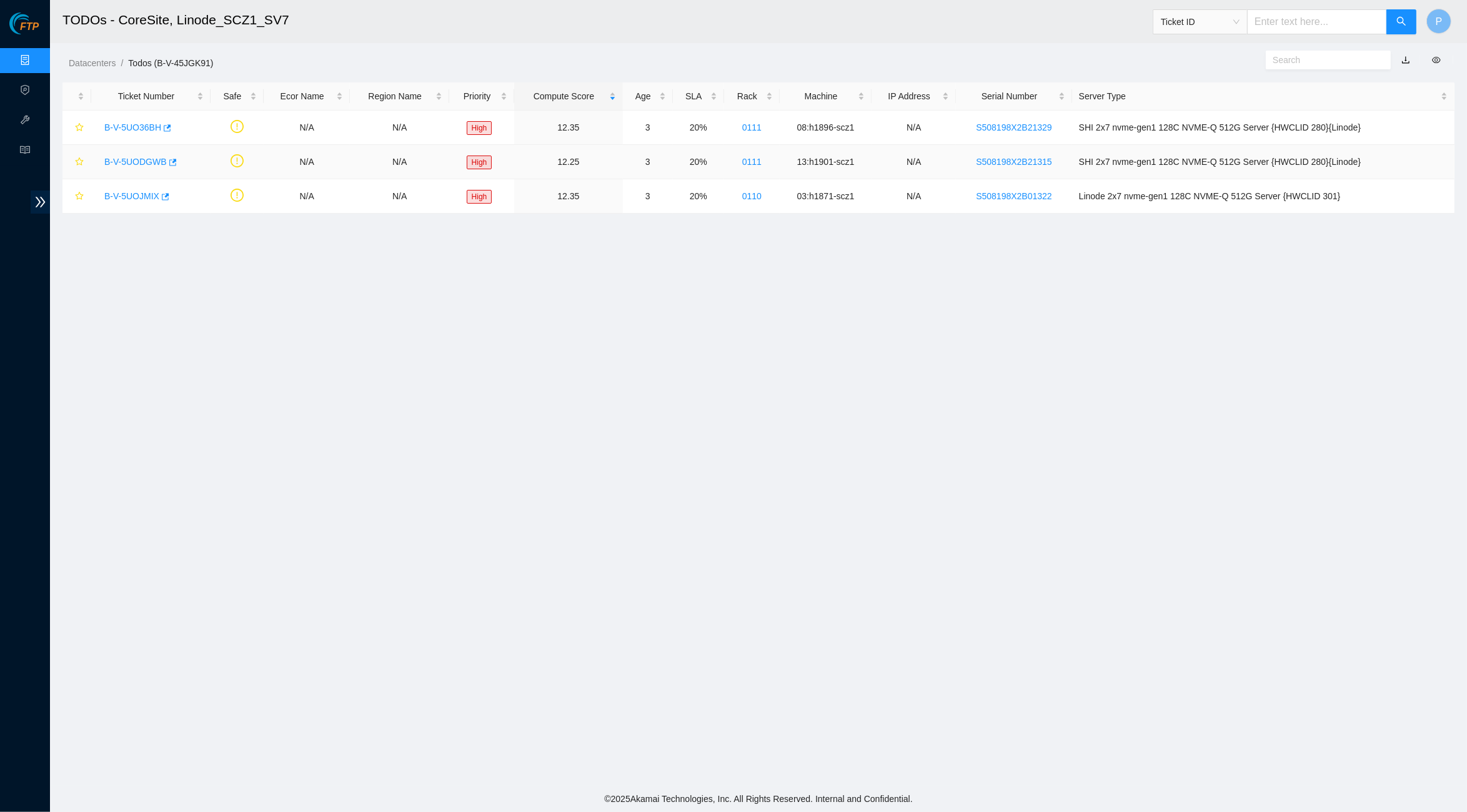
click at [144, 160] on link "B-V-5UODGWB" at bounding box center [135, 161] width 63 height 10
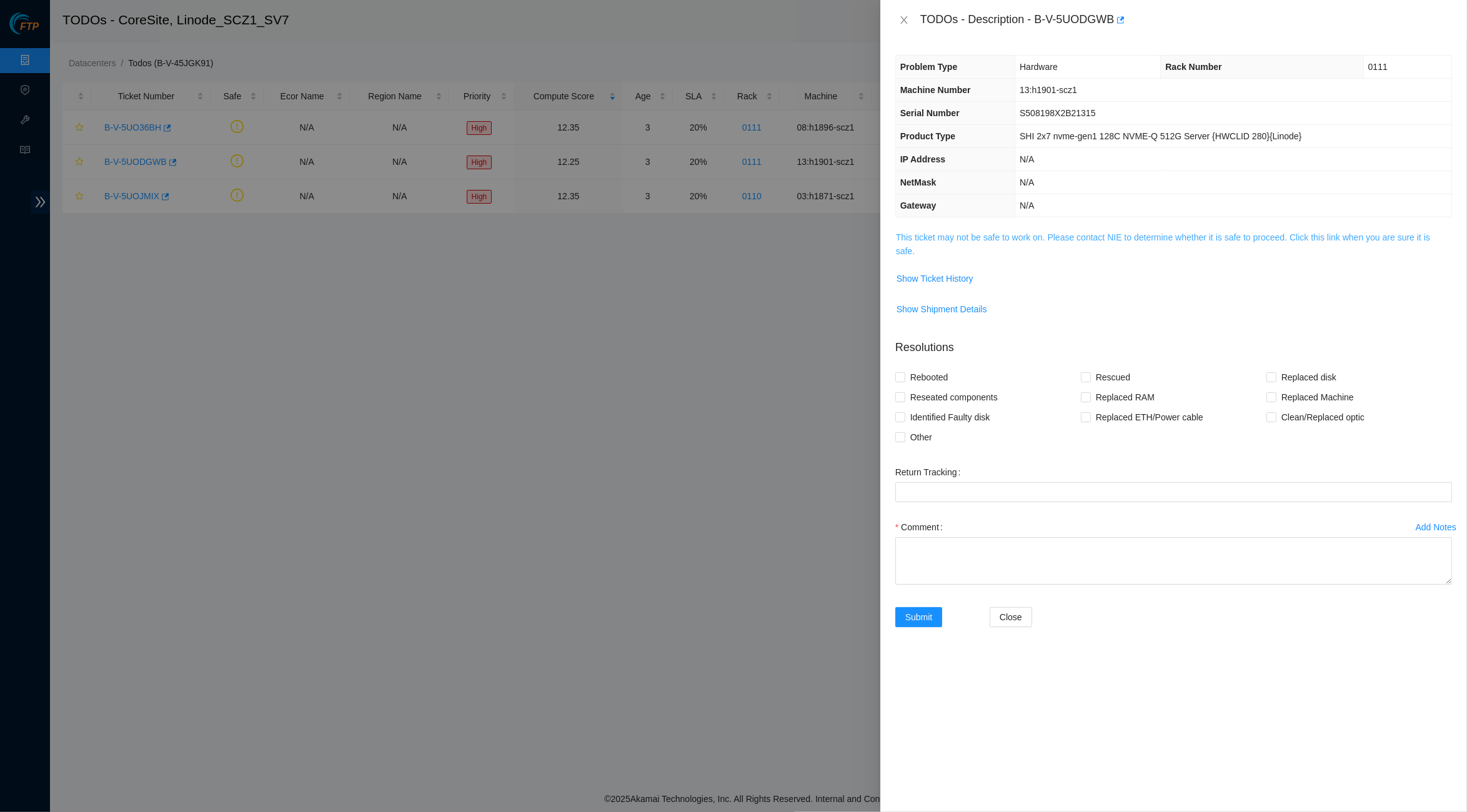
click at [947, 232] on link "This ticket may not be safe to work on. Please contact NIE to determine whether…" at bounding box center [1163, 244] width 534 height 23
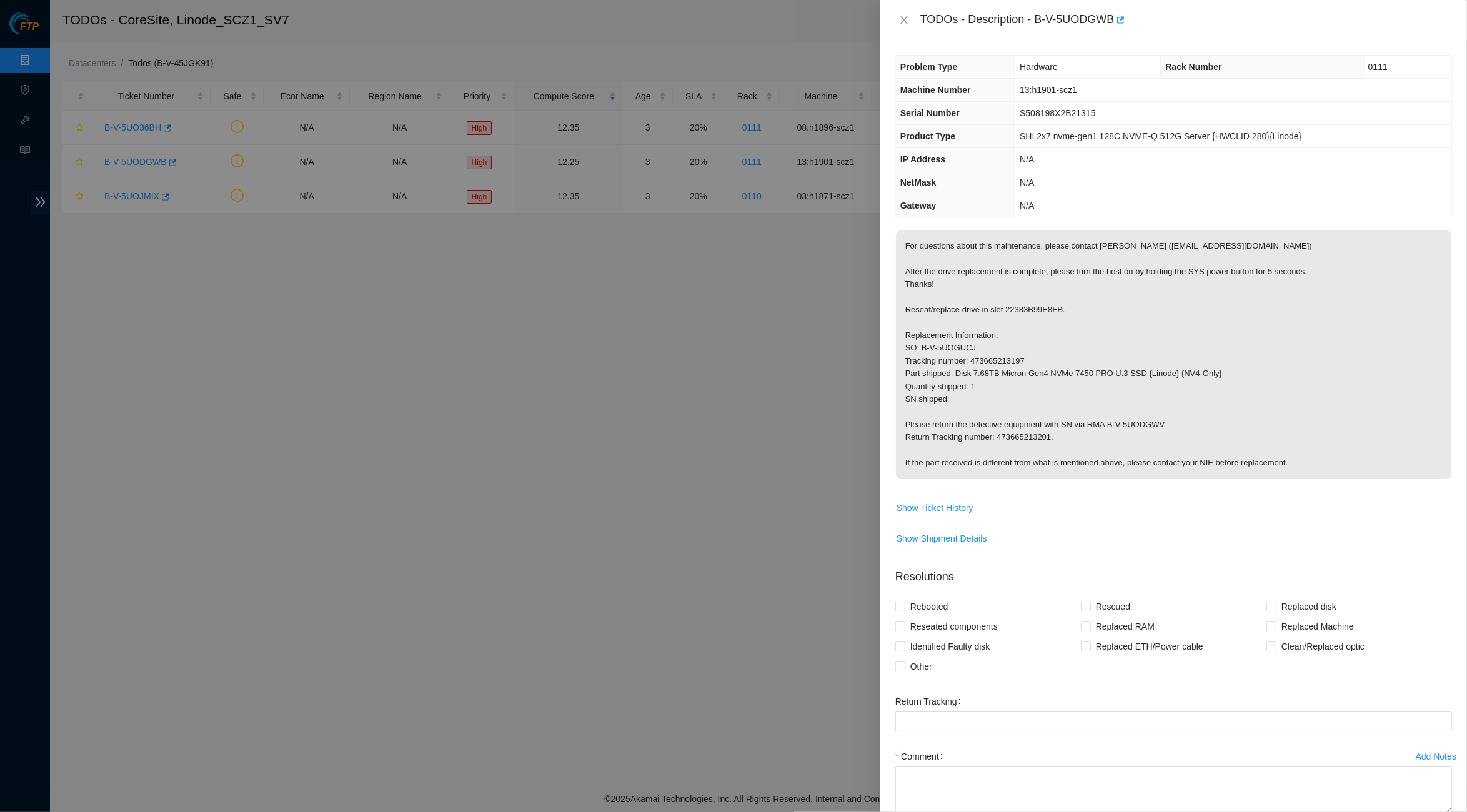
drag, startPoint x: 905, startPoint y: 17, endPoint x: 890, endPoint y: 26, distance: 17.5
click at [905, 18] on icon "close" at bounding box center [904, 20] width 7 height 8
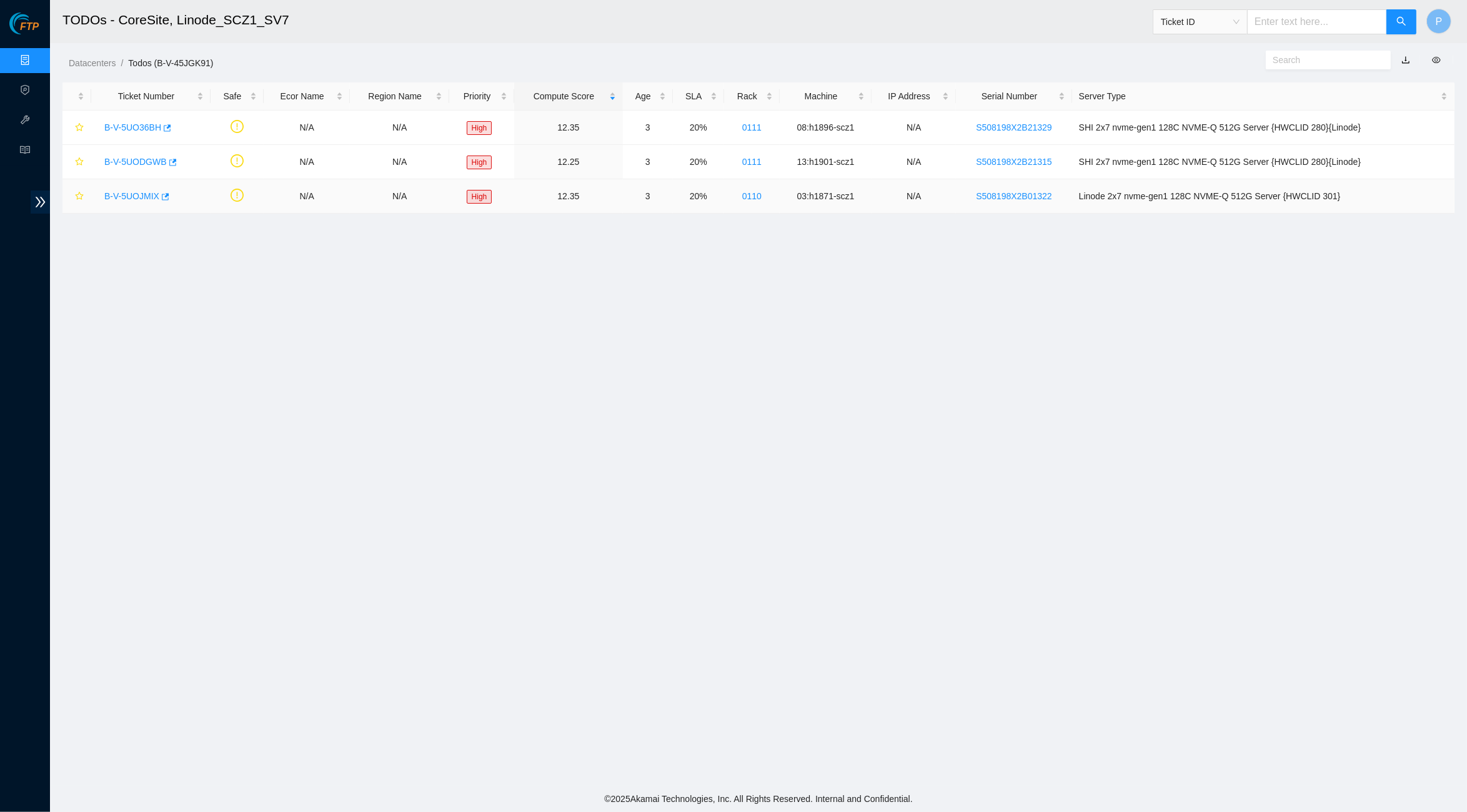
click at [146, 191] on link "B-V-5UOJMIX" at bounding box center [131, 195] width 55 height 10
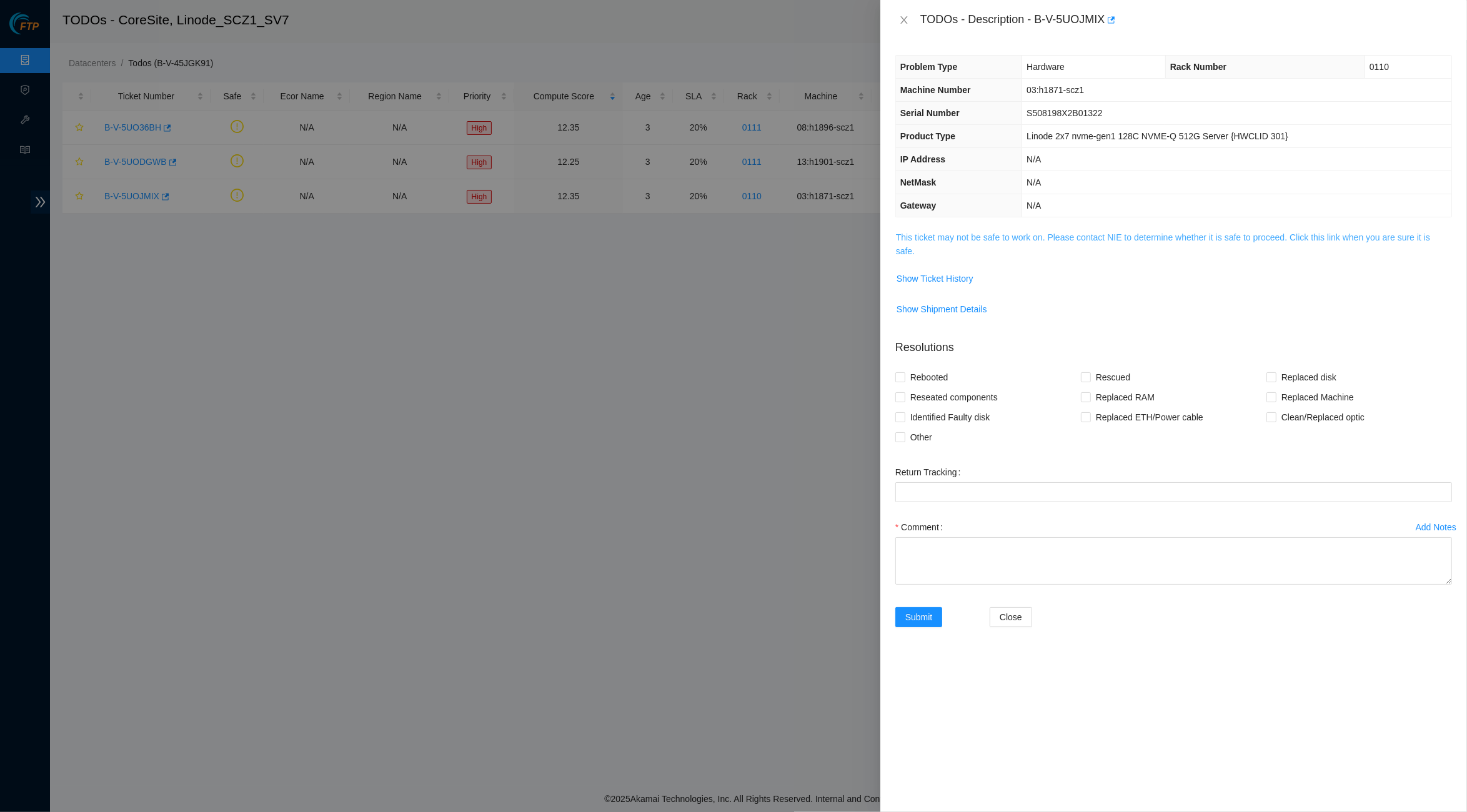
click at [1018, 232] on link "This ticket may not be safe to work on. Please contact NIE to determine whether…" at bounding box center [1163, 244] width 534 height 23
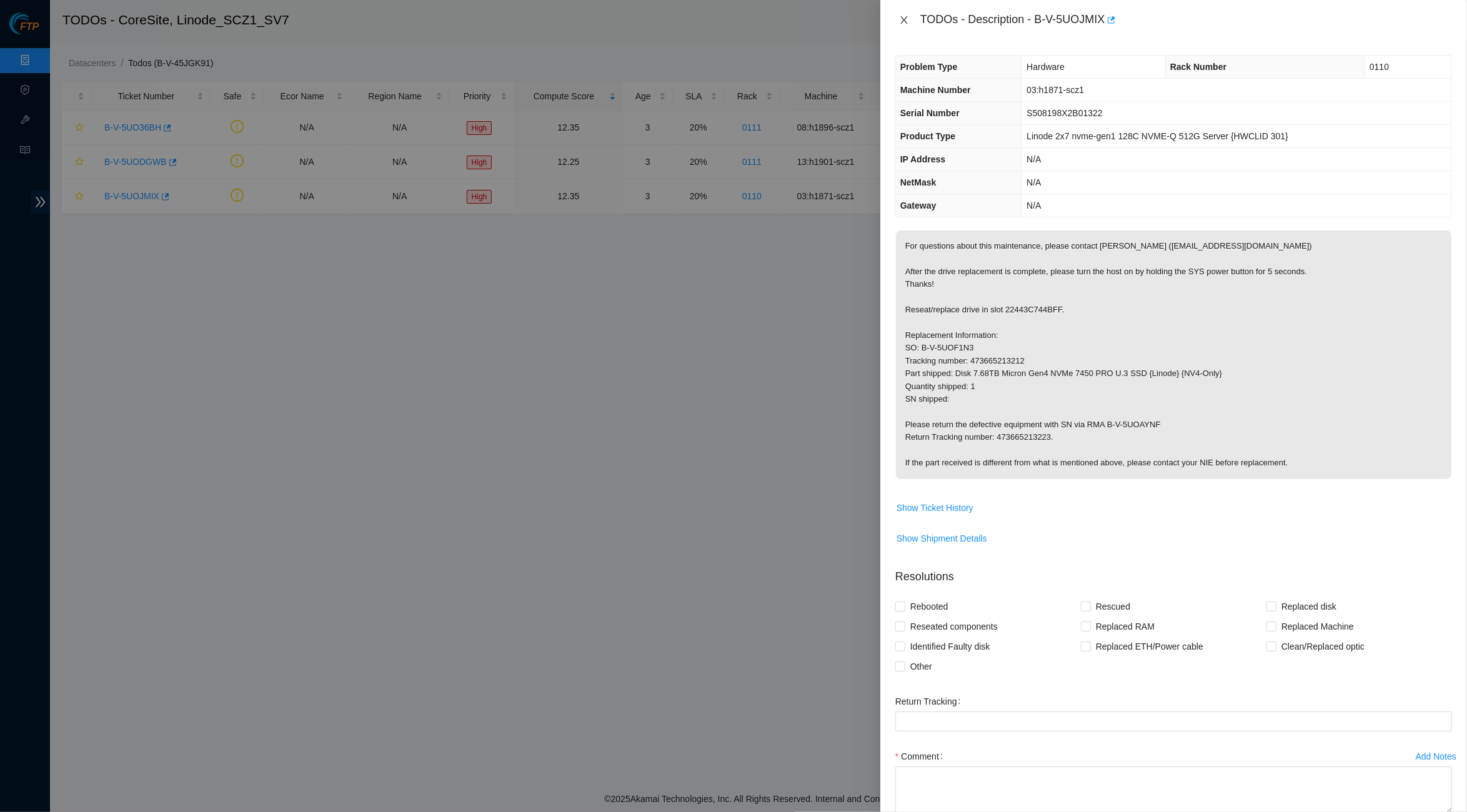
click at [899, 23] on icon "close" at bounding box center [904, 20] width 10 height 10
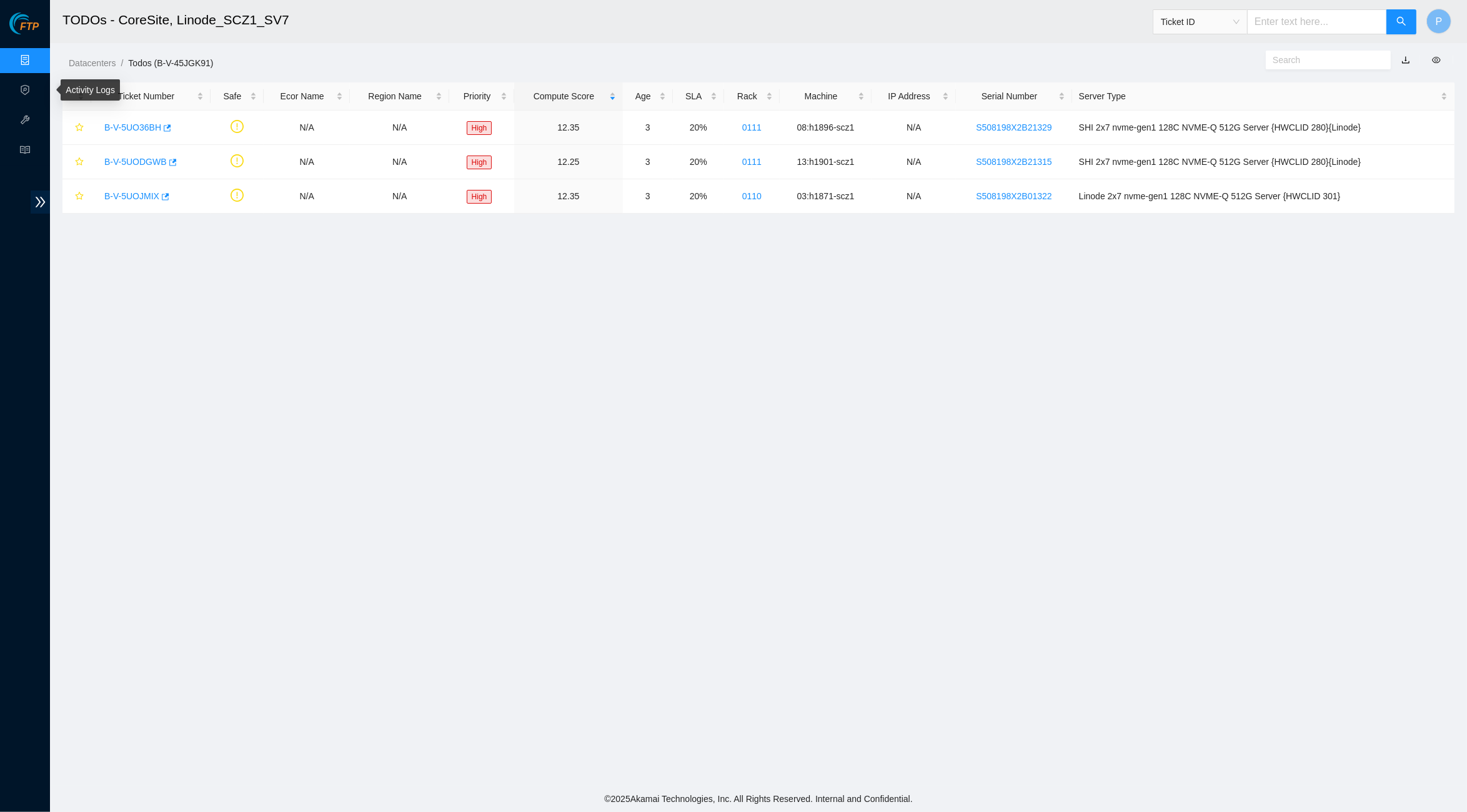
click at [36, 64] on link "Data Centers" at bounding box center [62, 60] width 51 height 10
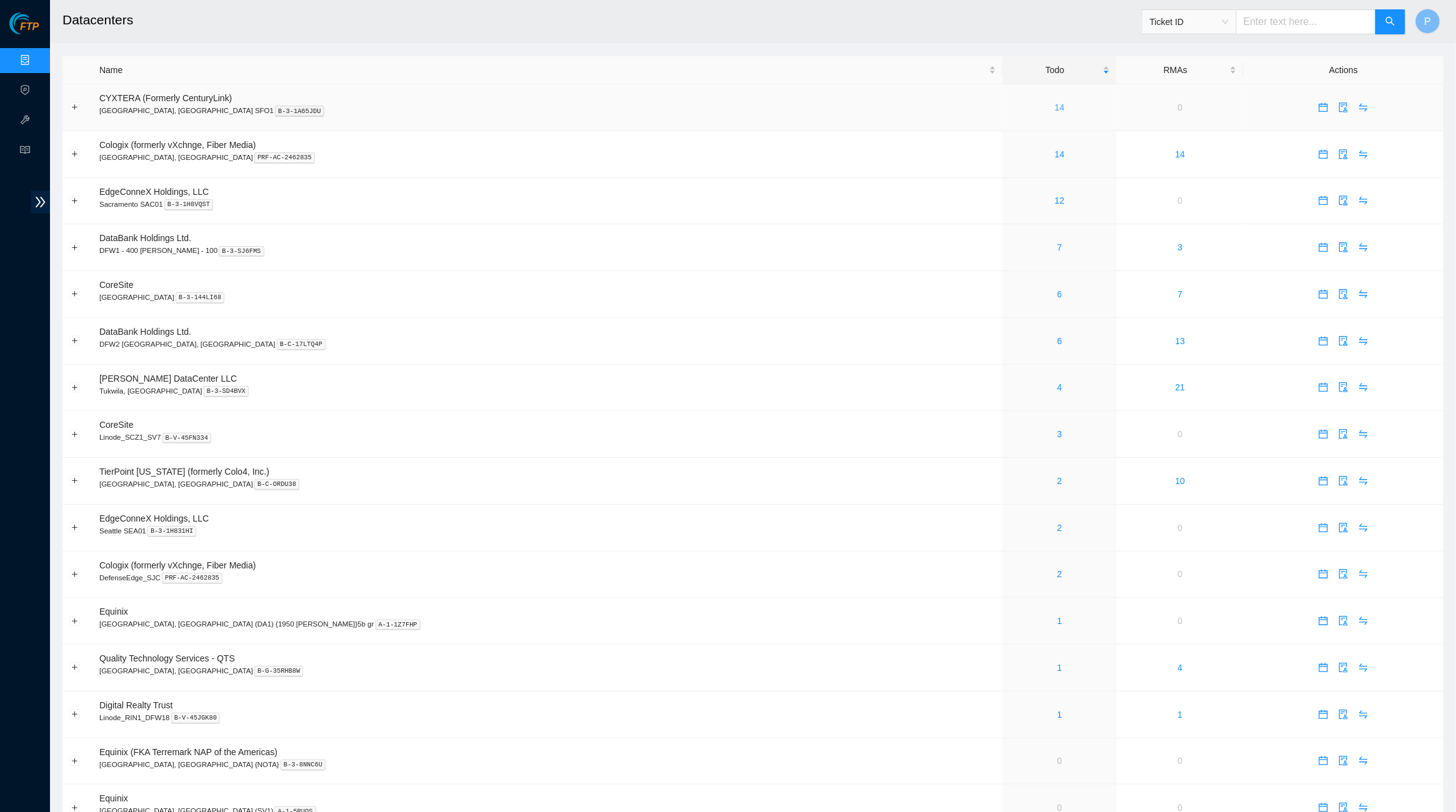
click at [1055, 107] on link "14" at bounding box center [1059, 107] width 10 height 10
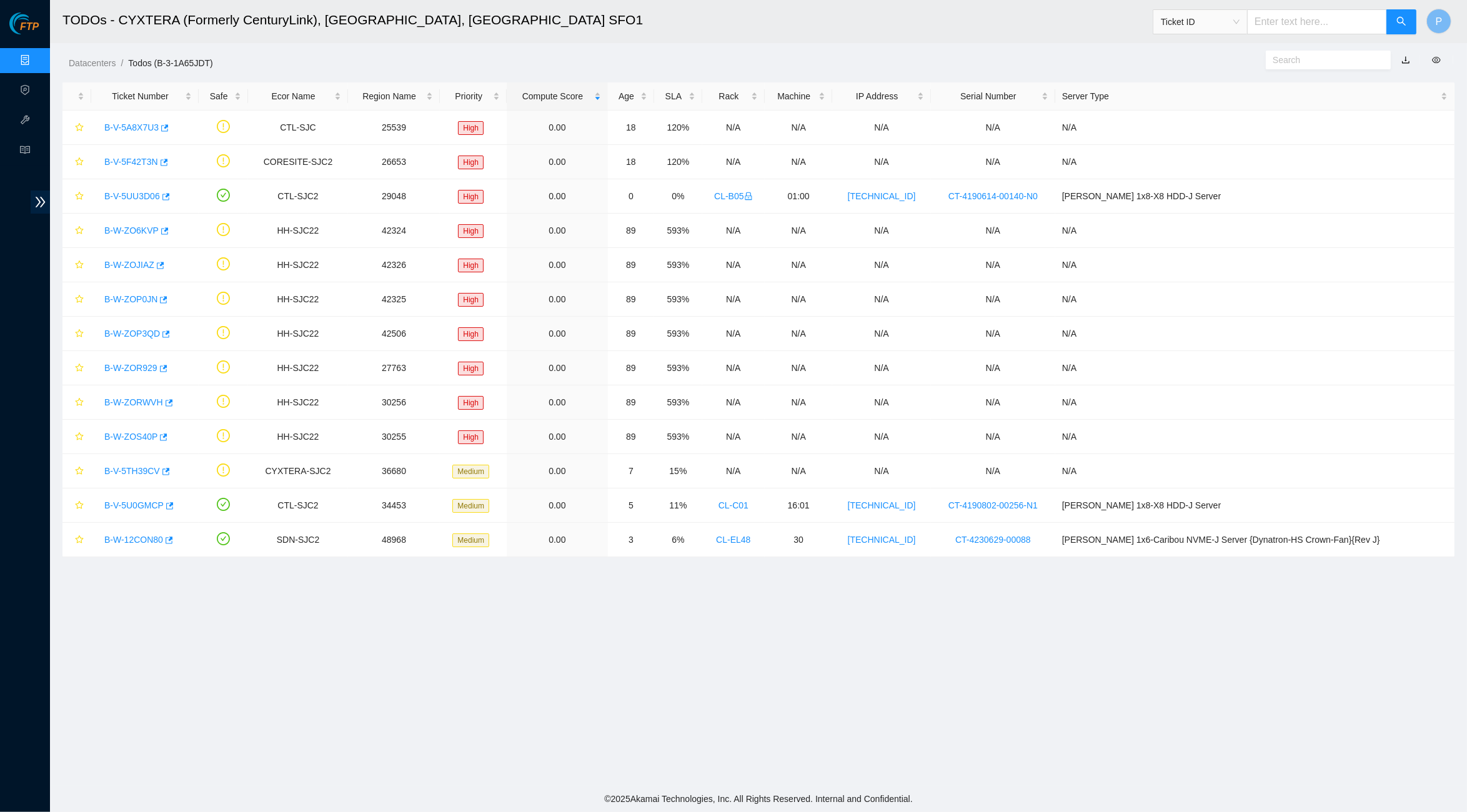
click at [1368, 14] on input "text" at bounding box center [1317, 21] width 140 height 25
paste input "B-V-5TNV91U"
type input "B-V-5TNV91U"
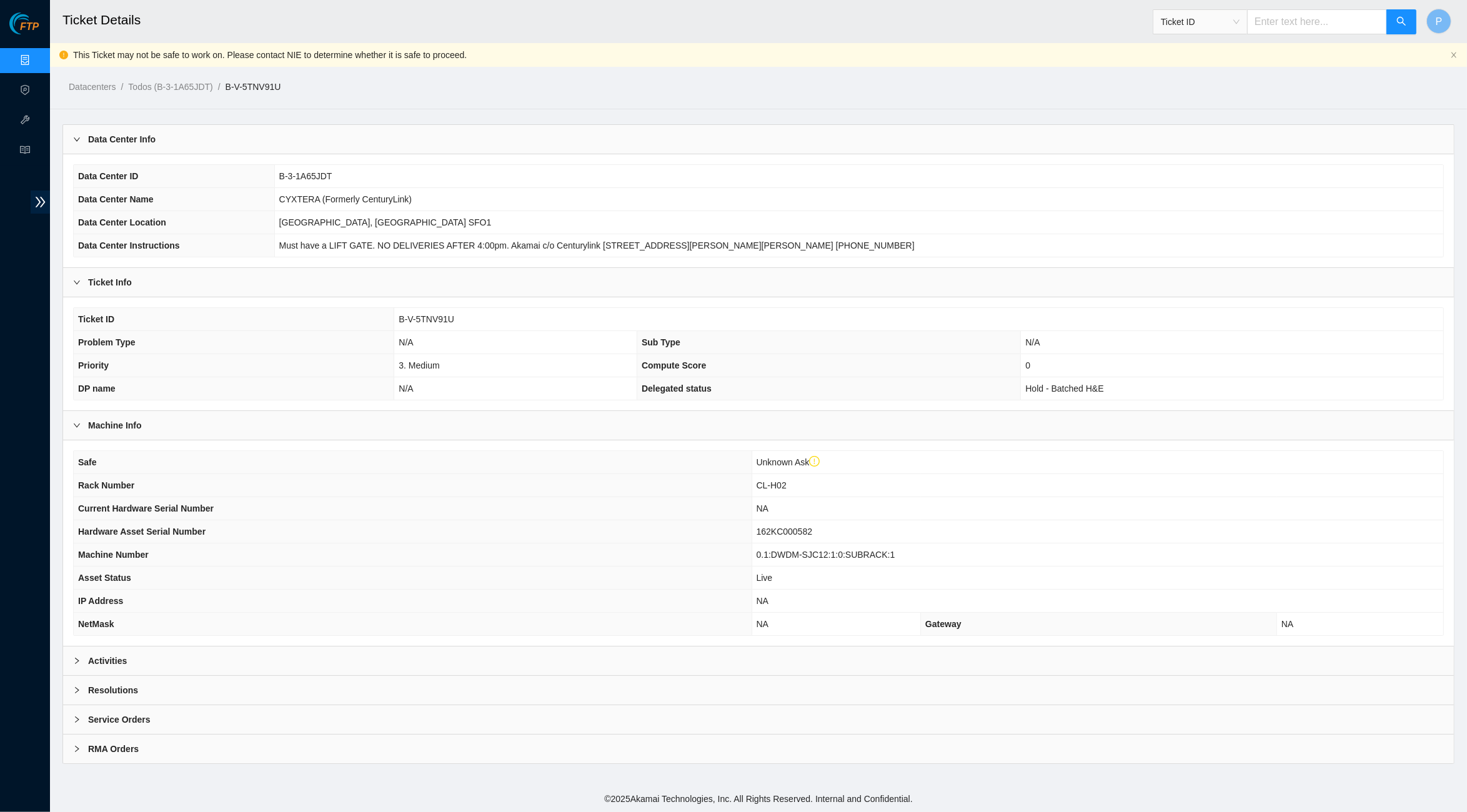
click at [459, 664] on div "Activities" at bounding box center [759, 660] width 1391 height 29
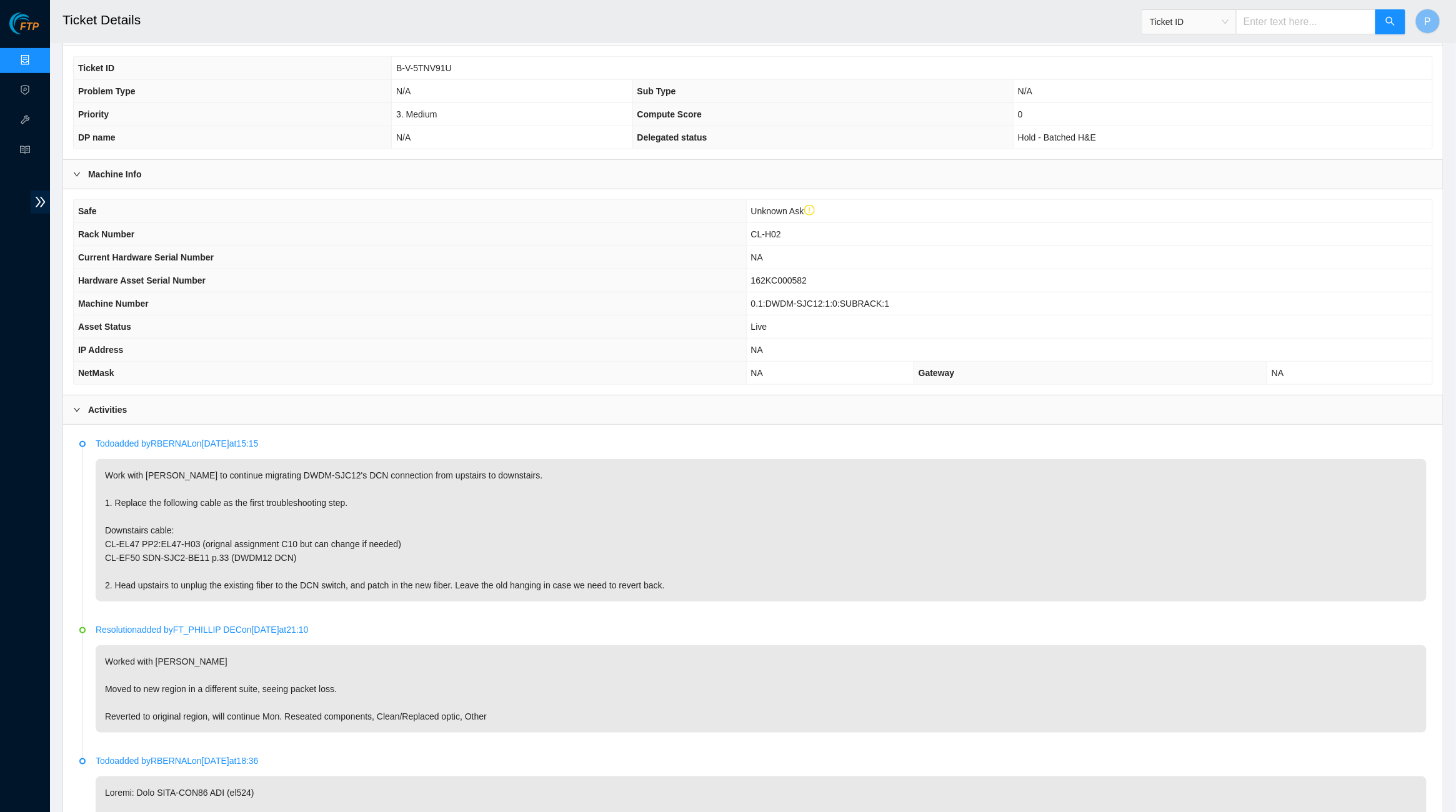
scroll to position [257, 0]
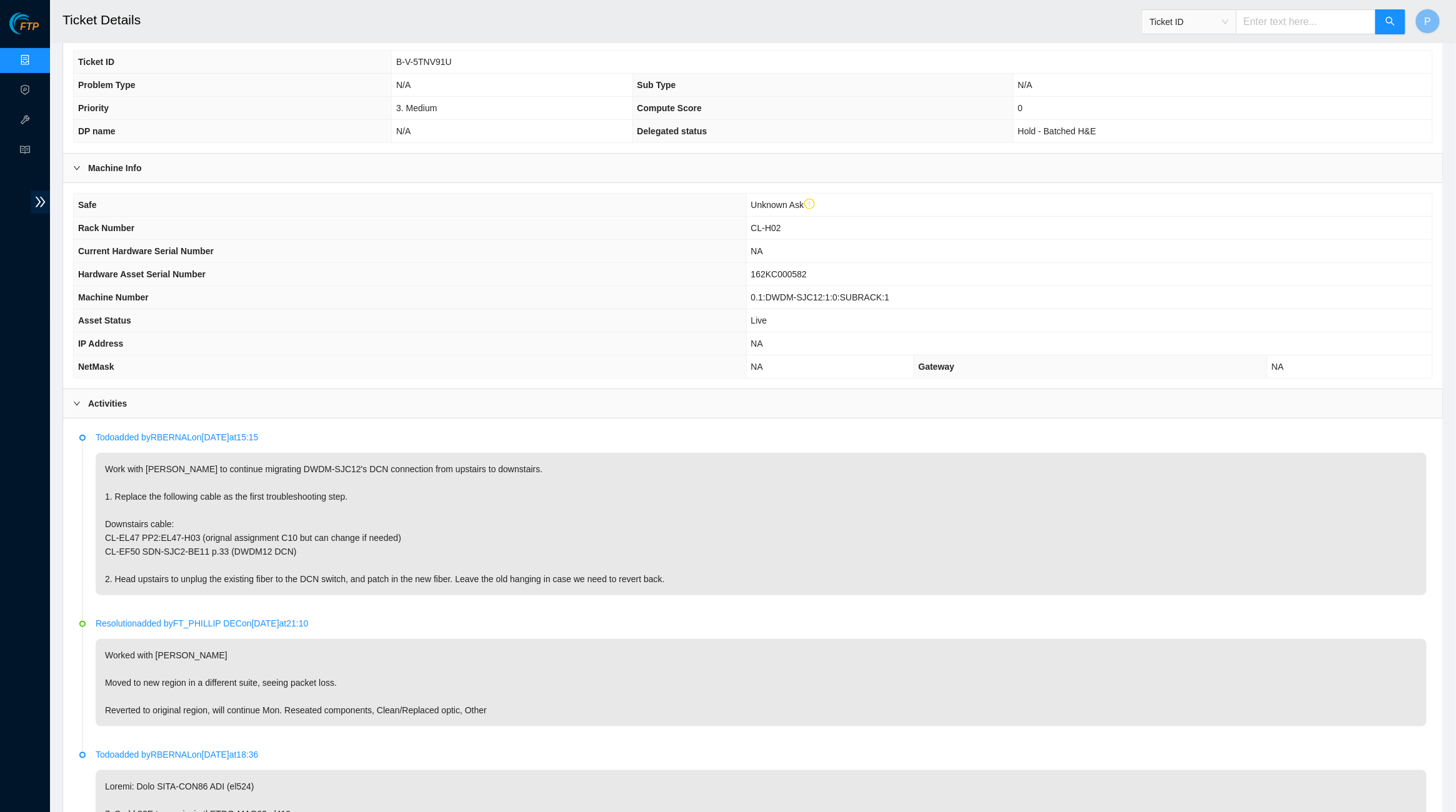
click at [527, 355] on th "NetMask" at bounding box center [410, 366] width 672 height 23
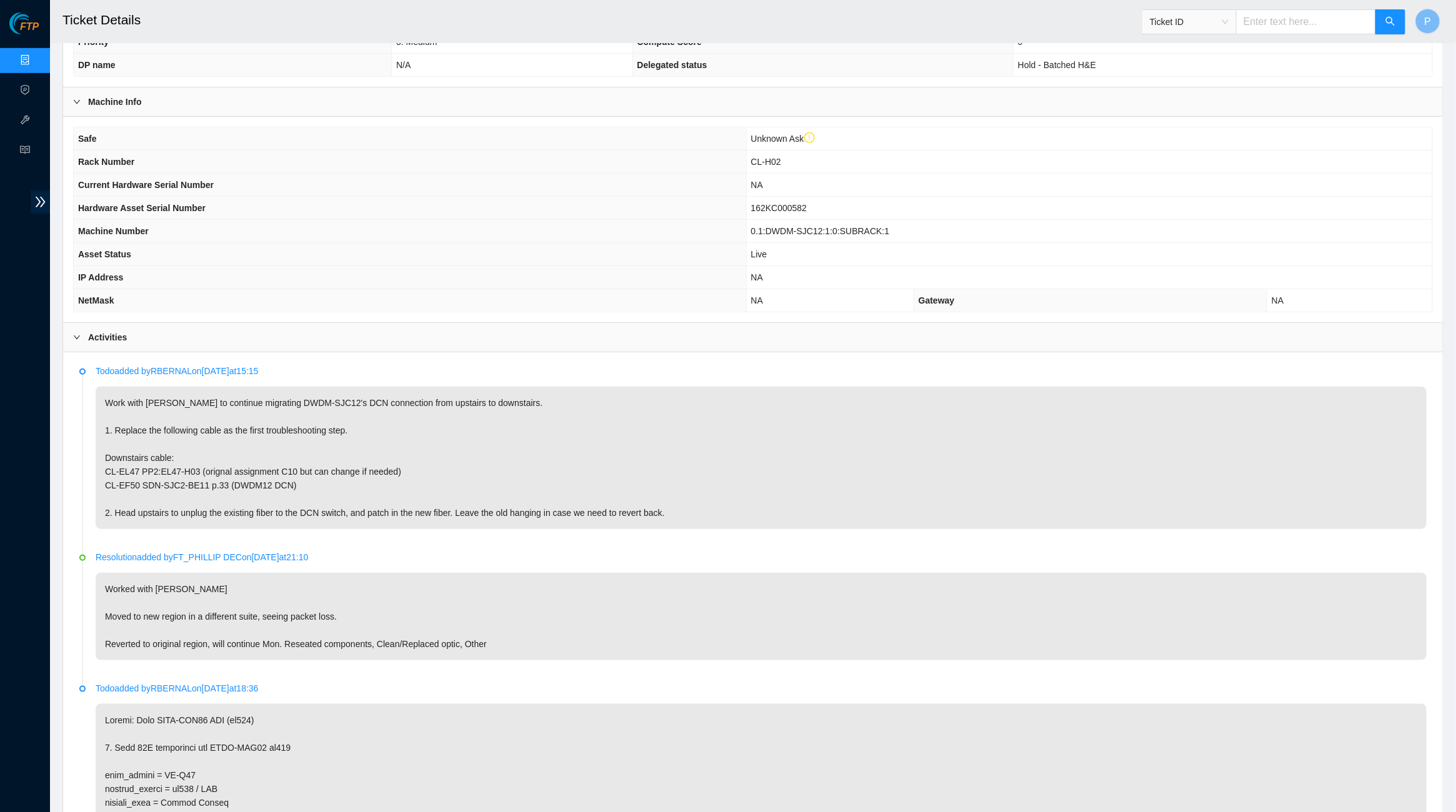
scroll to position [323, 0]
click at [36, 56] on link "Data Centers" at bounding box center [62, 60] width 51 height 10
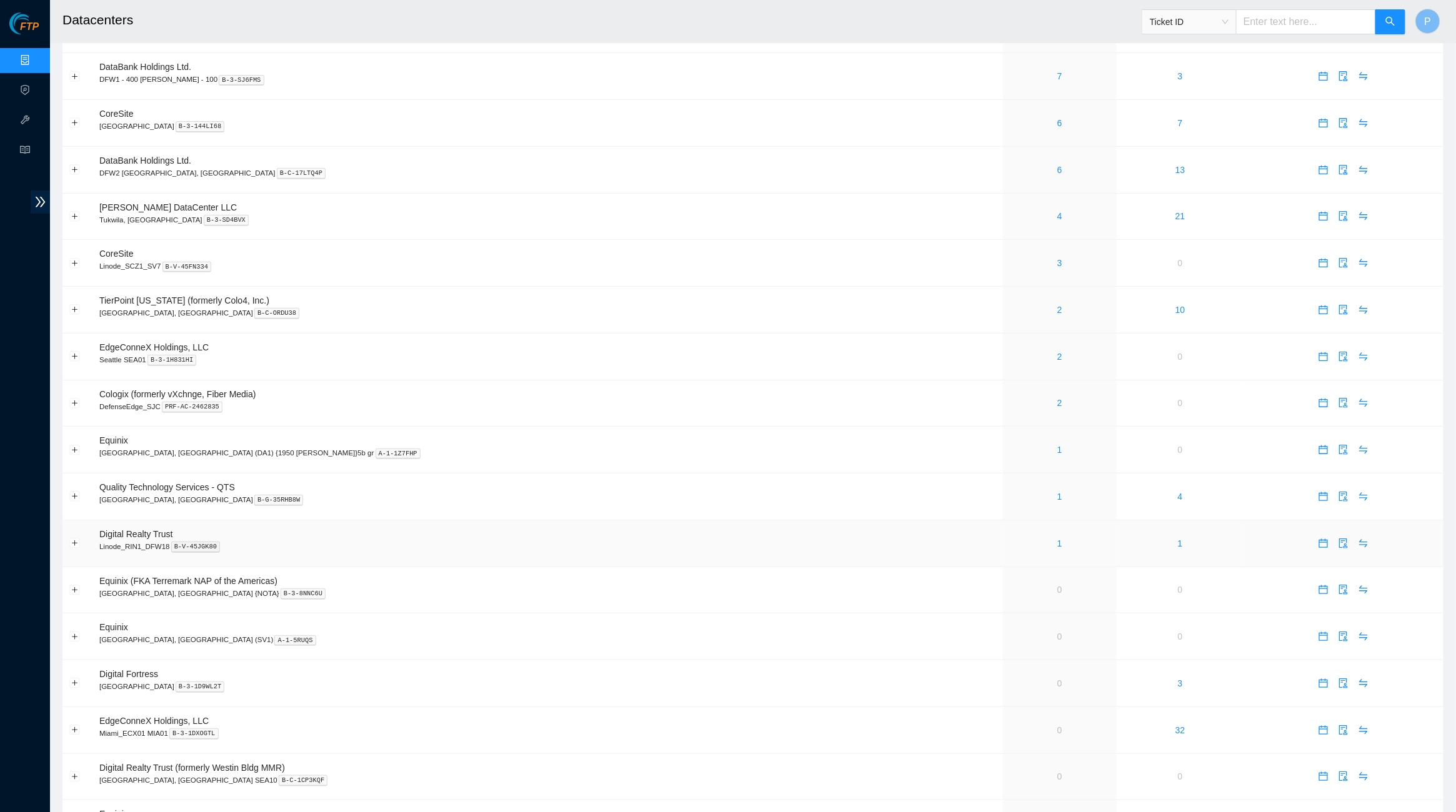
scroll to position [134, 0]
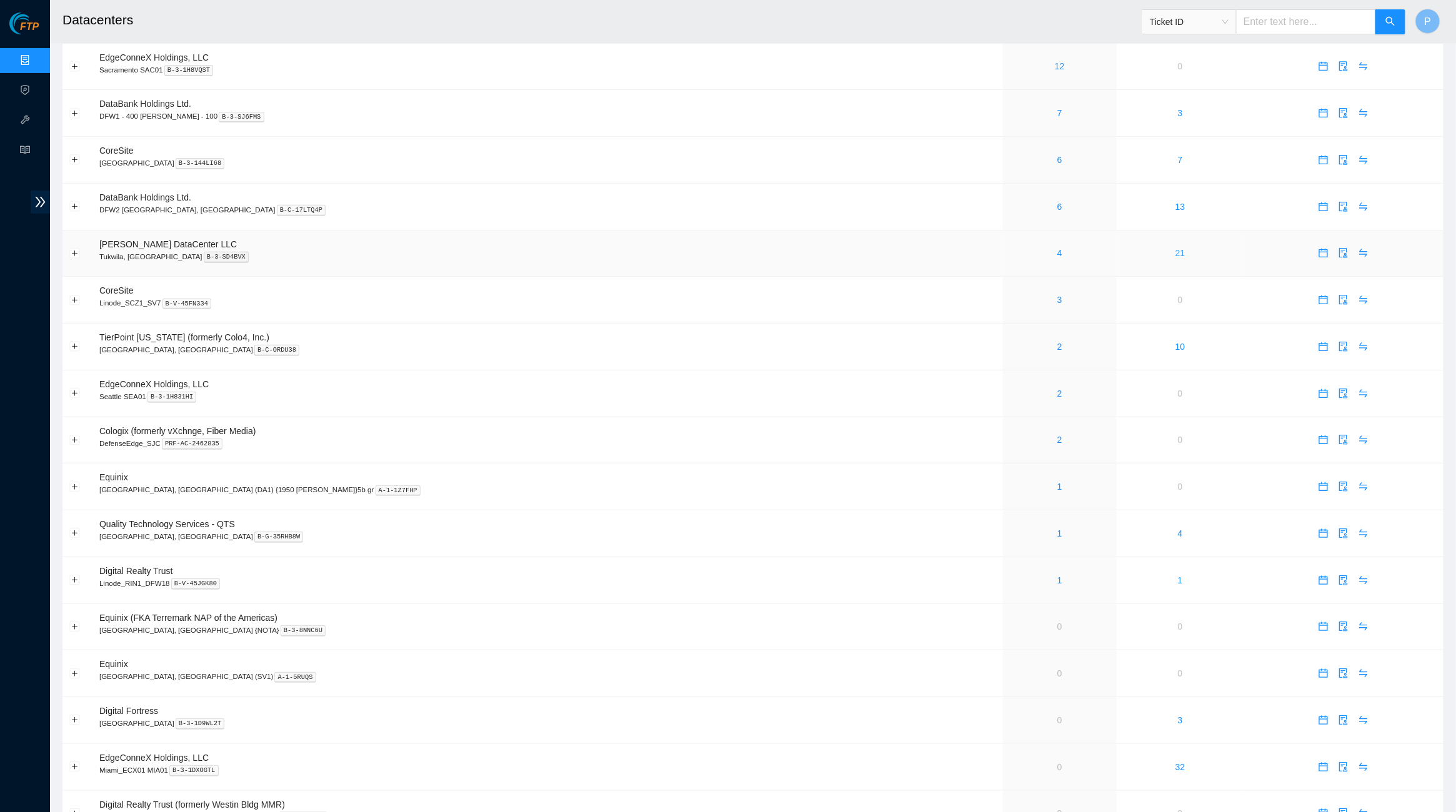
click at [1175, 248] on link "21" at bounding box center [1180, 253] width 10 height 10
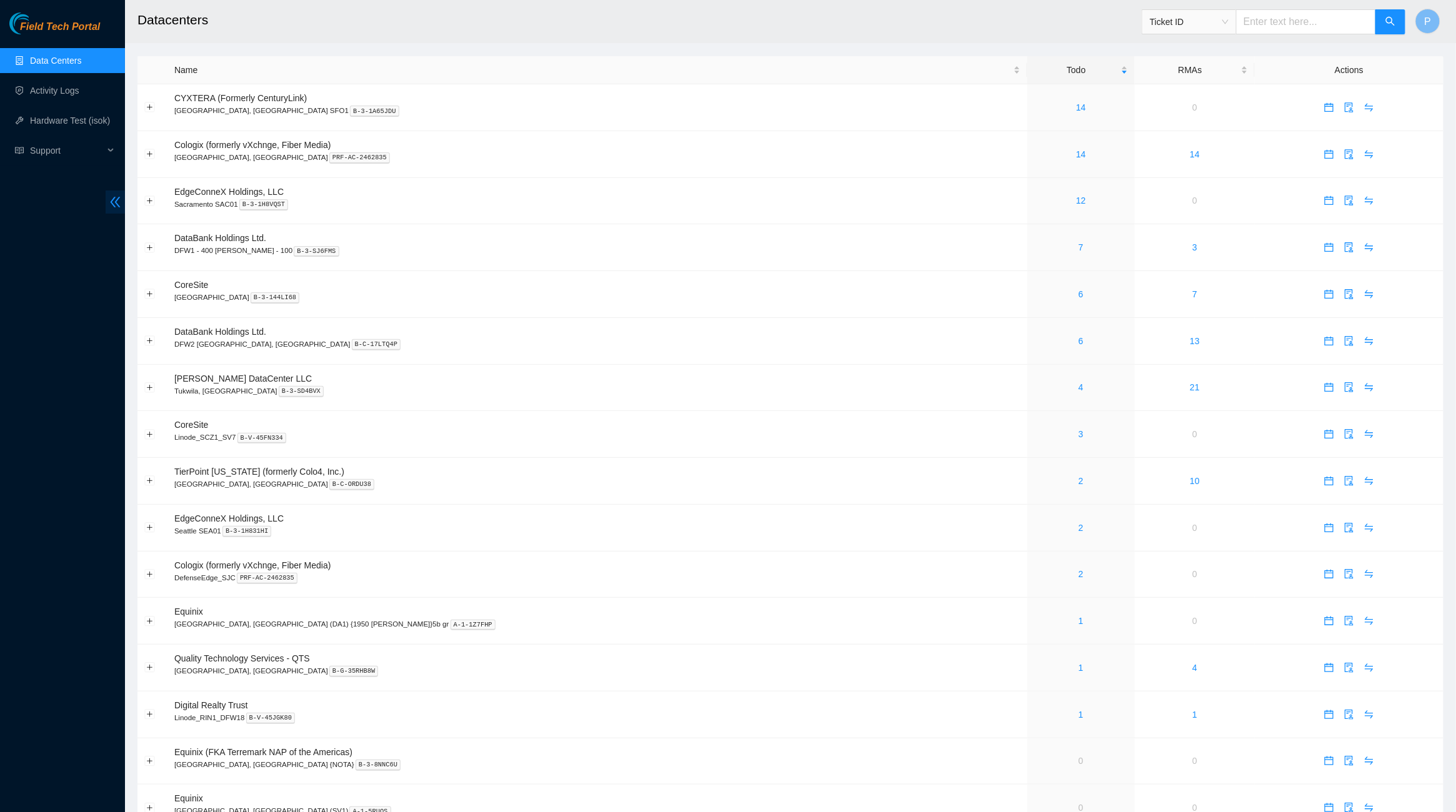
click at [122, 206] on span "double-left" at bounding box center [115, 202] width 20 height 23
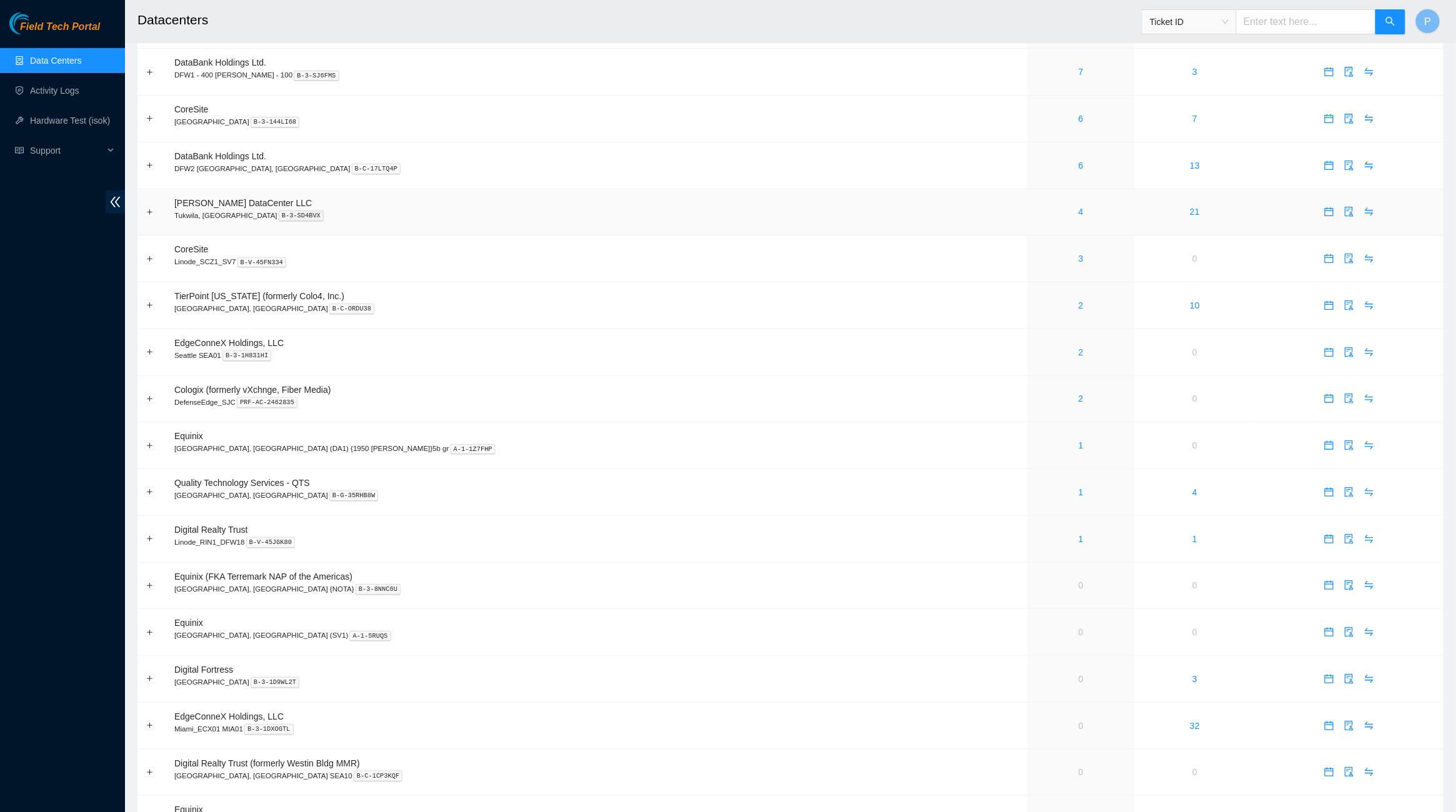
scroll to position [180, 0]
click at [1190, 202] on link "21" at bounding box center [1194, 207] width 10 height 10
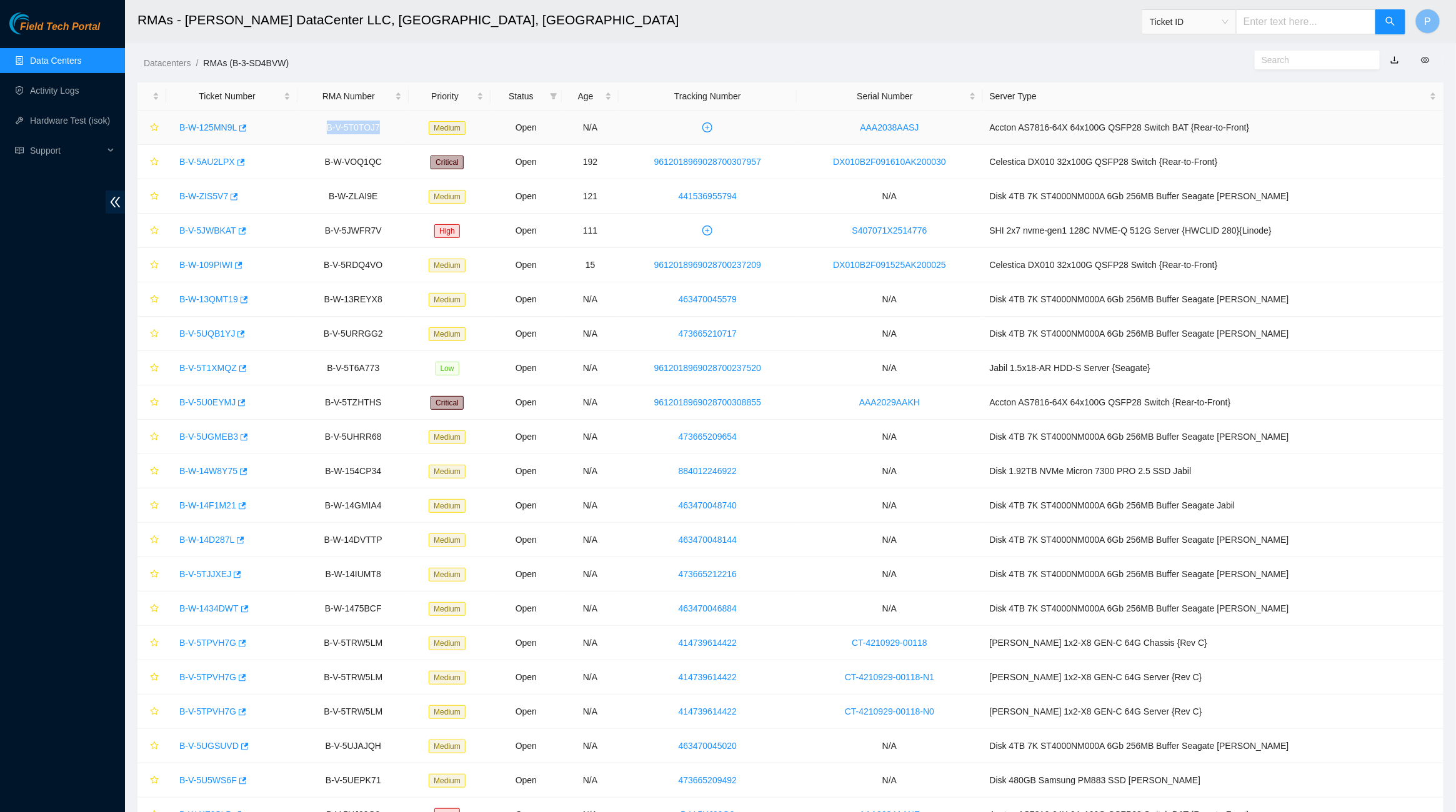
drag, startPoint x: 390, startPoint y: 127, endPoint x: 299, endPoint y: 127, distance: 91.0
click at [299, 127] on td "B-V-5T0TOJ7" at bounding box center [352, 128] width 111 height 35
drag, startPoint x: 559, startPoint y: 125, endPoint x: 459, endPoint y: 125, distance: 100.0
click at [459, 125] on tr "B-W-125MN9L B-V-5T0TOJ7 Medium Open N/A AAA2038AASJ Accton AS7816-64X 64x100G Q…" at bounding box center [790, 128] width 1306 height 35
drag, startPoint x: 1006, startPoint y: 299, endPoint x: 1360, endPoint y: 308, distance: 354.1
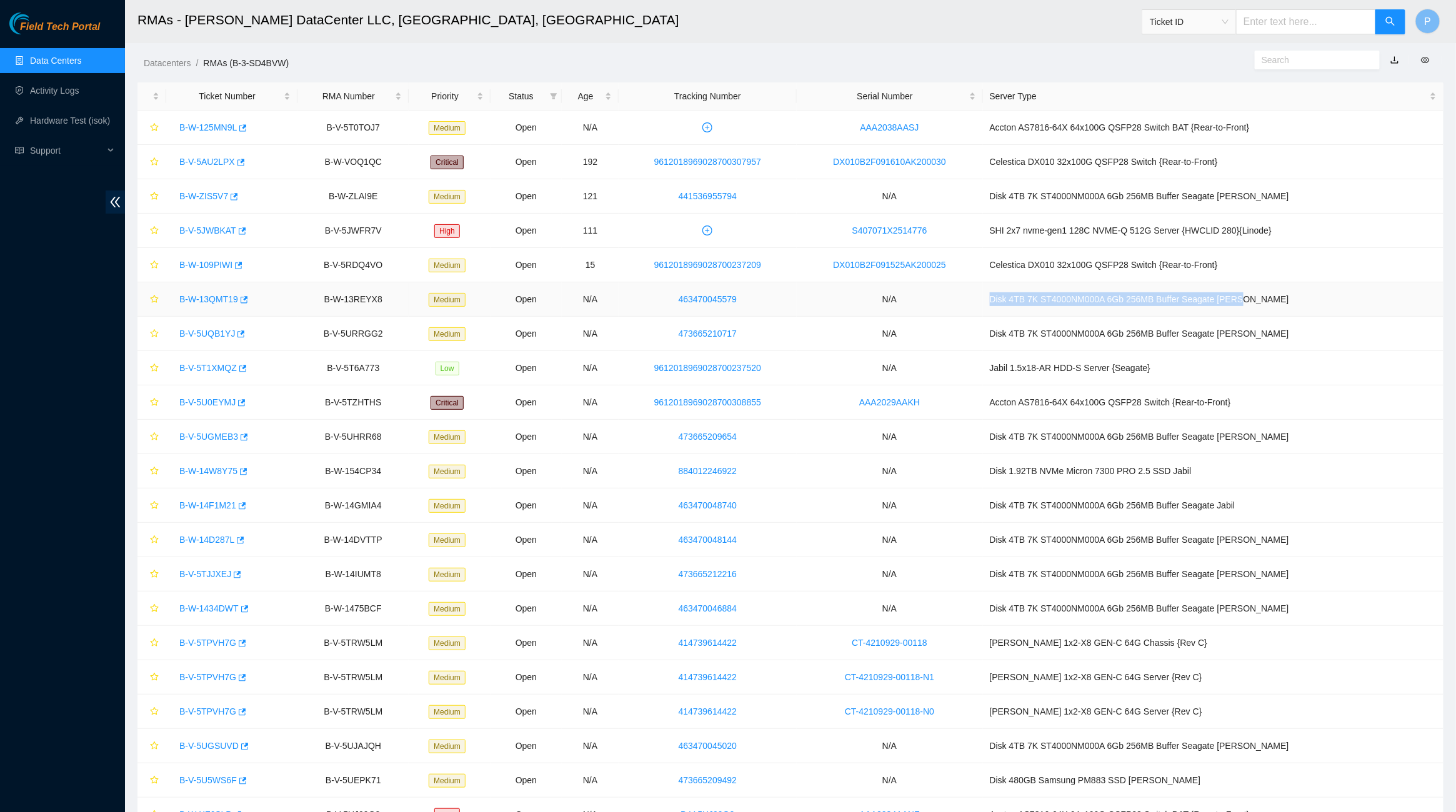
click at [1360, 308] on td "Disk 4TB 7K ST4000NM000A 6Gb 256MB Buffer Seagate Ciara" at bounding box center [1213, 299] width 460 height 35
drag, startPoint x: 999, startPoint y: 195, endPoint x: 1341, endPoint y: 210, distance: 342.3
click at [1341, 210] on tr "B-W-ZIS5V7 B-W-ZLAI9E Medium Open 121 441536955794 N/A Disk 4TB 7K ST4000NM000A…" at bounding box center [790, 197] width 1306 height 35
click at [1123, 173] on td "Celestica DX010 32x100G QSFP28 Switch {Rear-to-Front}" at bounding box center [1213, 162] width 460 height 35
drag, startPoint x: 1005, startPoint y: 195, endPoint x: 1293, endPoint y: 206, distance: 288.2
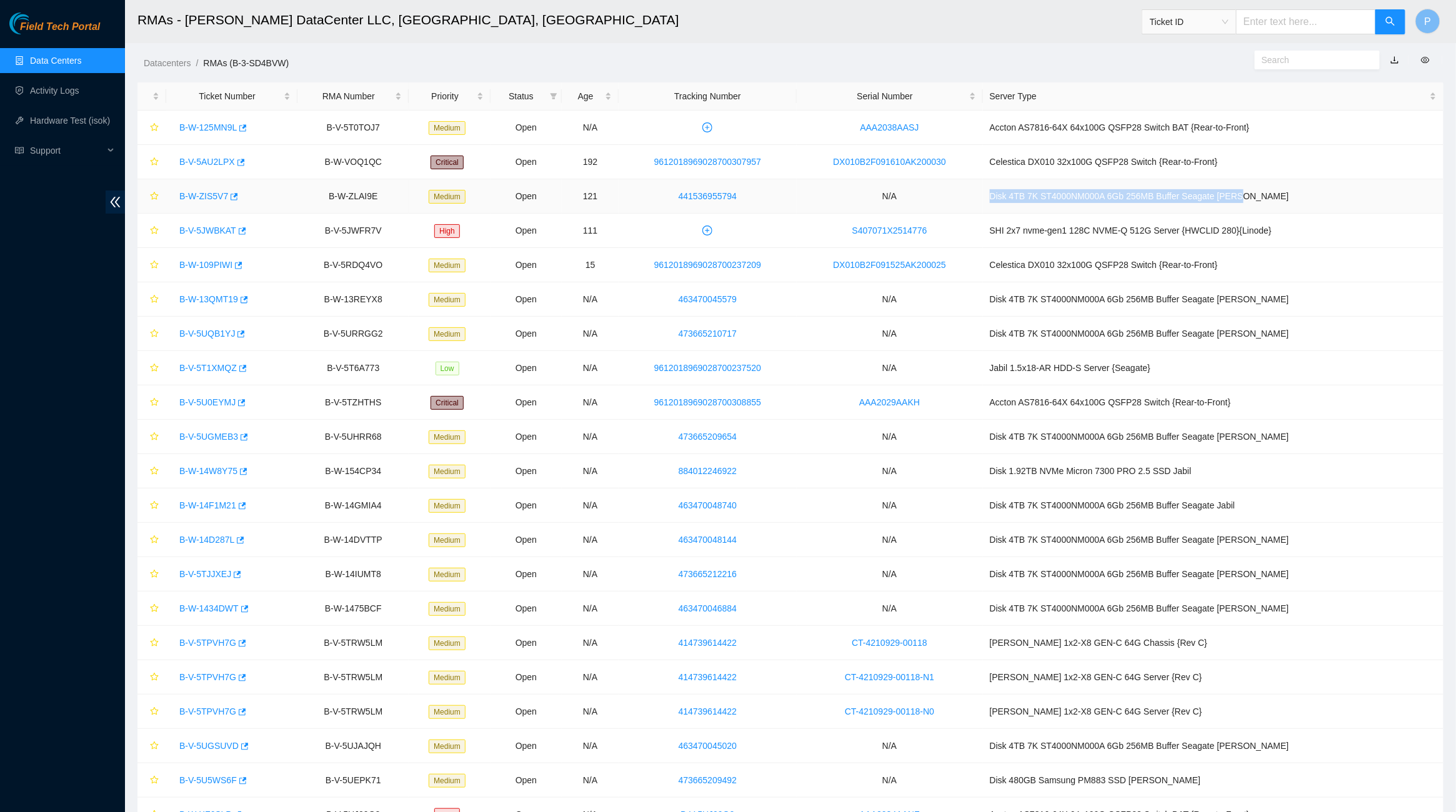
click at [1293, 206] on td "Disk 4TB 7K ST4000NM000A 6Gb 256MB Buffer Seagate Ciara" at bounding box center [1213, 197] width 460 height 35
click at [1283, 195] on td "Disk 4TB 7K ST4000NM000A 6Gb 256MB Buffer Seagate Ciara" at bounding box center [1213, 197] width 460 height 35
click at [726, 192] on link "441536955794" at bounding box center [708, 195] width 58 height 10
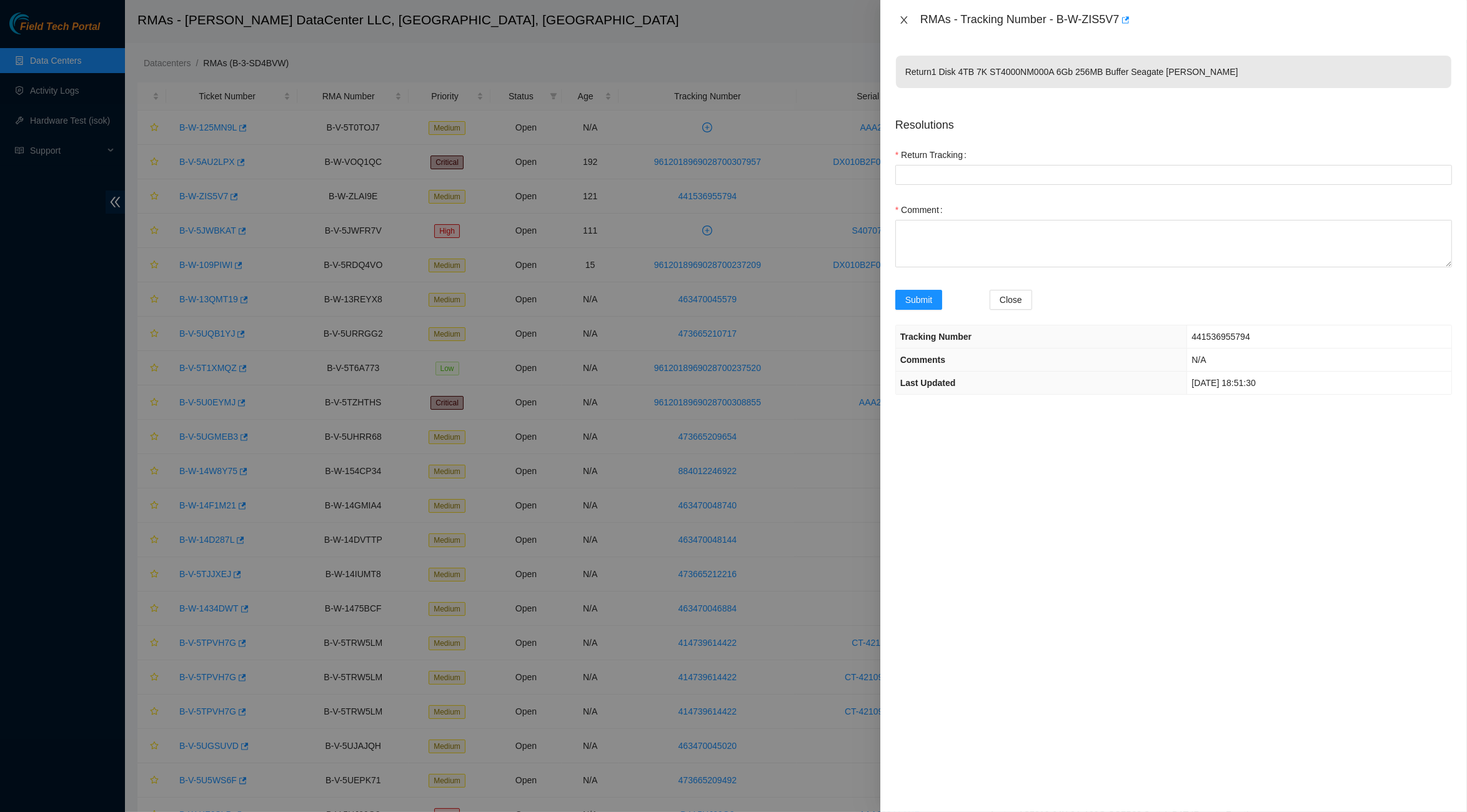
click at [903, 18] on icon "close" at bounding box center [904, 20] width 7 height 8
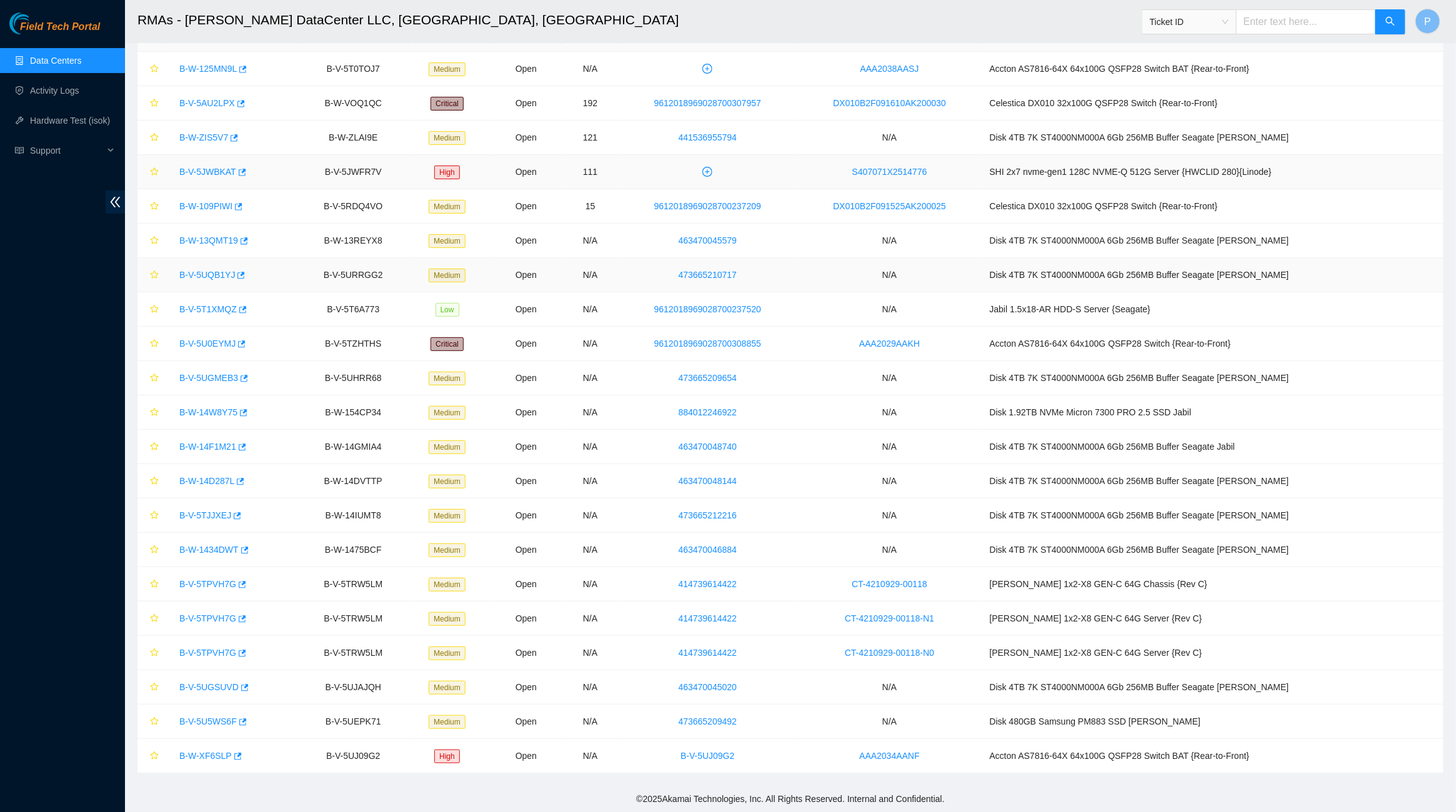
scroll to position [60, 0]
click at [376, 293] on td "B-V-5T6A773" at bounding box center [352, 310] width 111 height 35
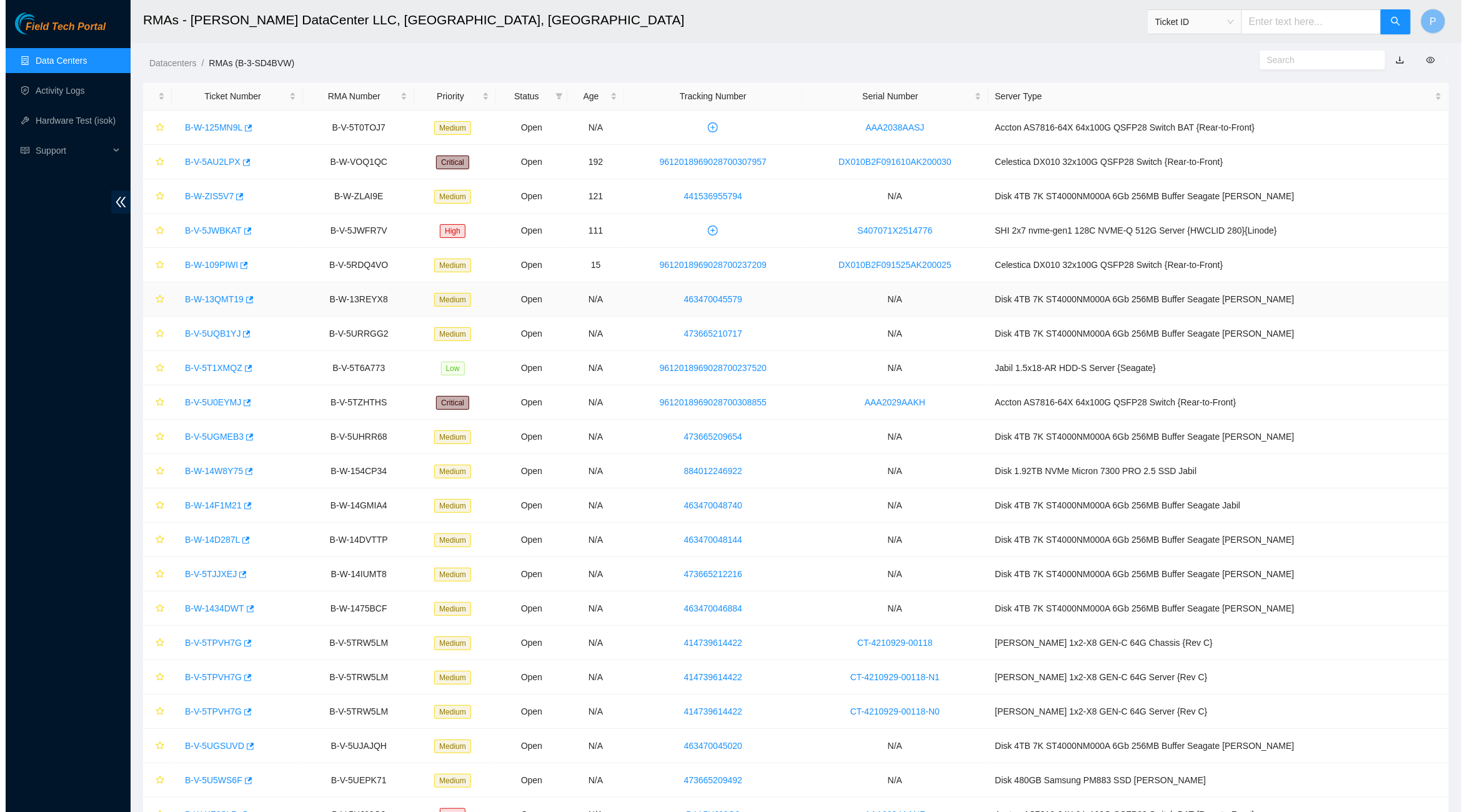
scroll to position [0, 0]
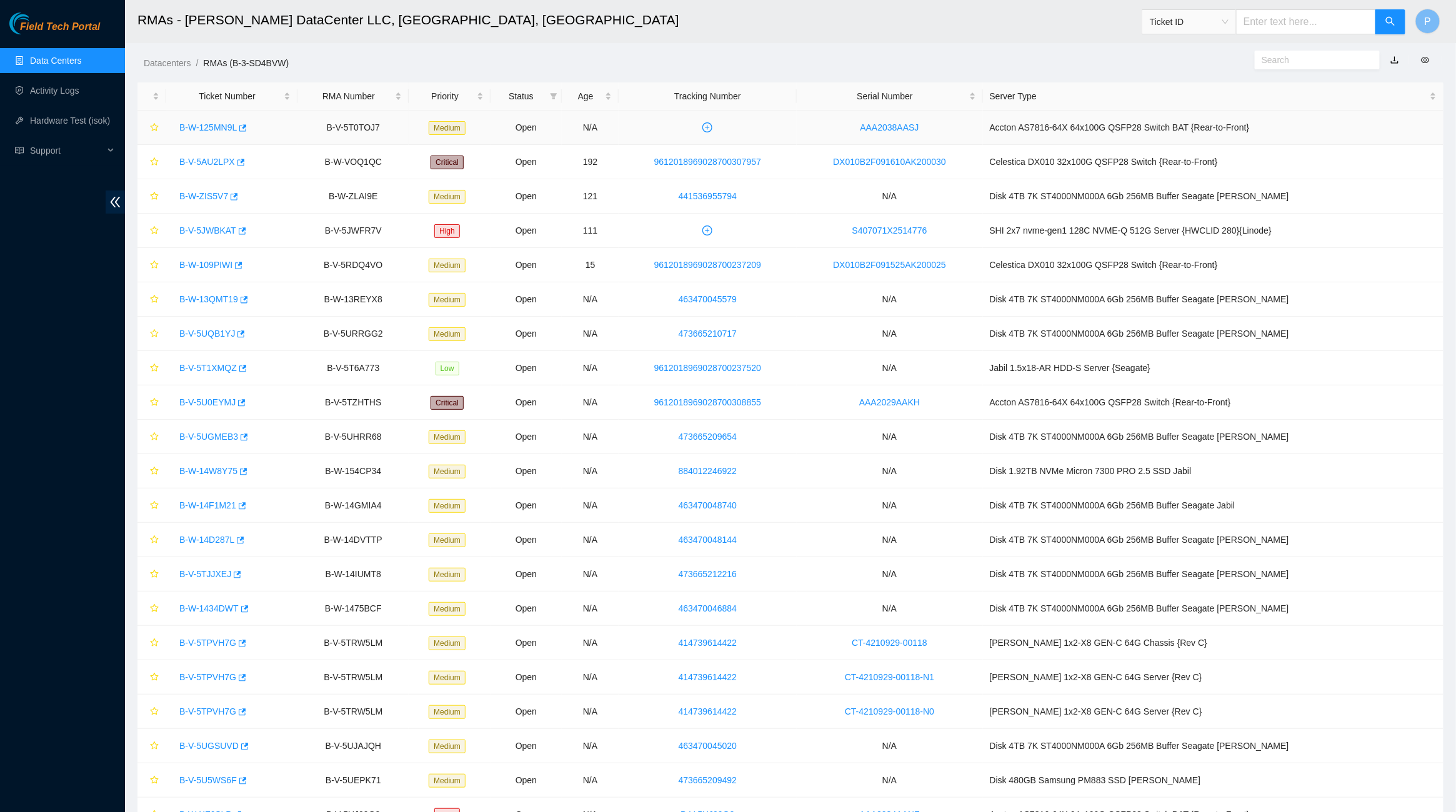
click at [228, 130] on link "B-W-125MN9L" at bounding box center [208, 127] width 57 height 10
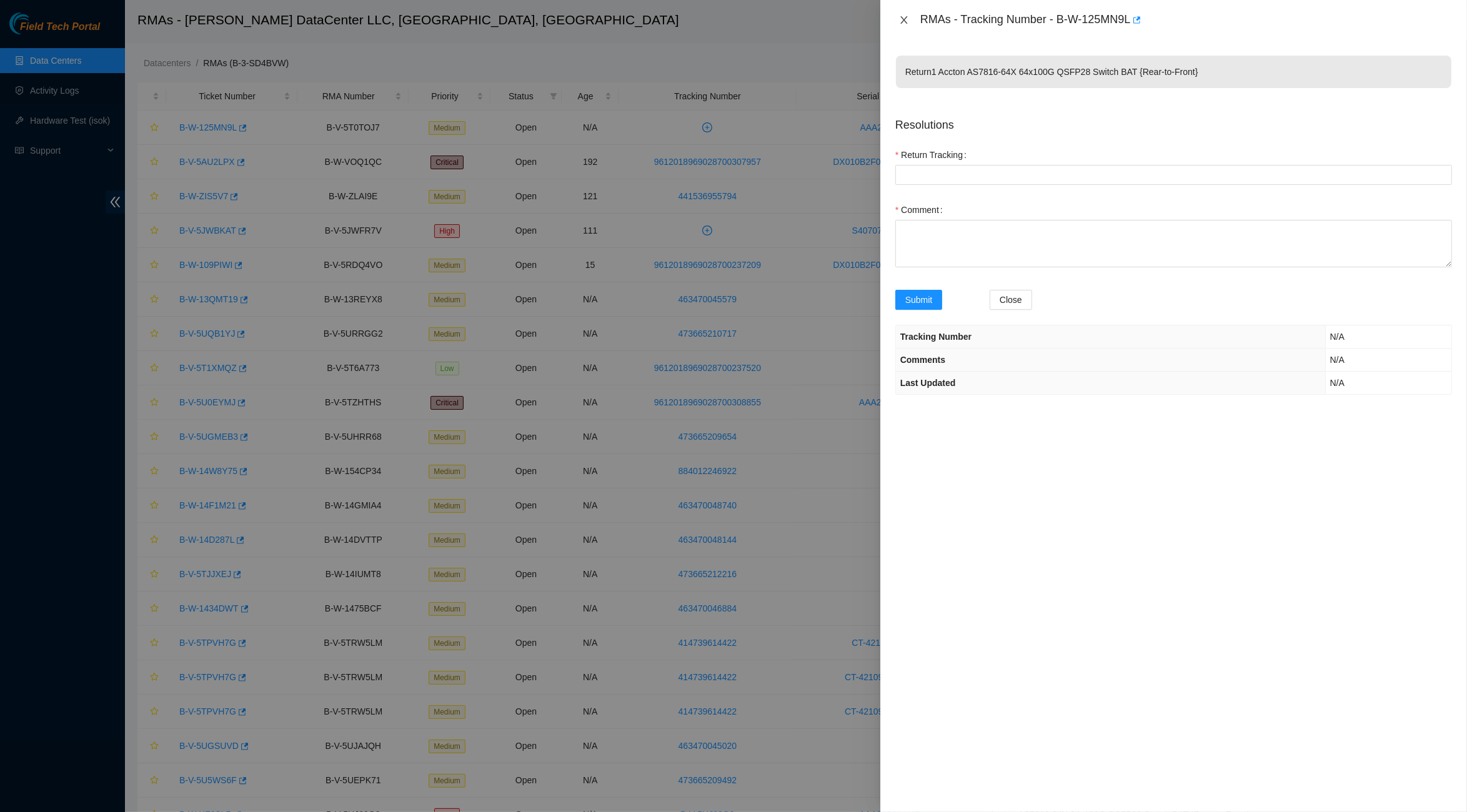
click at [898, 17] on button "Close" at bounding box center [904, 20] width 17 height 12
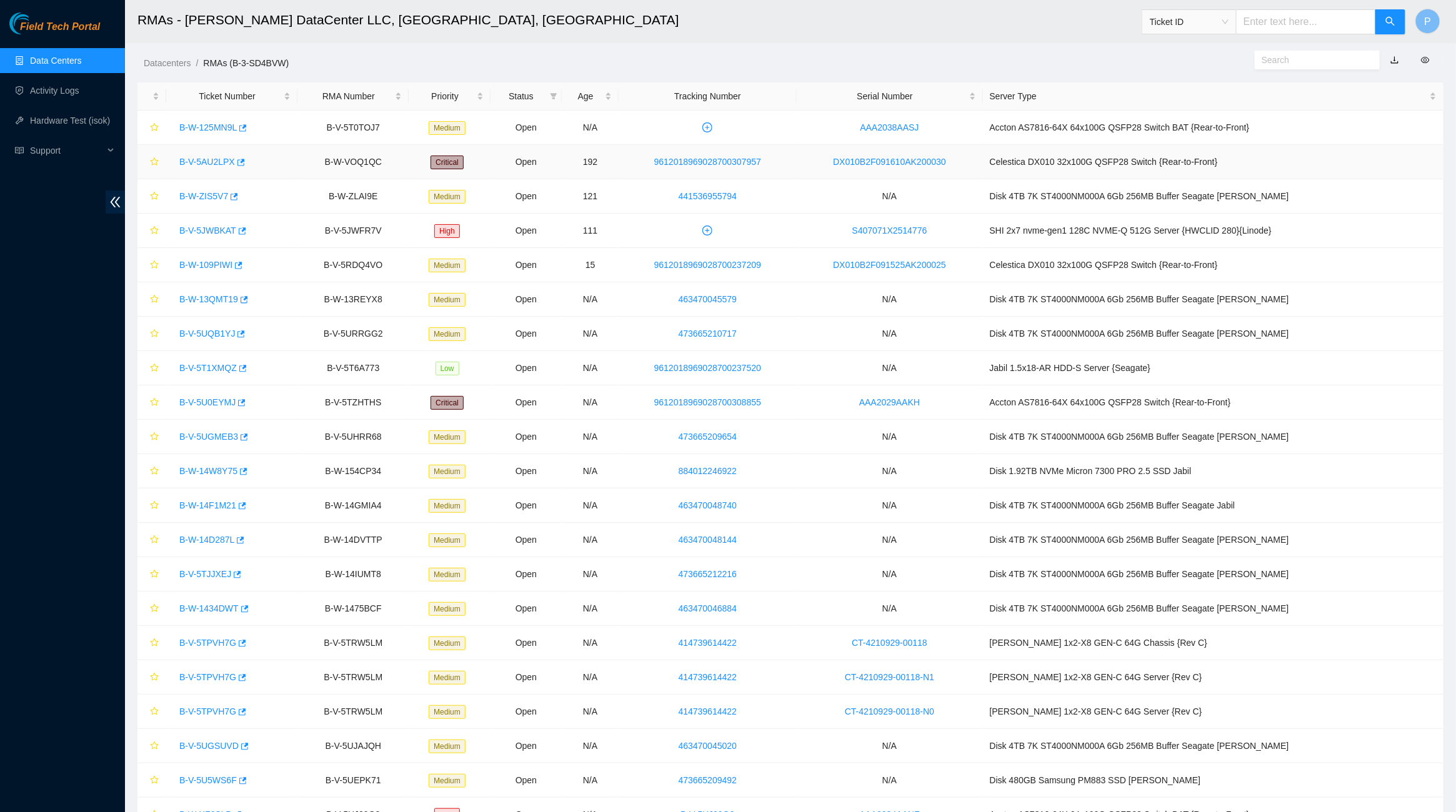
click at [211, 158] on link "B-V-5AU2LPX" at bounding box center [207, 161] width 56 height 10
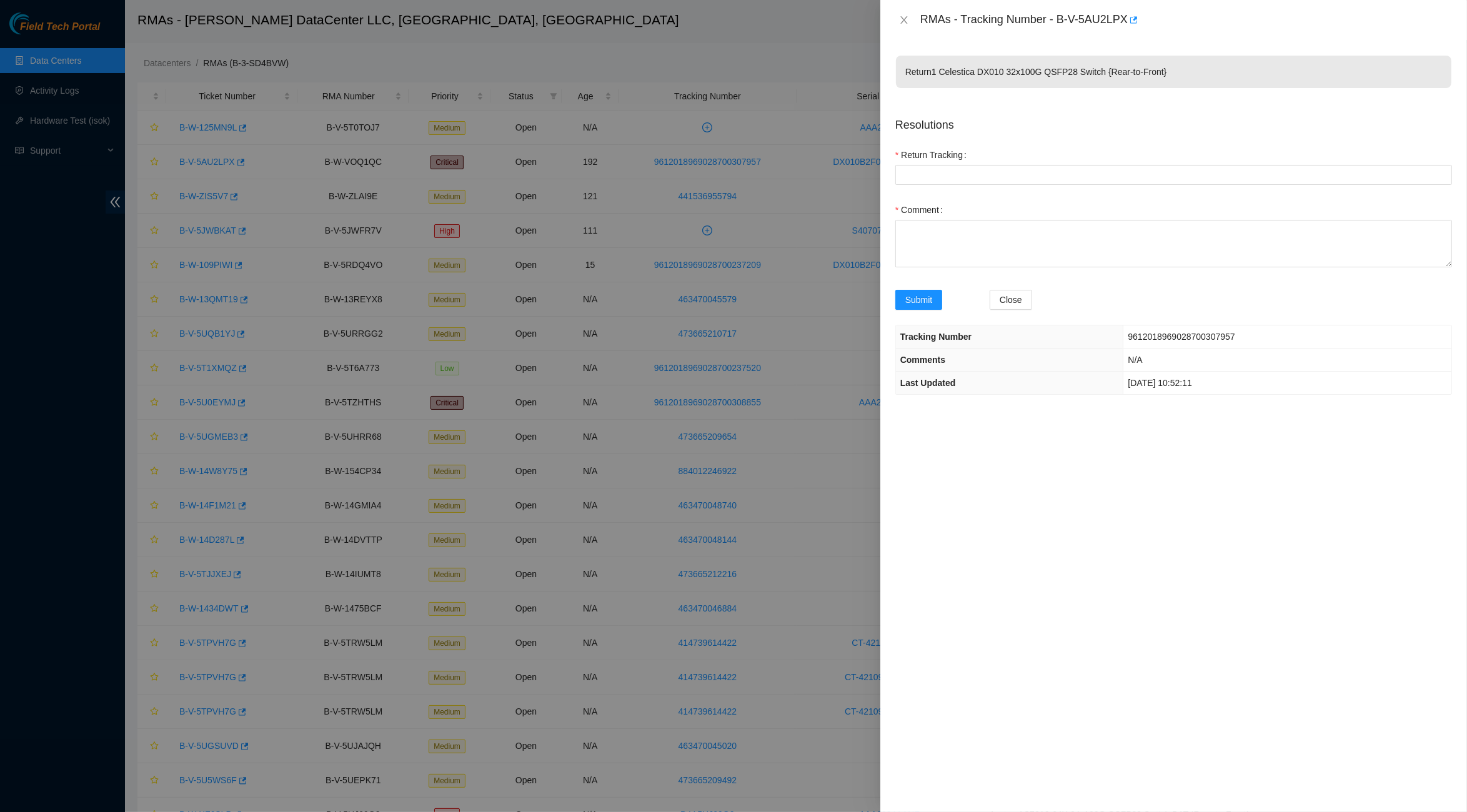
click at [894, 24] on div "RMAs - Tracking Number - B-V-5AU2LPX" at bounding box center [1174, 20] width 587 height 40
click at [907, 21] on icon "close" at bounding box center [904, 20] width 10 height 10
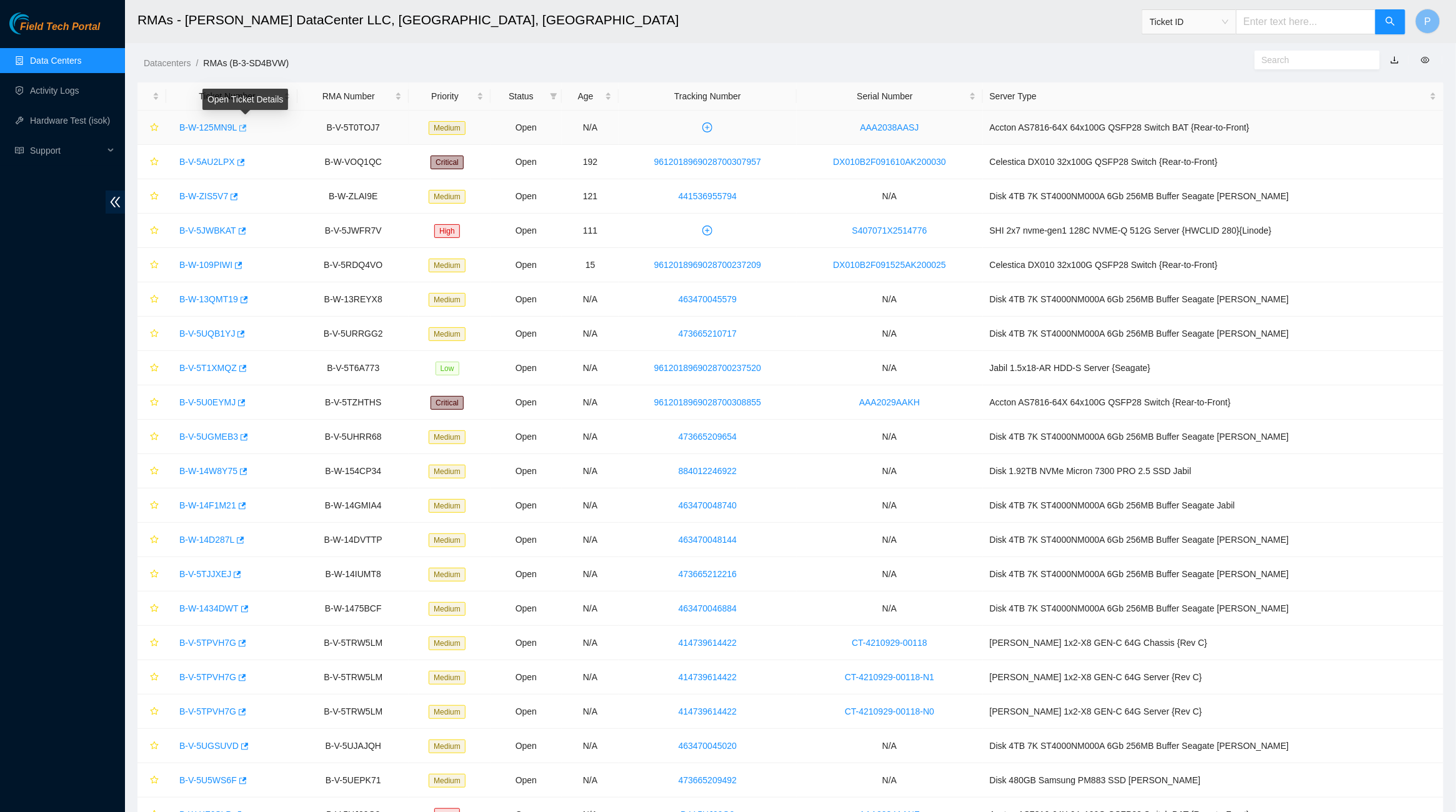
click at [246, 127] on icon "button" at bounding box center [242, 128] width 9 height 9
click at [717, 45] on div "Datacenters / RMAs (B-3-SD4BVW) /" at bounding box center [625, 35] width 999 height 70
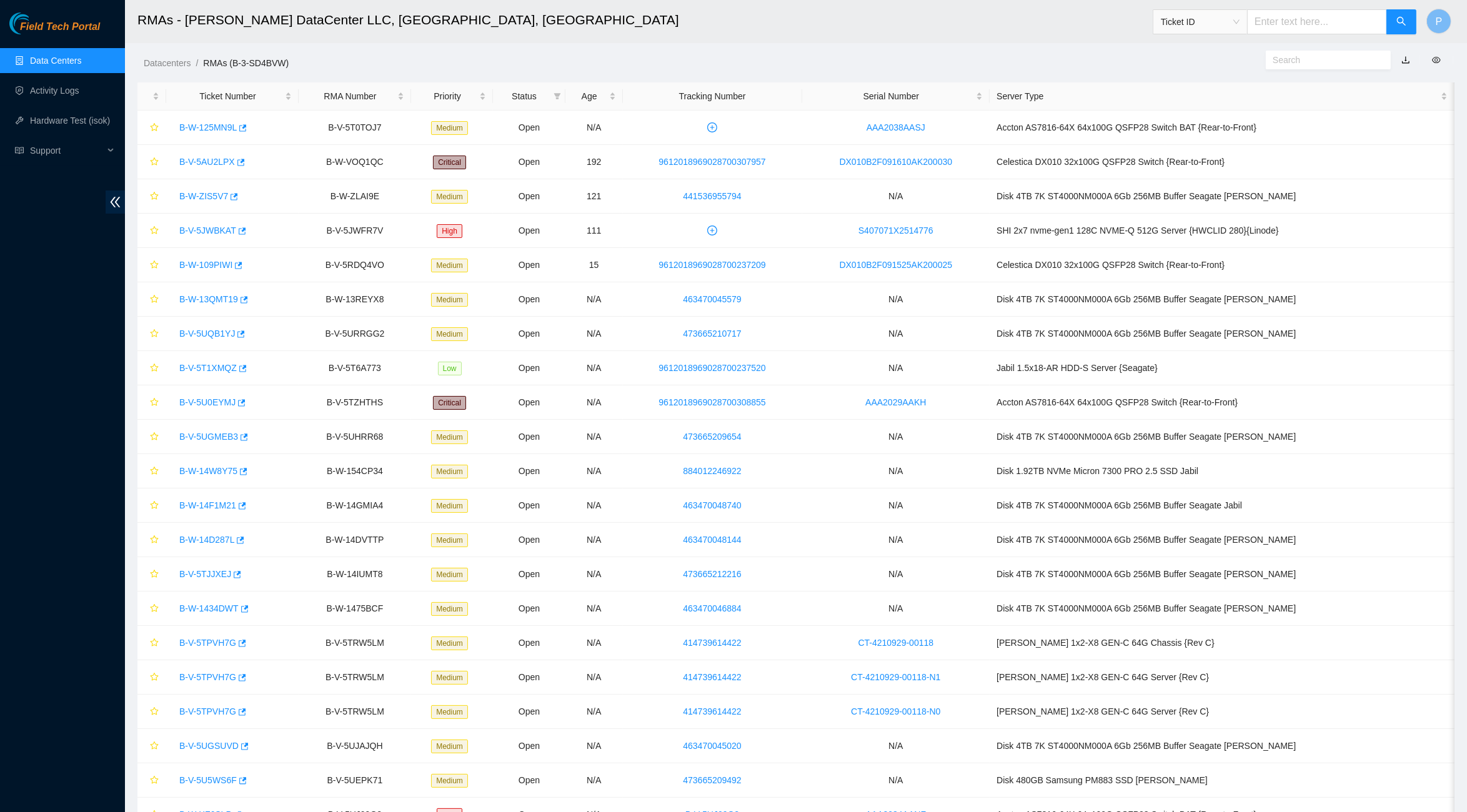
click at [128, 187] on main "RMAs - Sabey DataCenter LLC, Tukwila, WA Ticket ID P Datacenters / RMAs (B-3-SD…" at bounding box center [796, 422] width 1342 height 844
click at [118, 195] on icon "double-left" at bounding box center [115, 201] width 13 height 13
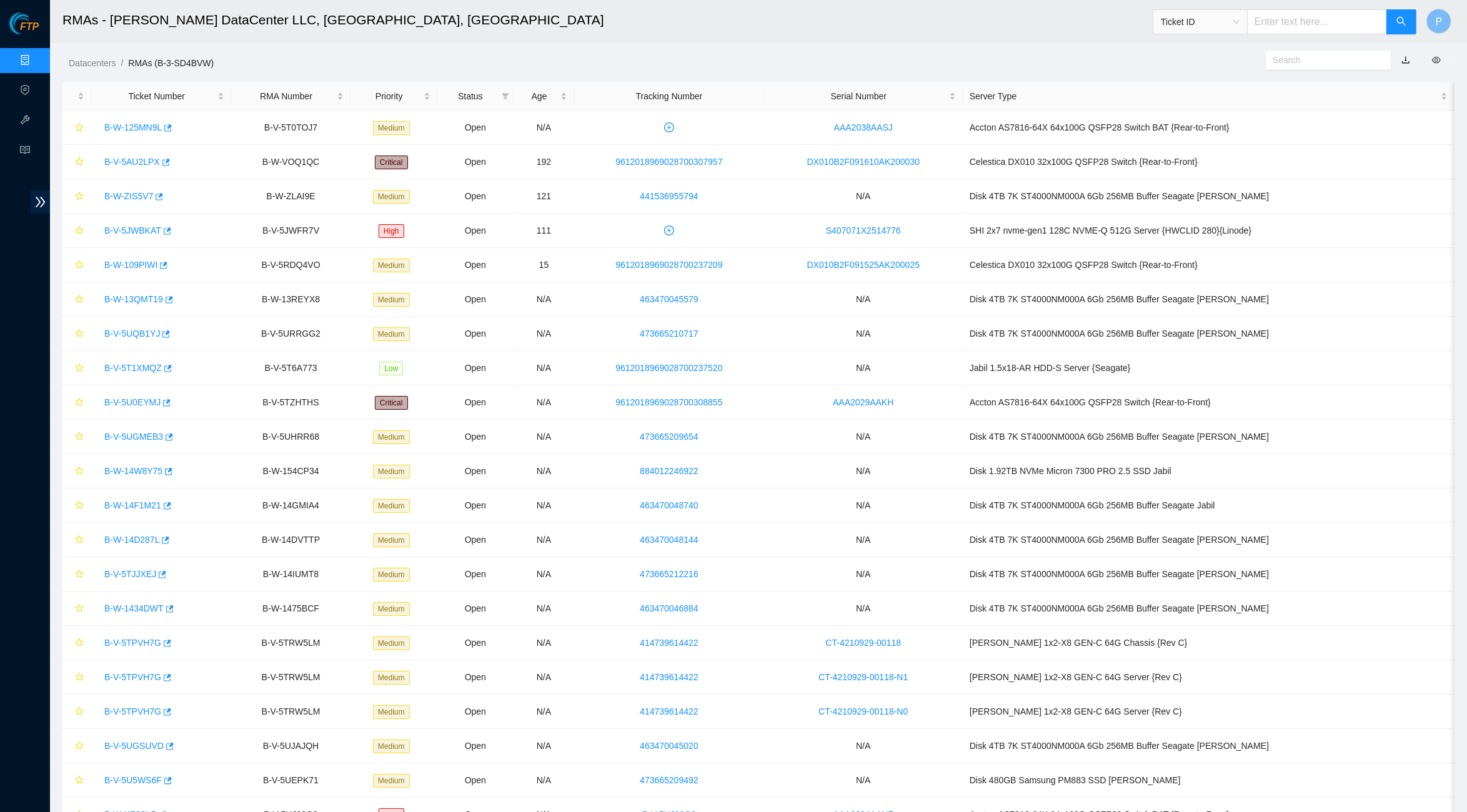
click at [36, 56] on link "Data Centers" at bounding box center [62, 60] width 51 height 10
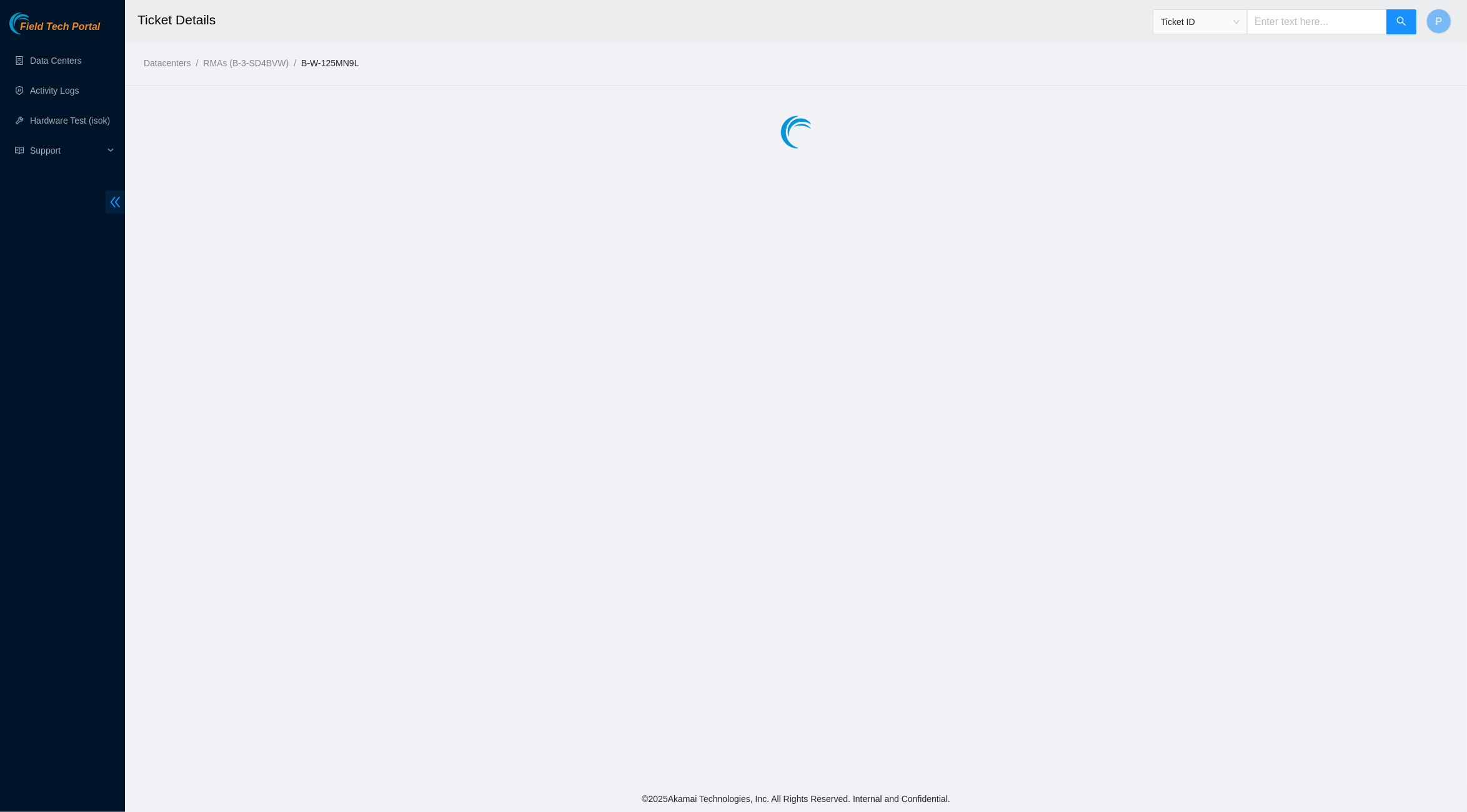
click at [122, 198] on span "double-left" at bounding box center [115, 202] width 20 height 23
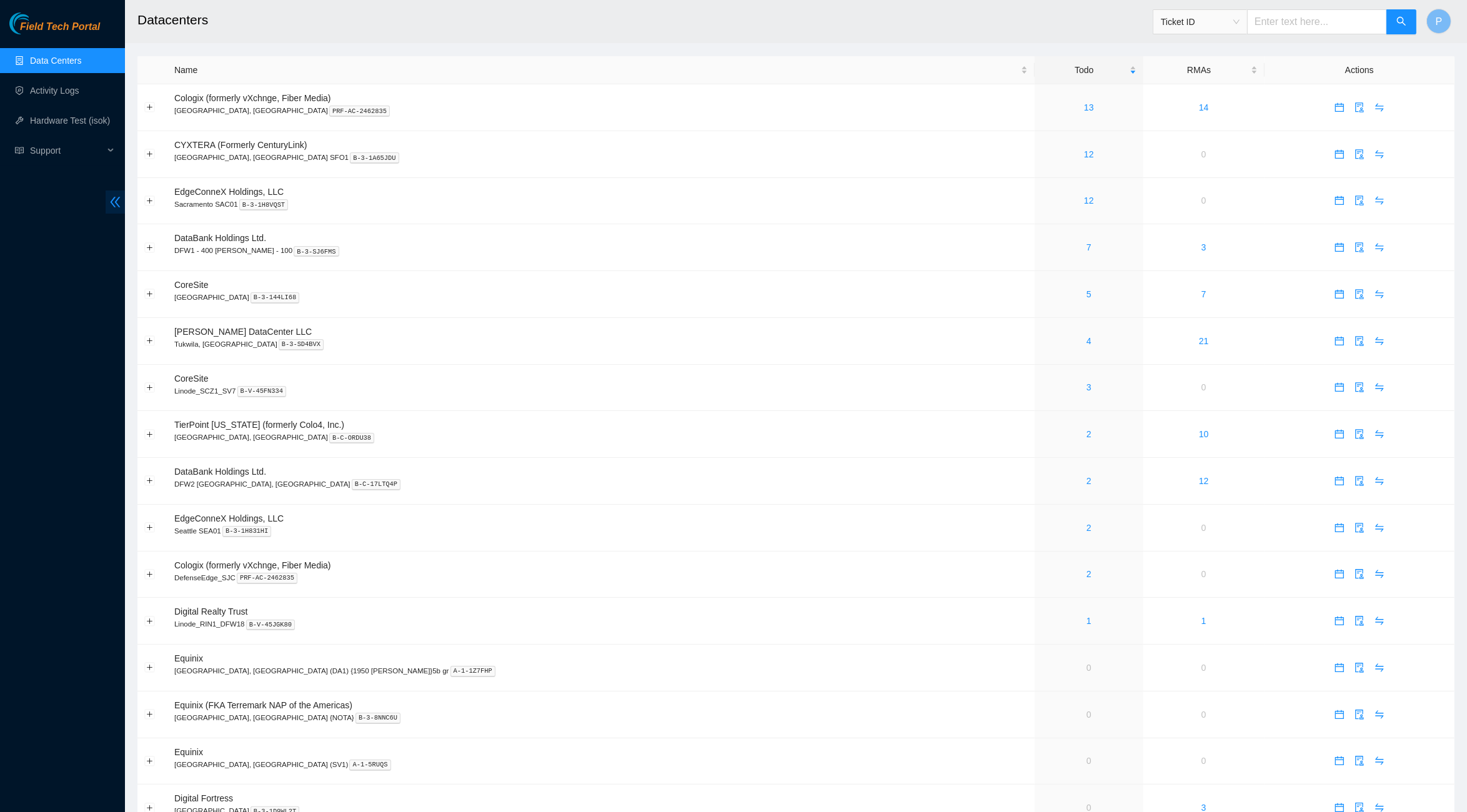
click at [111, 198] on icon "double-left" at bounding box center [115, 201] width 13 height 13
click at [122, 192] on span "double-left" at bounding box center [115, 202] width 20 height 23
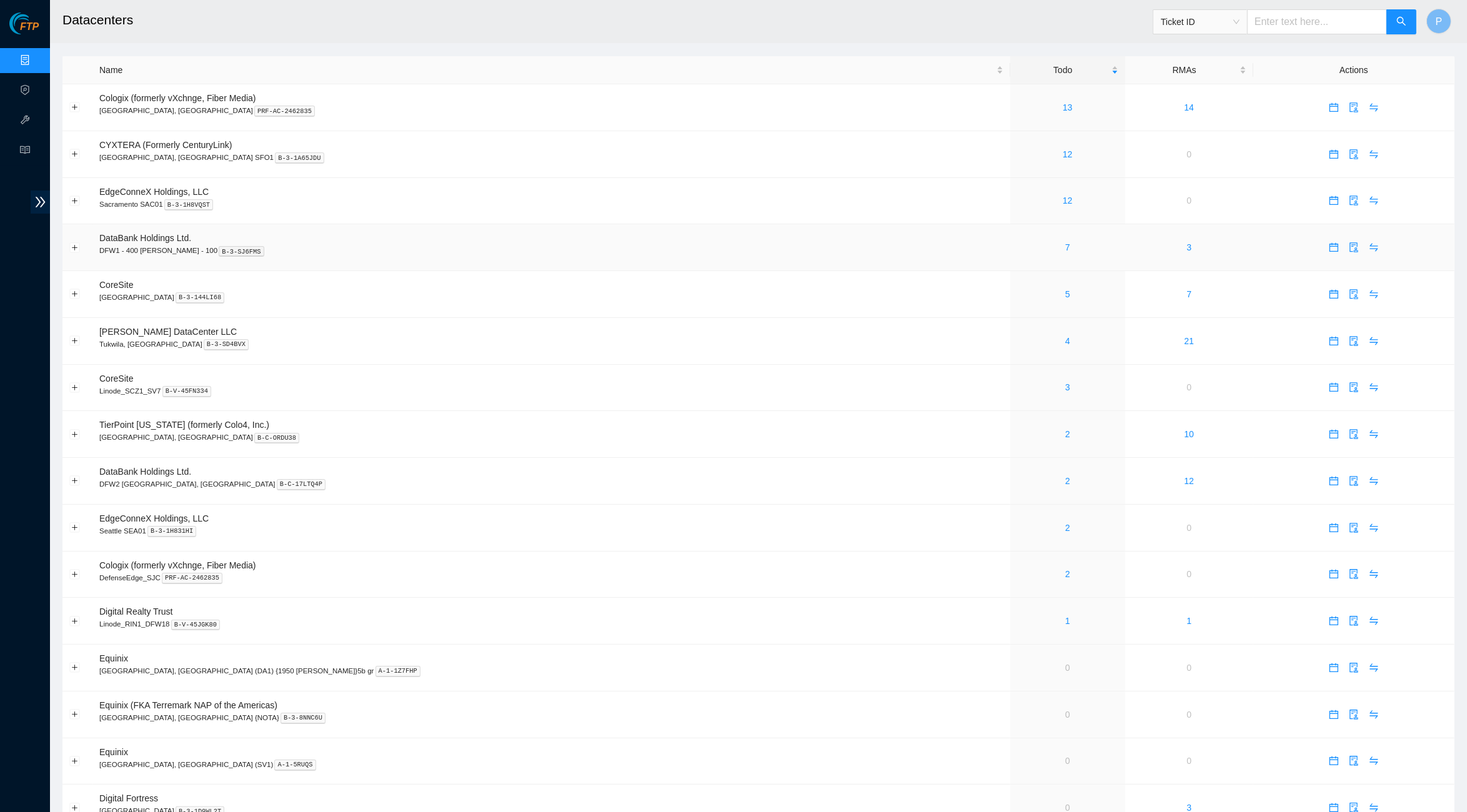
click at [615, 239] on td "DataBank Holdings Ltd. DFW1 - 400 [PERSON_NAME] - 100 B-3-SJ6FMS" at bounding box center [551, 247] width 918 height 47
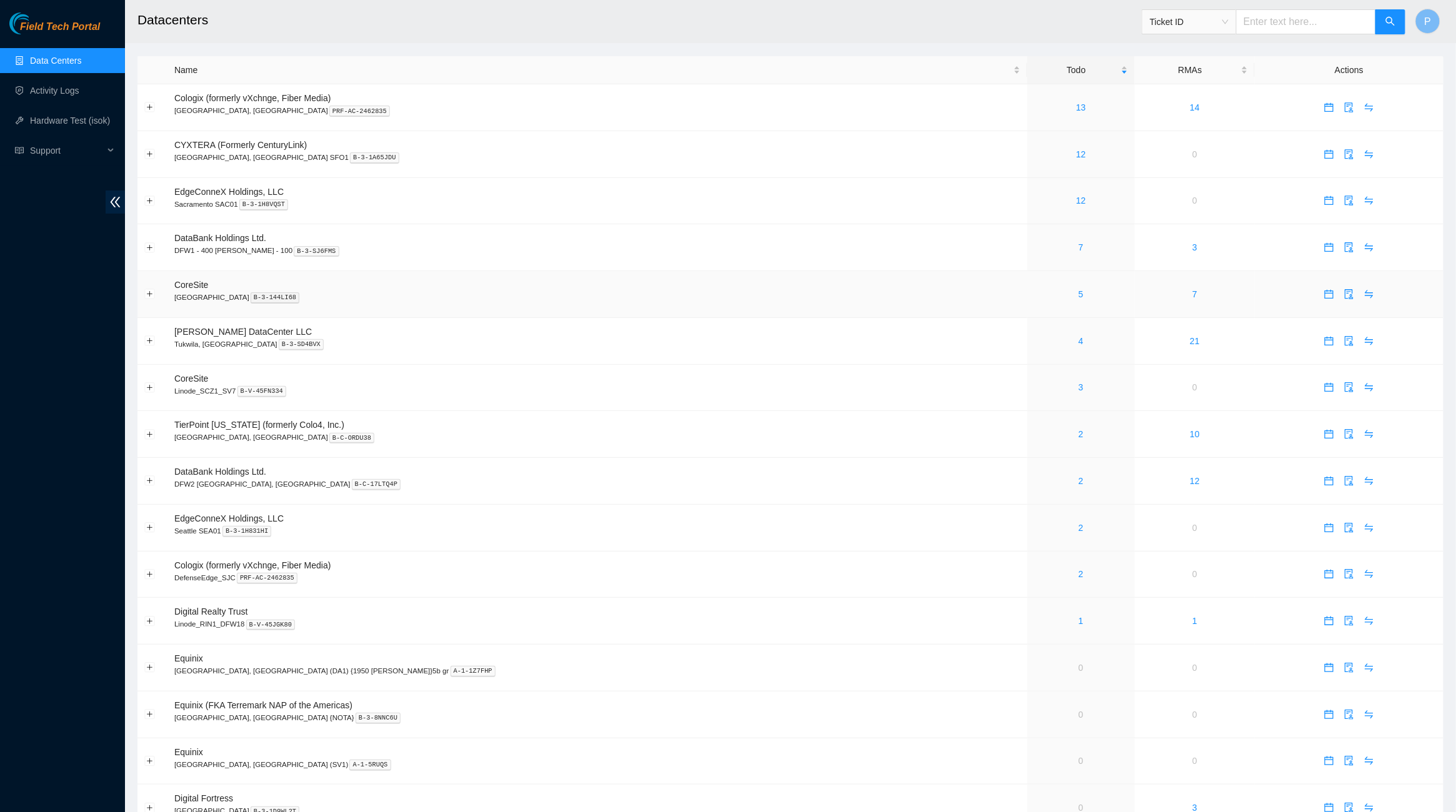
click at [1034, 288] on div "5" at bounding box center [1081, 294] width 94 height 14
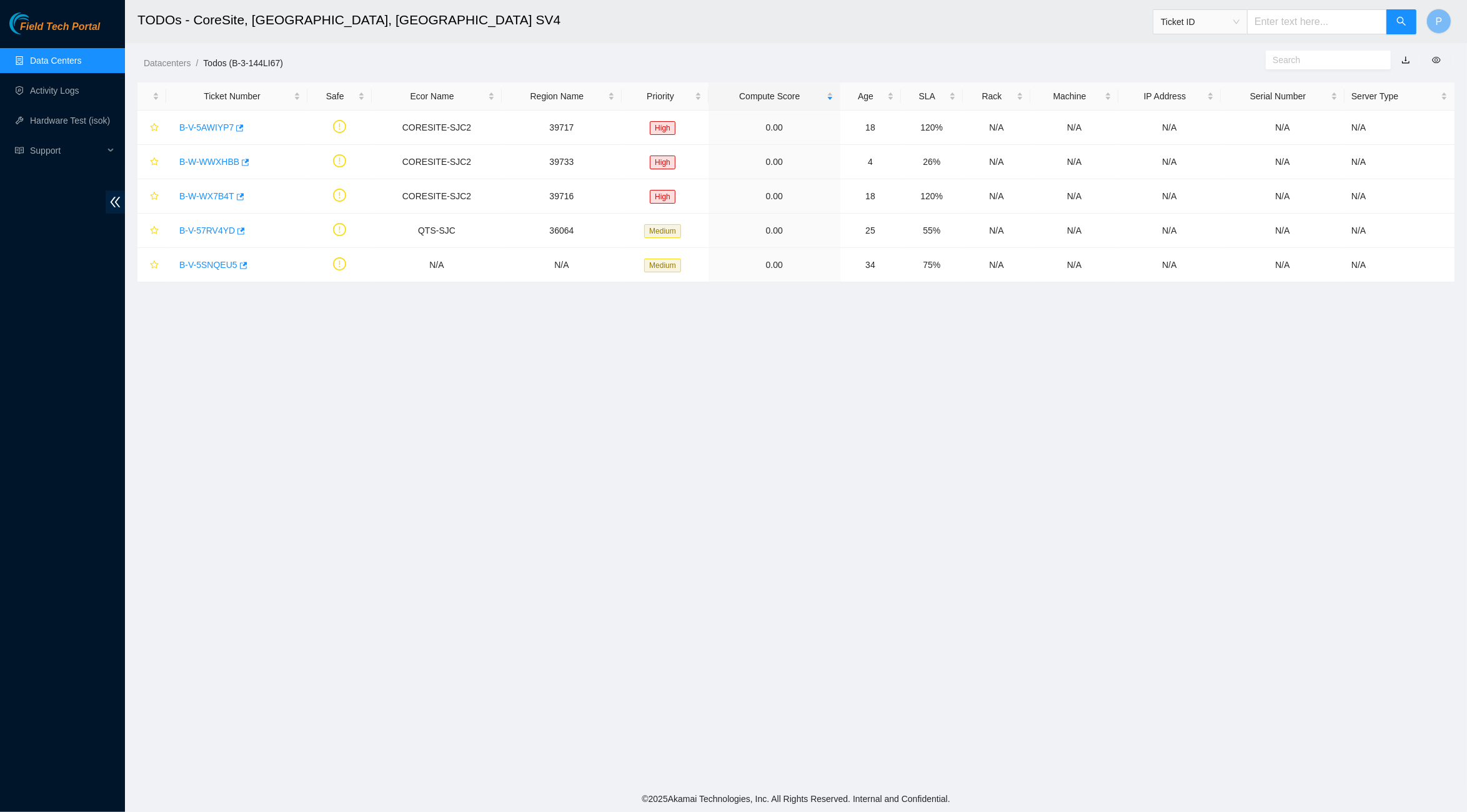
click at [1291, 14] on input "text" at bounding box center [1317, 21] width 140 height 25
paste input "B-W-14OE48C"
type input "B-W-14OE48C"
click at [1401, 23] on icon "search" at bounding box center [1401, 21] width 10 height 10
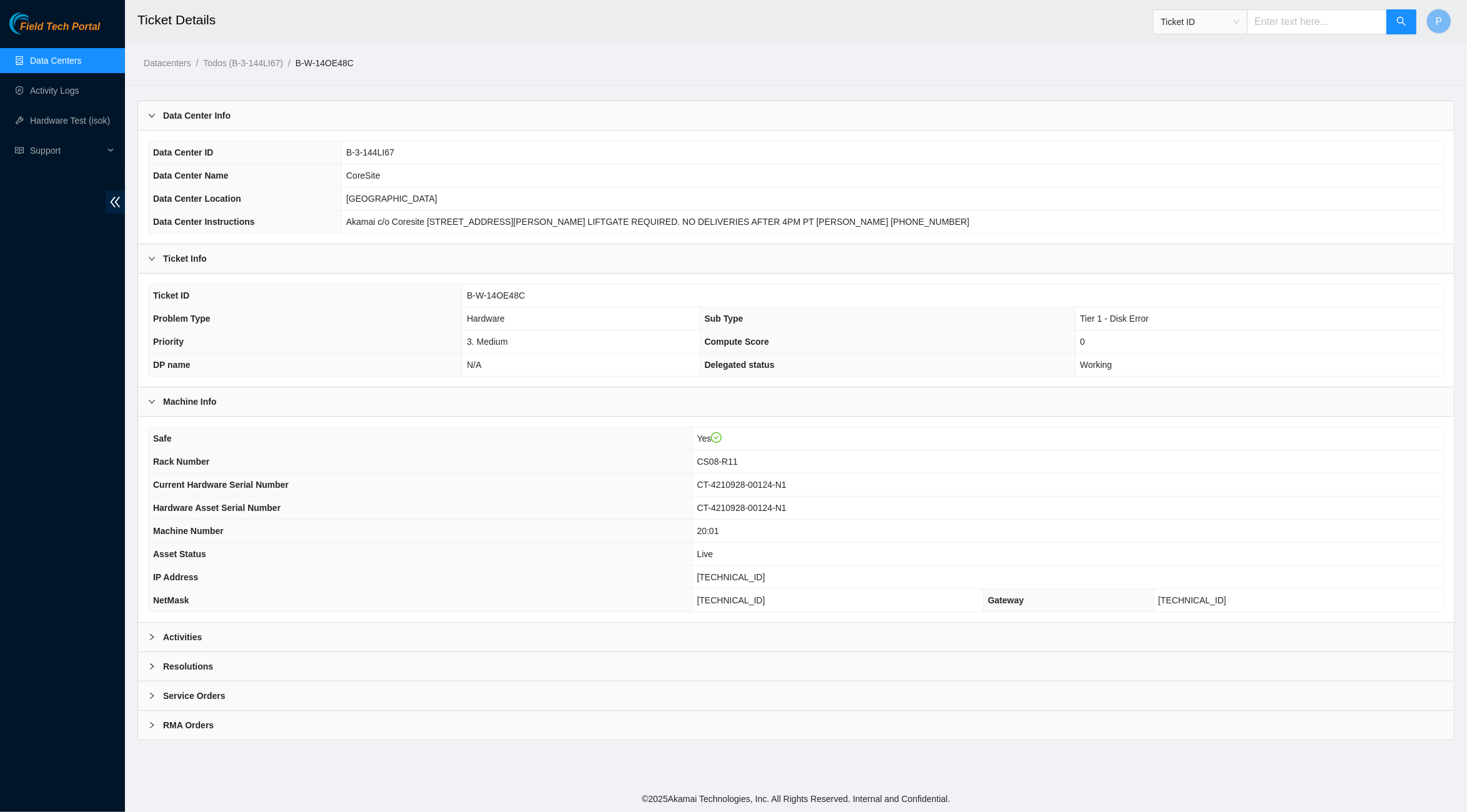
click at [701, 638] on div "Activities" at bounding box center [796, 637] width 1315 height 29
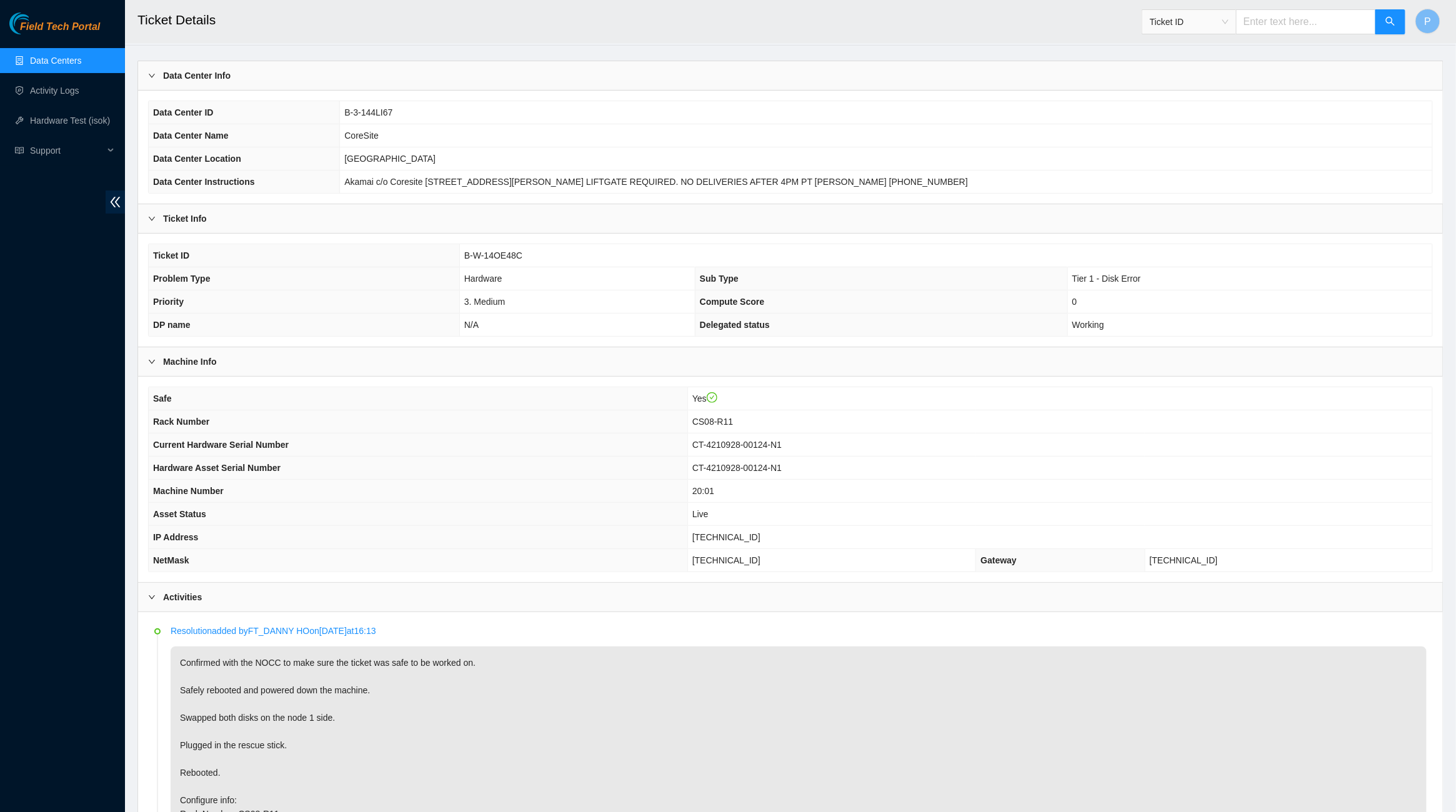
scroll to position [546, 0]
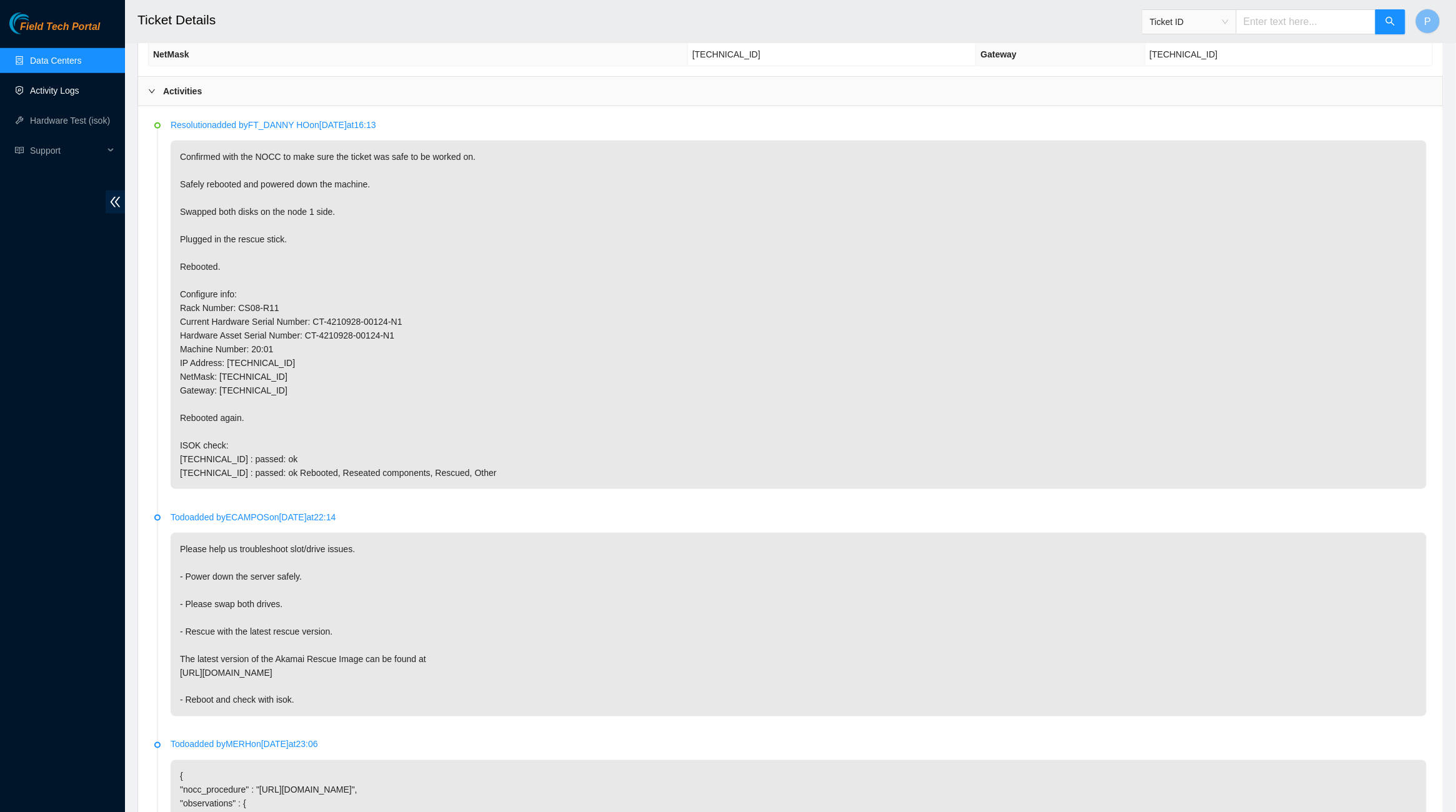
click at [63, 66] on link "Data Centers" at bounding box center [56, 60] width 51 height 10
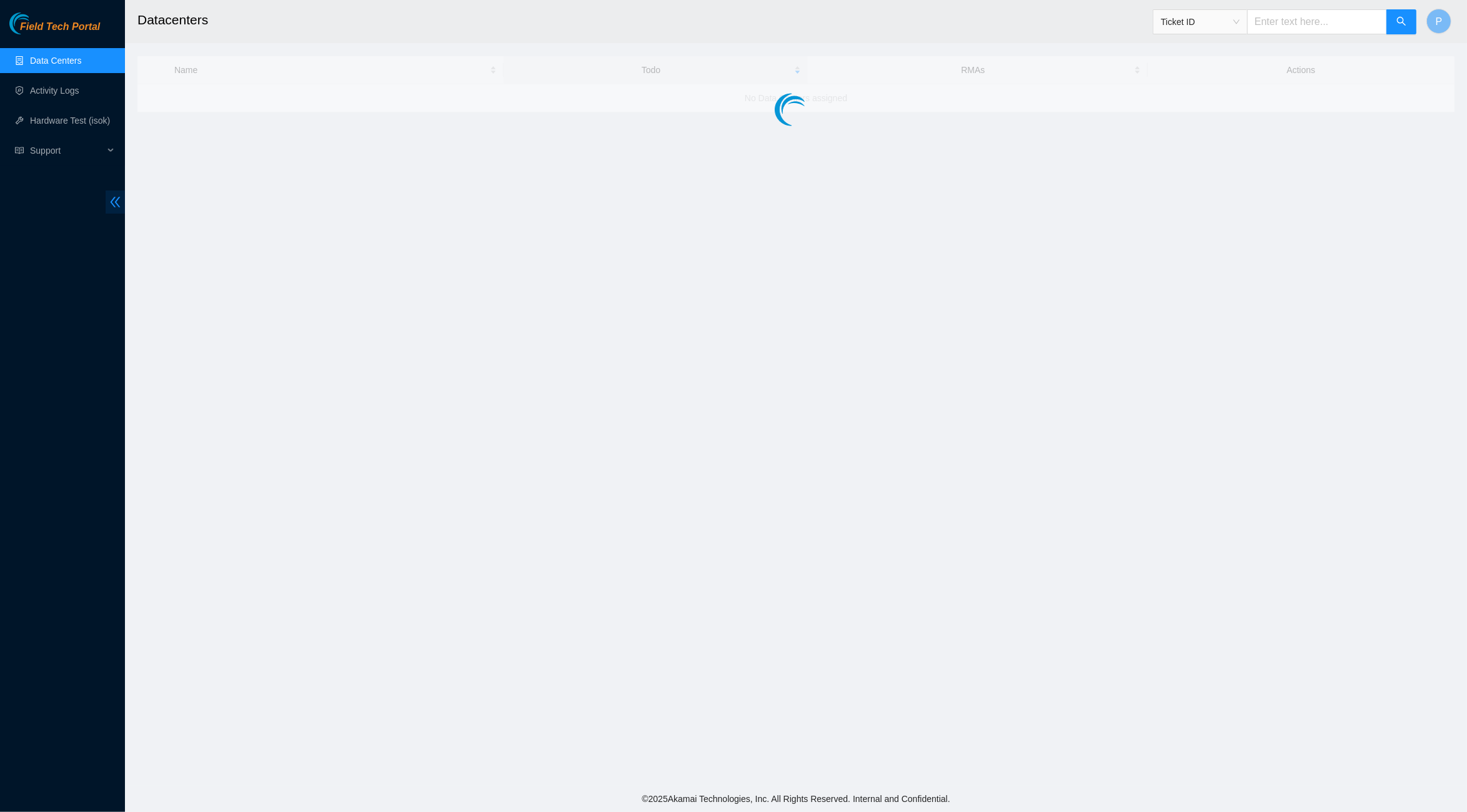
click at [118, 205] on icon "double-left" at bounding box center [115, 201] width 13 height 13
